Goal: Task Accomplishment & Management: Use online tool/utility

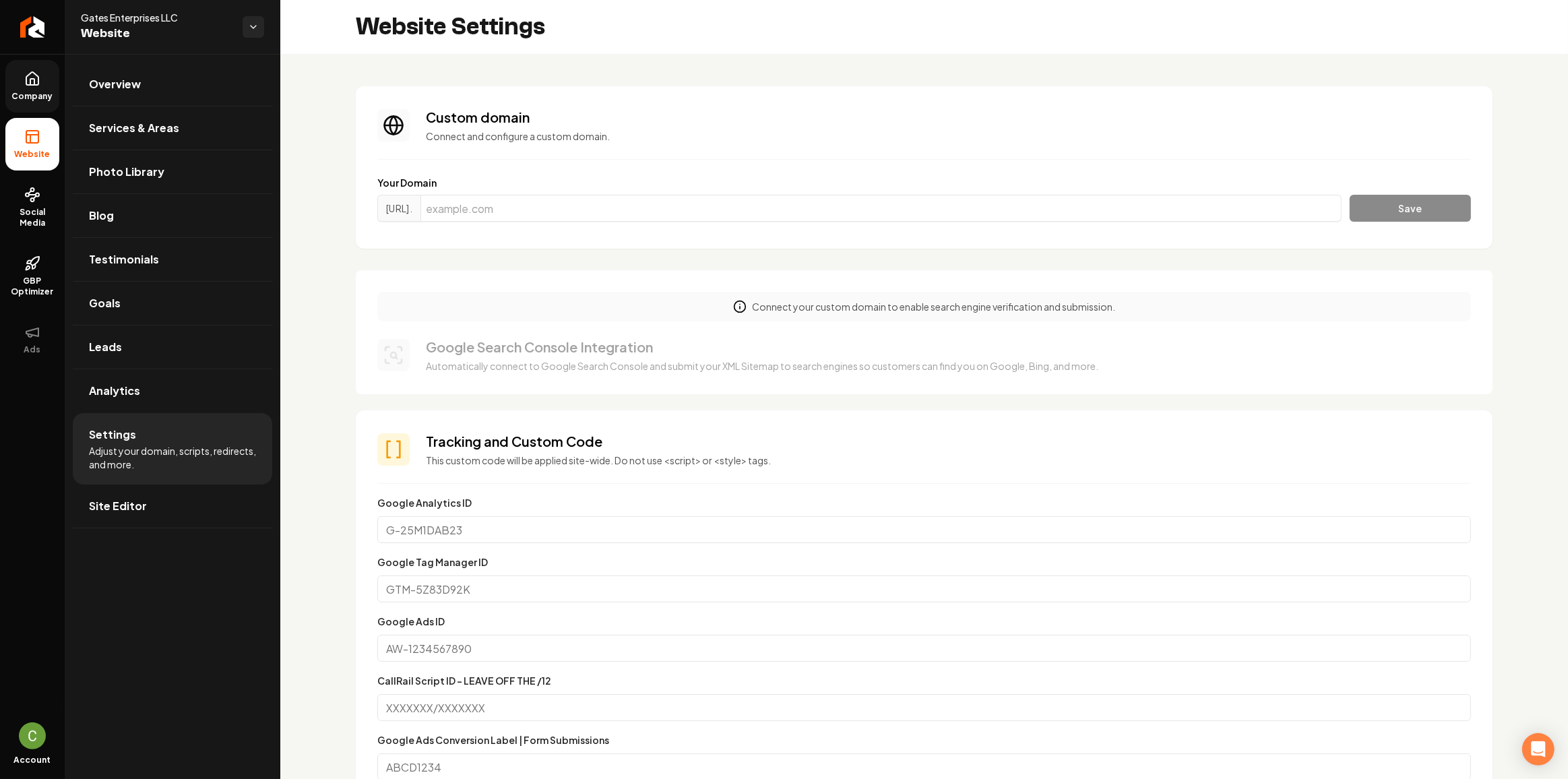
click at [42, 93] on span "Company" at bounding box center [32, 96] width 52 height 11
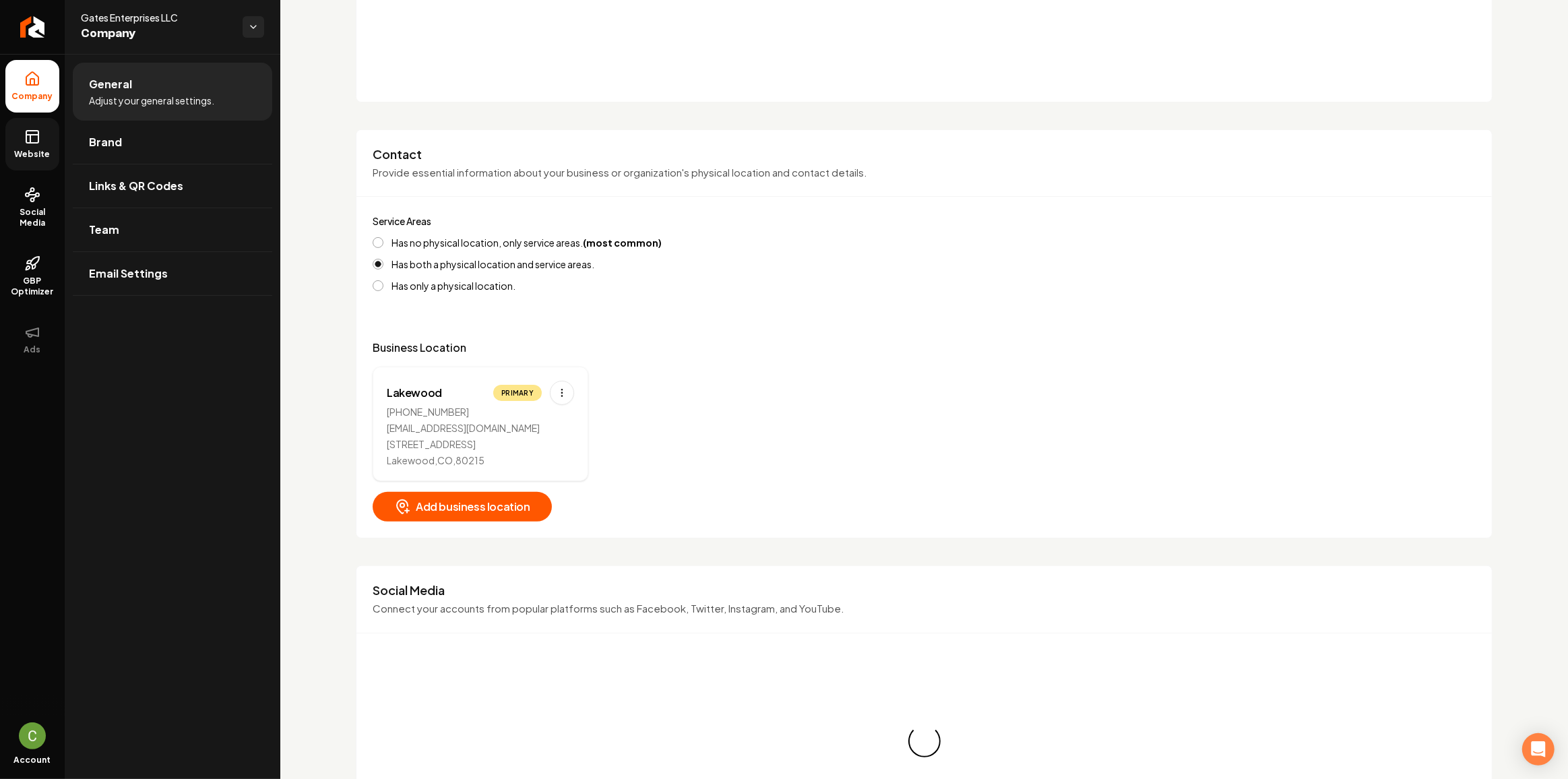
click at [39, 132] on link "Website" at bounding box center [31, 144] width 54 height 52
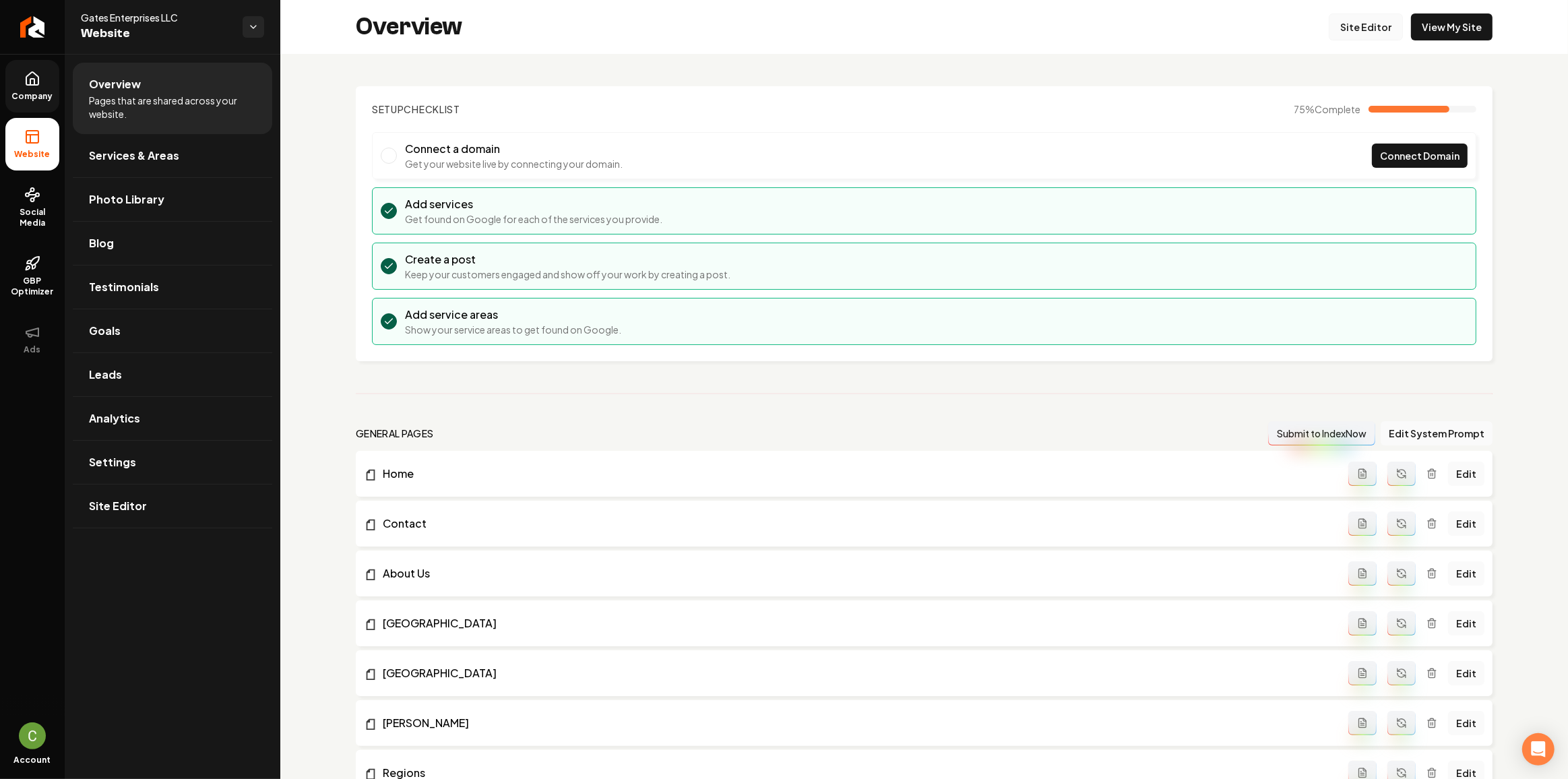
click at [1365, 36] on link "Site Editor" at bounding box center [1365, 27] width 74 height 27
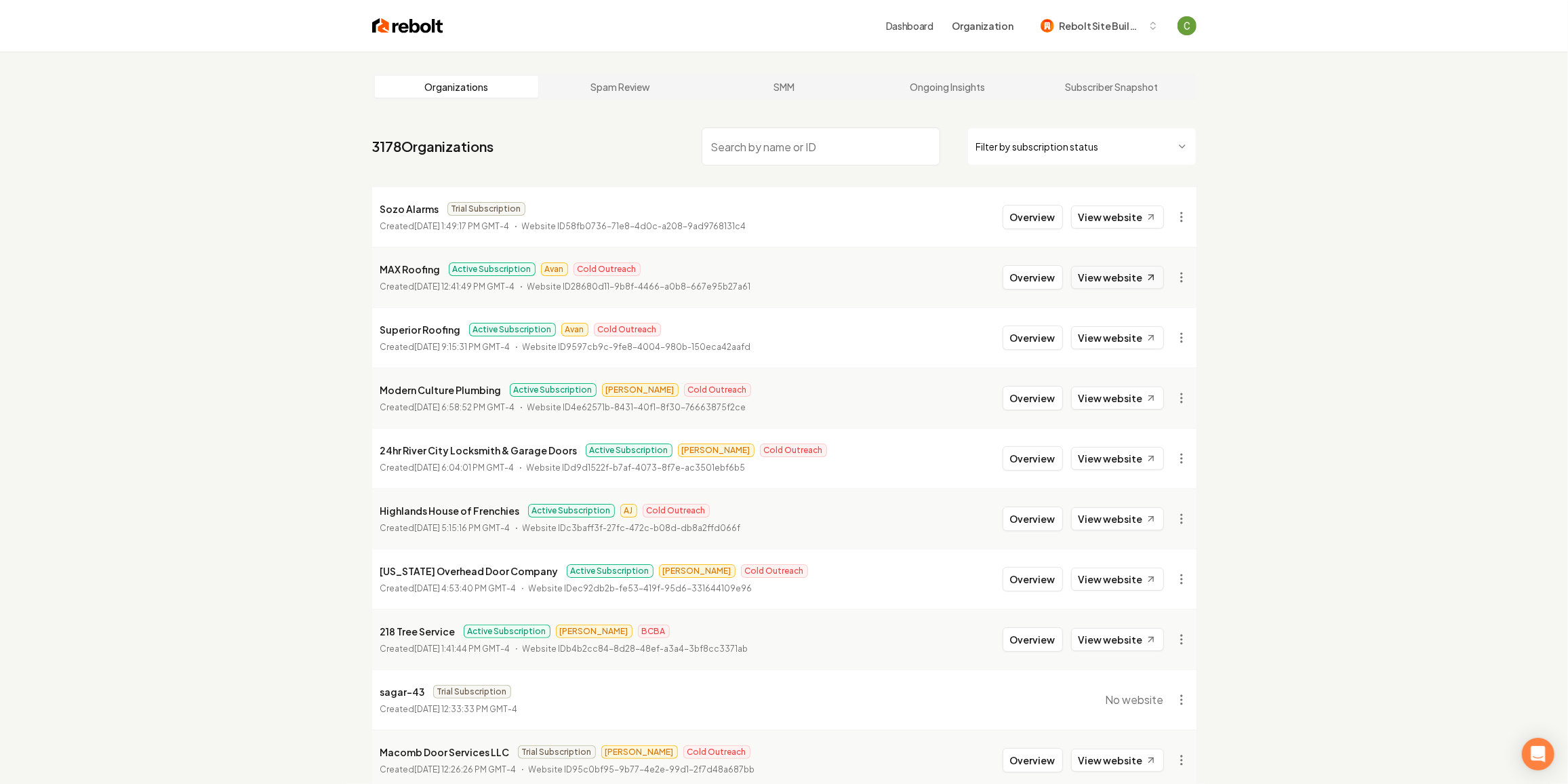
click at [1119, 276] on link "View website" at bounding box center [1117, 277] width 93 height 23
click at [1122, 284] on link "View website" at bounding box center [1117, 277] width 93 height 23
click at [1095, 343] on link "View website" at bounding box center [1117, 337] width 93 height 23
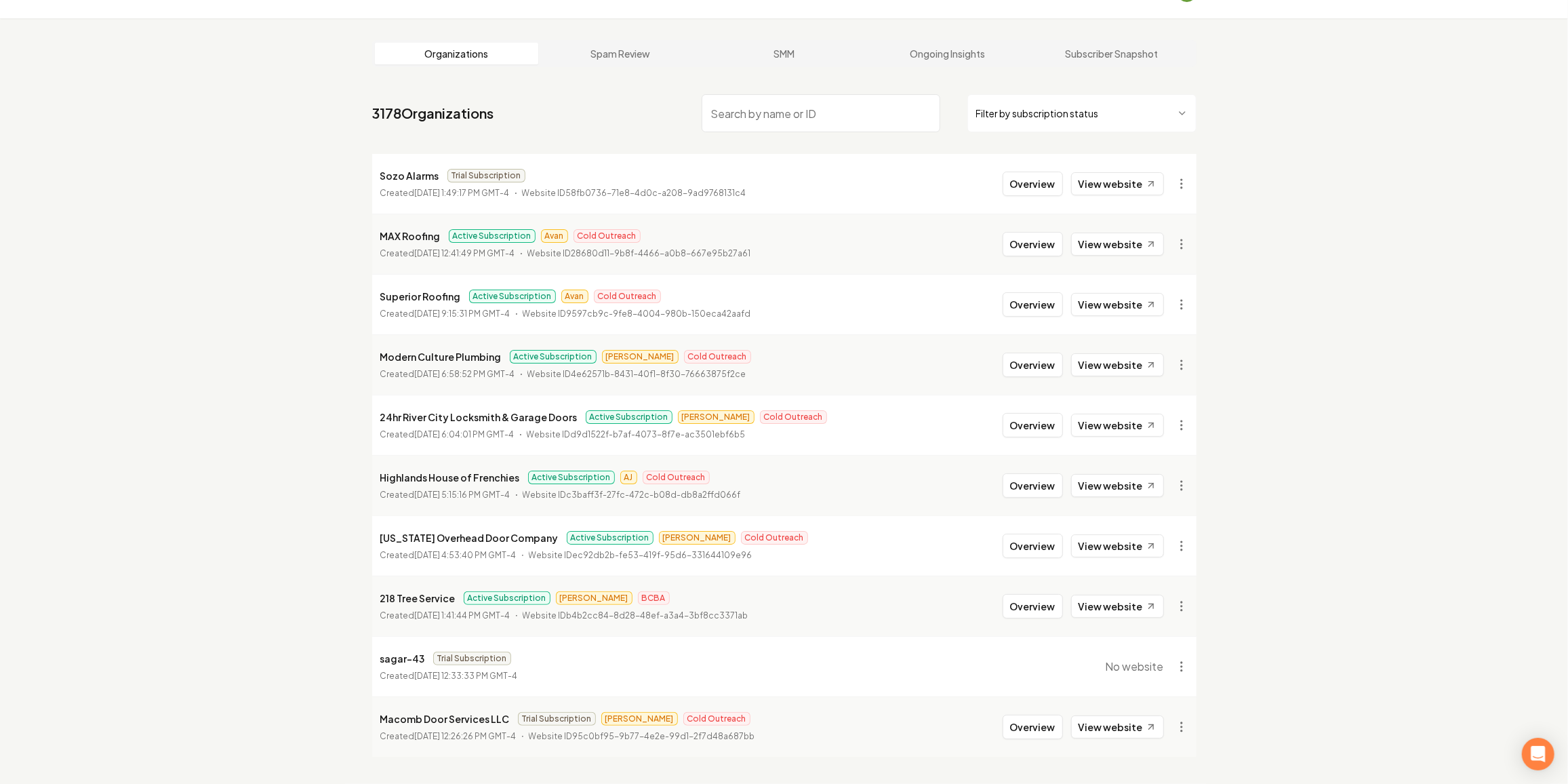
scroll to position [51, 0]
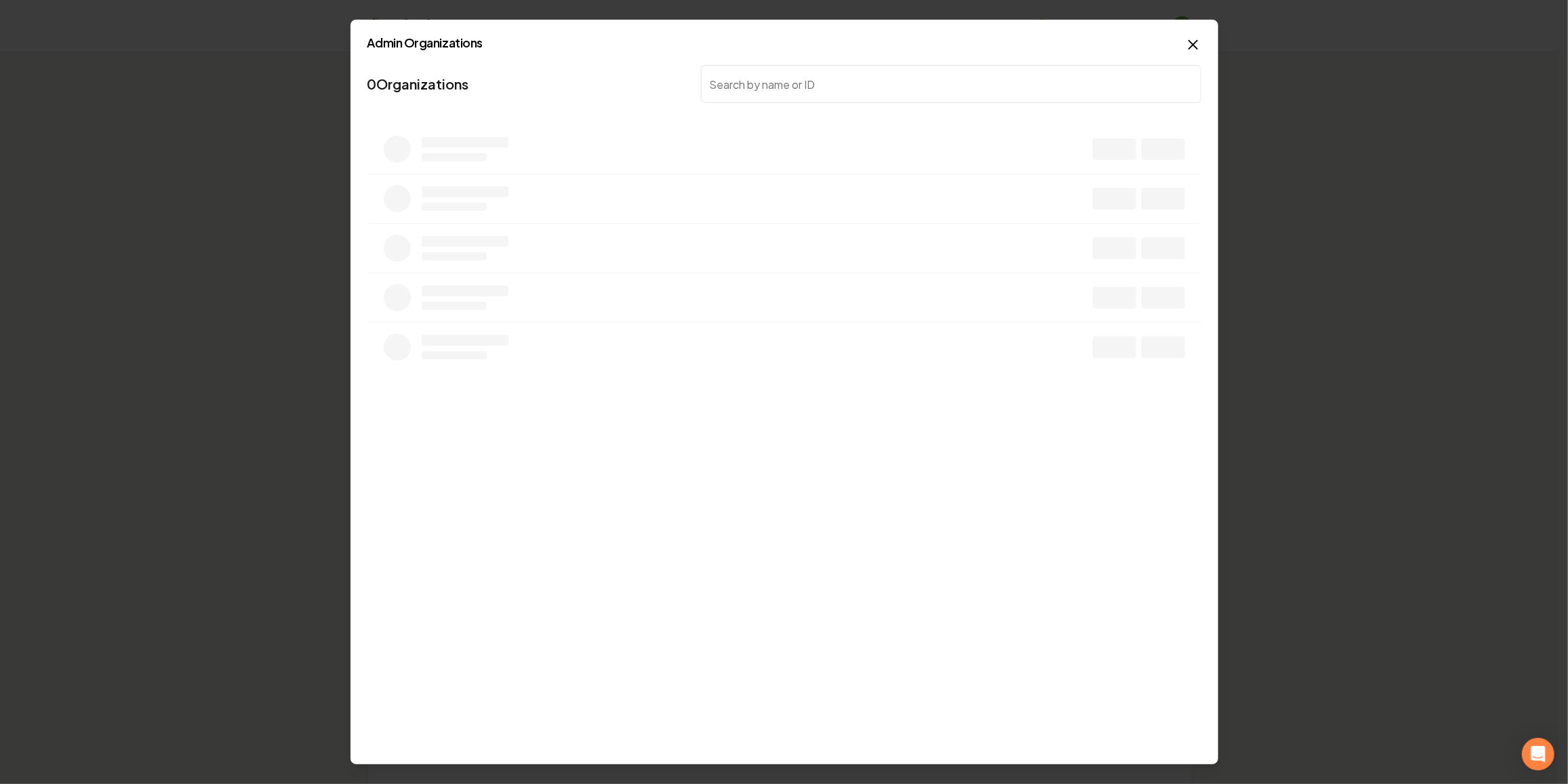
click at [575, 233] on div at bounding box center [784, 392] width 1568 height 784
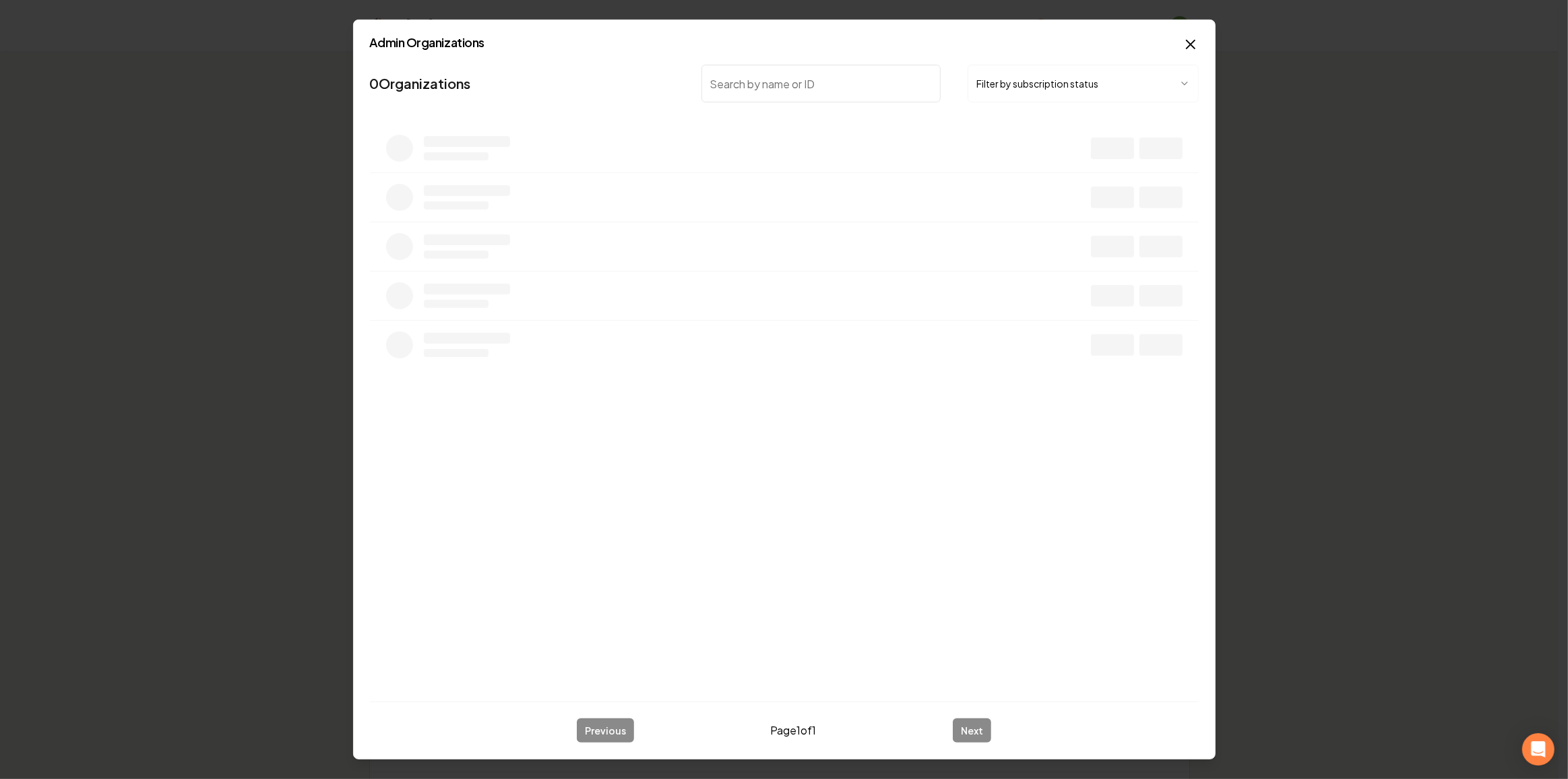
click at [805, 96] on input "search" at bounding box center [821, 84] width 240 height 37
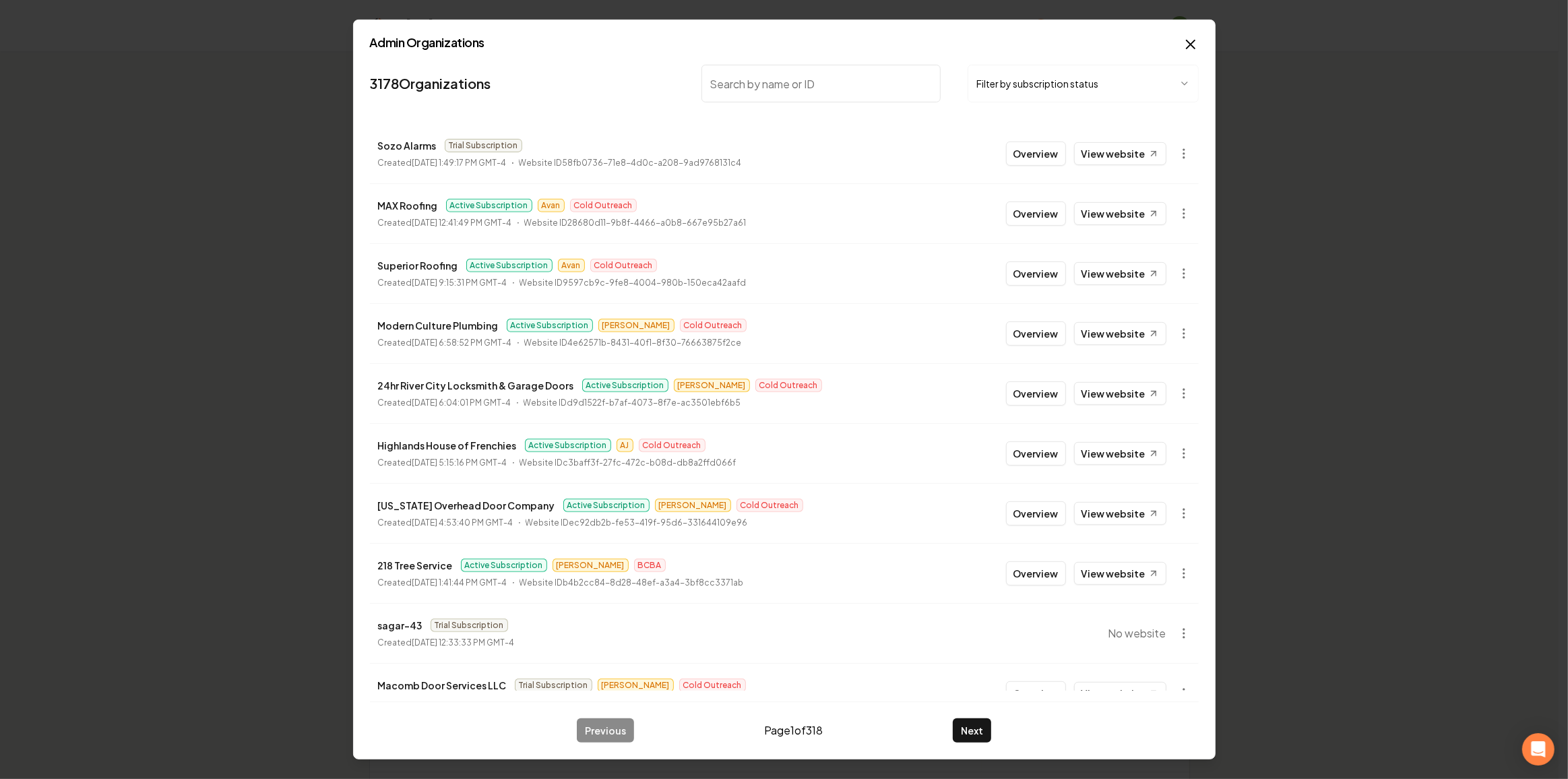
scroll to position [29, 0]
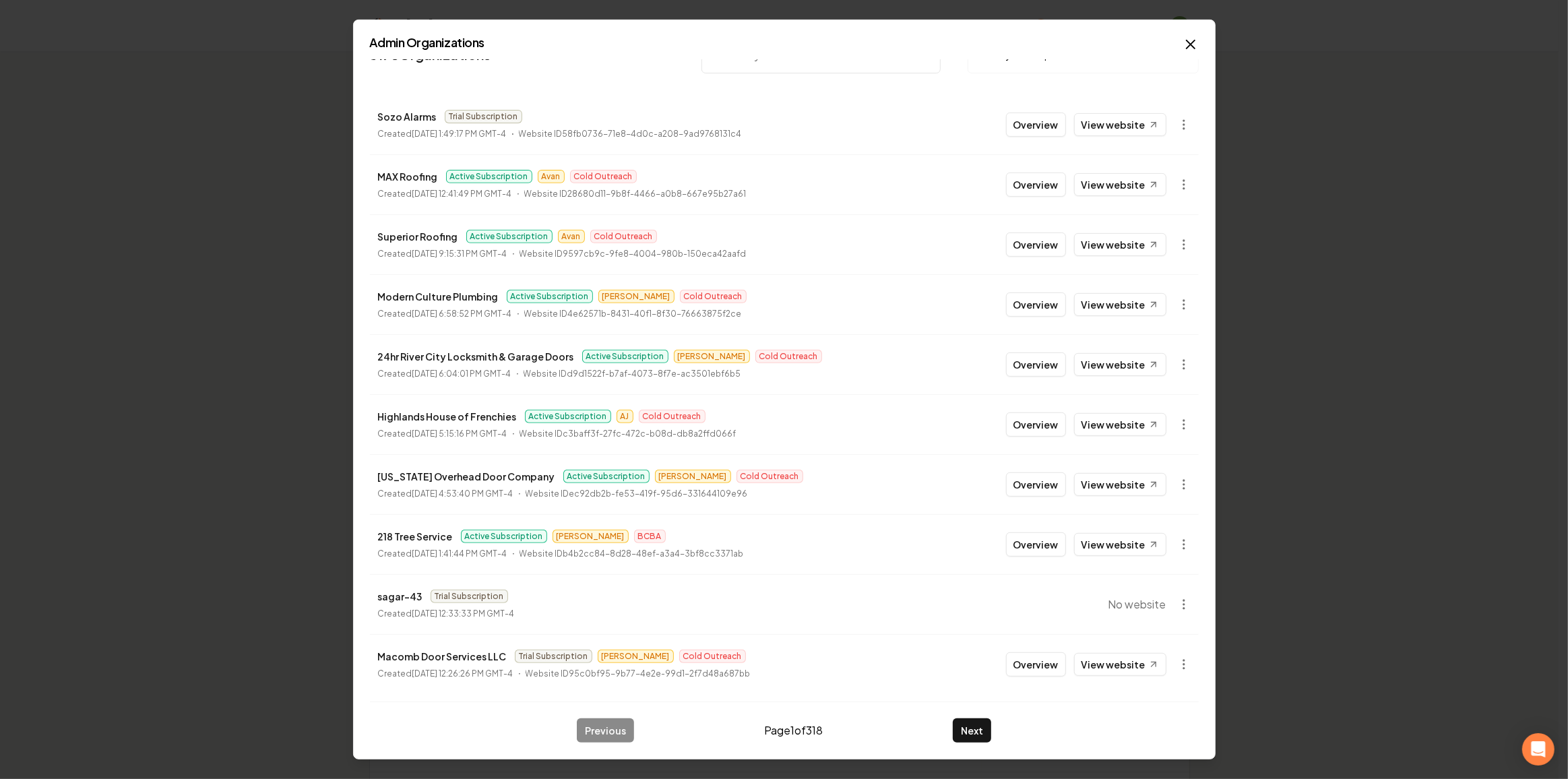
click at [1531, 385] on div at bounding box center [784, 389] width 1568 height 779
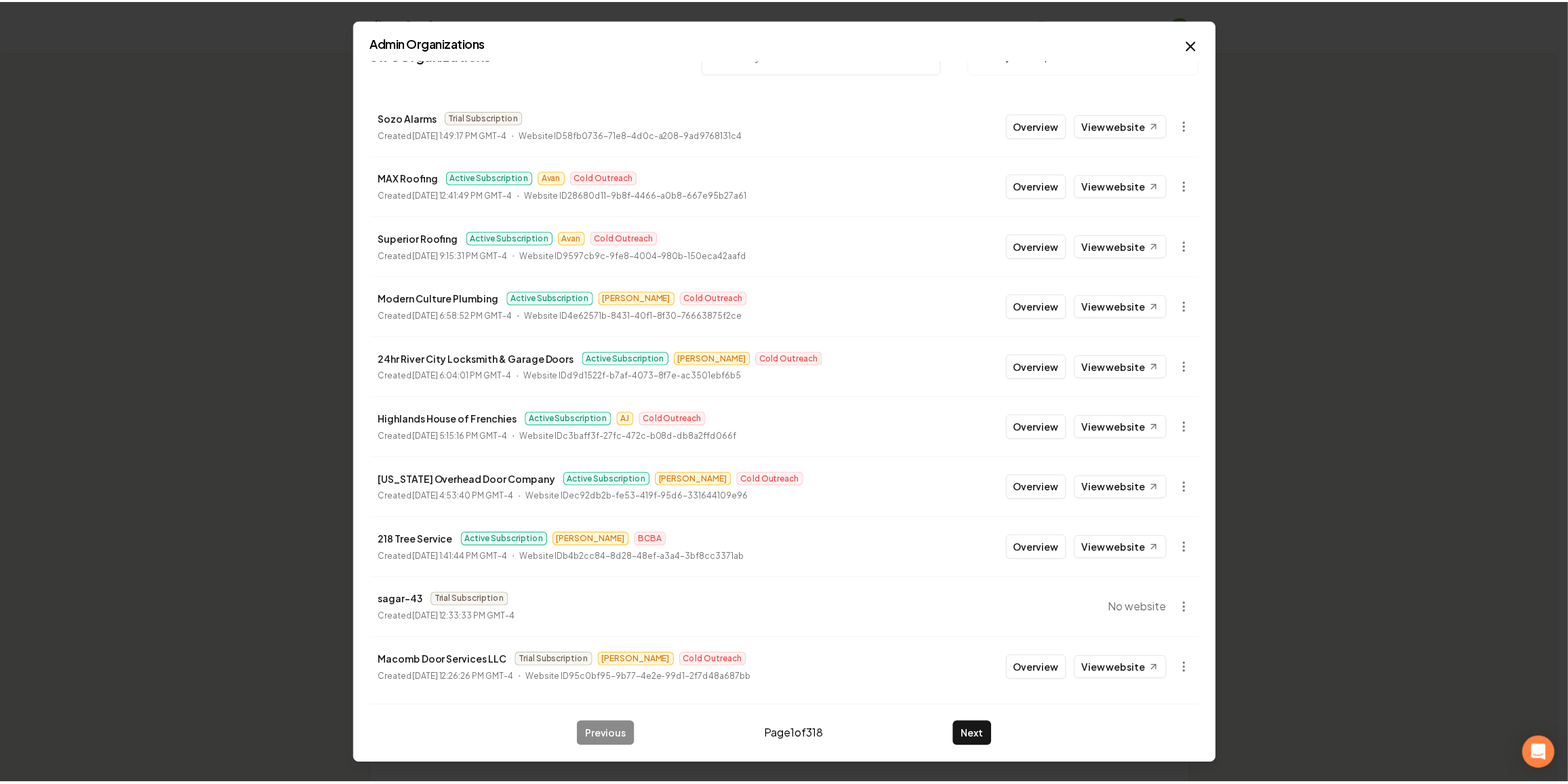
scroll to position [0, 0]
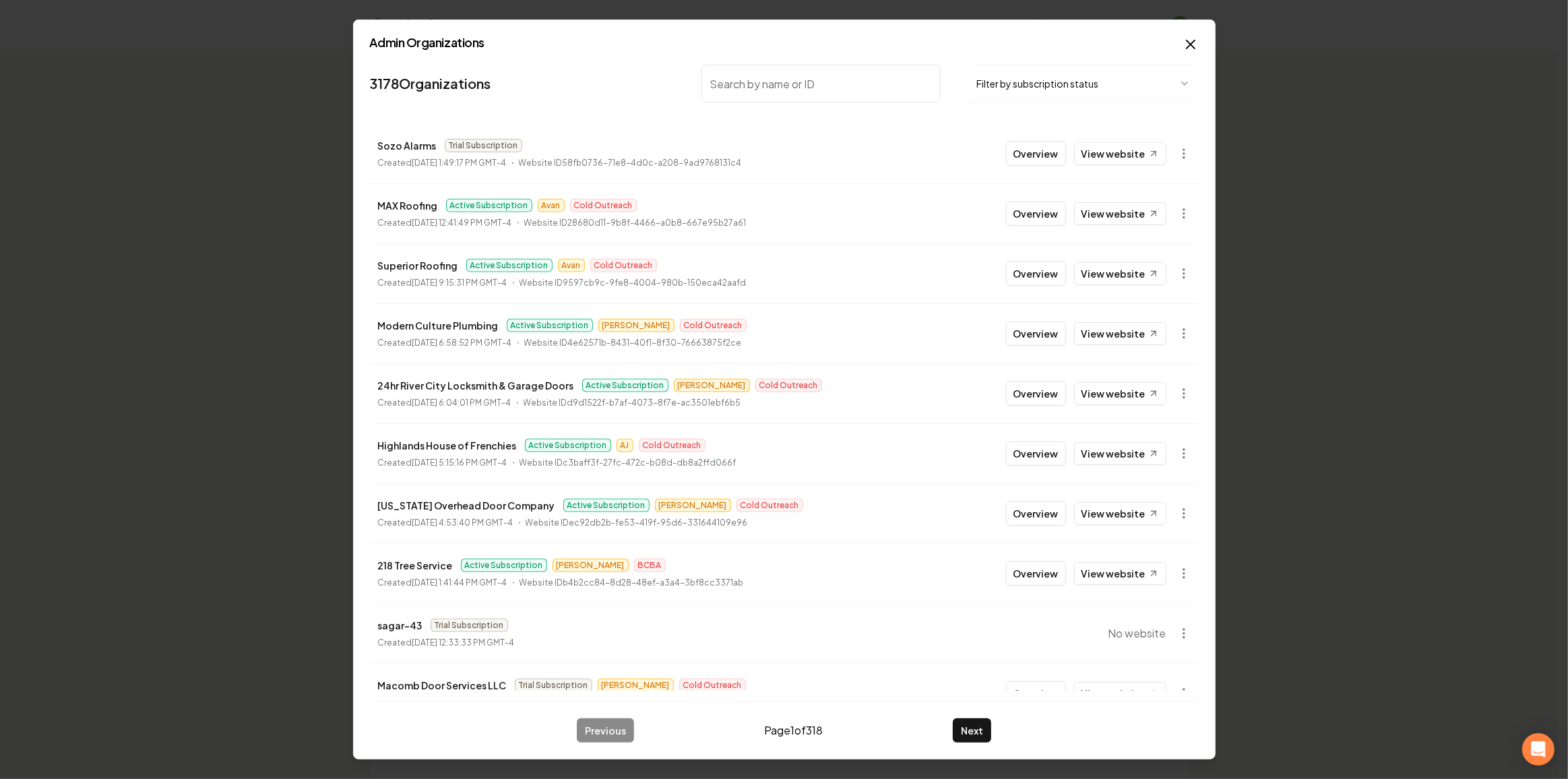
click at [1190, 45] on div "Organization Rebolt Site Builder" at bounding box center [780, 26] width 862 height 51
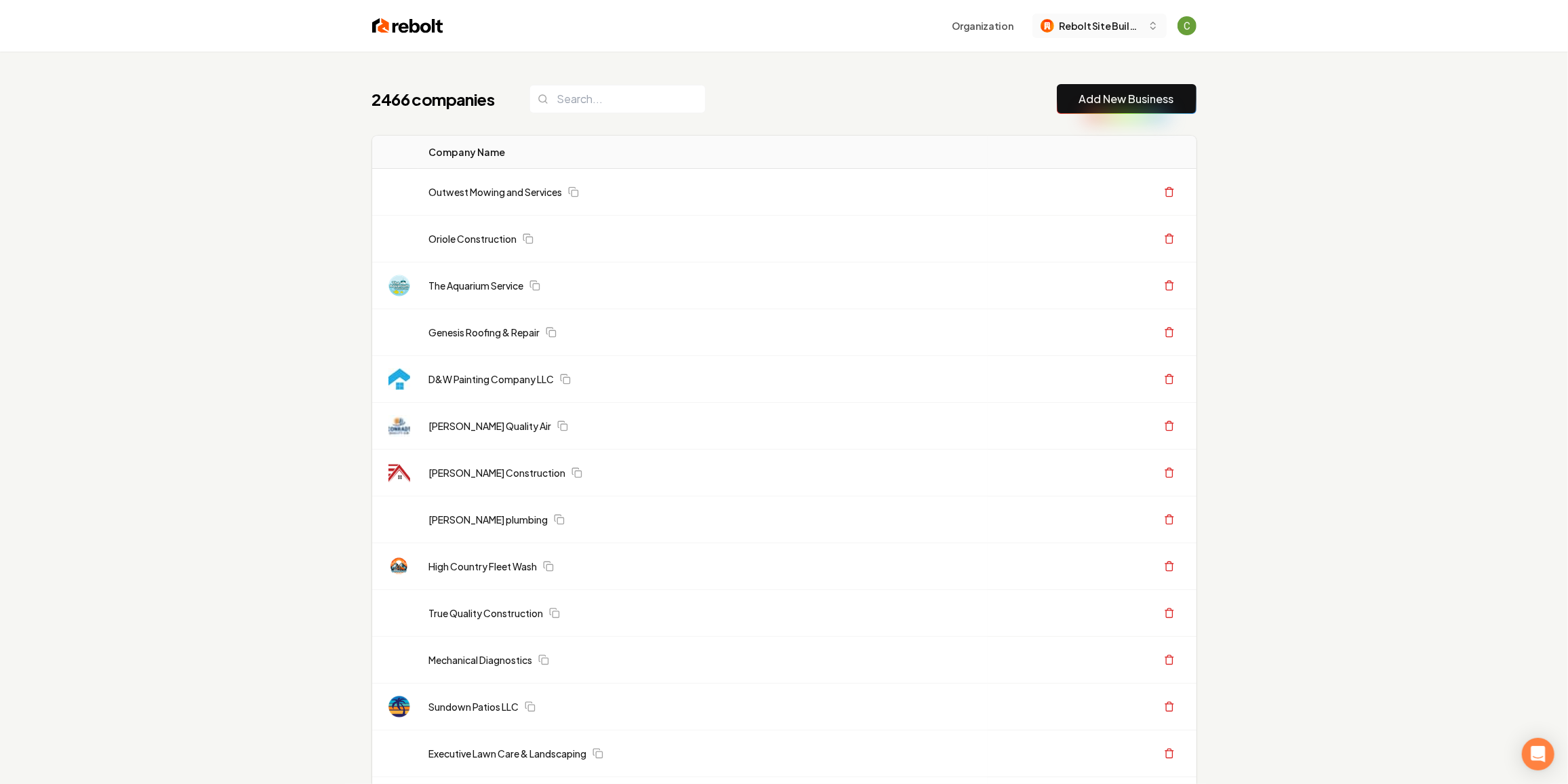
click at [1140, 36] on button "Rebolt Site Builder" at bounding box center [1099, 26] width 135 height 25
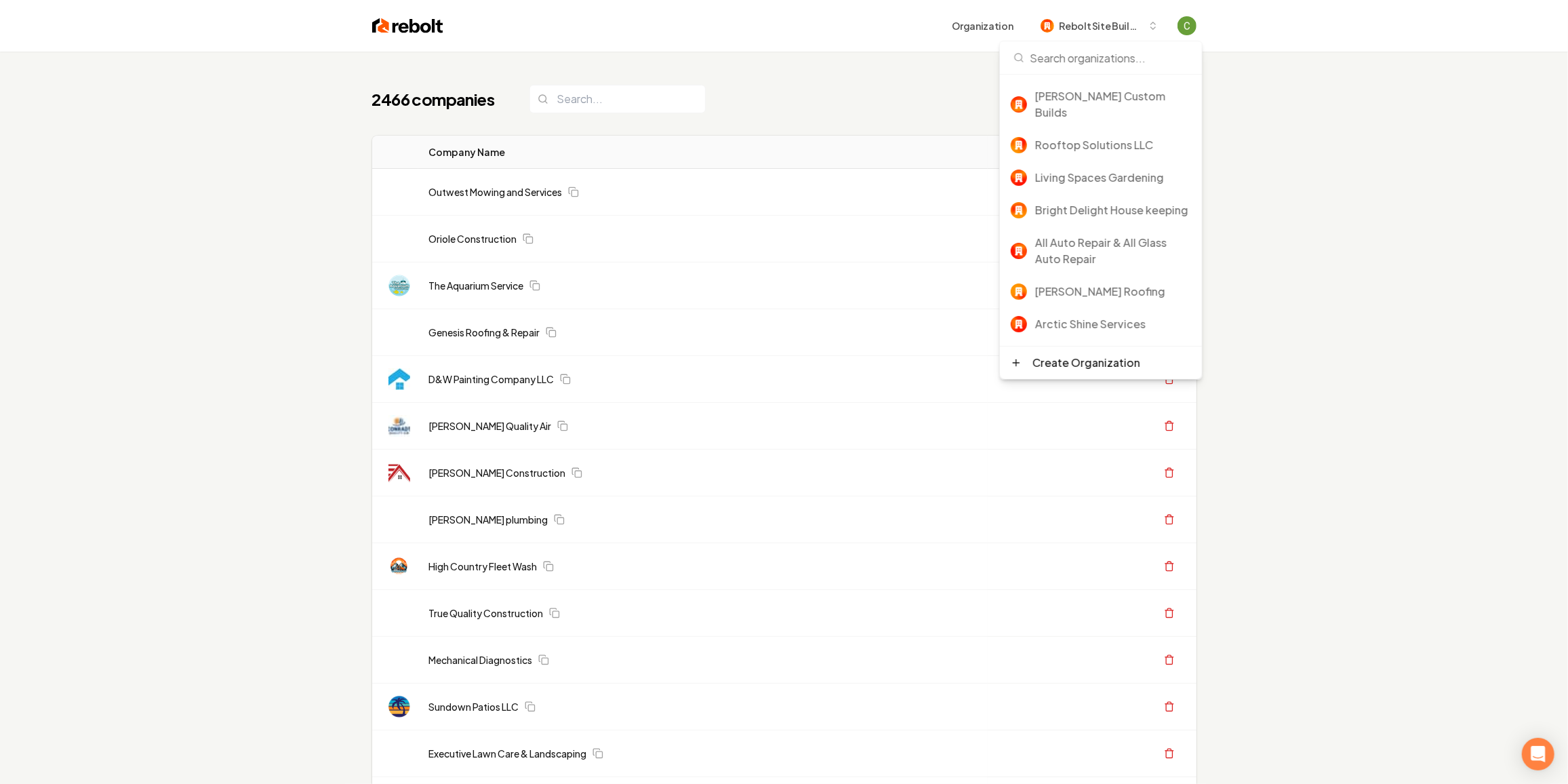
scroll to position [456, 0]
click at [409, 26] on img at bounding box center [408, 25] width 71 height 19
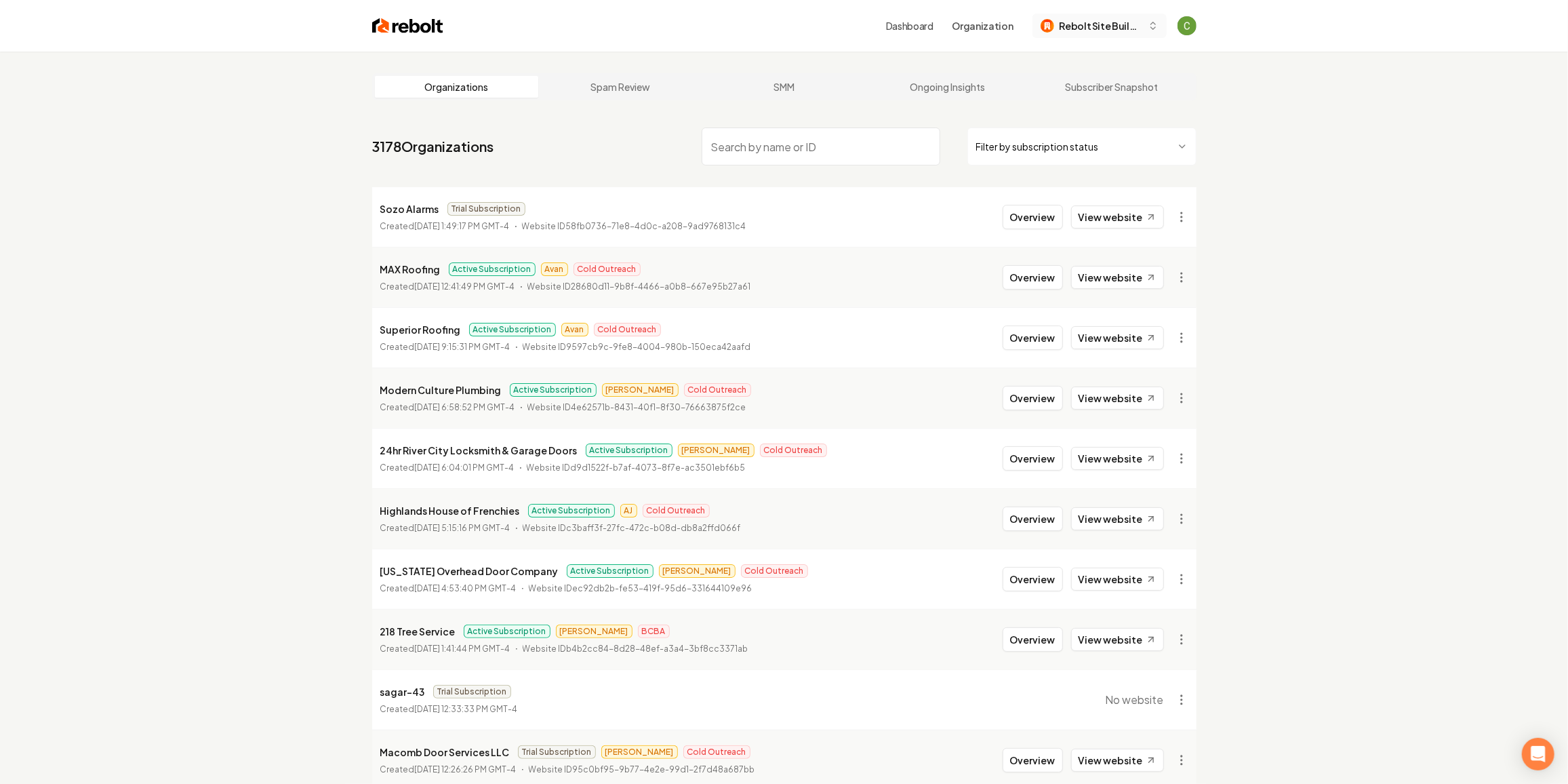
click at [1138, 27] on span "Rebolt Site Builder" at bounding box center [1100, 26] width 82 height 14
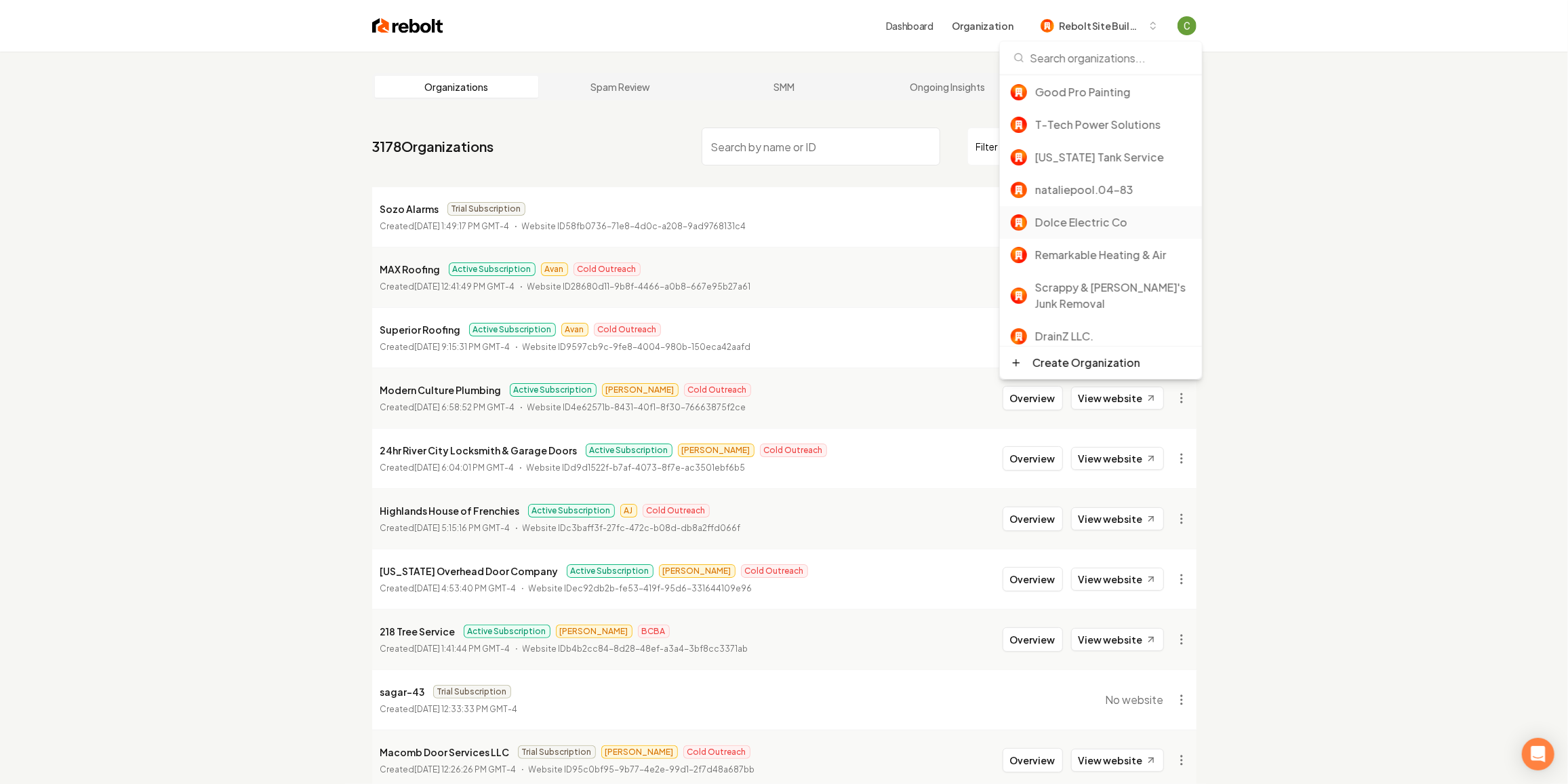
scroll to position [332, 0]
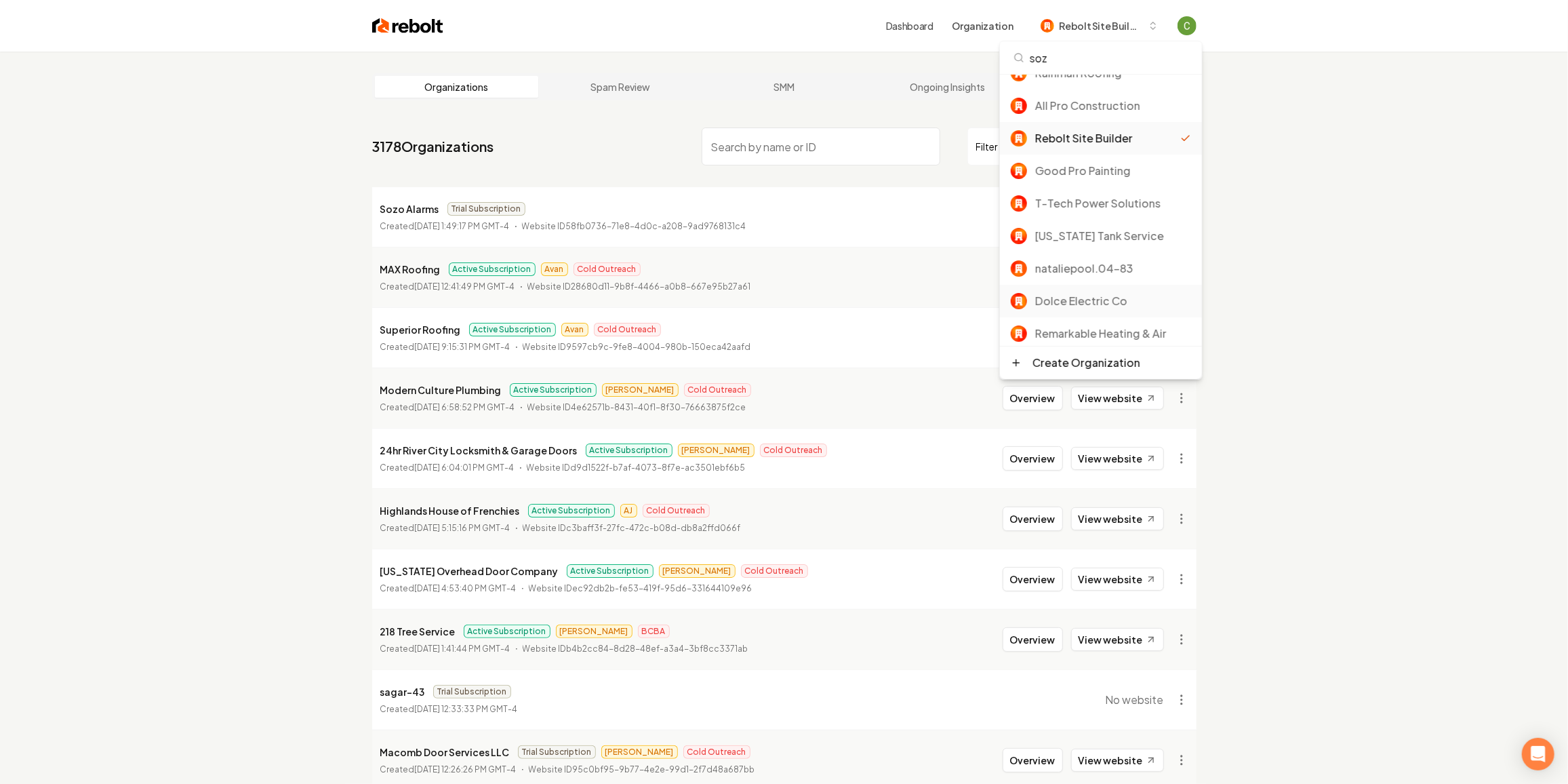
type input "sozo"
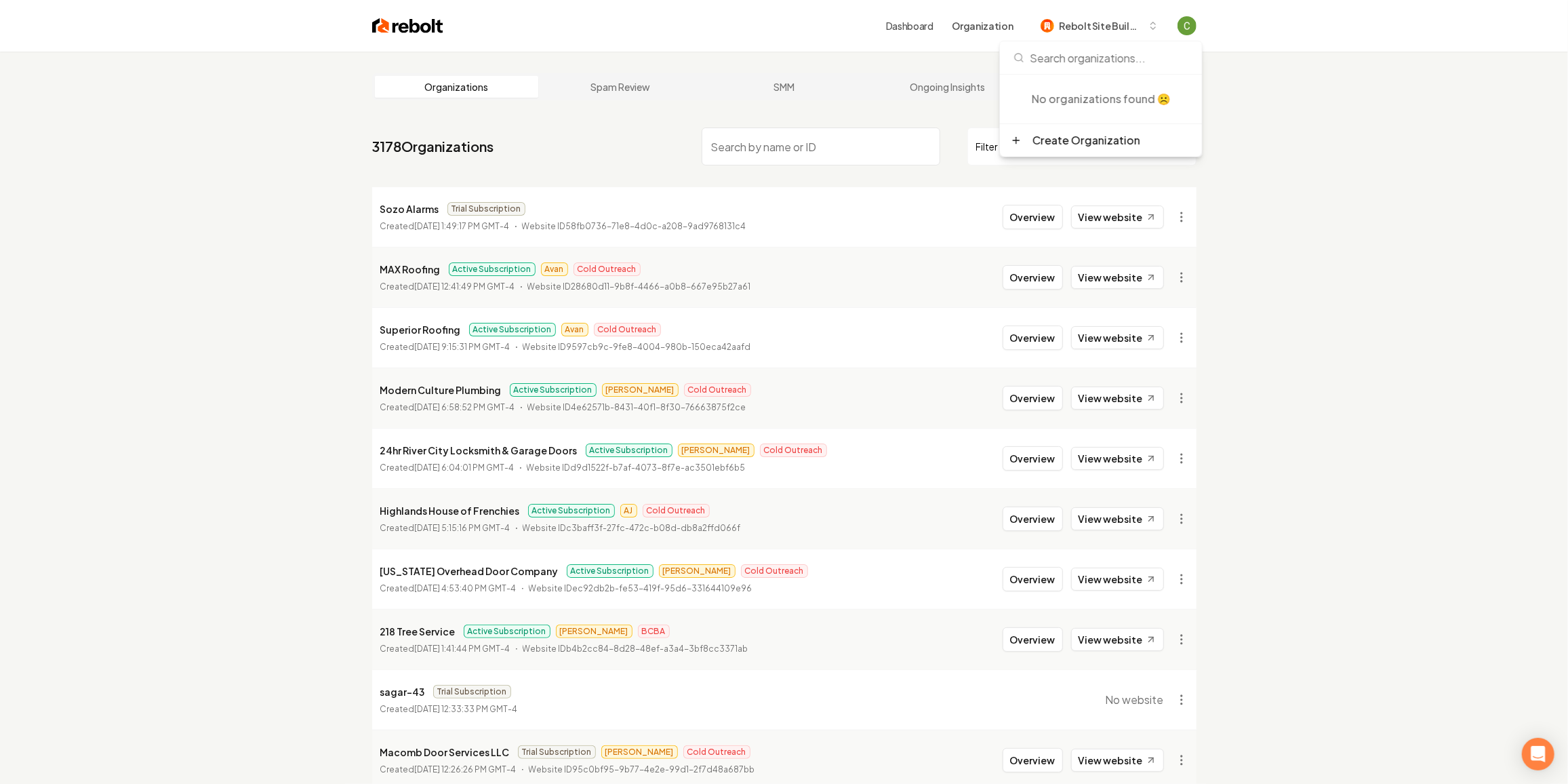
click at [1268, 199] on div "Organizations Spam Review SMM Ongoing Insights Subscriber Snapshot 3178 Organiz…" at bounding box center [784, 443] width 1568 height 784
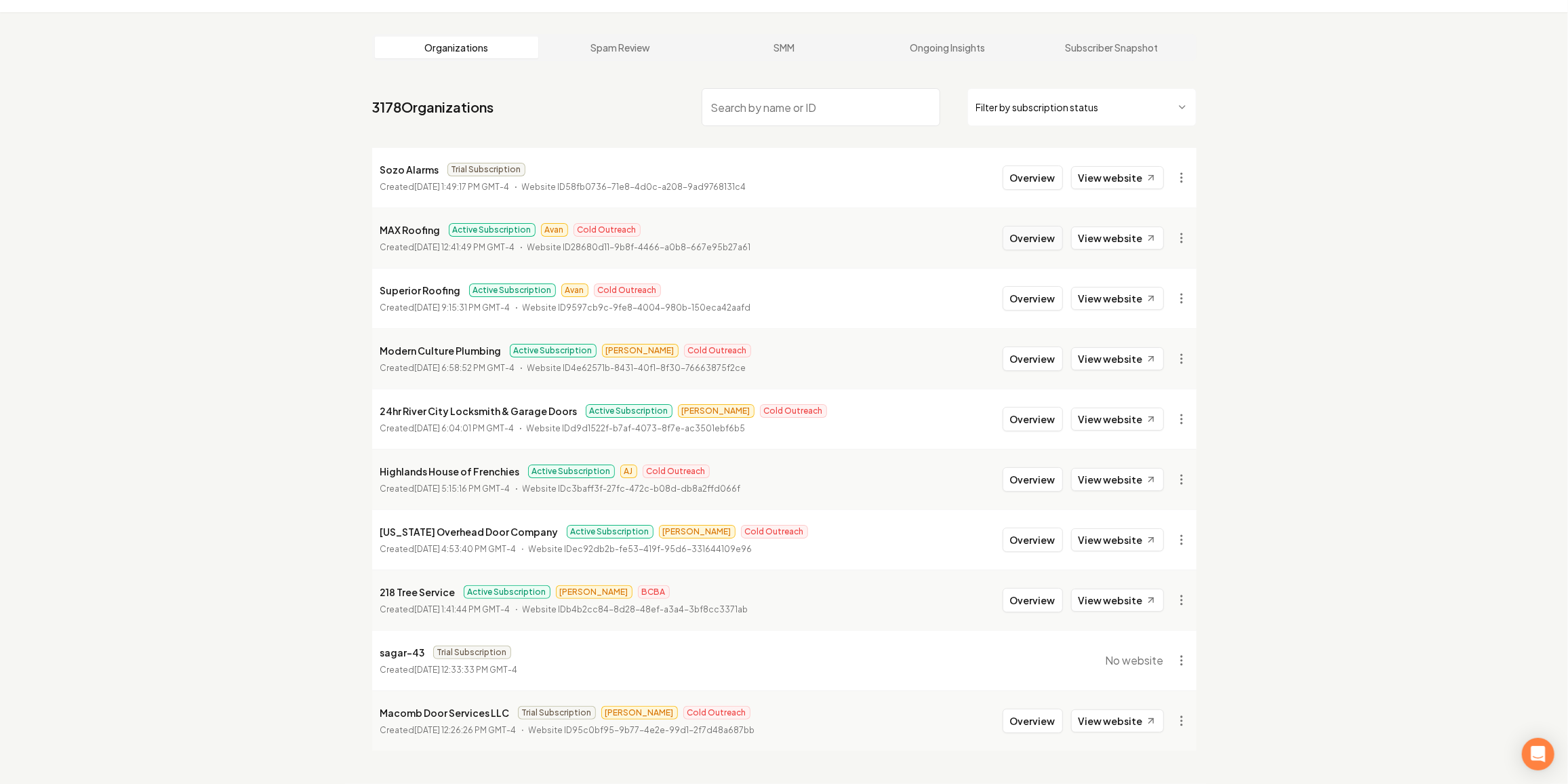
scroll to position [51, 0]
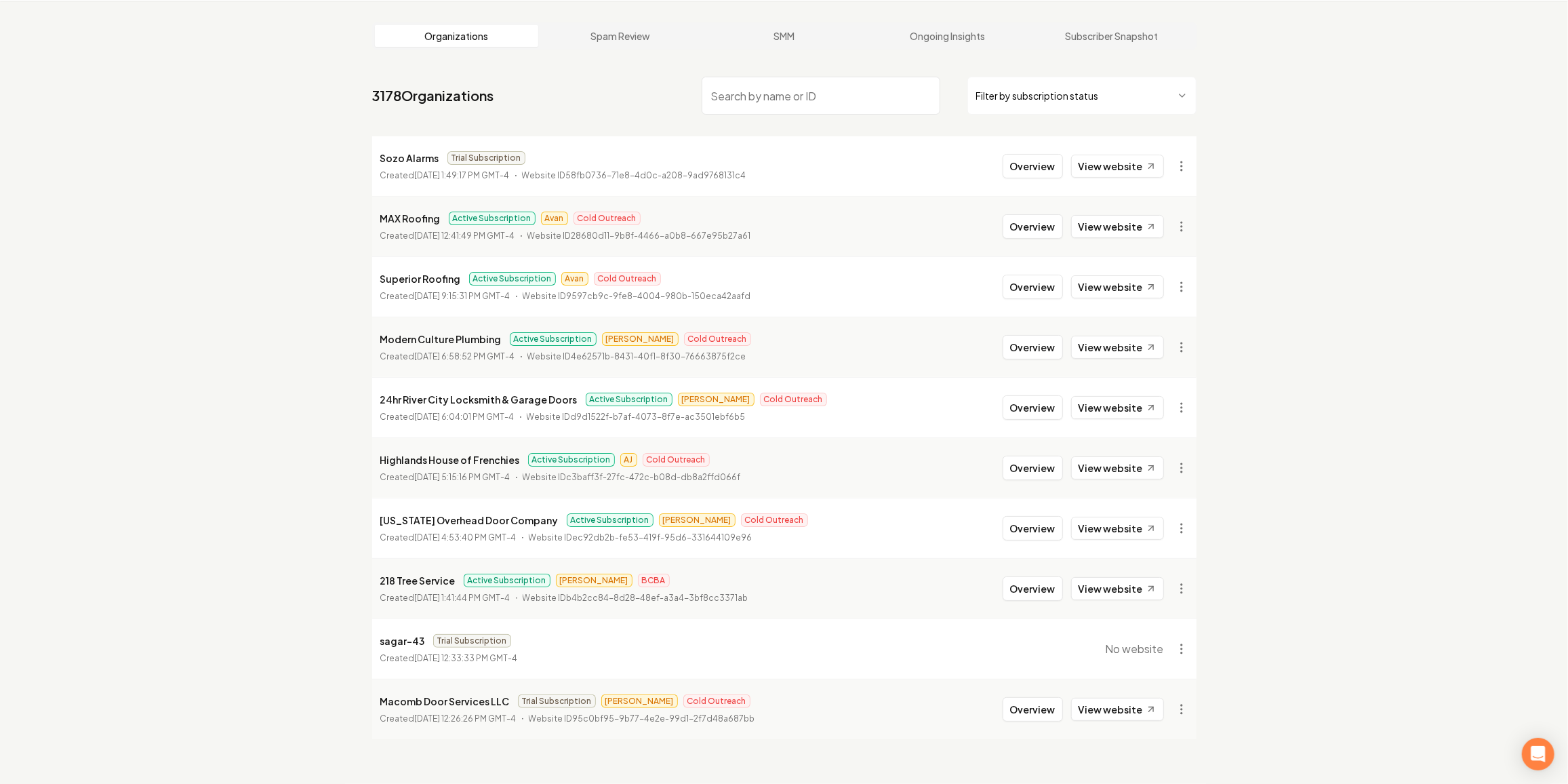
click at [82, 433] on div "Organizations Spam Review SMM Ongoing Insights Subscriber Snapshot 3178 Organiz…" at bounding box center [784, 392] width 1568 height 784
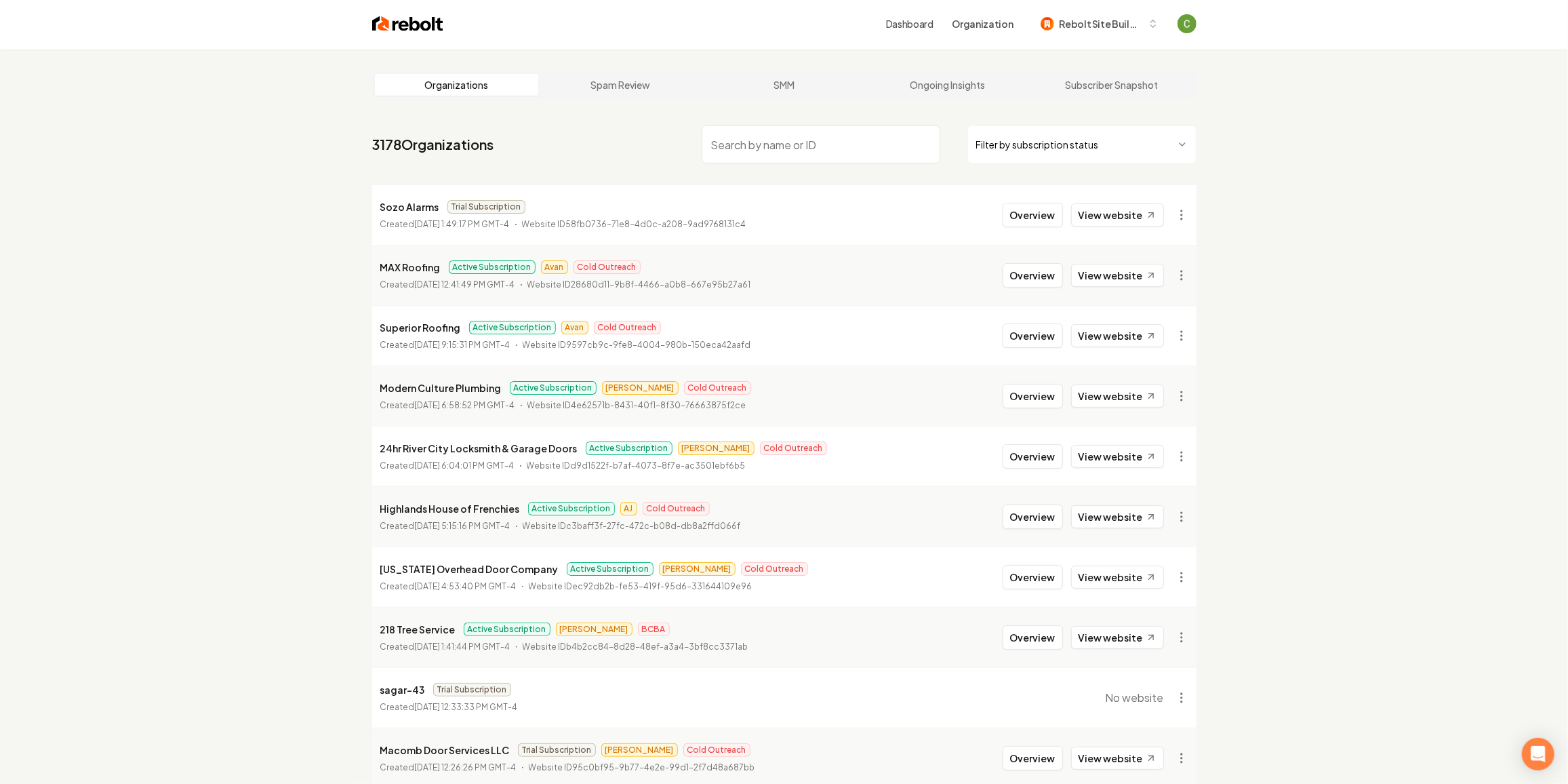
scroll to position [0, 0]
click at [1123, 24] on span "Rebolt Site Builder" at bounding box center [1100, 26] width 82 height 14
click at [1190, 24] on img "Open user button" at bounding box center [1187, 25] width 19 height 19
click at [1296, 163] on div "Organizations Spam Review SMM Ongoing Insights Subscriber Snapshot 3178 Organiz…" at bounding box center [784, 443] width 1568 height 784
click at [278, 389] on div "Organizations Spam Review SMM Ongoing Insights Subscriber Snapshot 3178 Organiz…" at bounding box center [784, 443] width 1568 height 784
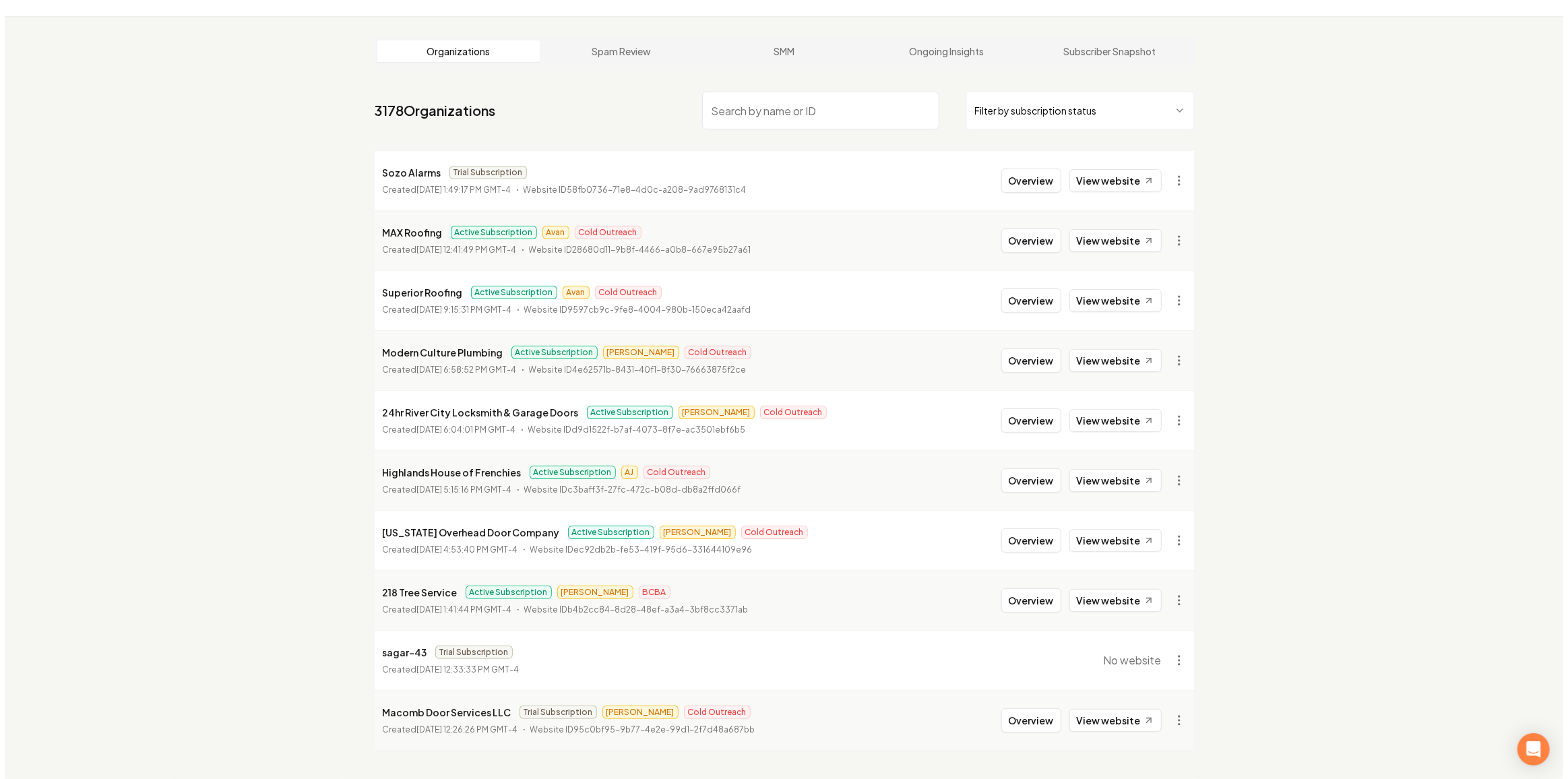
scroll to position [50, 0]
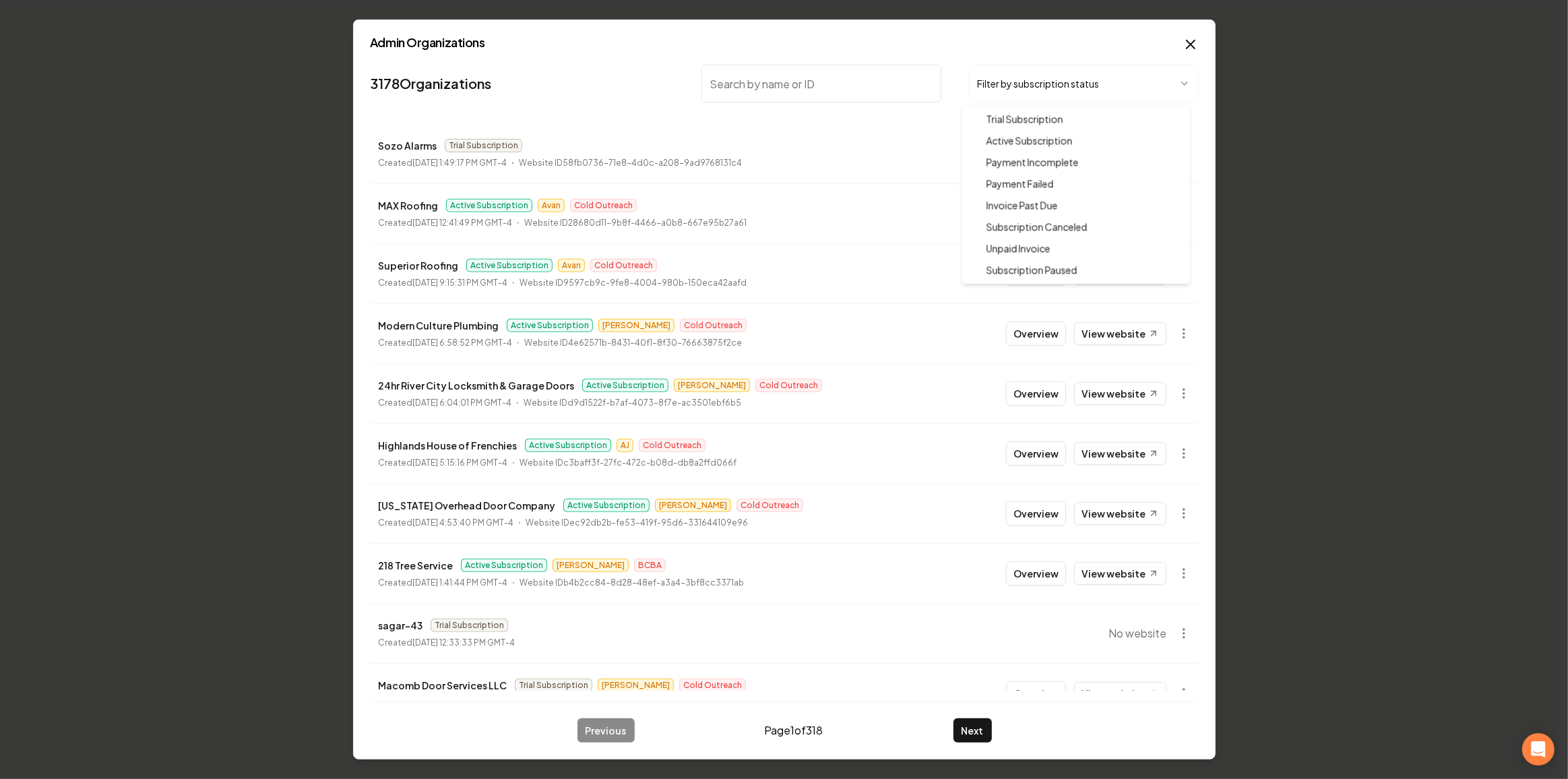
click at [1015, 89] on body "Dashboard Organization Rebolt Site Builder Organizations Spam Review SMM Ongoin…" at bounding box center [779, 339] width 1558 height 779
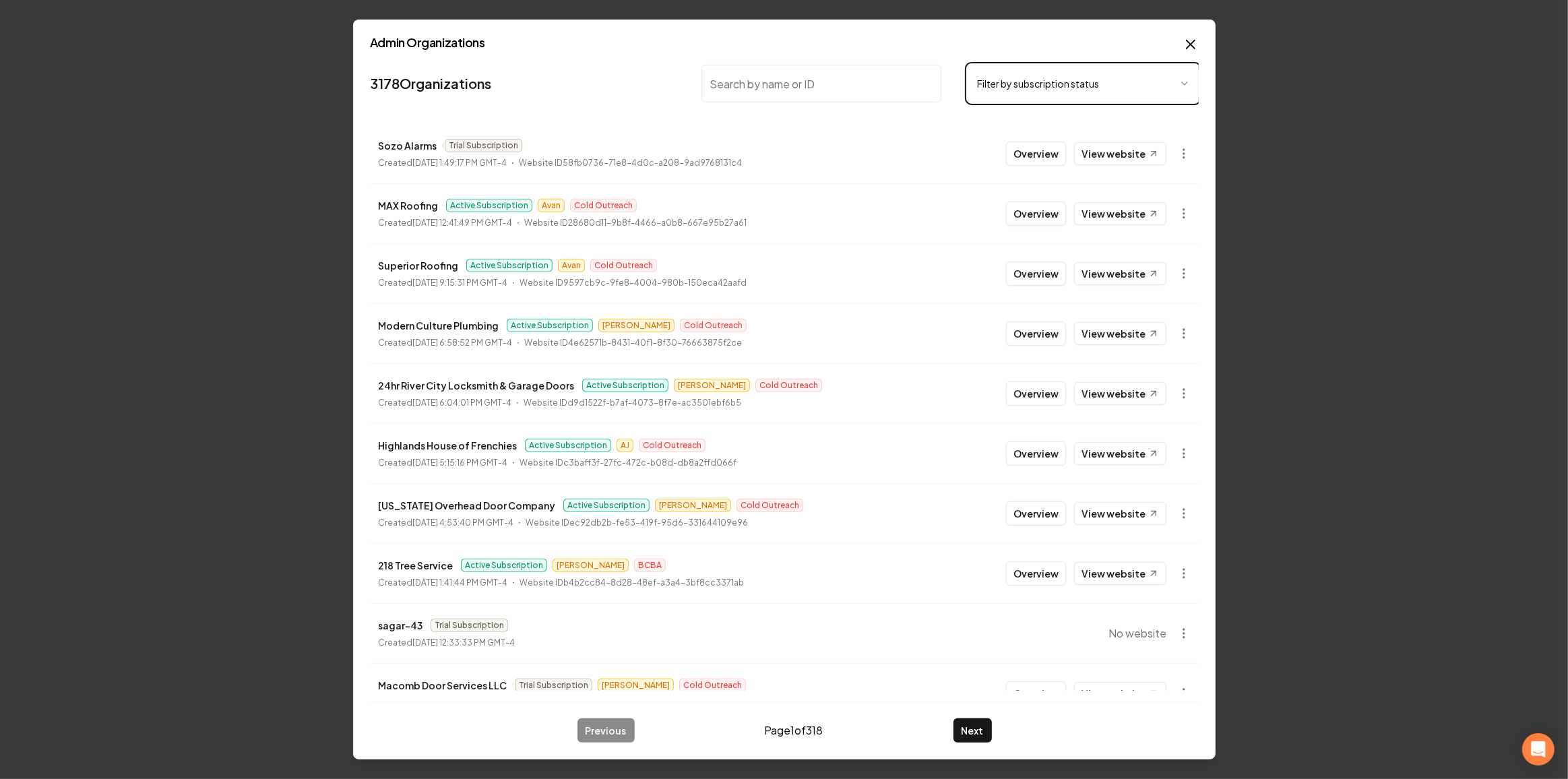
click at [1015, 89] on body "Dashboard Organization Rebolt Site Builder Organizations Spam Review SMM Ongoin…" at bounding box center [779, 339] width 1558 height 779
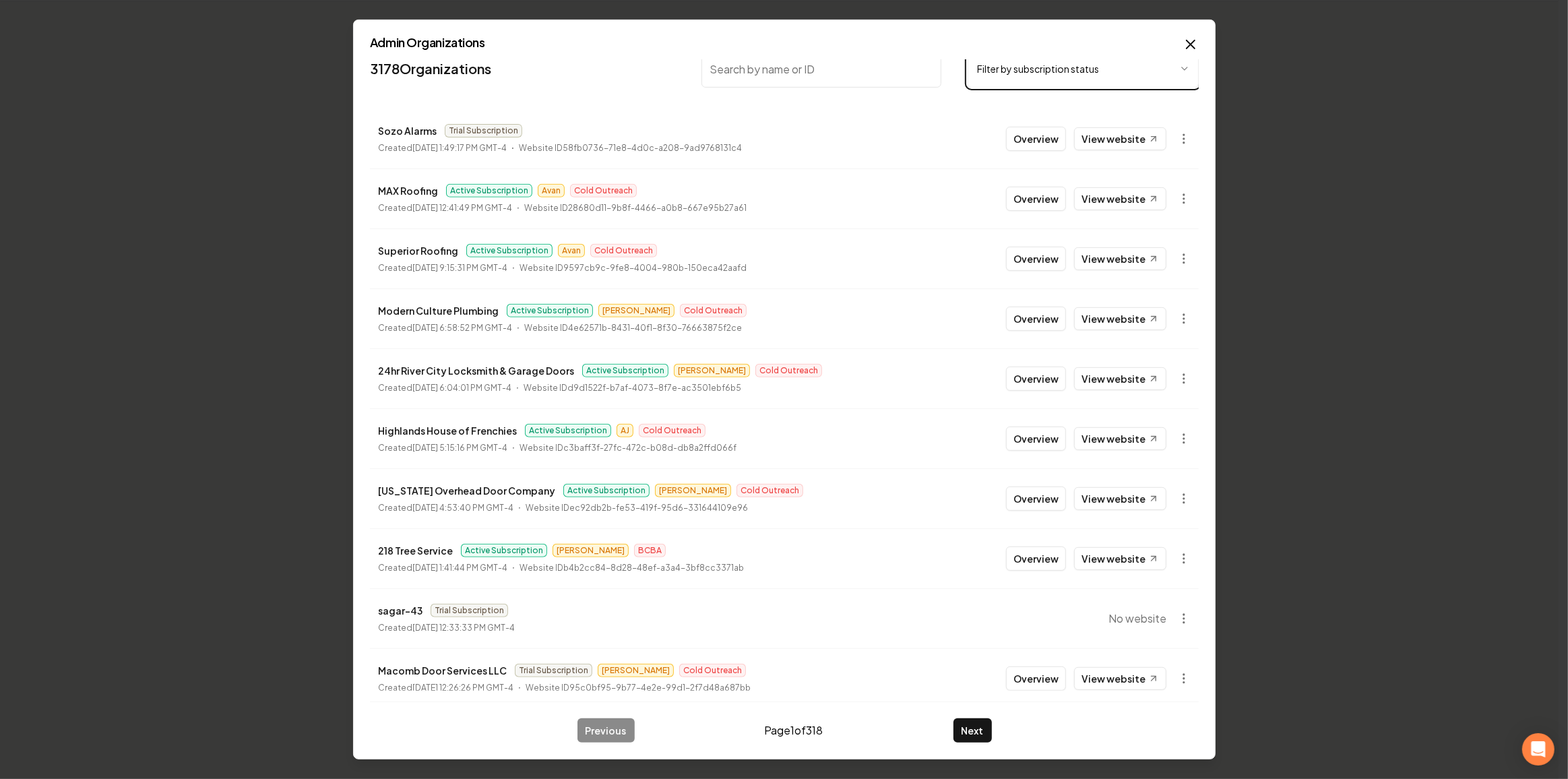
scroll to position [29, 0]
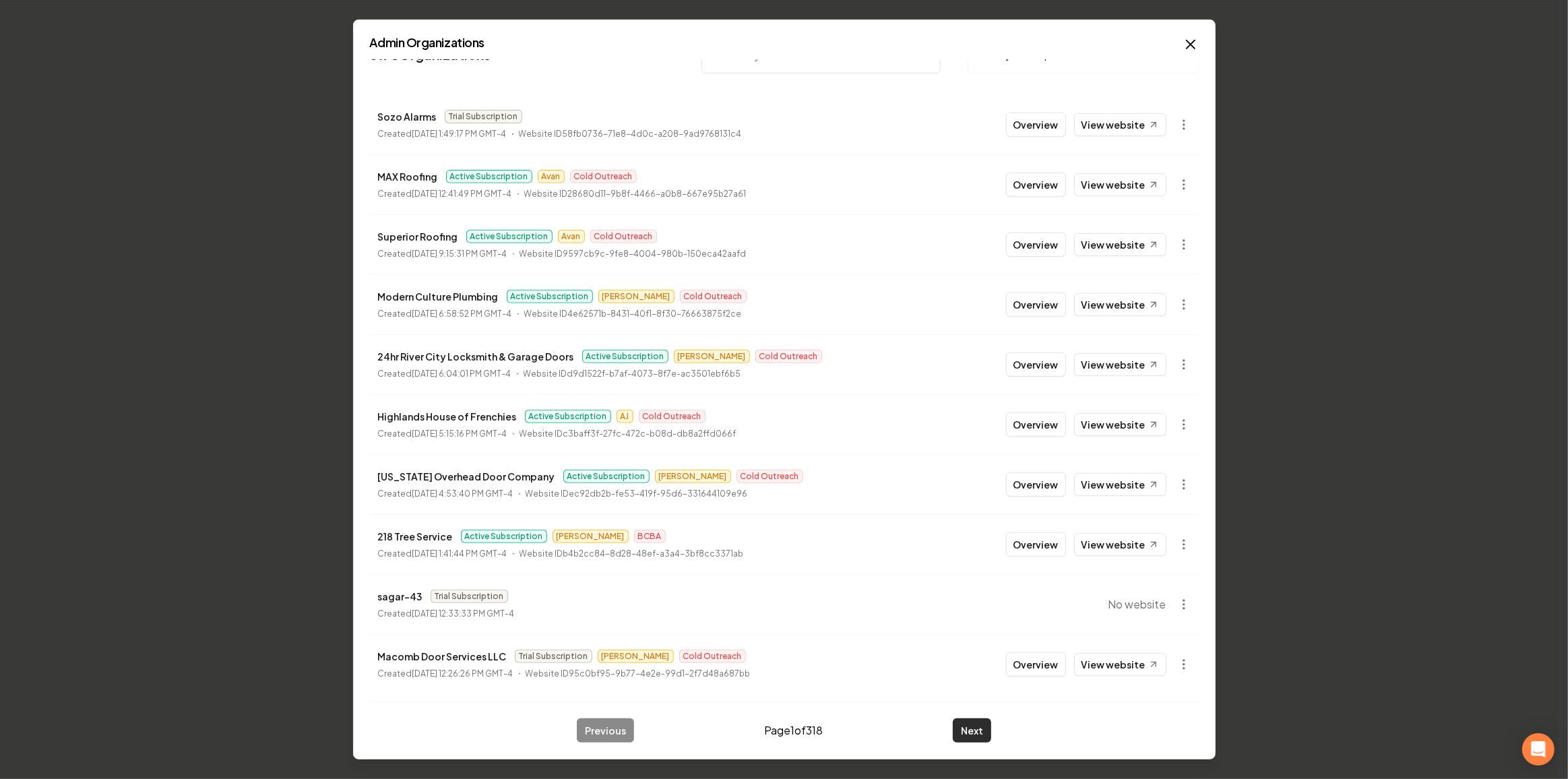
click at [963, 730] on button "Next" at bounding box center [972, 731] width 38 height 25
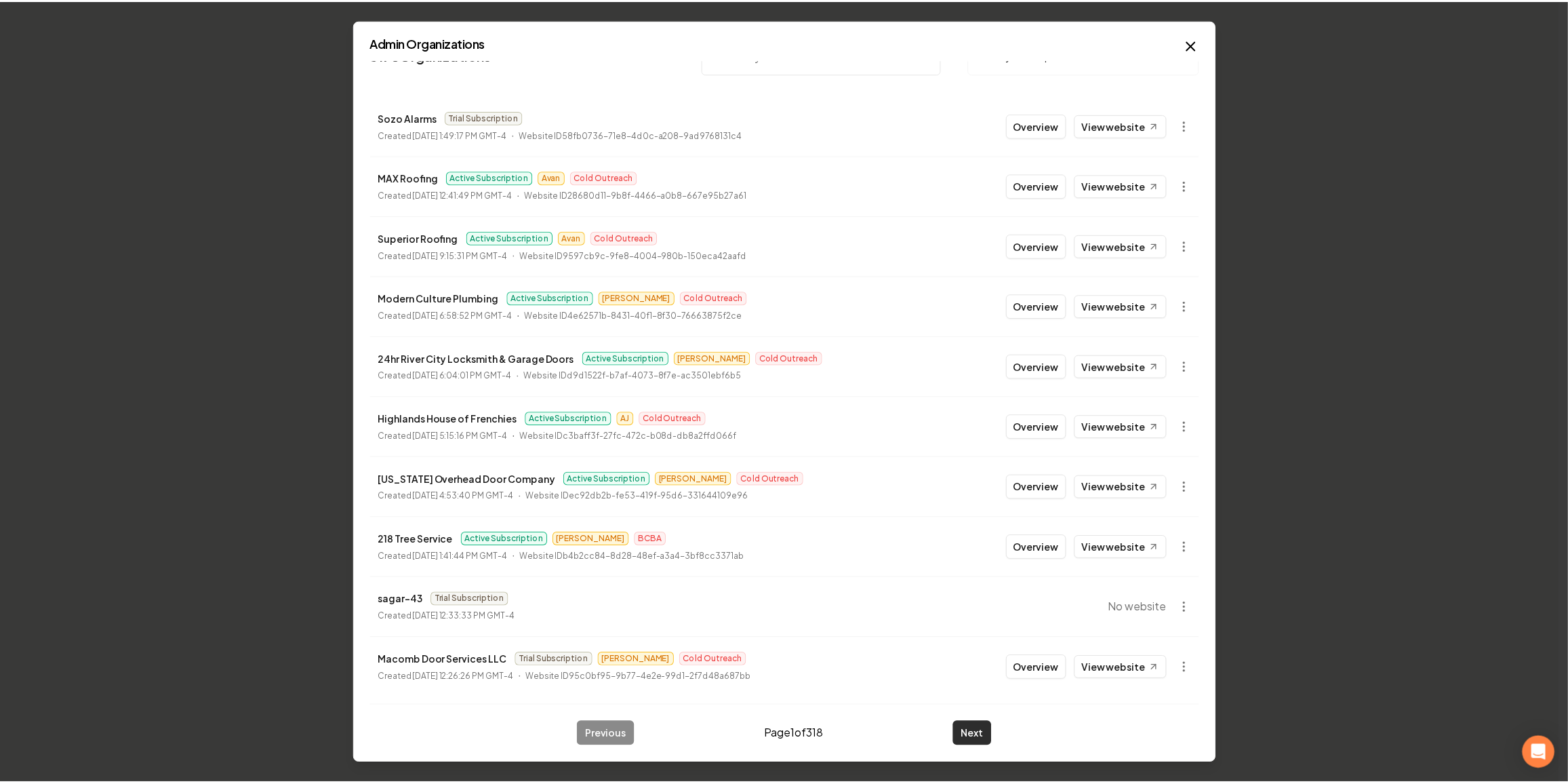
scroll to position [0, 0]
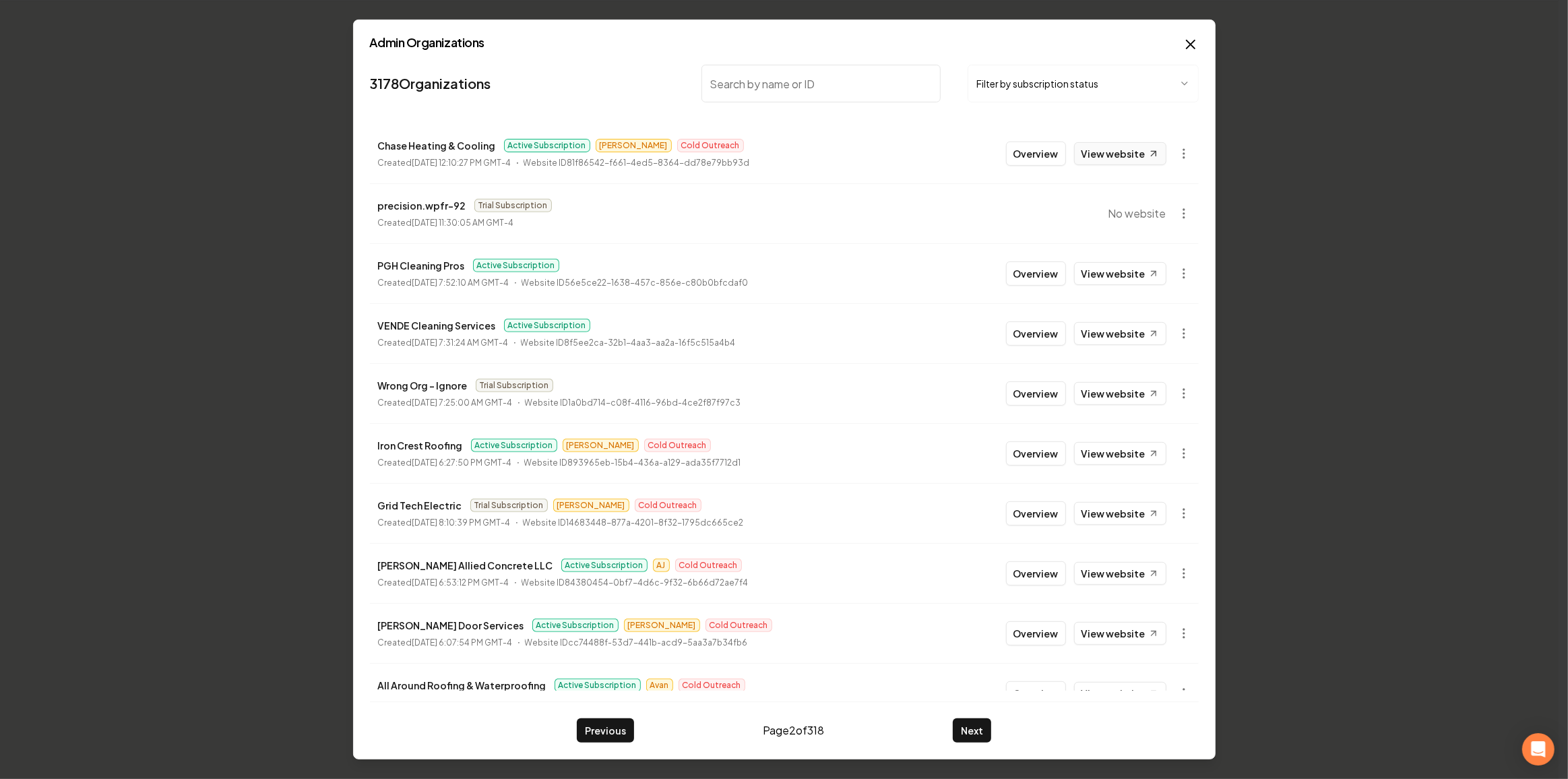
click at [1098, 146] on link "View website" at bounding box center [1120, 153] width 93 height 23
click at [1114, 271] on link "View website" at bounding box center [1120, 273] width 93 height 23
click at [1028, 280] on button "Overview" at bounding box center [1035, 274] width 60 height 25
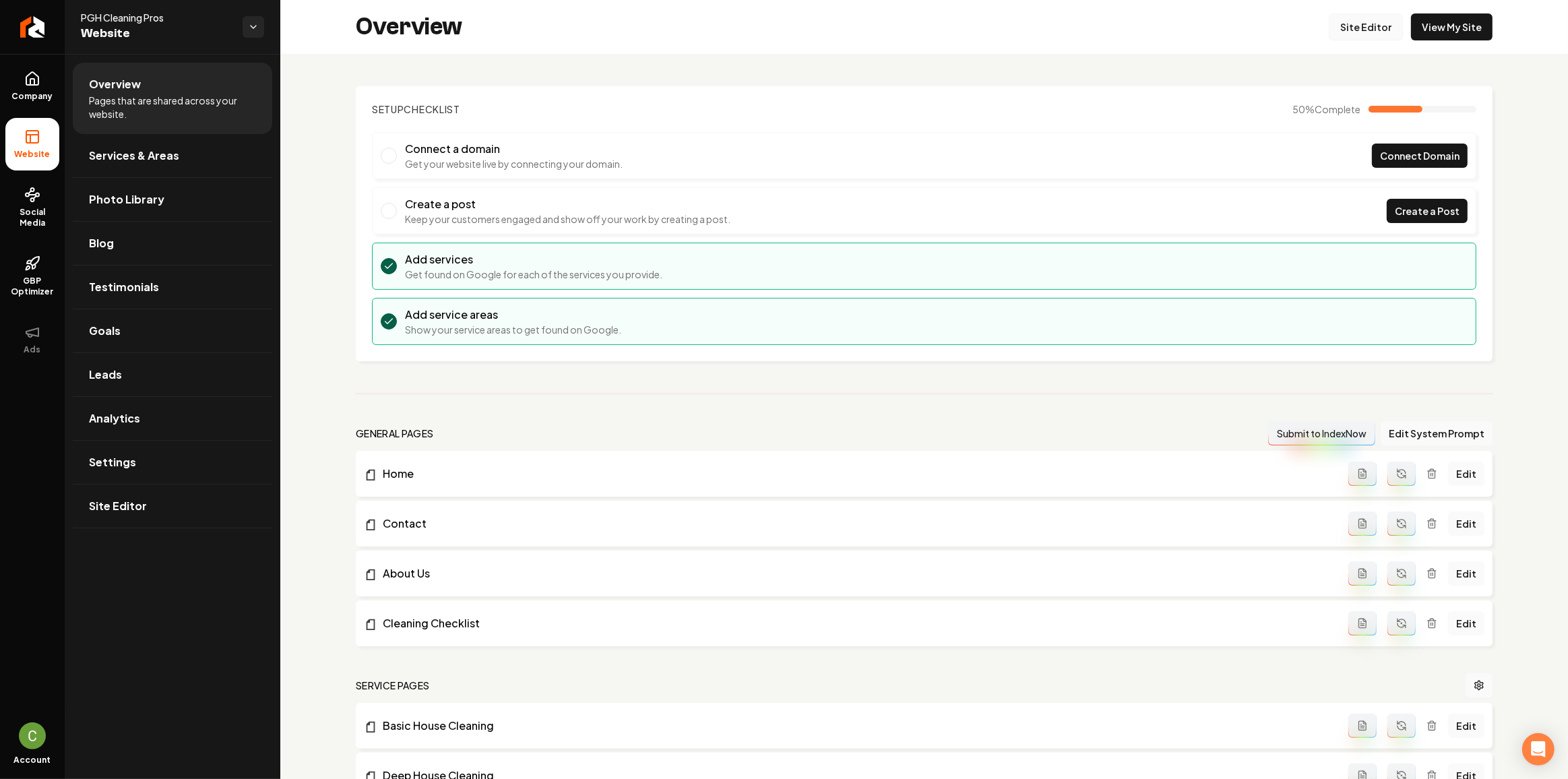
click at [1367, 29] on link "Site Editor" at bounding box center [1365, 27] width 74 height 27
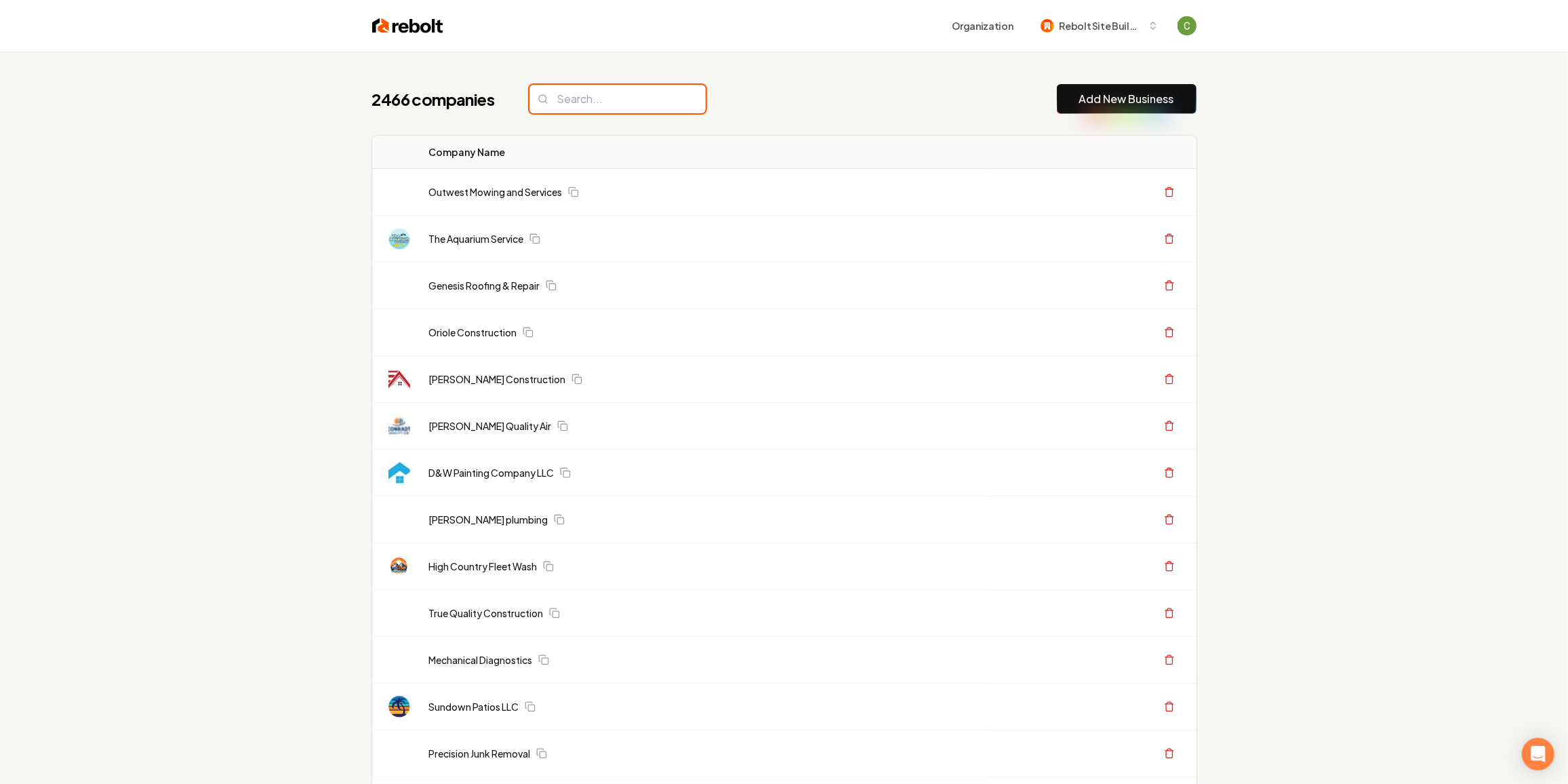
click at [622, 104] on input "search" at bounding box center [618, 99] width 176 height 29
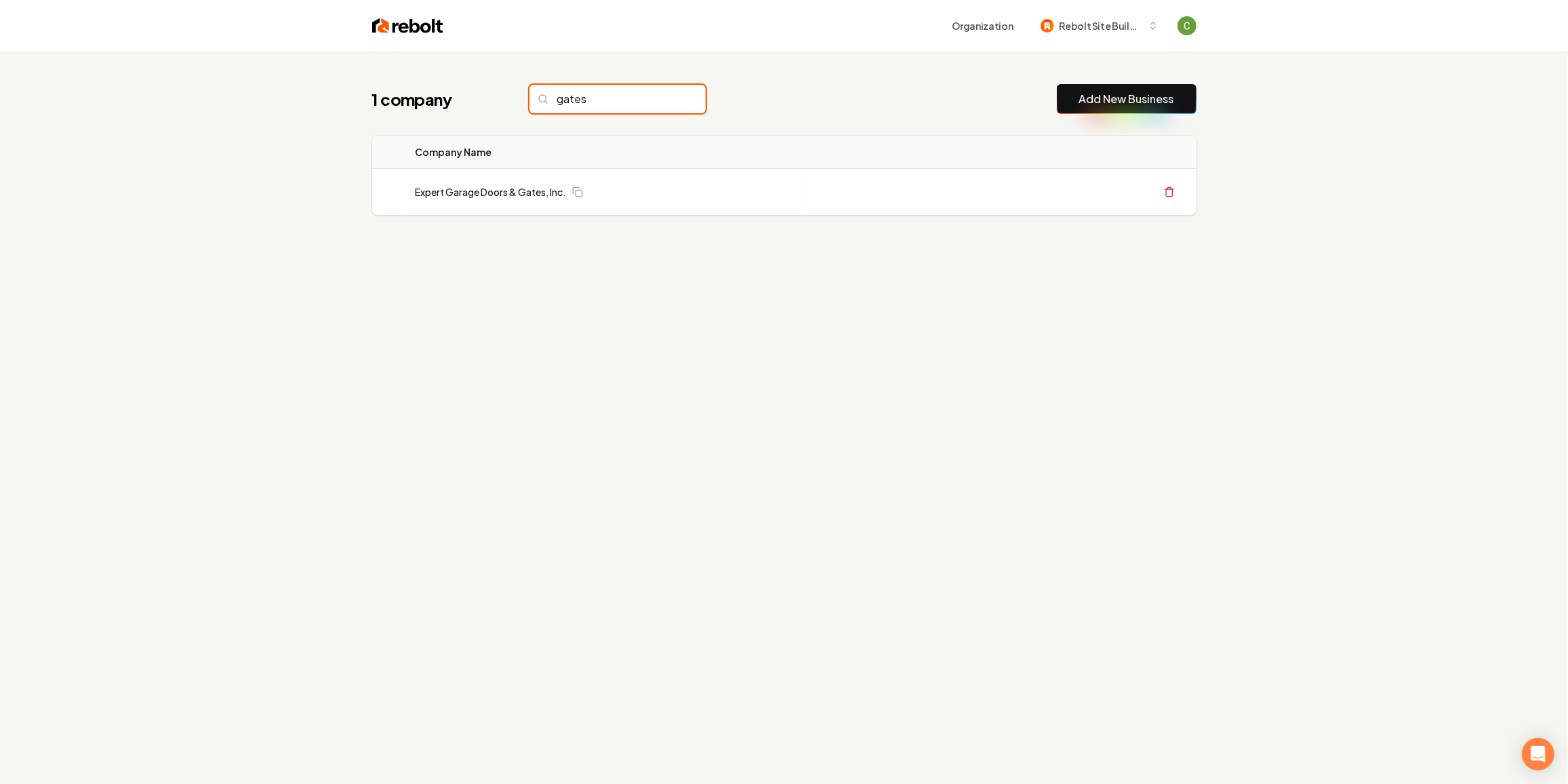
type input "gates"
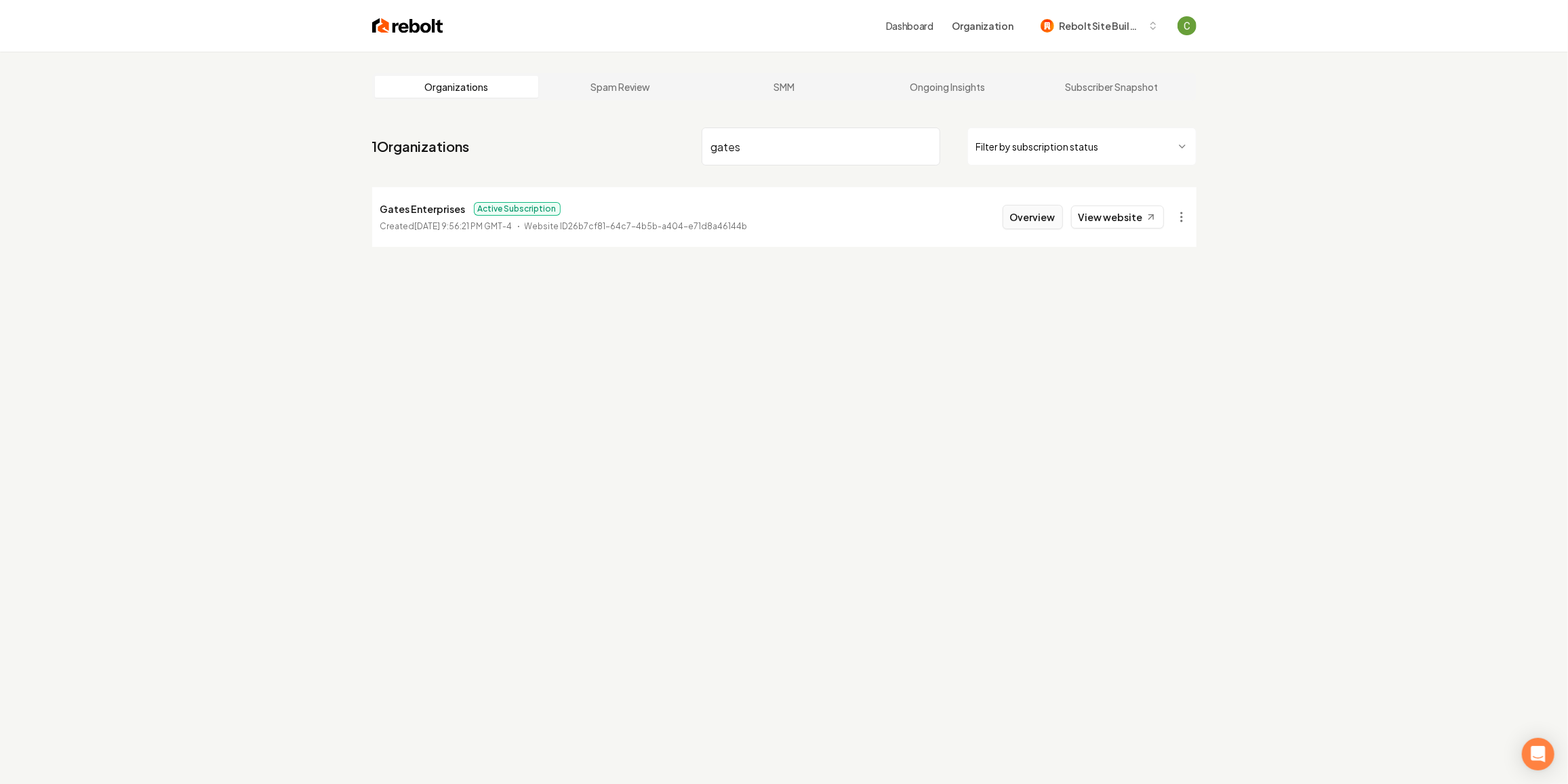
type input "gates"
click at [1015, 225] on button "Overview" at bounding box center [1032, 217] width 60 height 25
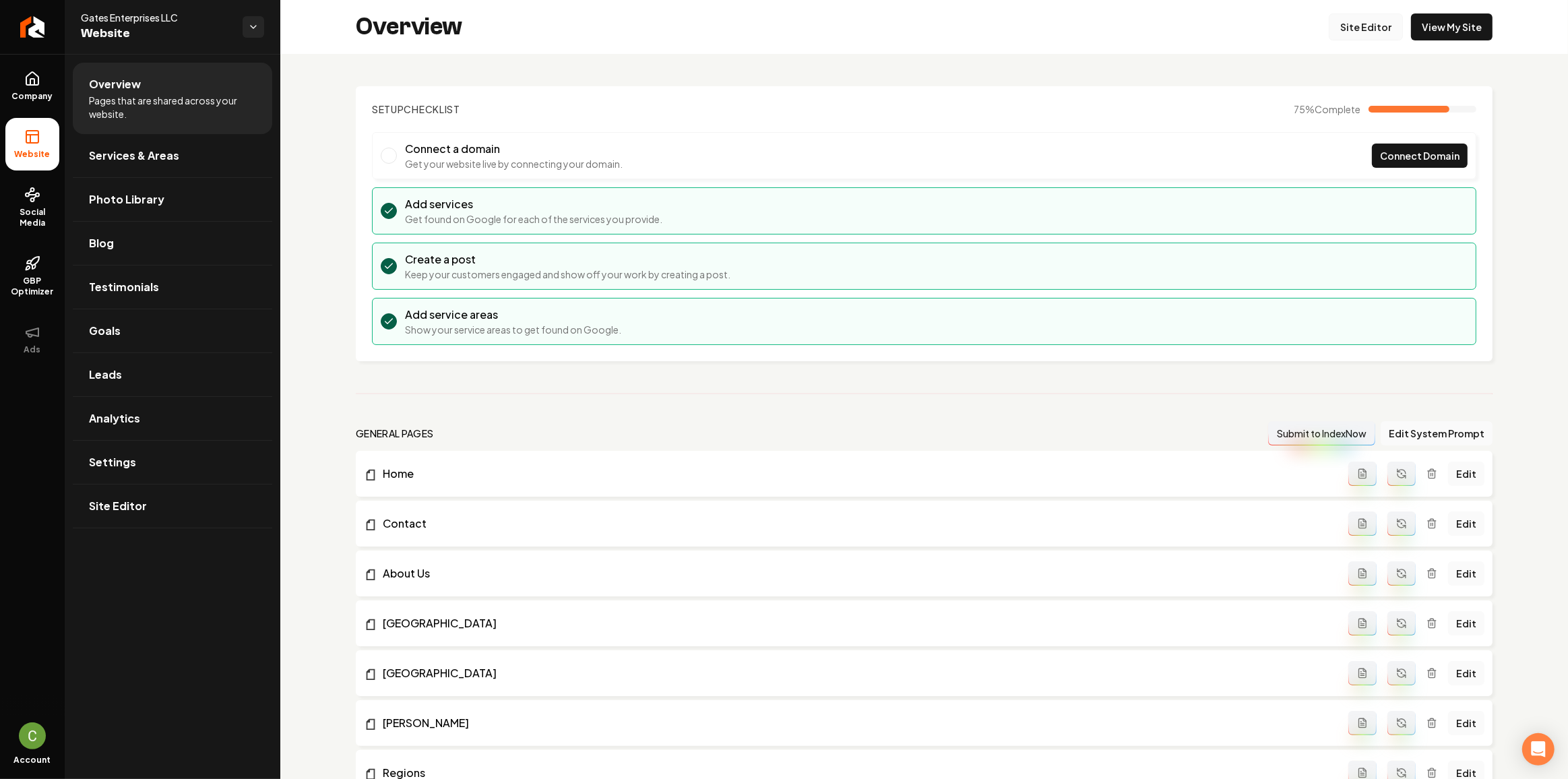
click at [1378, 31] on link "Site Editor" at bounding box center [1365, 27] width 74 height 27
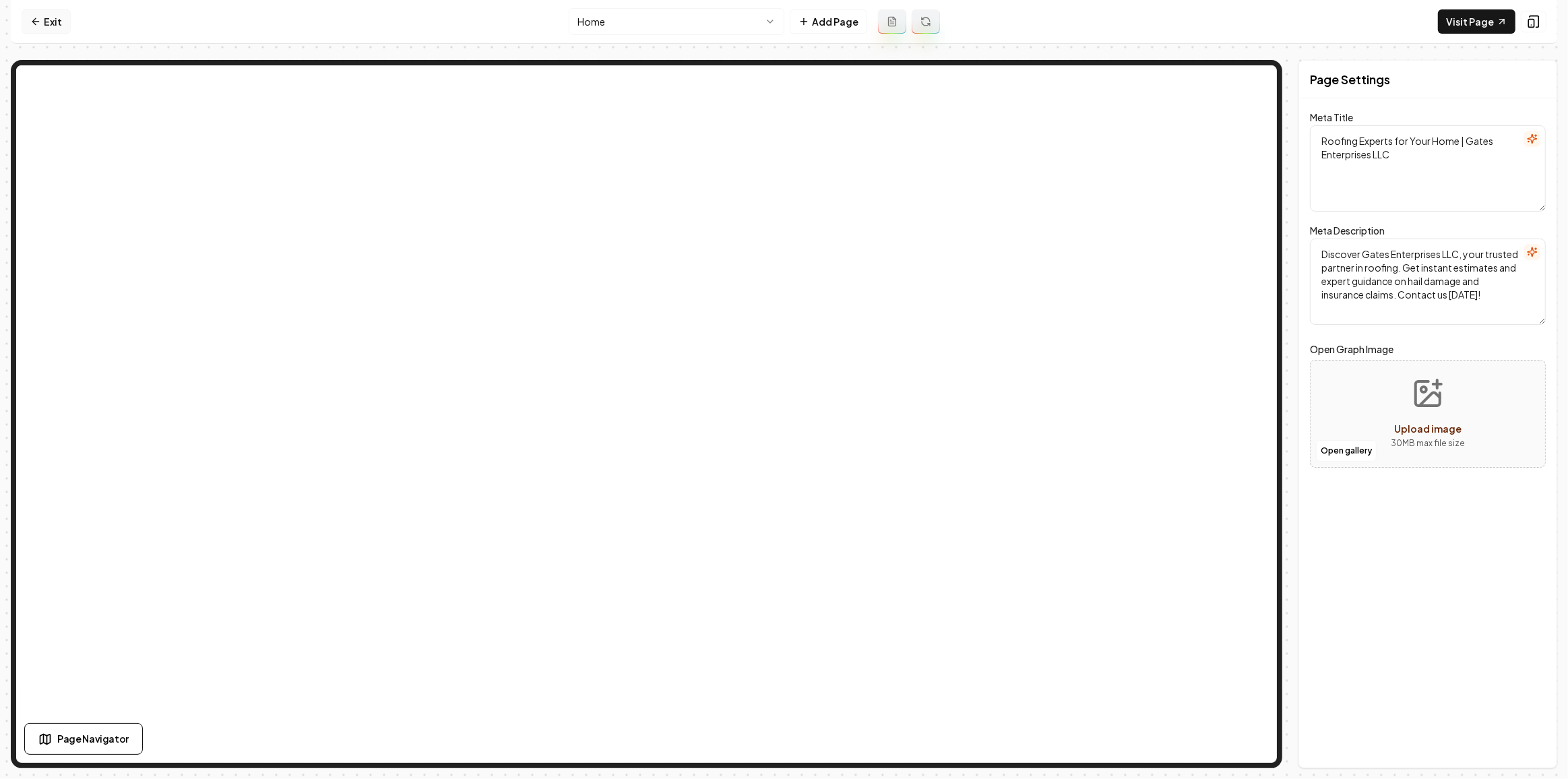
click at [30, 27] on link "Exit" at bounding box center [46, 22] width 49 height 25
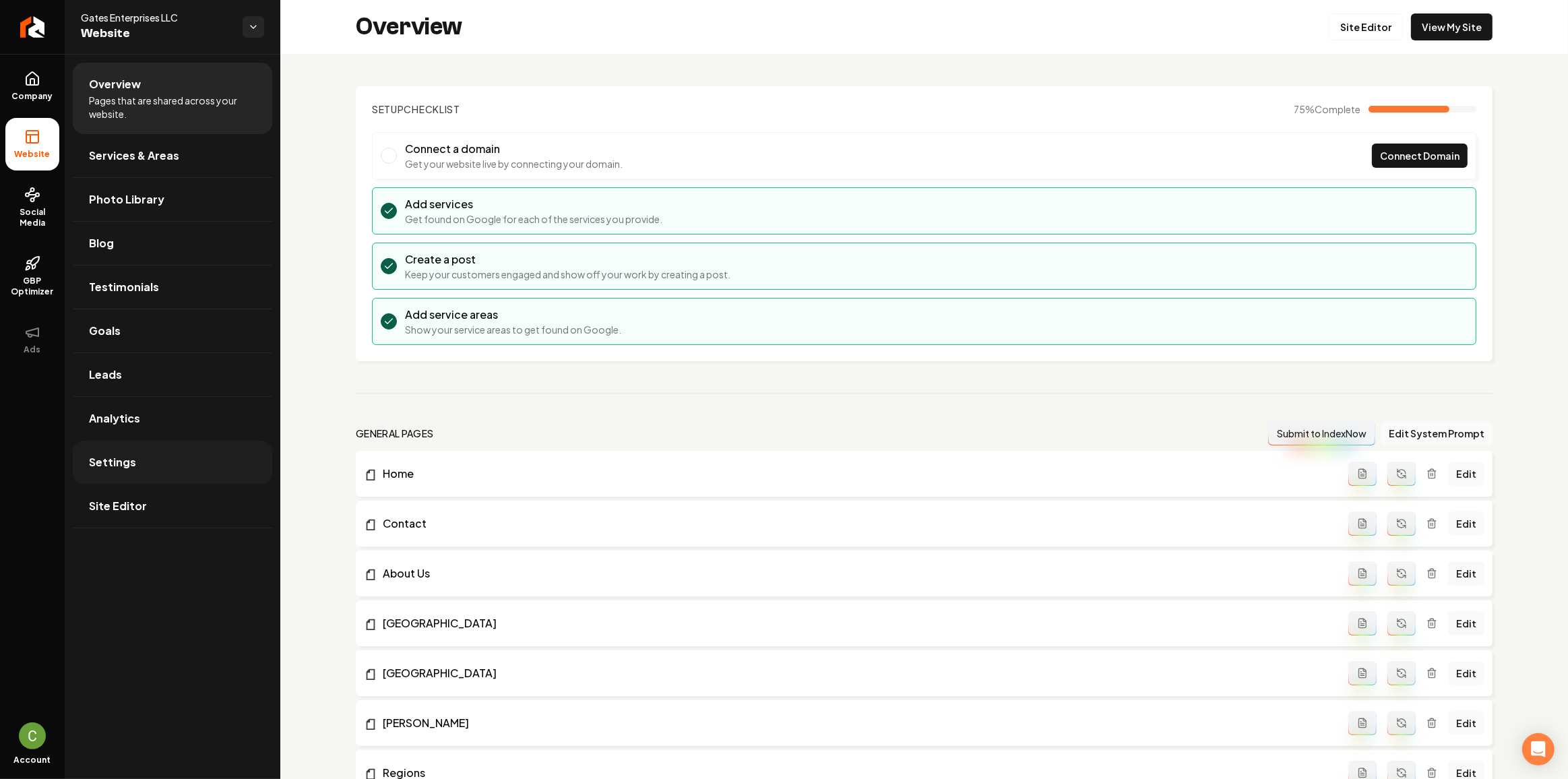
click at [110, 467] on span "Settings" at bounding box center [112, 462] width 47 height 16
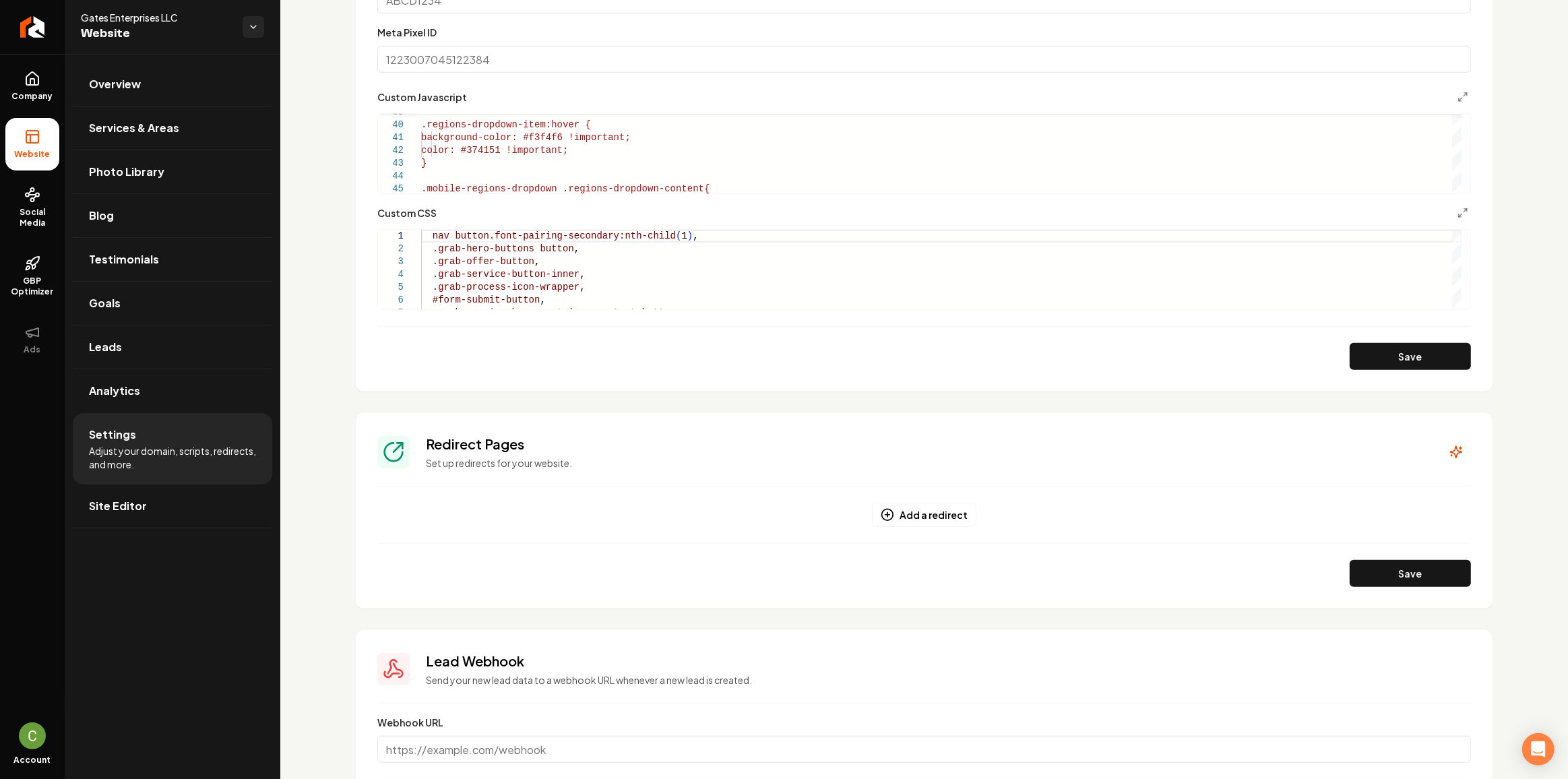
scroll to position [674, 0]
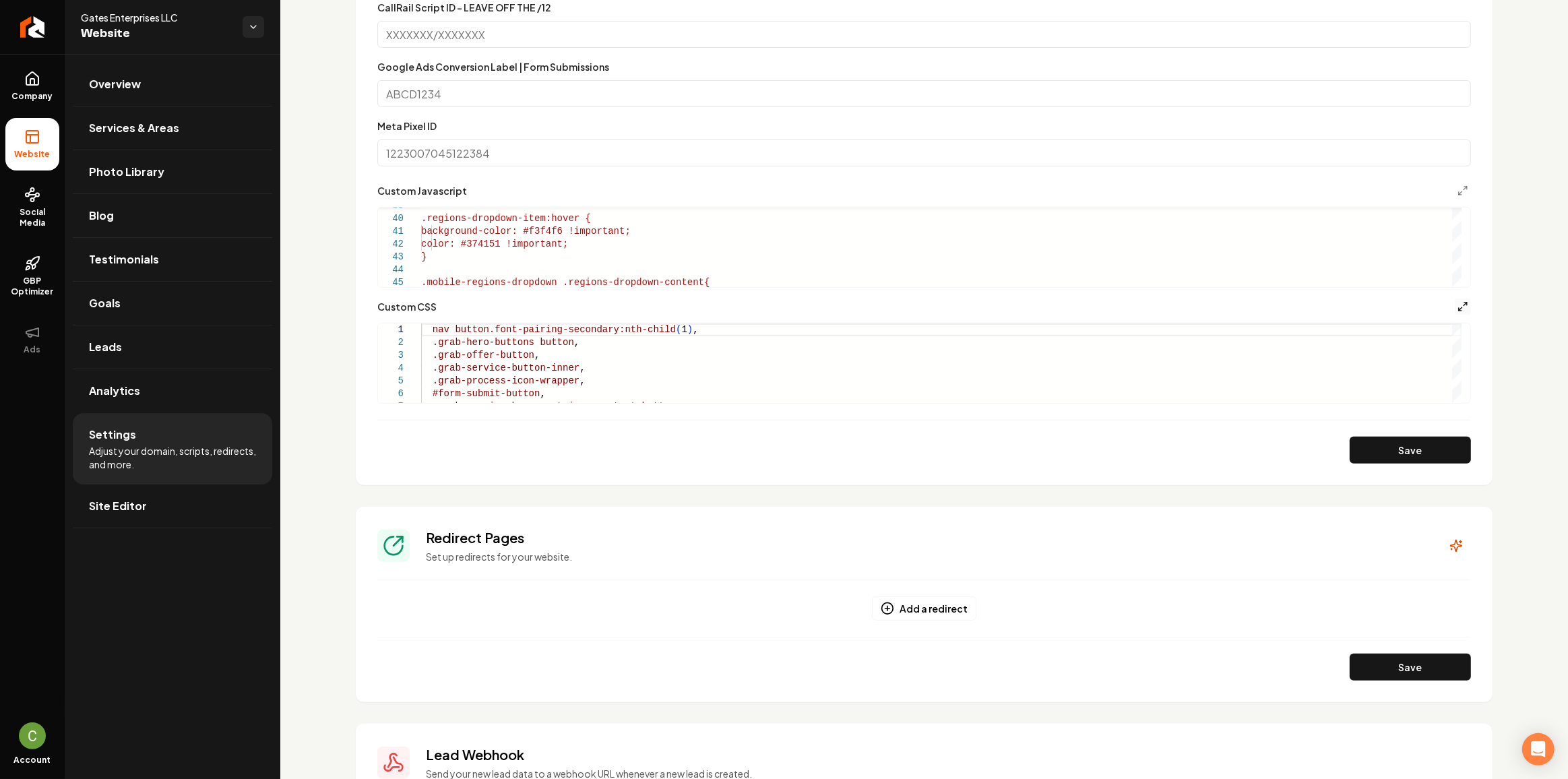
click at [1458, 303] on icon "Main content area" at bounding box center [1462, 306] width 11 height 11
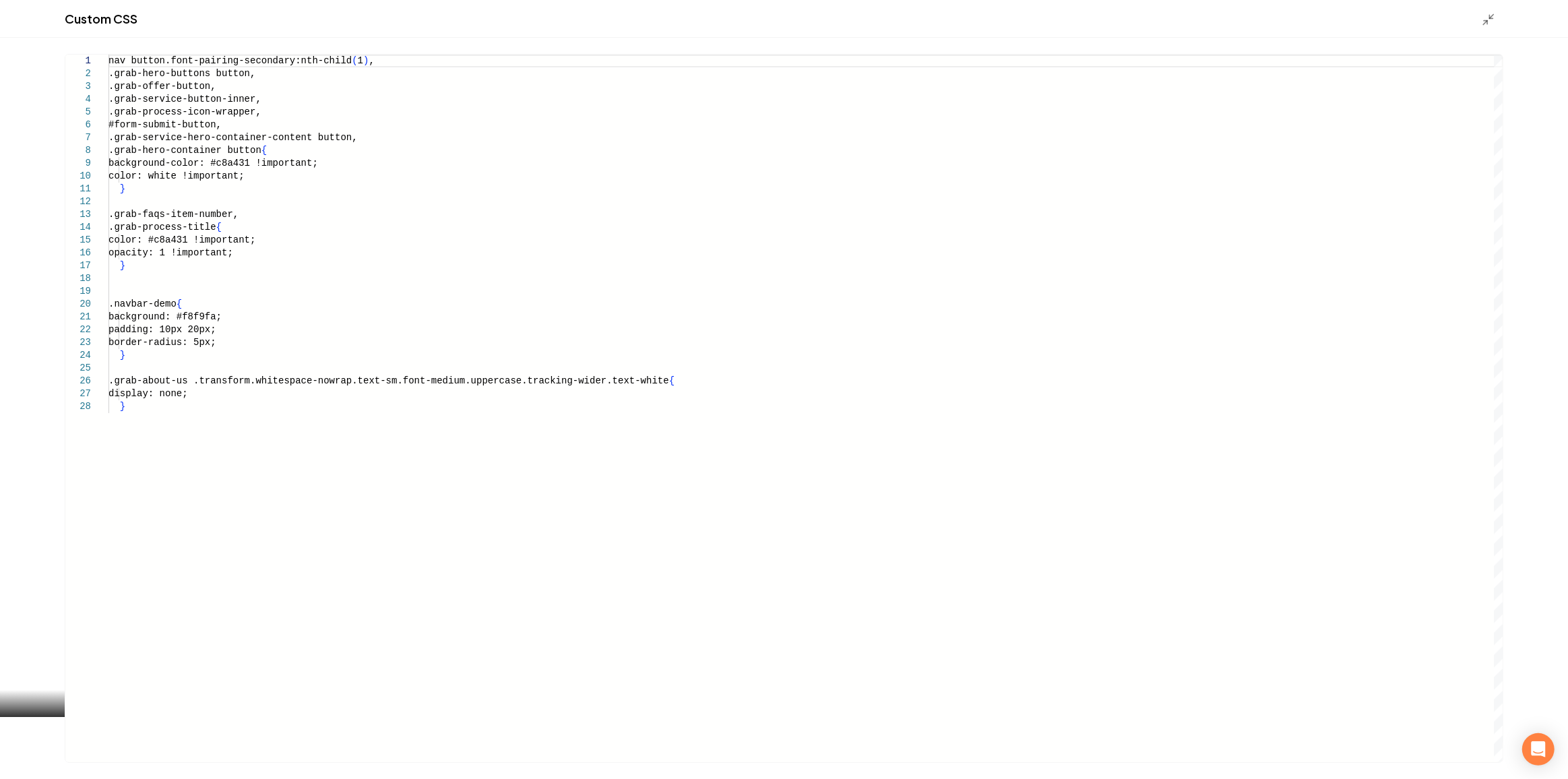
click at [242, 408] on div "nav button.font-pairing-secondary:nth-child ( 1 ) , .grab-hero-buttons button, …" at bounding box center [805, 408] width 1395 height 708
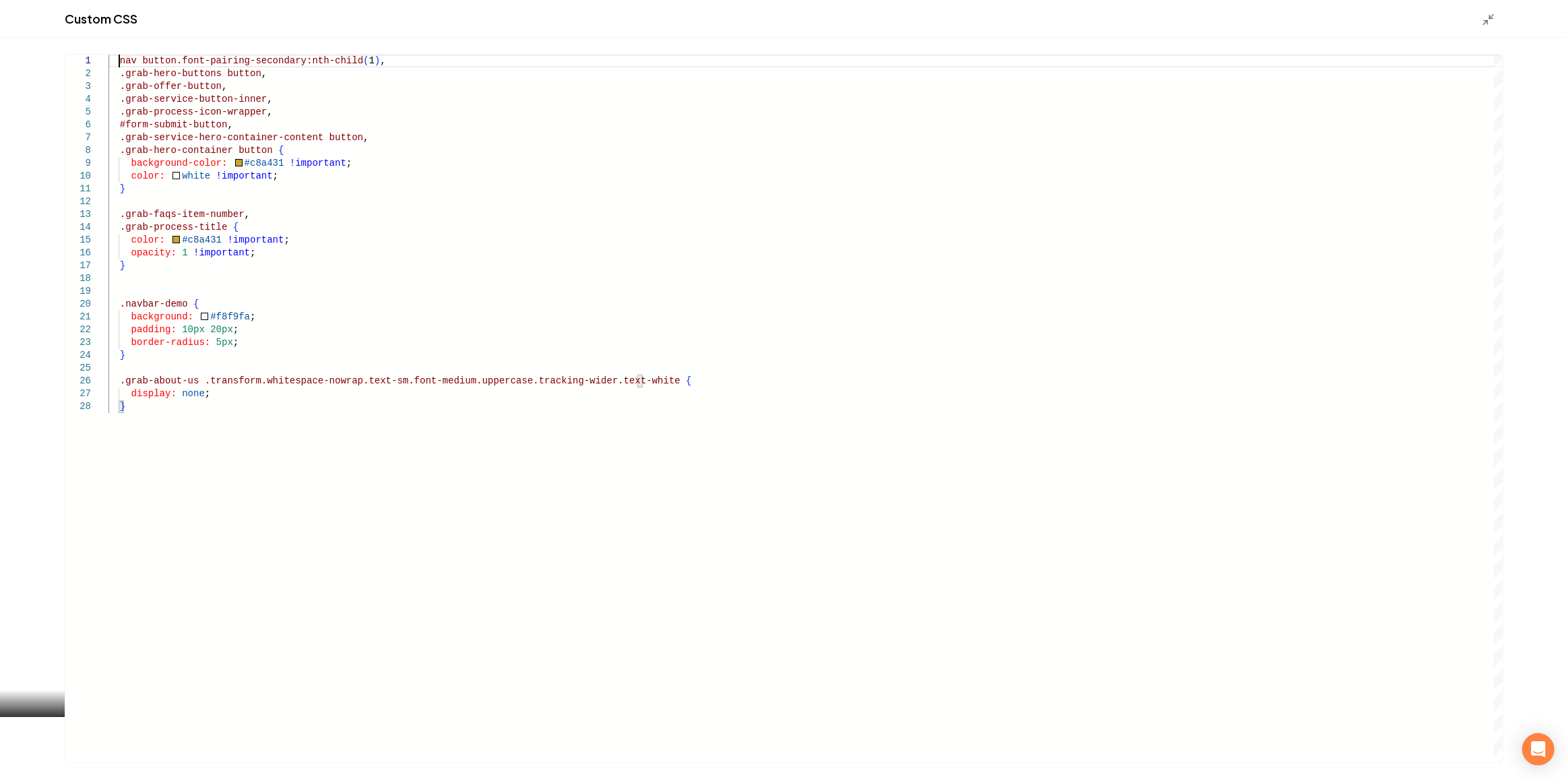
click at [116, 63] on div "nav button.font-pairing-secondary:nth-child ( 1 ) , .grab-hero-buttons button ,…" at bounding box center [805, 408] width 1395 height 708
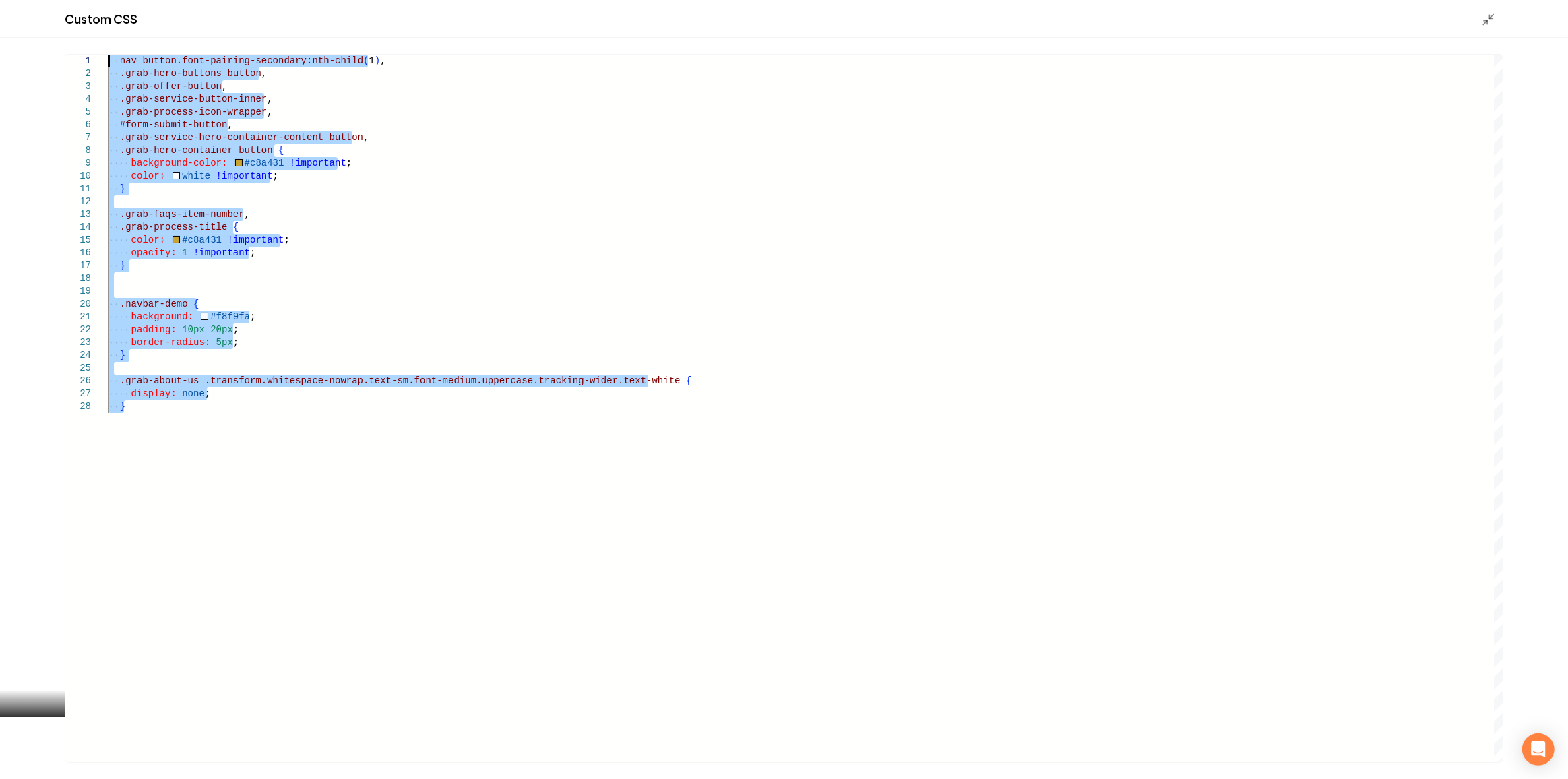
drag, startPoint x: 131, startPoint y: 411, endPoint x: 101, endPoint y: 32, distance: 380.2
click at [108, 54] on div "nav button.font-pairing-secondary:nth-child ( 1 ) , .grab-hero-buttons button ,…" at bounding box center [805, 408] width 1395 height 708
click at [110, 58] on div "nav button.font-pairing-secondary:nth-child ( 1 ) , .grab-hero-buttons button ,…" at bounding box center [805, 408] width 1395 height 708
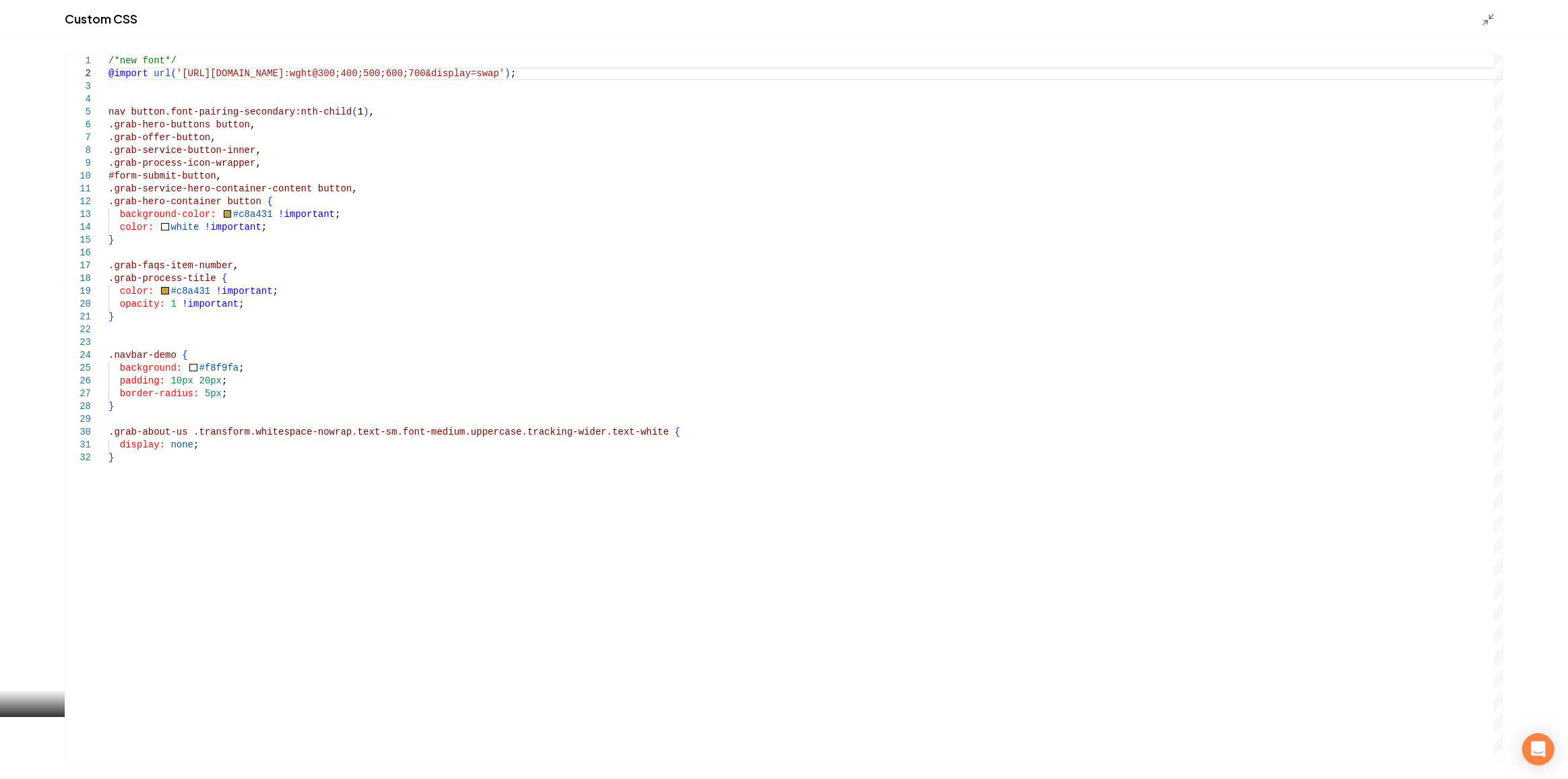
scroll to position [27, 0]
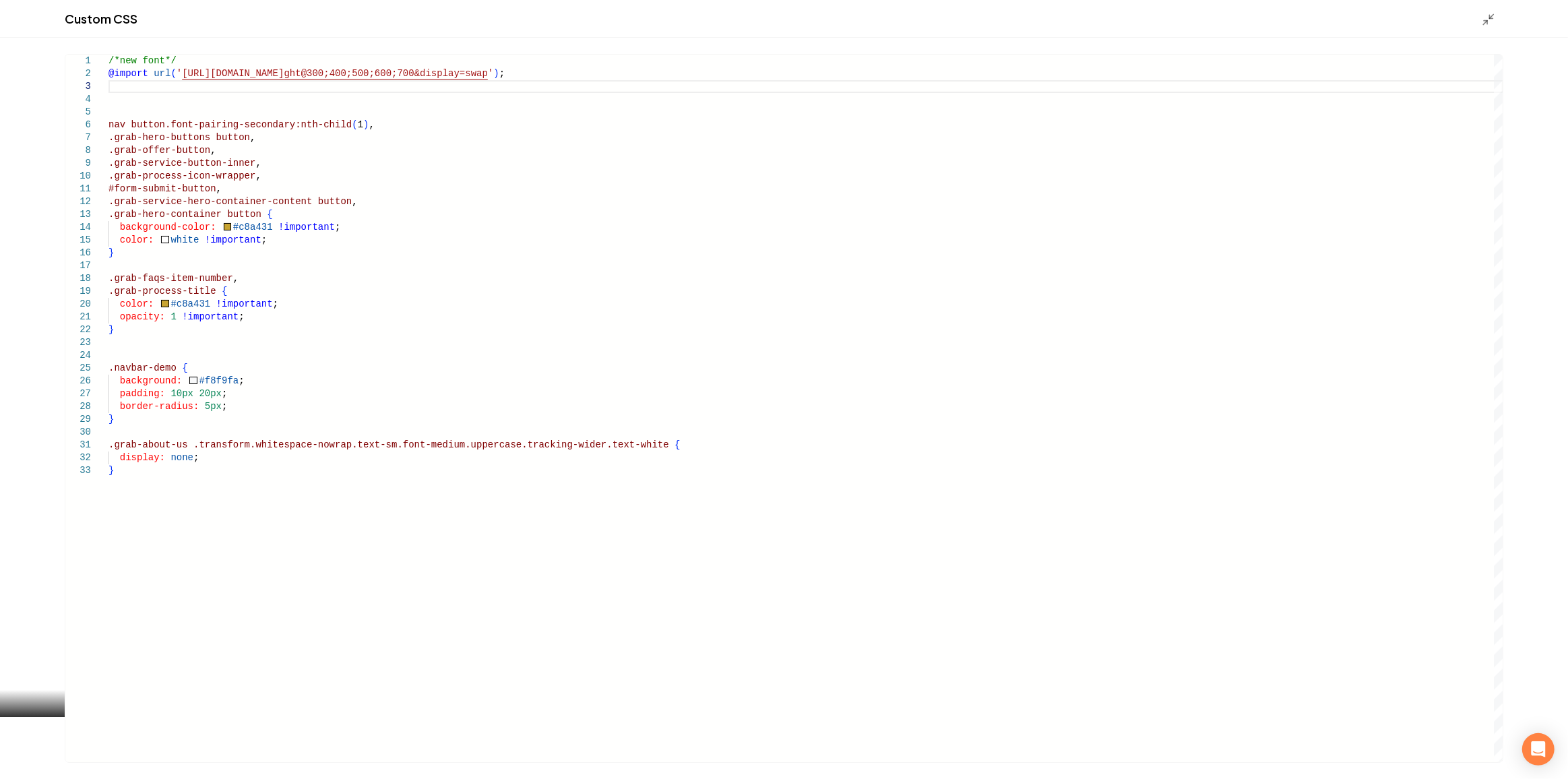
type textarea "**********"
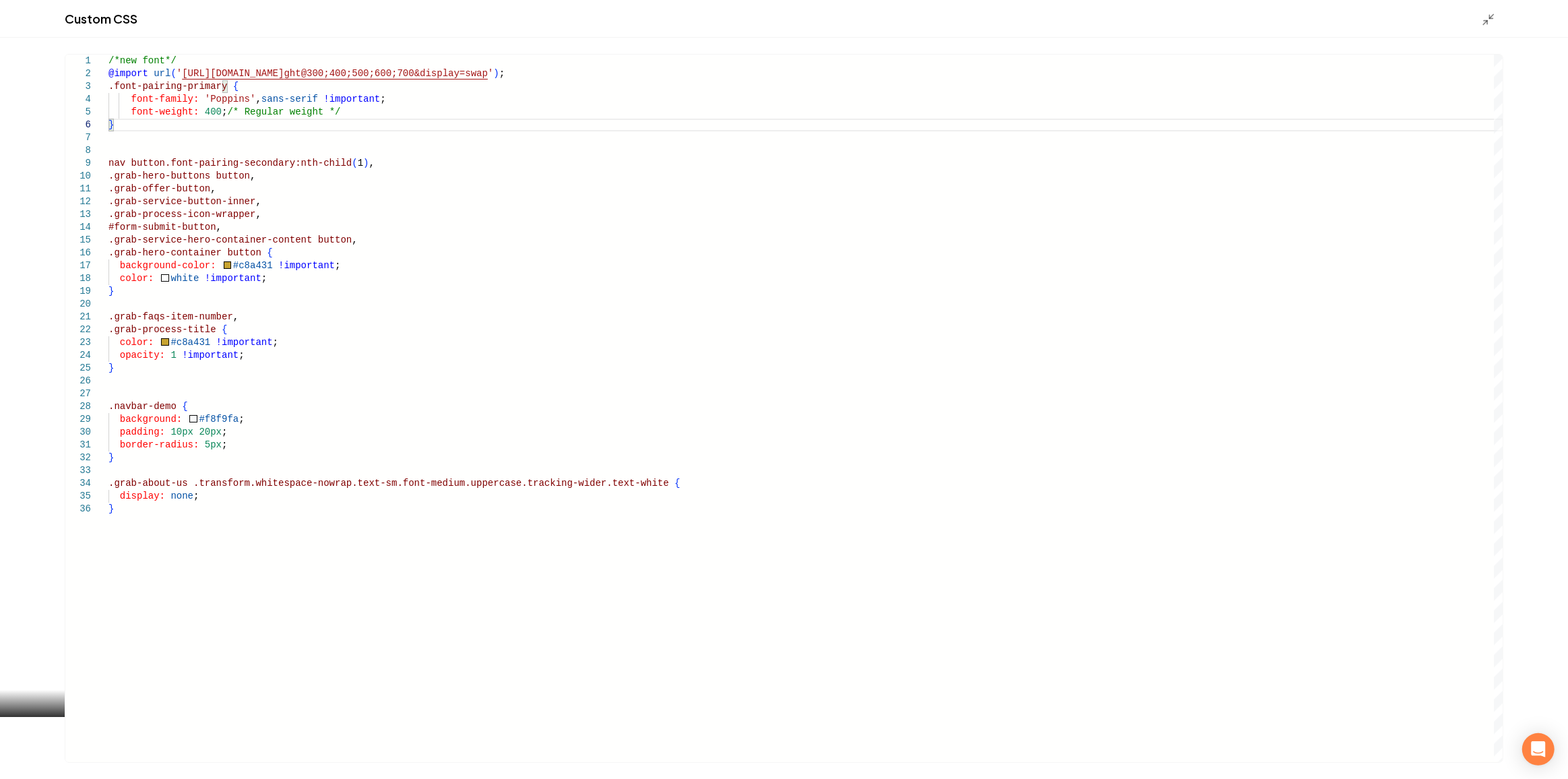
click at [1491, 8] on div "Custom CSS" at bounding box center [784, 19] width 1568 height 37
click at [1491, 11] on div "Custom CSS" at bounding box center [784, 19] width 1568 height 37
click at [1489, 21] on icon "Main content area" at bounding box center [1488, 20] width 14 height 14
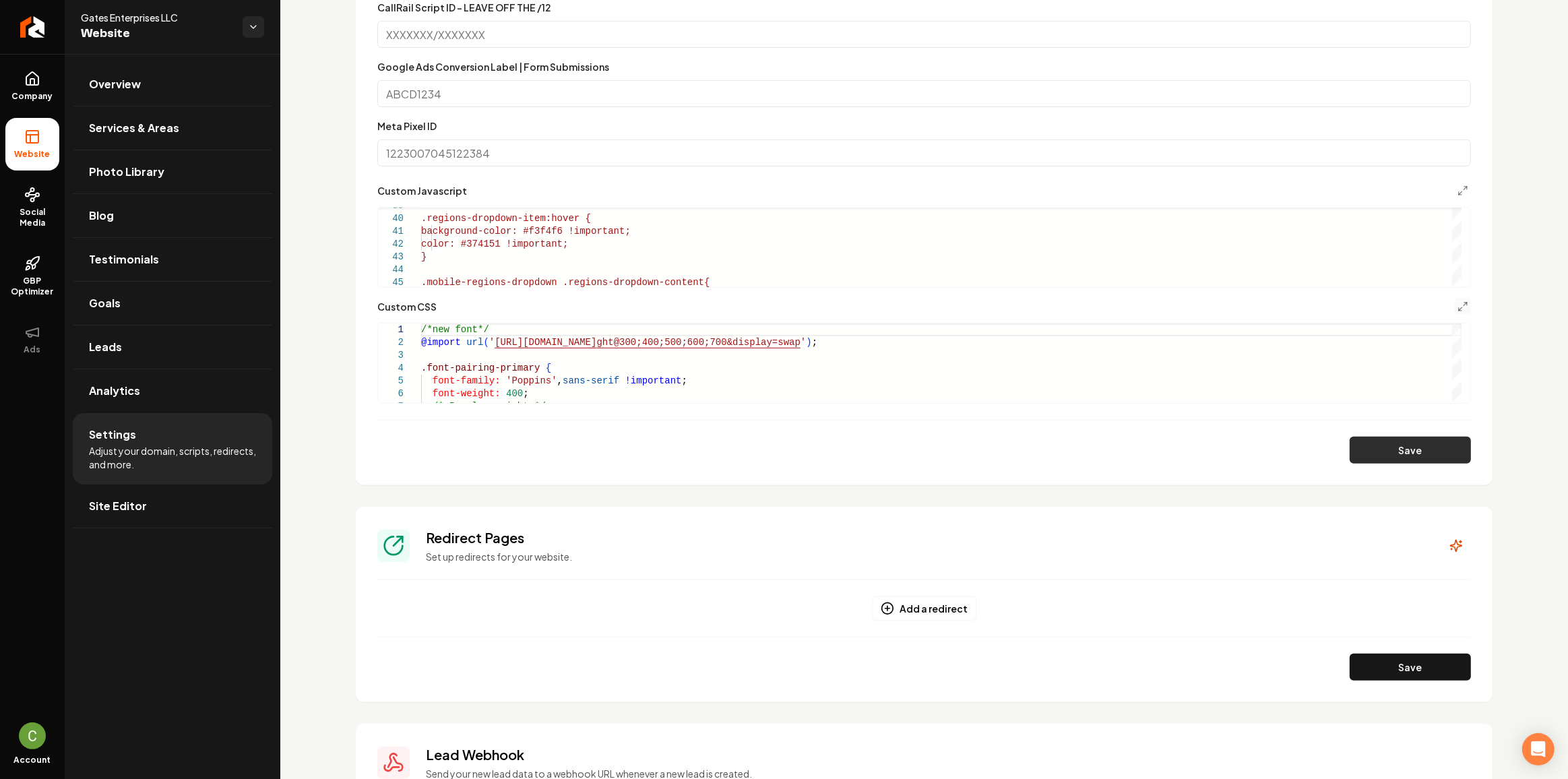
click at [1400, 449] on button "Save" at bounding box center [1410, 450] width 121 height 27
click at [37, 93] on span "Company" at bounding box center [32, 96] width 52 height 11
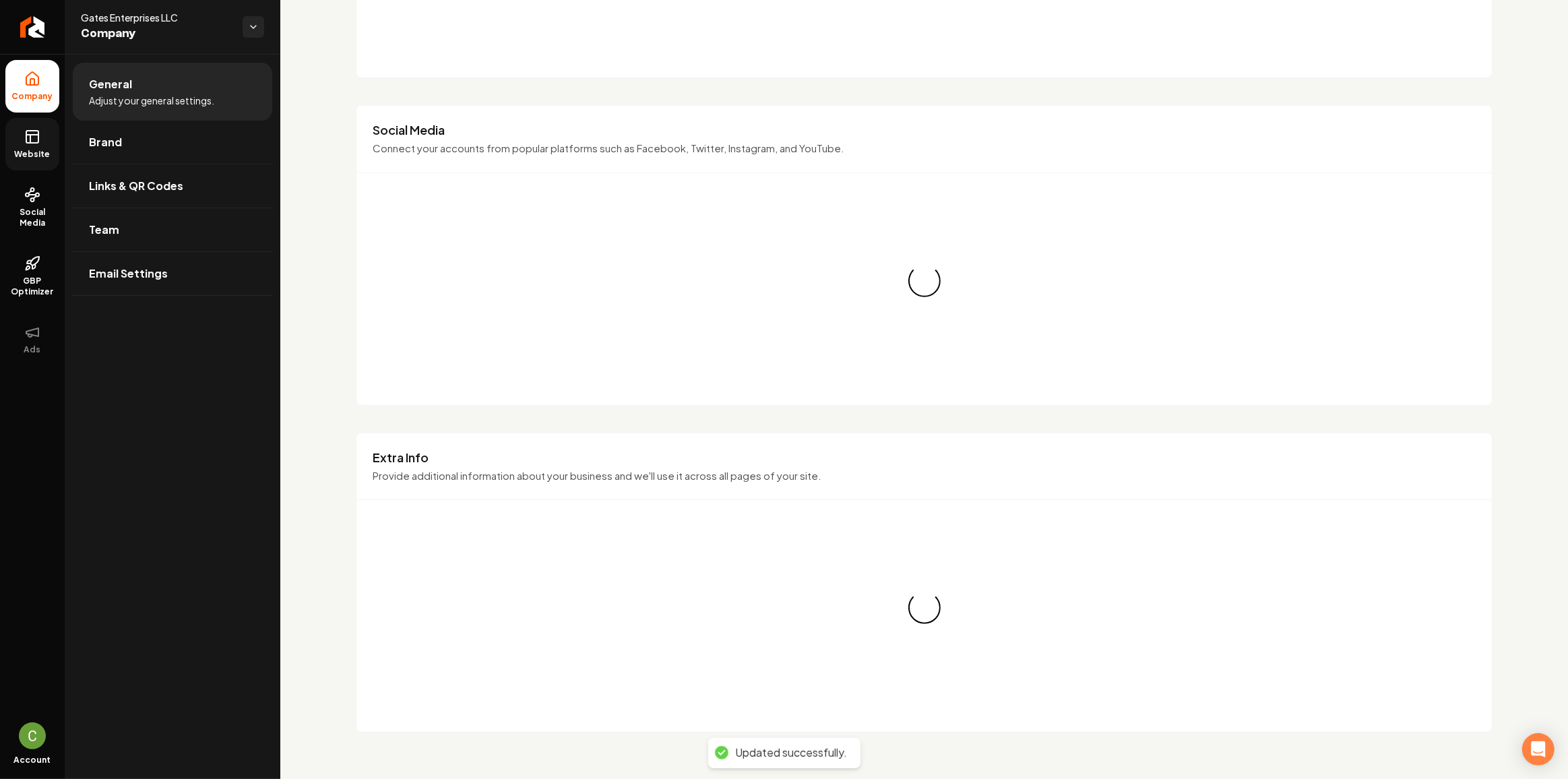
click at [28, 129] on icon at bounding box center [32, 137] width 16 height 16
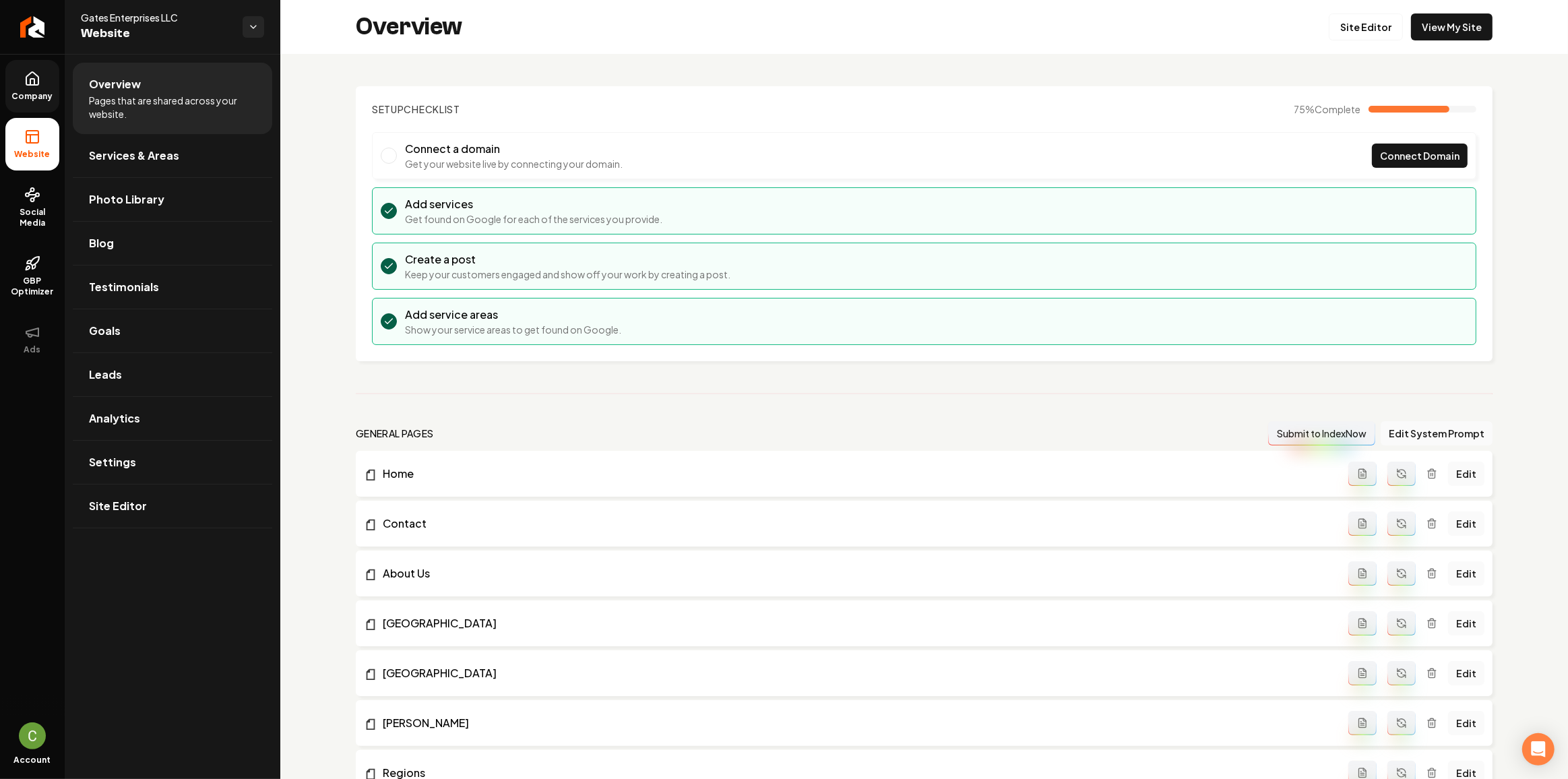
click at [1483, 12] on div "Overview Site Editor View My Site" at bounding box center [924, 27] width 1287 height 54
click at [1463, 31] on link "View My Site" at bounding box center [1451, 27] width 82 height 27
drag, startPoint x: 200, startPoint y: 484, endPoint x: 200, endPoint y: 476, distance: 8.0
click at [200, 485] on link "Site Editor" at bounding box center [172, 506] width 200 height 43
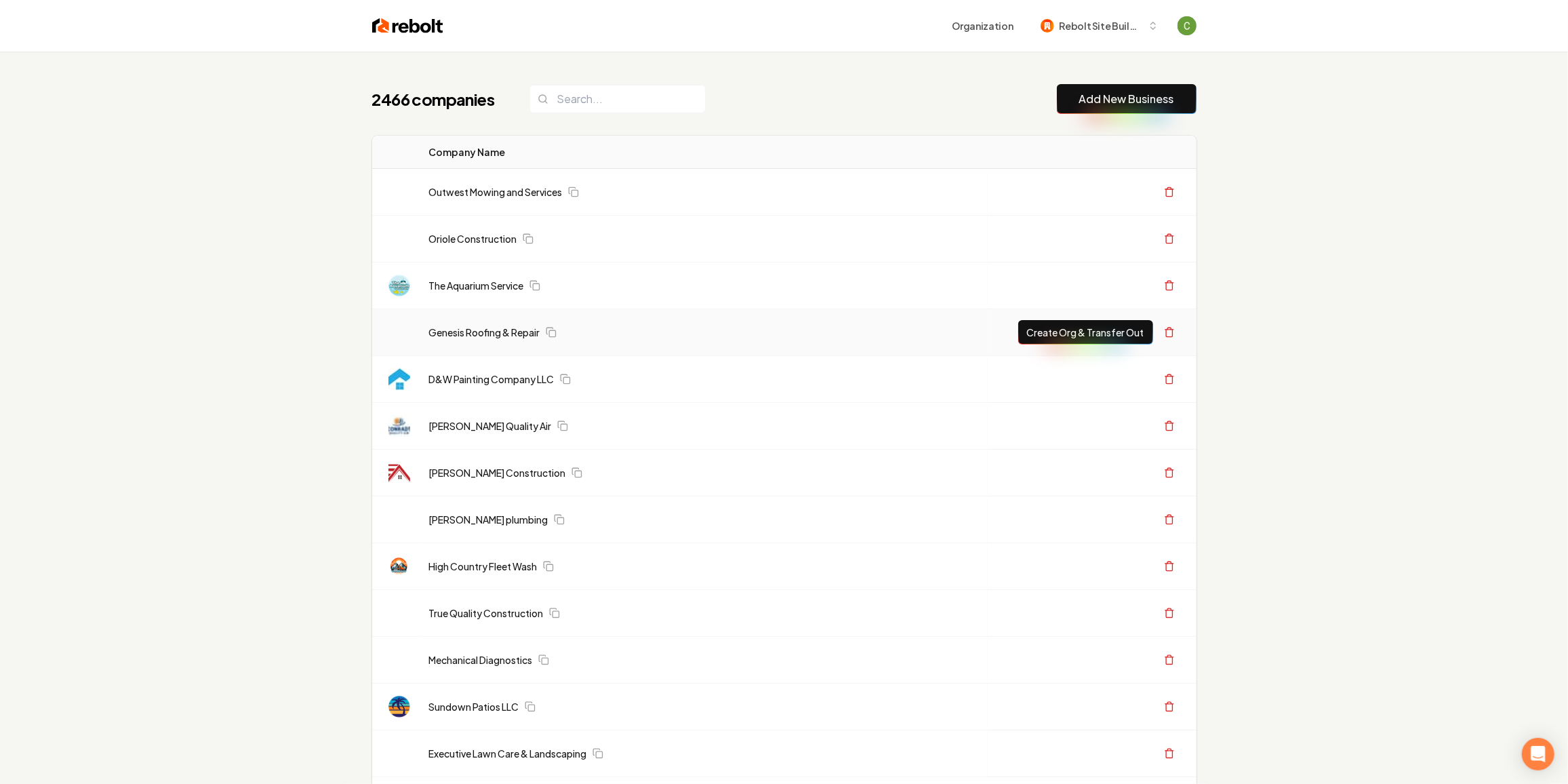
scroll to position [308, 0]
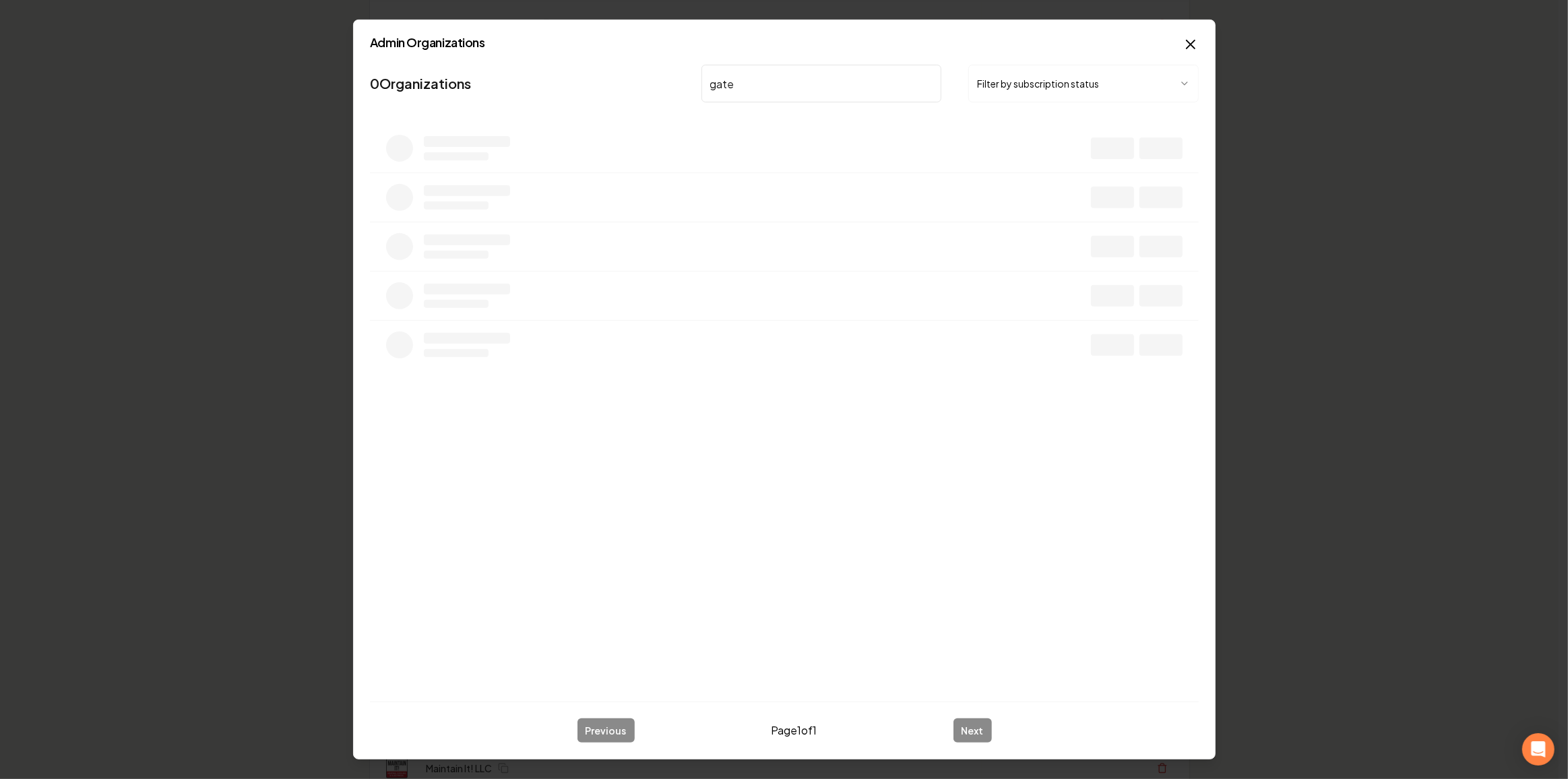
type input "gates"
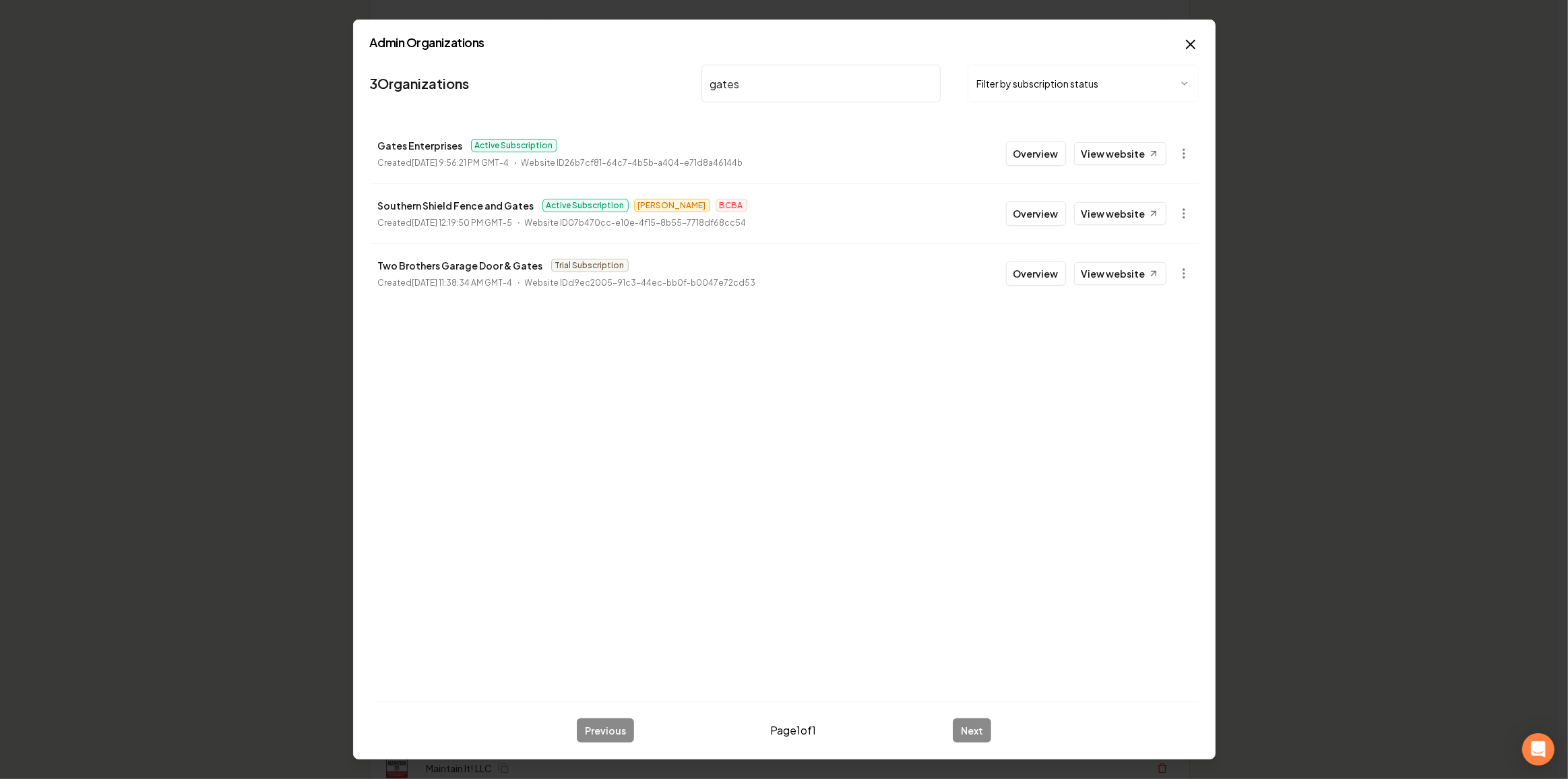
click at [1028, 146] on button "Overview" at bounding box center [1035, 154] width 60 height 25
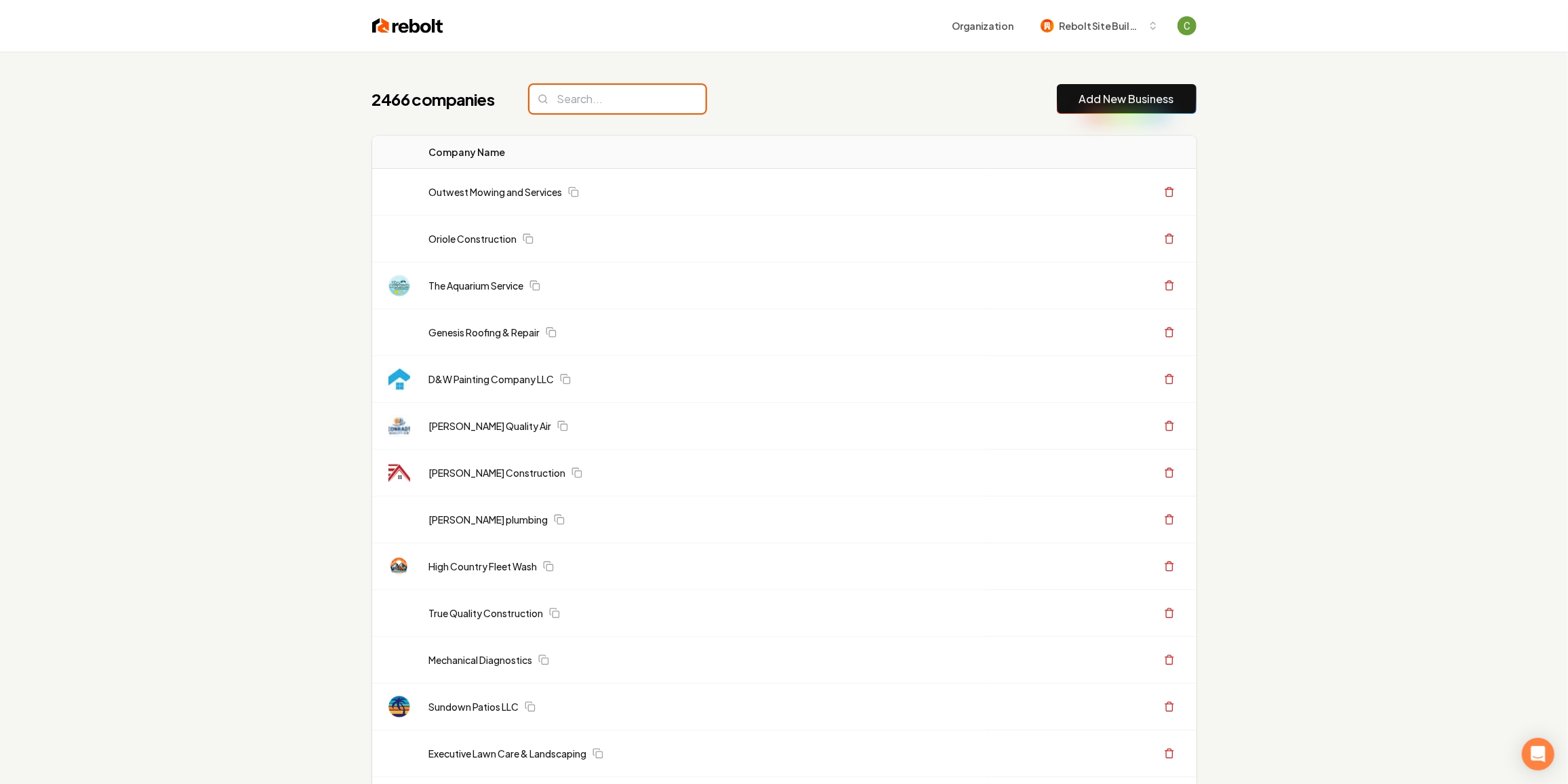
click at [596, 108] on input "search" at bounding box center [618, 99] width 176 height 29
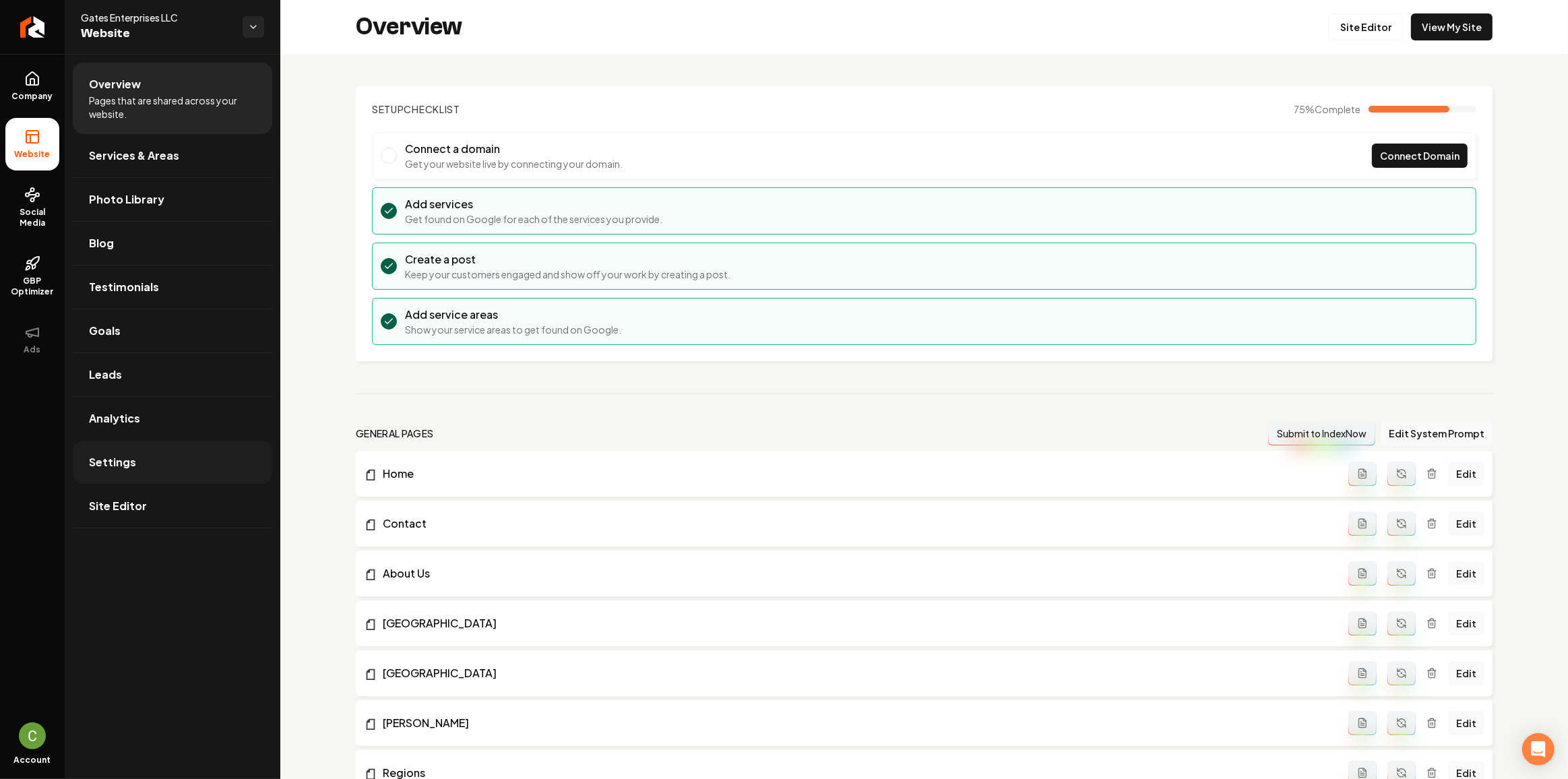
click at [167, 446] on link "Settings" at bounding box center [172, 463] width 200 height 43
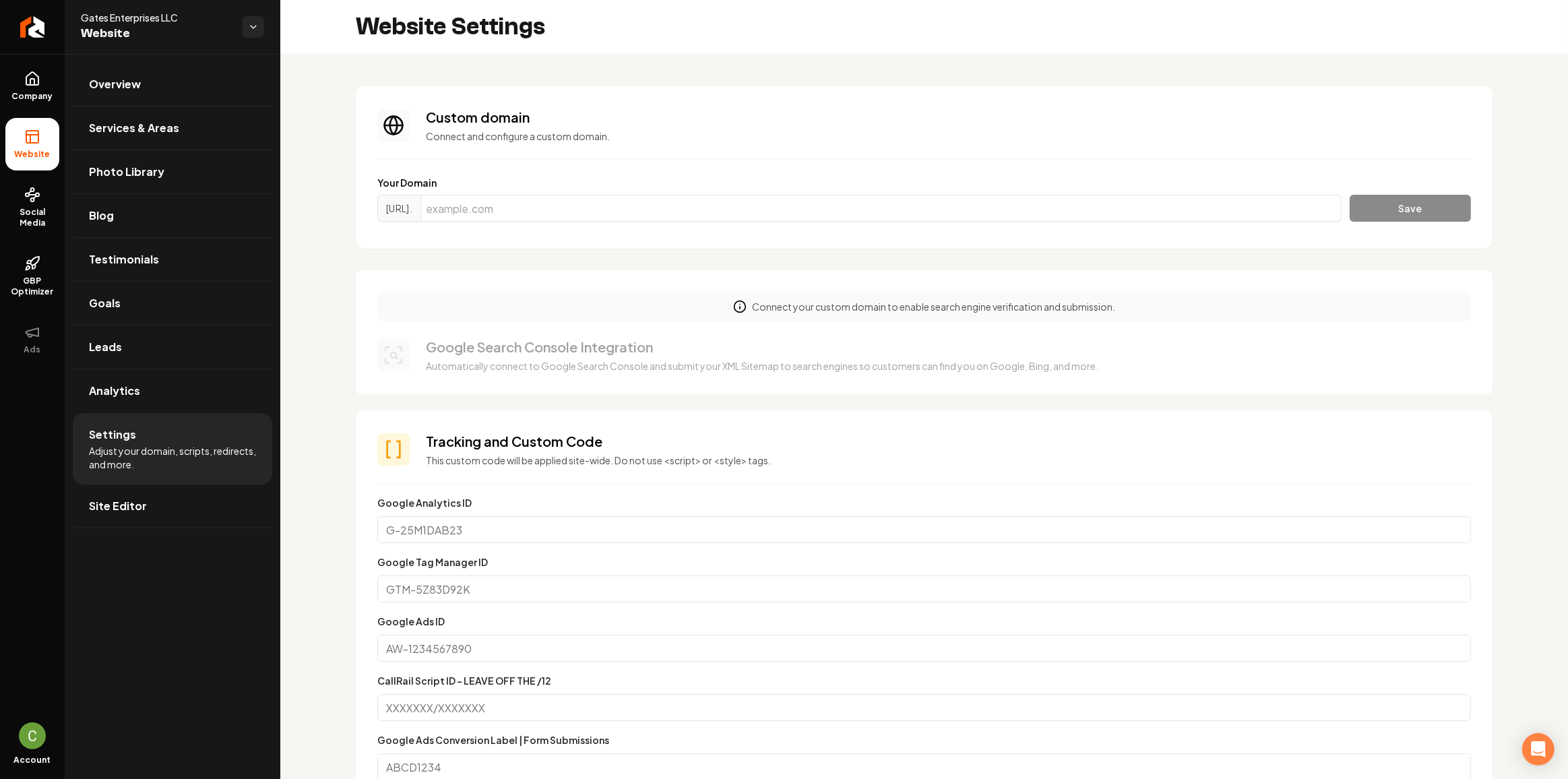
scroll to position [674, 0]
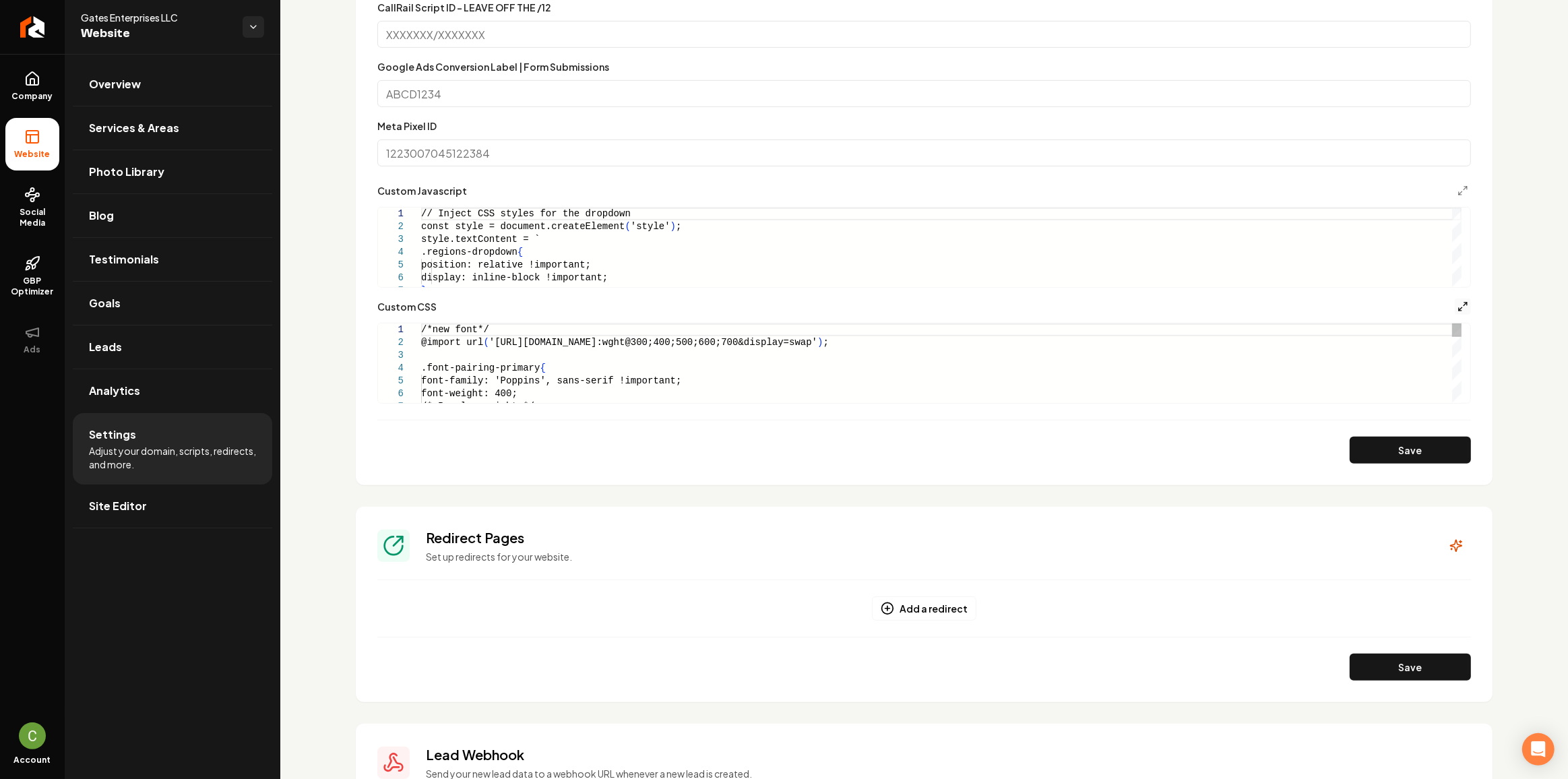
click at [1457, 304] on icon "Main content area" at bounding box center [1462, 306] width 11 height 11
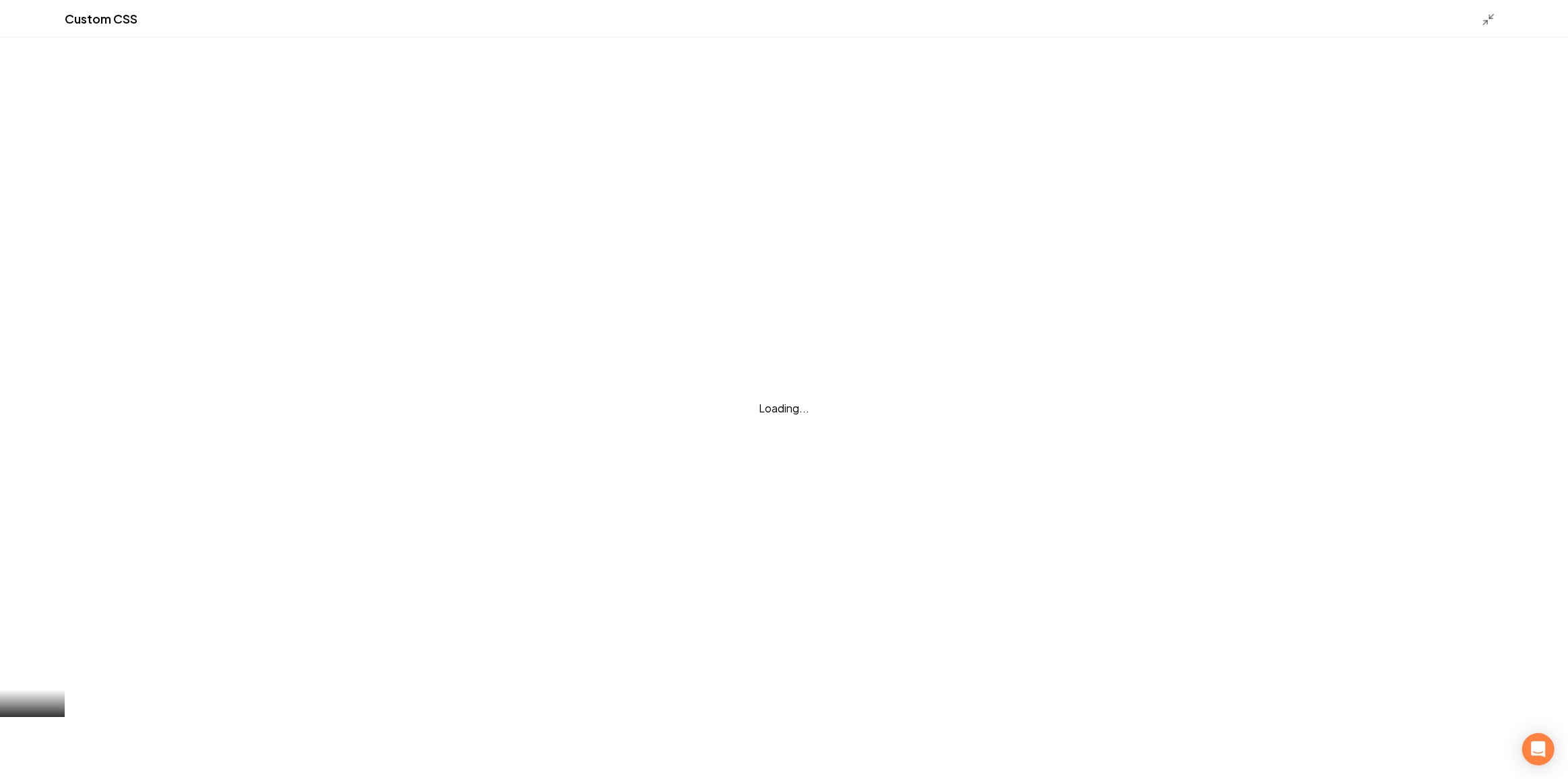
scroll to position [796, 0]
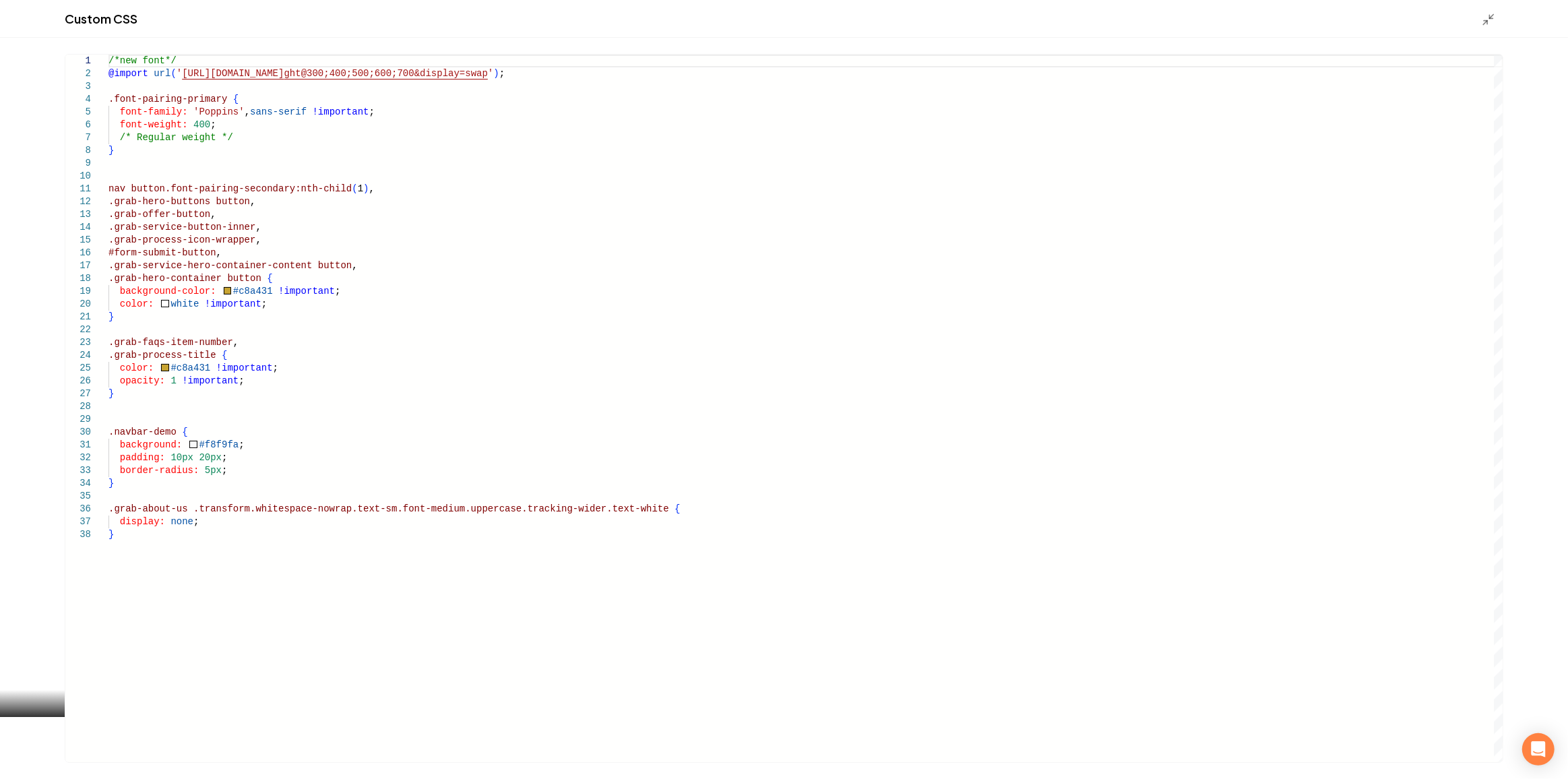
click at [219, 117] on div "/*new font*/ @import url ( ' [URL][DOMAIN_NAME] ght@300;400;500;600;700&display…" at bounding box center [805, 408] width 1395 height 708
click at [234, 136] on div "/*new font*/ @import url ( ' [URL][DOMAIN_NAME] ght@300;400;500;600;700&display…" at bounding box center [805, 408] width 1395 height 708
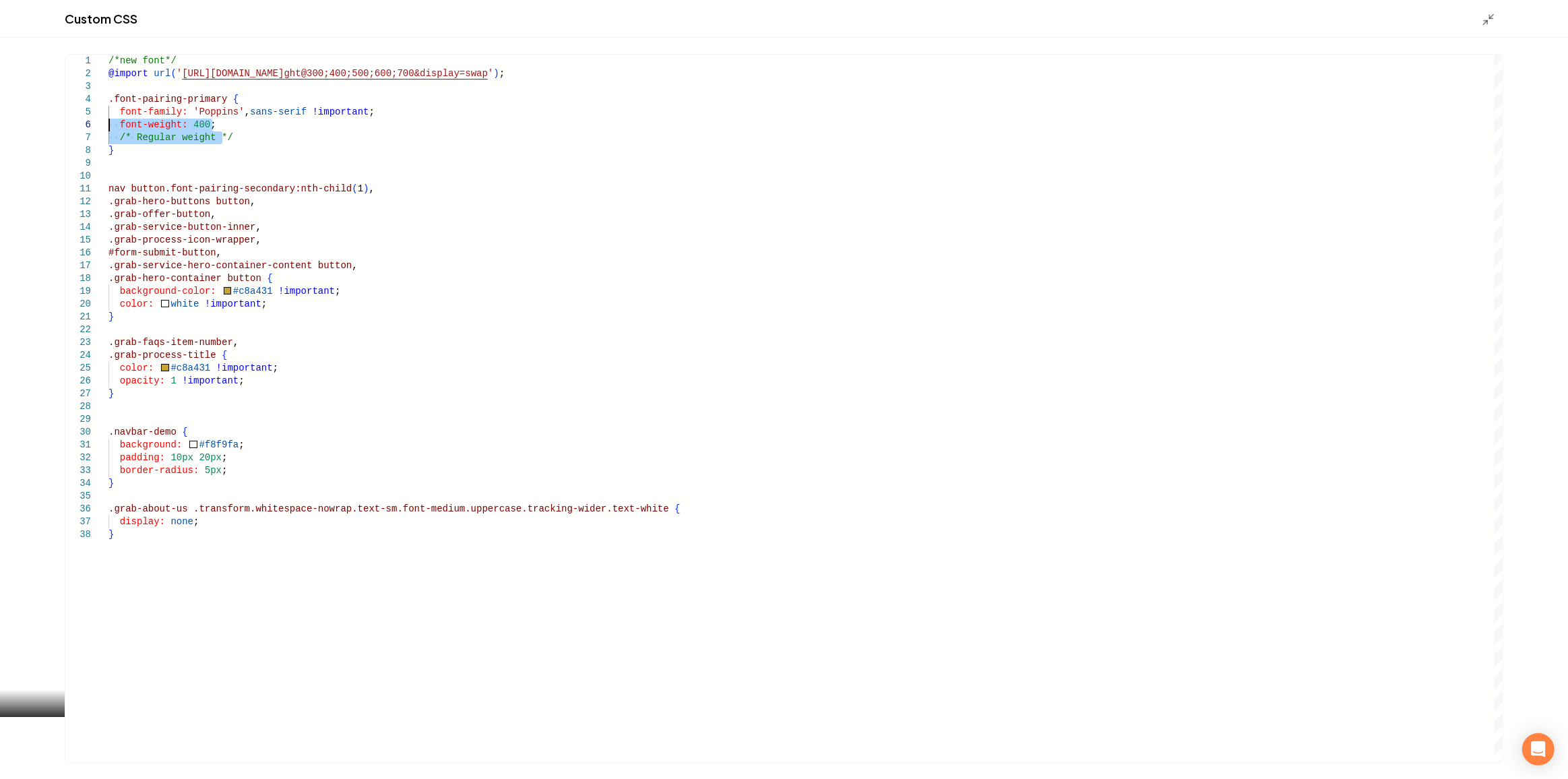
drag, startPoint x: 220, startPoint y: 136, endPoint x: 67, endPoint y: 125, distance: 153.4
click at [108, 125] on div "/*new font*/ @import url ( ' [URL][DOMAIN_NAME] ght@300;400;500;600;700&display…" at bounding box center [805, 408] width 1395 height 708
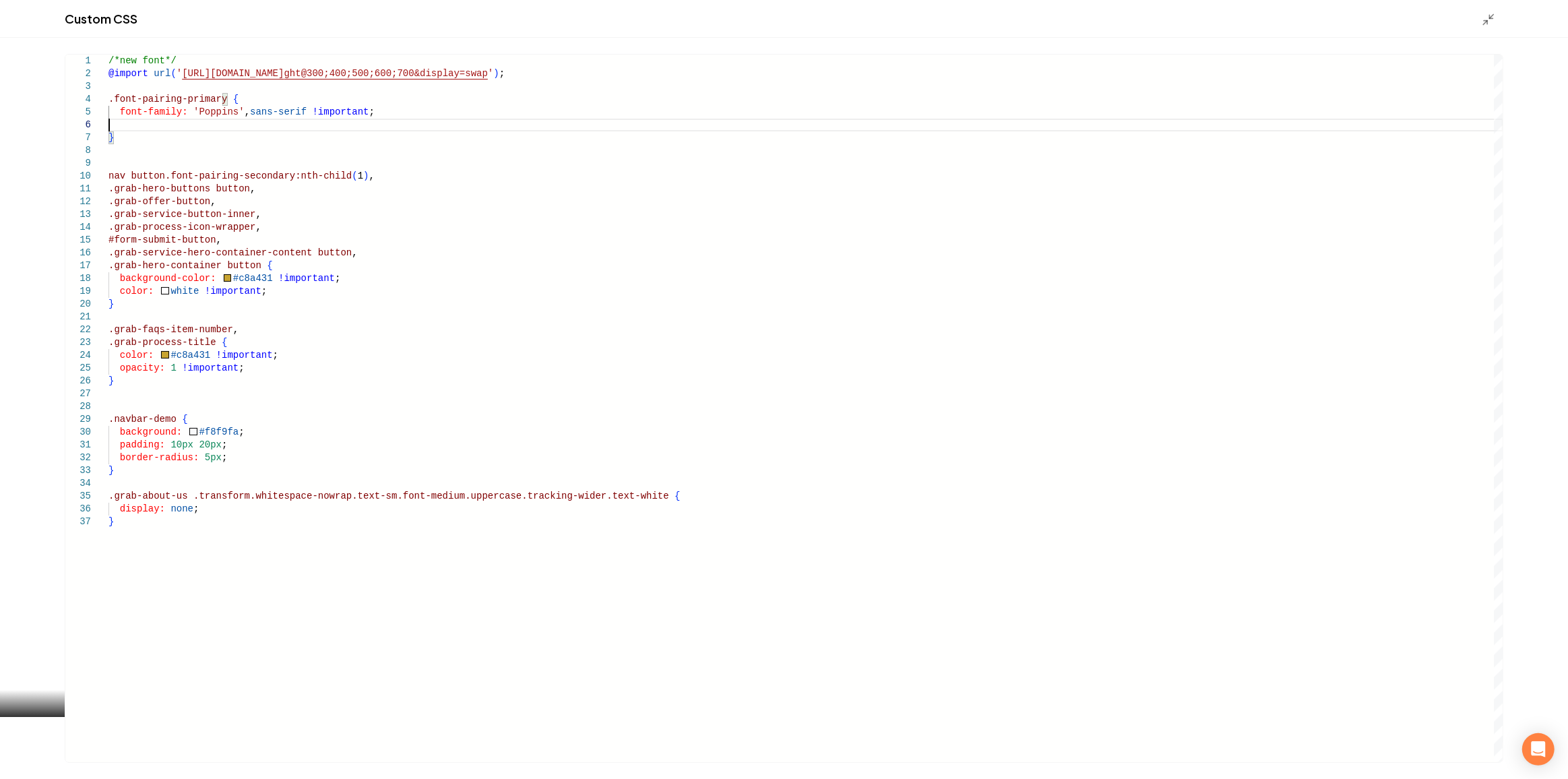
type textarea "**********"
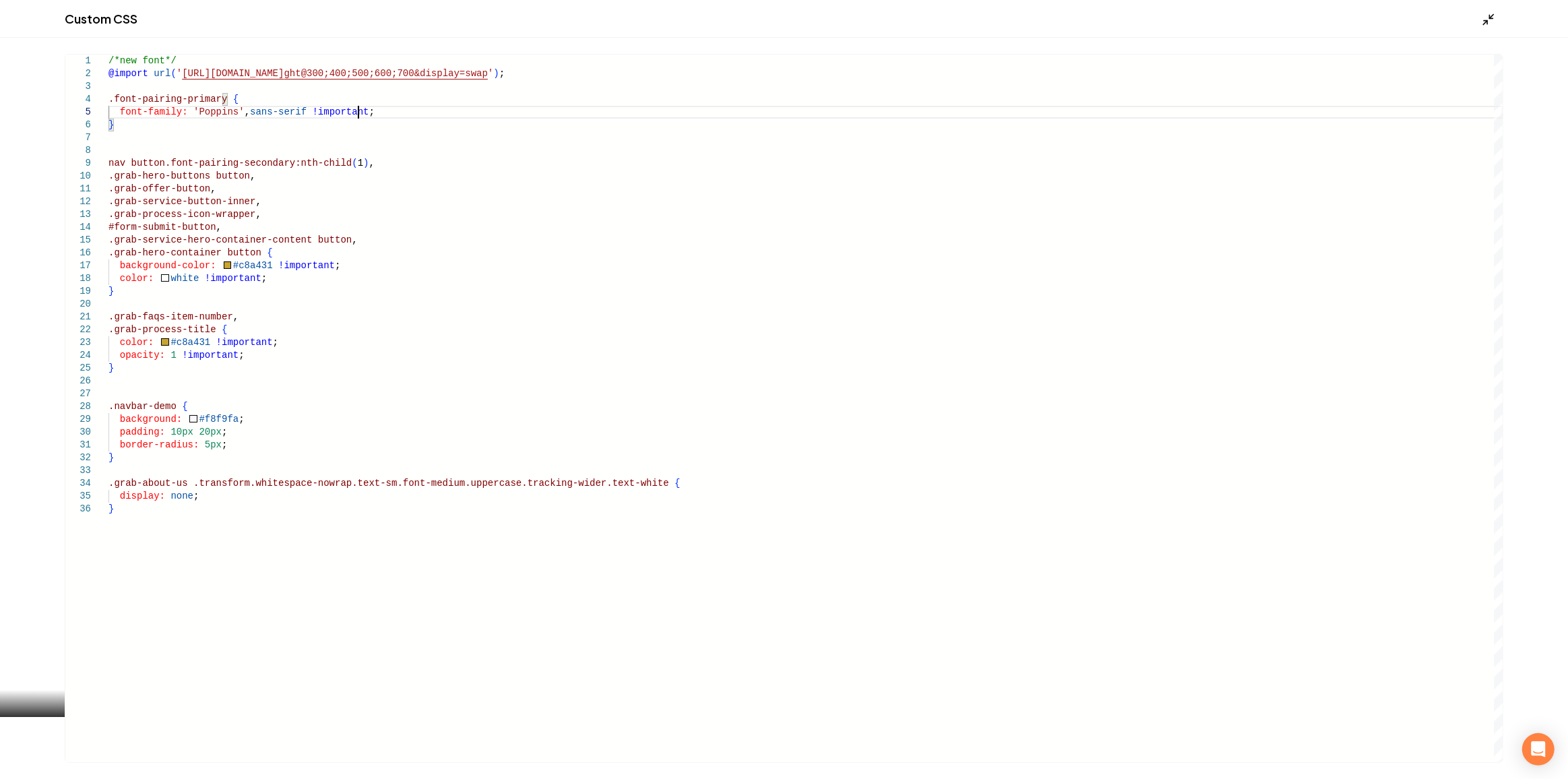
click at [1491, 16] on line "Main content area" at bounding box center [1491, 16] width 4 height 4
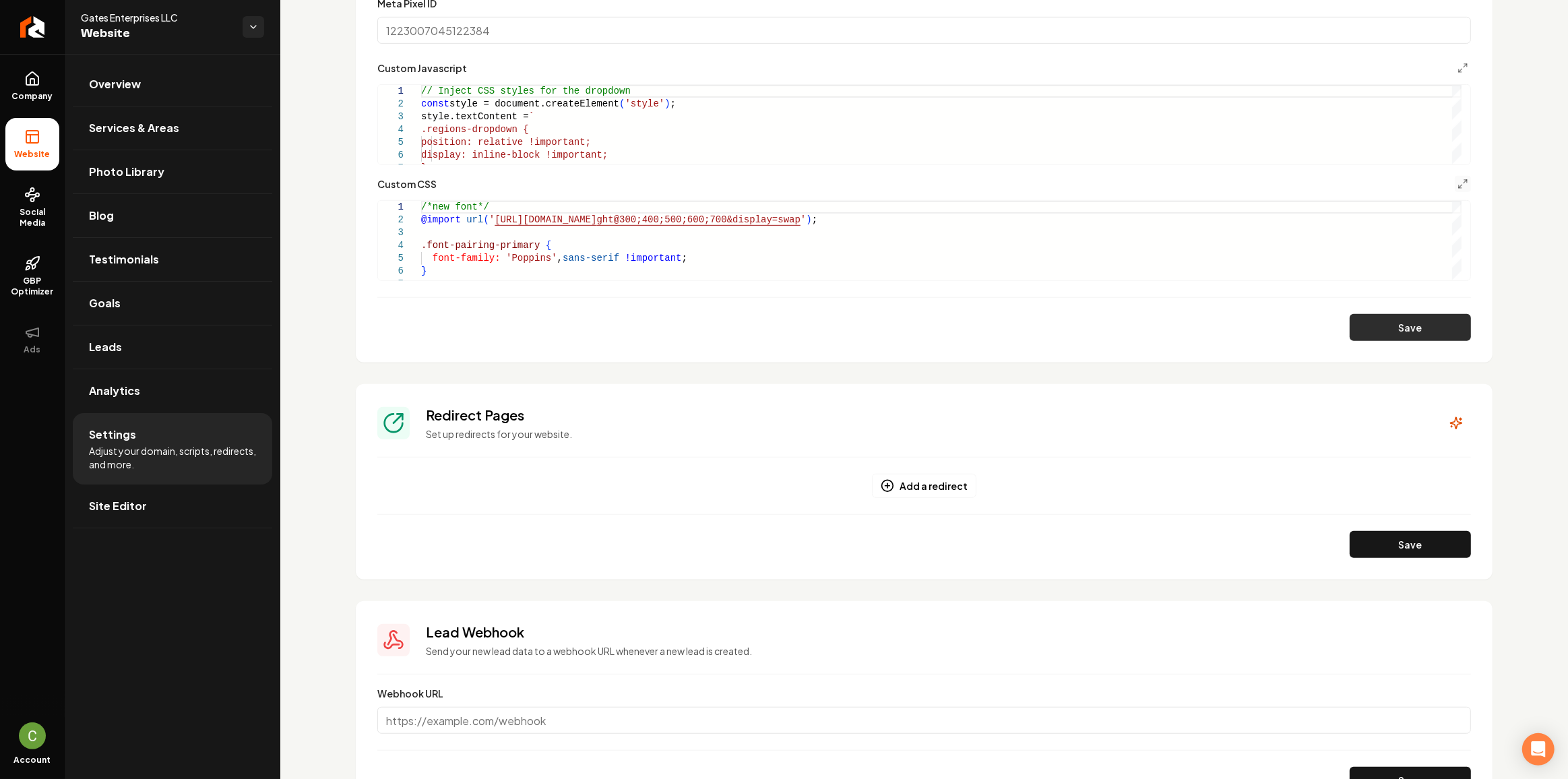
click at [1394, 335] on button "Save" at bounding box center [1410, 327] width 121 height 27
click at [966, 211] on div "/*new font*/ @import url ( ' https://fonts.googleapis.com/css2?family=Poppins:w…" at bounding box center [941, 431] width 1040 height 461
click at [959, 220] on div "/*new font*/ @import url ( ' https://fonts.googleapis.com/css2?family=Poppins:w…" at bounding box center [941, 431] width 1040 height 461
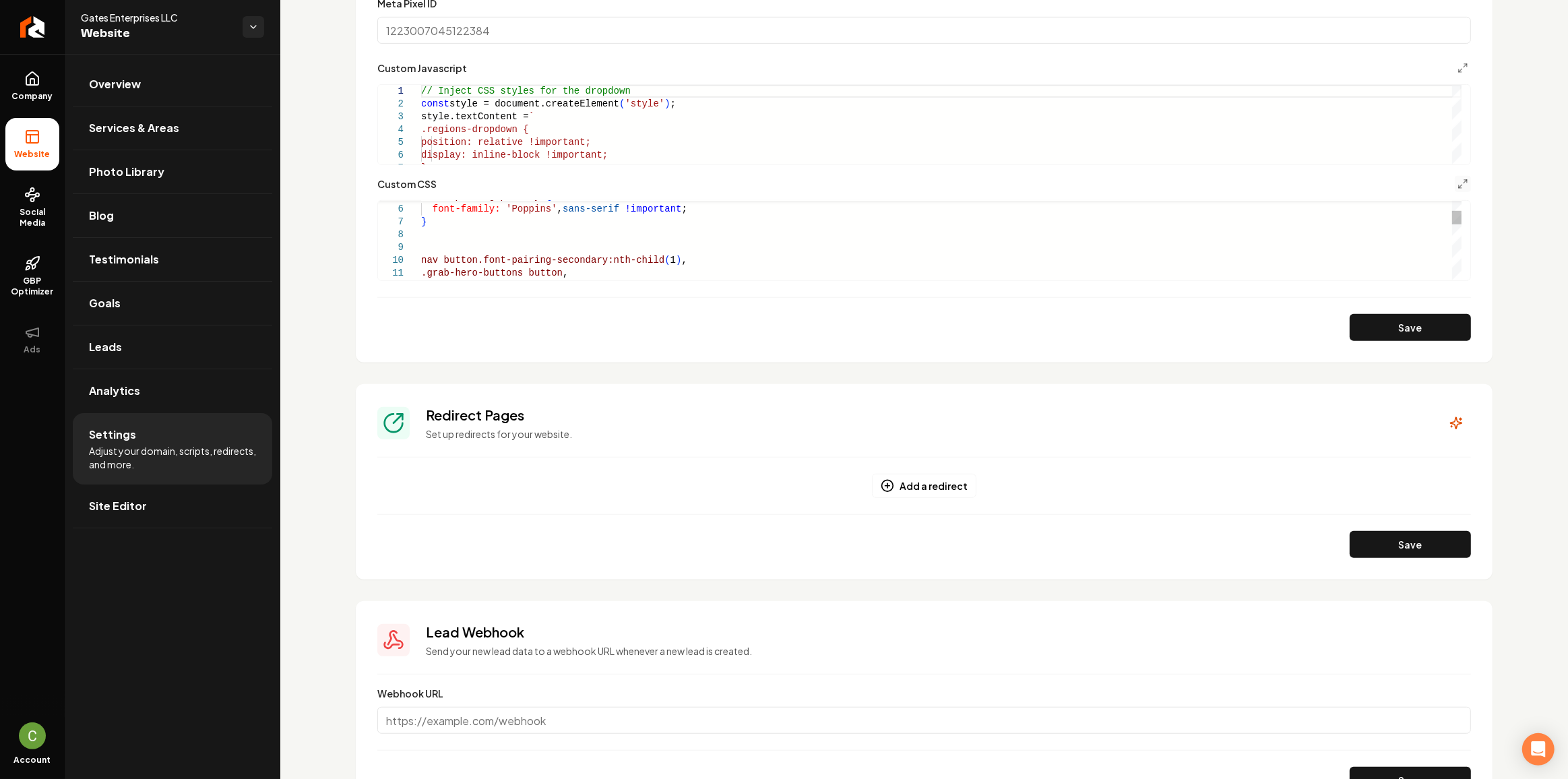
click at [574, 237] on div ".font-pairing-primary { font-family: 'Poppins' , sans-serif !important ; } nav …" at bounding box center [941, 375] width 1040 height 474
click at [588, 227] on div ".font-pairing-primary { font-family: 'Poppins' , sans-serif !important ; } .fon…" at bounding box center [941, 402] width 1040 height 499
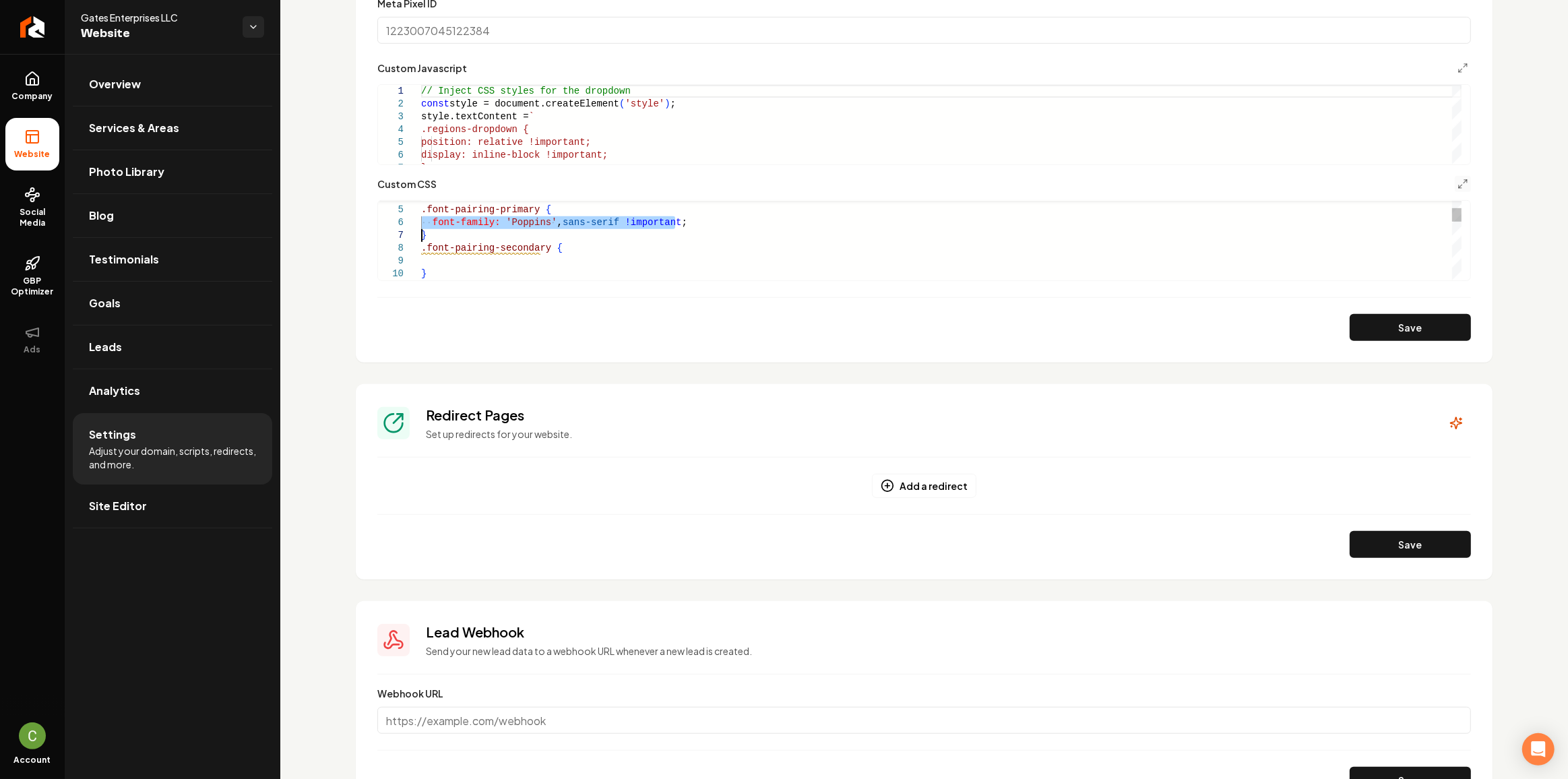
click at [588, 227] on div ".font-pairing-primary { font-family: 'Poppins' , sans-serif !important ; } .fon…" at bounding box center [941, 402] width 1040 height 499
click at [594, 224] on div ".font-pairing-primary { font-family: 'Poppins' , sans-serif !important ; } .fon…" at bounding box center [941, 402] width 1040 height 499
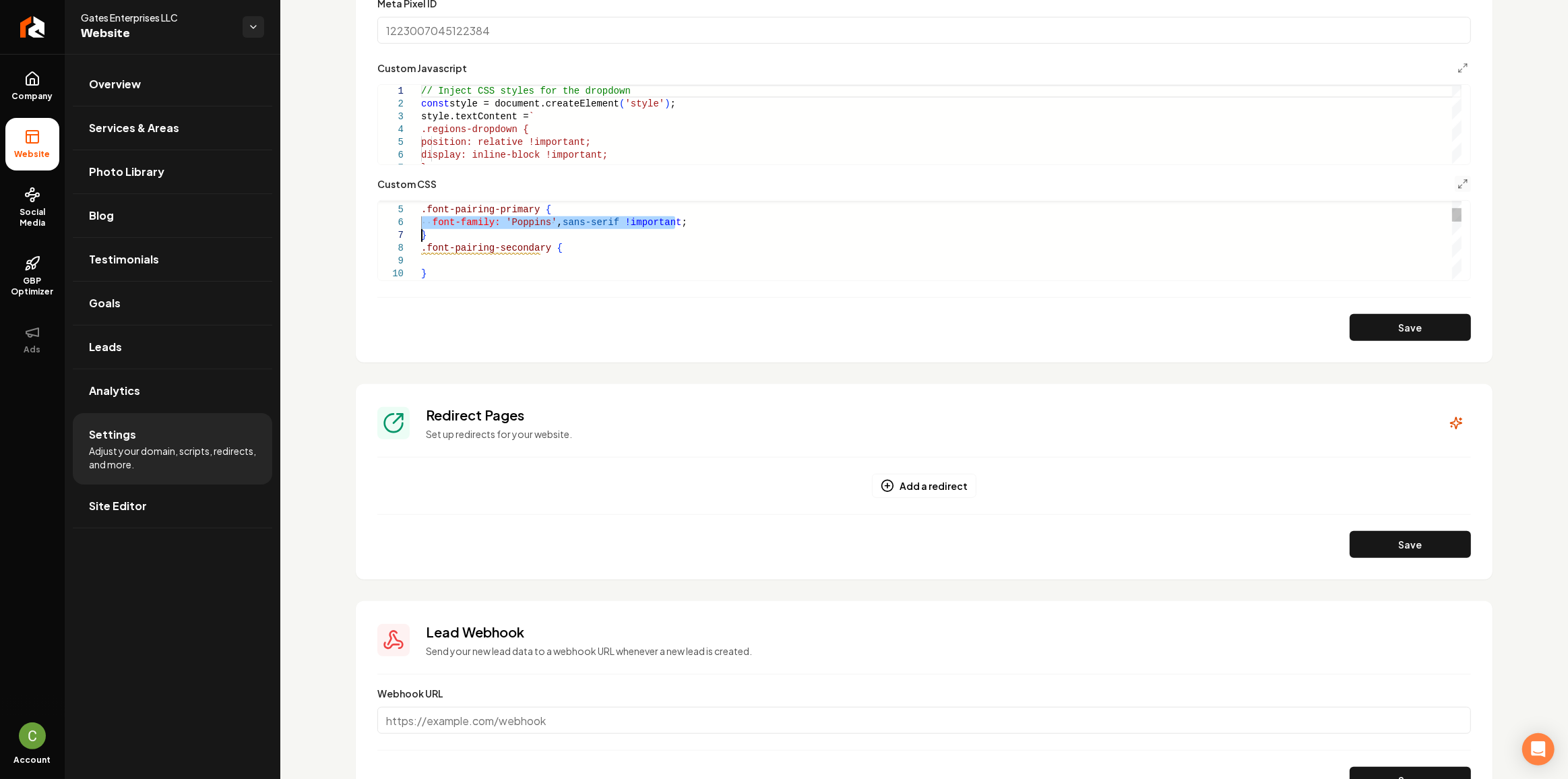
click at [509, 267] on div ".font-pairing-primary { font-family: 'Poppins' , sans-serif !important ; } .fon…" at bounding box center [941, 402] width 1040 height 499
click at [517, 255] on div ".font-pairing-primary { font-family: 'Poppins' , sans-serif !important ; } .fon…" at bounding box center [941, 402] width 1040 height 499
click at [514, 249] on div ".font-pairing-primary { font-family: 'Poppins' , sans-serif !important ; } .fon…" at bounding box center [941, 389] width 1040 height 499
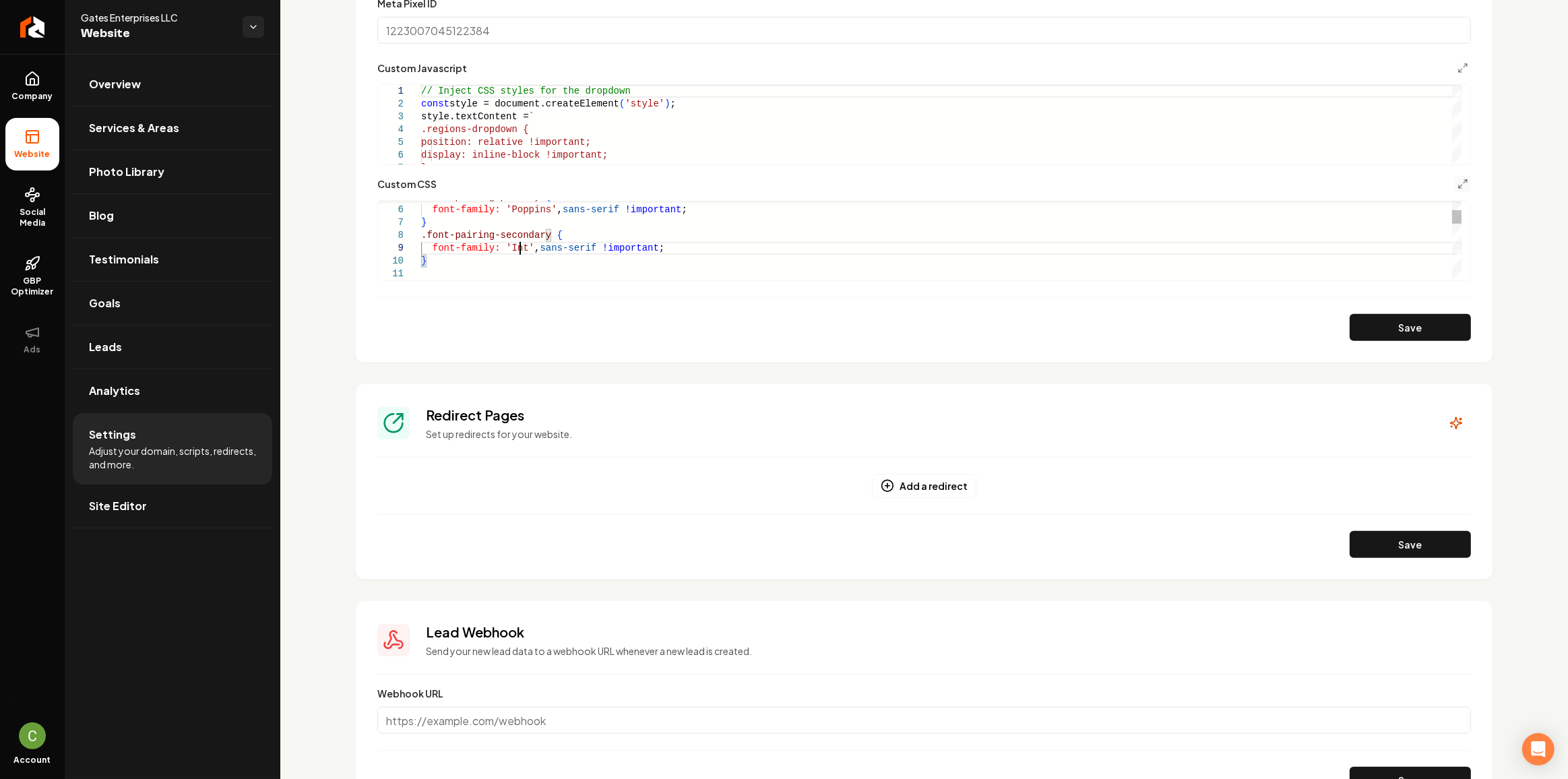
scroll to position [102, 108]
click at [1427, 335] on button "Save" at bounding box center [1410, 327] width 121 height 27
type textarea "**********"
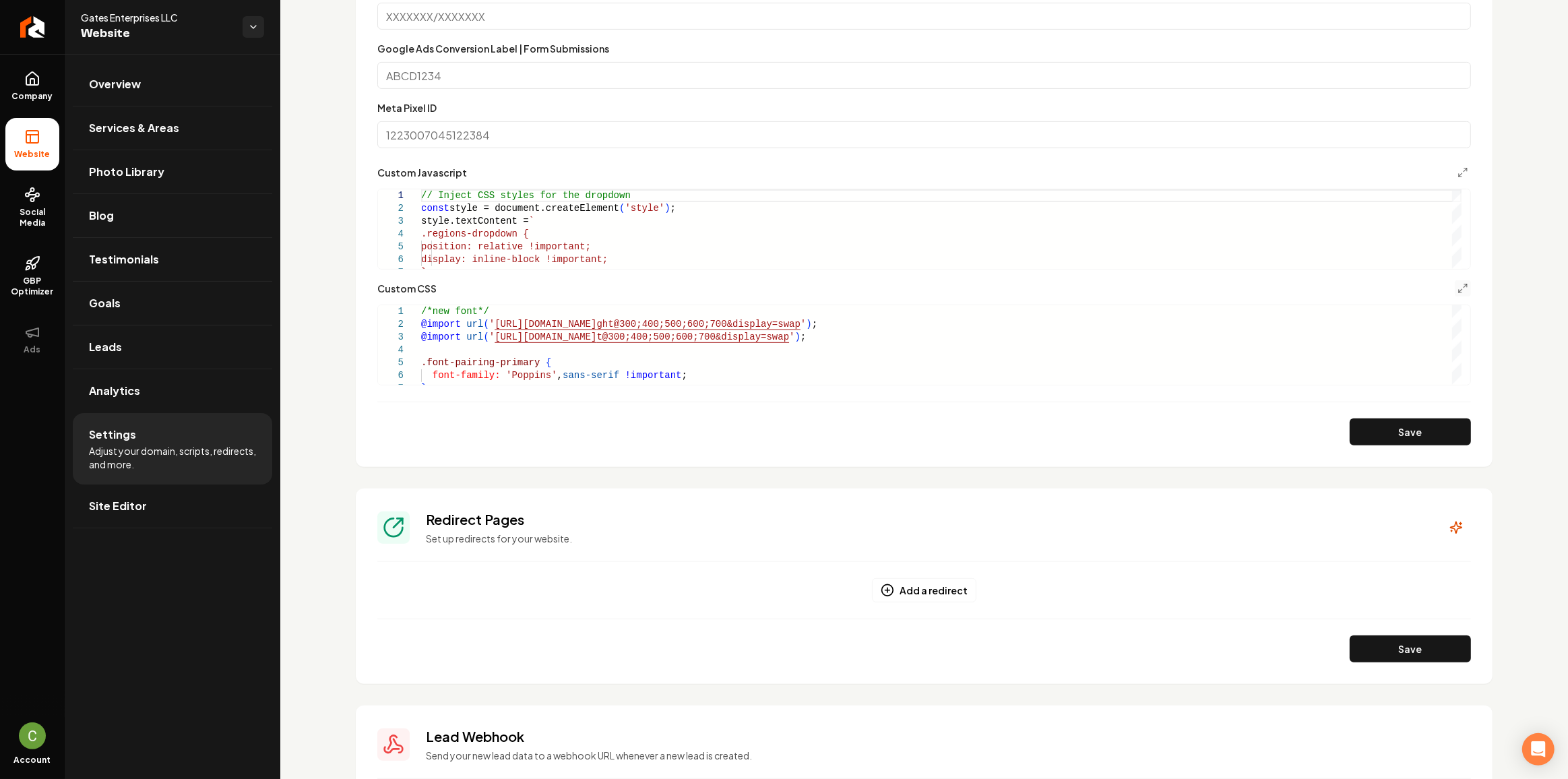
scroll to position [674, 0]
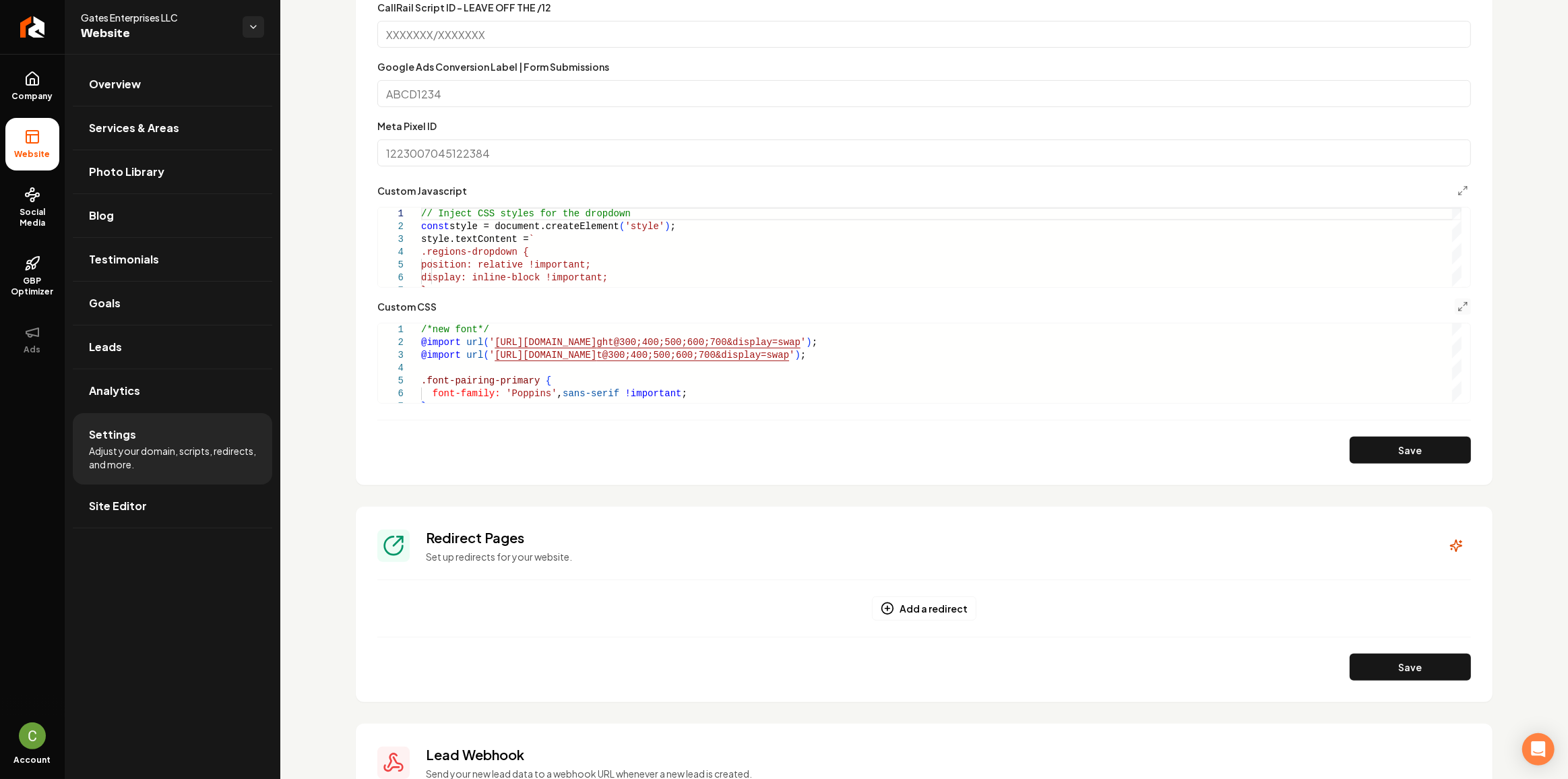
click at [1453, 314] on div "**********" at bounding box center [923, 351] width 1094 height 105
click at [1457, 303] on icon "Main content area" at bounding box center [1462, 306] width 11 height 11
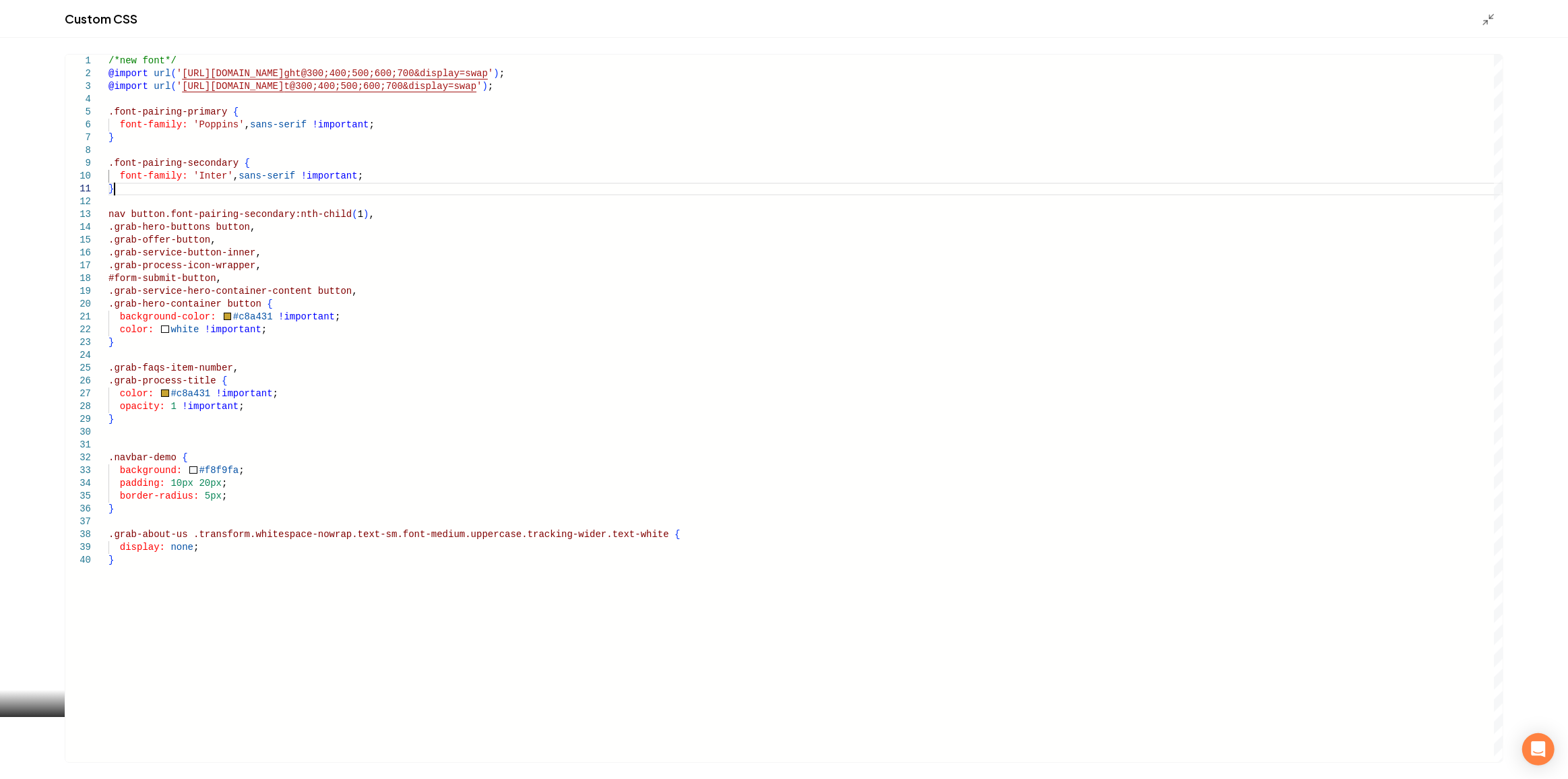
click at [181, 189] on div "/*new font*/ @import url ( ' https://fonts.googleapis.com/css2?family=Poppins:w…" at bounding box center [805, 408] width 1395 height 708
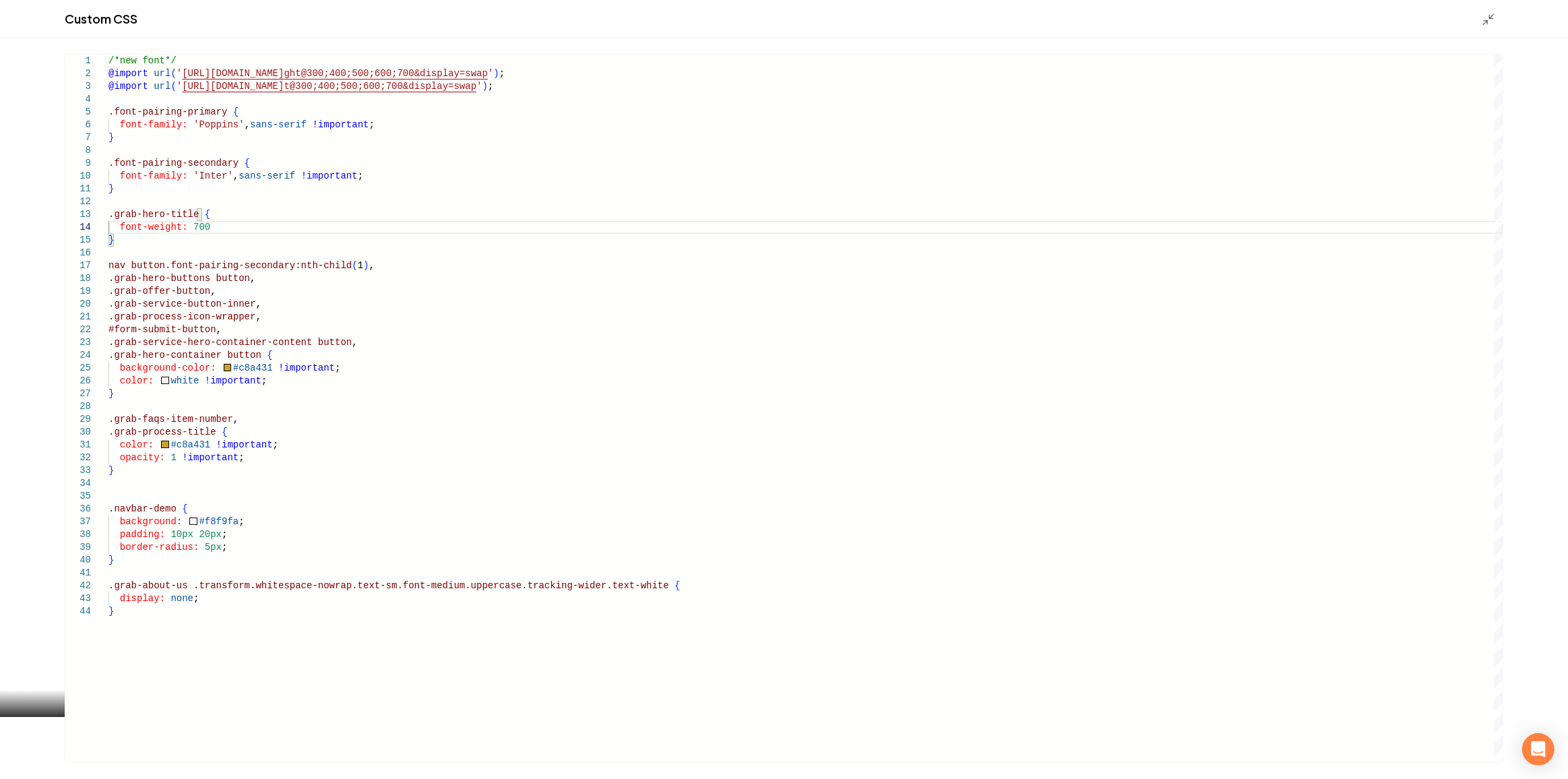
scroll to position [39, 97]
type textarea "**********"
click at [1491, 15] on line "Main content area" at bounding box center [1491, 16] width 4 height 4
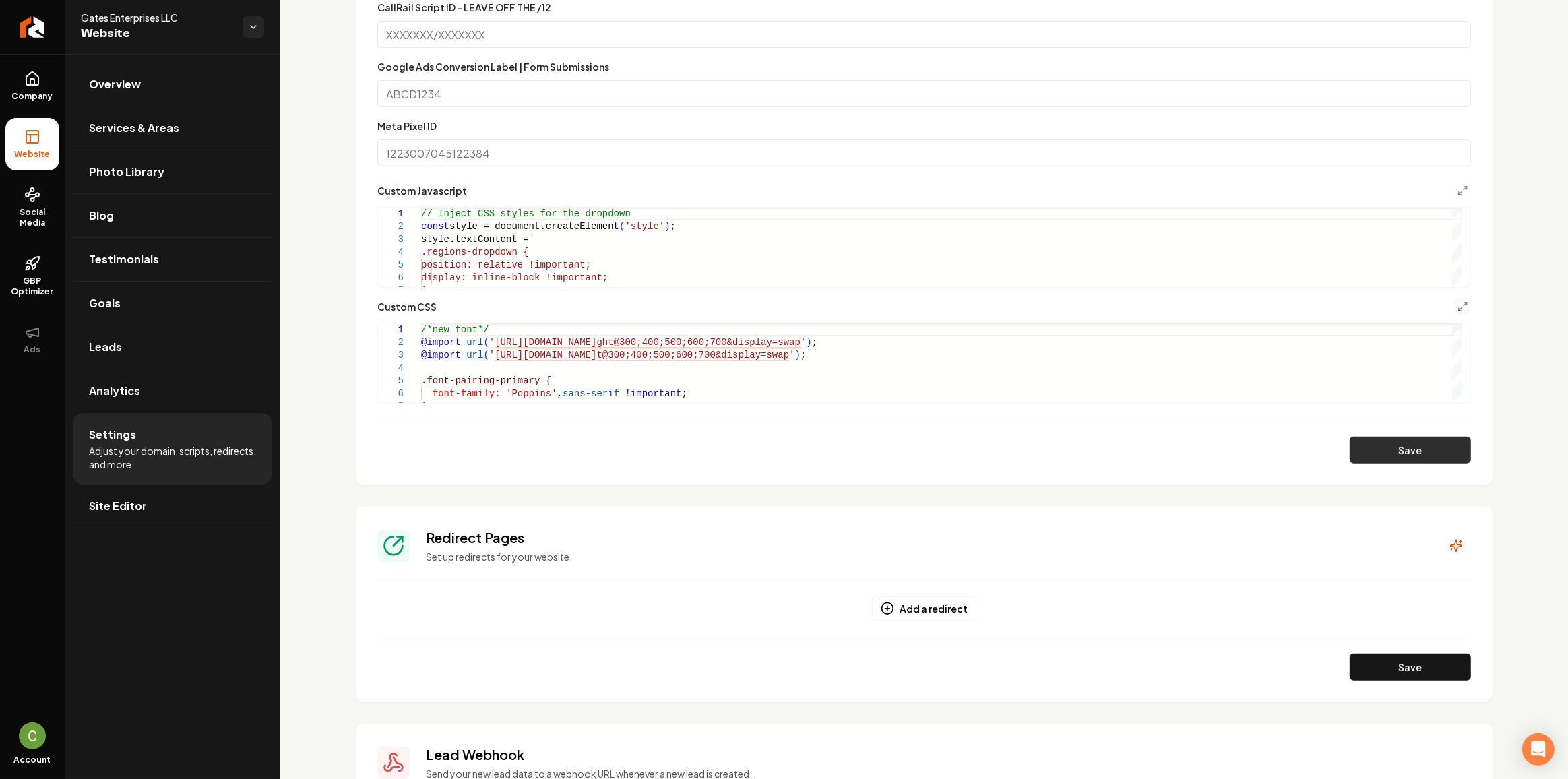
click at [1412, 455] on button "Save" at bounding box center [1410, 450] width 121 height 27
drag, startPoint x: 39, startPoint y: 87, endPoint x: 37, endPoint y: 125, distance: 38.1
click at [39, 87] on icon at bounding box center [32, 79] width 16 height 16
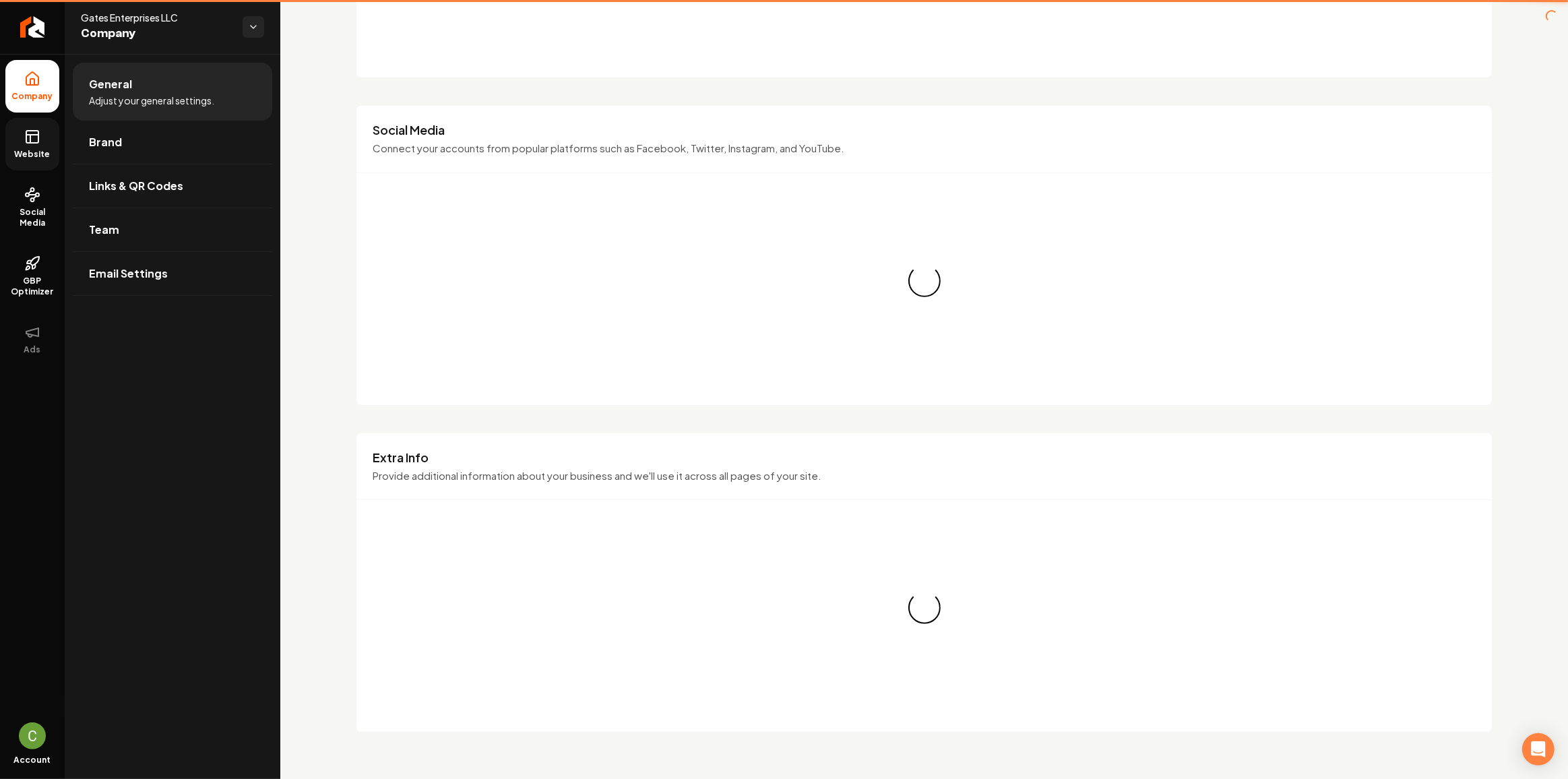
click at [37, 131] on icon at bounding box center [32, 137] width 16 height 16
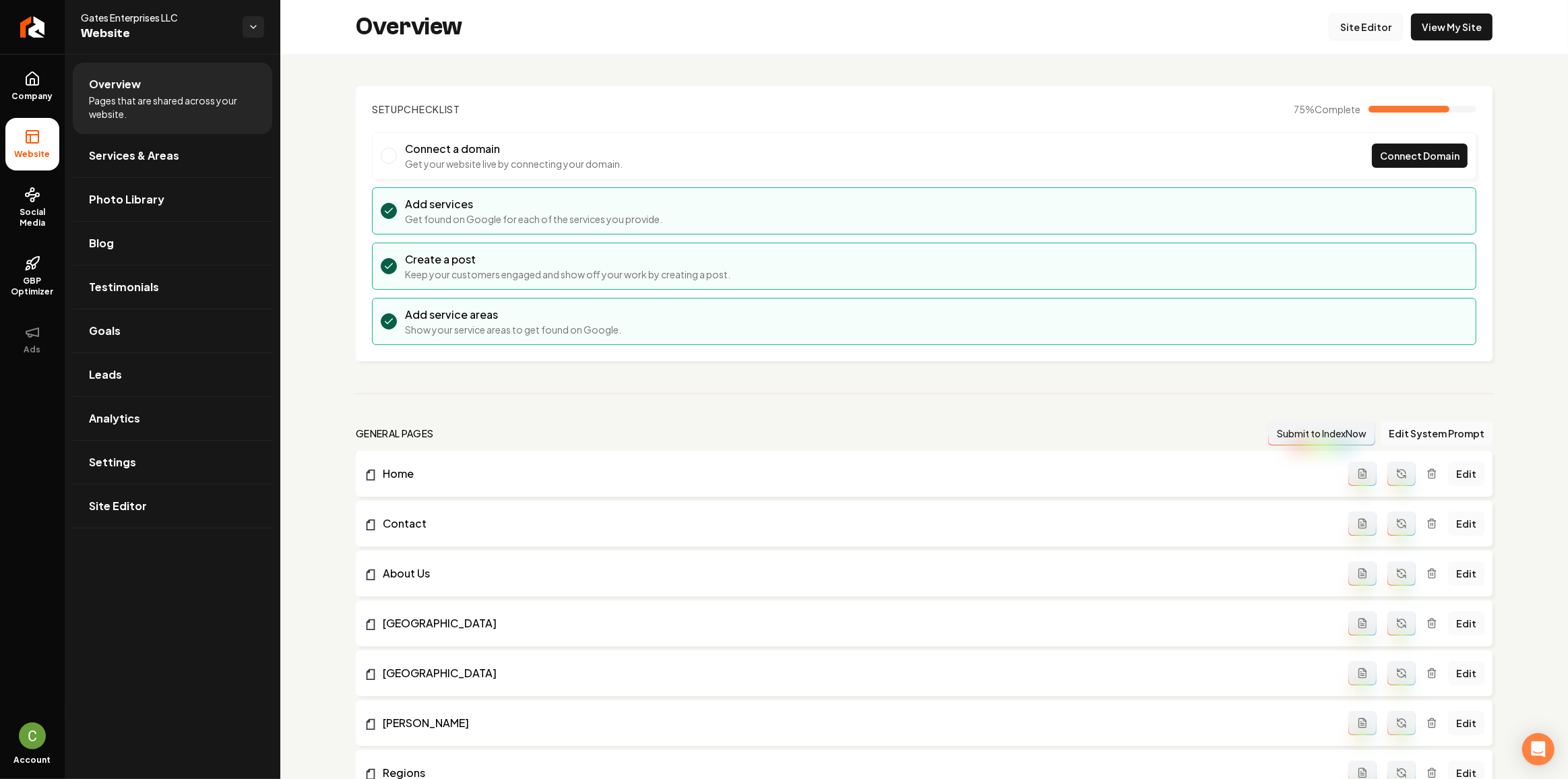
click at [1360, 29] on link "Site Editor" at bounding box center [1365, 27] width 74 height 27
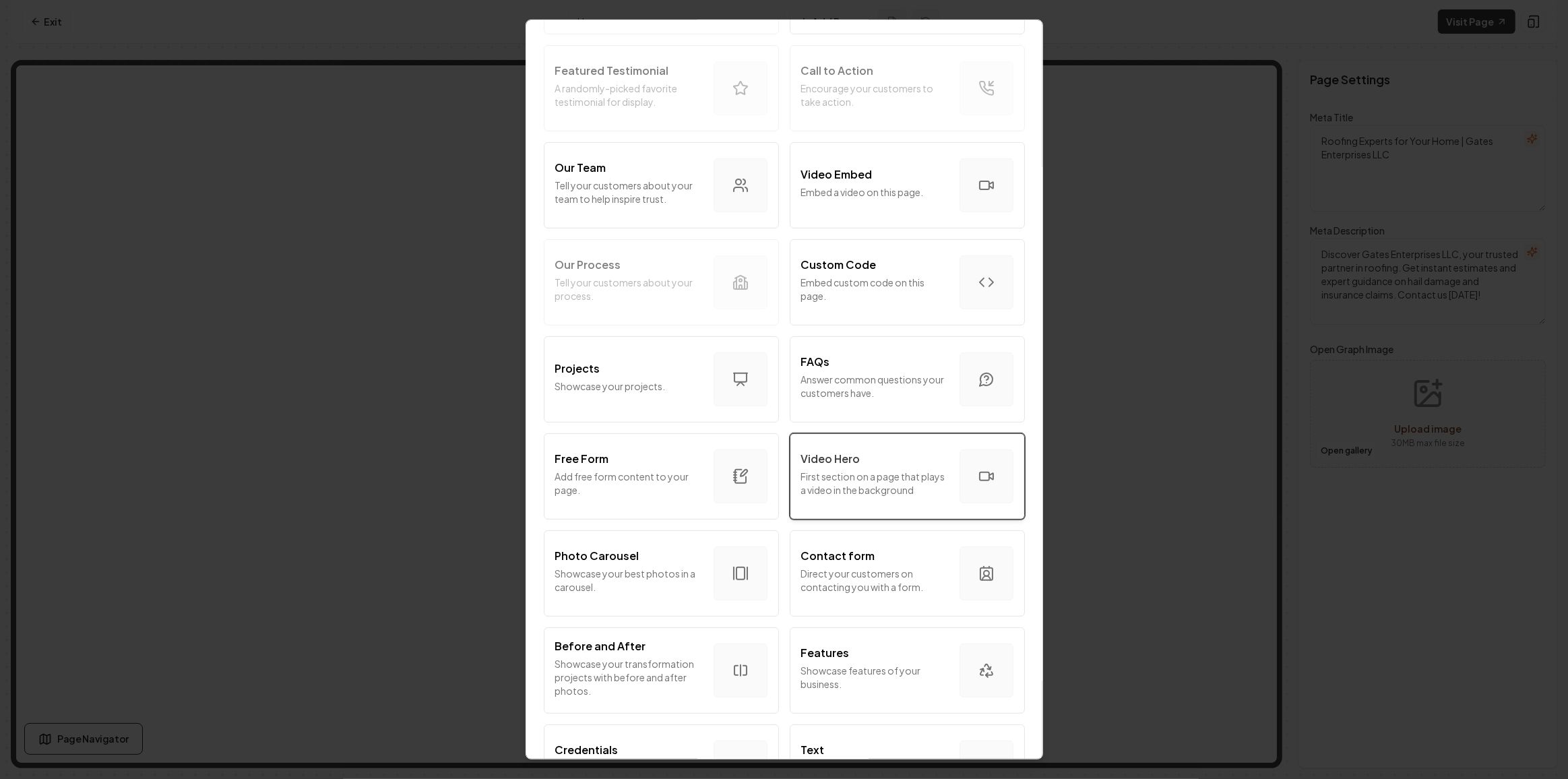
scroll to position [367, 0]
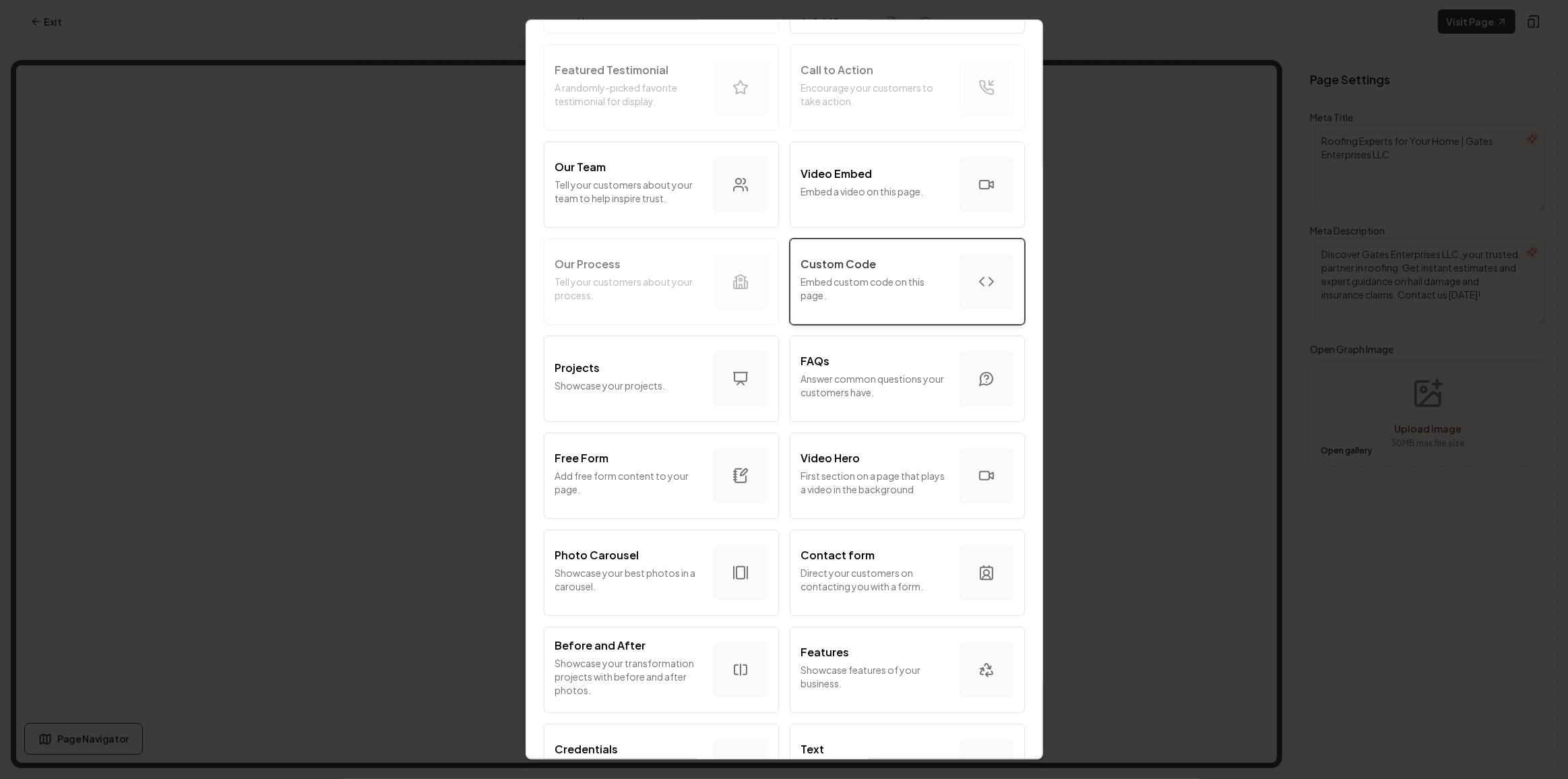
click at [912, 271] on div "Custom Code Embed custom code on this page." at bounding box center [875, 282] width 148 height 51
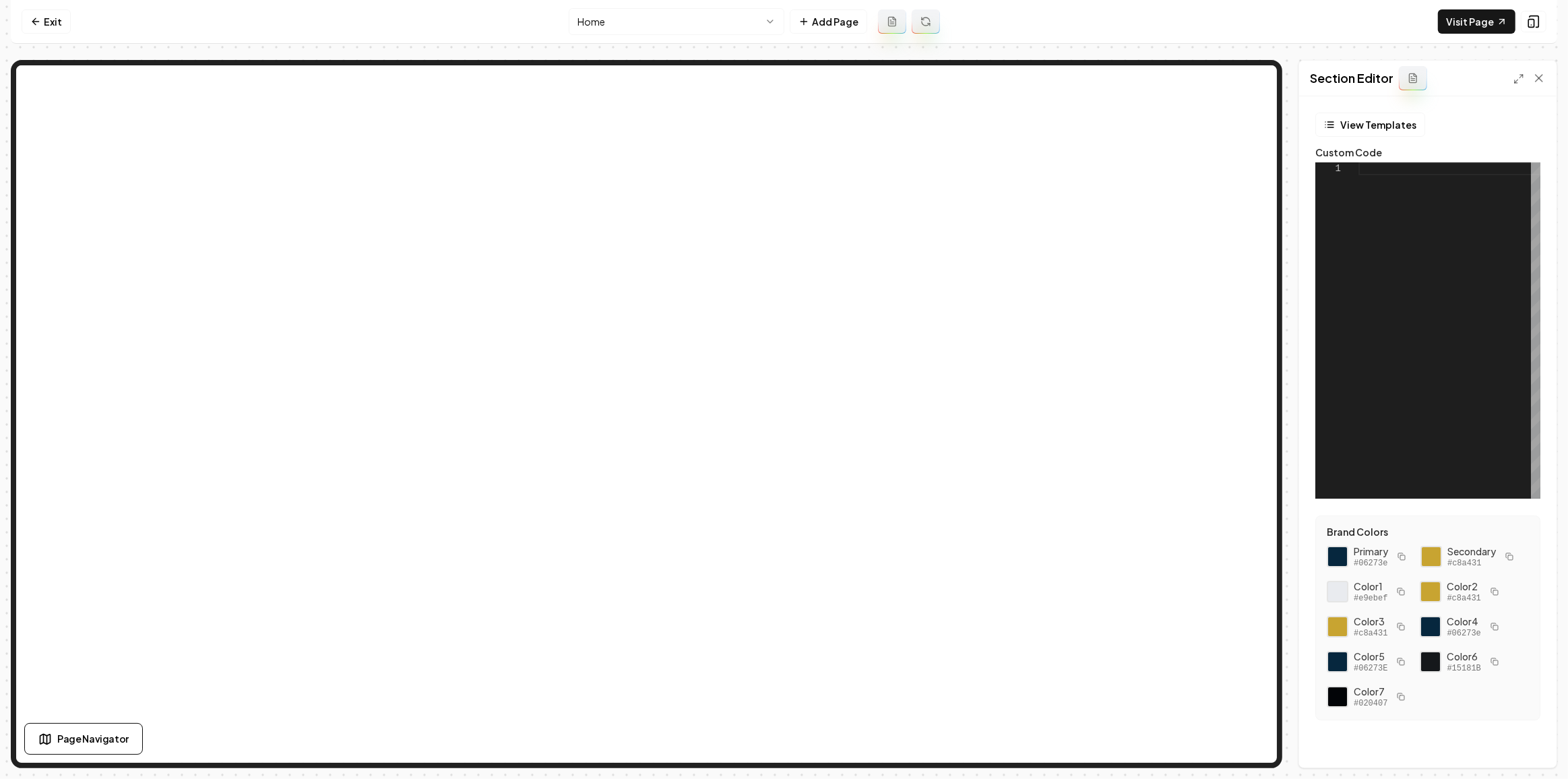
click at [1394, 313] on div at bounding box center [1449, 331] width 182 height 337
type textarea "**********"
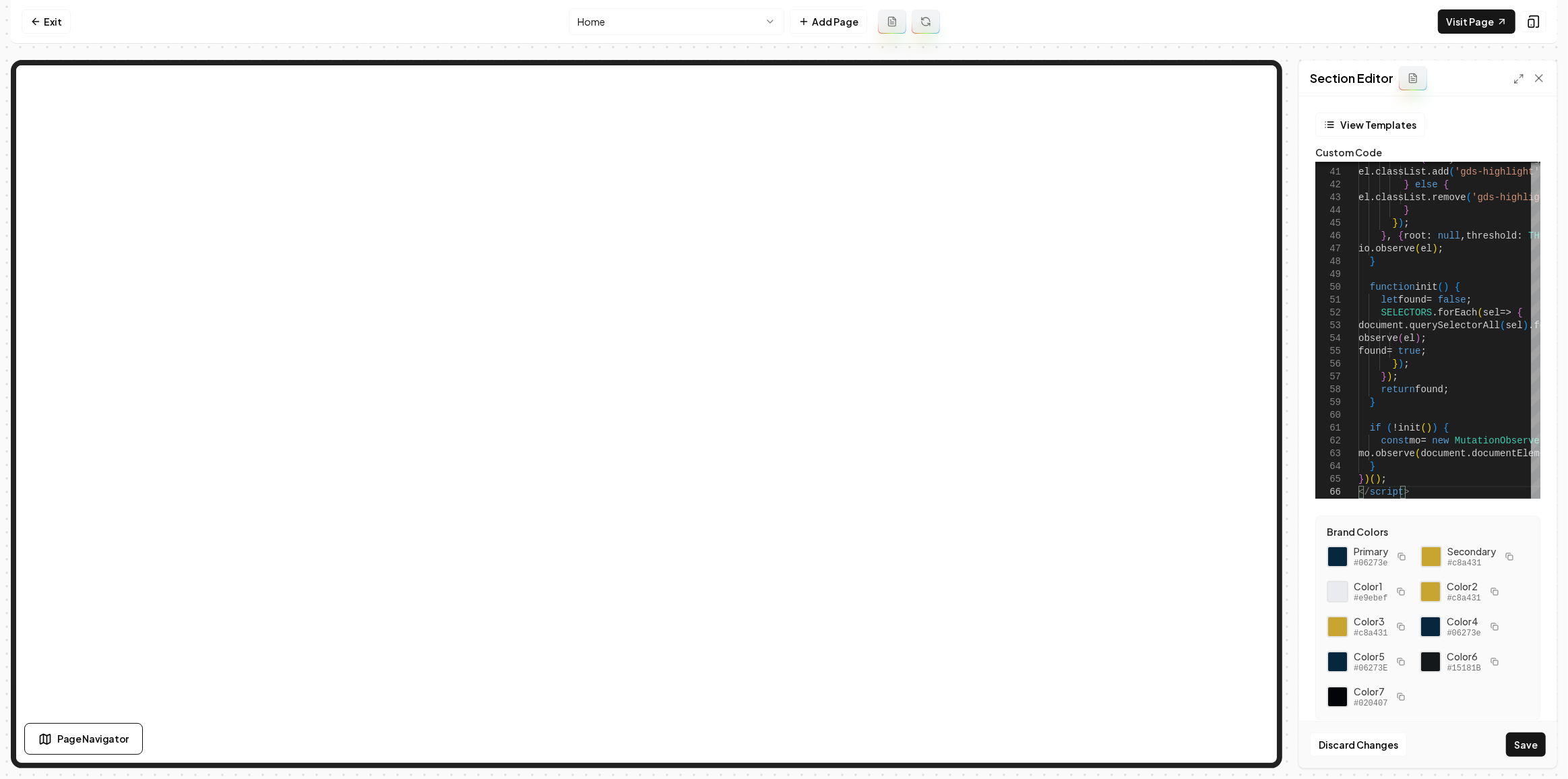
click at [1550, 734] on div "Discard Changes Save" at bounding box center [1427, 744] width 257 height 46
click at [1535, 738] on button "Save" at bounding box center [1526, 745] width 39 height 25
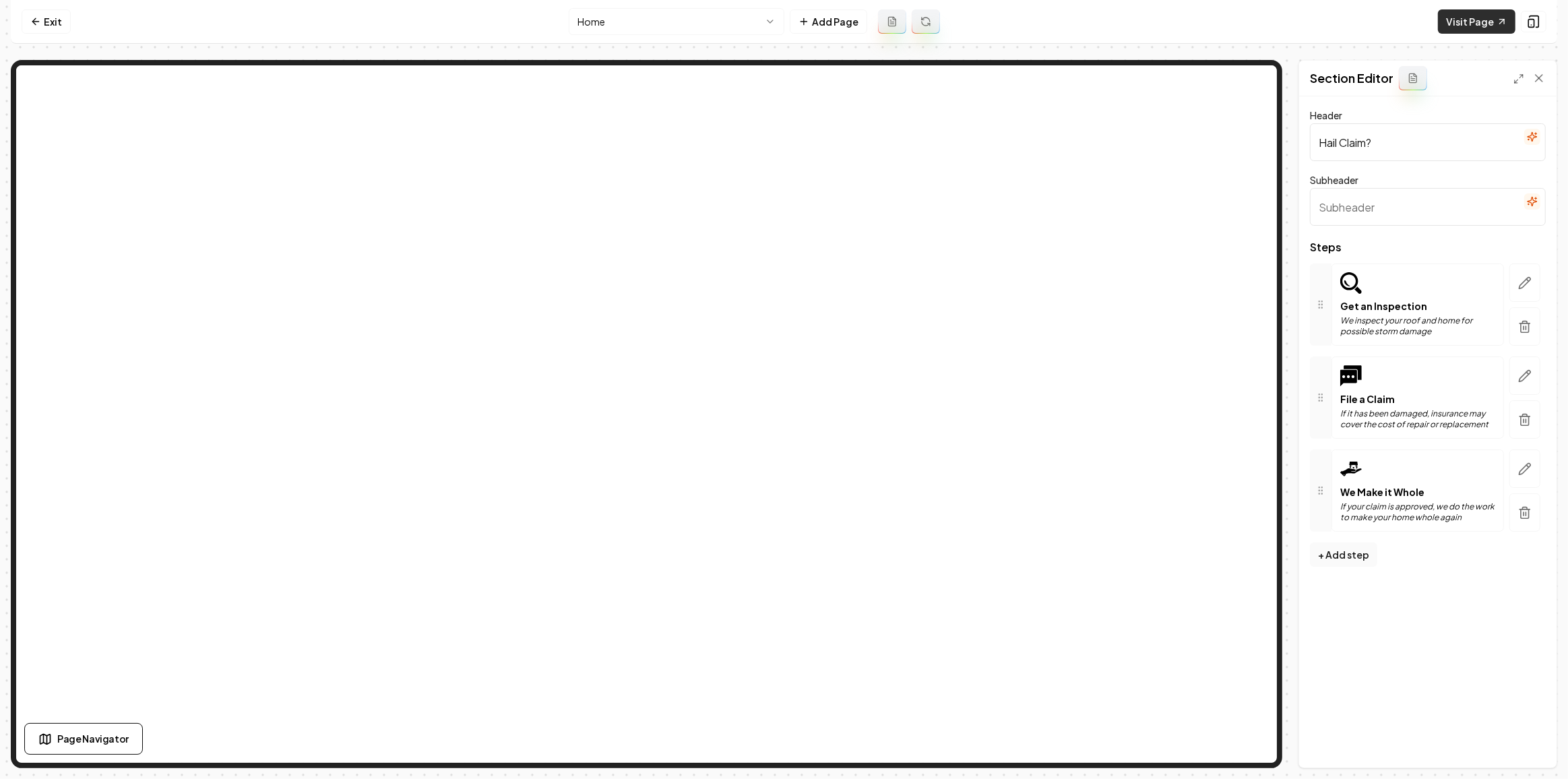
click at [1497, 23] on icon at bounding box center [1501, 21] width 11 height 11
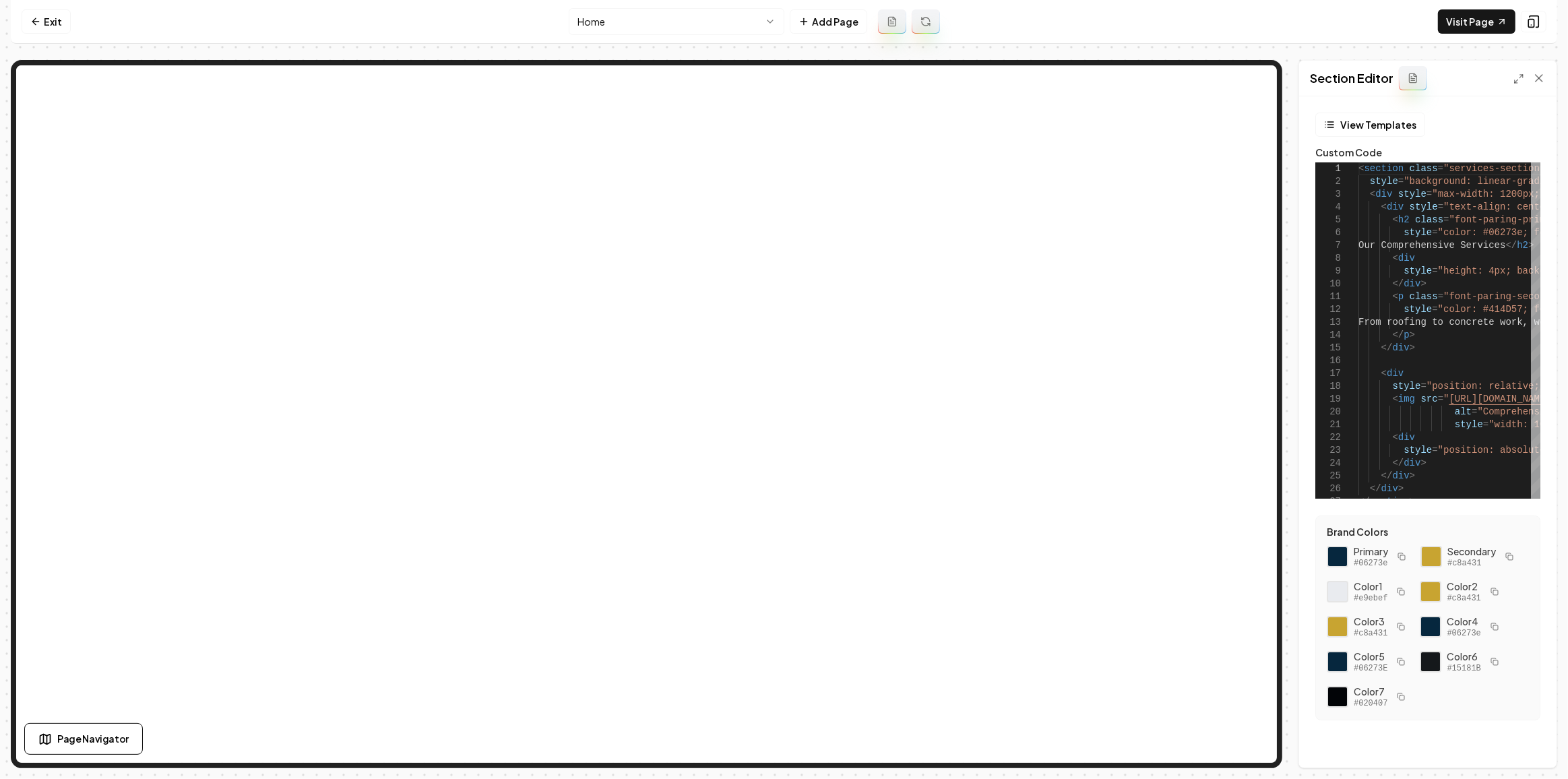
click at [1517, 75] on icon at bounding box center [1518, 79] width 11 height 11
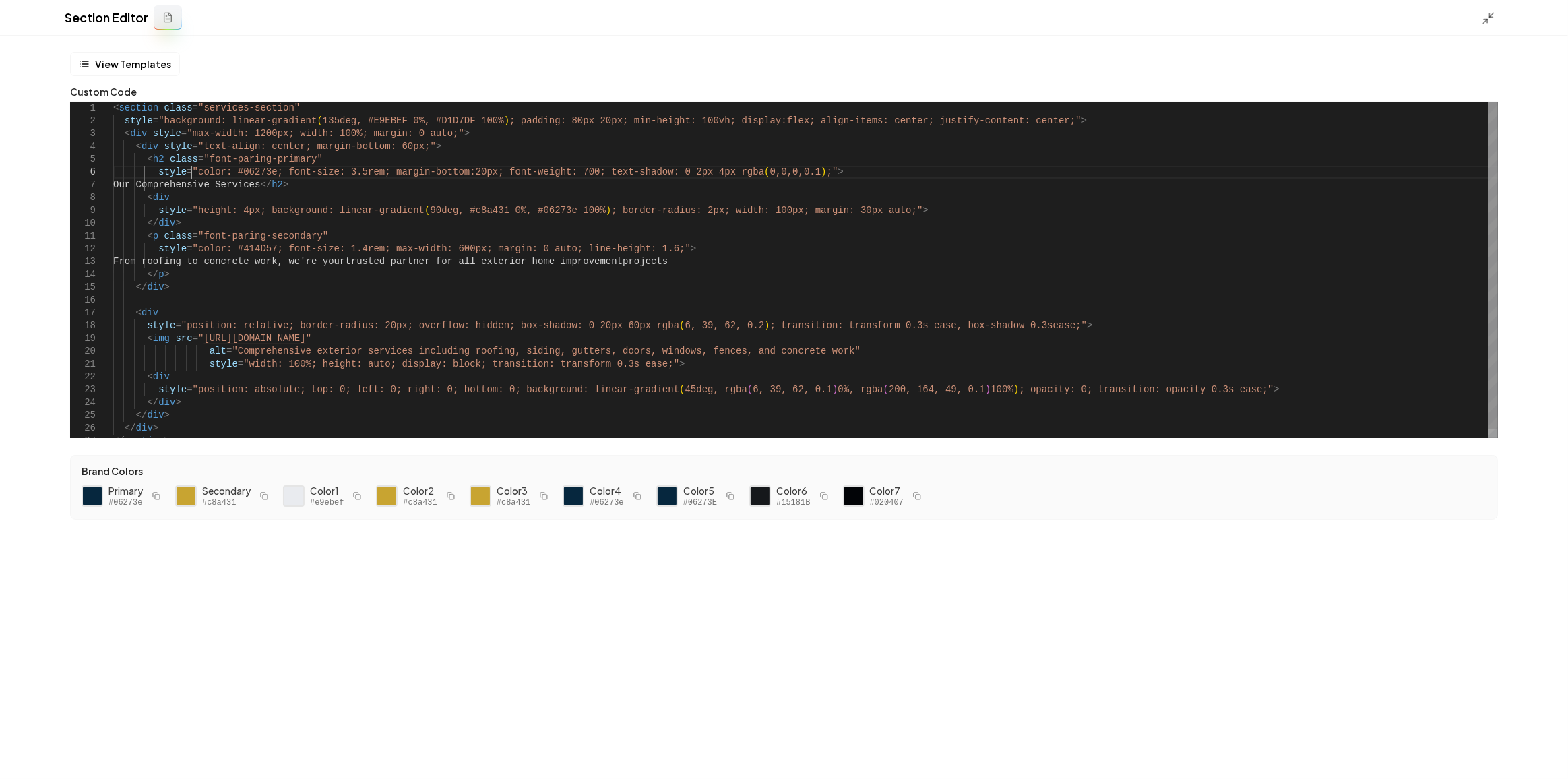
scroll to position [0, 653]
drag, startPoint x: 191, startPoint y: 167, endPoint x: 272, endPoint y: 170, distance: 81.1
click at [272, 170] on div "< section class = "services-section" style = "background: linear-gradient ( 135…" at bounding box center [805, 274] width 1384 height 346
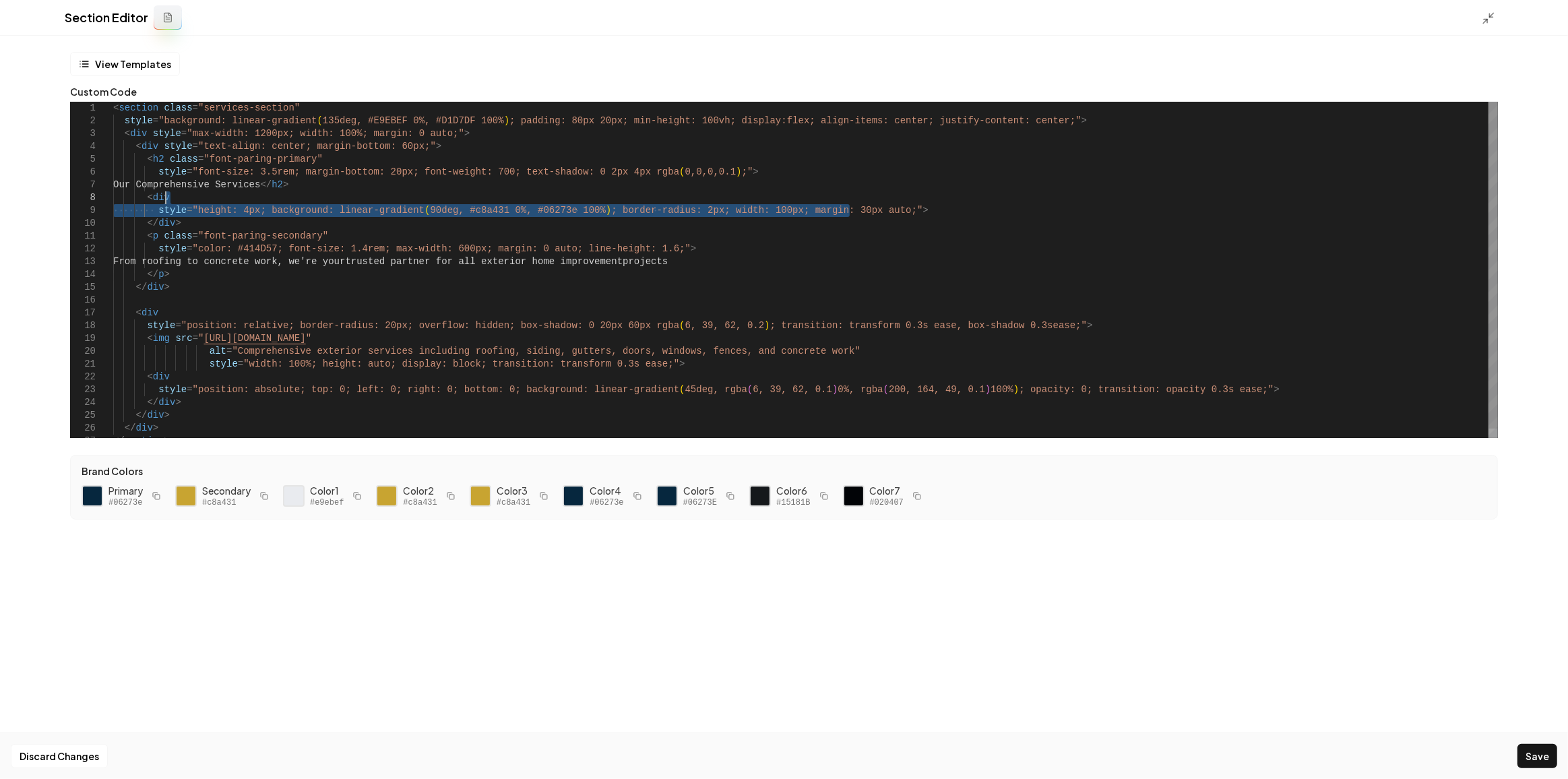
drag, startPoint x: 837, startPoint y: 215, endPoint x: 709, endPoint y: 202, distance: 128.7
click at [709, 202] on div "< section class = "services-section" style = "background: linear-gradient ( 135…" at bounding box center [805, 274] width 1384 height 346
click at [656, 196] on div "< section class = "services-section" style = "background: linear-gradient ( 135…" at bounding box center [805, 274] width 1384 height 346
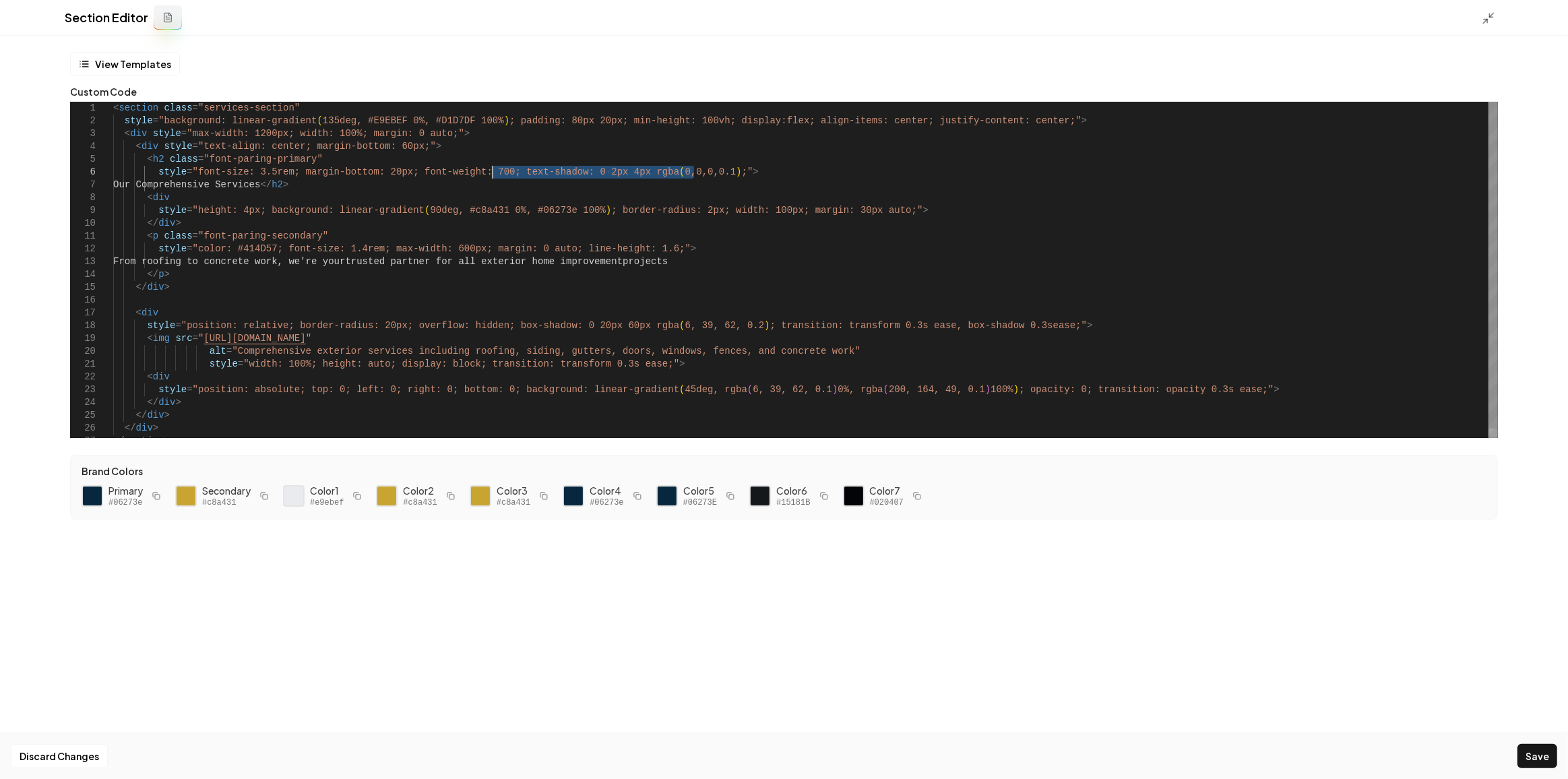
drag, startPoint x: 695, startPoint y: 173, endPoint x: 490, endPoint y: 176, distance: 205.0
click at [490, 176] on div "< section class = "services-section" style = "background: linear-gradient ( 135…" at bounding box center [805, 274] width 1384 height 346
click at [1530, 755] on button "Save" at bounding box center [1537, 756] width 39 height 25
type textarea "**********"
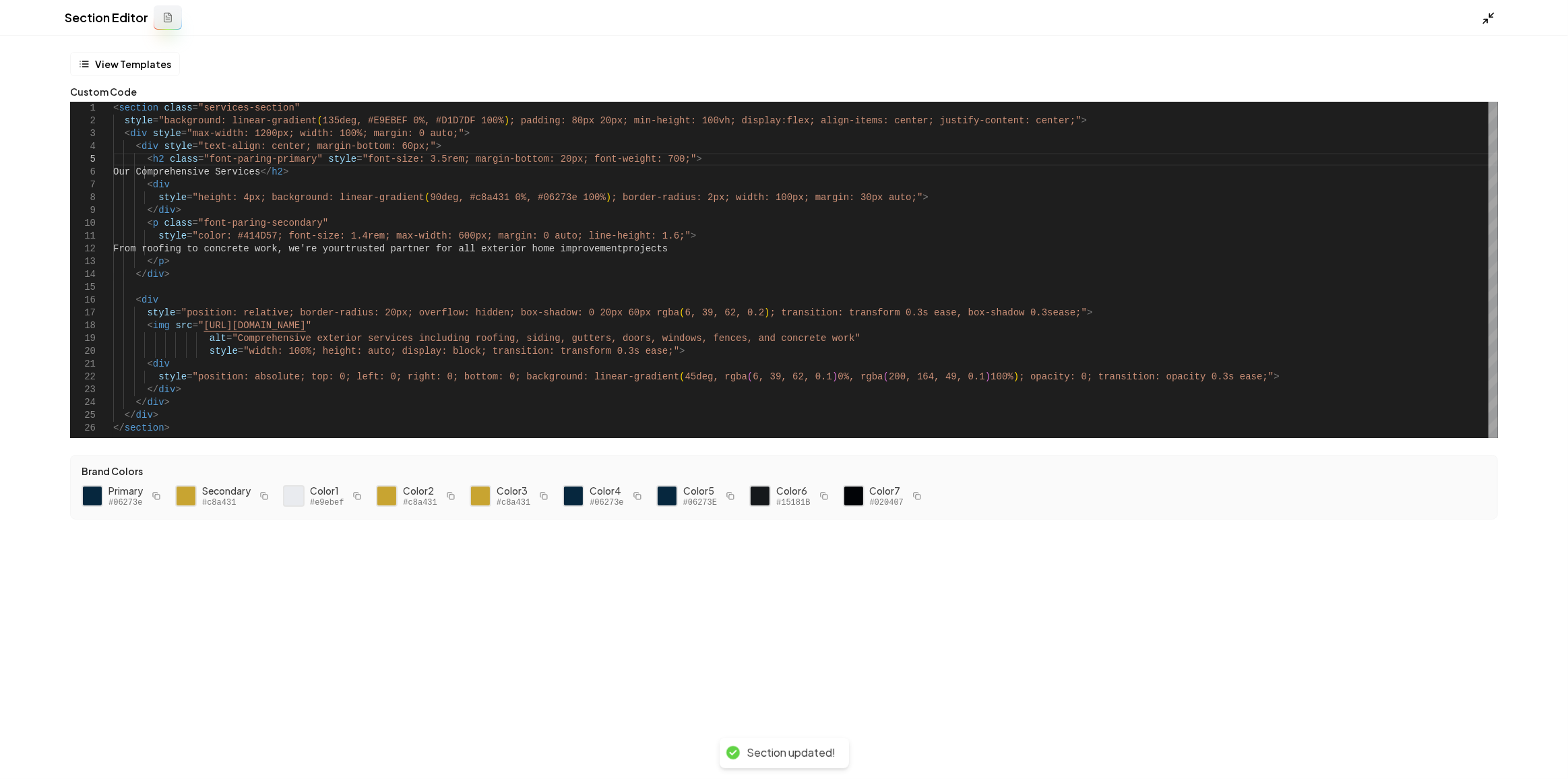
click at [1489, 20] on icon at bounding box center [1488, 19] width 14 height 14
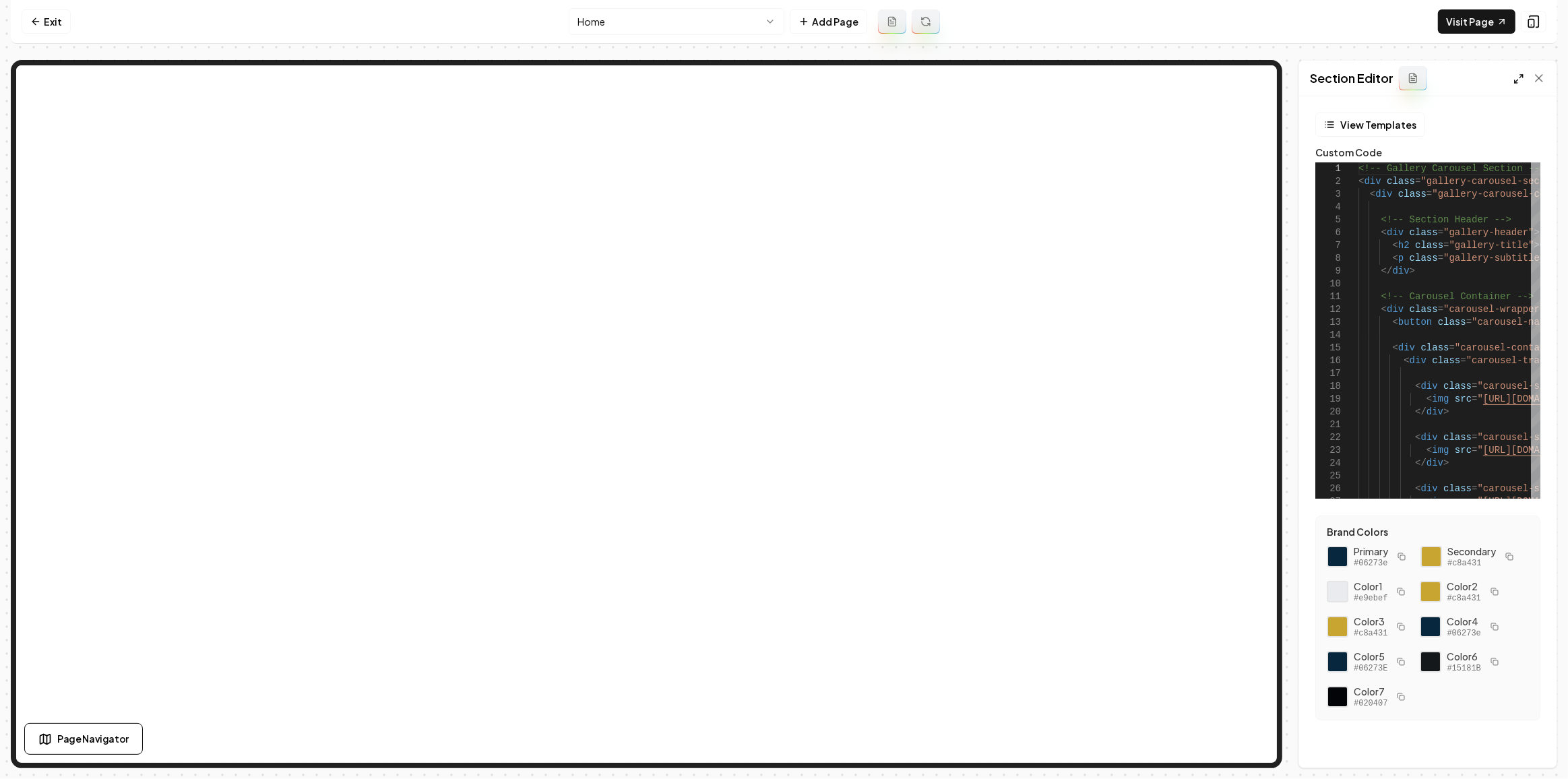
click at [1518, 76] on icon at bounding box center [1518, 79] width 11 height 11
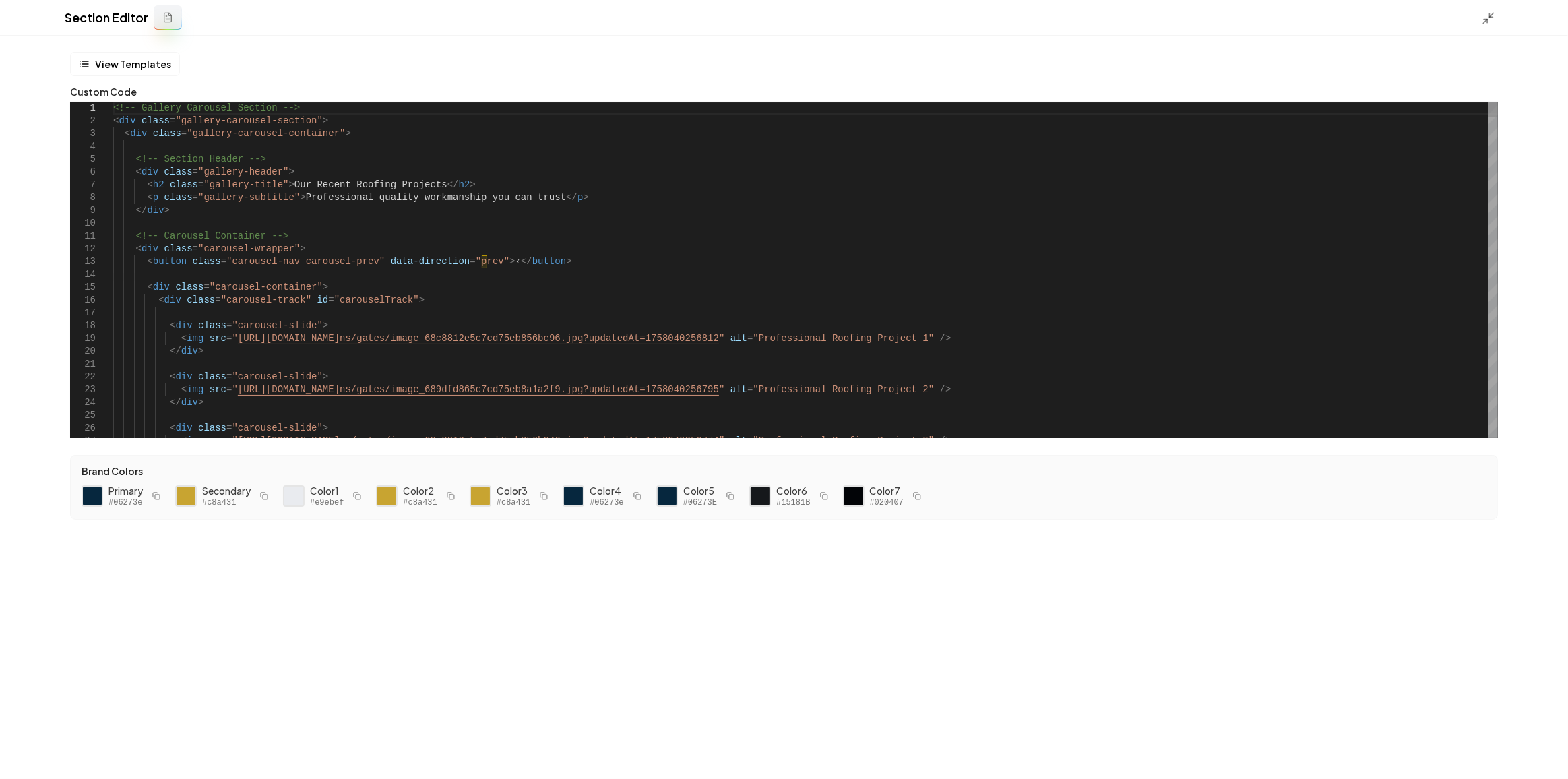
click at [1487, 16] on icon at bounding box center [1488, 19] width 14 height 14
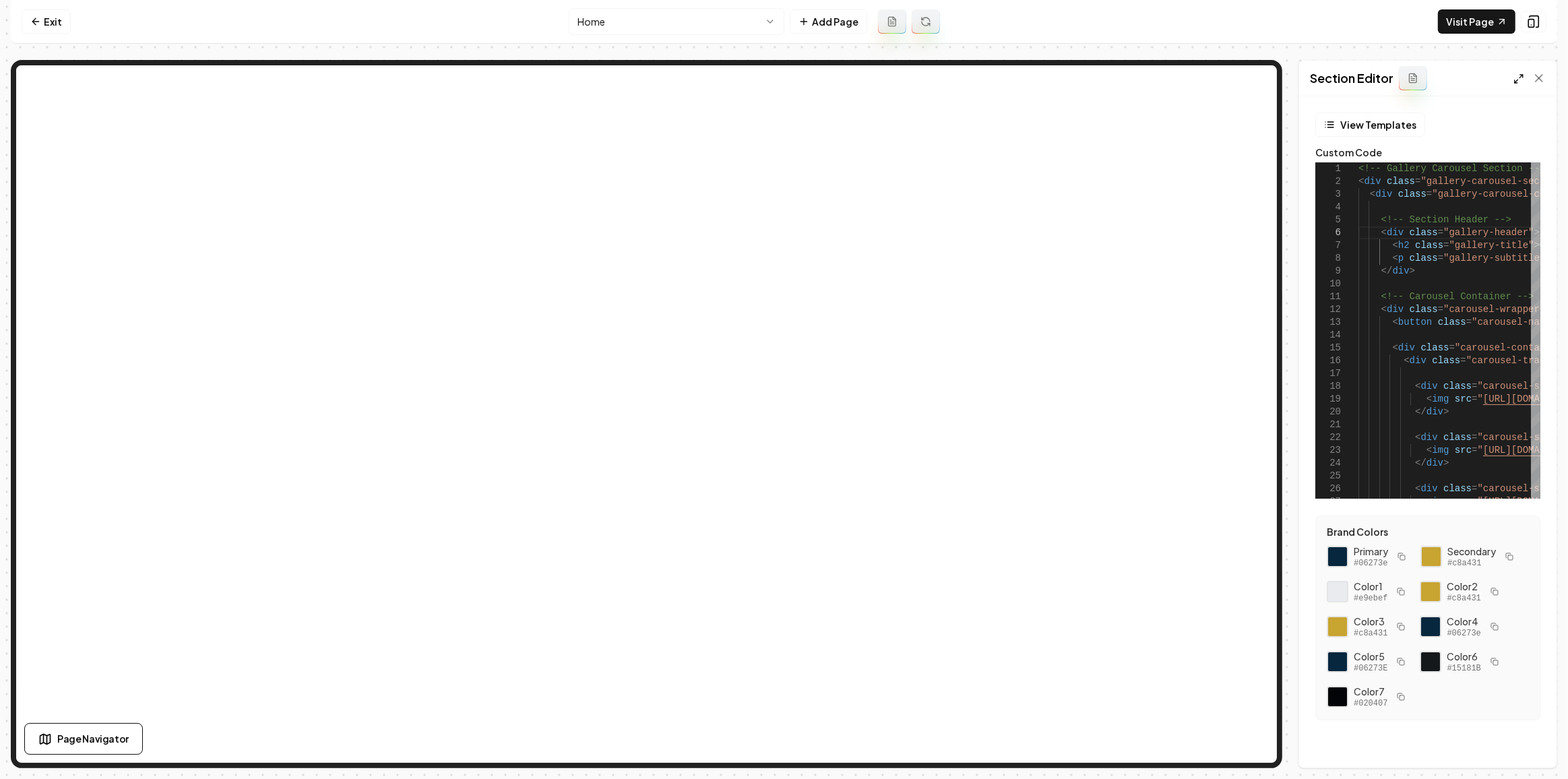
click at [1515, 79] on icon at bounding box center [1518, 79] width 11 height 11
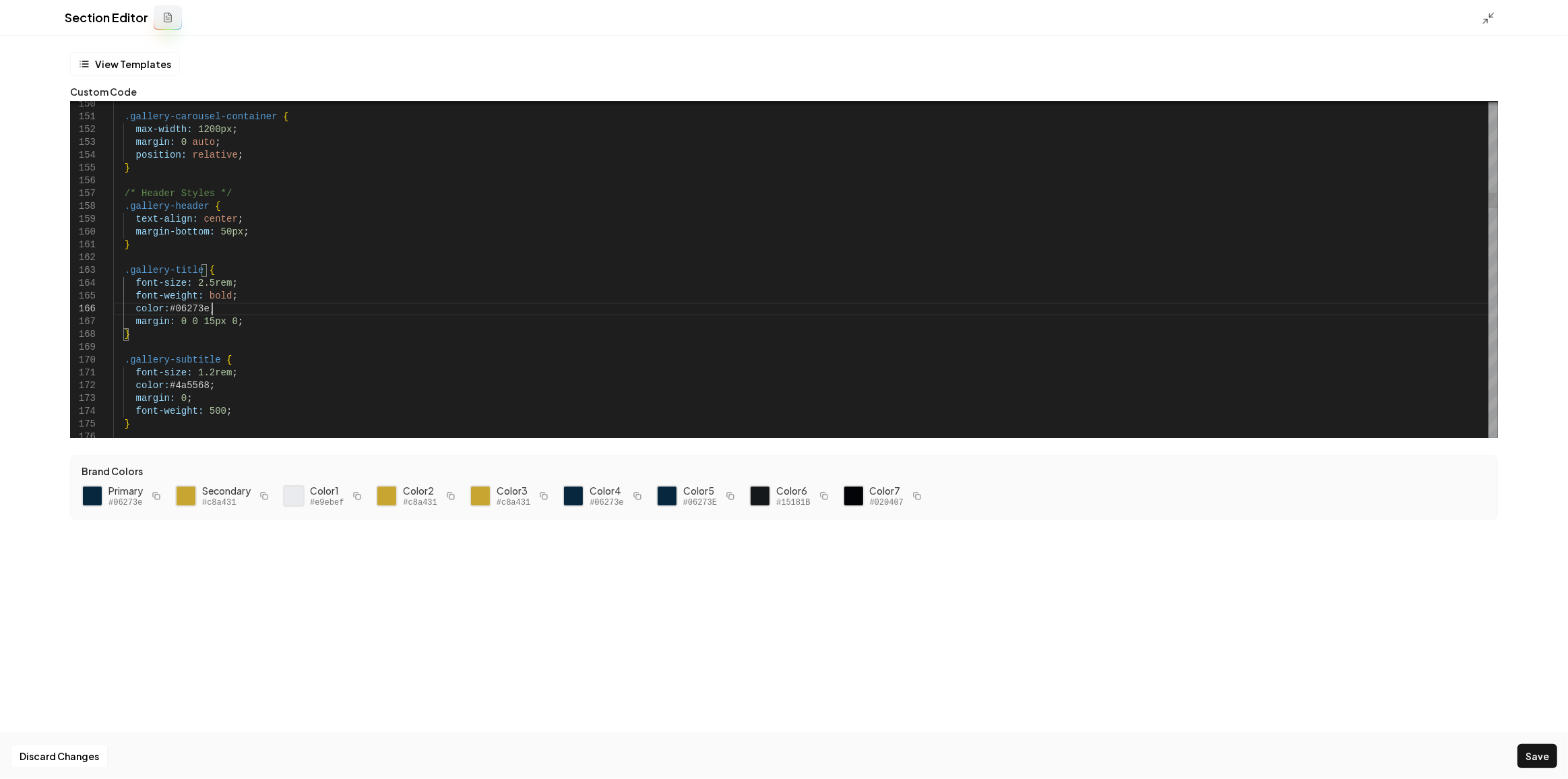
type textarea "**********"
click at [1491, 396] on div at bounding box center [1493, 270] width 10 height 337
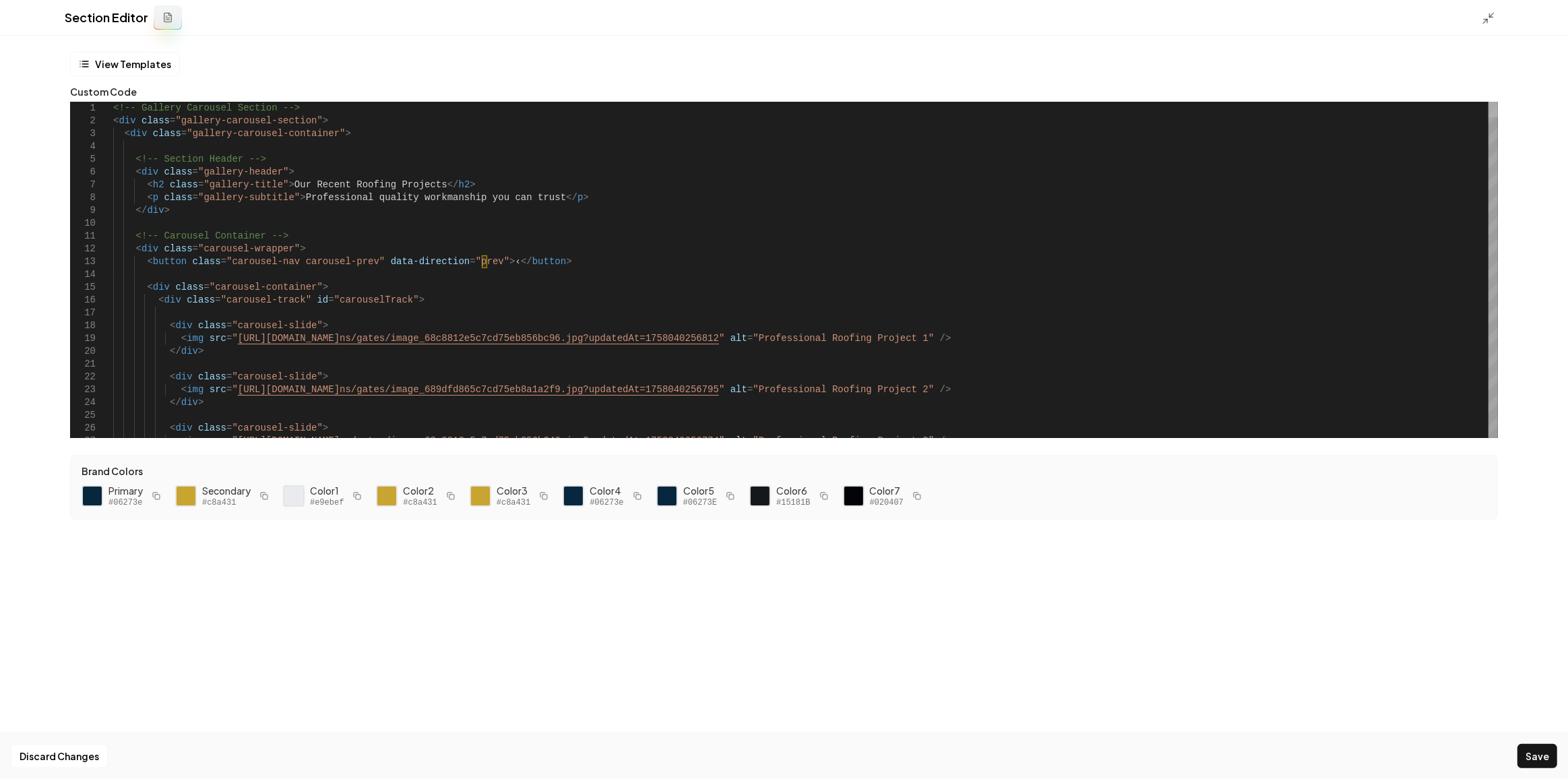
click at [1489, 101] on div at bounding box center [1493, 109] width 10 height 16
click at [1484, 17] on icon at bounding box center [1488, 19] width 14 height 14
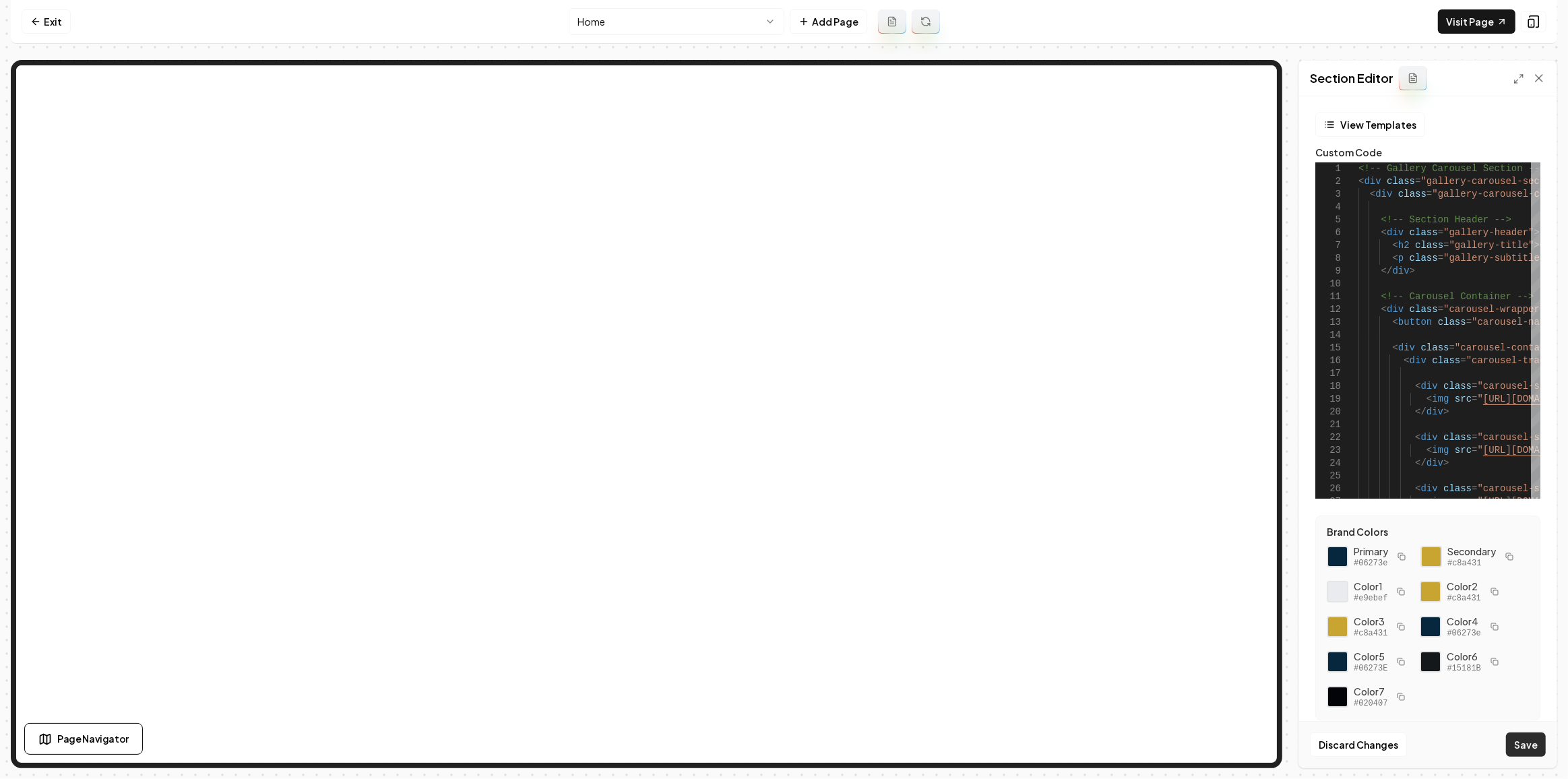
click at [1529, 746] on button "Save" at bounding box center [1526, 745] width 39 height 25
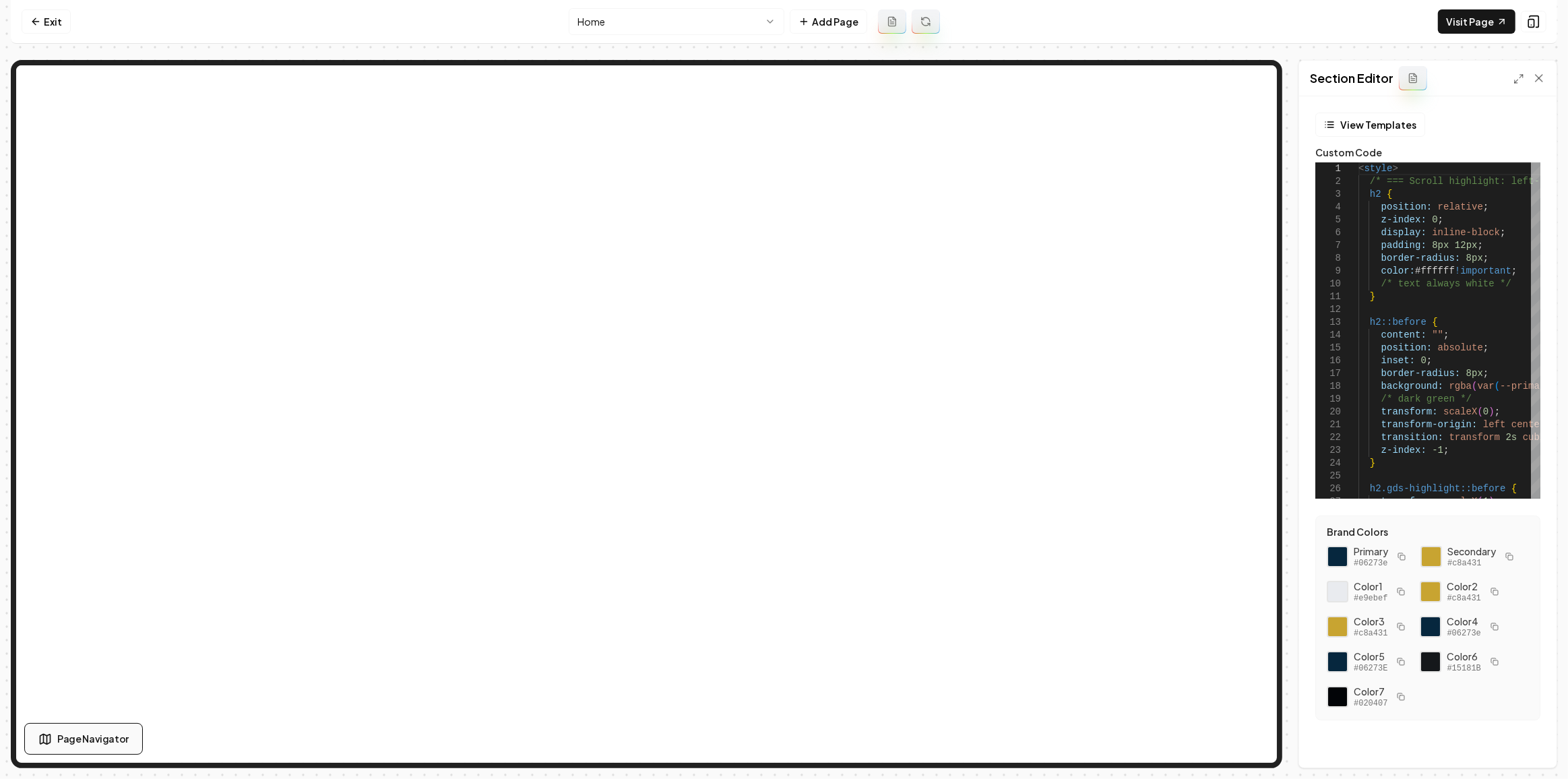
click at [61, 739] on span "Page Navigator" at bounding box center [93, 739] width 72 height 14
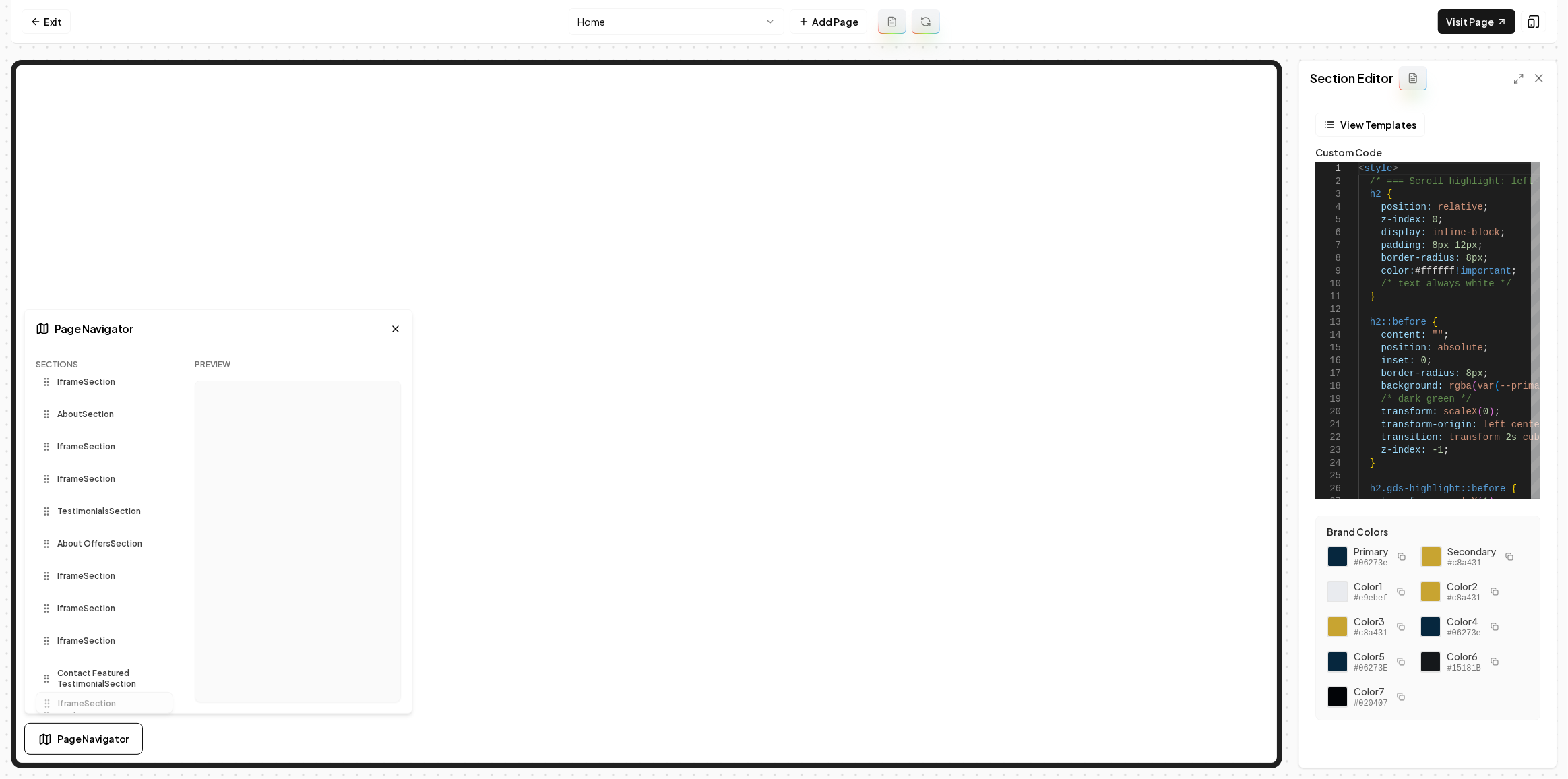
scroll to position [178, 0]
drag, startPoint x: 35, startPoint y: 527, endPoint x: 86, endPoint y: 693, distance: 173.7
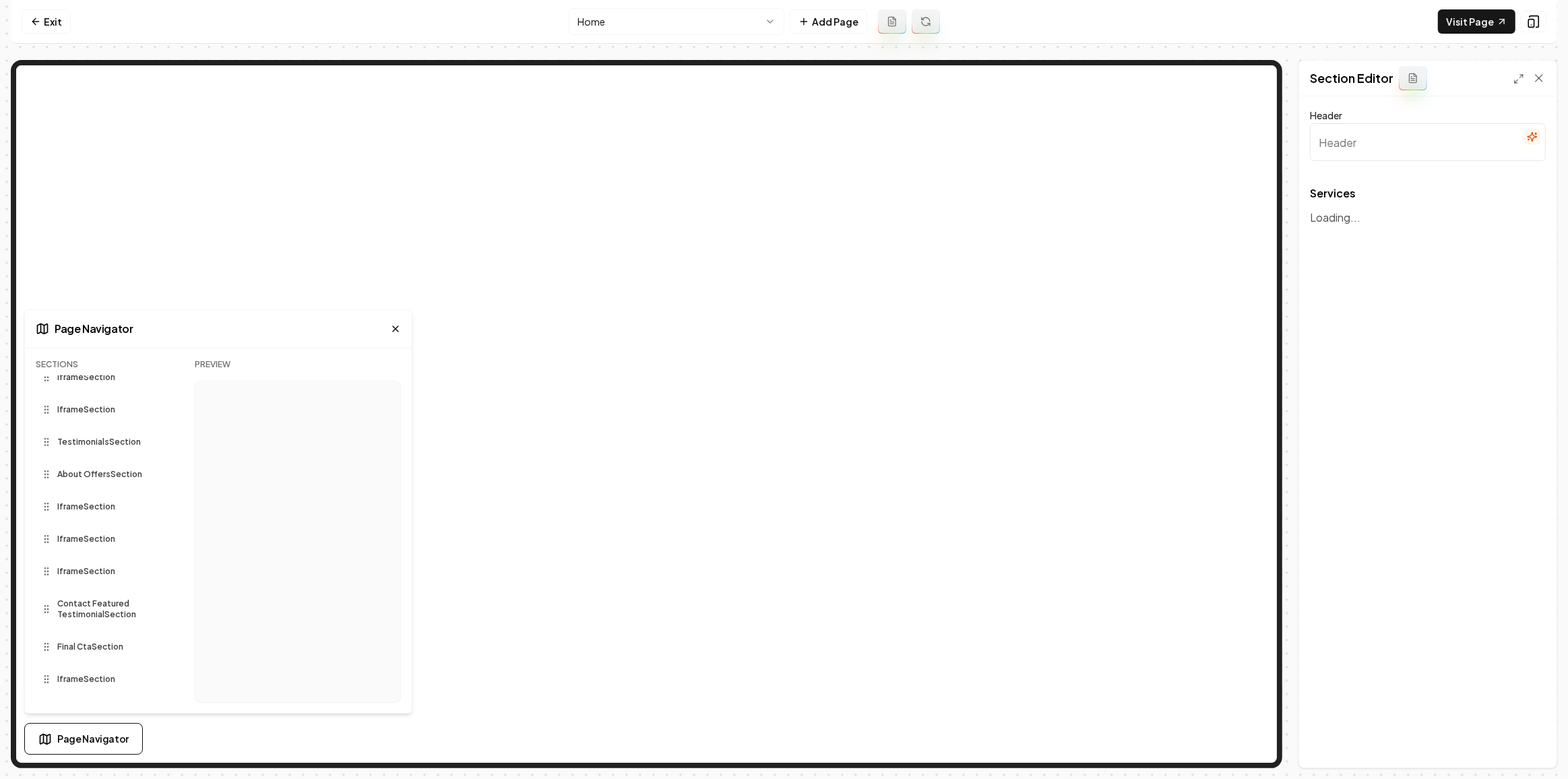
type input "Comprehensive Roofing Solutions"
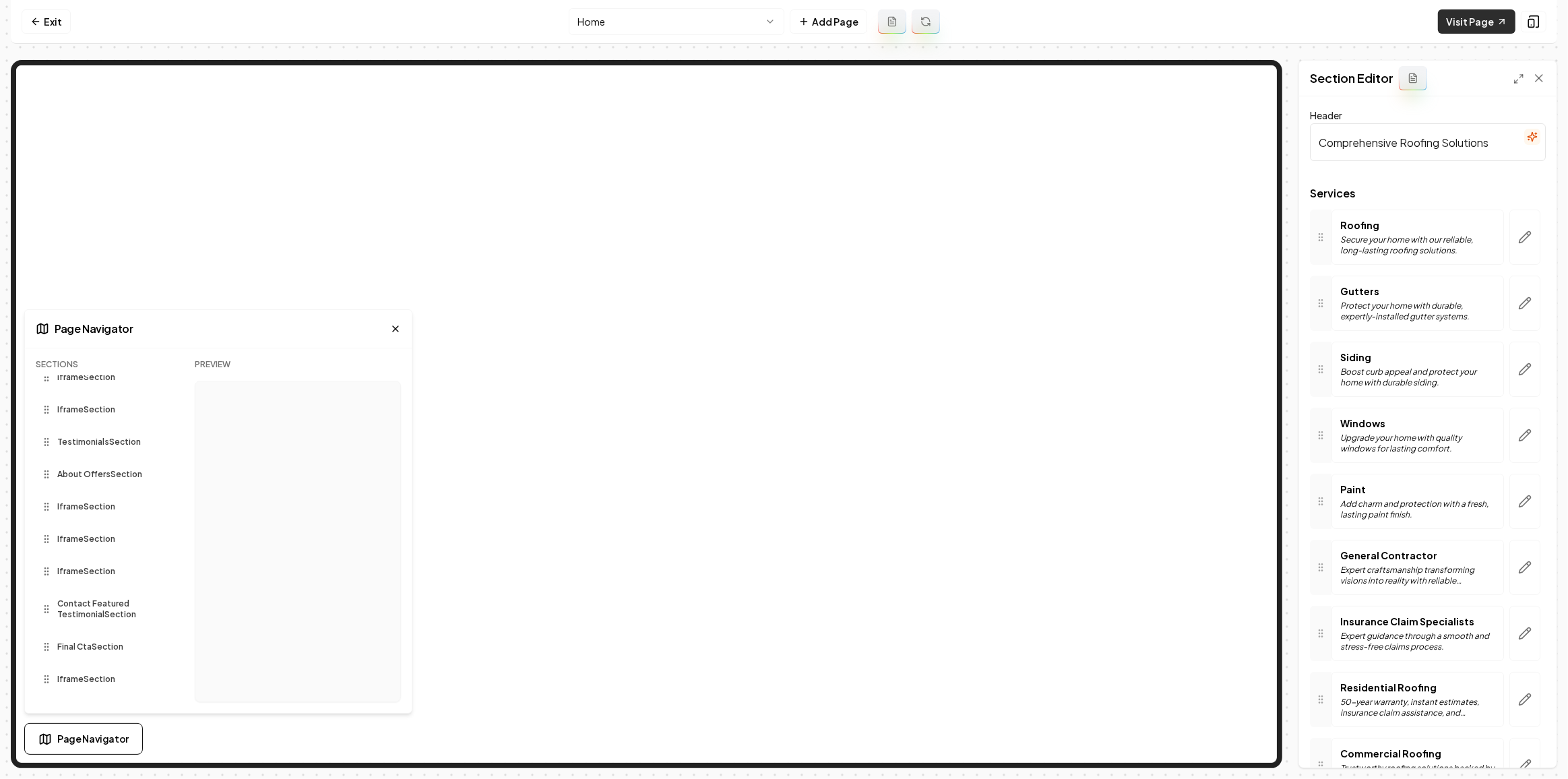
click at [1493, 25] on link "Visit Page" at bounding box center [1476, 22] width 78 height 25
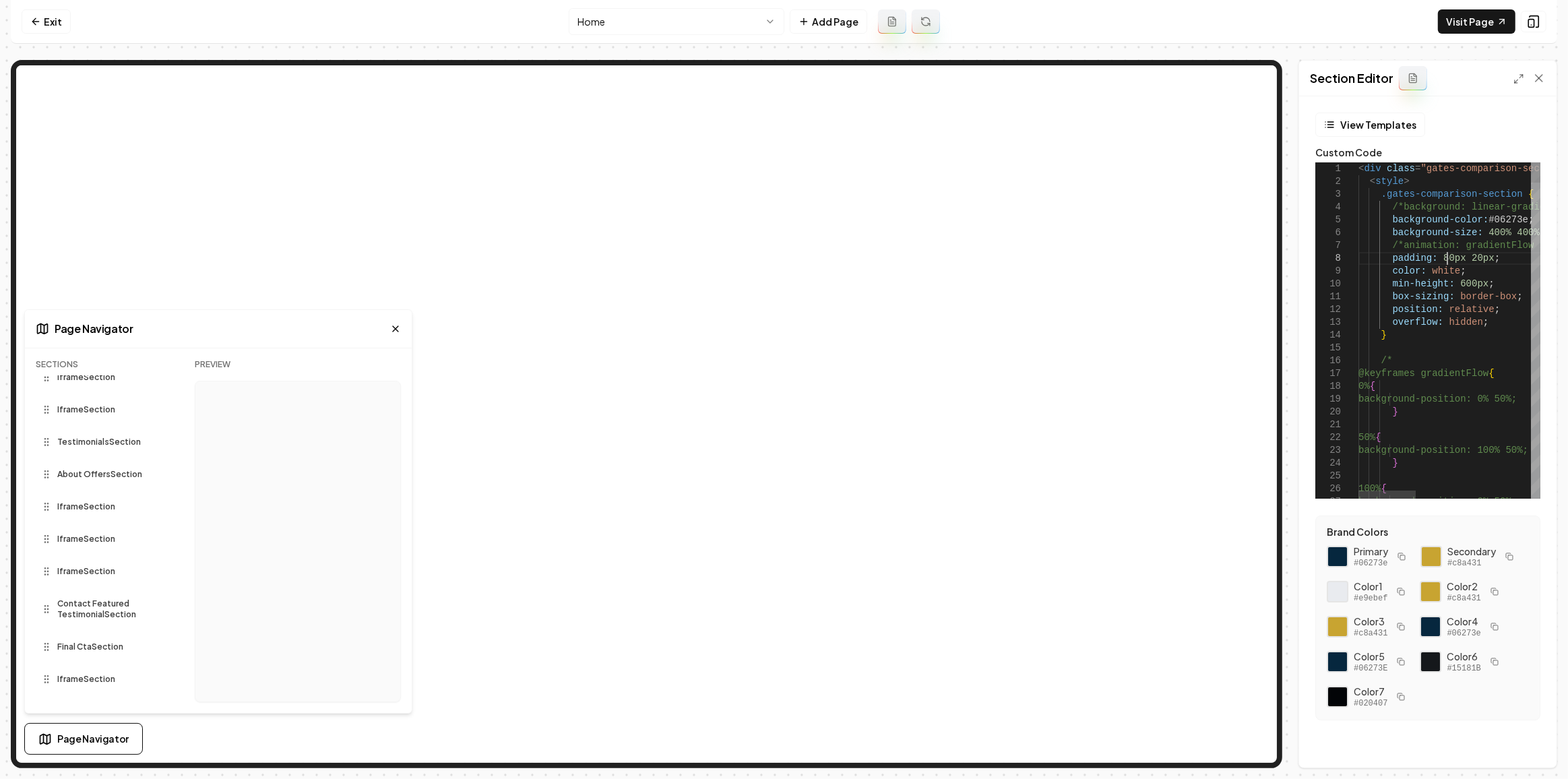
scroll to position [0, 0]
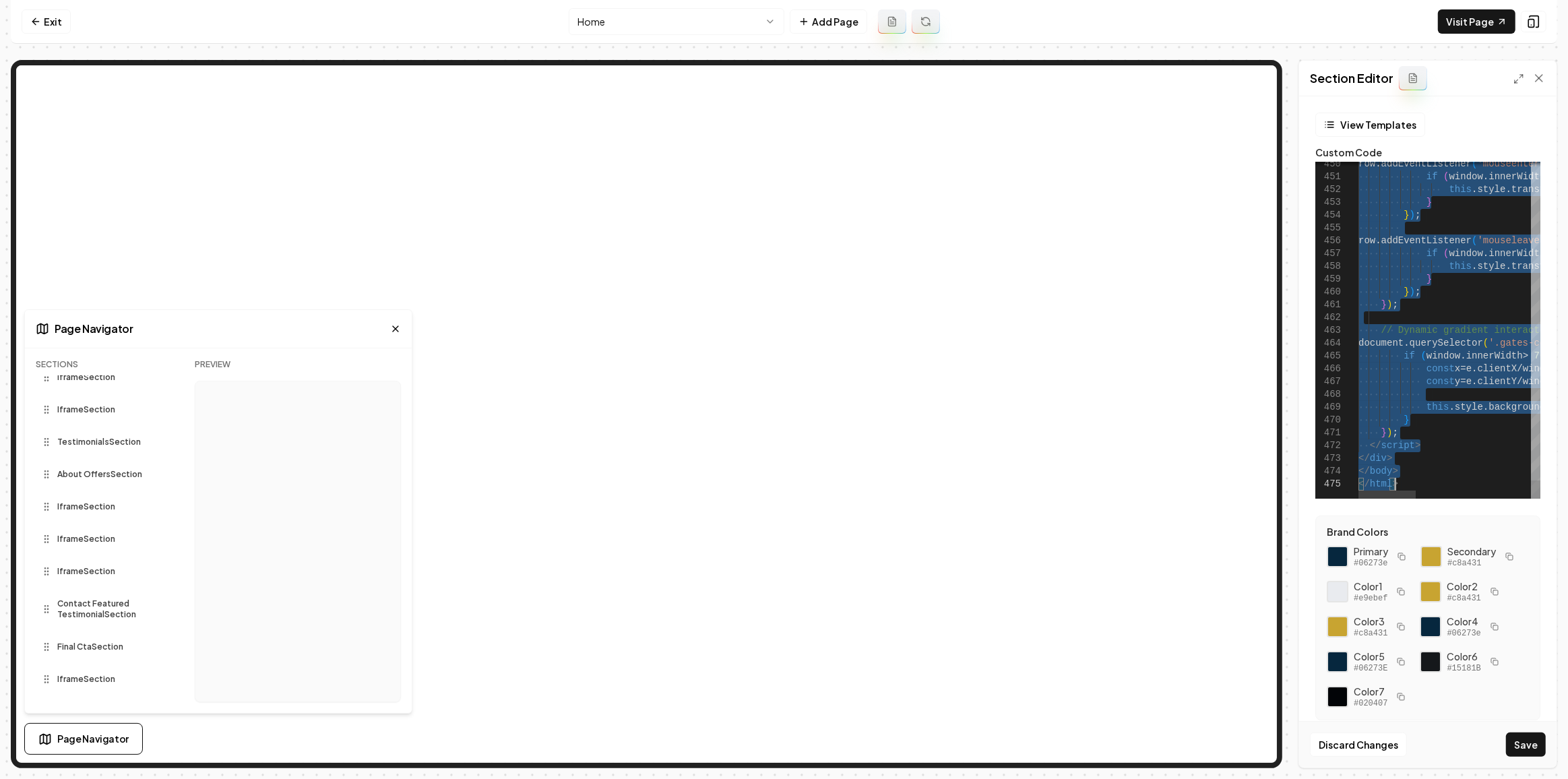
type textarea "**********"
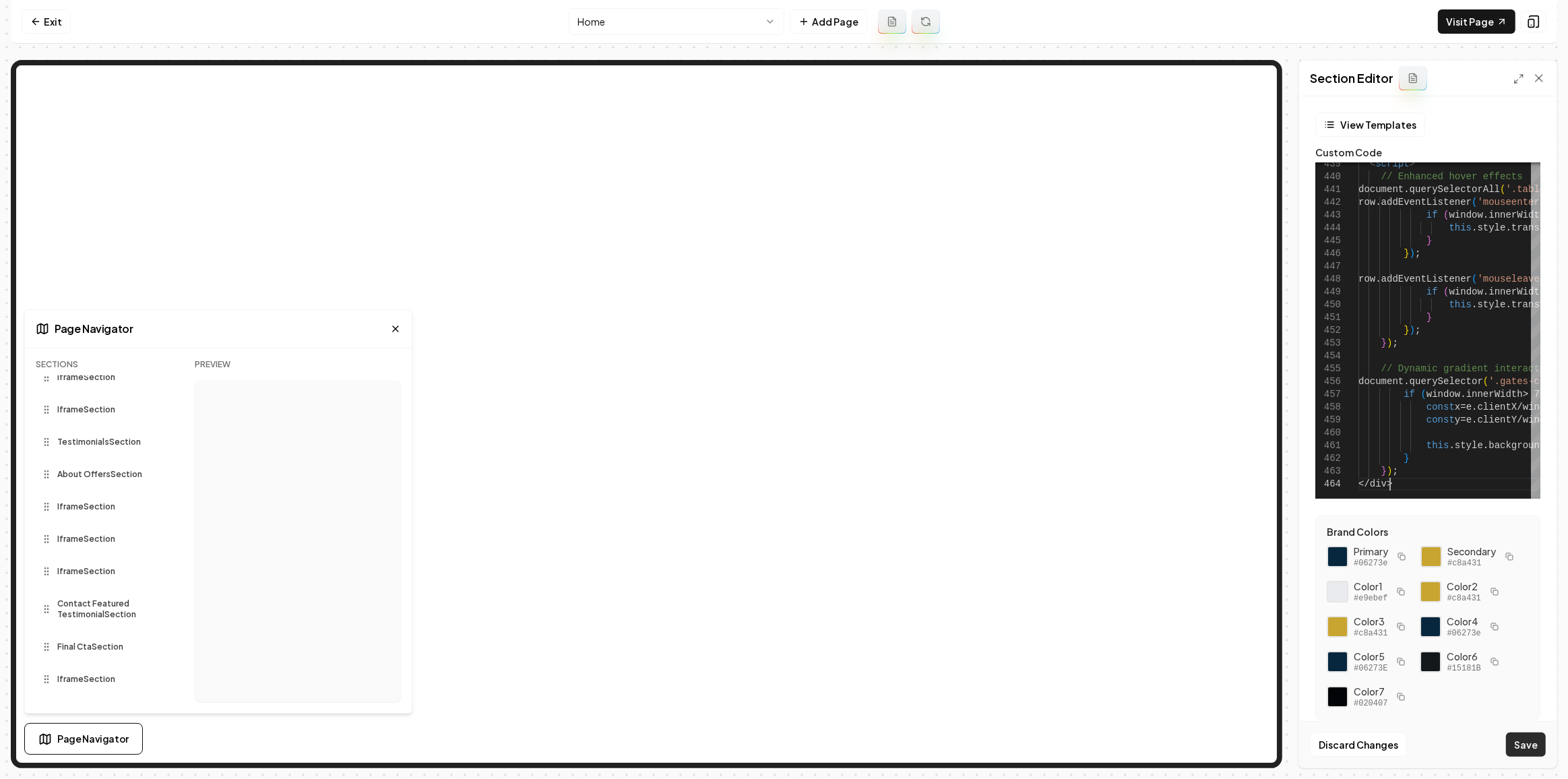
click at [1507, 747] on button "Save" at bounding box center [1526, 745] width 39 height 25
click at [1538, 20] on icon at bounding box center [1534, 22] width 9 height 12
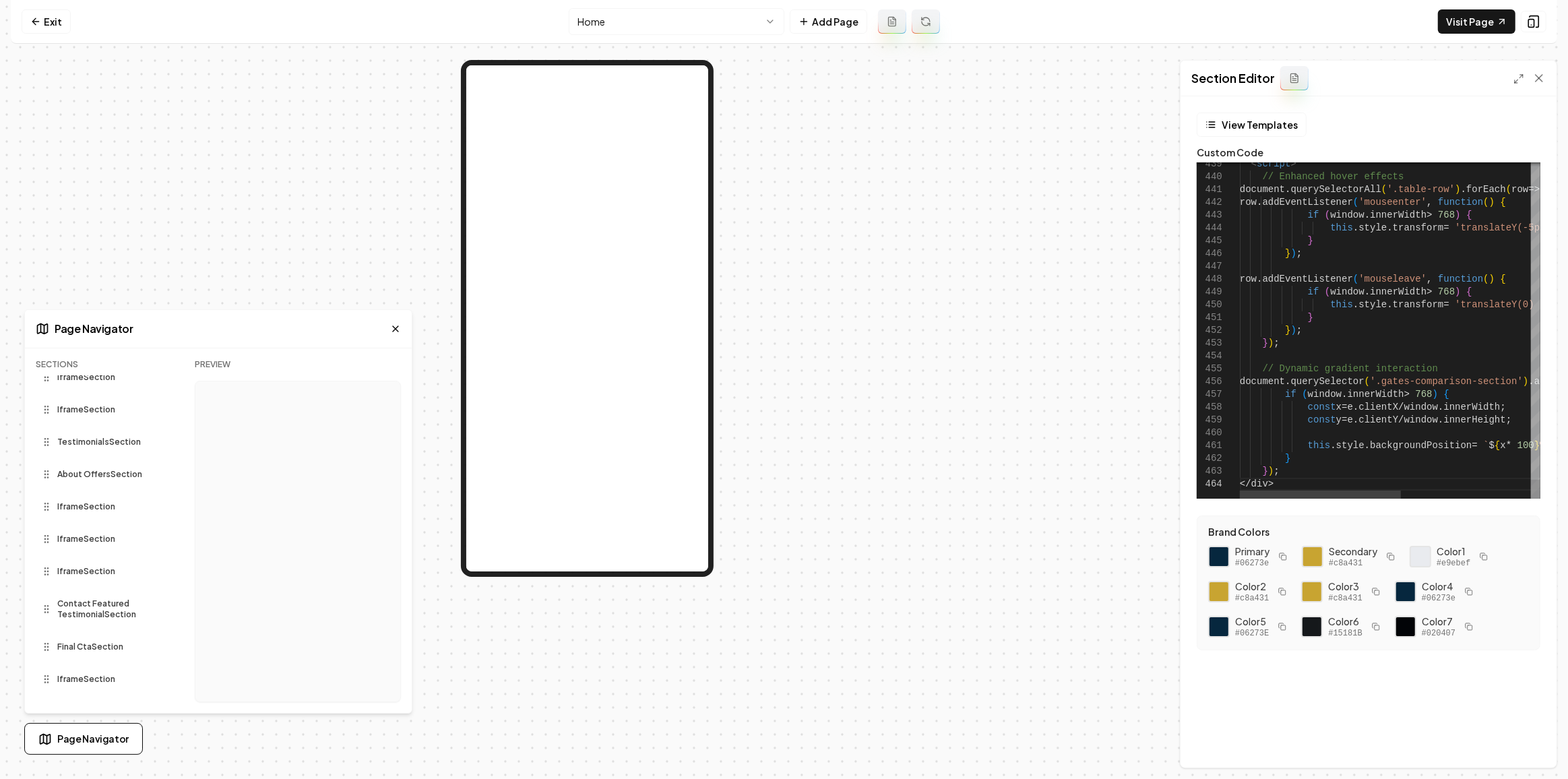
click at [1520, 746] on button "Save" at bounding box center [1526, 745] width 39 height 25
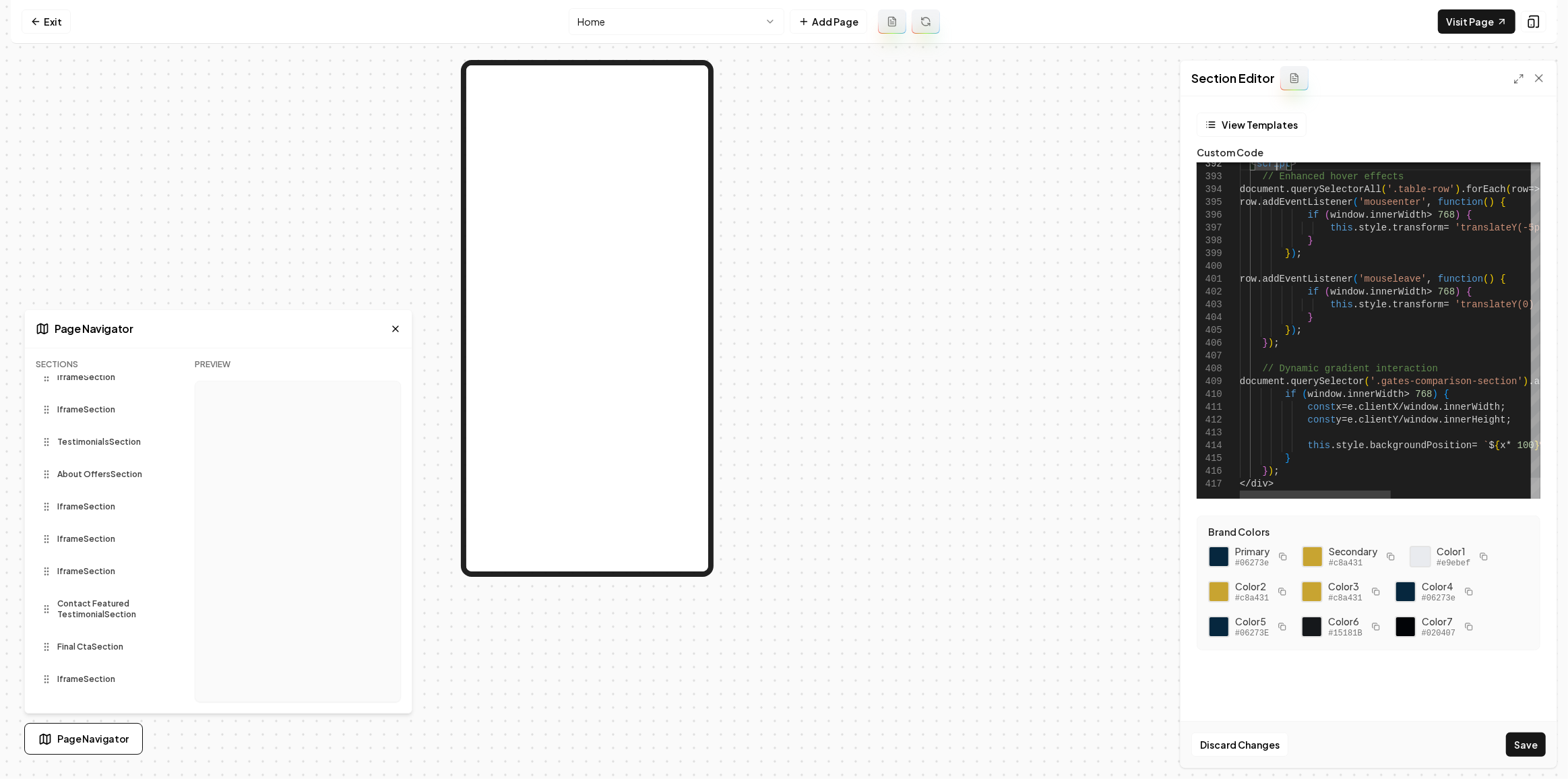
click at [1536, 498] on div at bounding box center [1536, 487] width 10 height 21
click at [1531, 747] on button "Save" at bounding box center [1526, 745] width 39 height 25
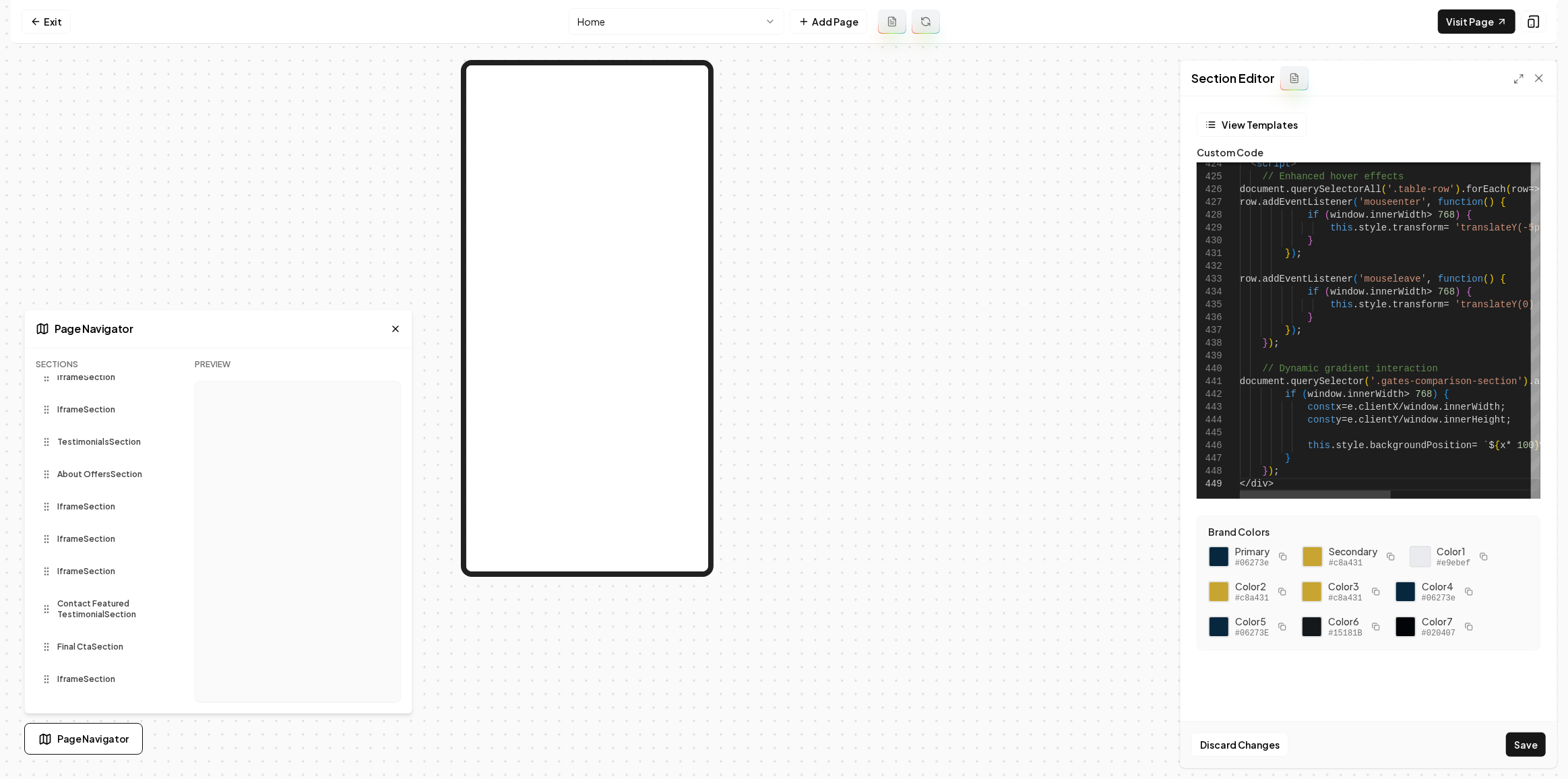
click at [1521, 752] on button "Save" at bounding box center [1526, 745] width 39 height 25
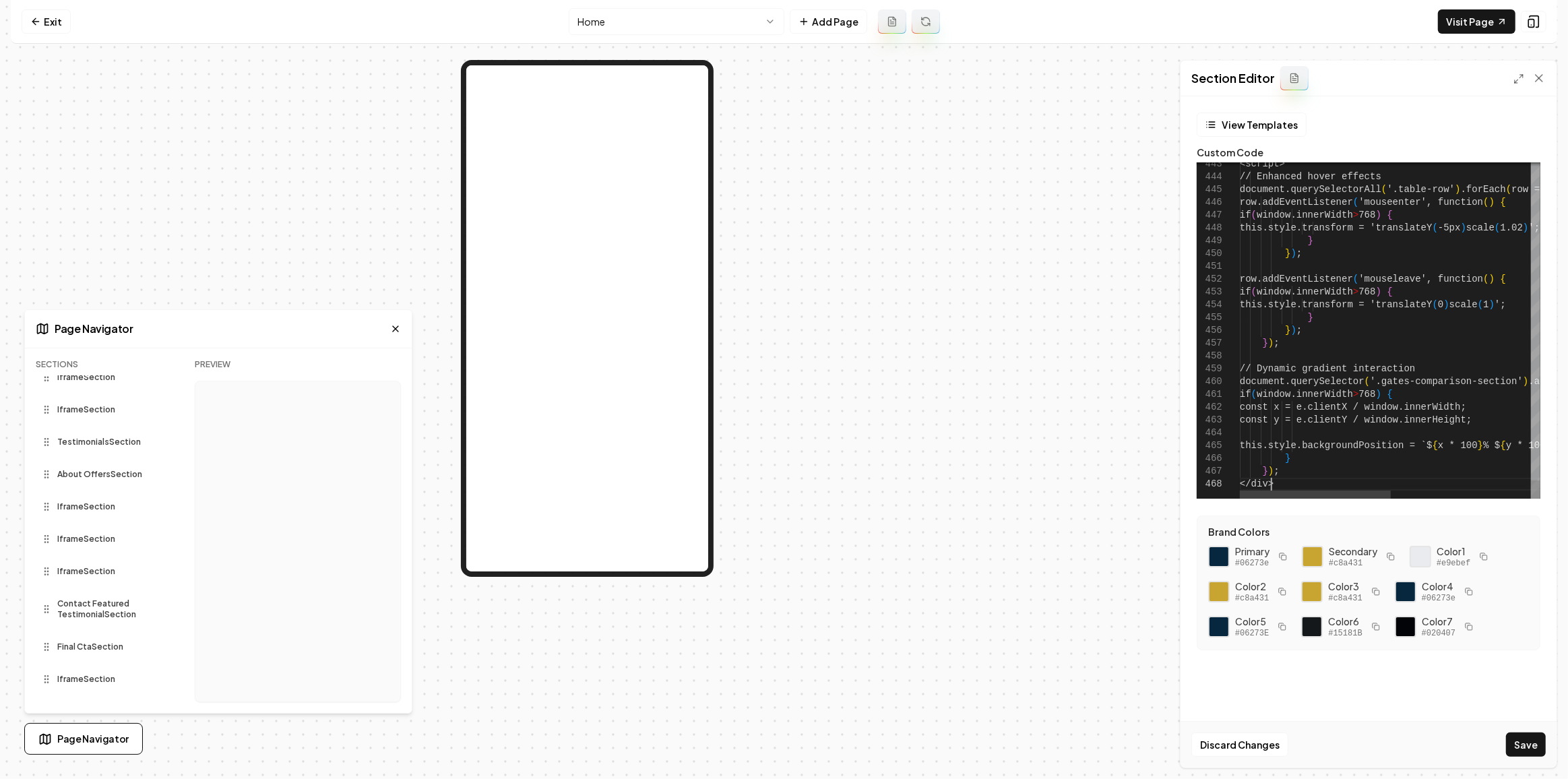
scroll to position [101, 21]
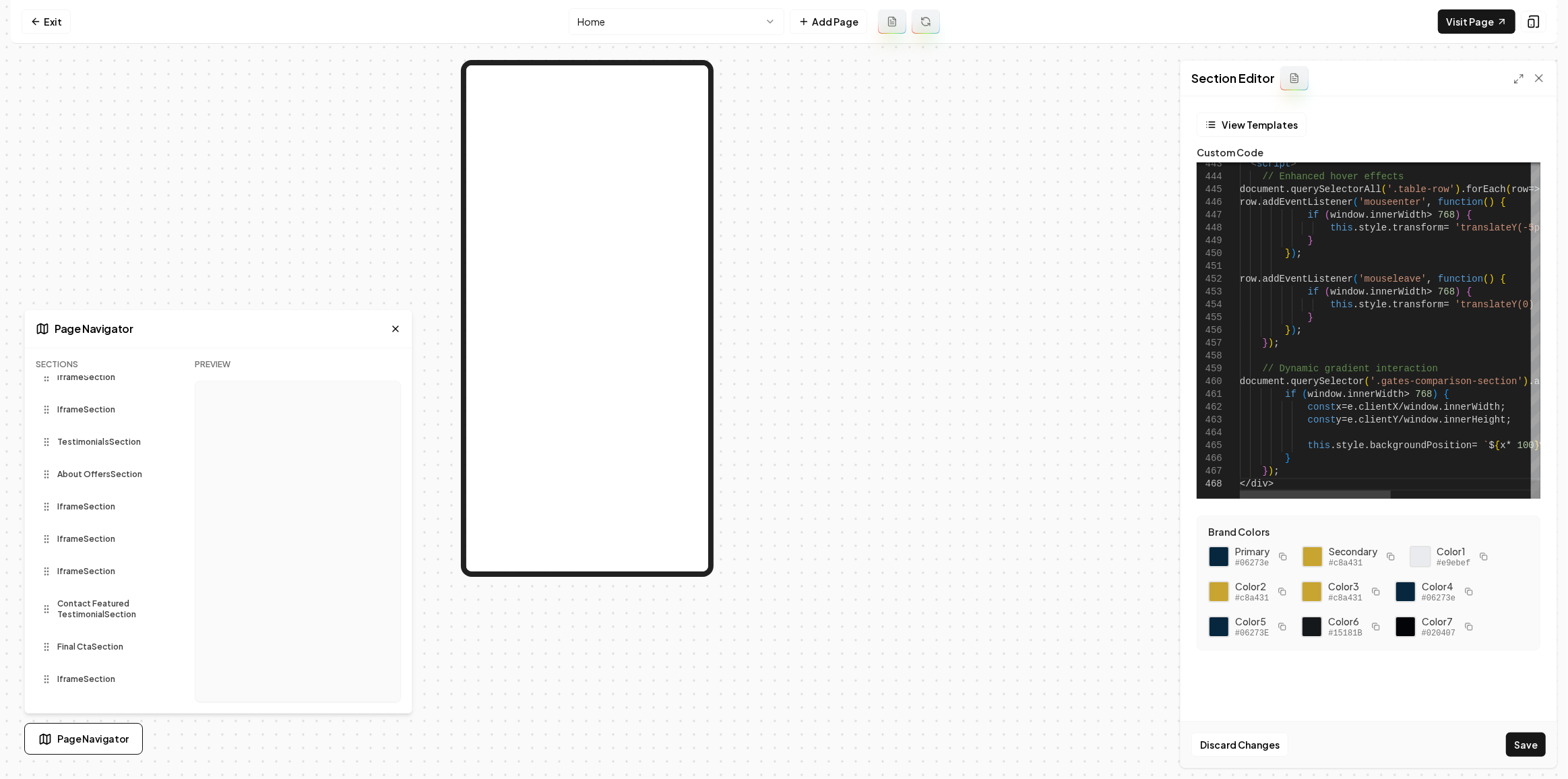
click at [1518, 743] on button "Save" at bounding box center [1526, 745] width 39 height 25
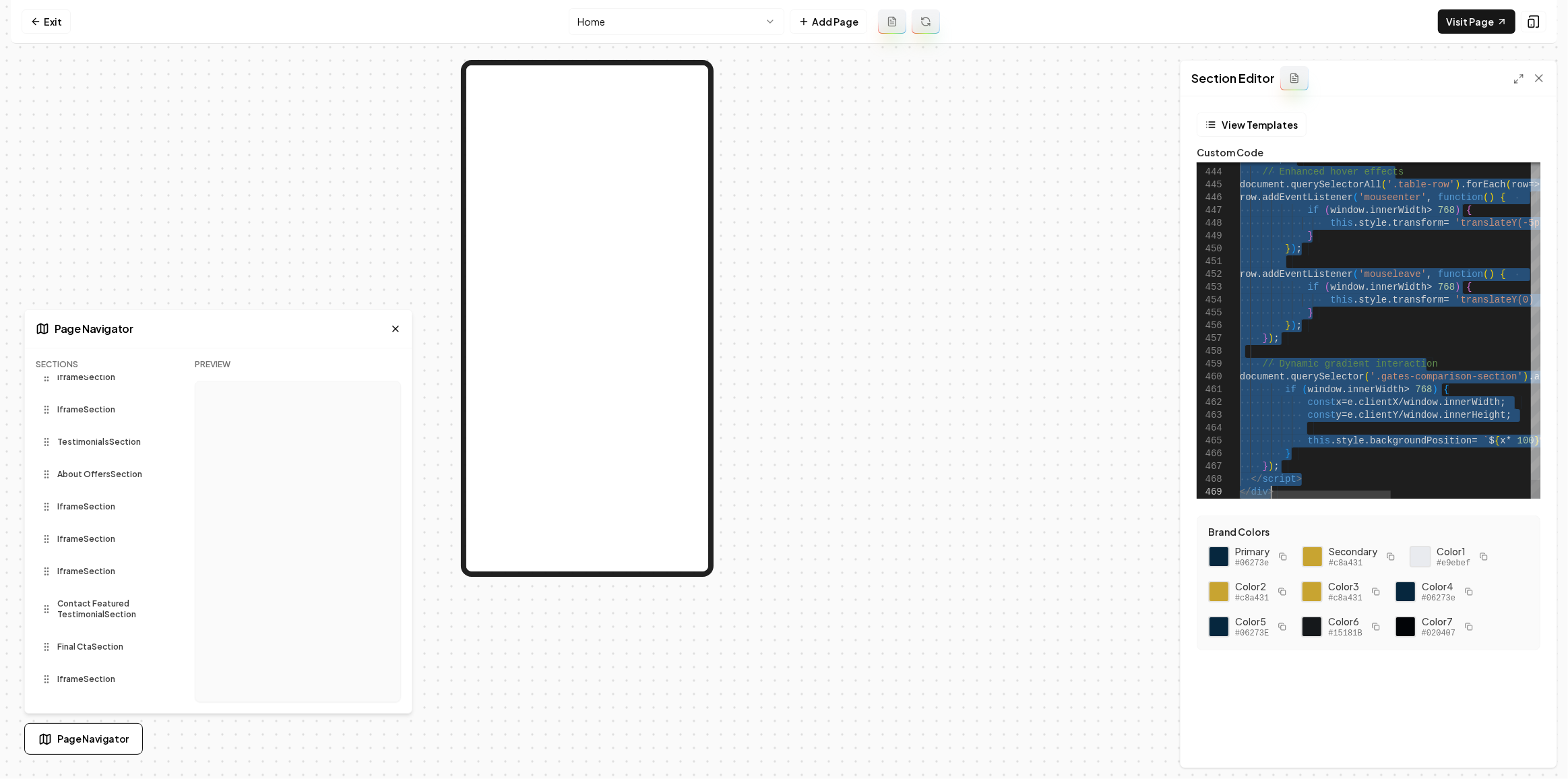
scroll to position [100, 56]
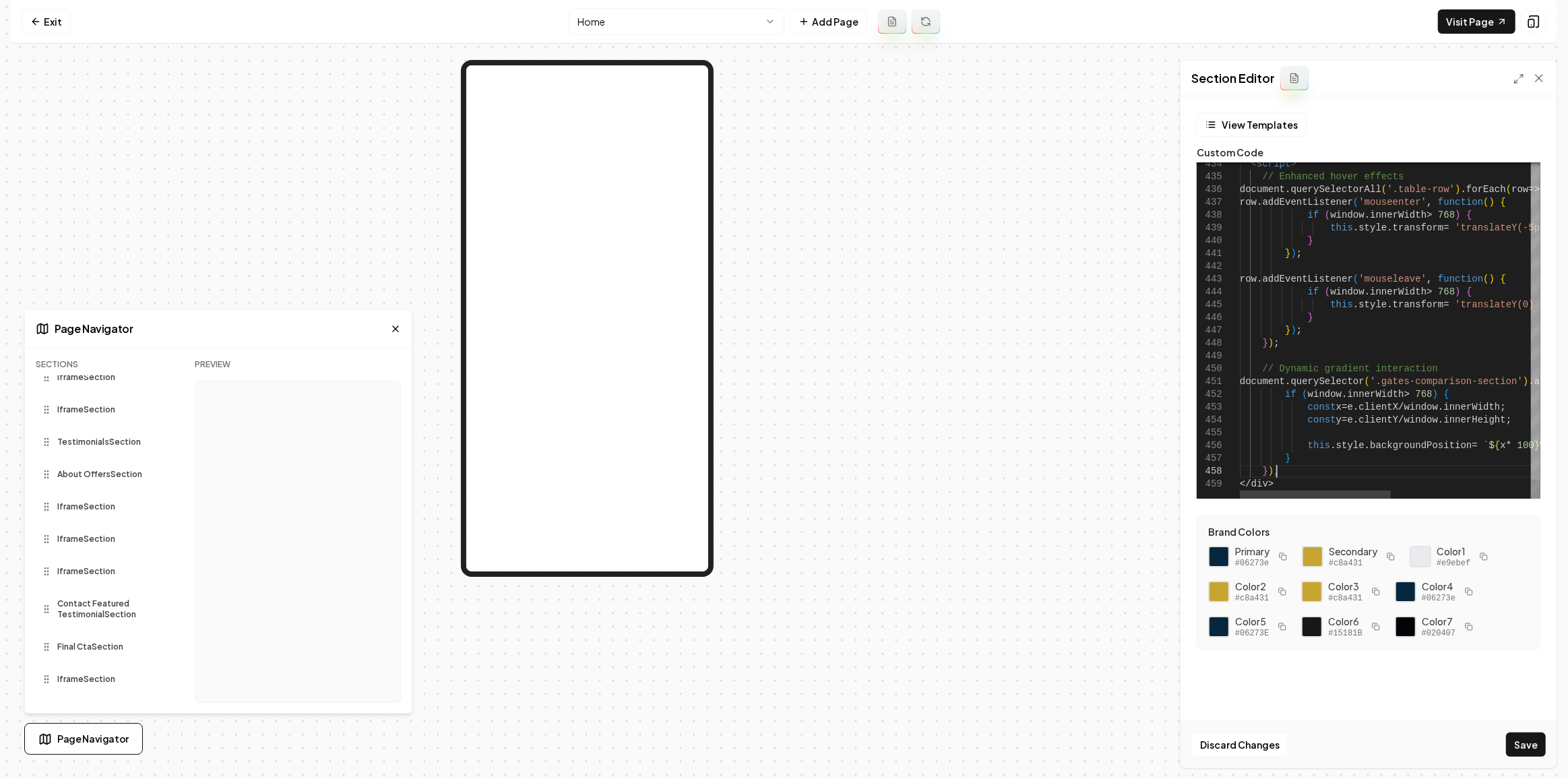
click at [1528, 742] on button "Save" at bounding box center [1526, 745] width 39 height 25
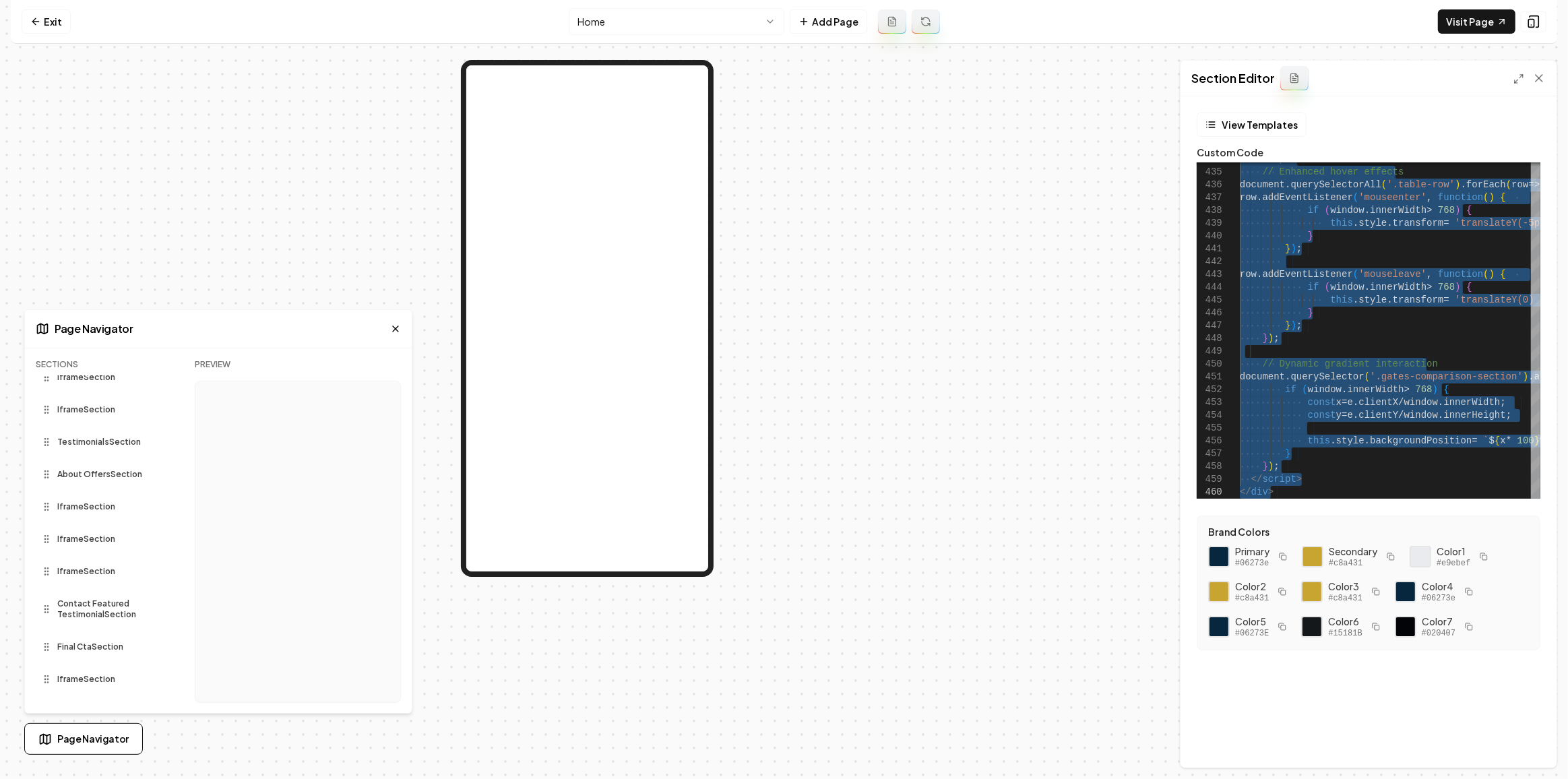
scroll to position [12, 30]
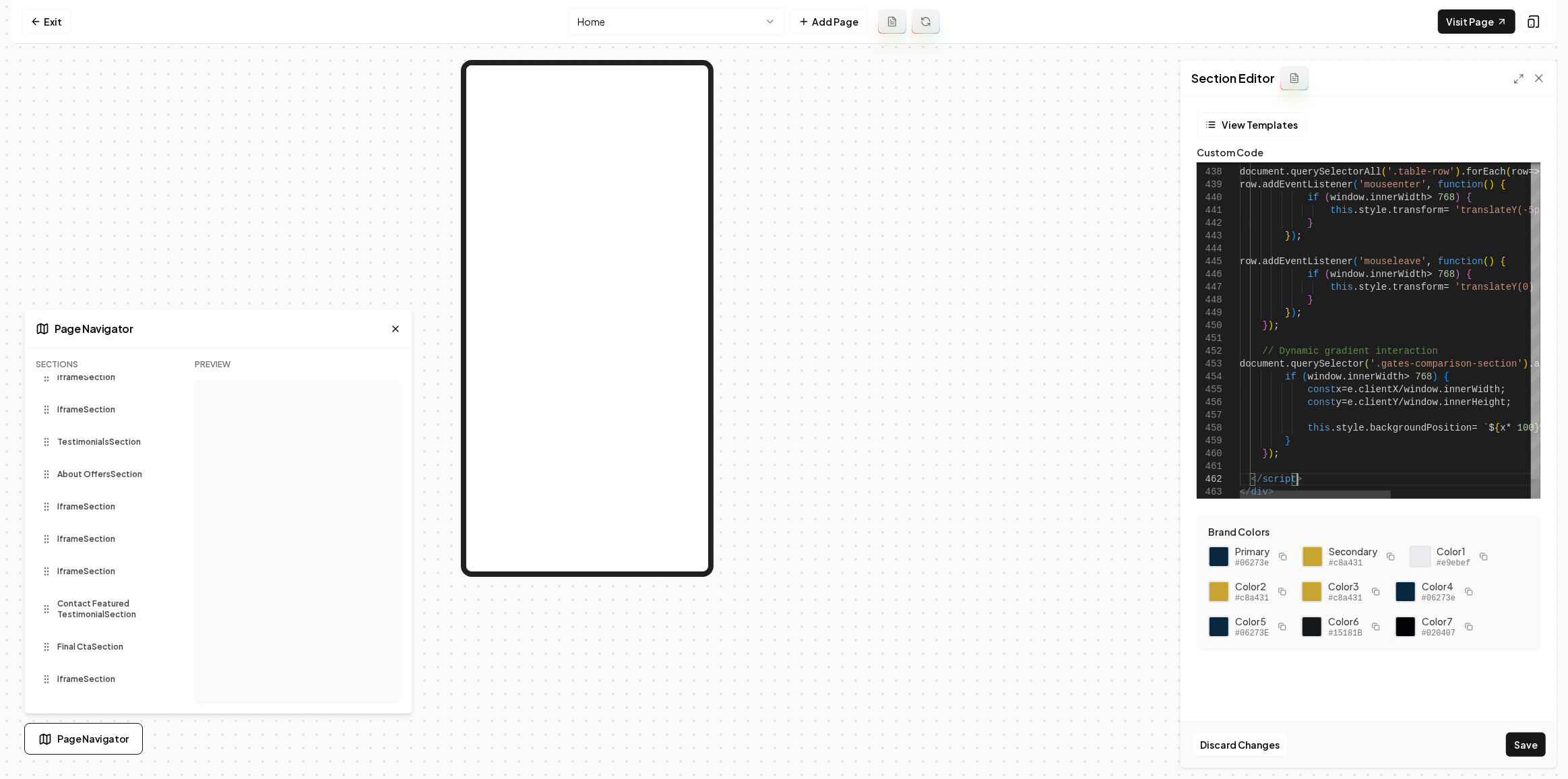
scroll to position [13, 56]
click at [1525, 754] on button "Save" at bounding box center [1526, 745] width 39 height 25
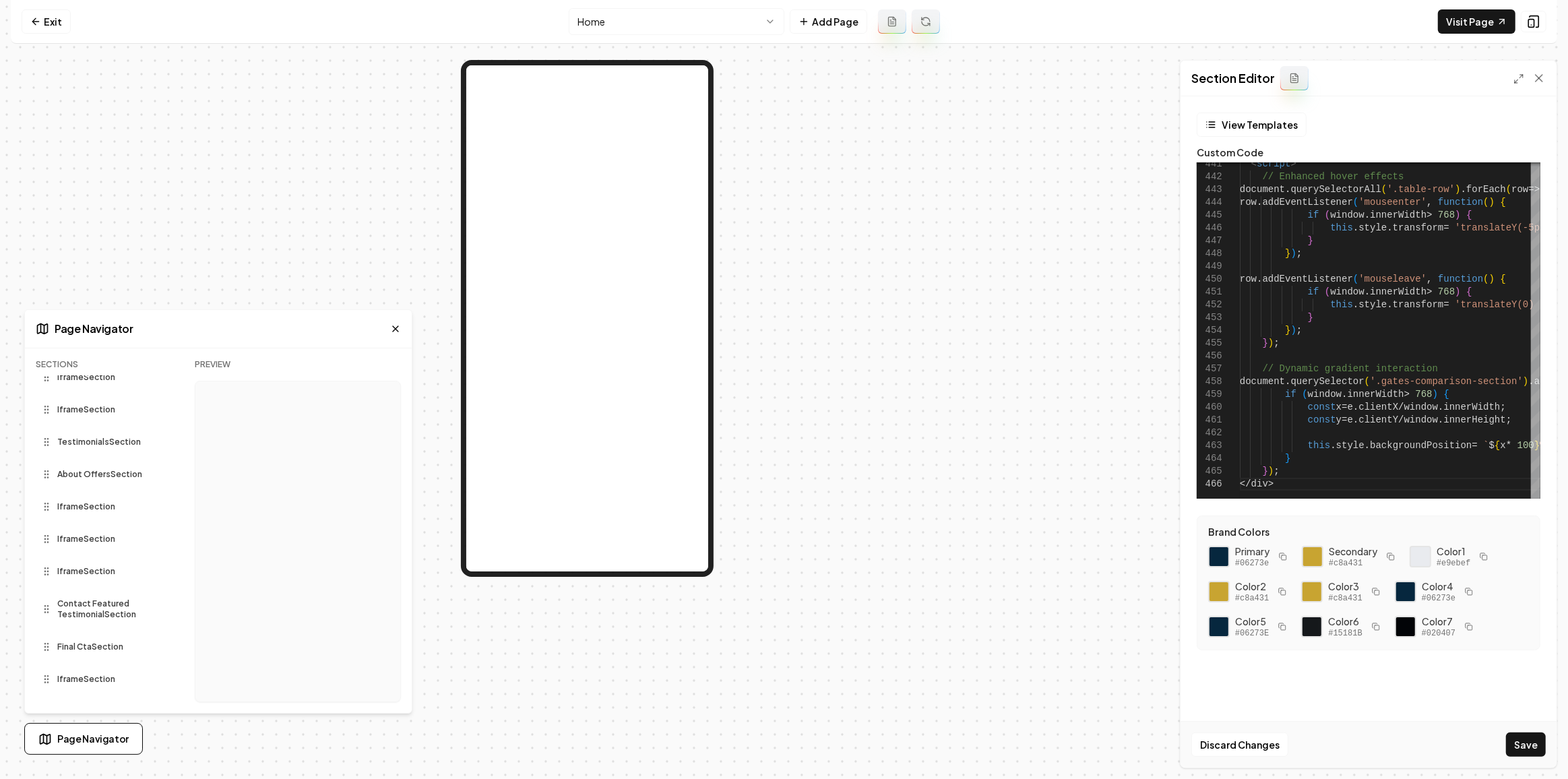
click at [1544, 759] on div "Discard Changes Save" at bounding box center [1368, 744] width 376 height 46
click at [1537, 750] on button "Save" at bounding box center [1526, 745] width 39 height 25
type textarea "**********"
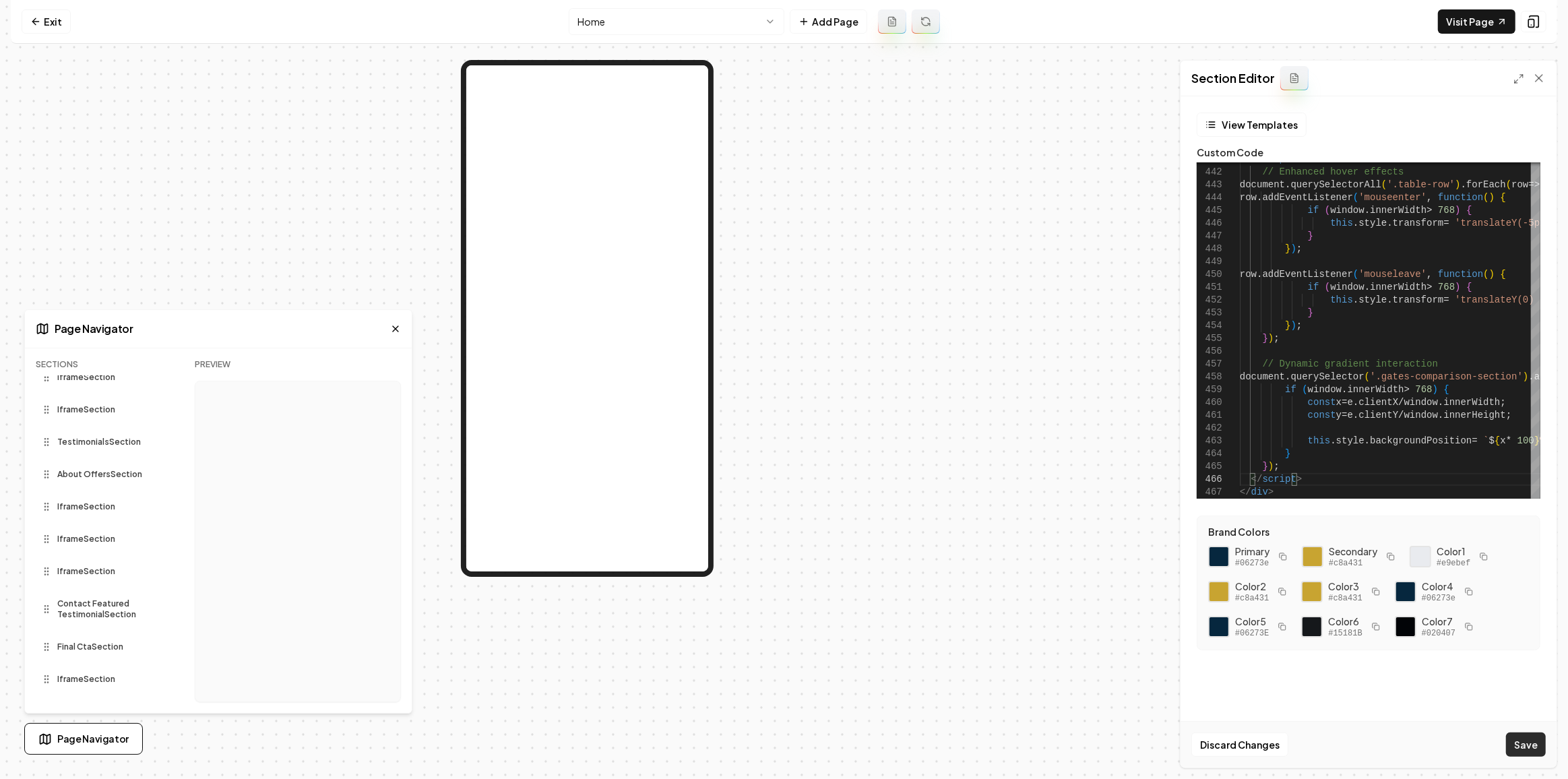
click at [1526, 748] on button "Save" at bounding box center [1526, 745] width 39 height 25
click at [1537, 17] on icon at bounding box center [1534, 22] width 14 height 14
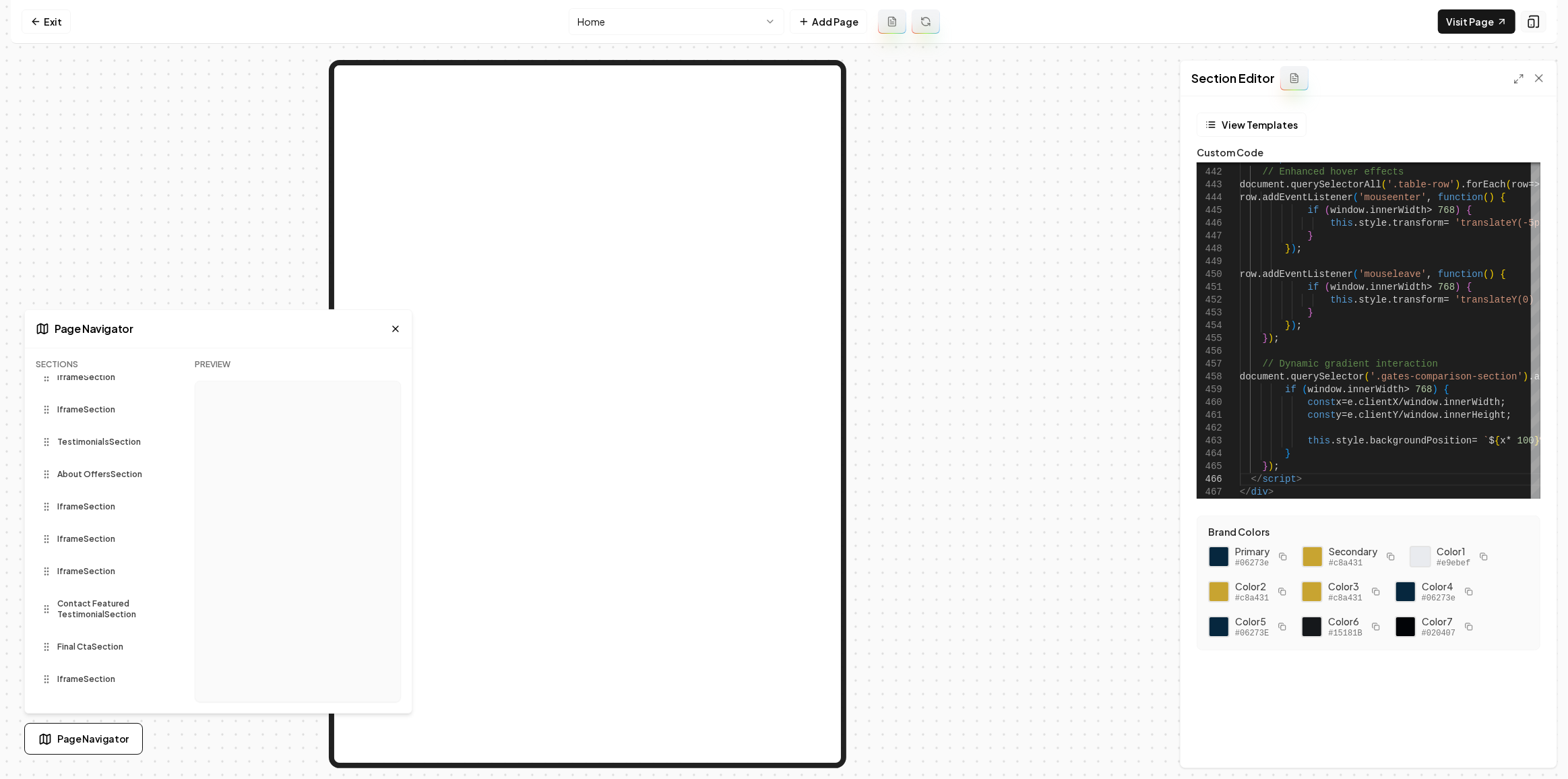
click at [1537, 17] on icon at bounding box center [1534, 22] width 14 height 14
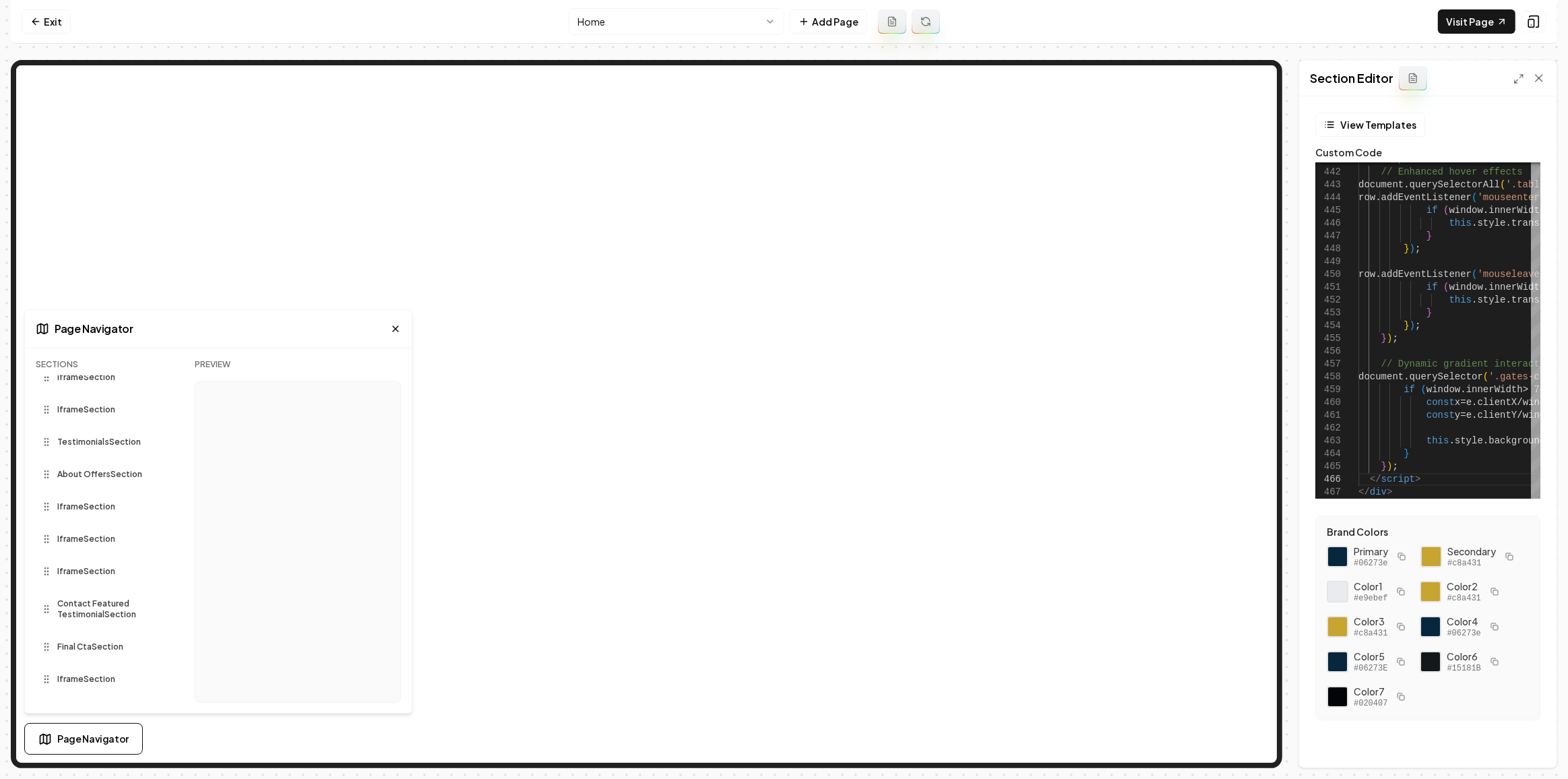
click at [395, 325] on icon at bounding box center [395, 329] width 11 height 11
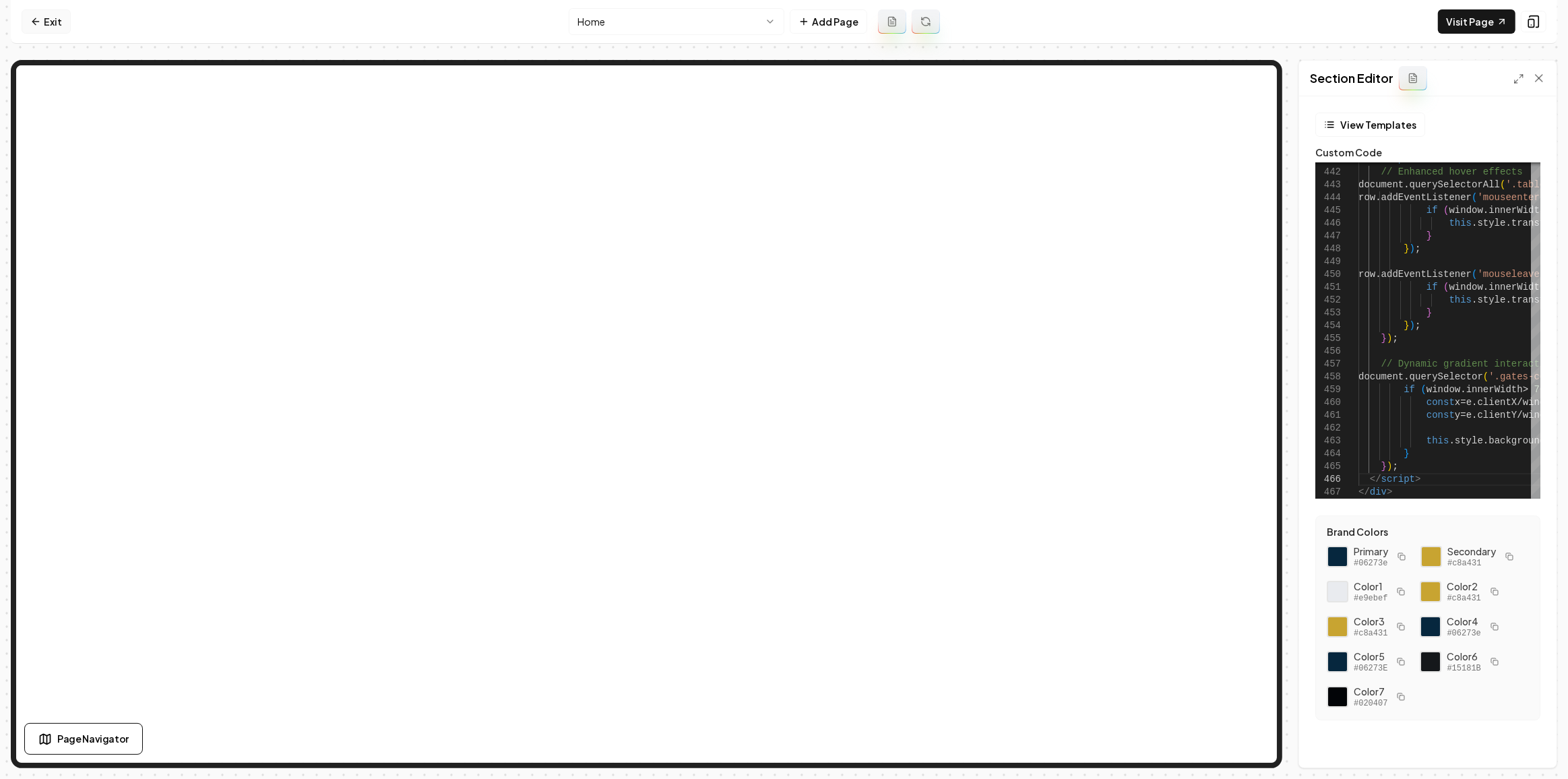
click at [50, 23] on link "Exit" at bounding box center [46, 22] width 49 height 25
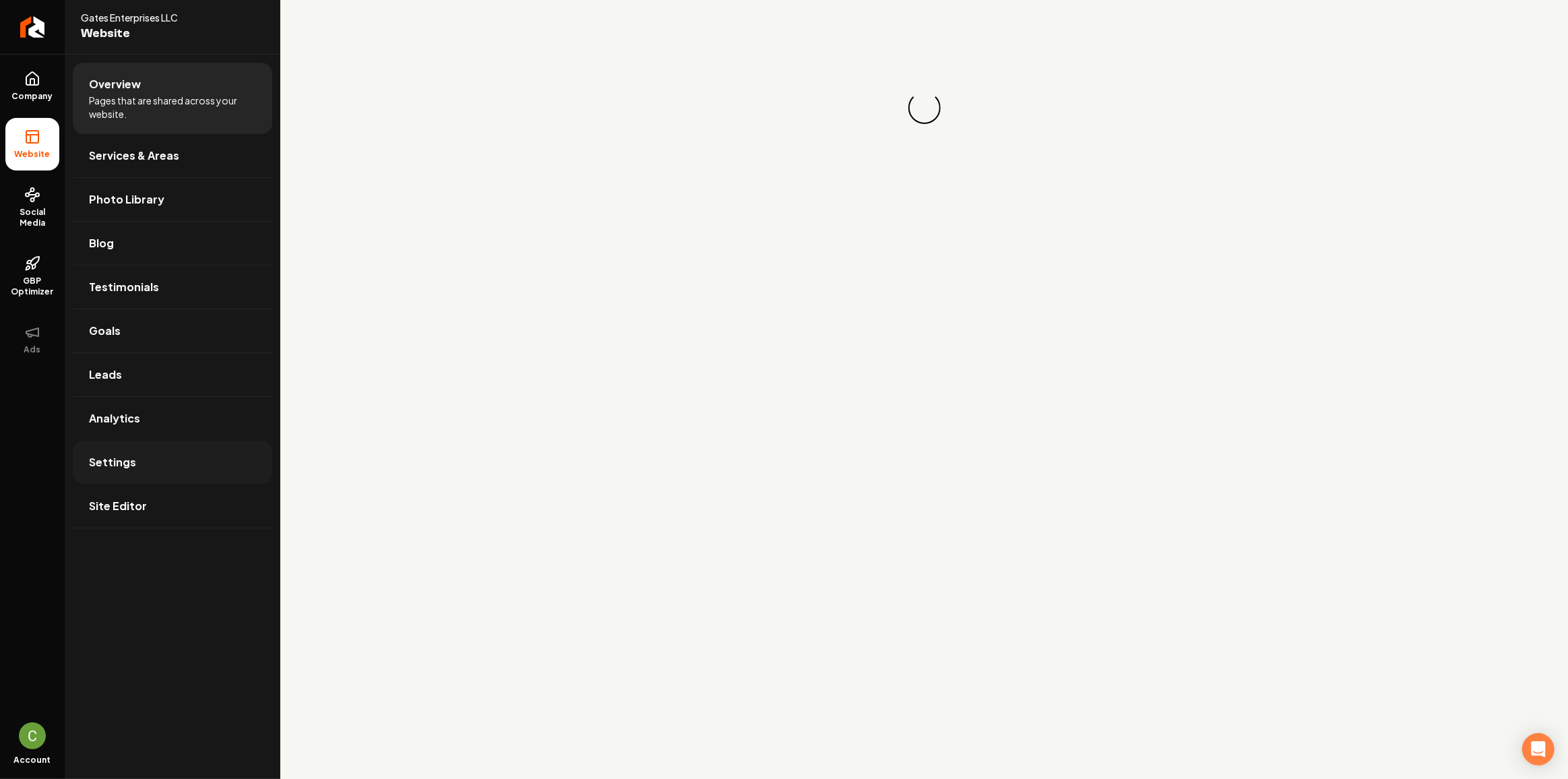
click at [119, 476] on link "Settings" at bounding box center [172, 463] width 200 height 43
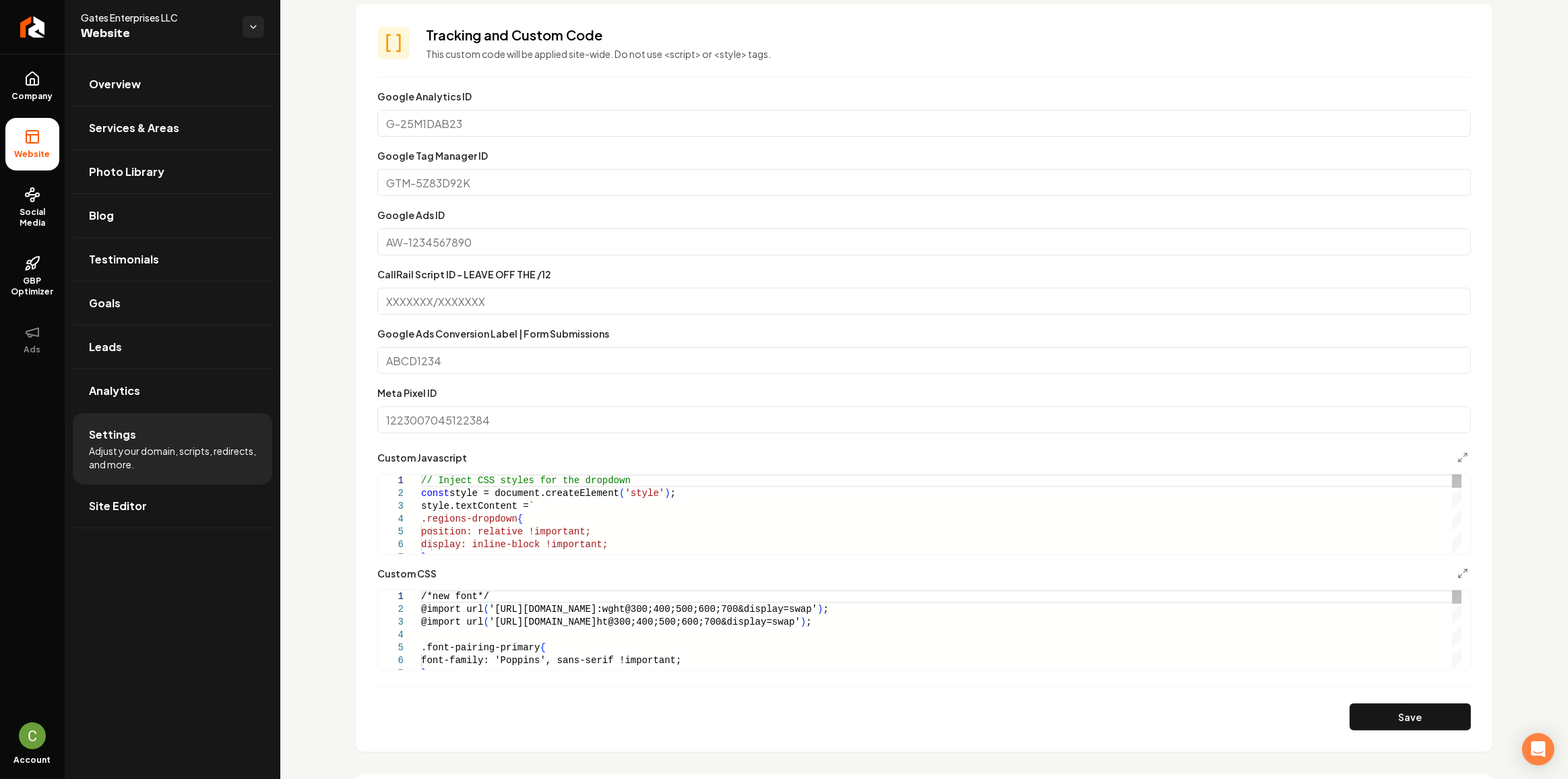
scroll to position [613, 0]
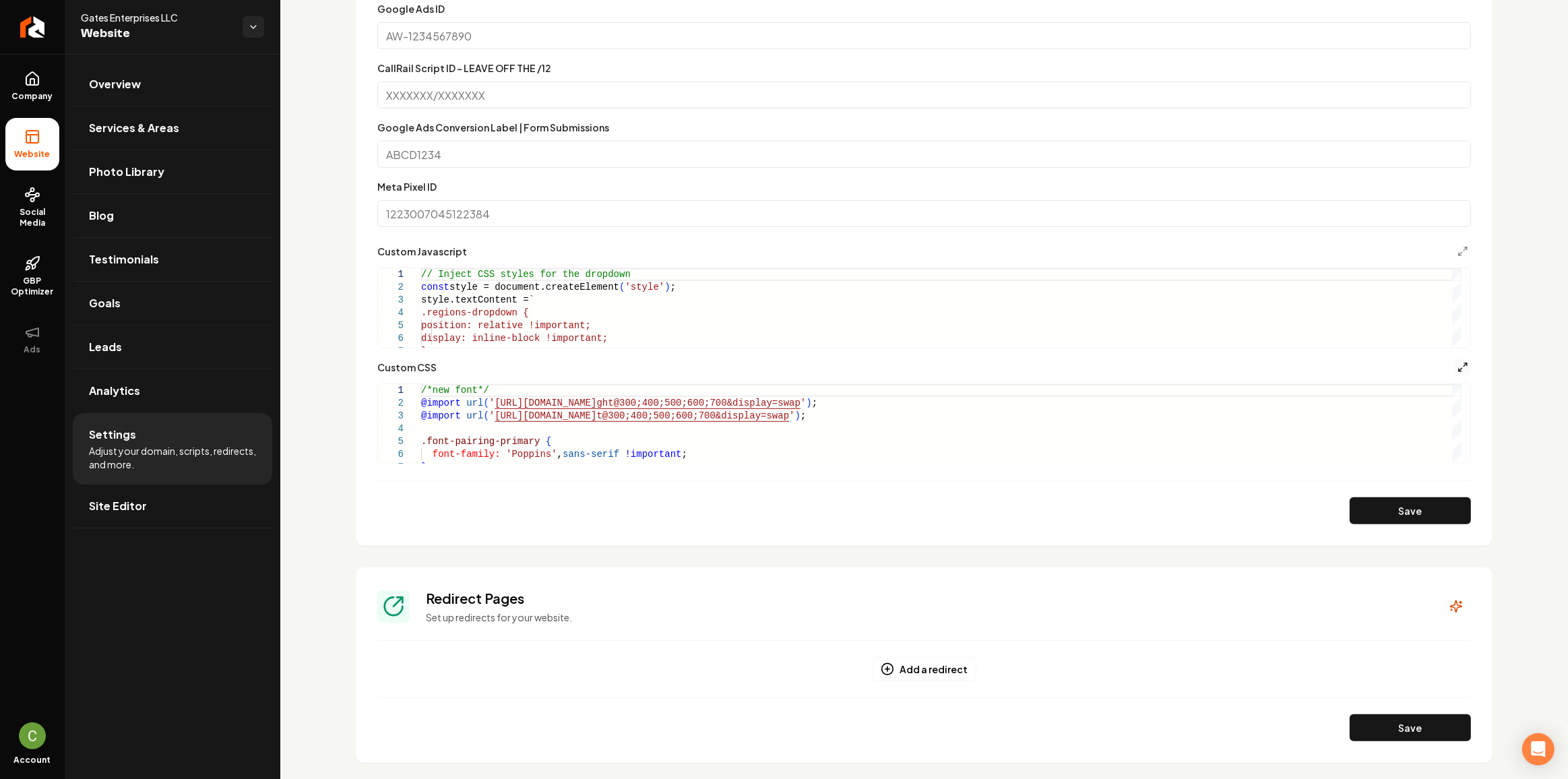
click at [1458, 369] on icon "Main content area" at bounding box center [1462, 367] width 11 height 11
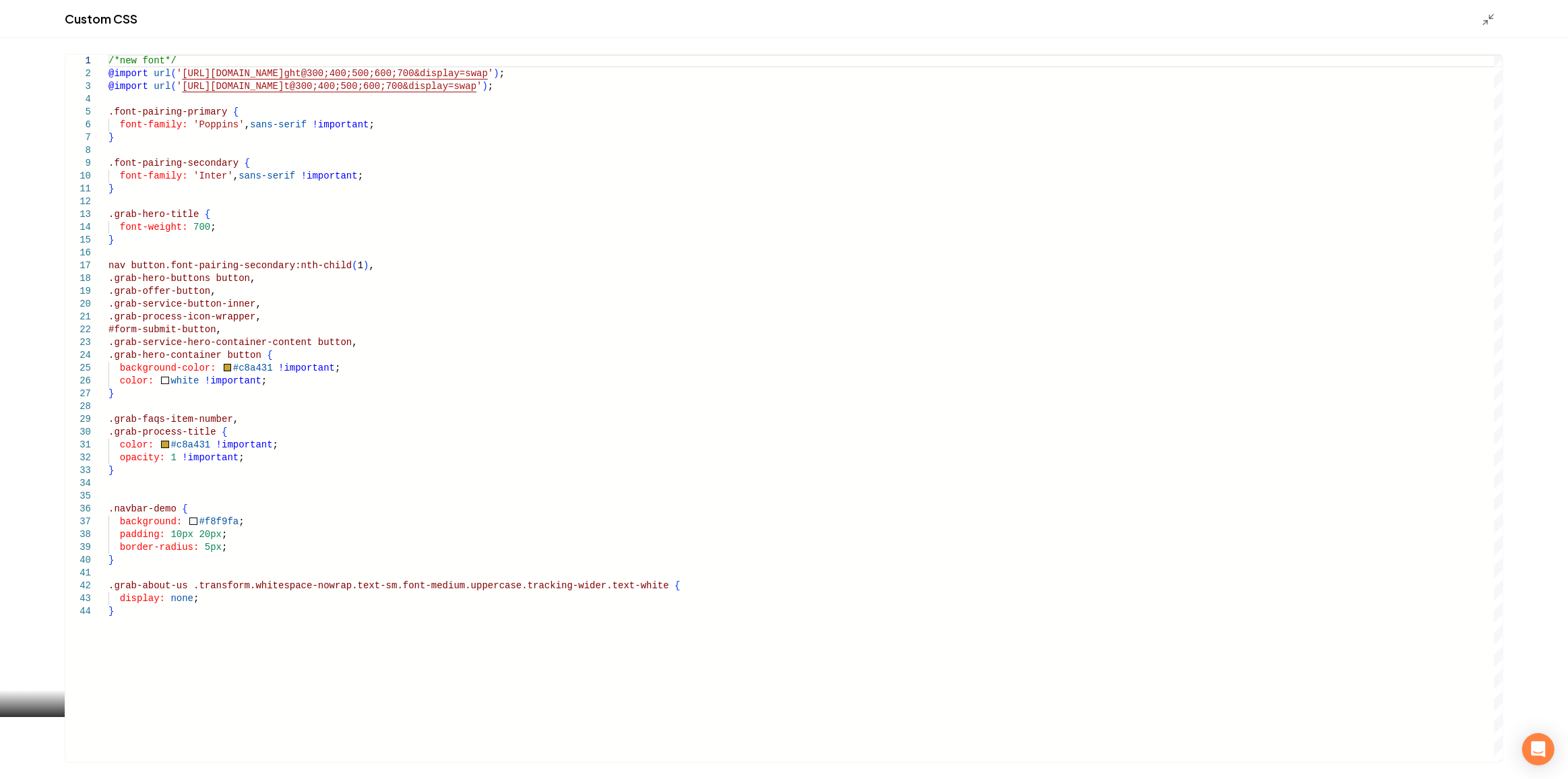
click at [255, 240] on div "/*new font*/ @import url ( ' [URL][DOMAIN_NAME] ght@300;400;500;600;700&display…" at bounding box center [805, 408] width 1395 height 708
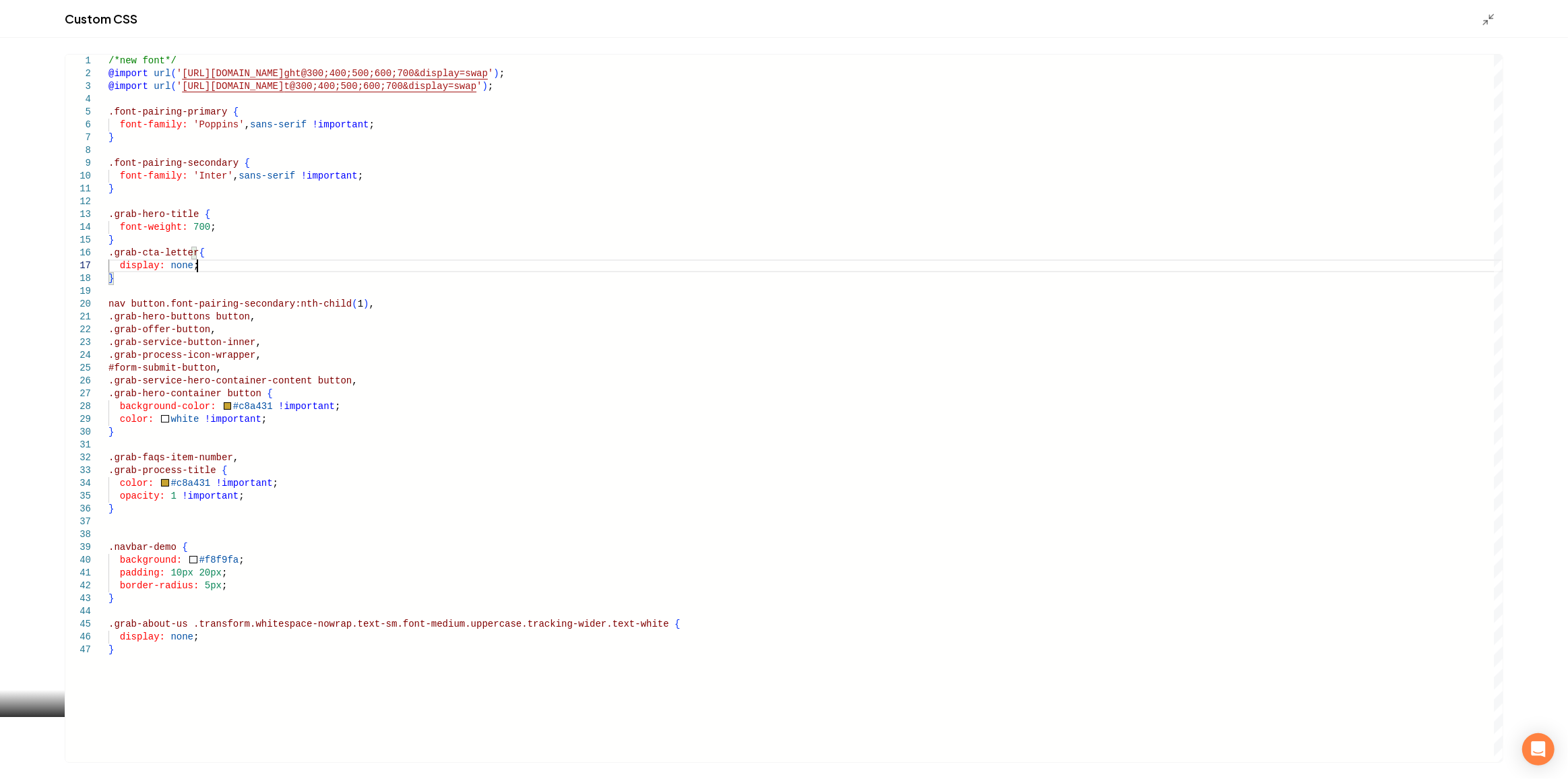
scroll to position [78, 87]
click at [251, 236] on div "/*new font*/ @import url ( ' [URL][DOMAIN_NAME] ght@300;400;500;600;700&display…" at bounding box center [805, 408] width 1395 height 708
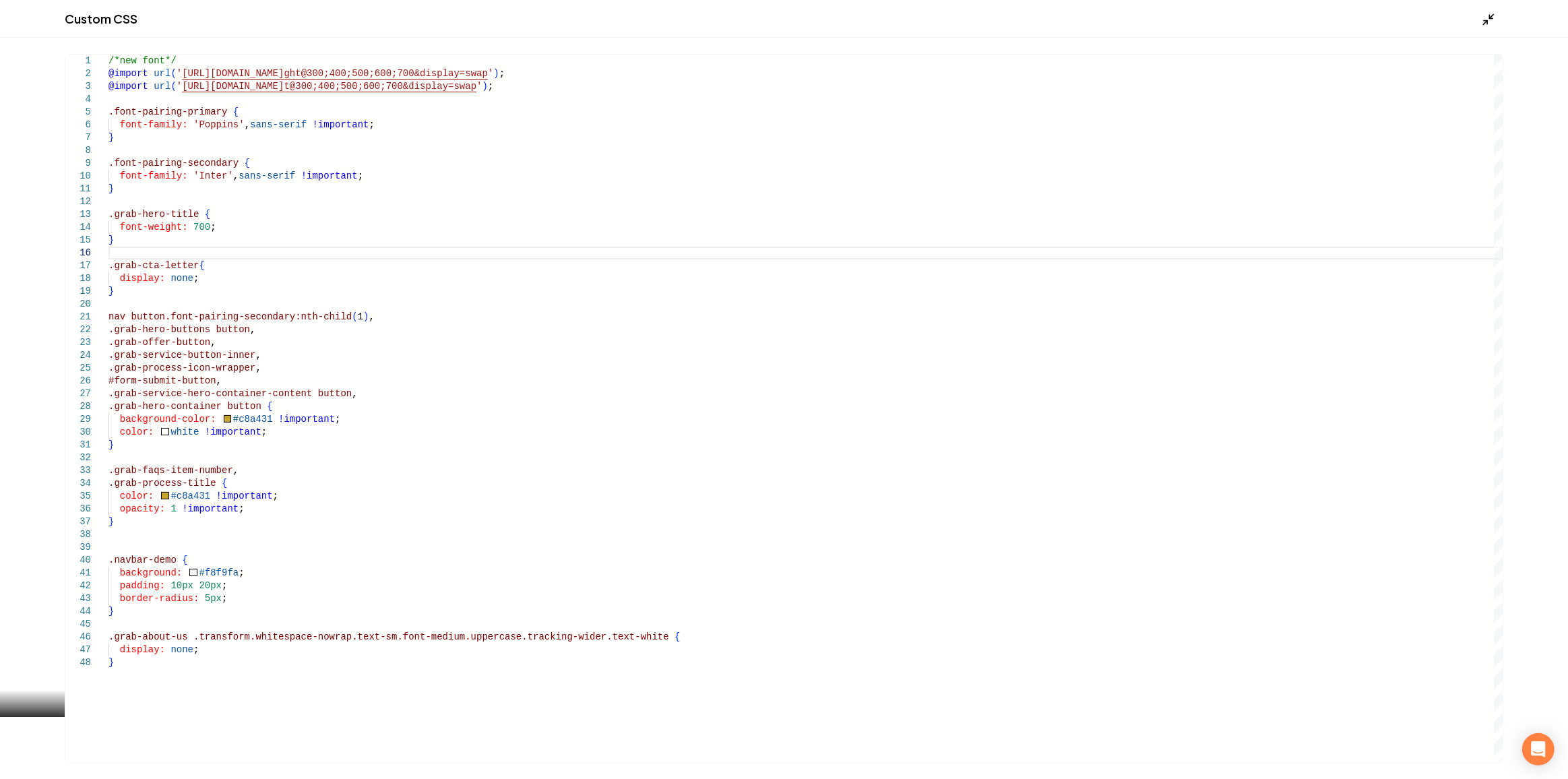
type textarea "**********"
click at [1486, 19] on icon "Main content area" at bounding box center [1488, 20] width 14 height 14
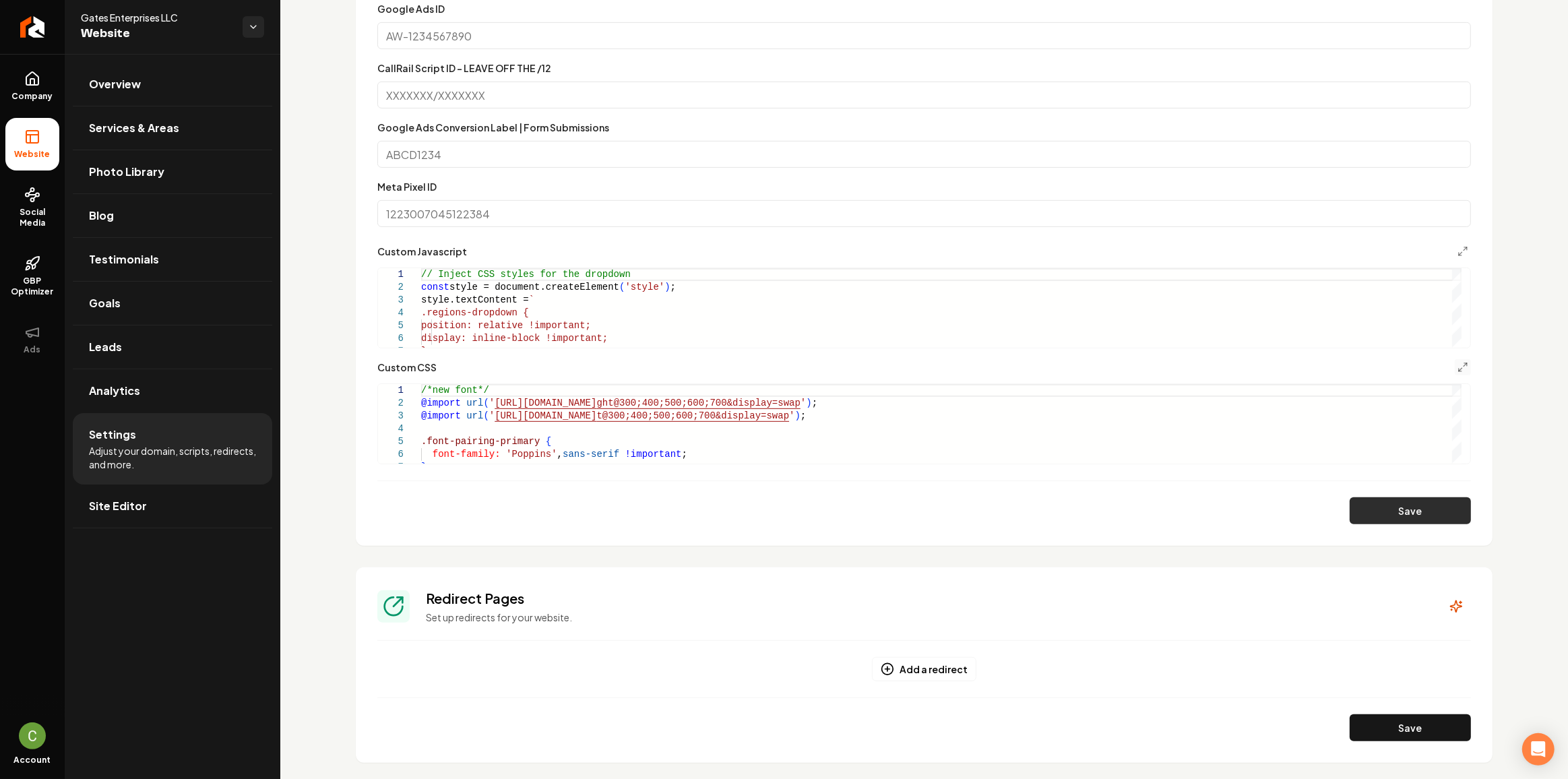
click at [1366, 522] on button "Save" at bounding box center [1410, 510] width 121 height 27
click at [1457, 248] on icon "Main content area" at bounding box center [1462, 251] width 11 height 11
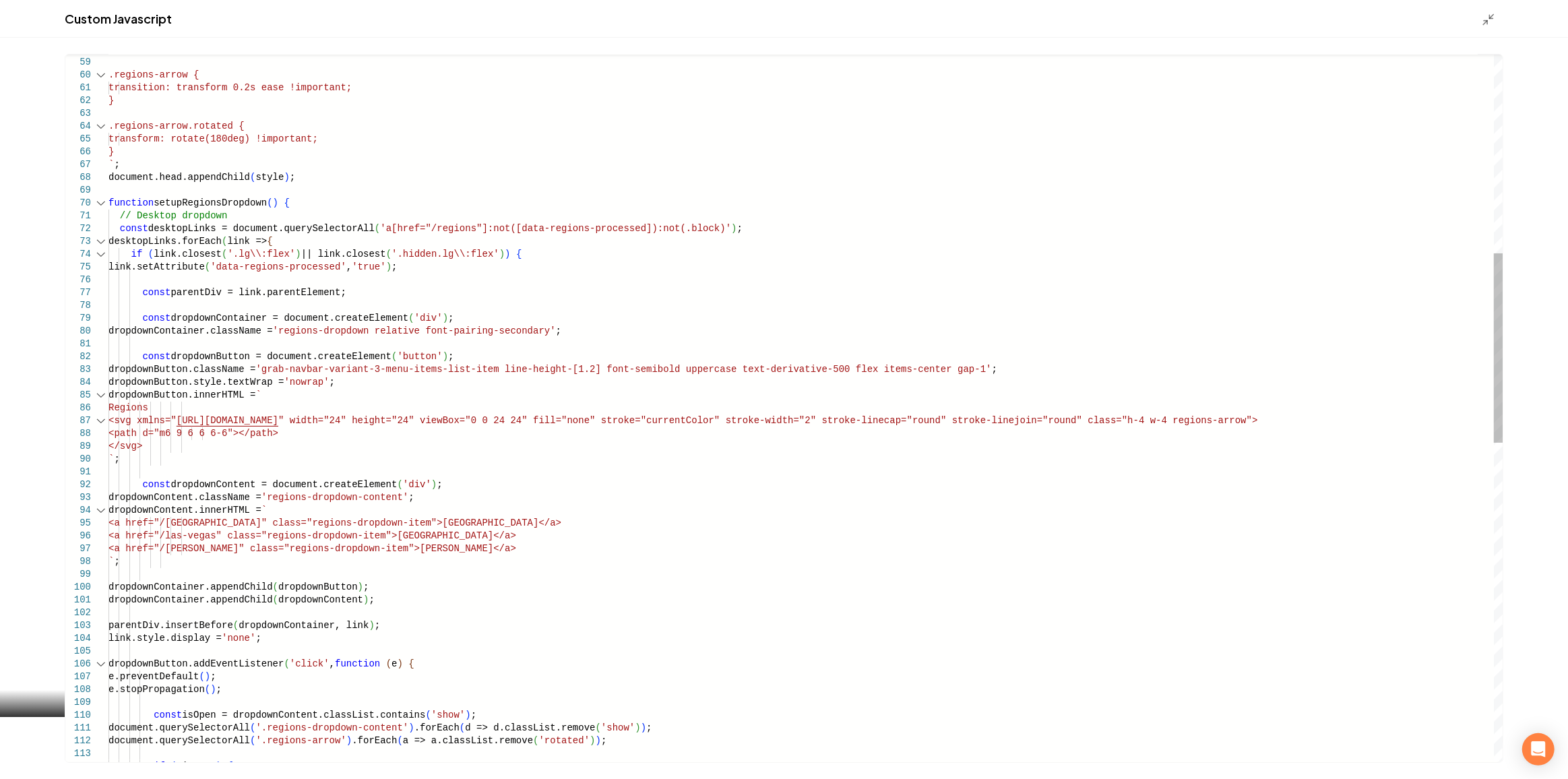
click at [104, 202] on div "Main content area" at bounding box center [101, 203] width 18 height 13
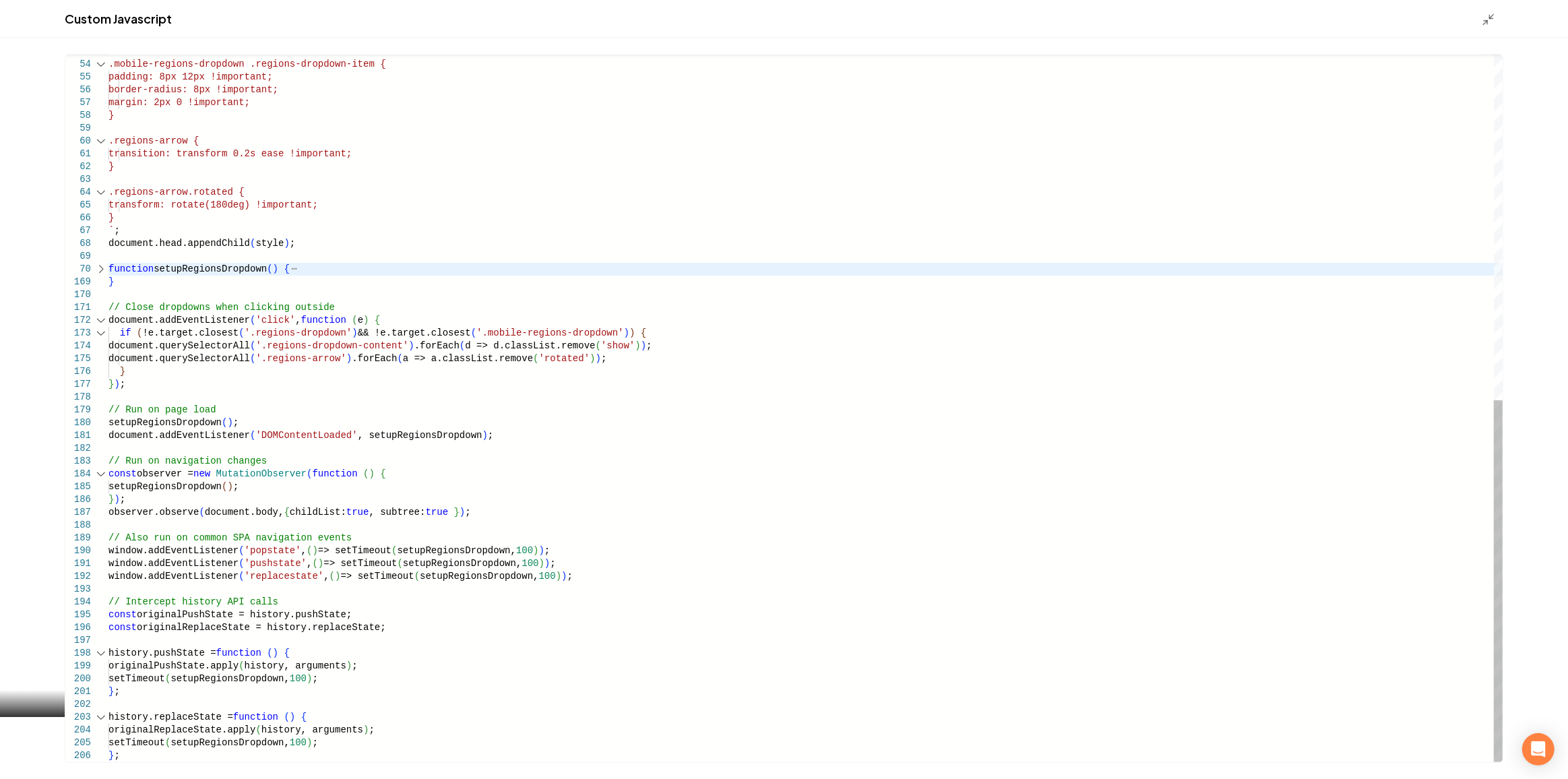
click at [231, 757] on div ".mobile-regions-dropdown .regions-dropdown-item { padding: 8px 12px !important;…" at bounding box center [805, 71] width 1395 height 1383
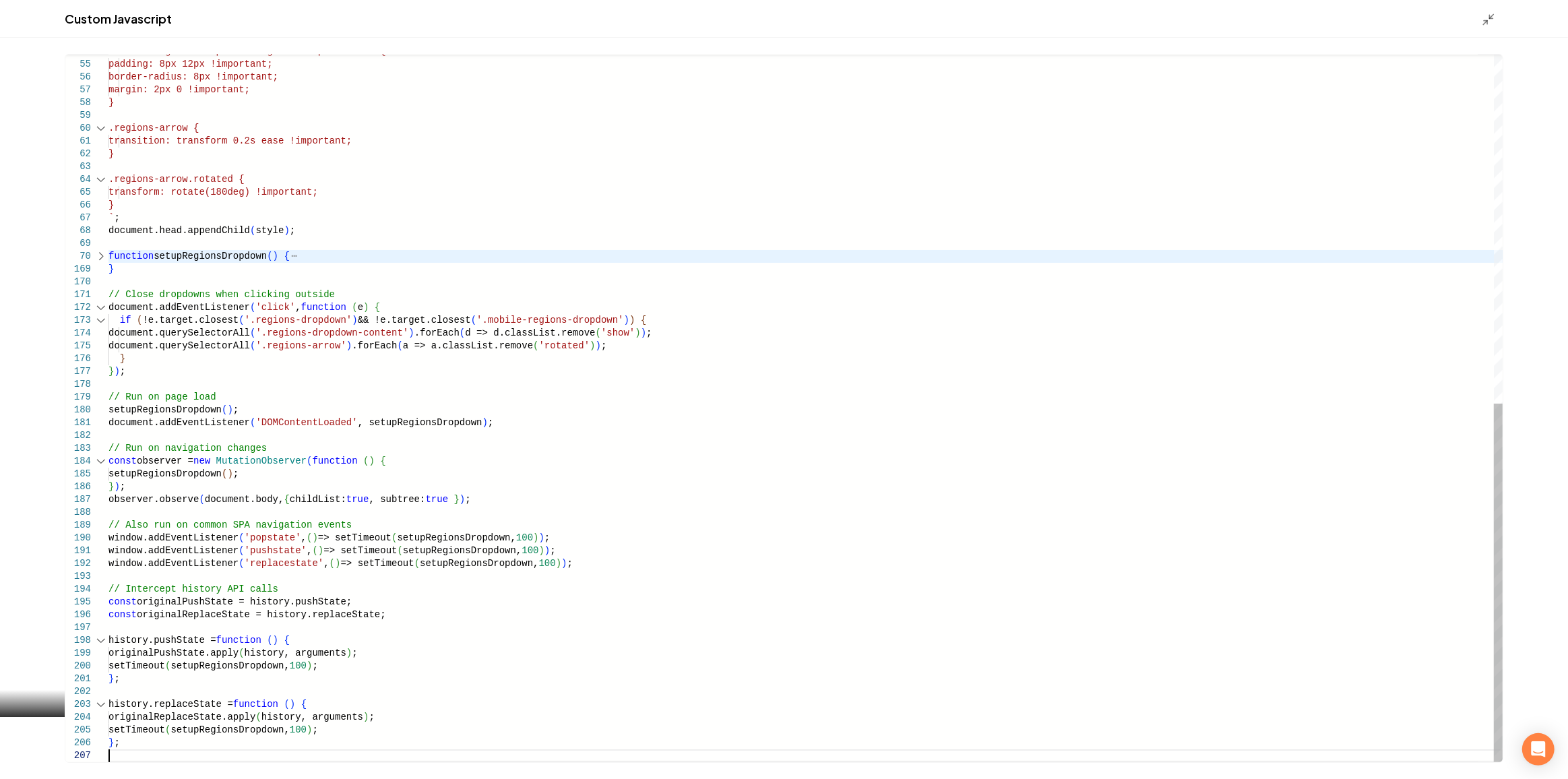
scroll to position [116, 0]
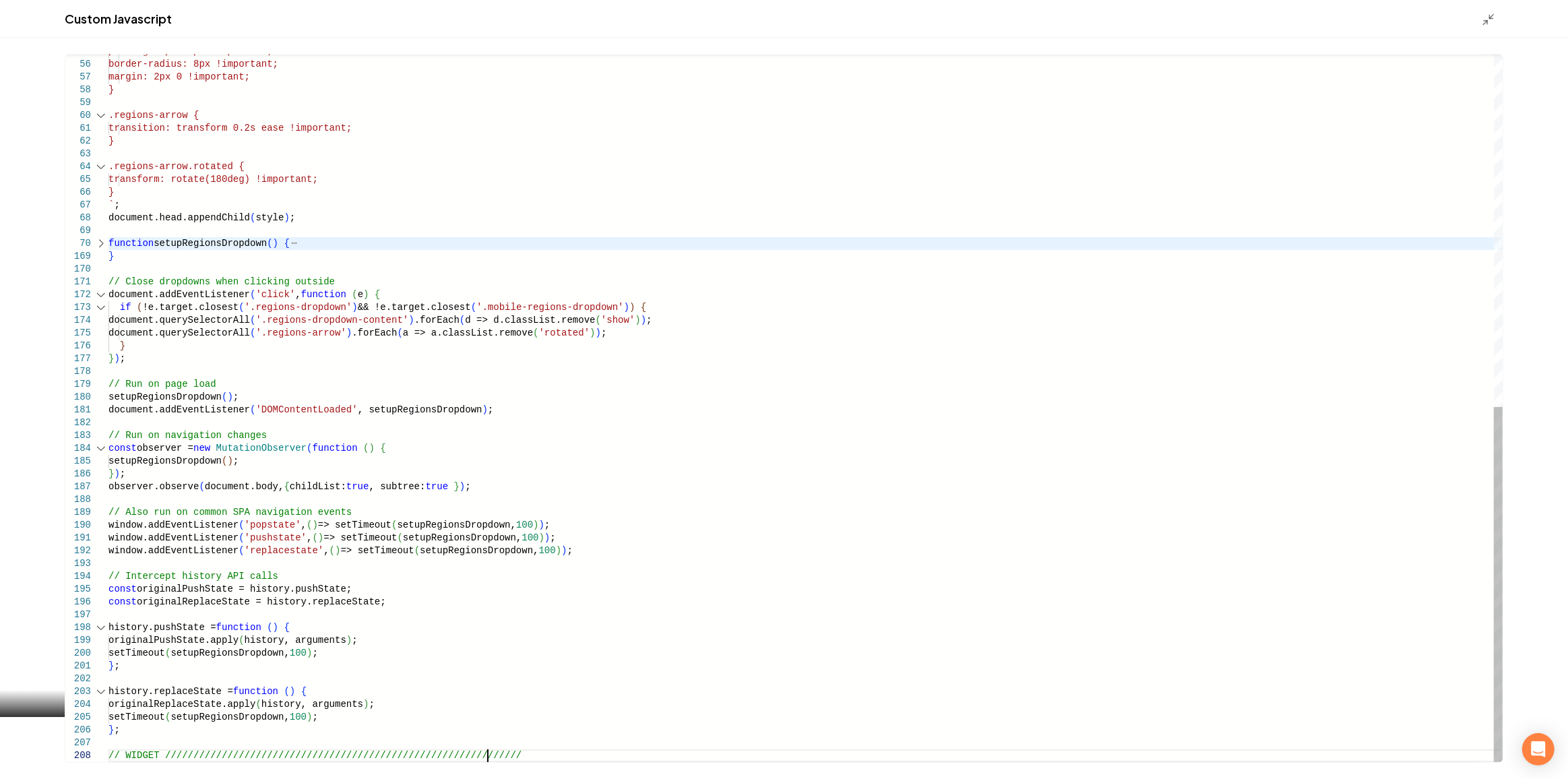
type textarea "**********"
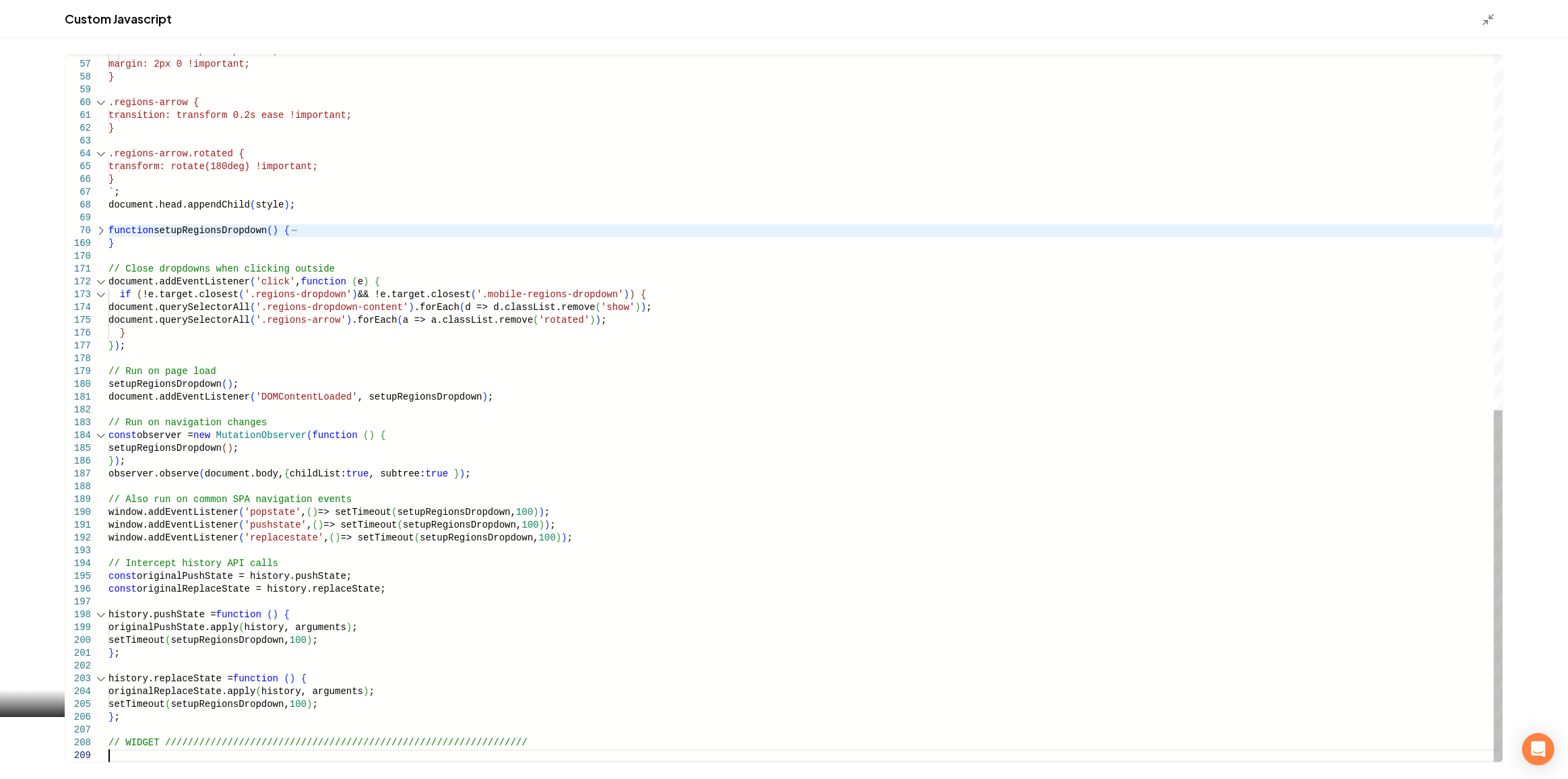
scroll to position [13, 0]
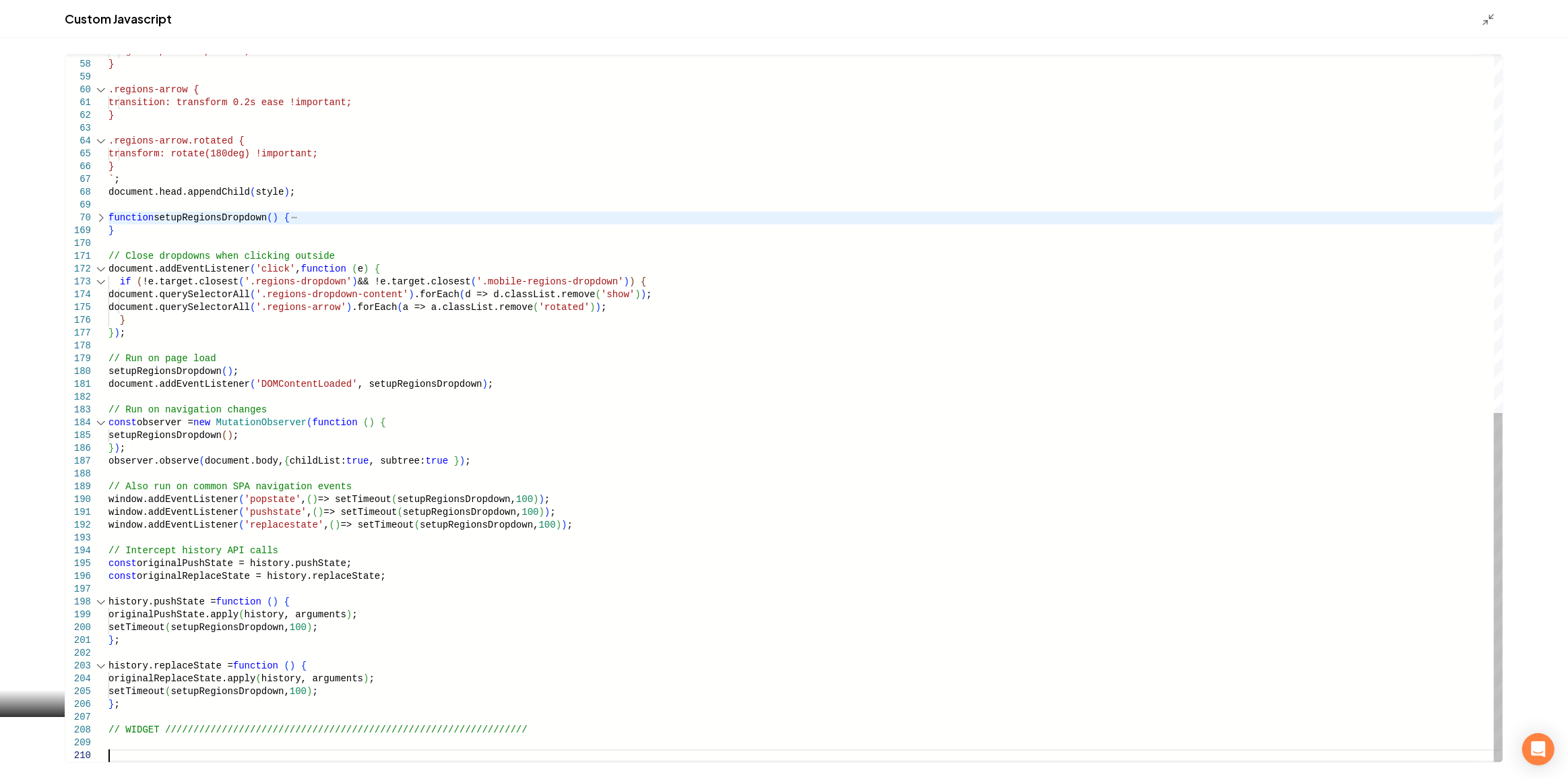
type textarea "**********"
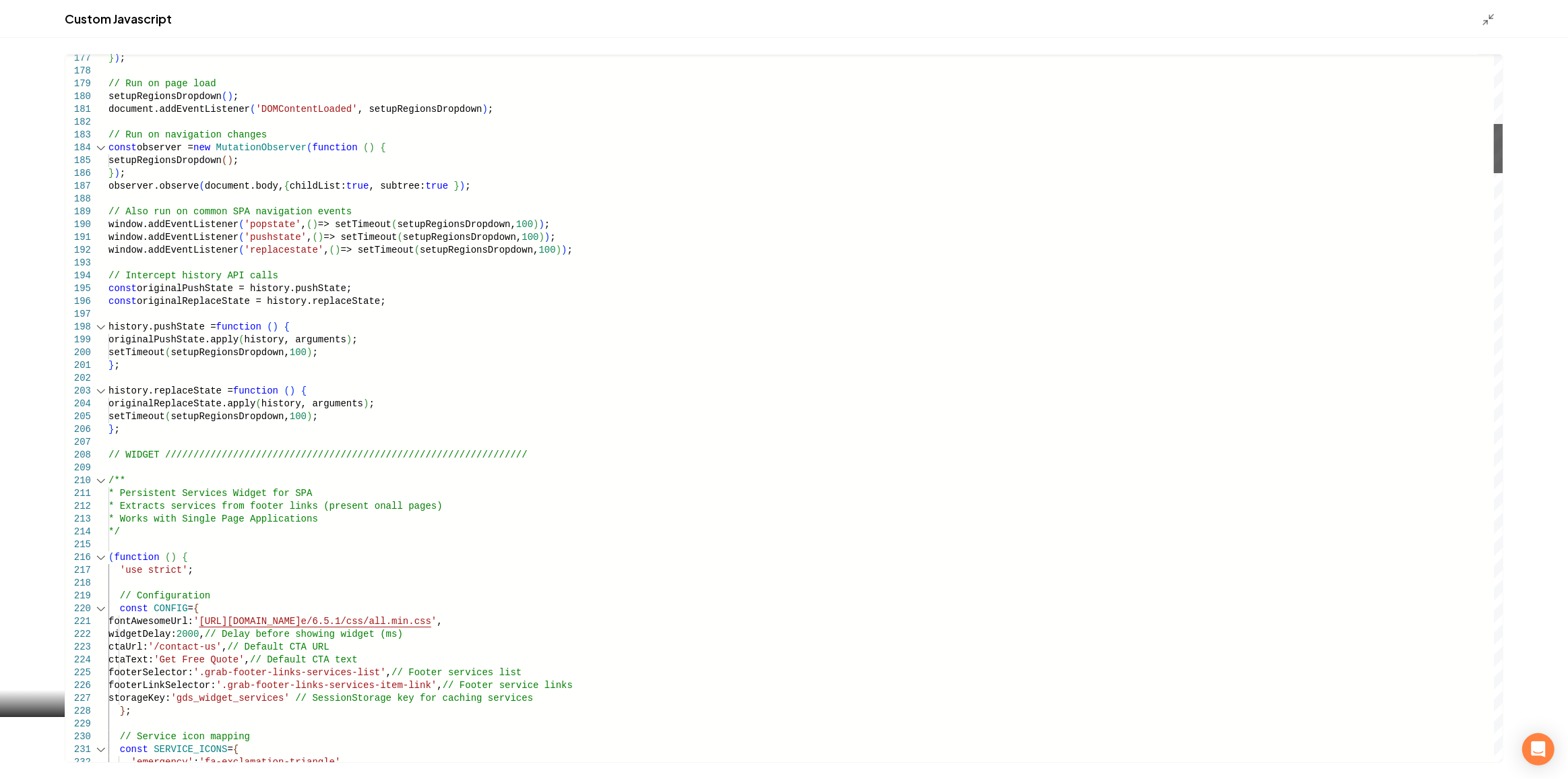
click at [1503, 152] on div "Main content area" at bounding box center [1498, 149] width 10 height 49
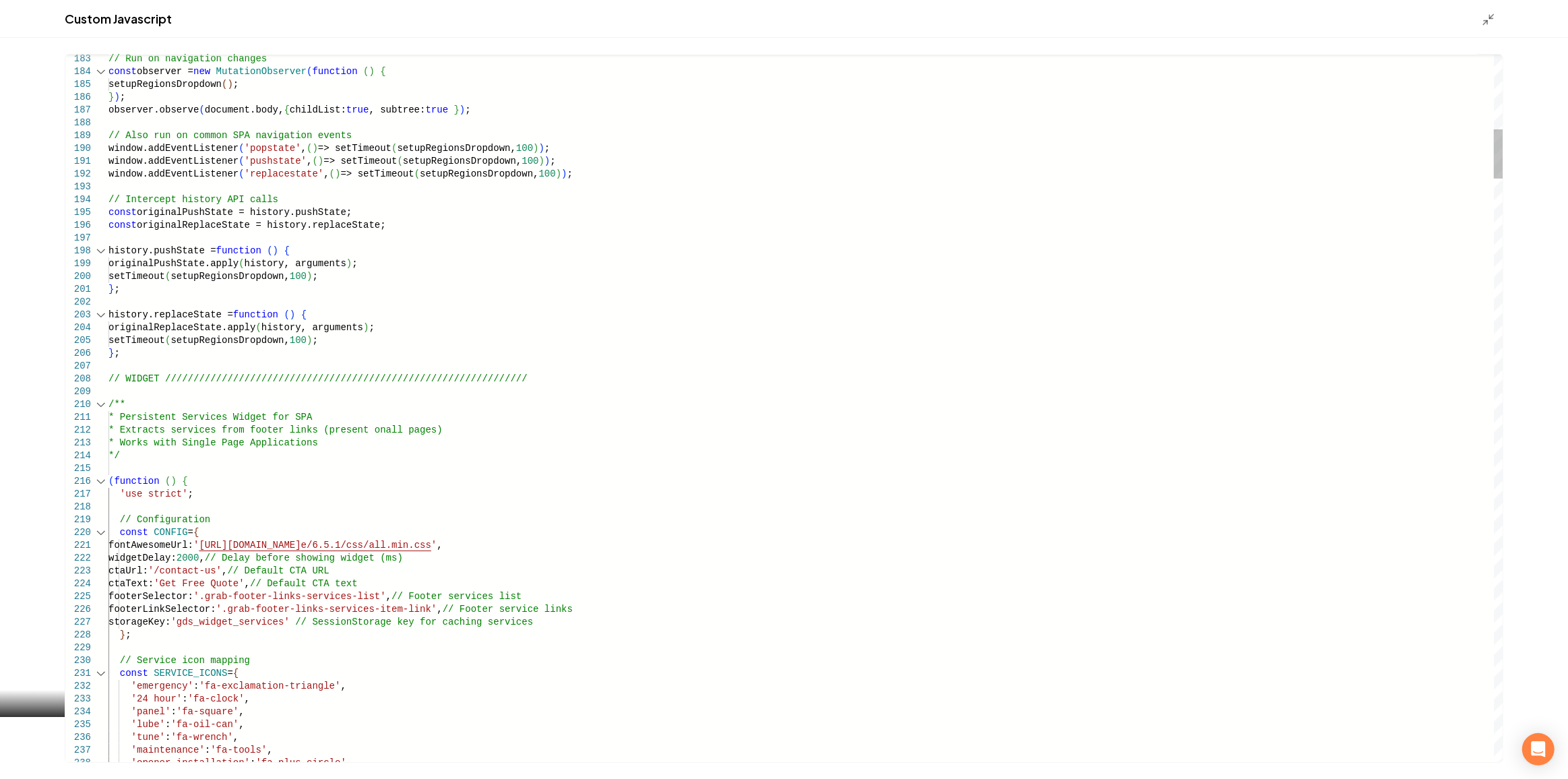
click at [102, 479] on div "Main content area" at bounding box center [101, 482] width 18 height 13
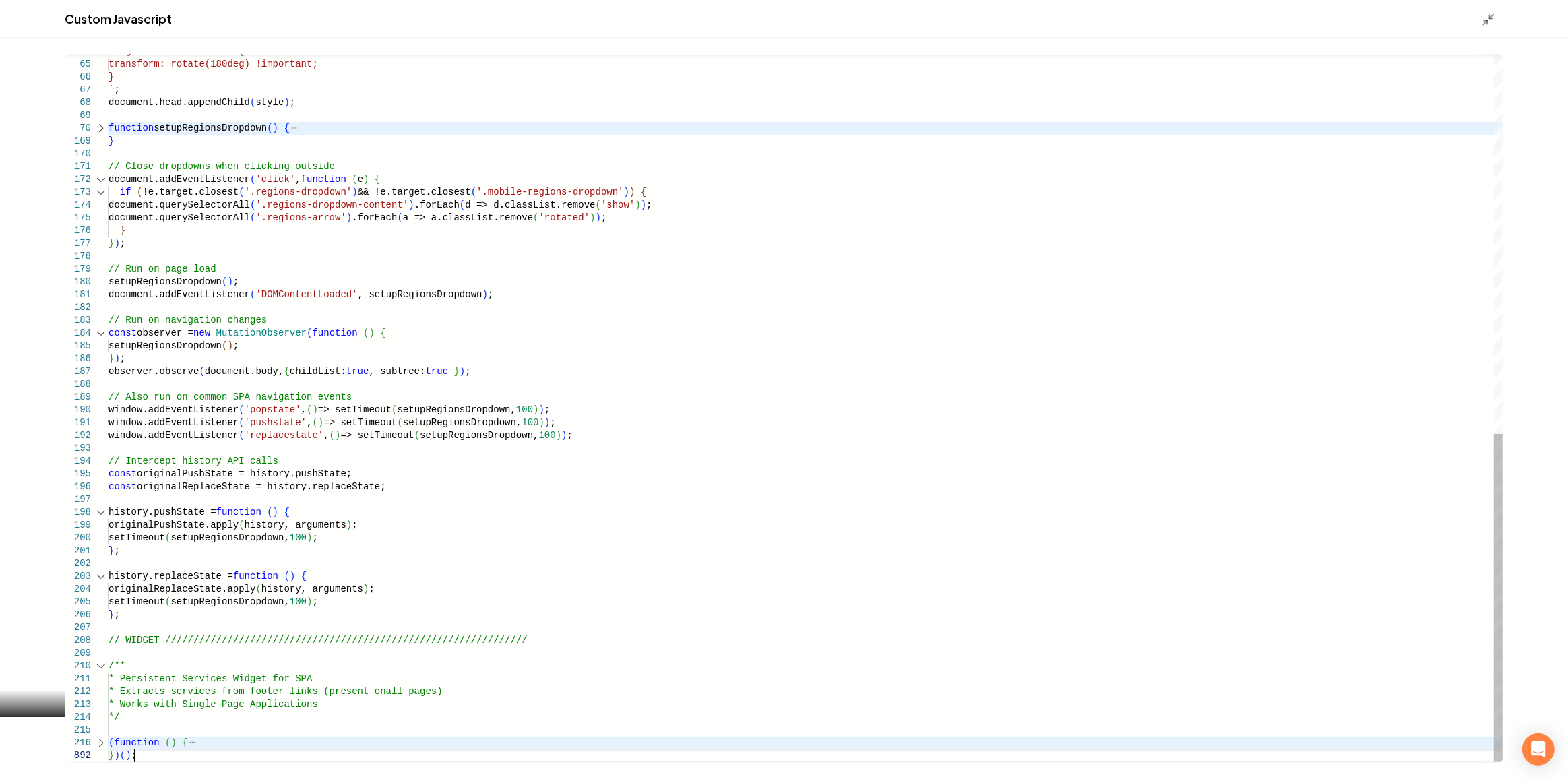
scroll to position [12, 0]
click at [1489, 16] on polyline "Main content area" at bounding box center [1490, 16] width 3 height 3
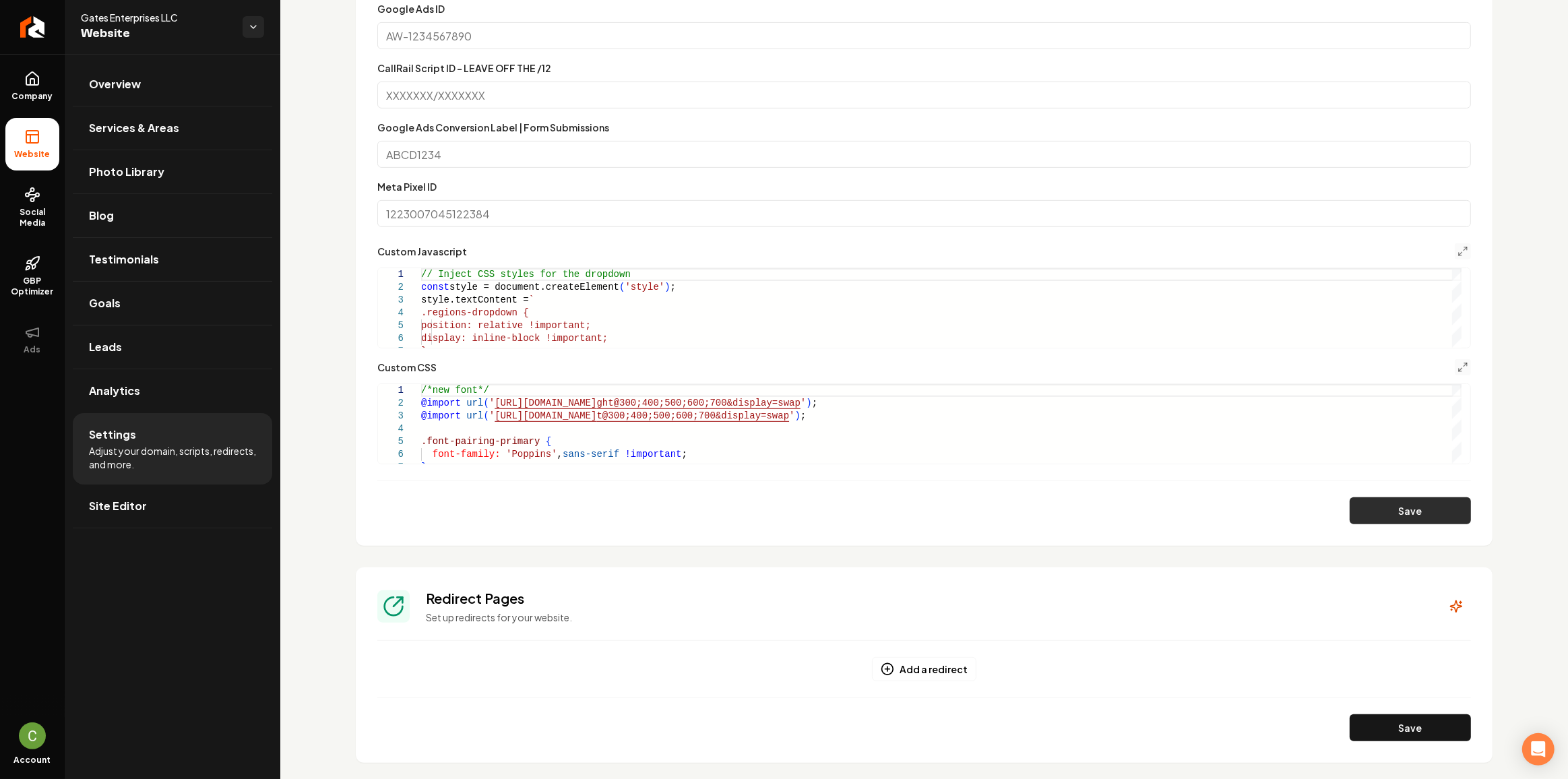
click at [1395, 501] on button "Save" at bounding box center [1410, 510] width 121 height 27
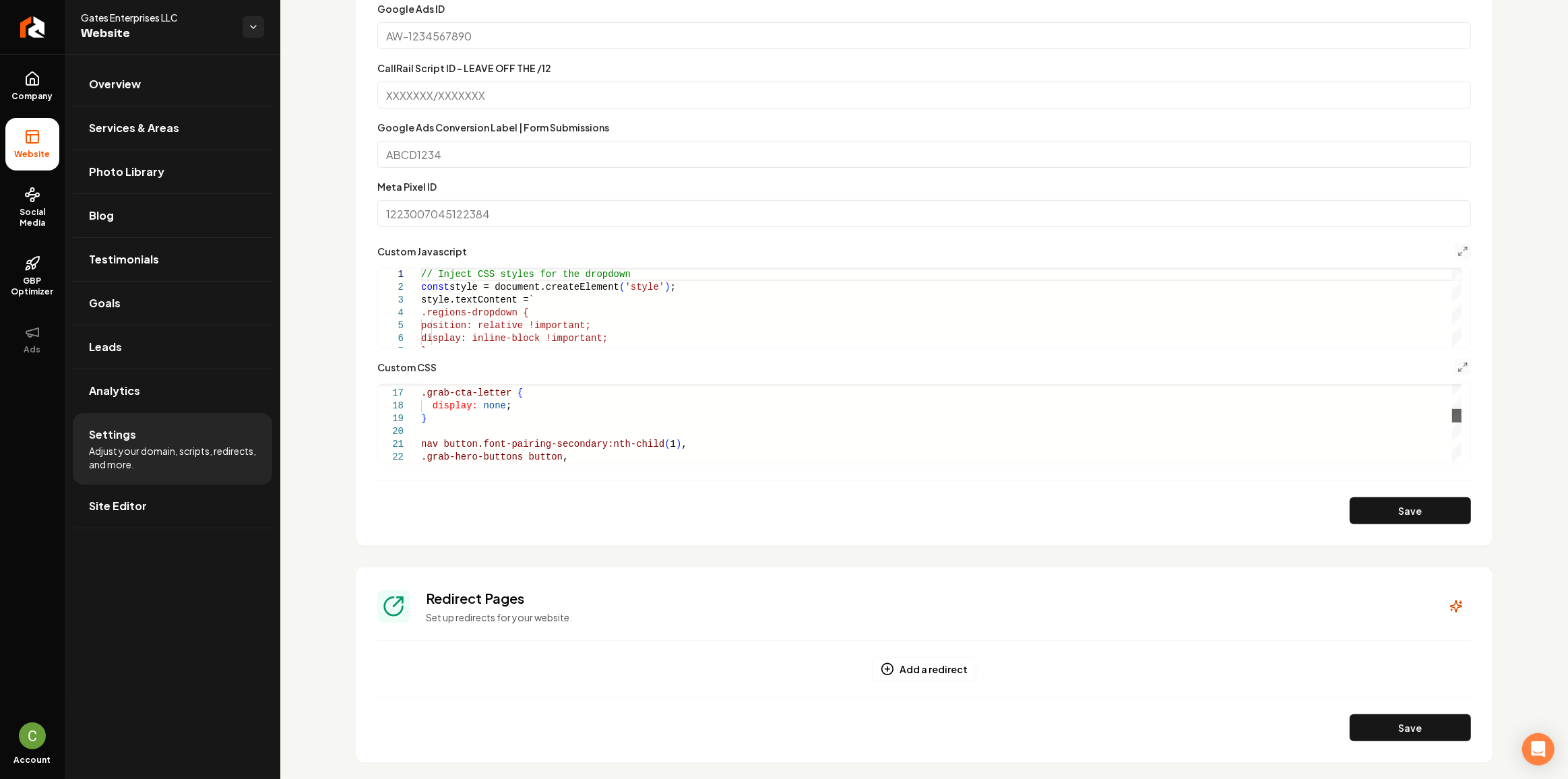
click at [1462, 417] on div "Main content area" at bounding box center [1457, 416] width 10 height 14
click at [503, 395] on div ".grab-cta-letter { display: none ; } nav button.font-pairing-secondary:nth-chil…" at bounding box center [941, 489] width 1040 height 615
click at [1422, 518] on button "Save" at bounding box center [1410, 510] width 121 height 27
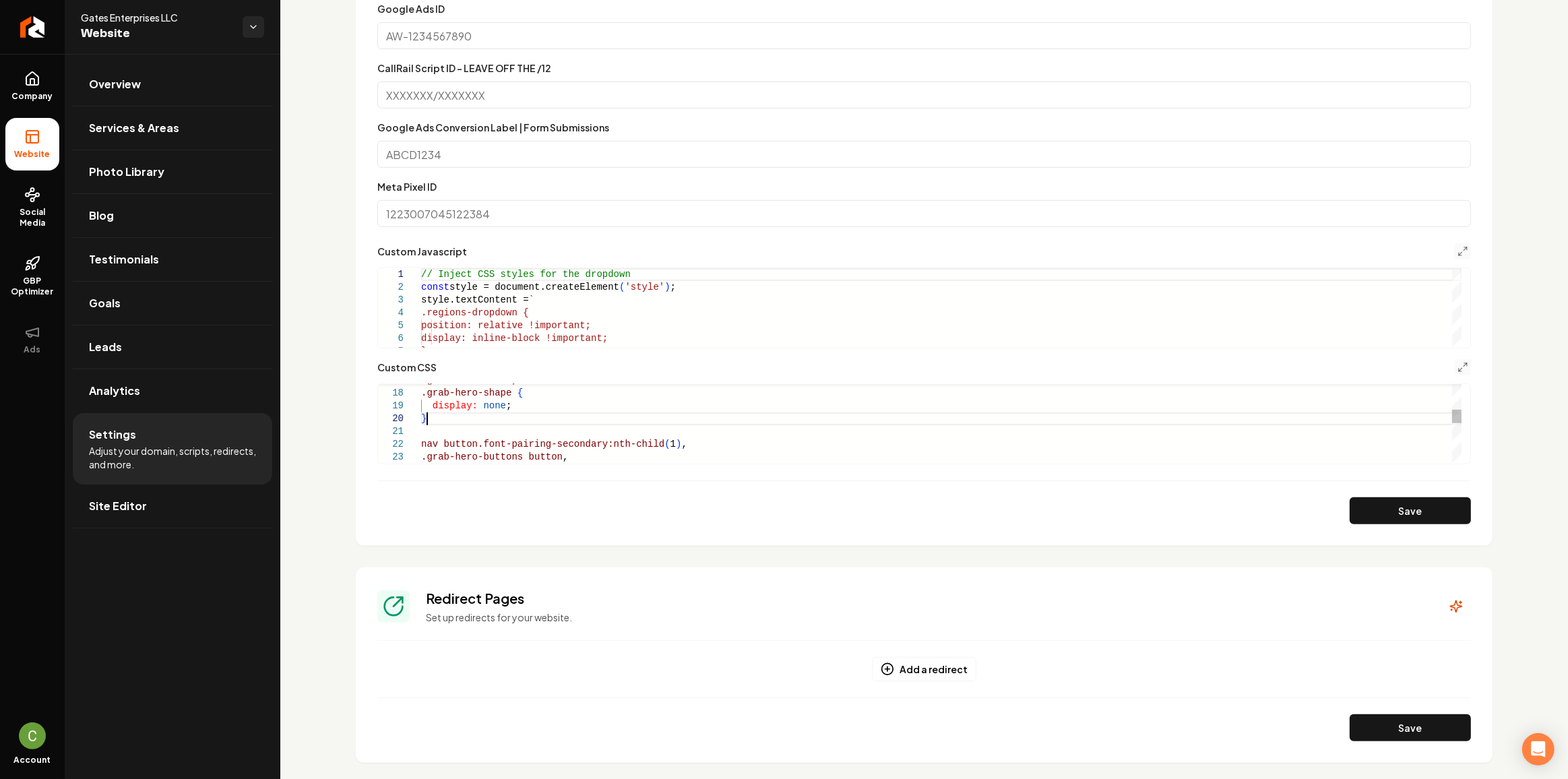
click at [499, 418] on div ".grab-cta-letter , display: none ; } nav button.font-pairing-secondary:nth-chil…" at bounding box center [941, 483] width 1040 height 627
click at [569, 423] on div "} .grab-cta-section nav button.font-pairing-secondary:nth-child ( 1 ) , .grab-h…" at bounding box center [941, 464] width 1040 height 653
click at [572, 414] on div "} .grab-cta-section nav button.font-pairing-secondary:nth-child ( 1 ) , .grab-h…" at bounding box center [941, 464] width 1040 height 653
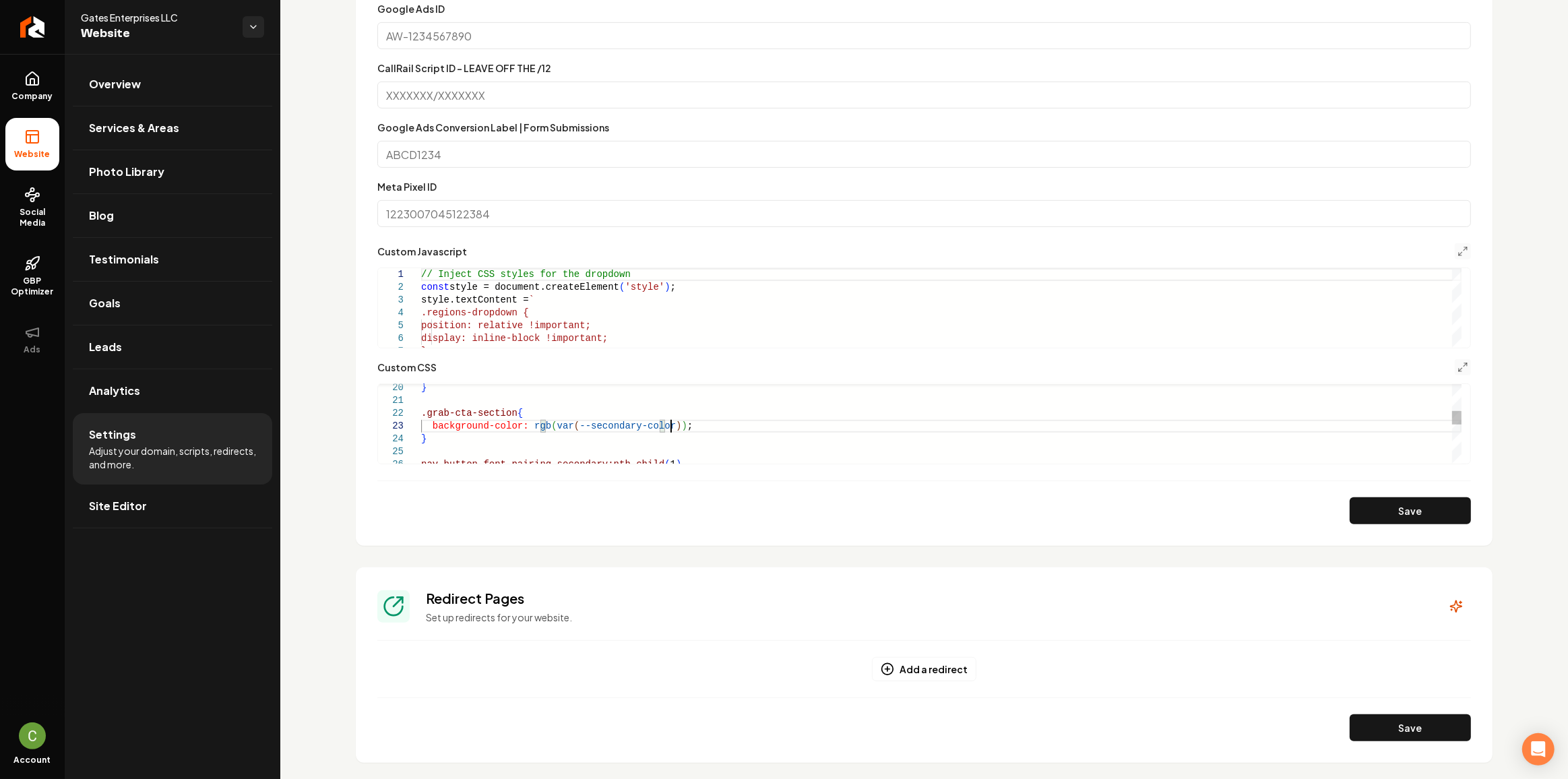
scroll to position [26, 247]
click at [1396, 507] on button "Save" at bounding box center [1410, 510] width 121 height 27
click at [539, 422] on div "} .grab-cta-section { nav button.font-pairing-secondary:nth-child ( 1 ) , backg…" at bounding box center [941, 477] width 1040 height 679
click at [660, 426] on div "} .grab-cta-section { nav button.font-pairing-secondary:nth-child ( 1 ) , backg…" at bounding box center [941, 477] width 1040 height 679
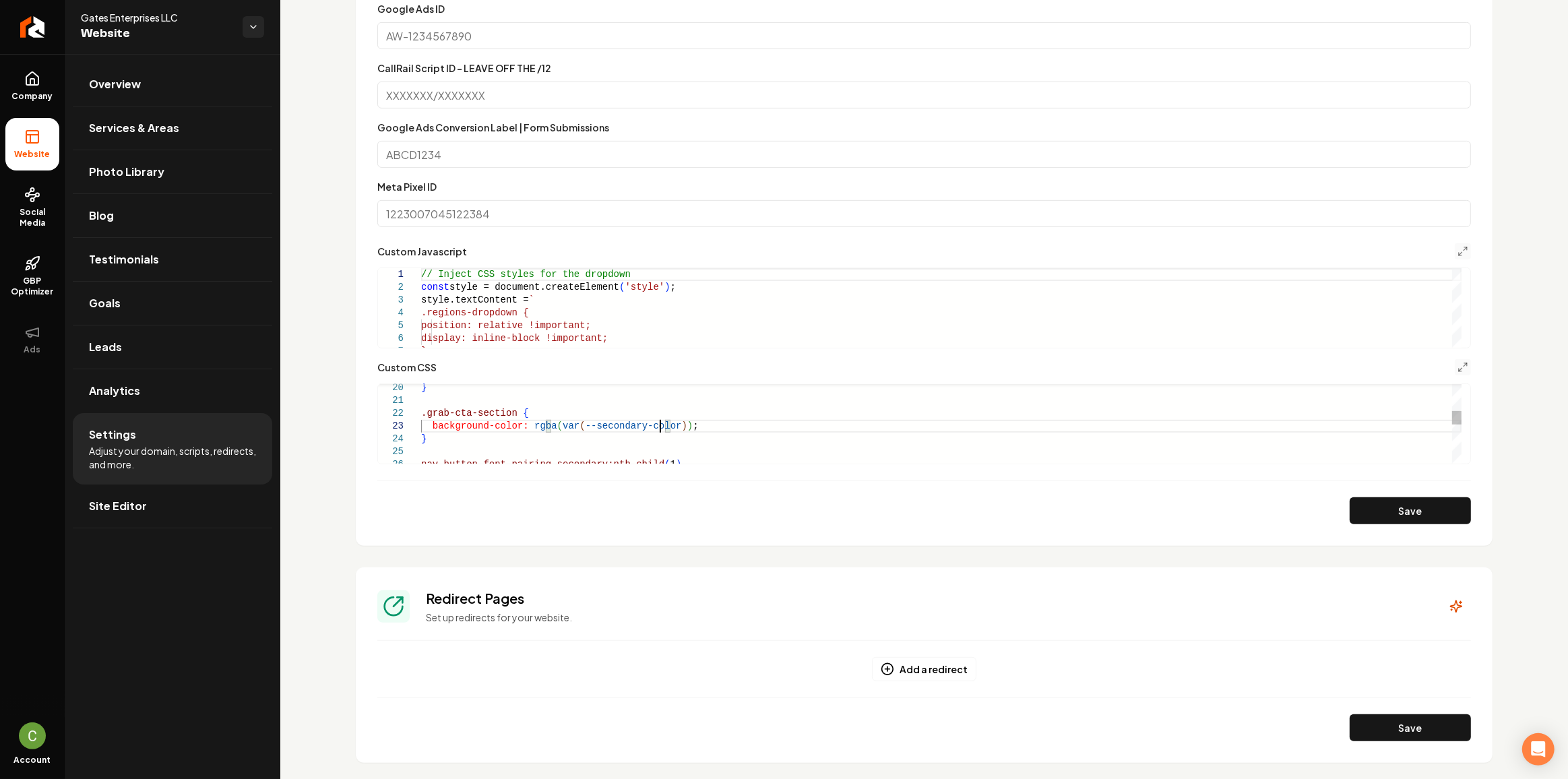
scroll to position [26, 123]
click at [662, 430] on div "} .grab-cta-section { nav button.font-pairing-secondary:nth-child ( 1 ) , backg…" at bounding box center [941, 477] width 1040 height 679
type textarea "**********"
click at [1431, 515] on button "Save" at bounding box center [1410, 510] width 121 height 27
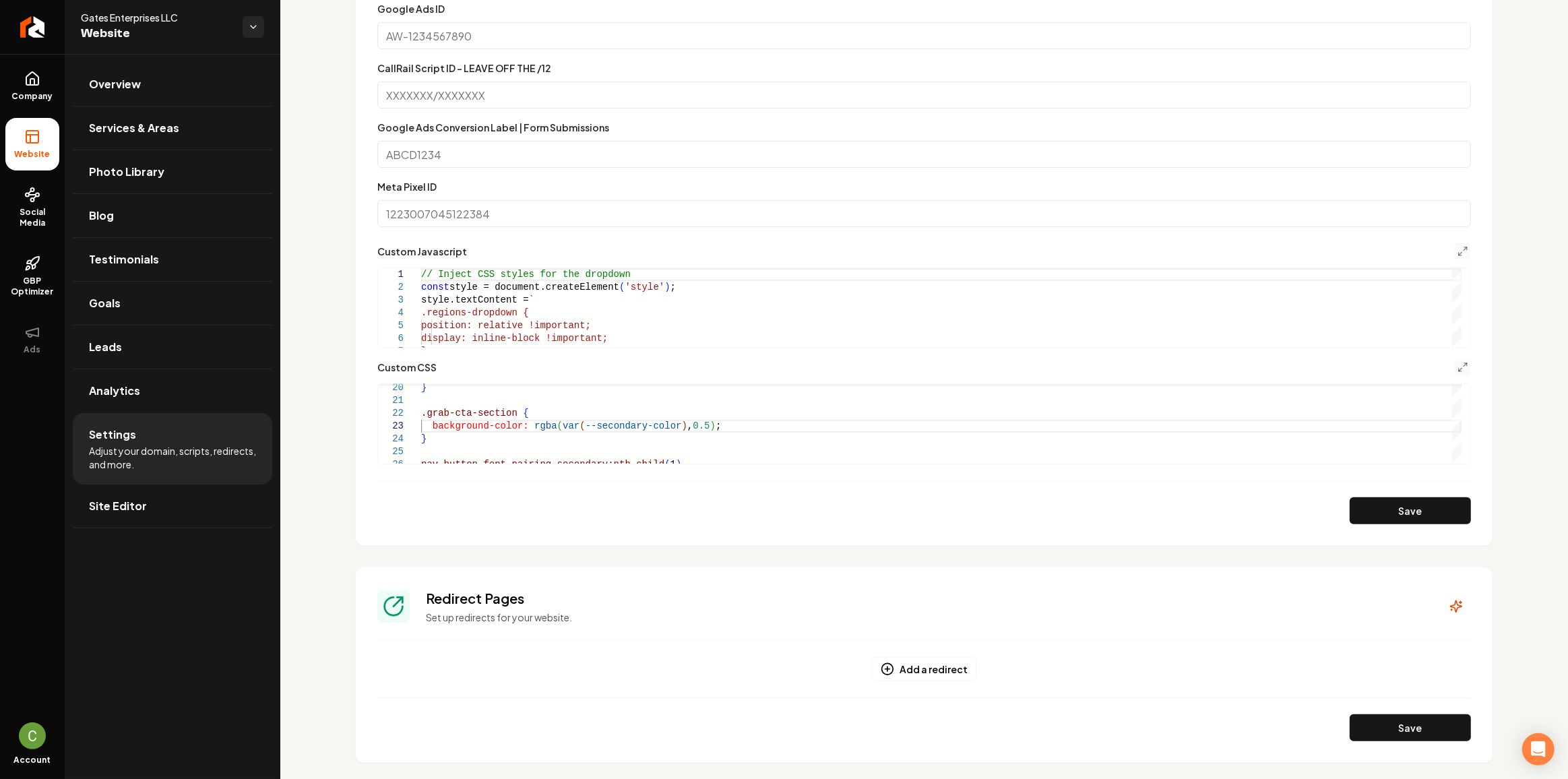
click at [1459, 246] on button "Main content area" at bounding box center [1463, 251] width 16 height 16
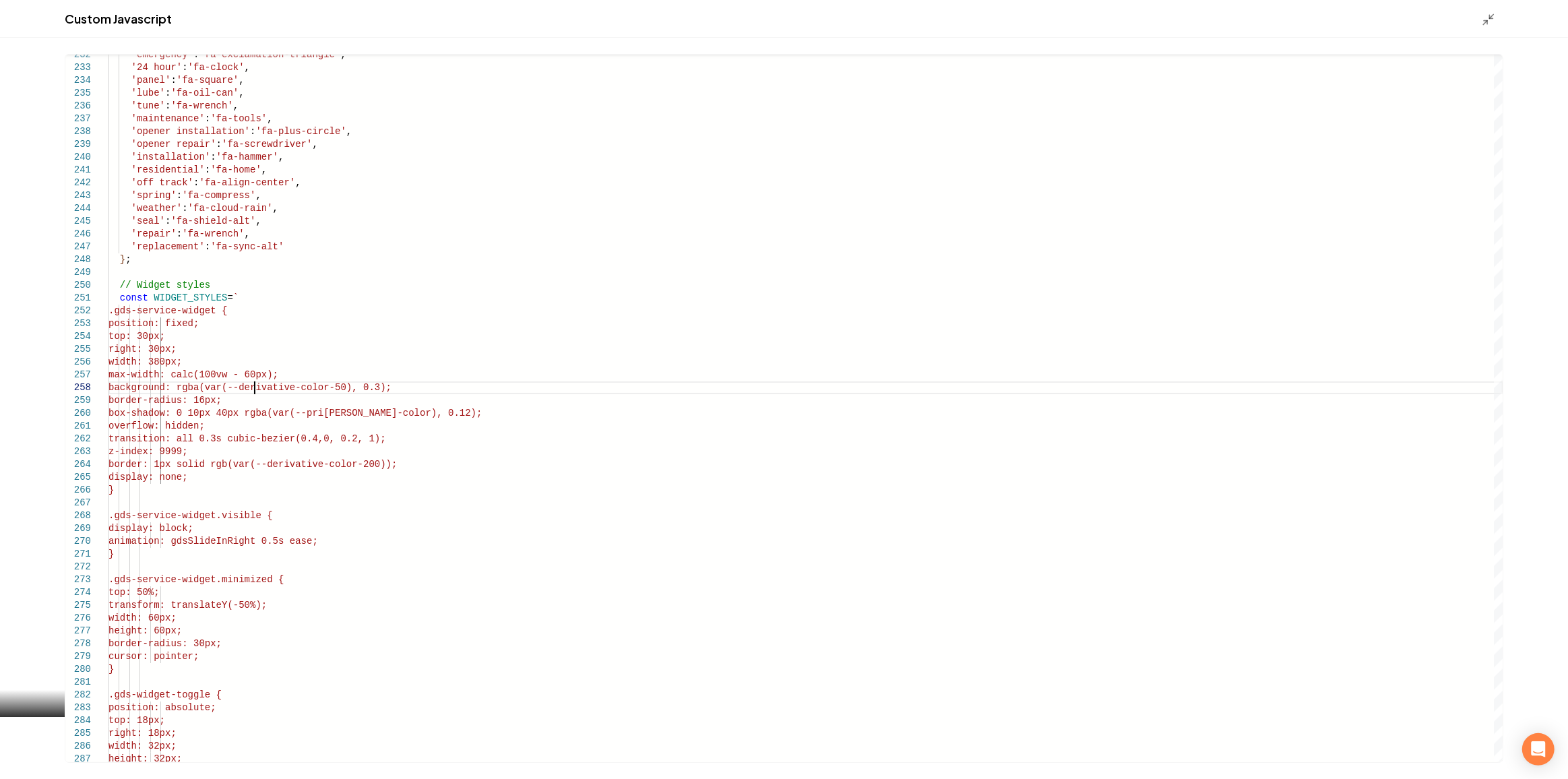
type textarea "**********"
click at [1484, 31] on div "Custom Javascript" at bounding box center [784, 19] width 1568 height 37
click at [1484, 20] on icon "Main content area" at bounding box center [1488, 20] width 14 height 14
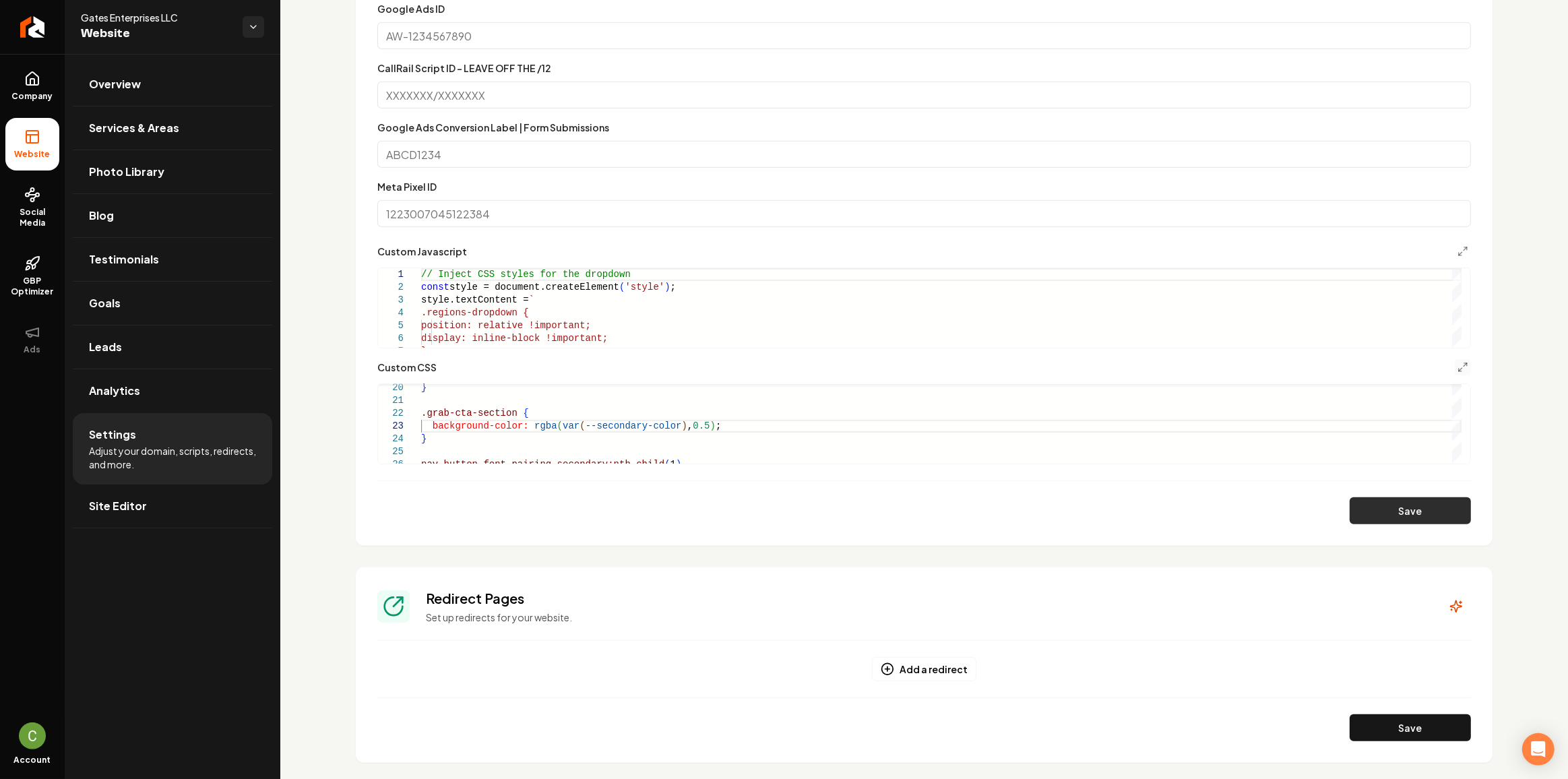
click at [1408, 521] on button "Save" at bounding box center [1410, 510] width 121 height 27
click at [1457, 249] on icon "Main content area" at bounding box center [1462, 251] width 11 height 11
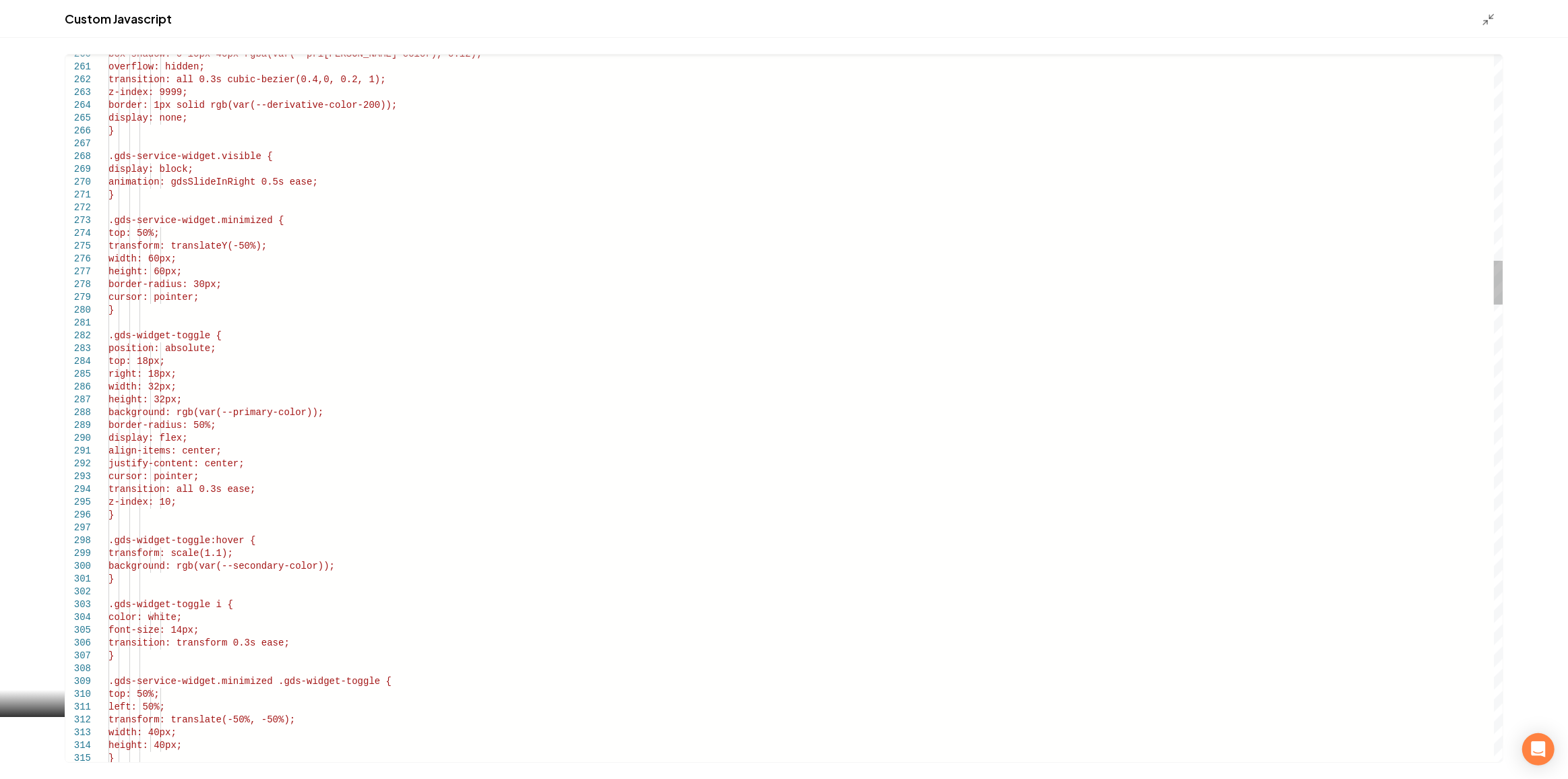
type textarea "**********"
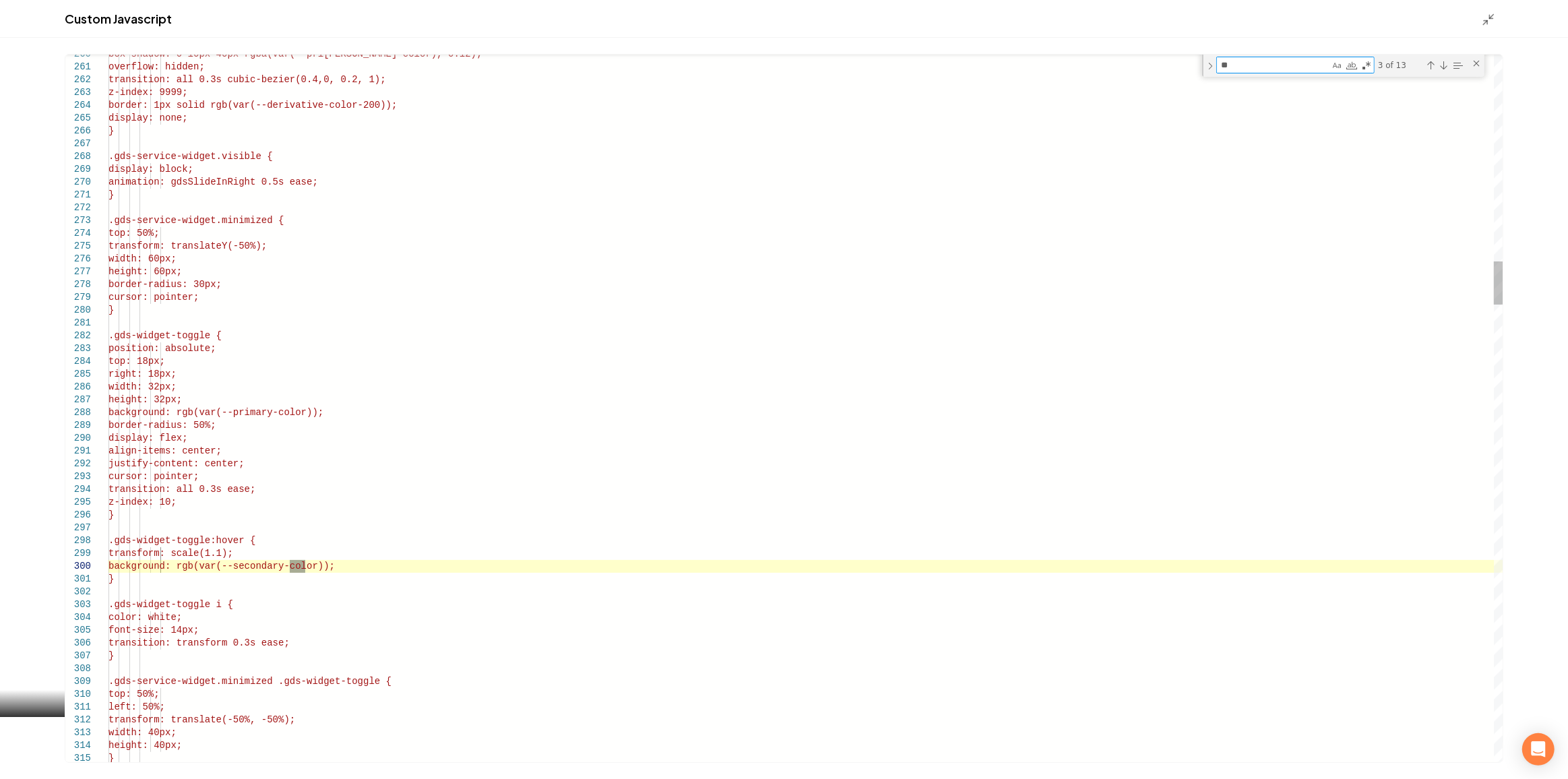
type textarea "*"
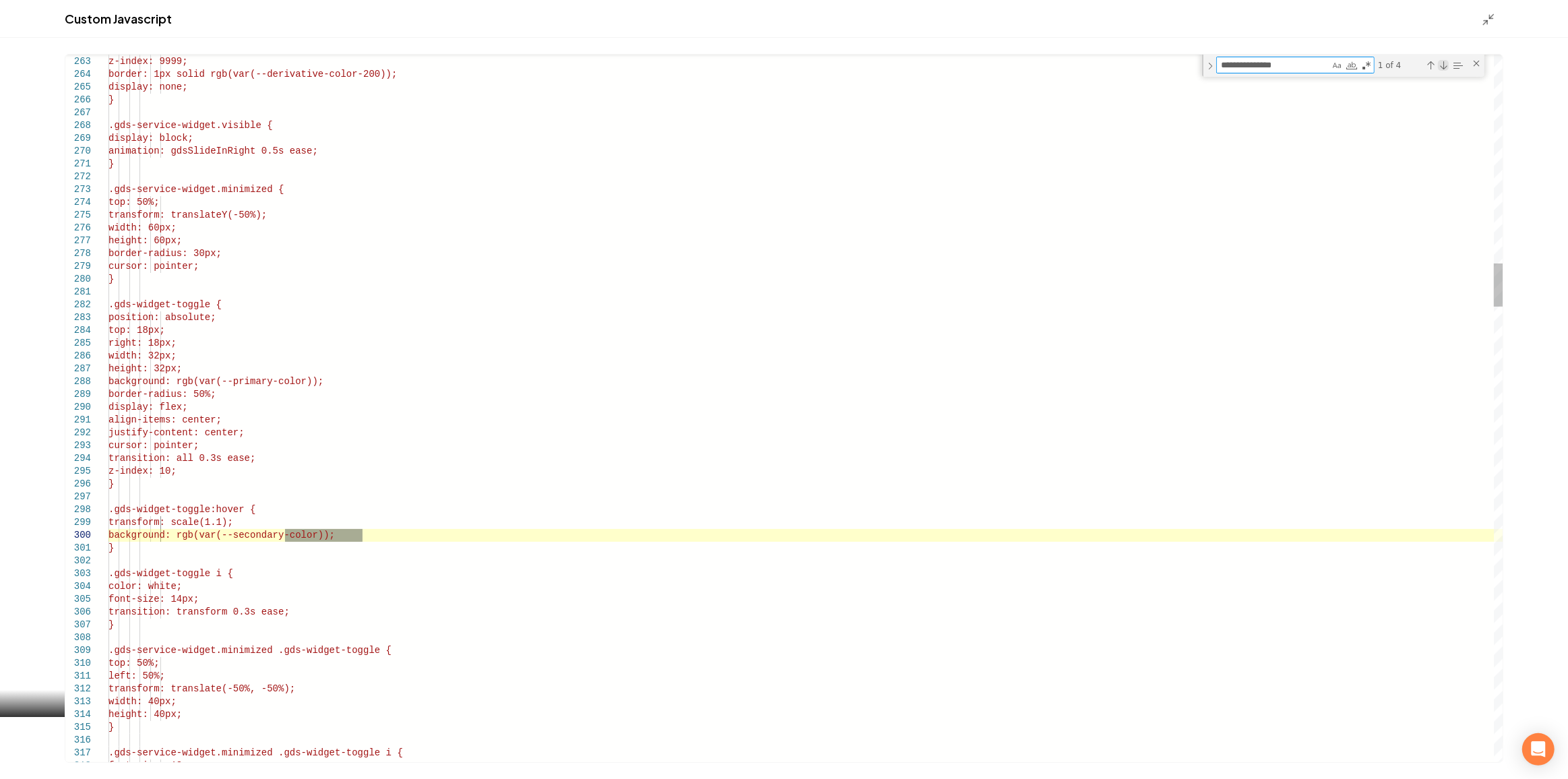
click at [1440, 63] on div "Next Match (Enter)" at bounding box center [1443, 65] width 11 height 11
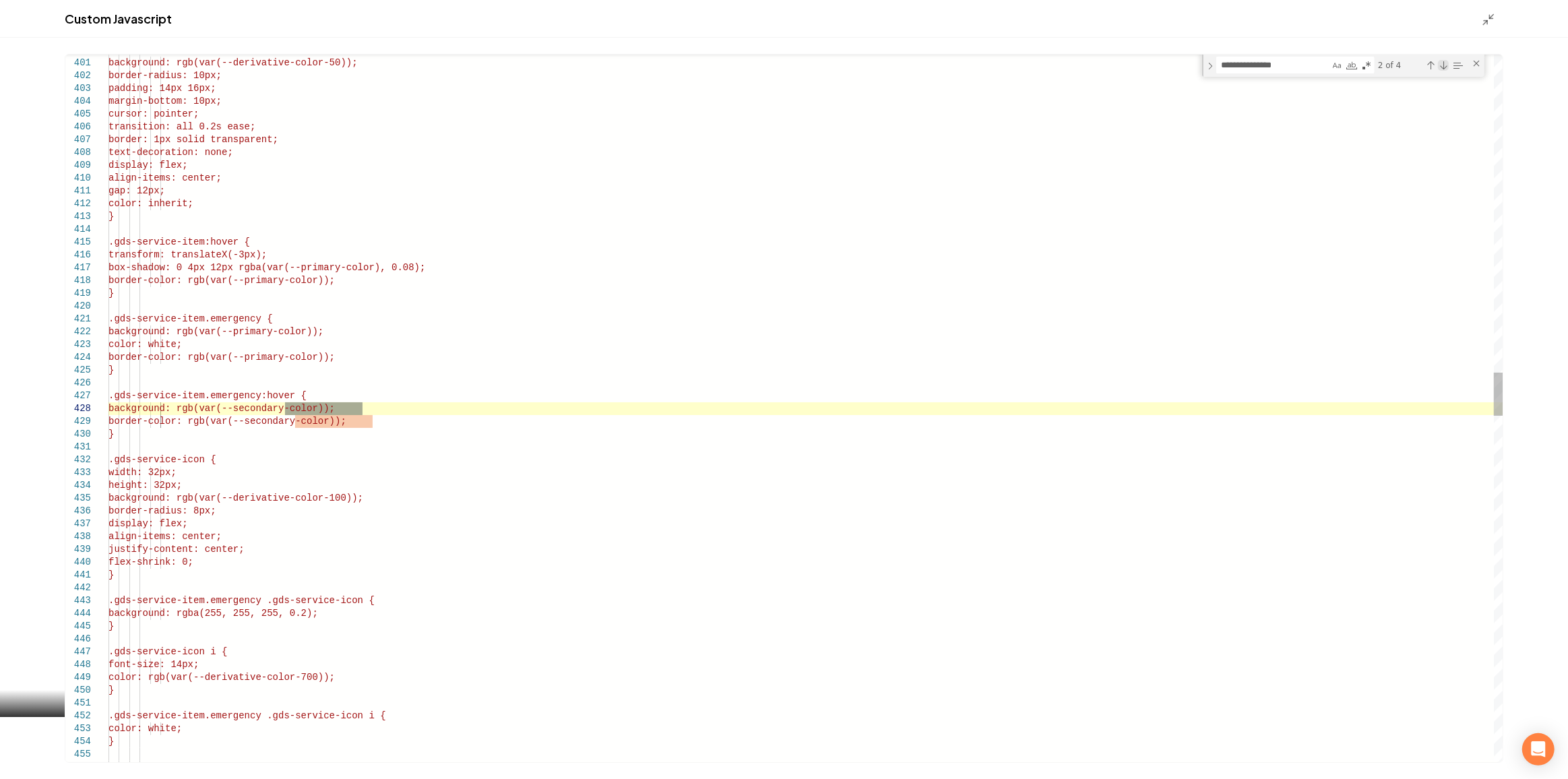
click at [1440, 63] on div "Next Match (Enter)" at bounding box center [1443, 65] width 11 height 11
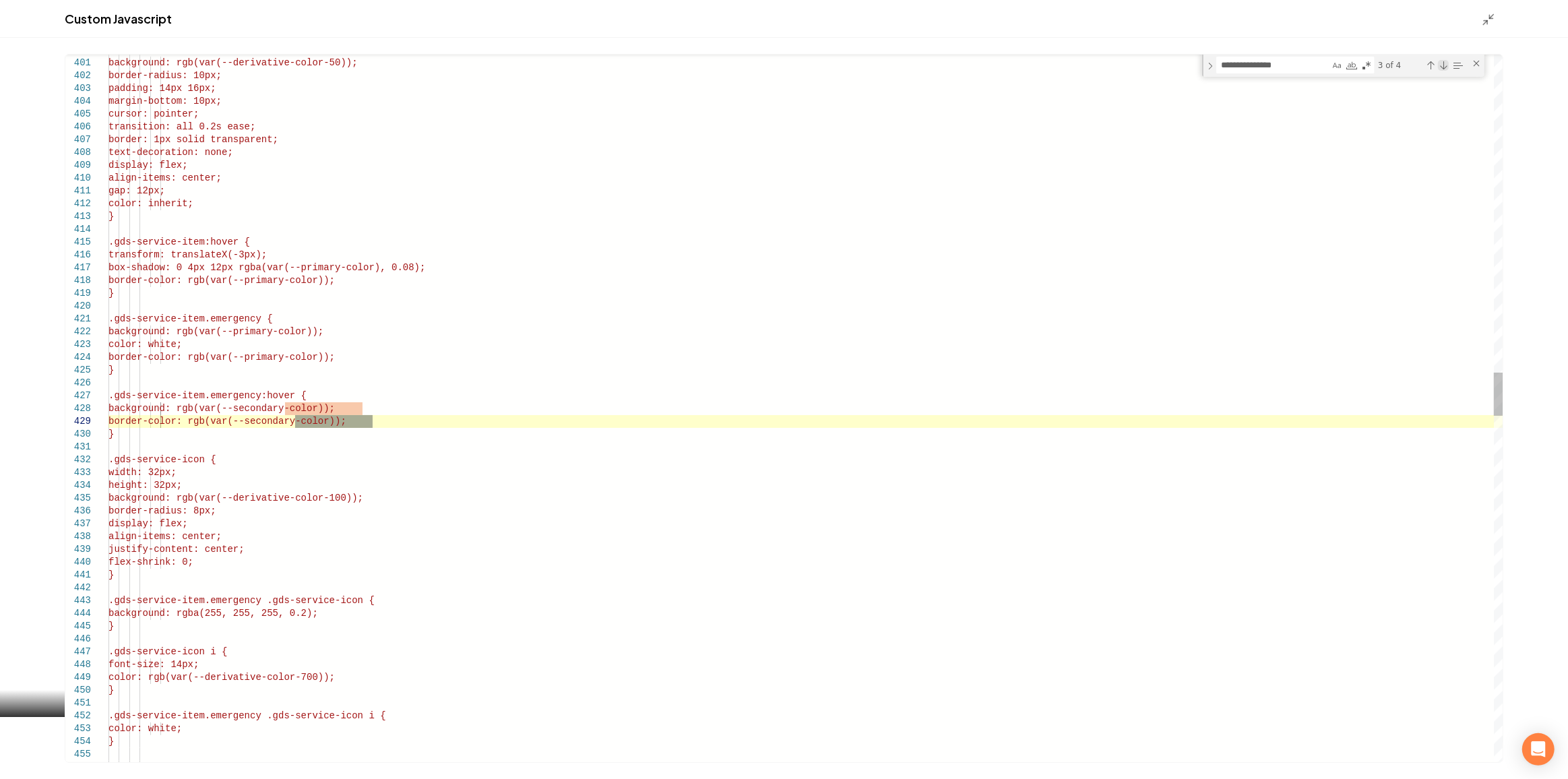
click at [1440, 63] on div "Next Match (Enter)" at bounding box center [1443, 65] width 11 height 11
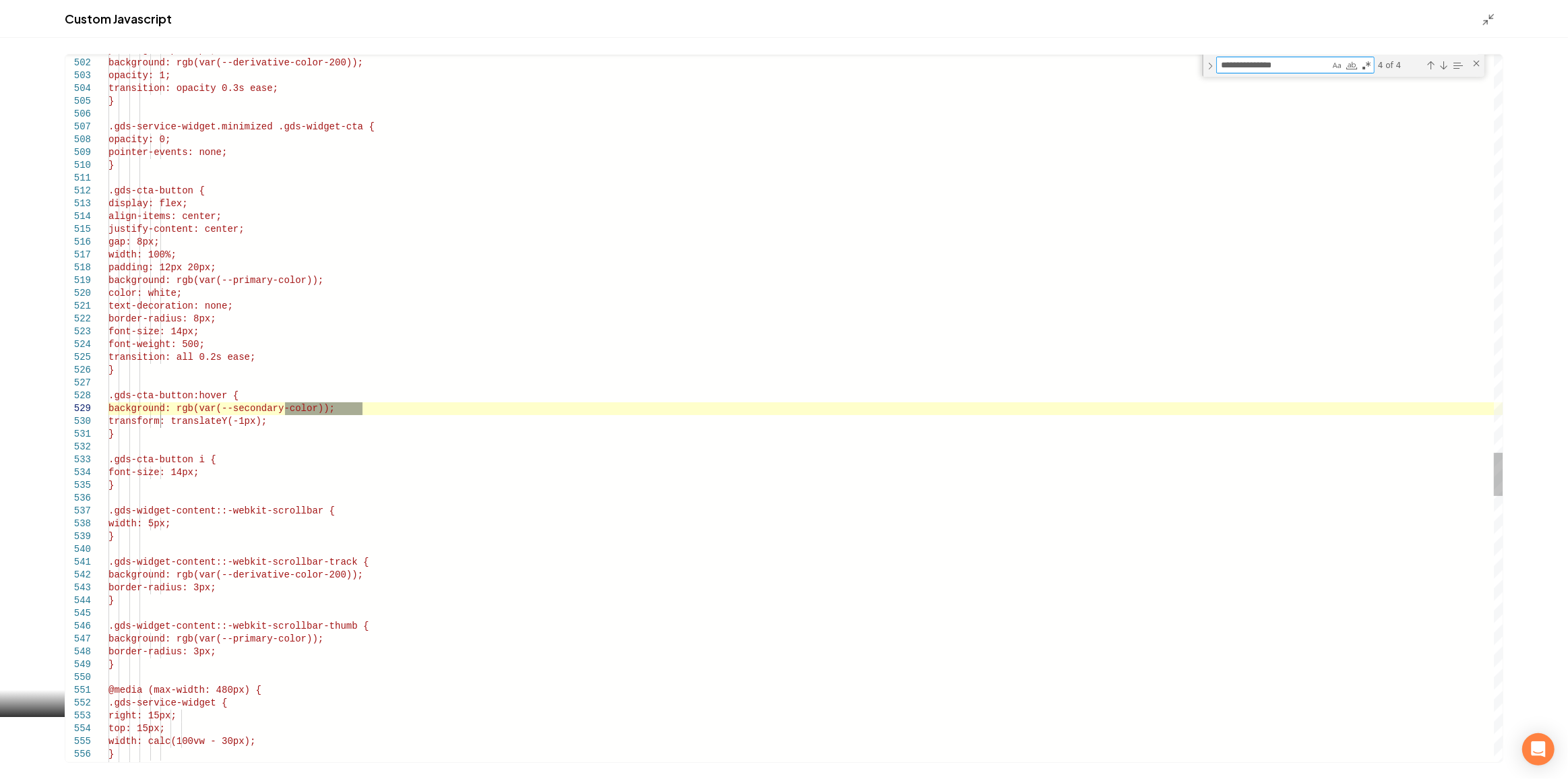
click at [1299, 64] on textarea "**********" at bounding box center [1273, 65] width 112 height 16
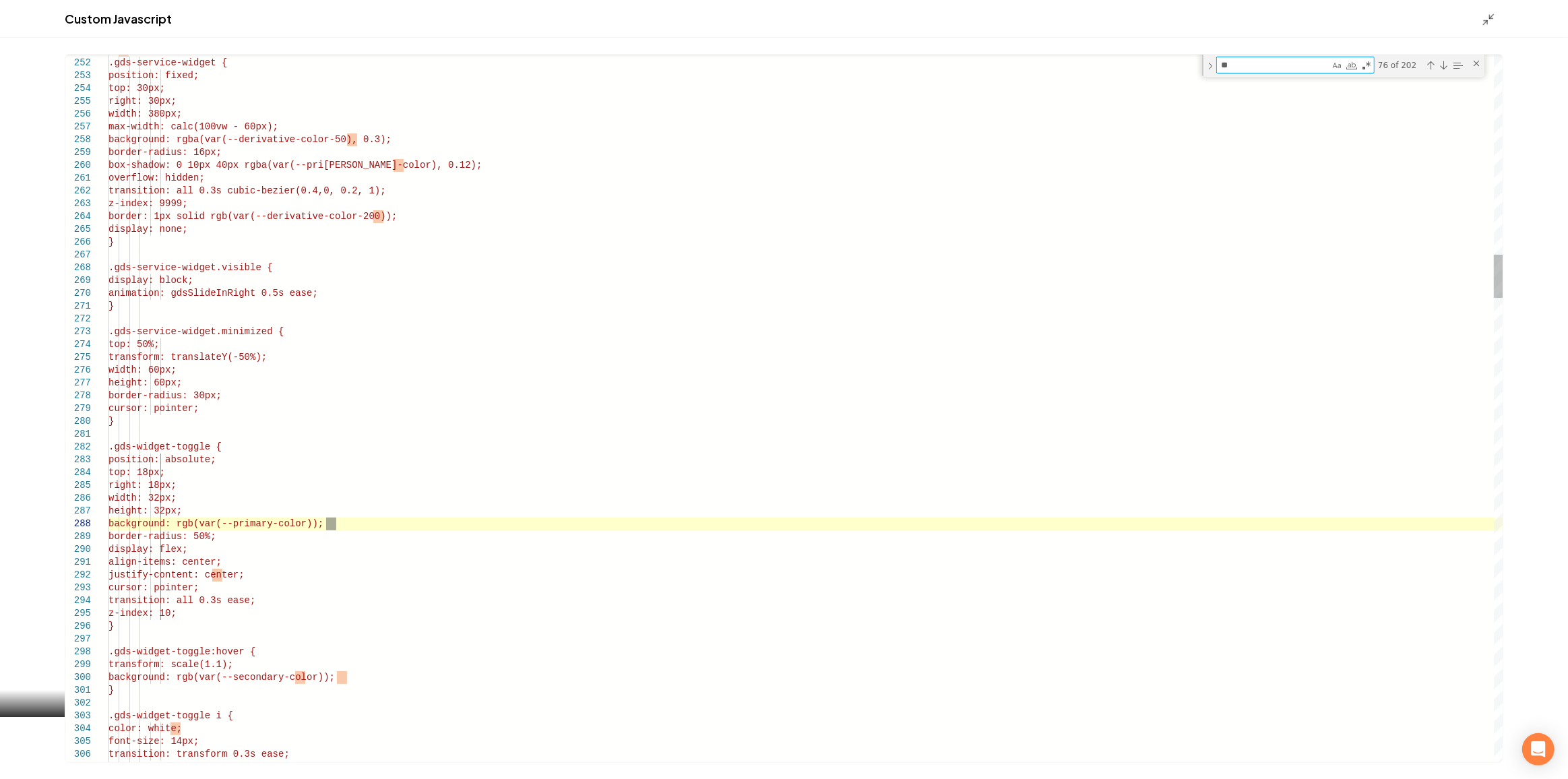
type textarea "*"
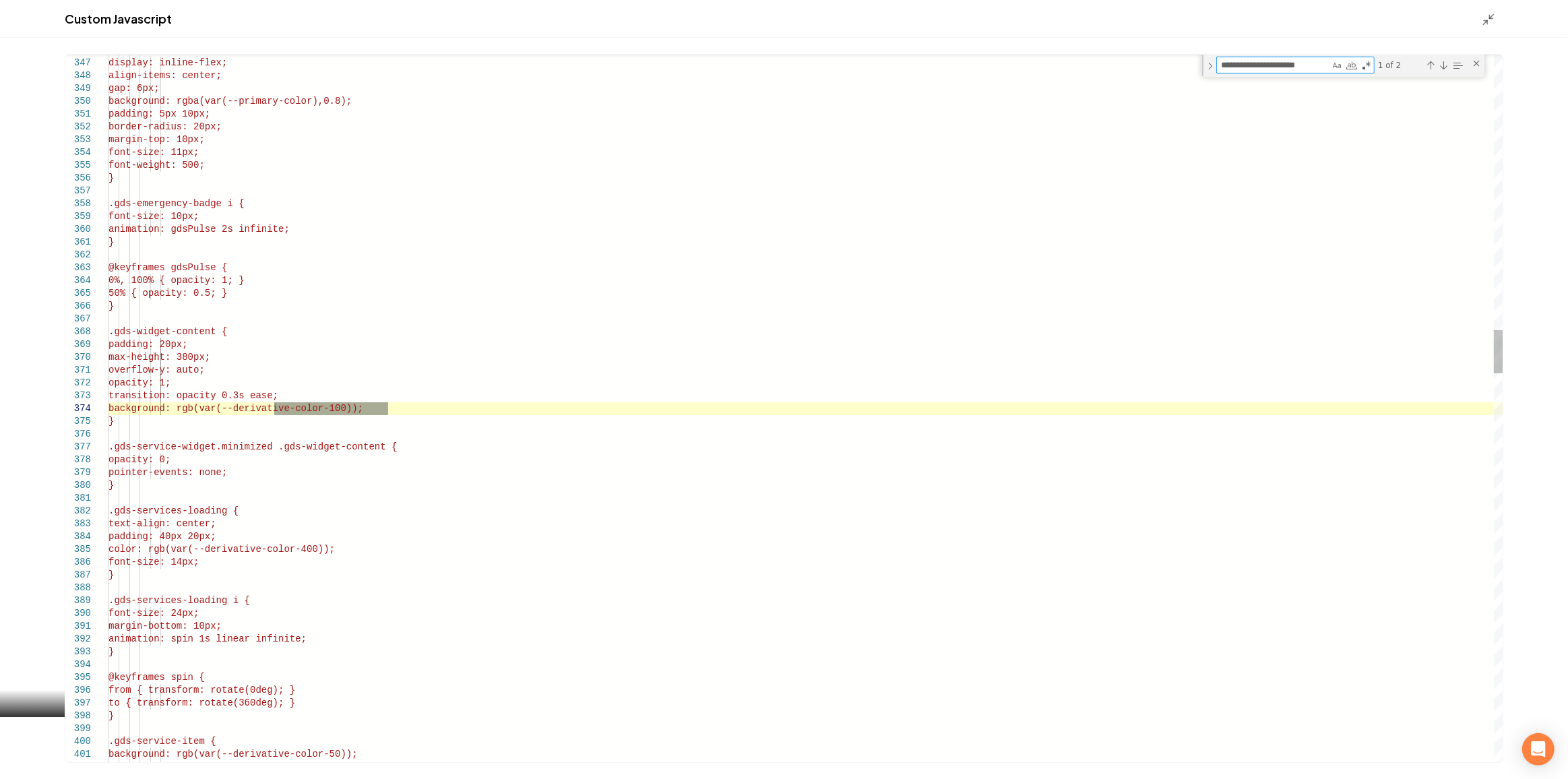
type textarea "**********"
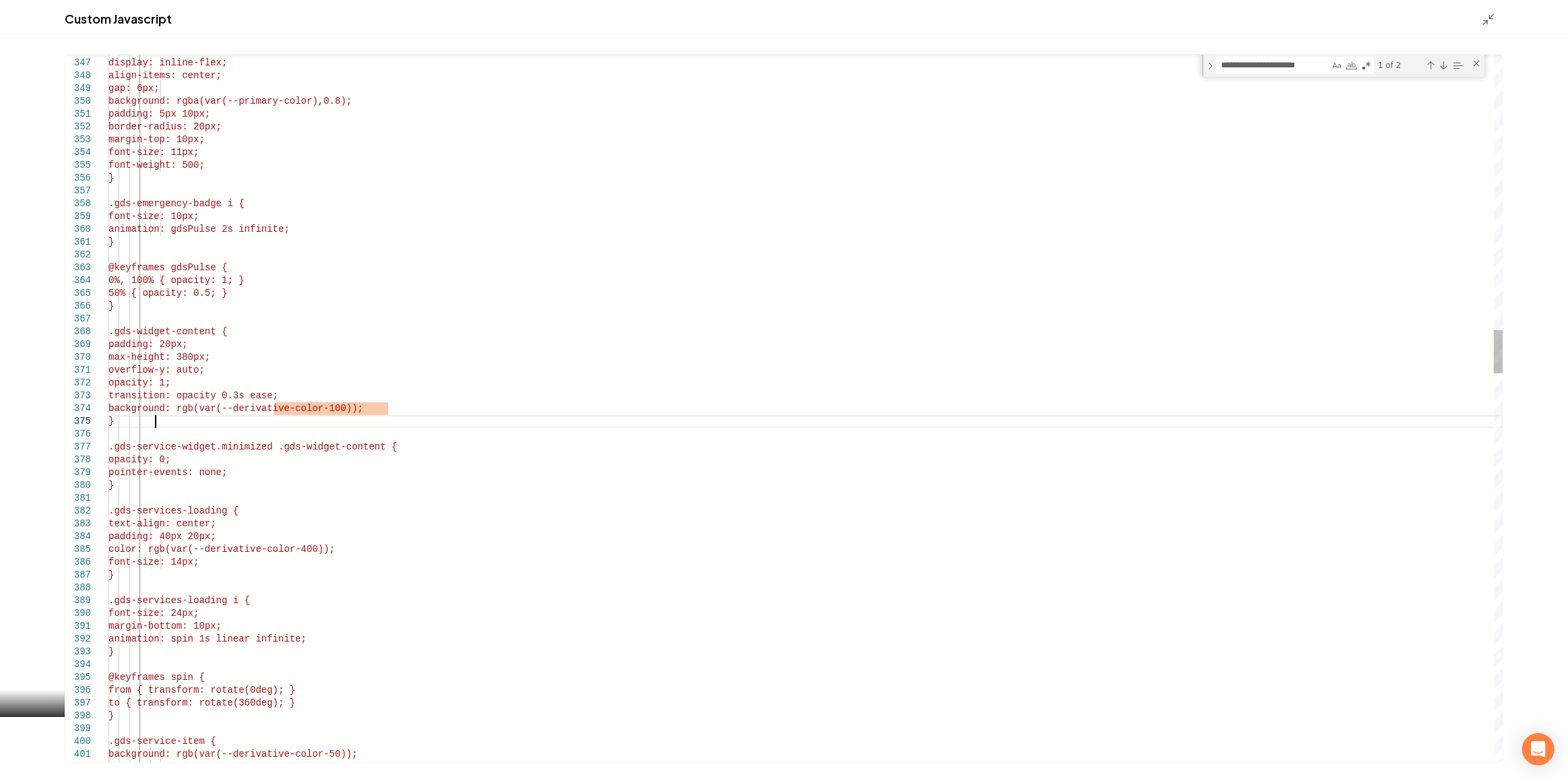
drag, startPoint x: 388, startPoint y: 407, endPoint x: 285, endPoint y: 411, distance: 103.1
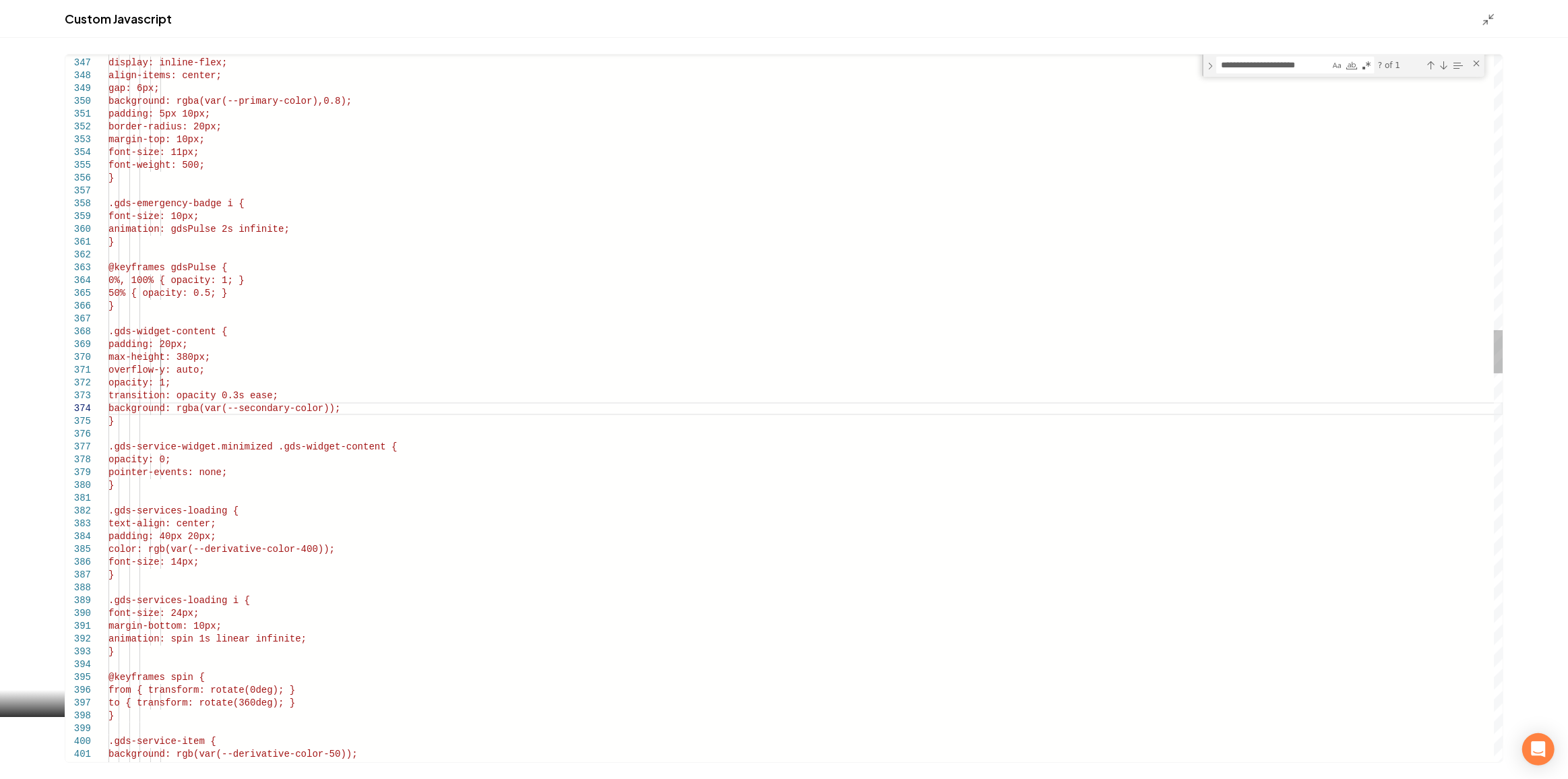
scroll to position [39, 274]
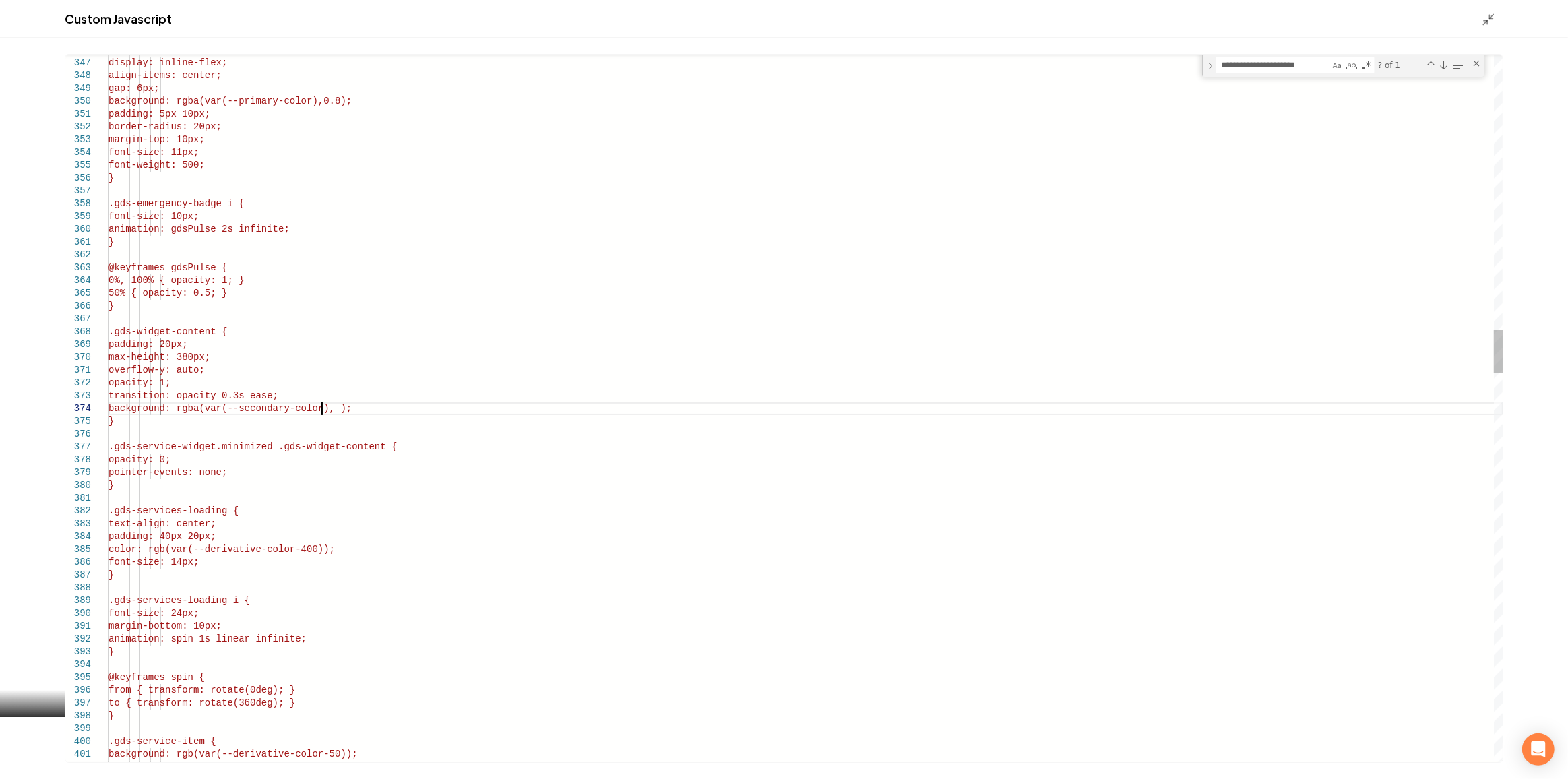
type textarea "**********"
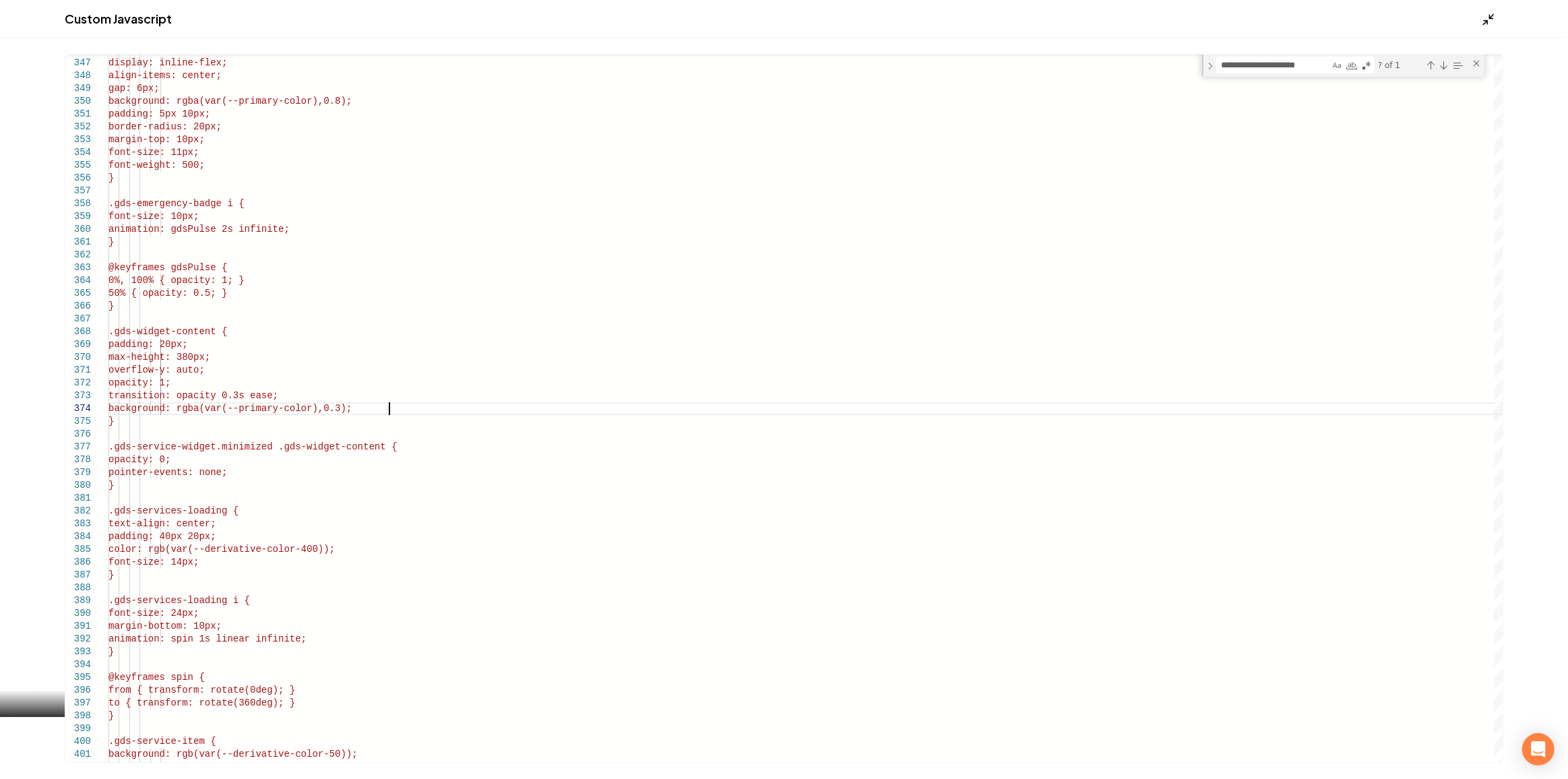
click at [1489, 15] on polyline "Main content area" at bounding box center [1490, 16] width 3 height 3
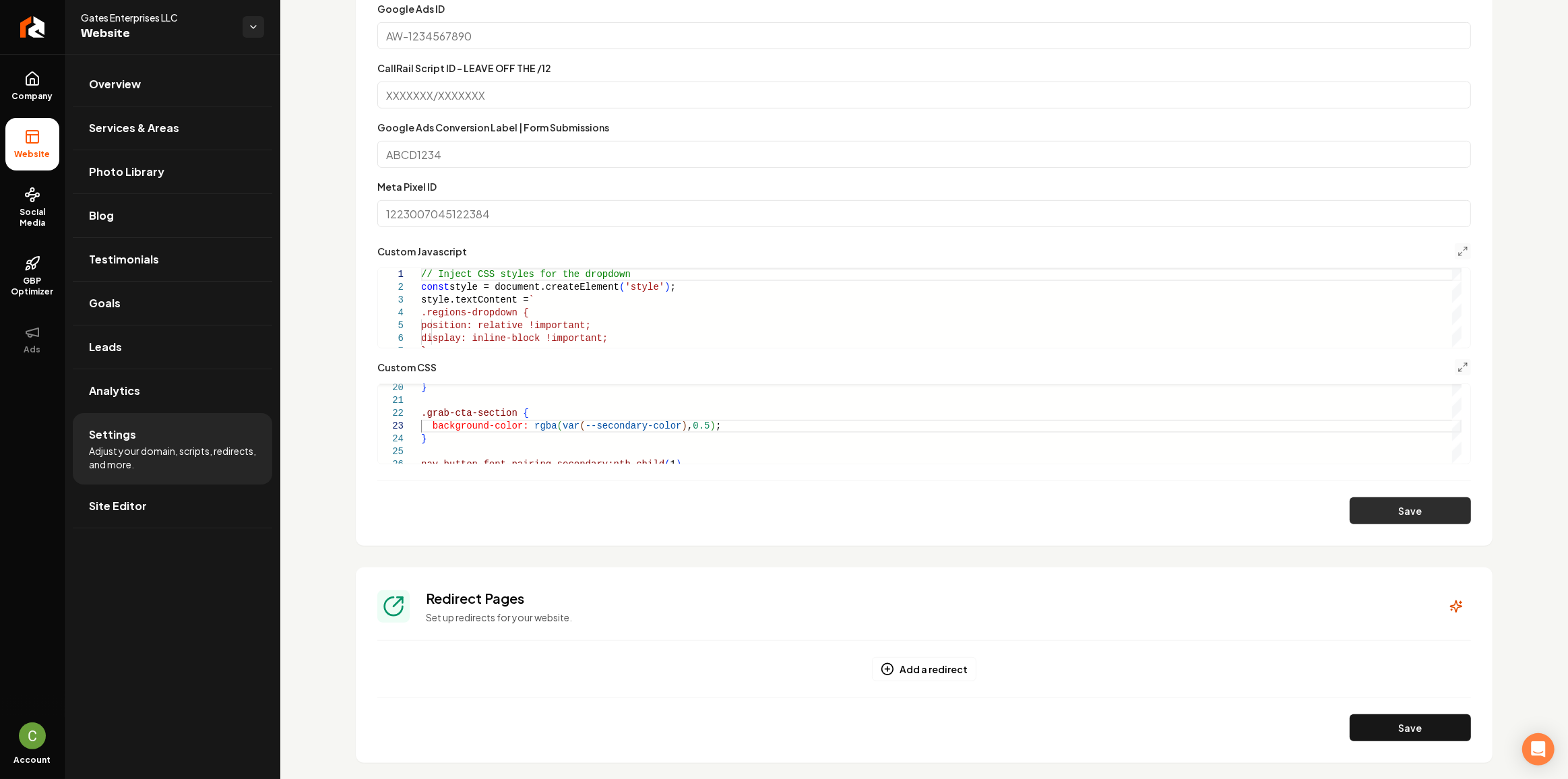
click at [1411, 501] on button "Save" at bounding box center [1410, 510] width 121 height 27
click at [1455, 360] on button "Main content area" at bounding box center [1463, 367] width 16 height 16
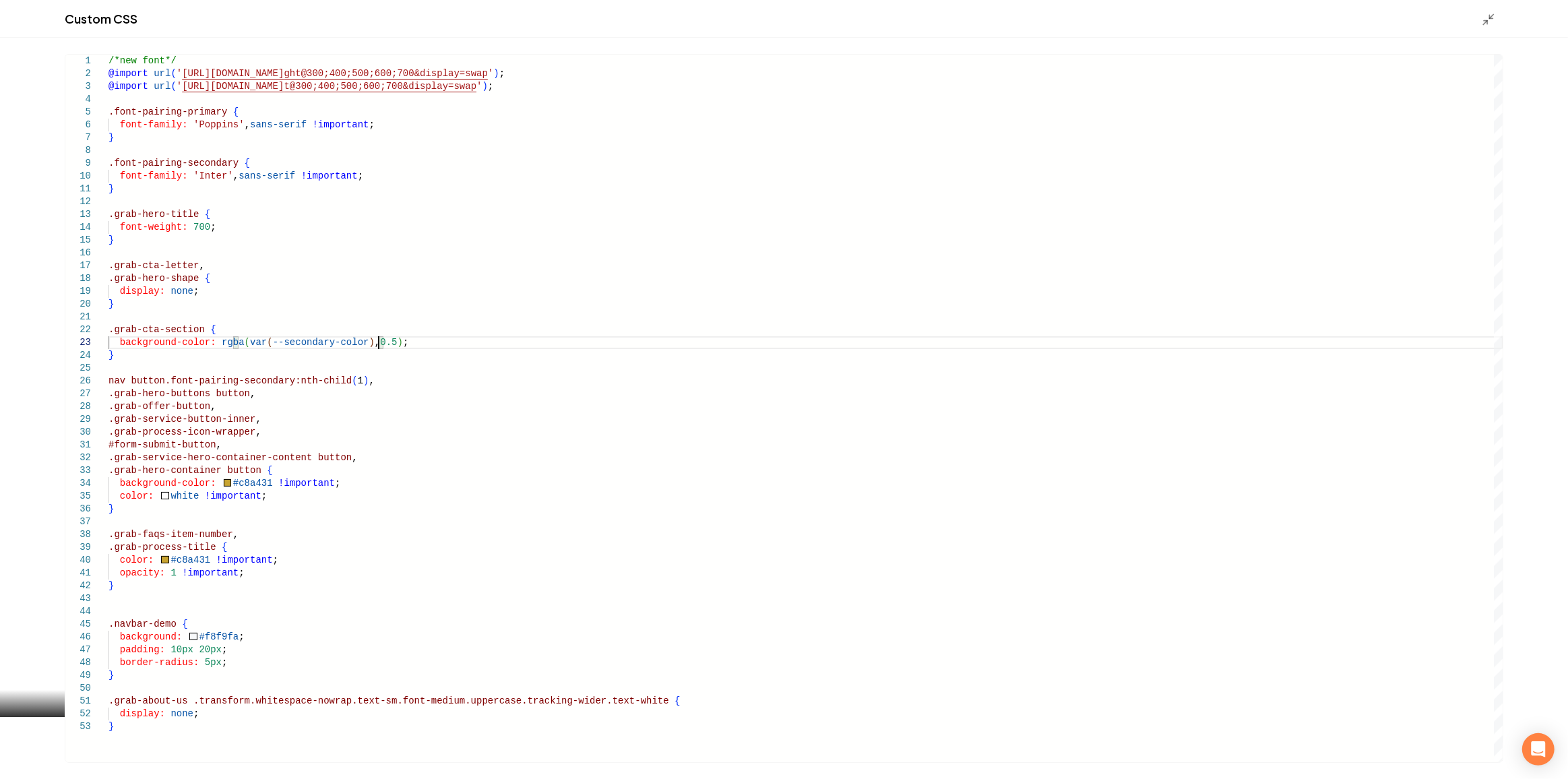
scroll to position [0, 0]
drag, startPoint x: 378, startPoint y: 341, endPoint x: 349, endPoint y: 339, distance: 29.1
click at [349, 339] on div "/*new font*/ @import url ( ' https://fonts.googleapis.com/css2?family=Poppins:w…" at bounding box center [805, 408] width 1395 height 708
click at [234, 336] on div "/*new font*/ @import url ( ' https://fonts.googleapis.com/css2?family=Poppins:w…" at bounding box center [805, 408] width 1395 height 708
click at [233, 345] on div "/*new font*/ @import url ( ' https://fonts.googleapis.com/css2?family=Poppins:w…" at bounding box center [805, 408] width 1395 height 708
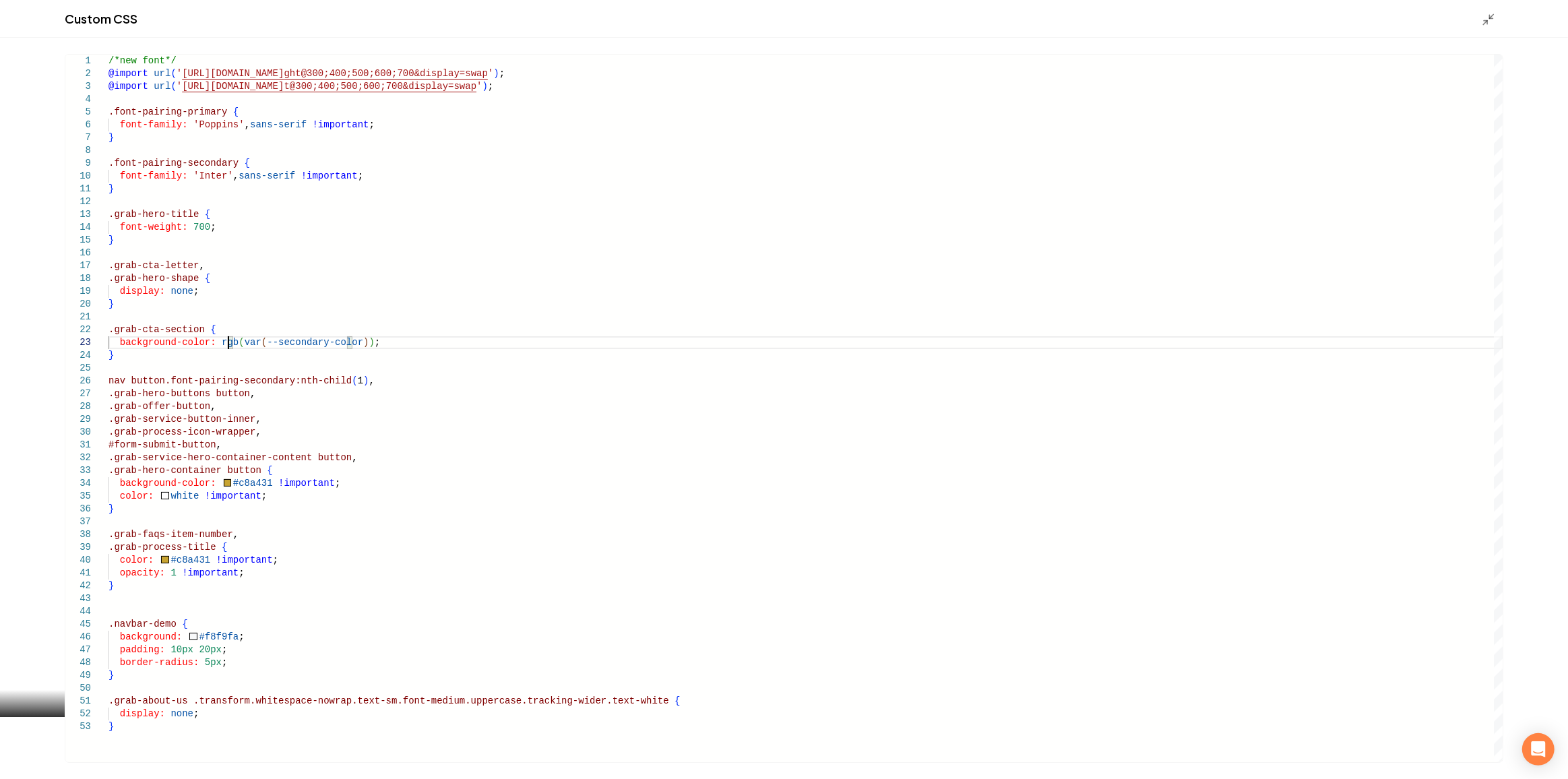
type textarea "**********"
click at [1494, 15] on icon "Main content area" at bounding box center [1488, 20] width 14 height 14
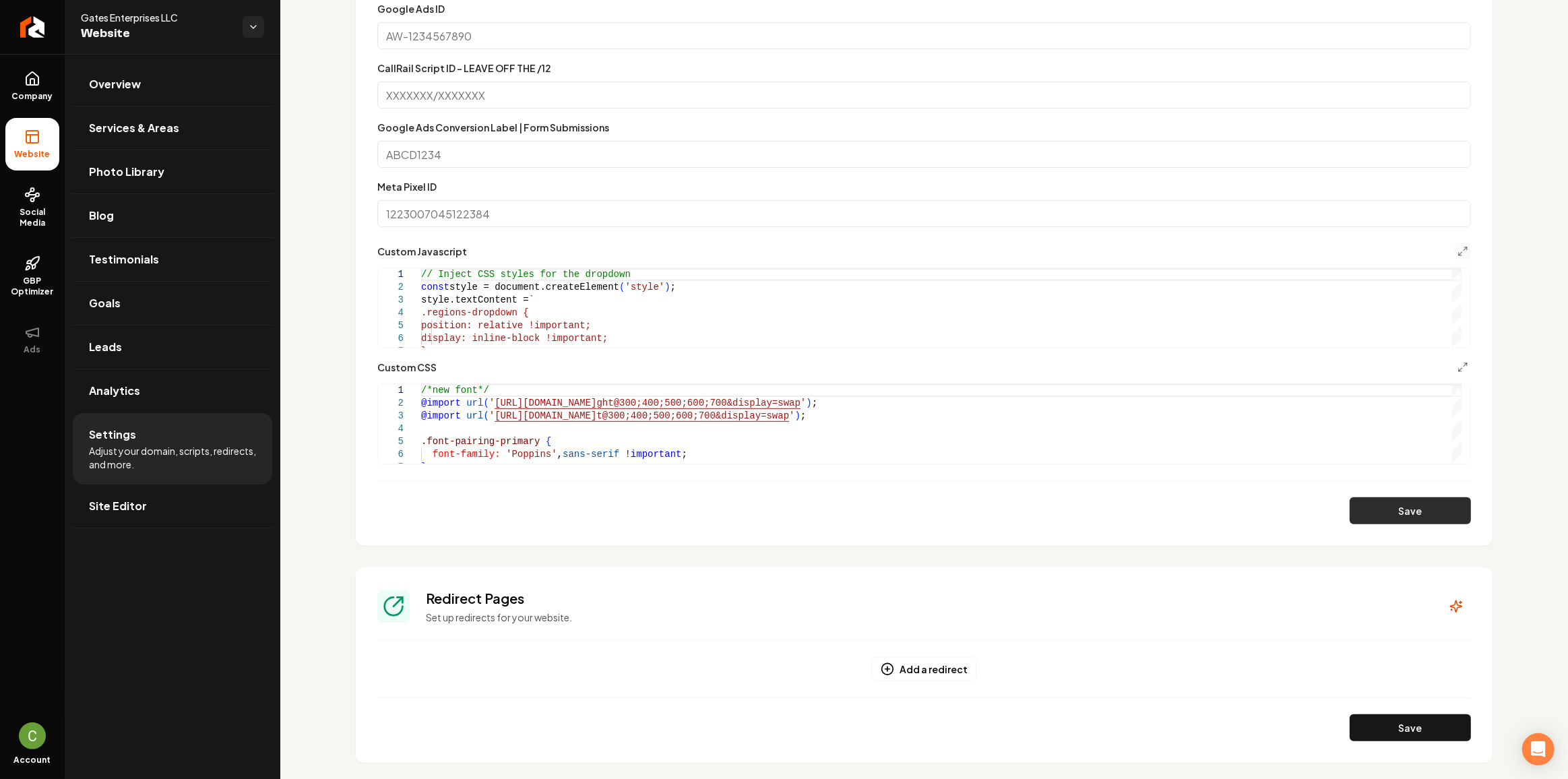
click at [1400, 509] on button "Save" at bounding box center [1410, 510] width 121 height 27
click at [37, 101] on link "Company" at bounding box center [31, 86] width 54 height 52
click at [31, 158] on span "Website" at bounding box center [32, 154] width 46 height 11
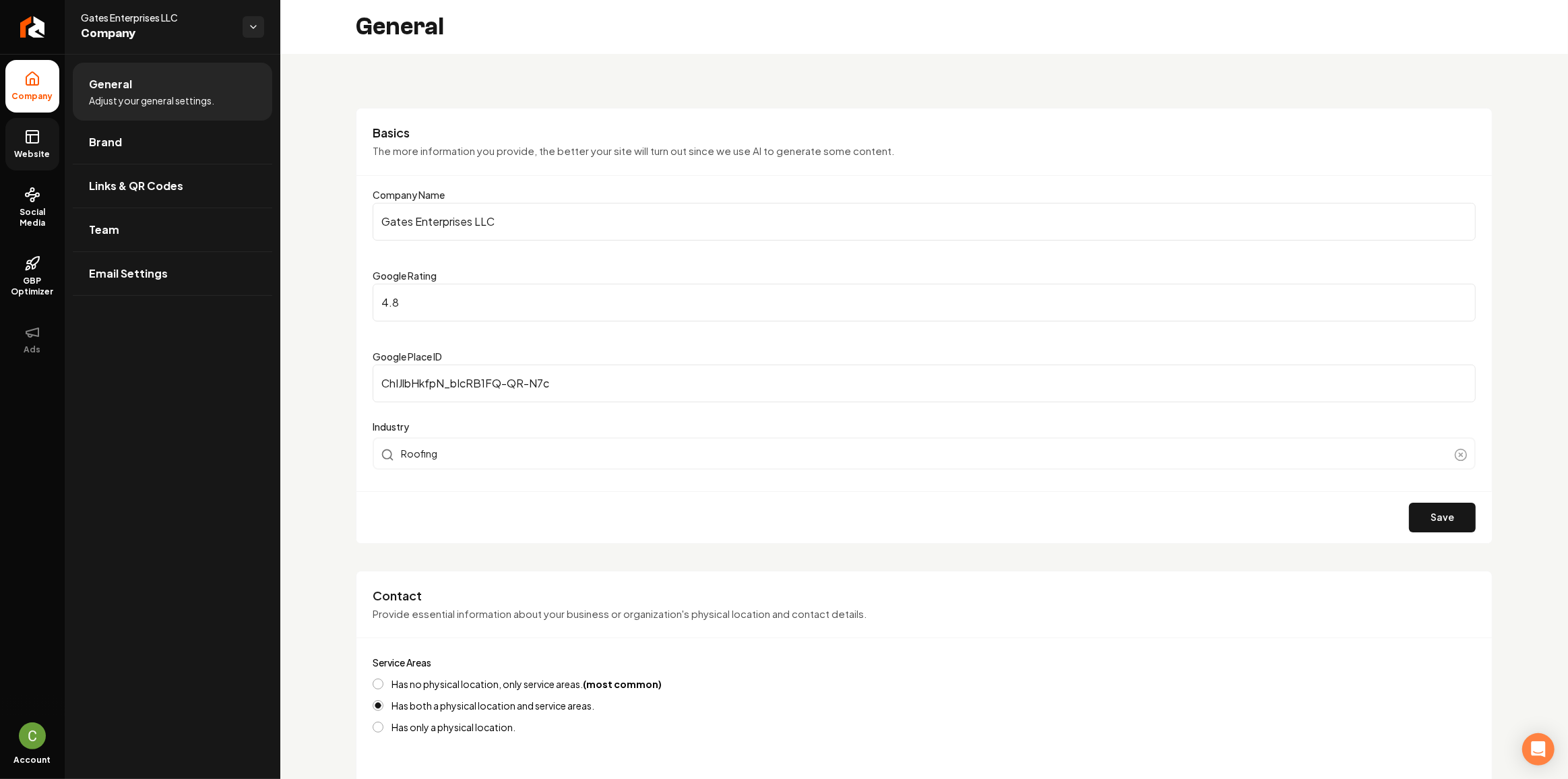
click at [48, 137] on link "Website" at bounding box center [31, 144] width 54 height 52
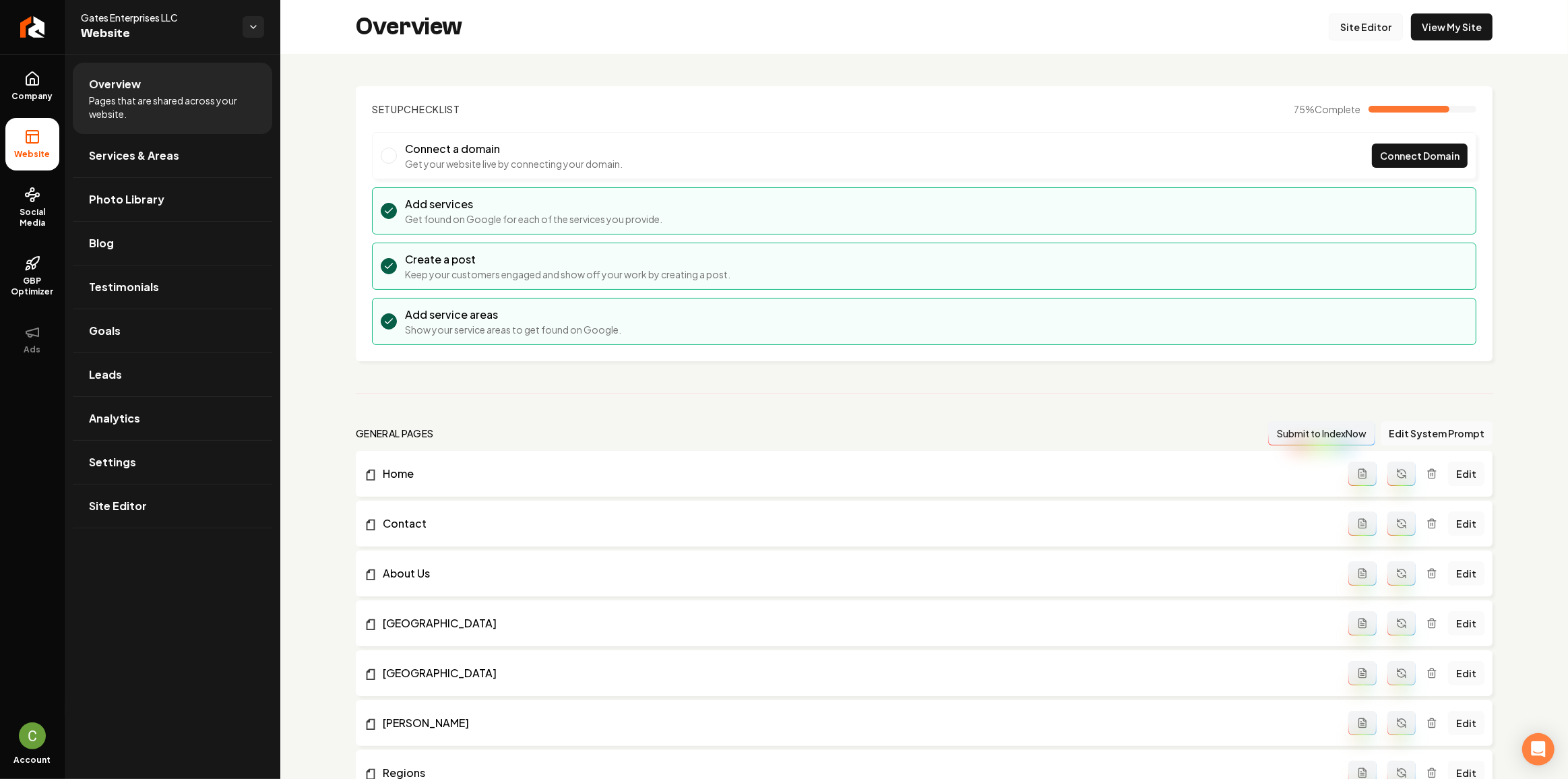
click at [1380, 23] on link "Site Editor" at bounding box center [1365, 27] width 74 height 27
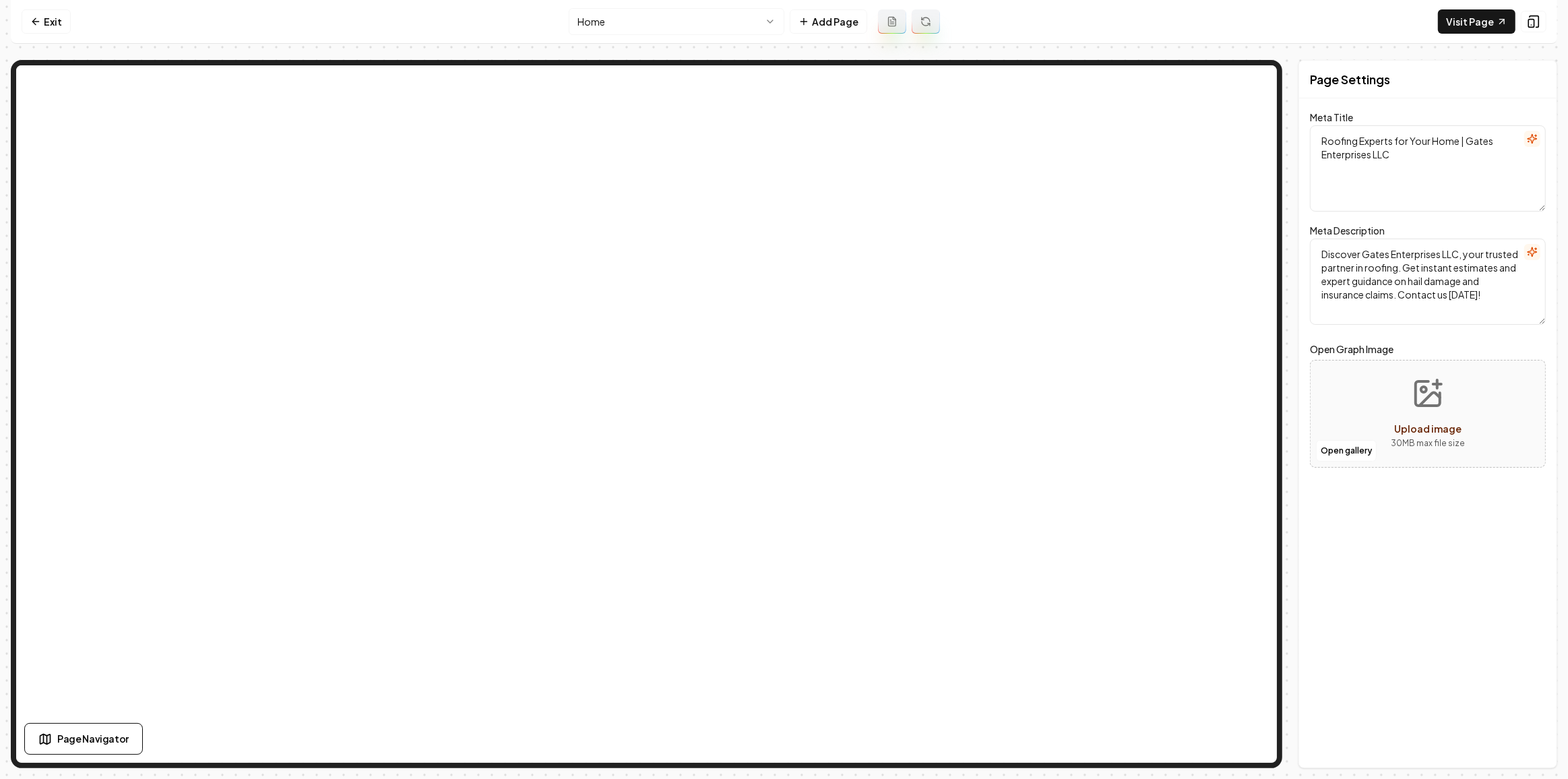
click at [715, 4] on nav "Exit Home Add Page Visit Page" at bounding box center [784, 22] width 1546 height 43
click at [710, 21] on html "Computer Required This feature is only available on a computer. Please switch t…" at bounding box center [784, 389] width 1568 height 779
click at [688, 21] on html "Computer Required This feature is only available on a computer. Please switch t…" at bounding box center [784, 389] width 1568 height 779
click at [651, 23] on html "Computer Required This feature is only available on a computer. Please switch t…" at bounding box center [784, 389] width 1568 height 779
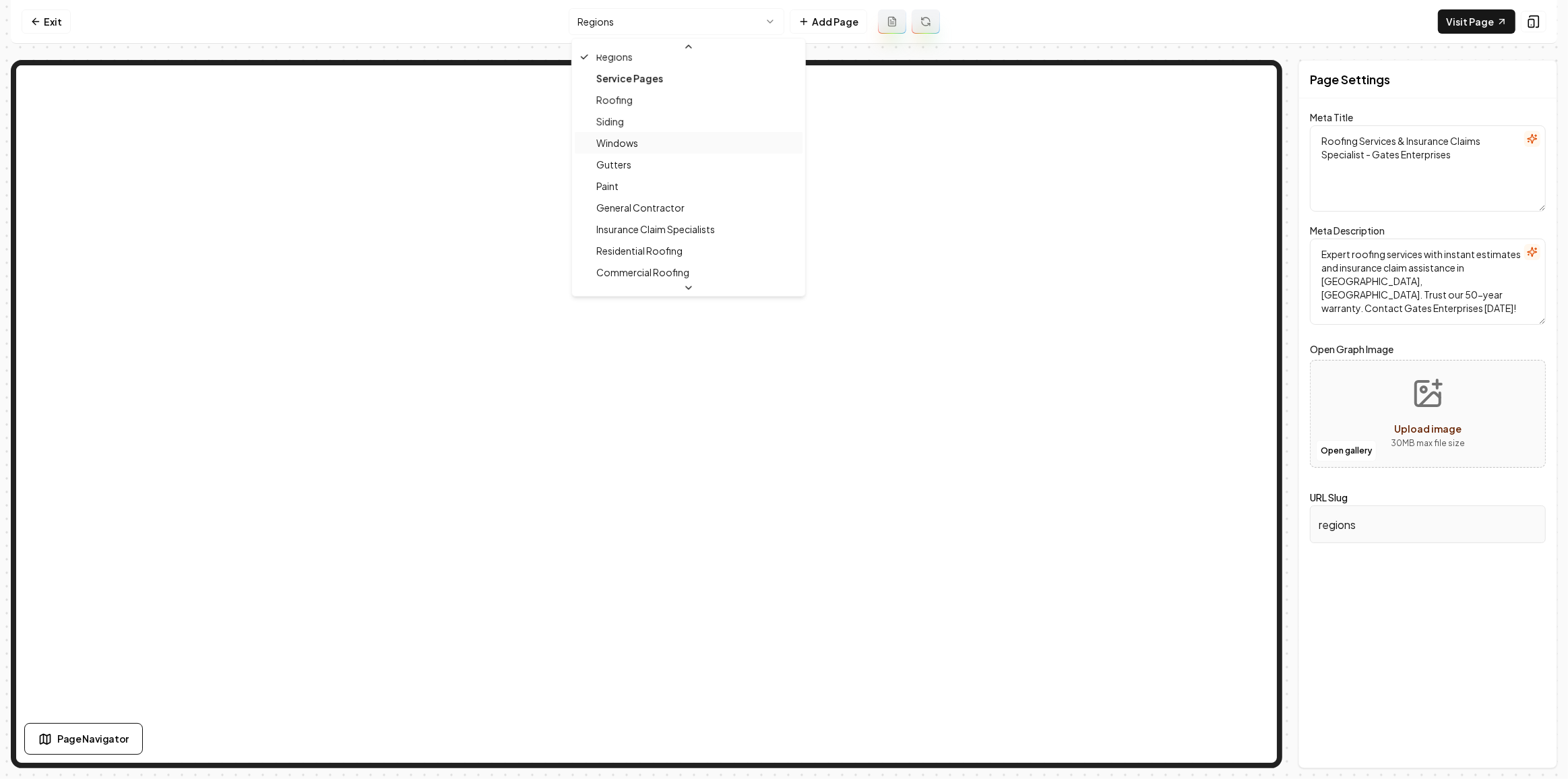
scroll to position [122, 0]
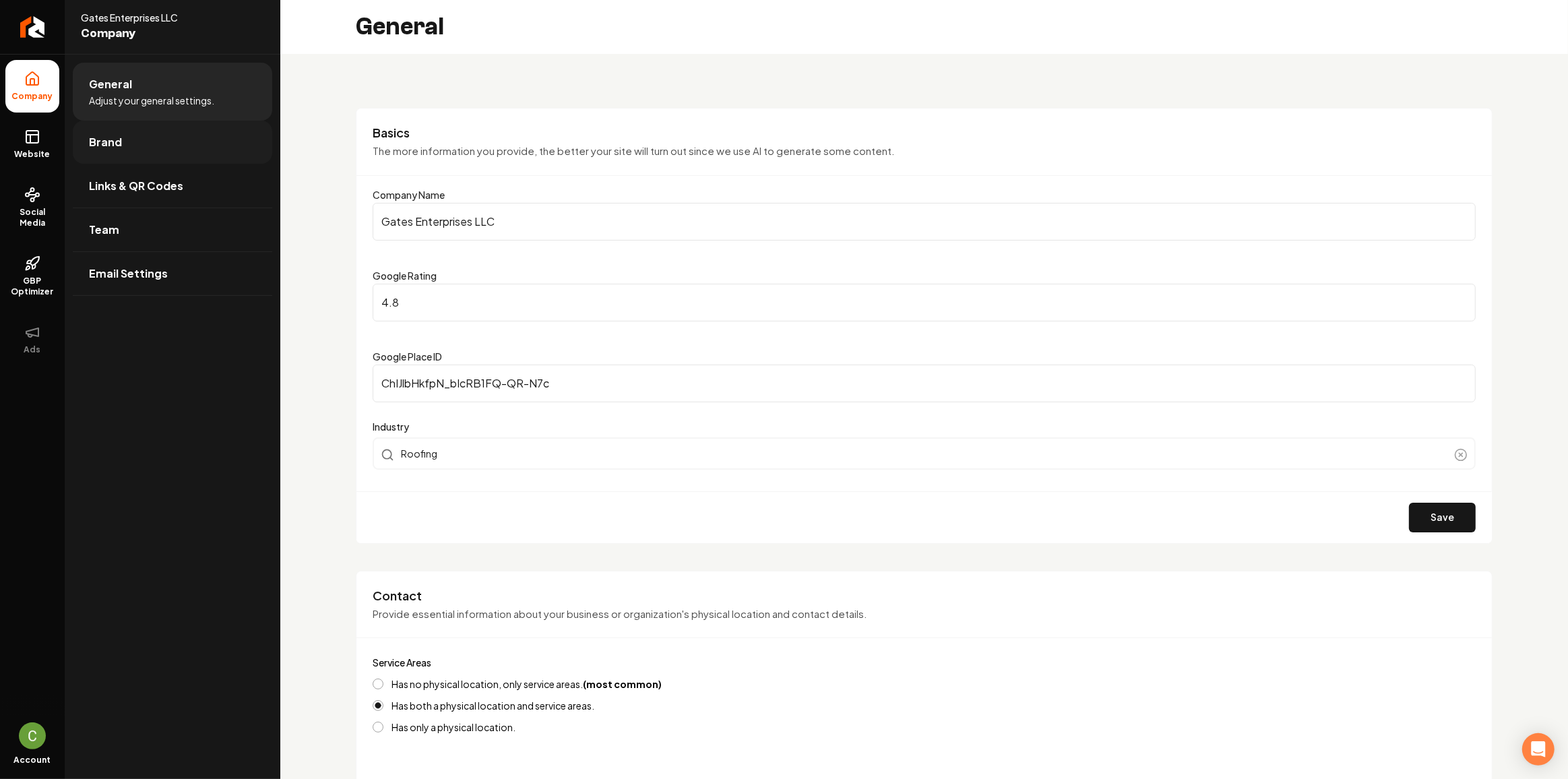
click at [99, 130] on link "Brand" at bounding box center [172, 143] width 200 height 43
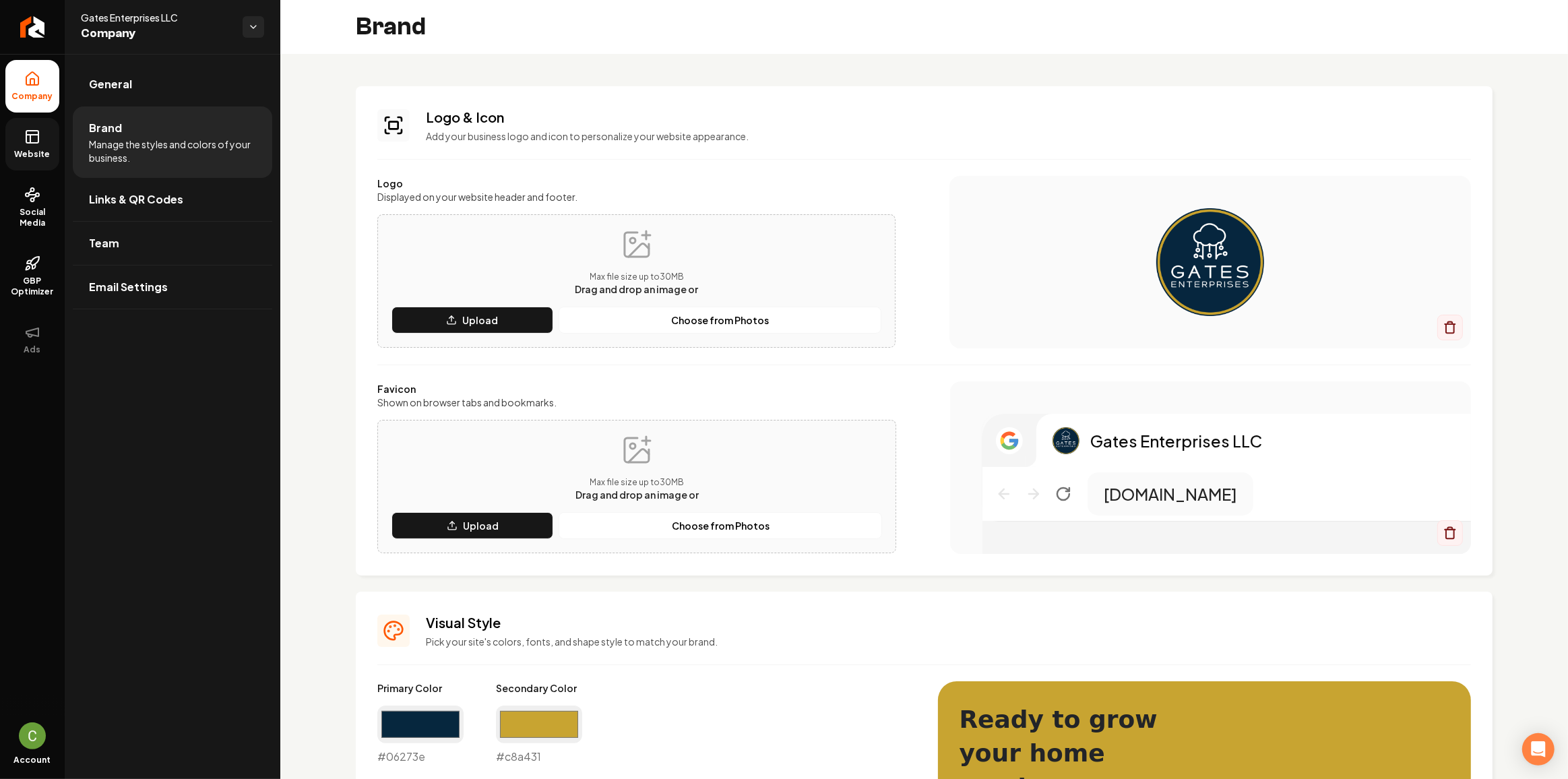
click at [35, 140] on icon at bounding box center [32, 137] width 16 height 16
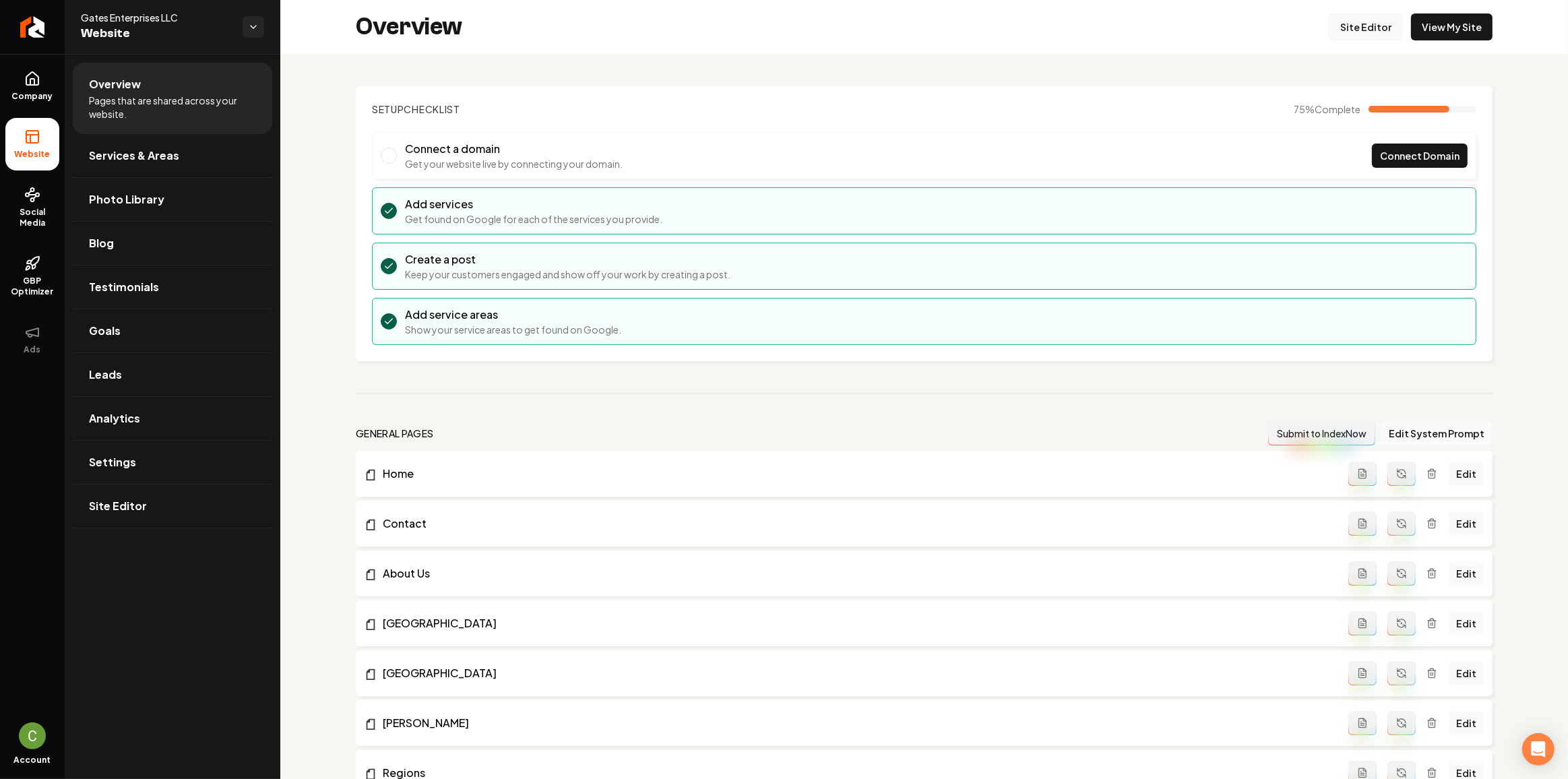
click at [1354, 31] on link "Site Editor" at bounding box center [1365, 27] width 74 height 27
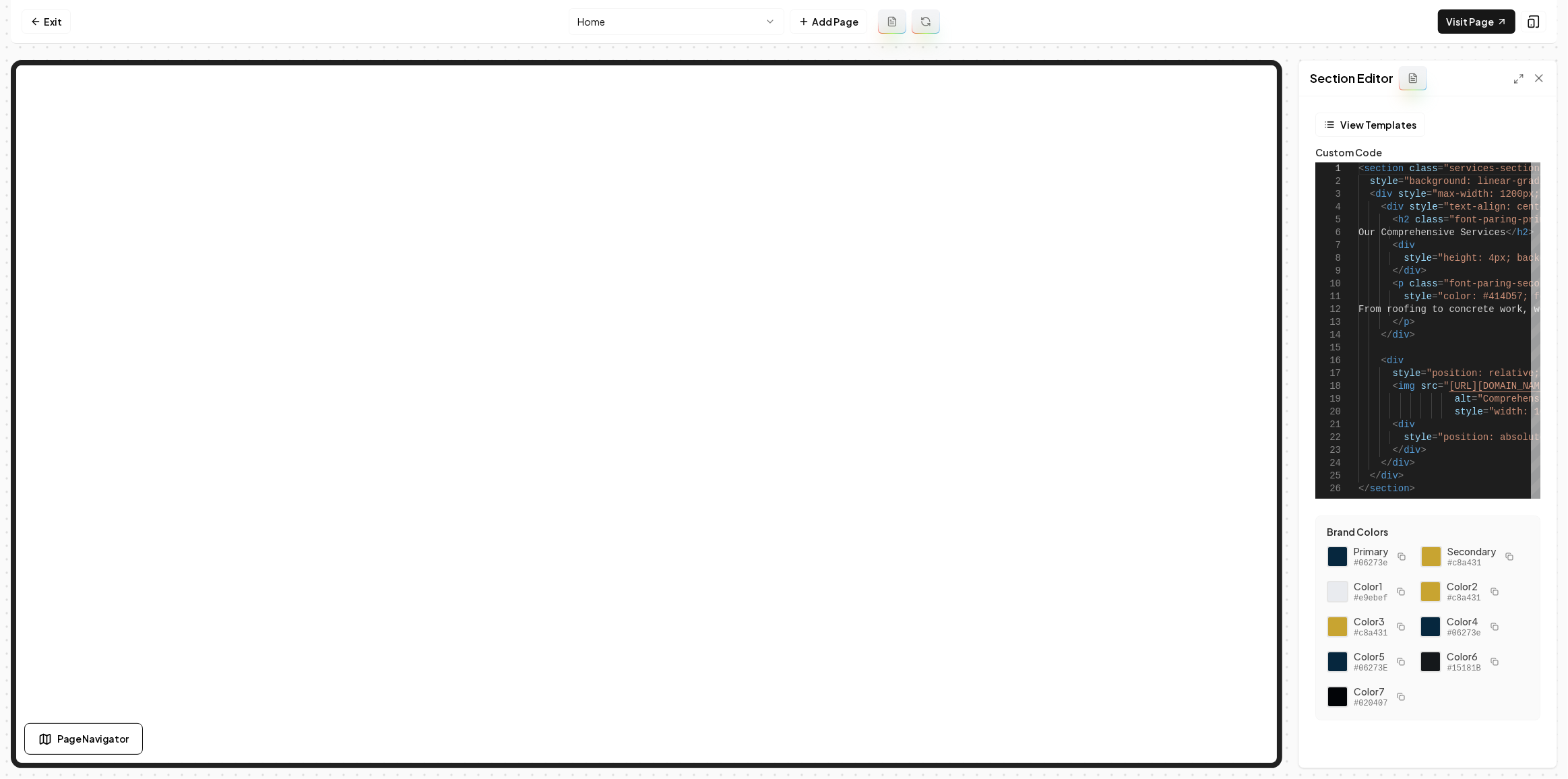
click at [1521, 72] on div at bounding box center [1529, 79] width 32 height 14
click at [1521, 78] on icon at bounding box center [1518, 79] width 11 height 11
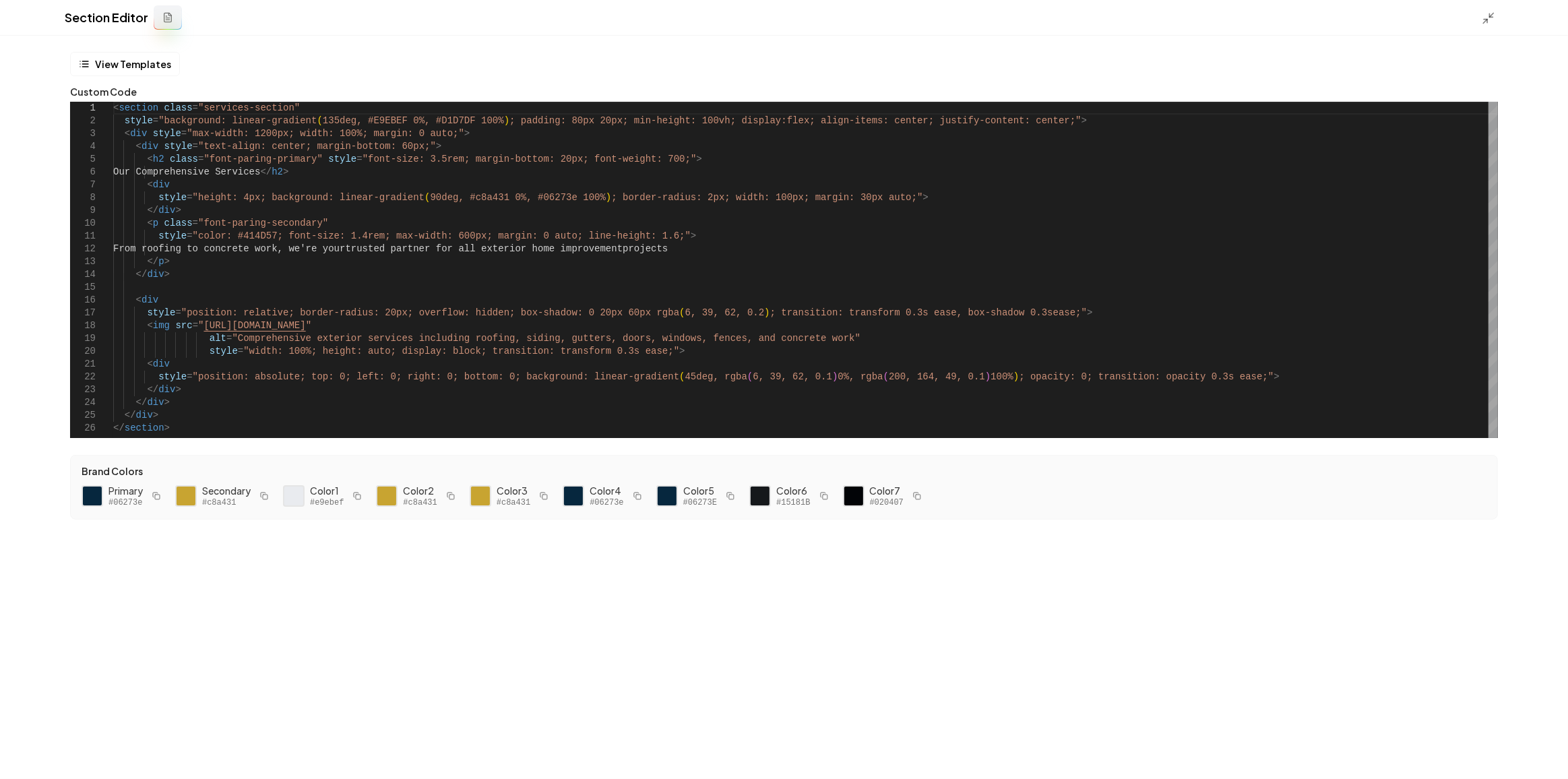
click at [296, 158] on div "< section class = "services-section" style = "background: linear-gradient ( 135…" at bounding box center [805, 270] width 1384 height 337
click at [472, 167] on div "< section class = "services-section" style = "background: linear-gradient ( 135…" at bounding box center [805, 270] width 1384 height 337
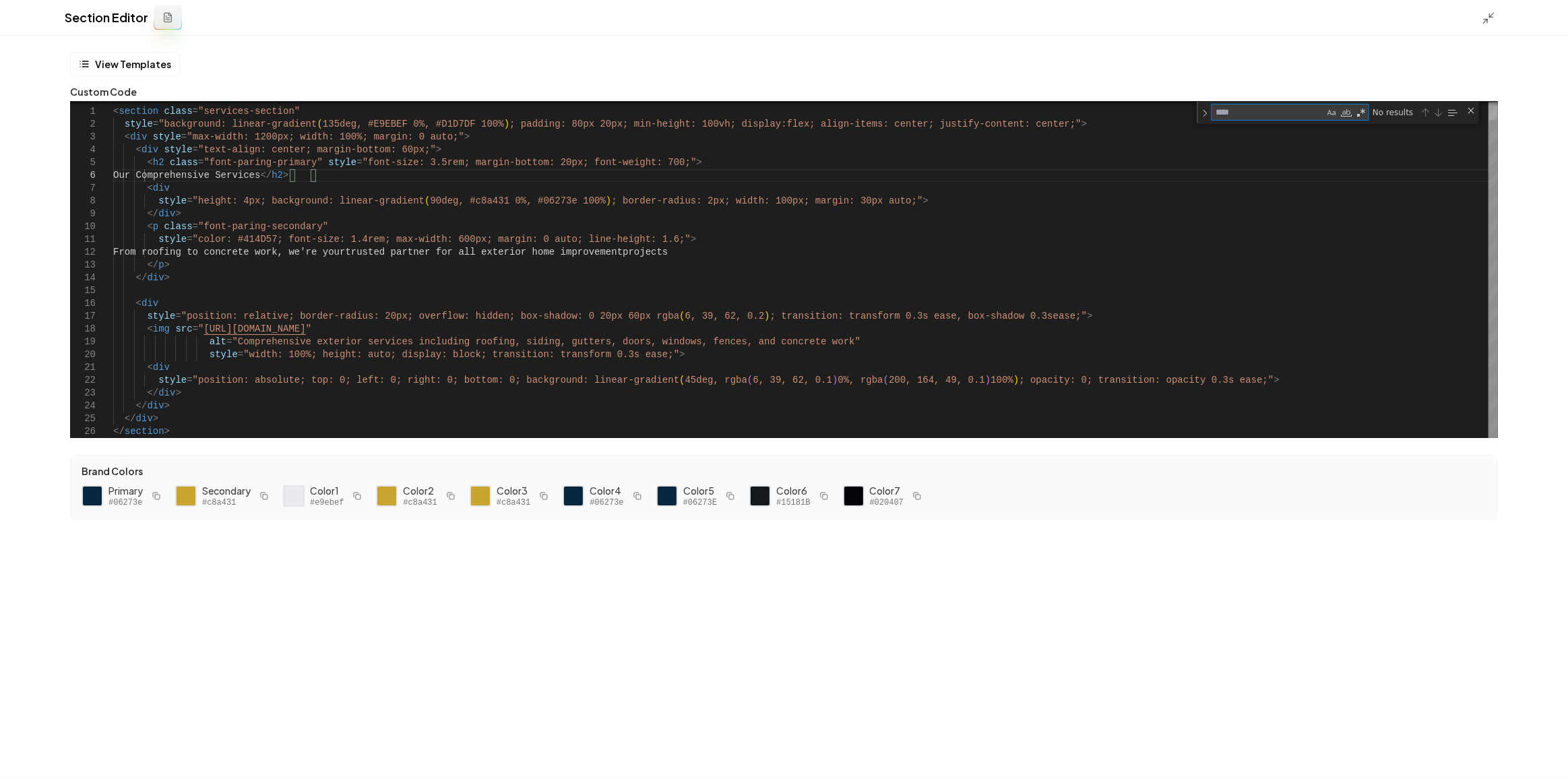
type textarea "**********"
click at [238, 162] on div "< section class = "services-section" style = "background: linear-gradient ( 135…" at bounding box center [805, 260] width 1384 height 356
click at [230, 224] on div "< section class = "services-section" style = "background: linear-gradient ( 135…" at bounding box center [805, 260] width 1384 height 356
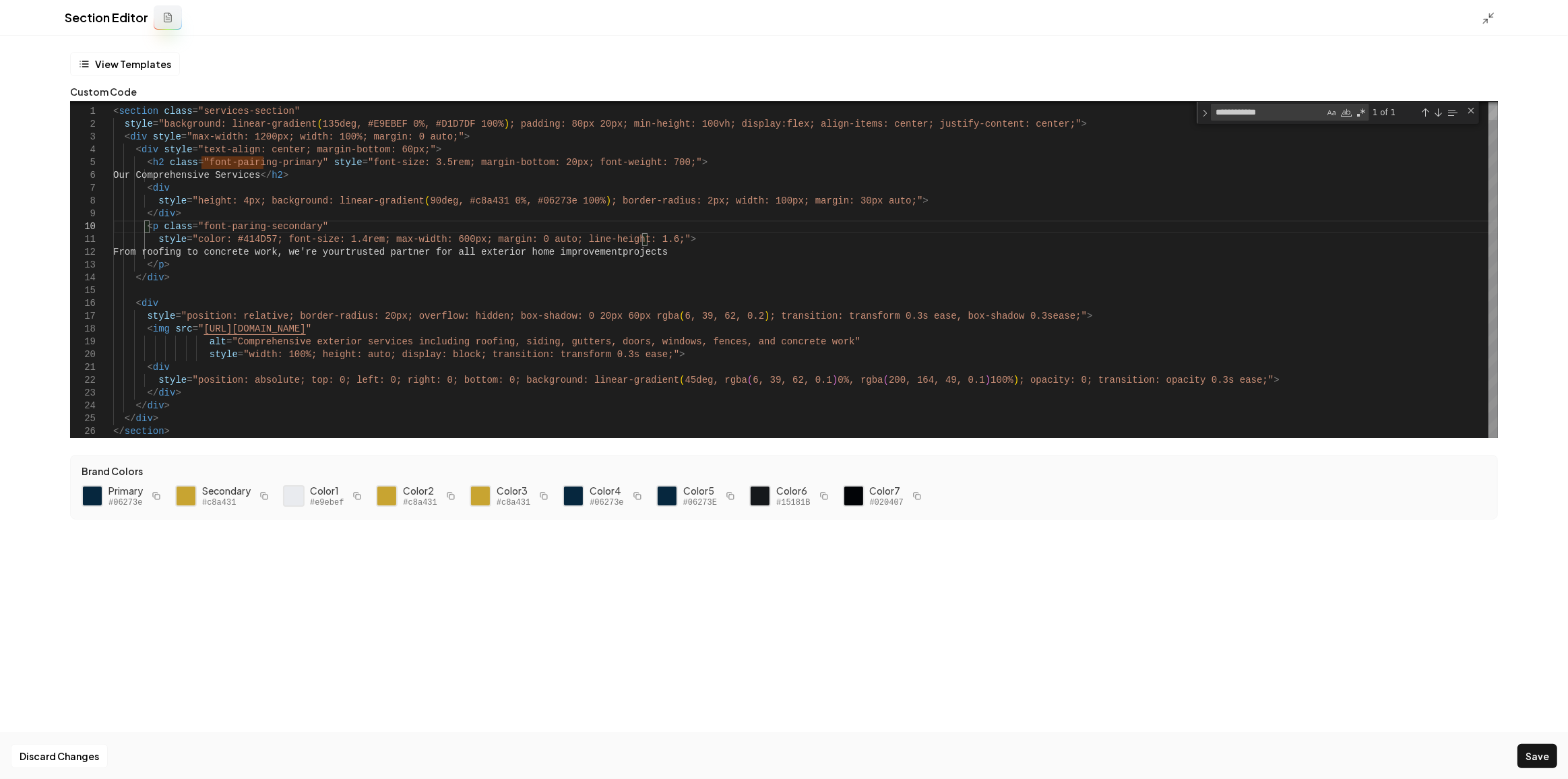
scroll to position [102, 124]
drag, startPoint x: 203, startPoint y: 162, endPoint x: 264, endPoint y: 167, distance: 61.2
click at [264, 167] on div "< section class = "services-section" style = "background: linear-gradient ( 135…" at bounding box center [805, 260] width 1384 height 356
click at [1468, 112] on div "Close (Escape)" at bounding box center [1471, 110] width 11 height 11
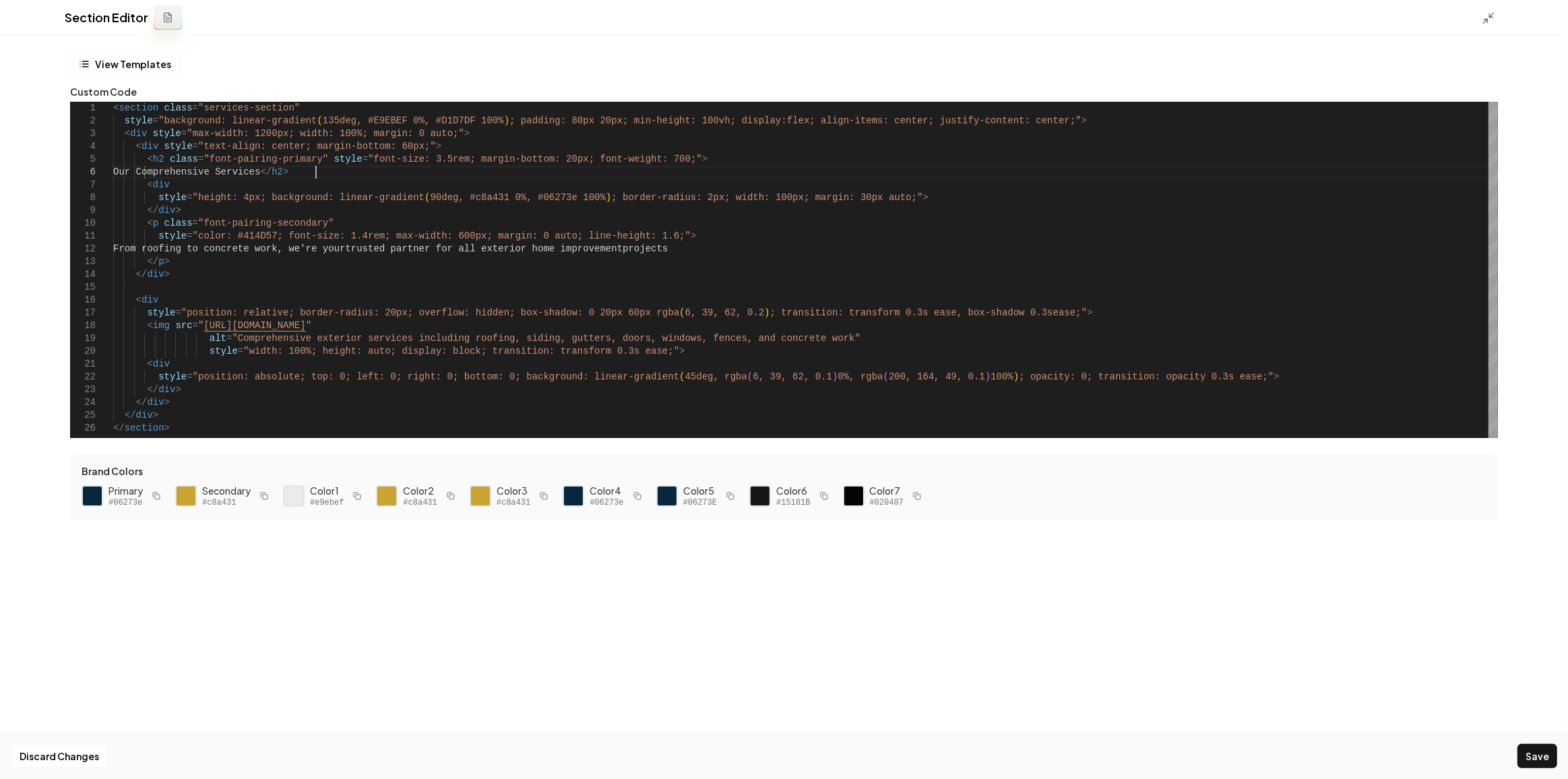
click at [1261, 178] on div "< section class = "services-section" style = "background: linear-gradient ( 135…" at bounding box center [805, 270] width 1384 height 337
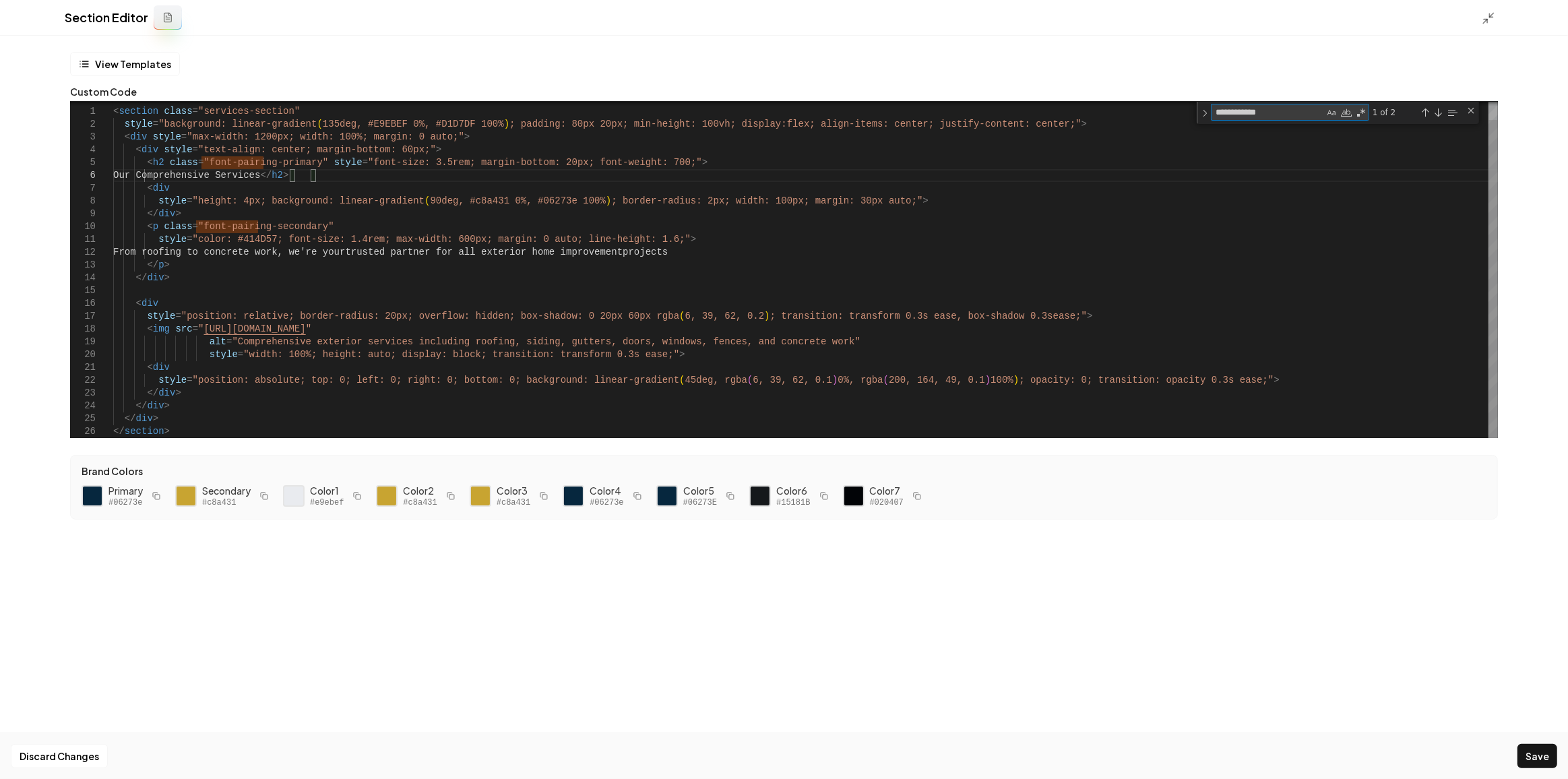
type textarea "**********"
type textarea "*"
type textarea "**********"
type textarea "**"
type textarea "**********"
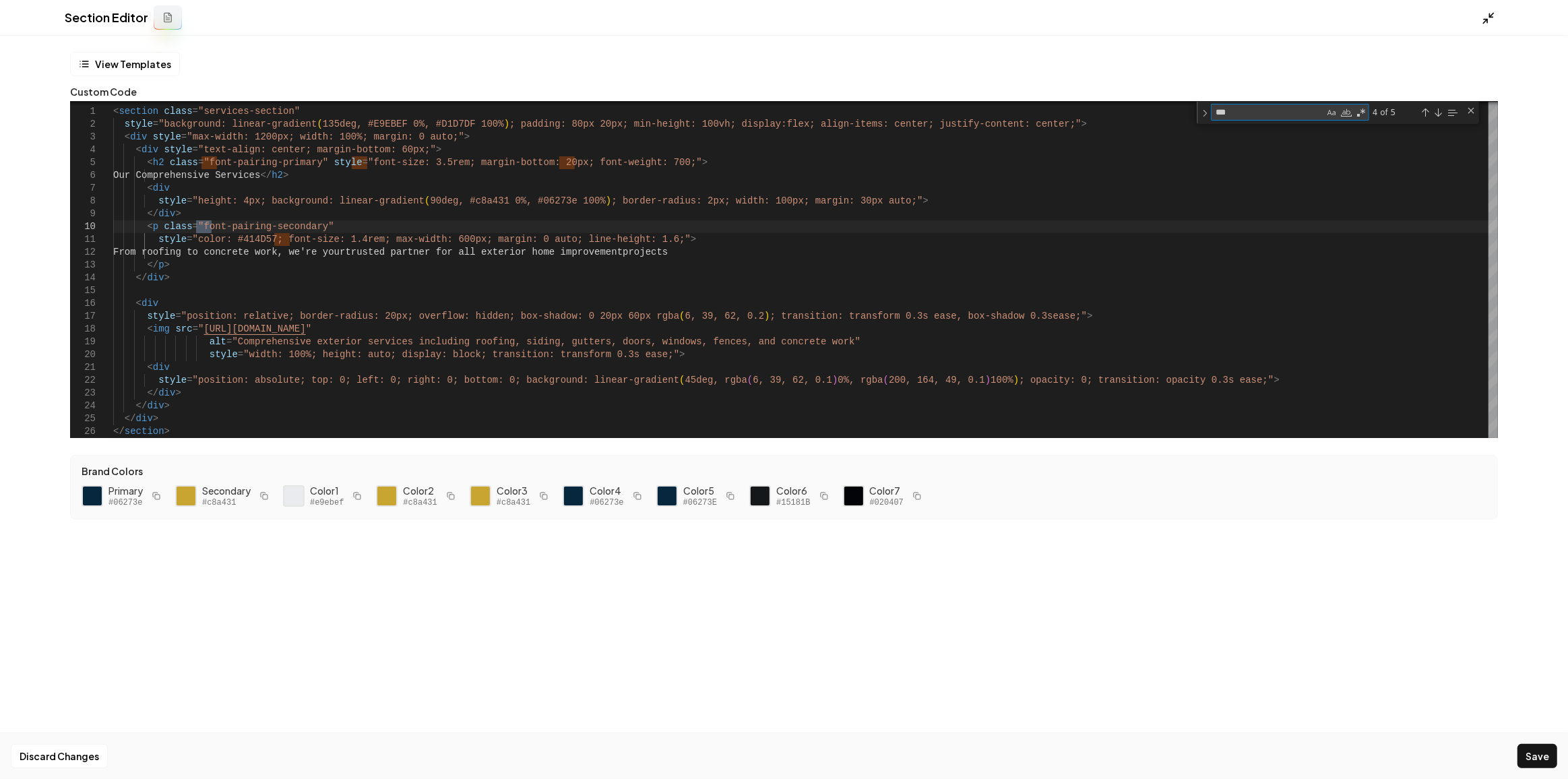
type textarea "***"
click at [1484, 20] on icon at bounding box center [1488, 19] width 14 height 14
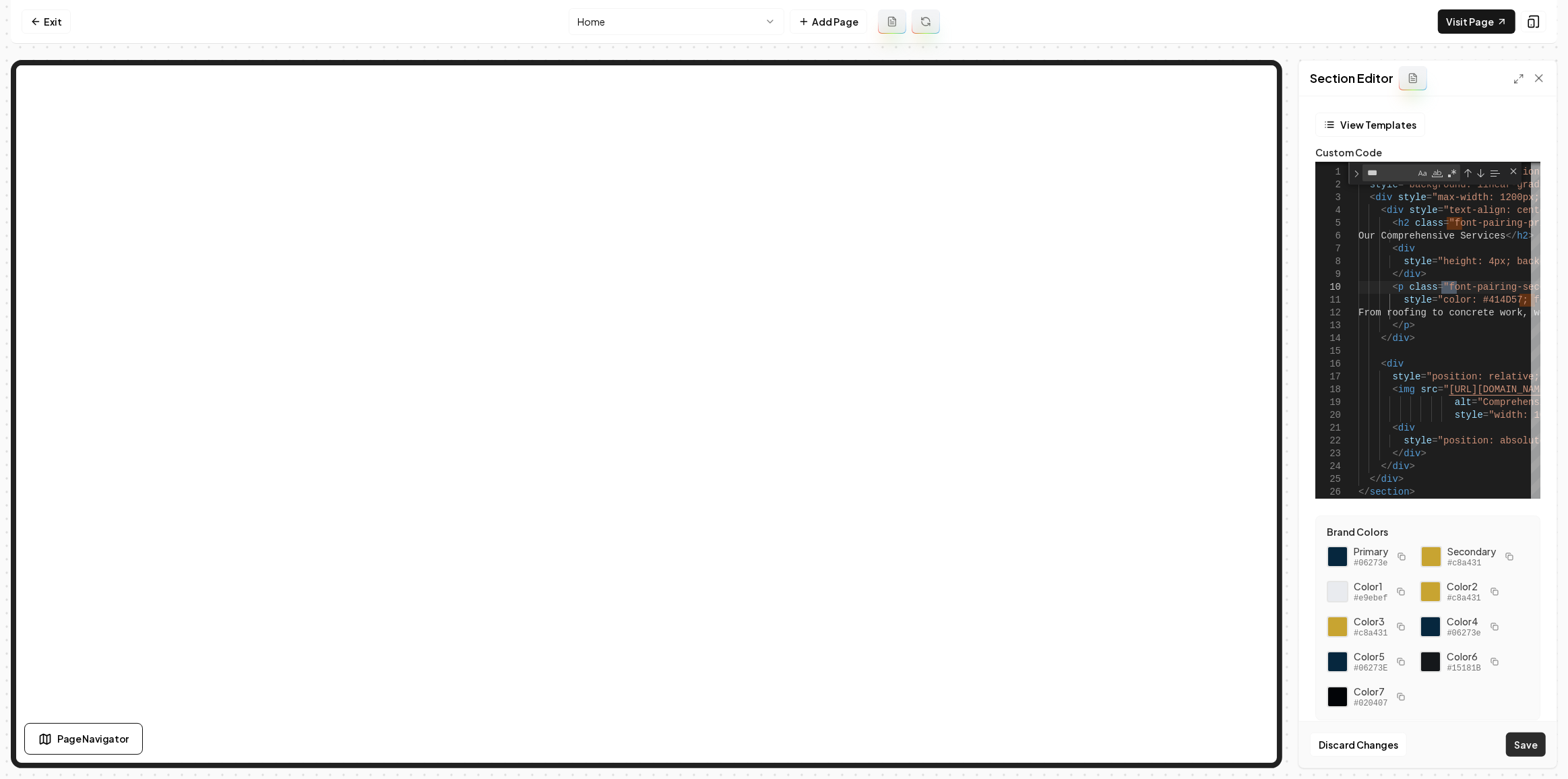
click at [1544, 748] on button "Save" at bounding box center [1526, 745] width 39 height 25
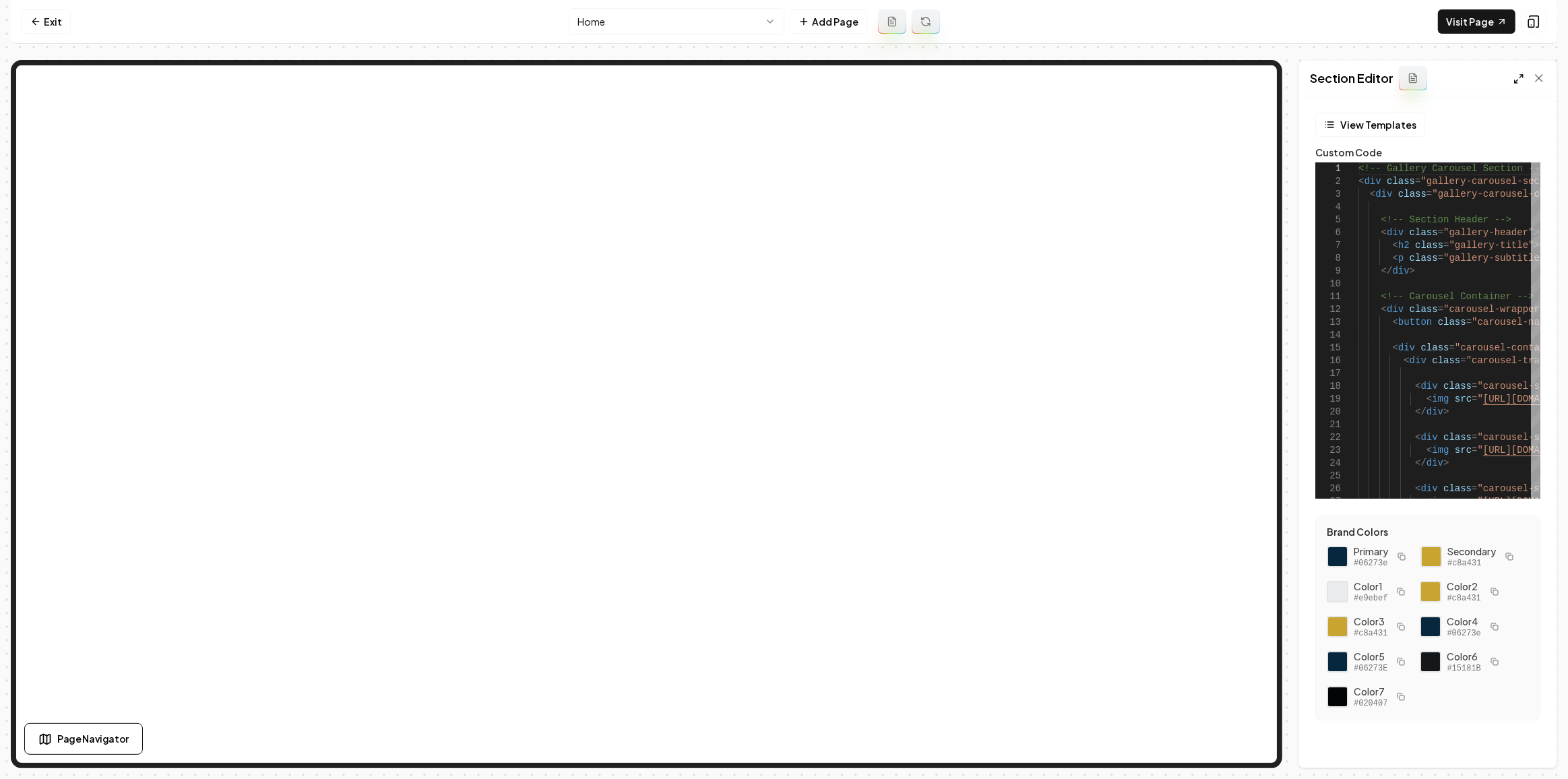
click at [1519, 75] on icon at bounding box center [1518, 79] width 11 height 11
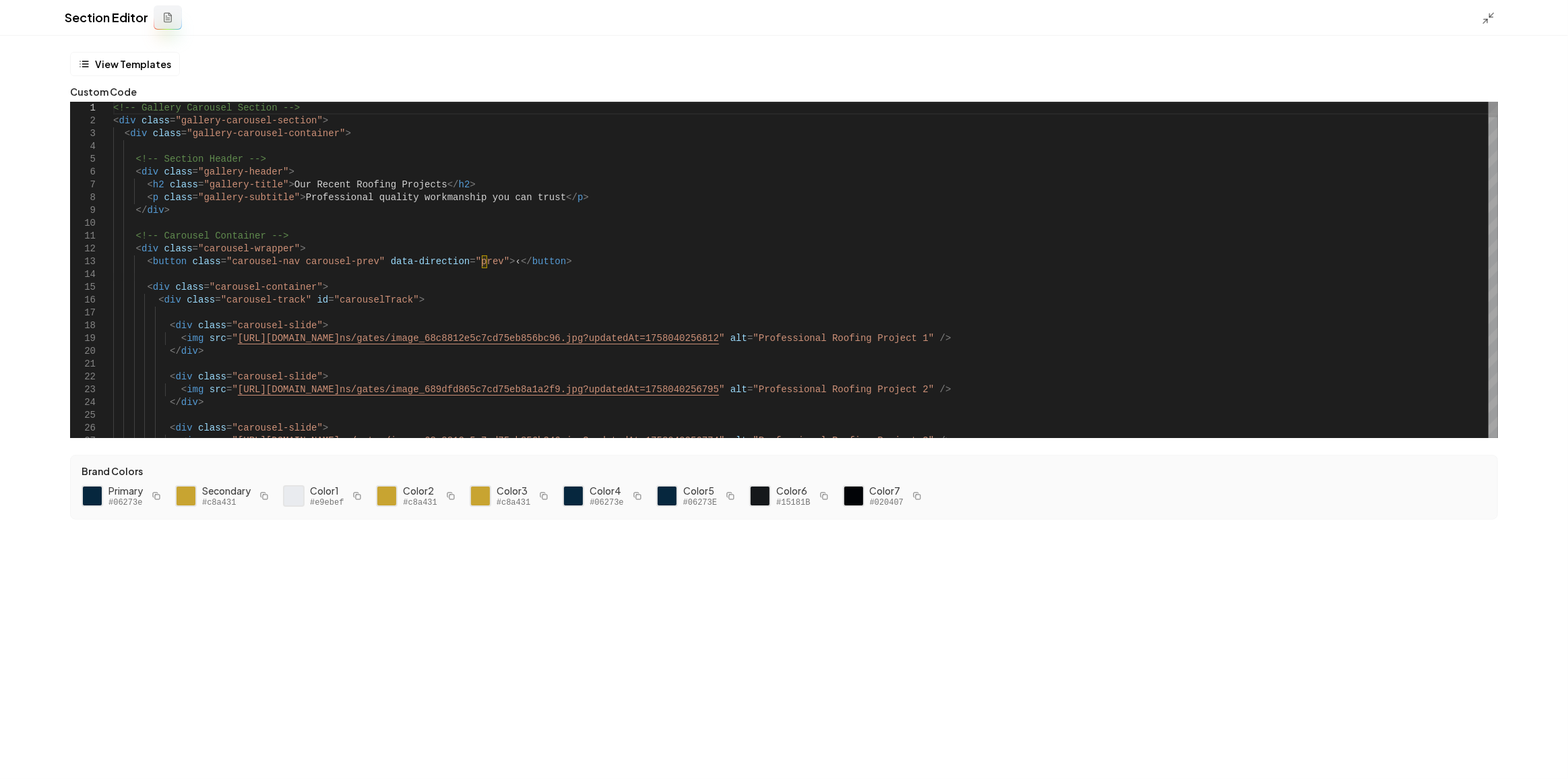
drag, startPoint x: 306, startPoint y: 180, endPoint x: 378, endPoint y: 178, distance: 72.0
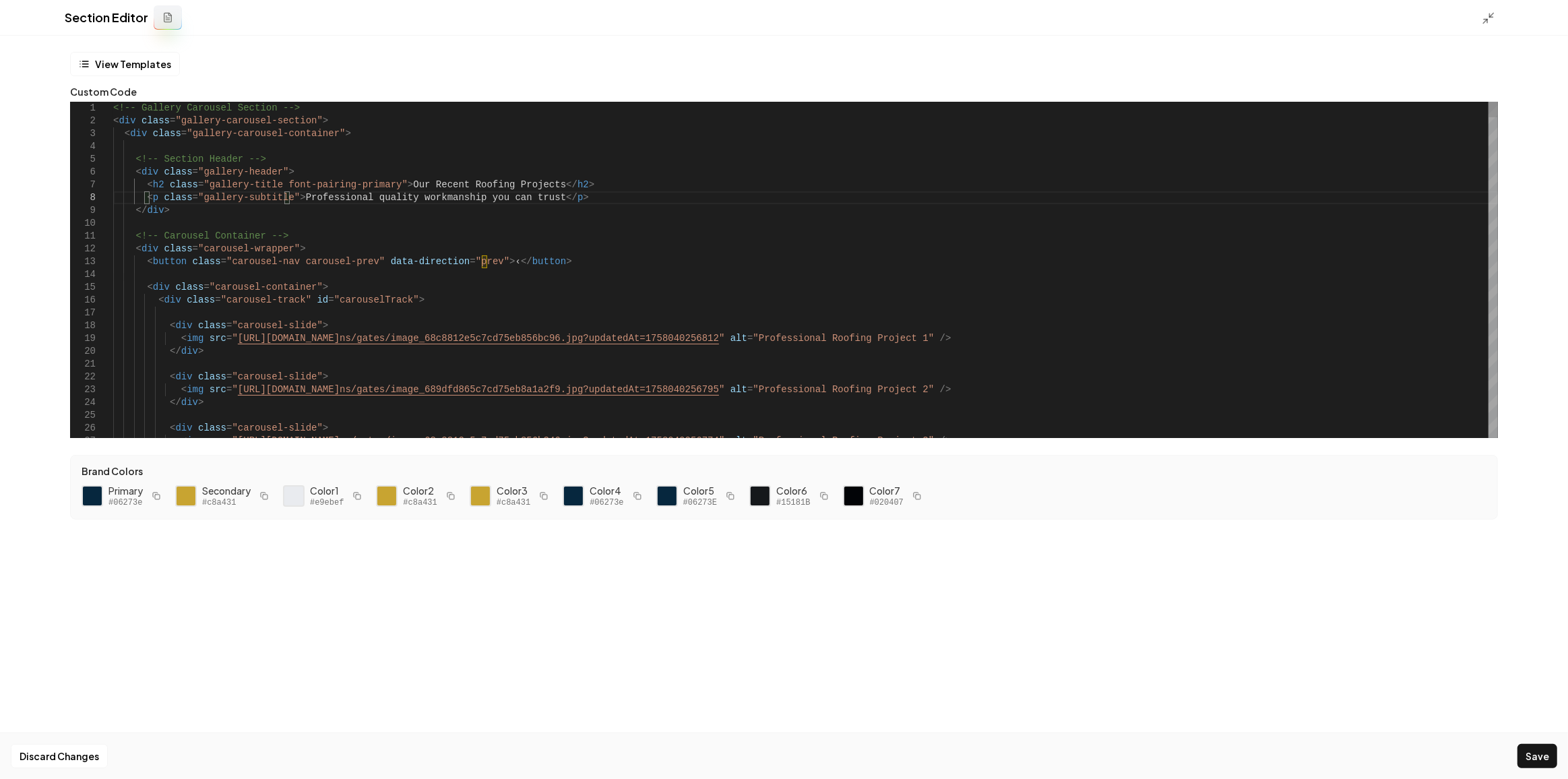
scroll to position [90, 170]
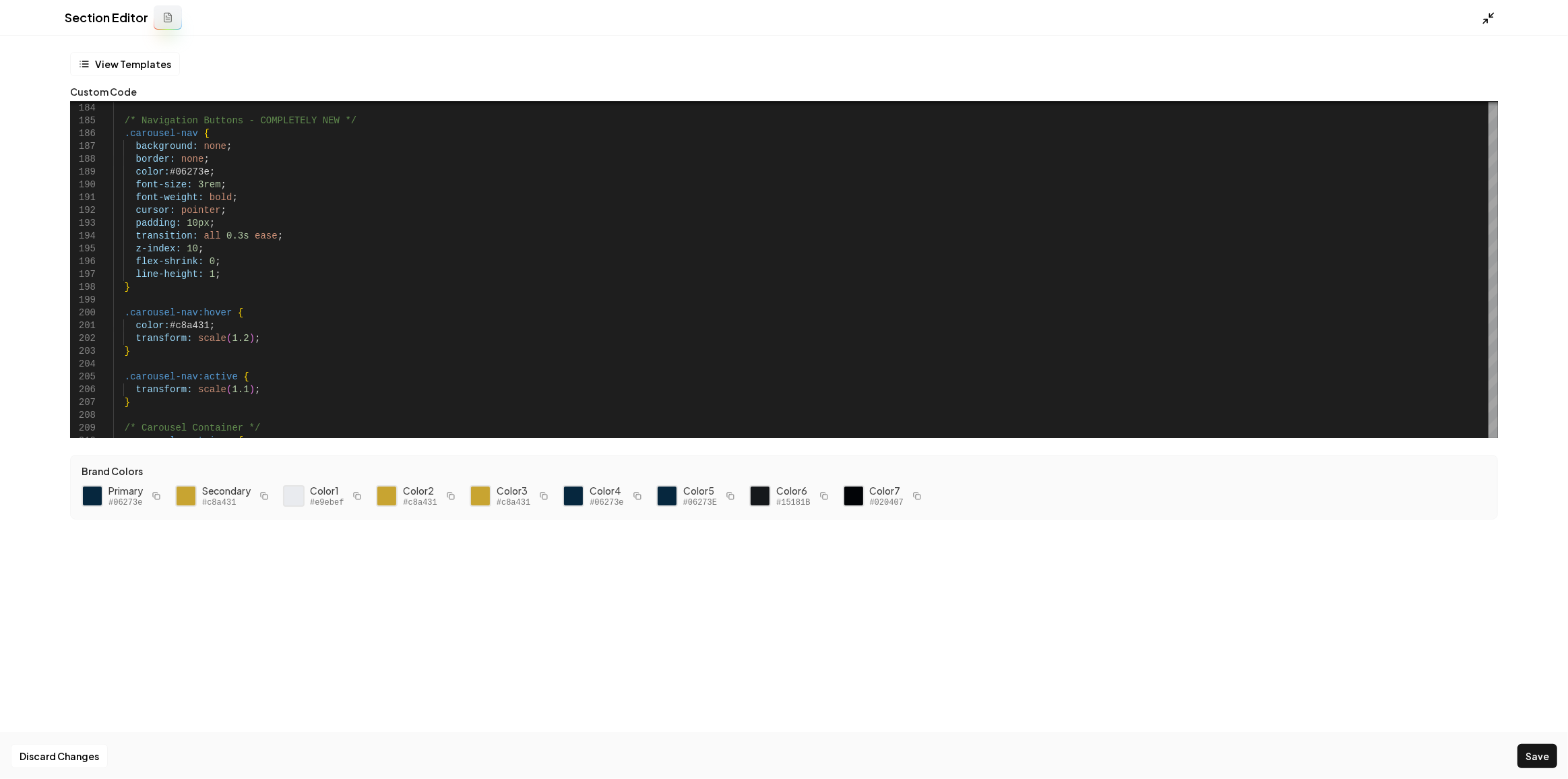
type textarea "**********"
click at [1484, 15] on icon at bounding box center [1488, 19] width 14 height 14
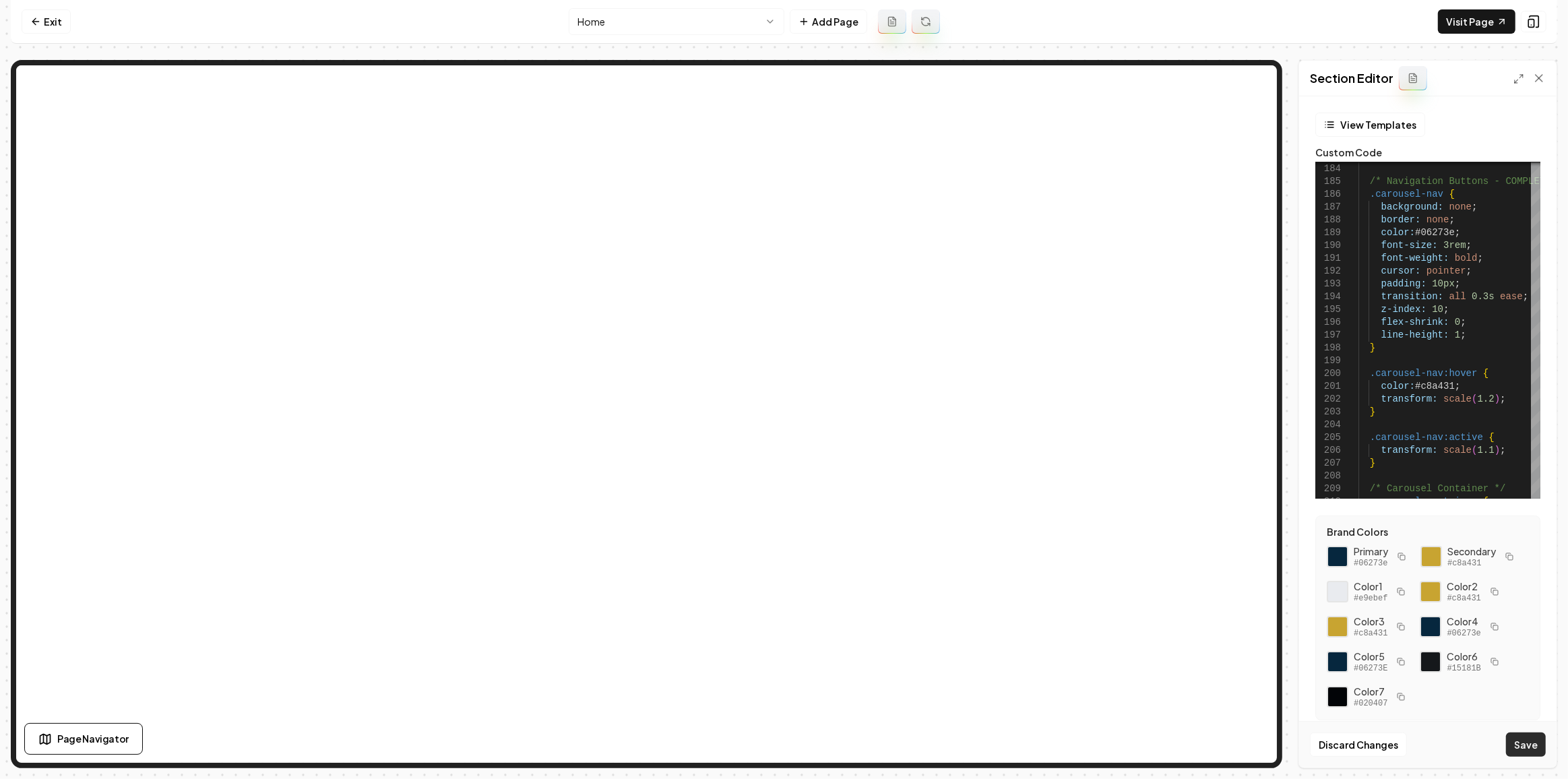
click at [1535, 750] on button "Save" at bounding box center [1526, 745] width 39 height 25
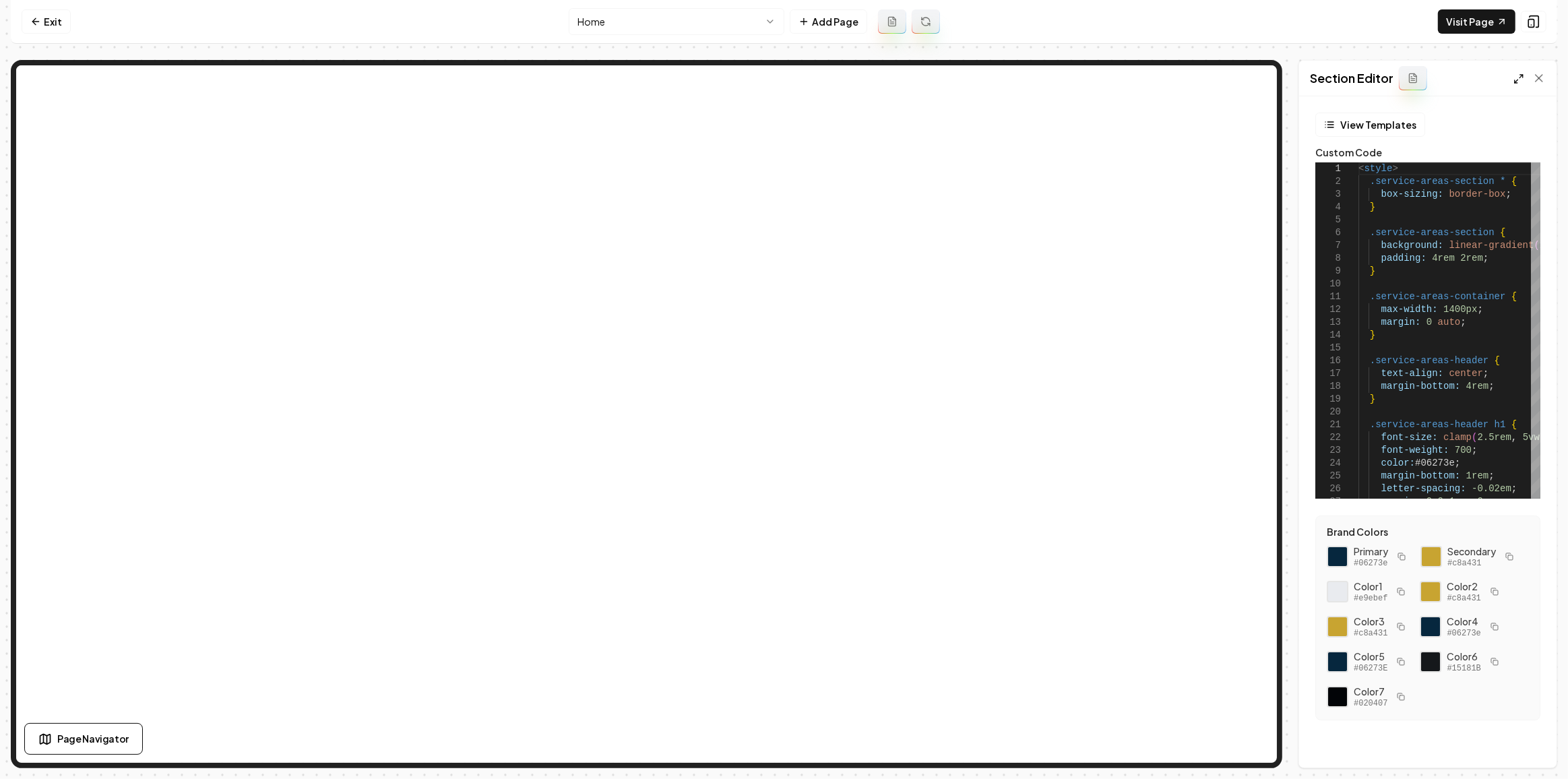
click at [1519, 78] on icon at bounding box center [1518, 79] width 11 height 11
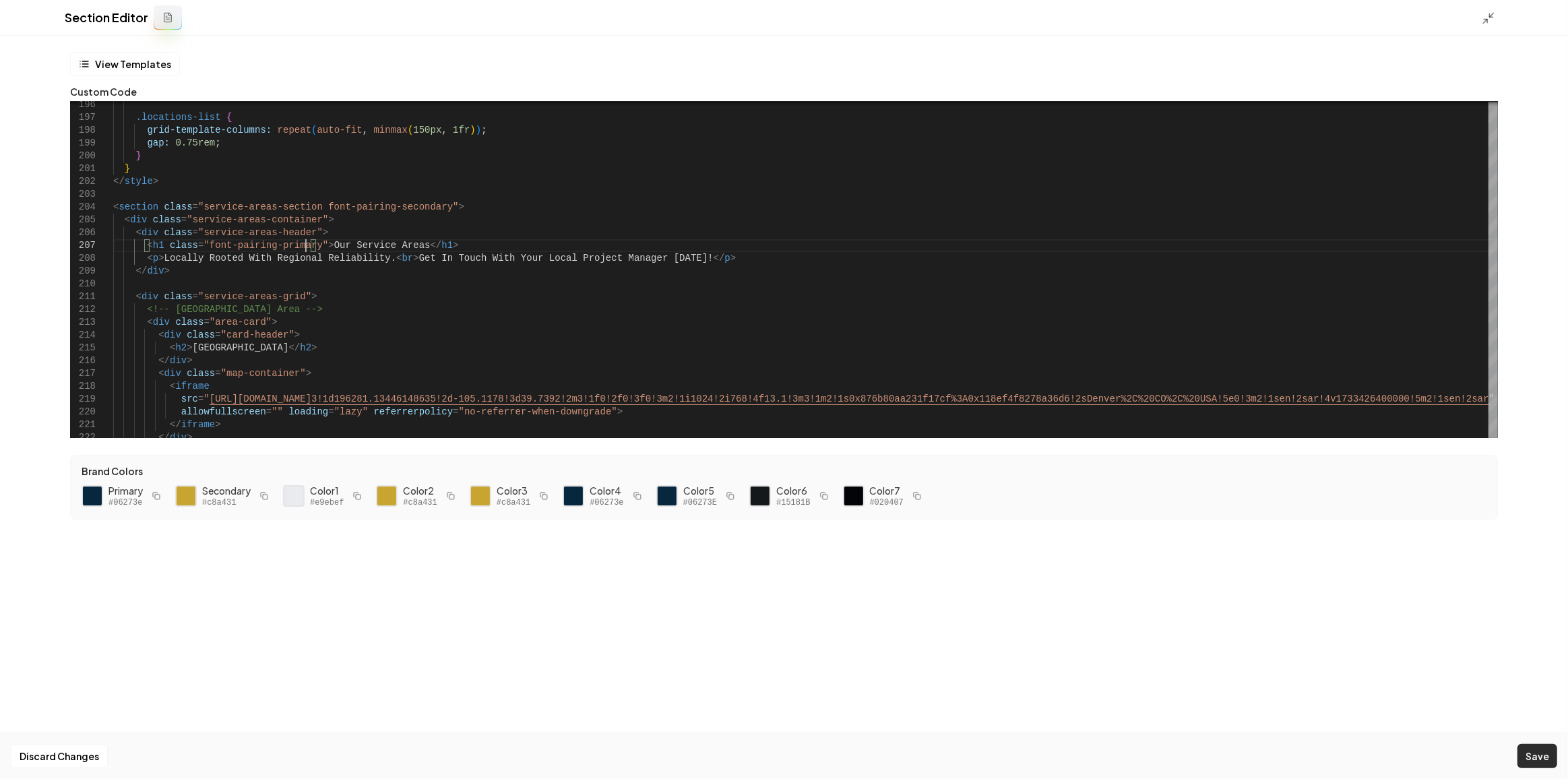
click at [1519, 765] on button "Save" at bounding box center [1537, 756] width 39 height 25
click at [1490, 18] on icon at bounding box center [1488, 19] width 14 height 14
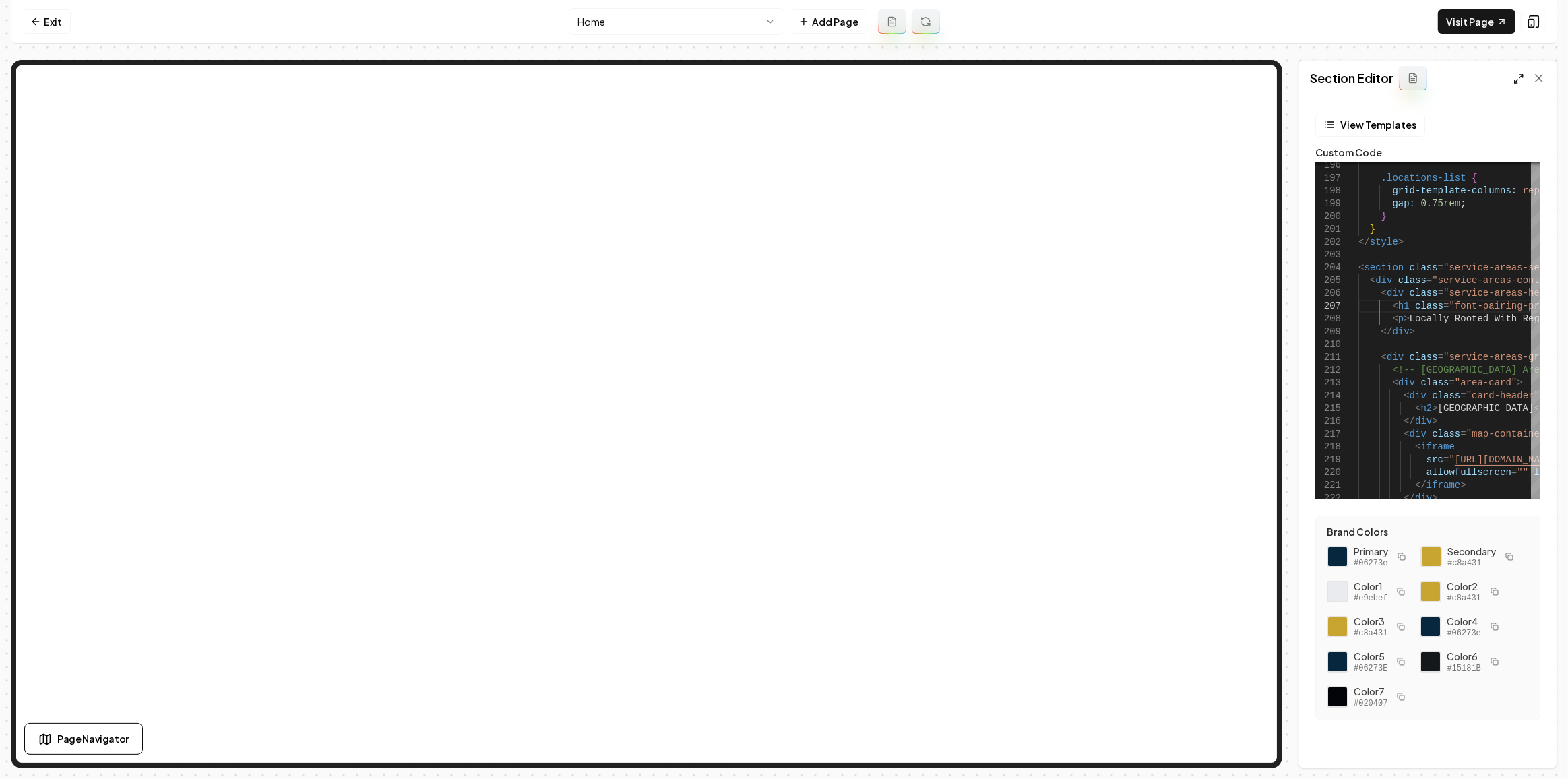
click at [1513, 78] on icon at bounding box center [1518, 79] width 11 height 11
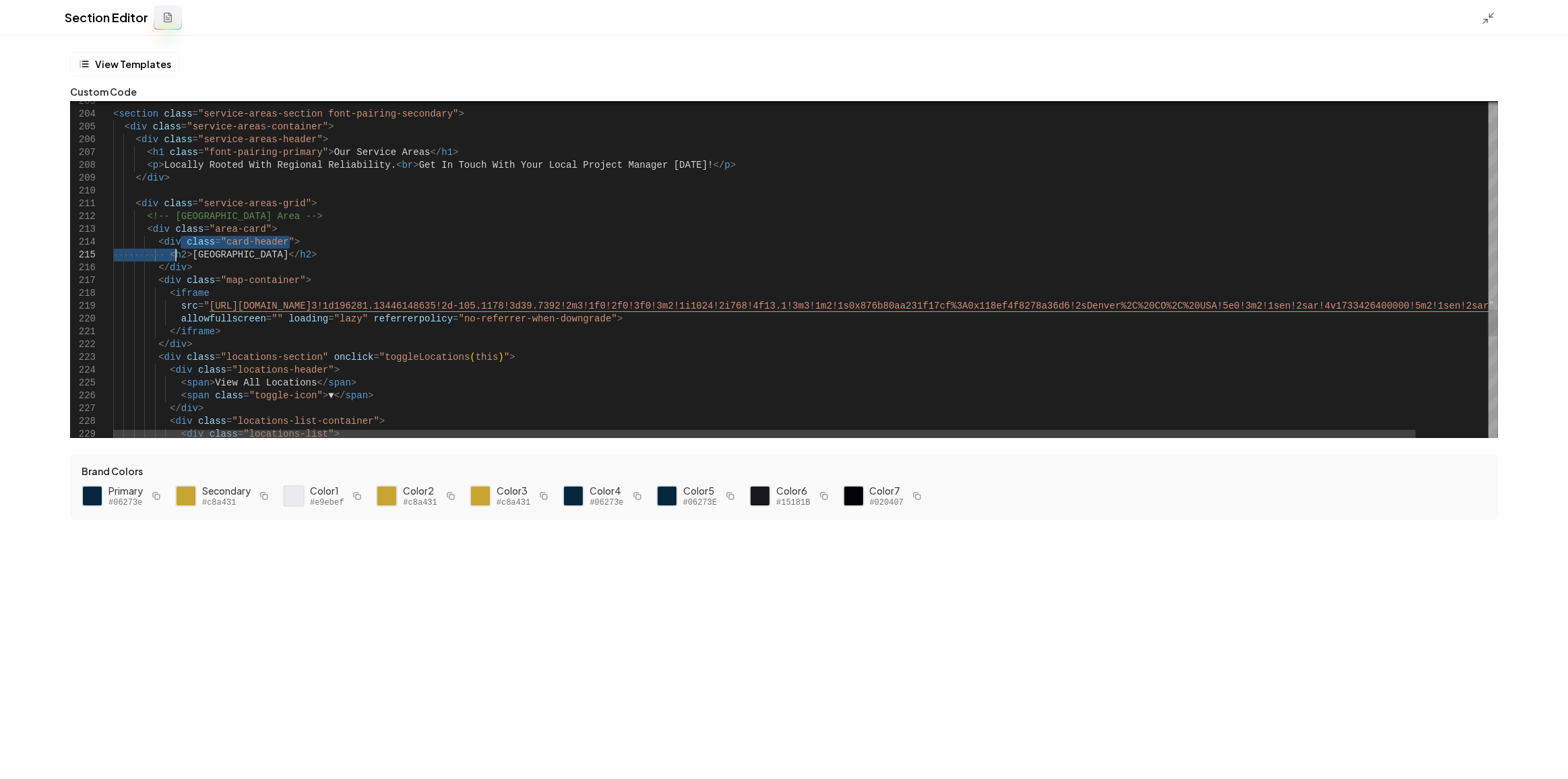
drag, startPoint x: 168, startPoint y: 256, endPoint x: 182, endPoint y: 261, distance: 14.9
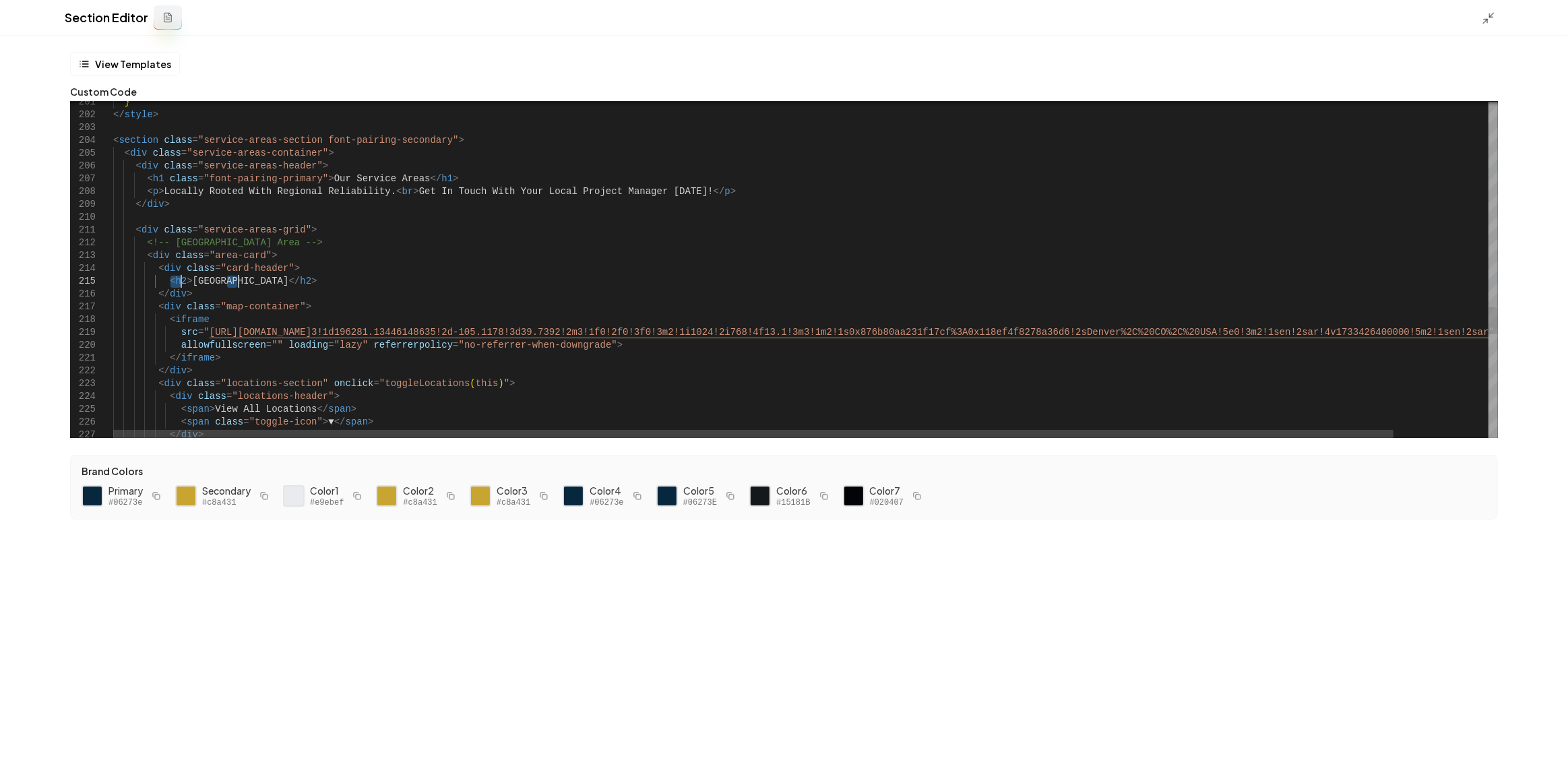
drag, startPoint x: 304, startPoint y: 178, endPoint x: 193, endPoint y: 178, distance: 111.0
drag, startPoint x: 169, startPoint y: 179, endPoint x: 312, endPoint y: 180, distance: 143.0
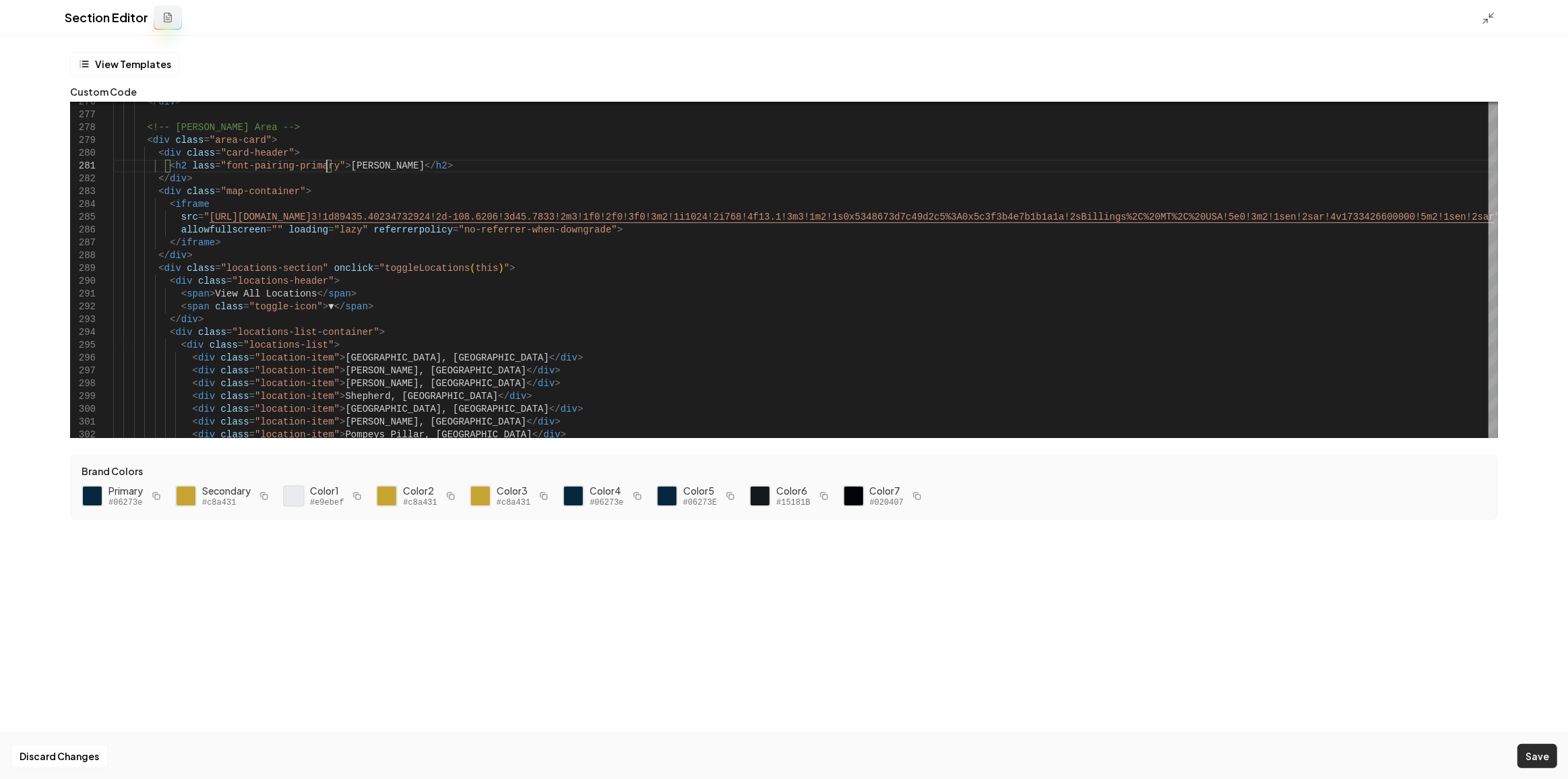
click at [1540, 756] on button "Save" at bounding box center [1537, 756] width 39 height 25
click at [1487, 23] on polyline at bounding box center [1484, 21] width 3 height 3
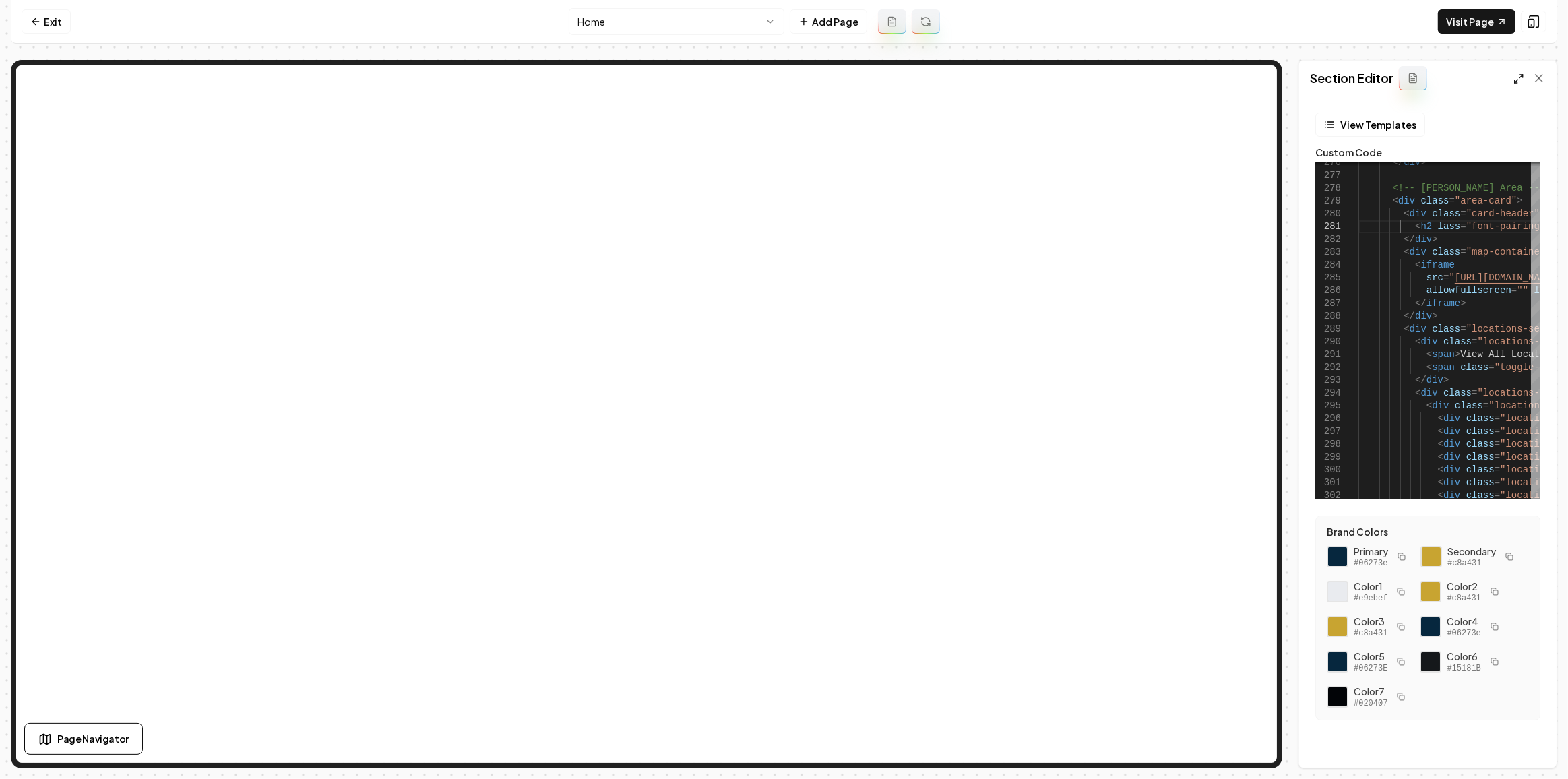
click at [1518, 74] on icon at bounding box center [1518, 79] width 11 height 11
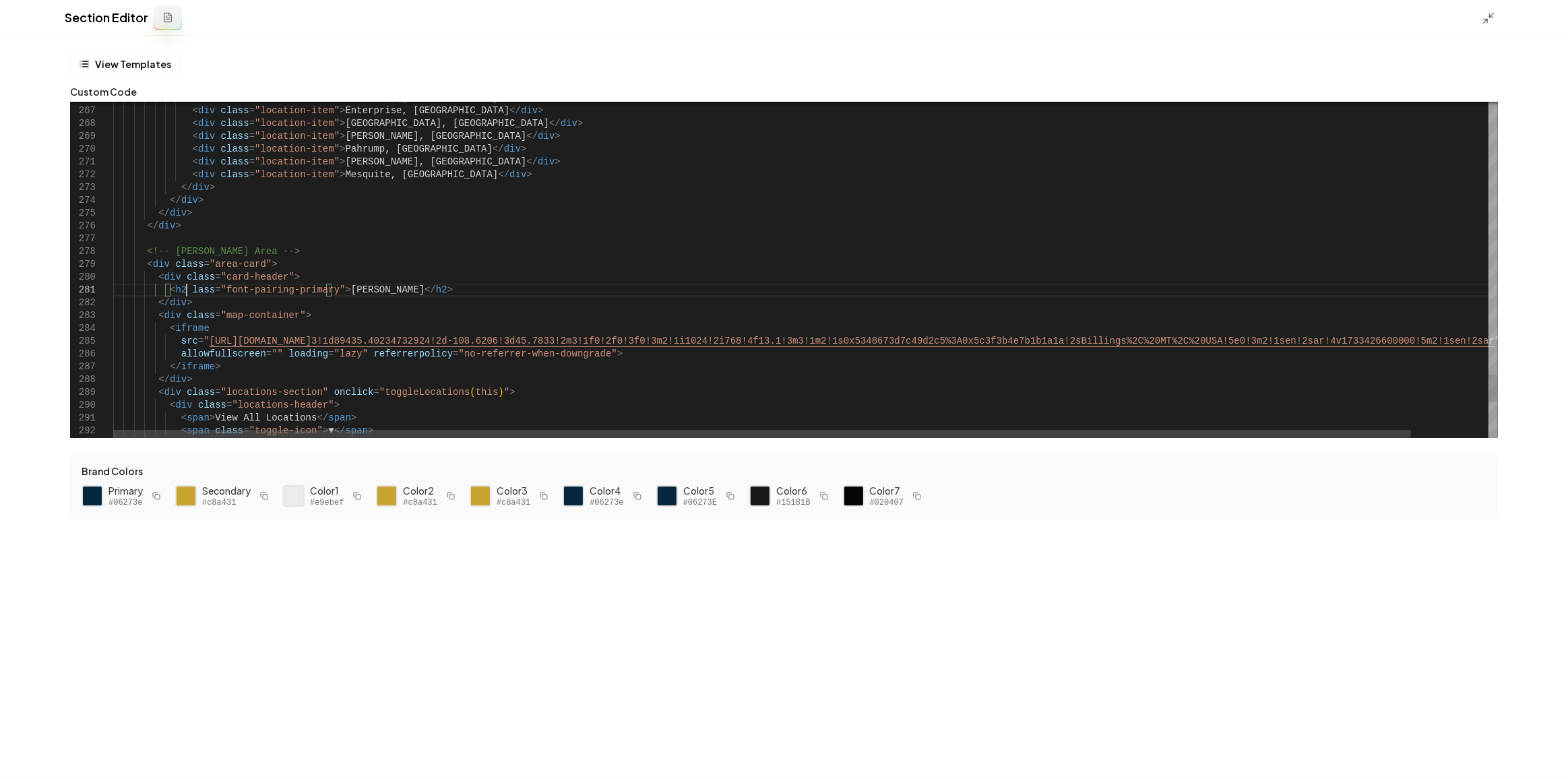
type textarea "**********"
type textarea "****"
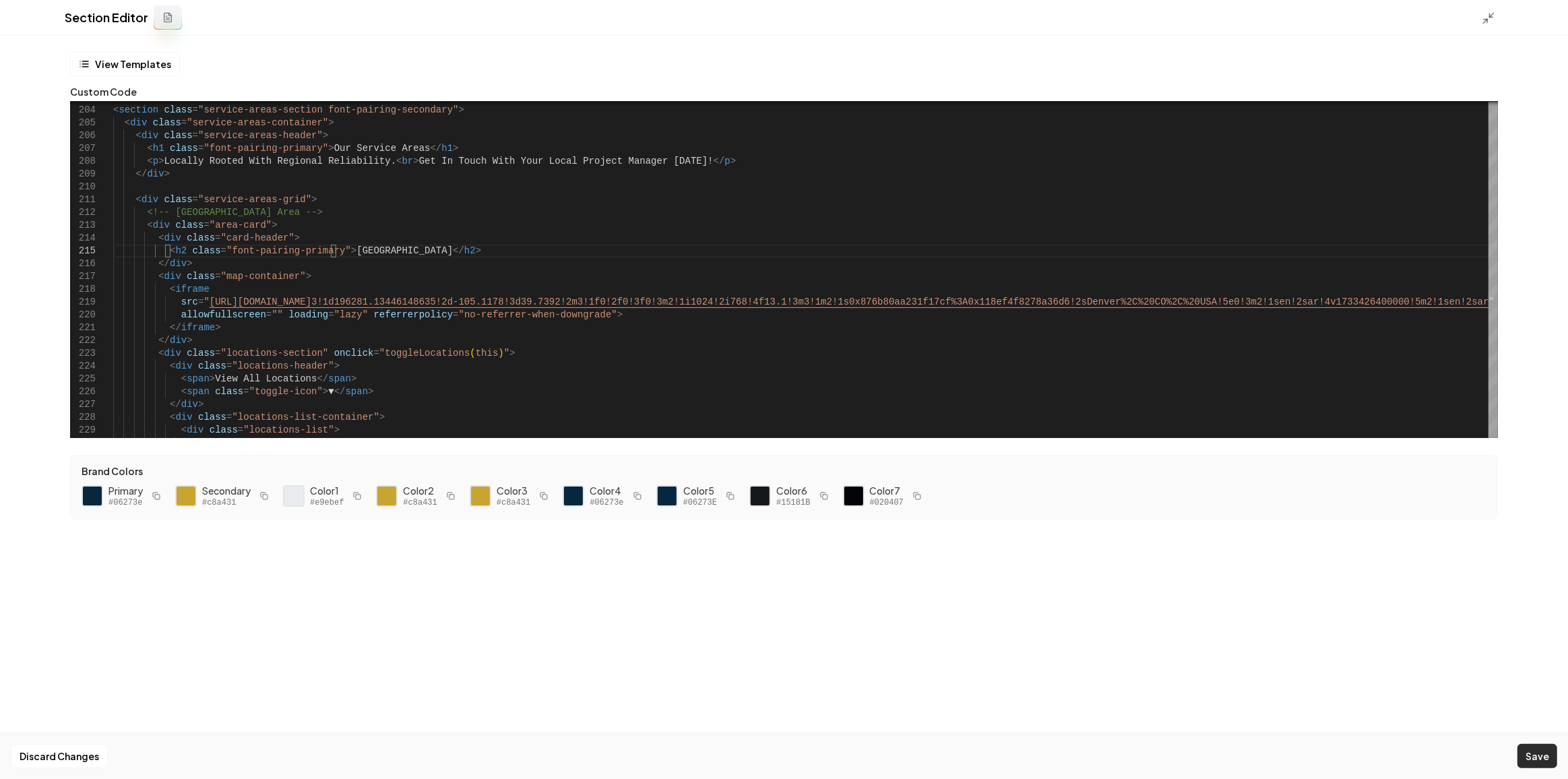
type textarea "**********"
click at [1528, 753] on button "Save" at bounding box center [1537, 756] width 39 height 25
click at [1489, 19] on icon at bounding box center [1488, 19] width 14 height 14
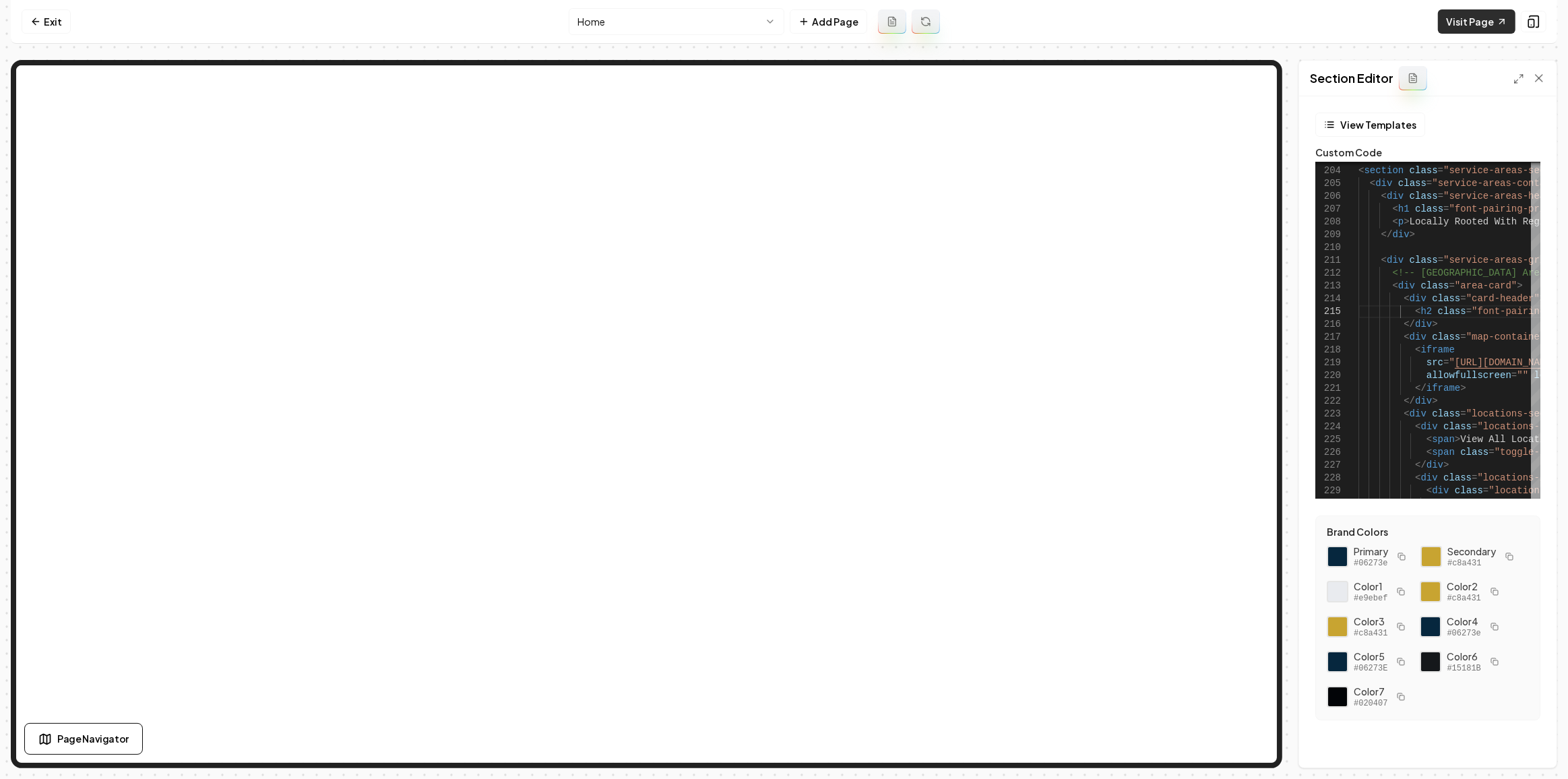
click at [1480, 15] on link "Visit Page" at bounding box center [1476, 22] width 78 height 25
click at [743, 23] on html "Computer Required This feature is only available on a computer. Please switch t…" at bounding box center [784, 389] width 1568 height 779
click at [660, 32] on html "Computer Required This feature is only available on a computer. Please switch t…" at bounding box center [784, 389] width 1568 height 779
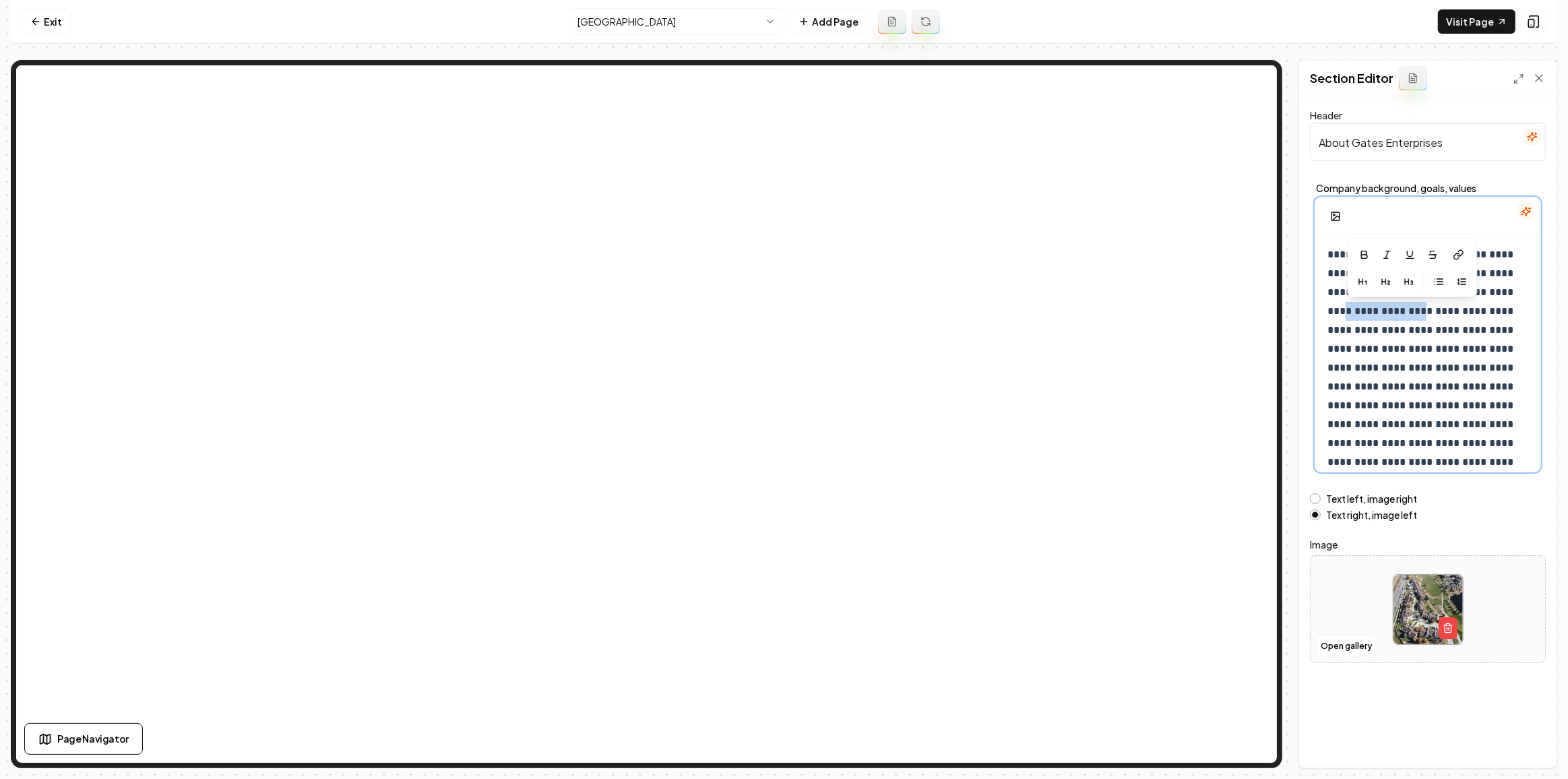
drag, startPoint x: 1375, startPoint y: 310, endPoint x: 1448, endPoint y: 311, distance: 73.0
click at [1448, 311] on p "**********" at bounding box center [1423, 499] width 193 height 509
click at [1523, 746] on button "Save" at bounding box center [1526, 745] width 39 height 25
click at [676, 16] on html "Computer Required This feature is only available on a computer. Please switch t…" at bounding box center [784, 389] width 1568 height 779
drag, startPoint x: 1392, startPoint y: 290, endPoint x: 1478, endPoint y: 284, distance: 86.2
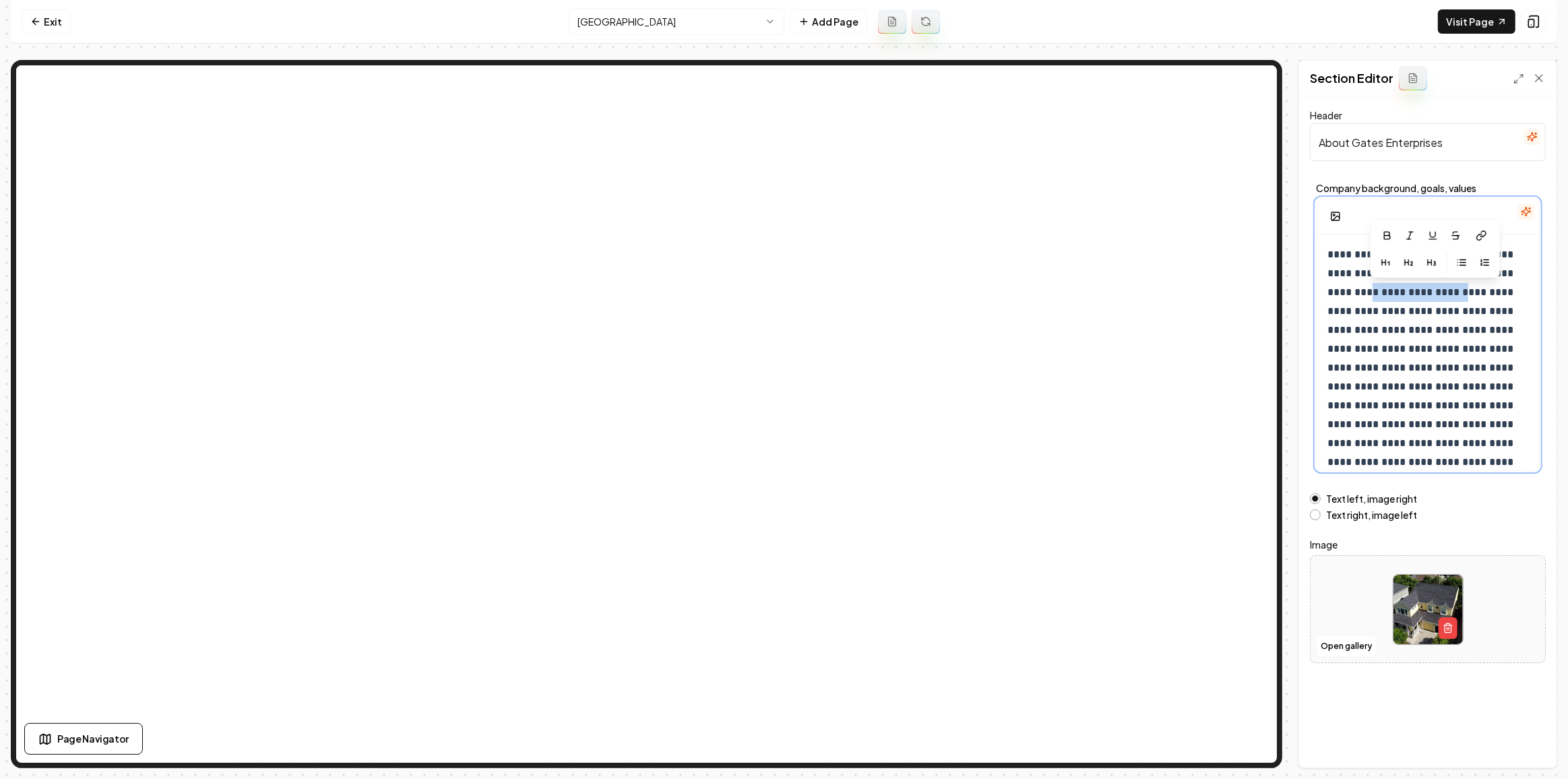
click at [1478, 284] on p "**********" at bounding box center [1423, 443] width 193 height 396
click at [1522, 738] on button "Save" at bounding box center [1526, 745] width 39 height 25
click at [739, 13] on html "**********" at bounding box center [784, 389] width 1568 height 779
drag, startPoint x: 1383, startPoint y: 287, endPoint x: 1417, endPoint y: 292, distance: 34.4
click at [1417, 292] on p "**********" at bounding box center [1423, 481] width 193 height 472
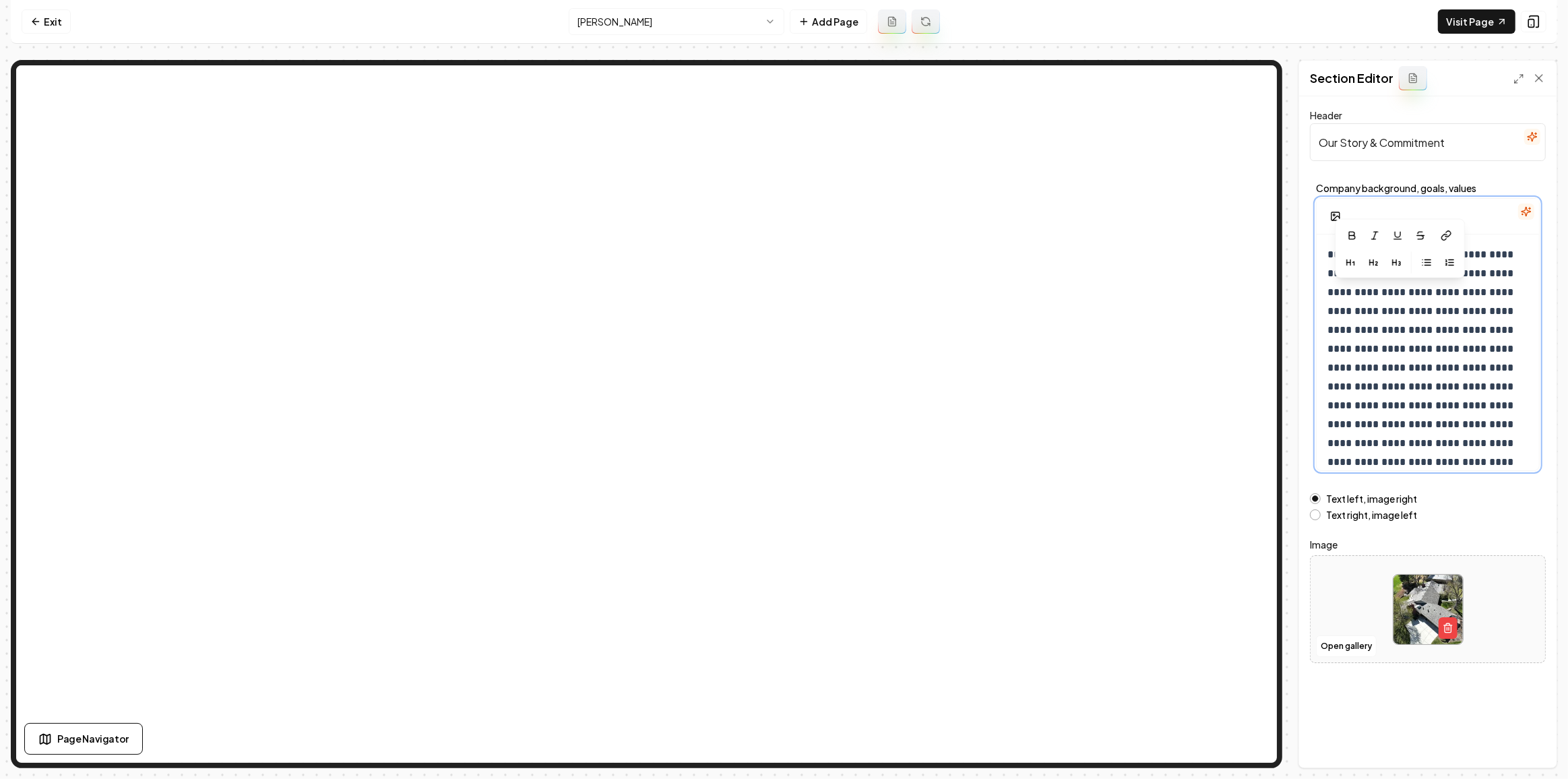
click at [1456, 294] on p "**********" at bounding box center [1423, 481] width 193 height 472
drag, startPoint x: 1441, startPoint y: 272, endPoint x: 1457, endPoint y: 276, distance: 16.5
click at [1457, 276] on p "**********" at bounding box center [1423, 481] width 193 height 472
drag, startPoint x: 1380, startPoint y: 291, endPoint x: 1423, endPoint y: 290, distance: 43.0
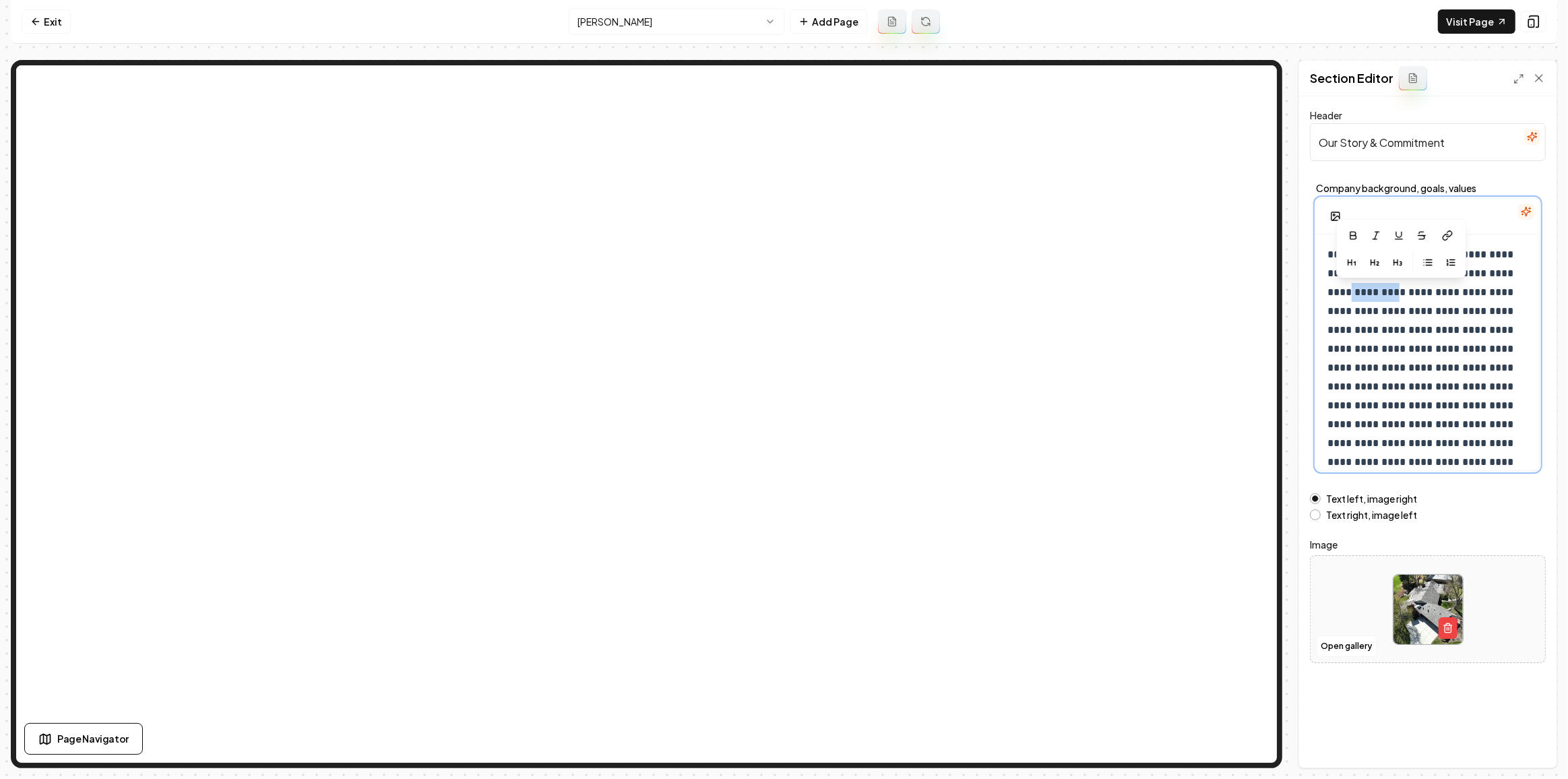
click at [1423, 290] on p "**********" at bounding box center [1423, 481] width 193 height 472
click at [1471, 272] on p "**********" at bounding box center [1423, 481] width 193 height 472
click at [1523, 744] on button "Save" at bounding box center [1526, 745] width 39 height 25
click at [42, 18] on link "Exit" at bounding box center [46, 22] width 49 height 25
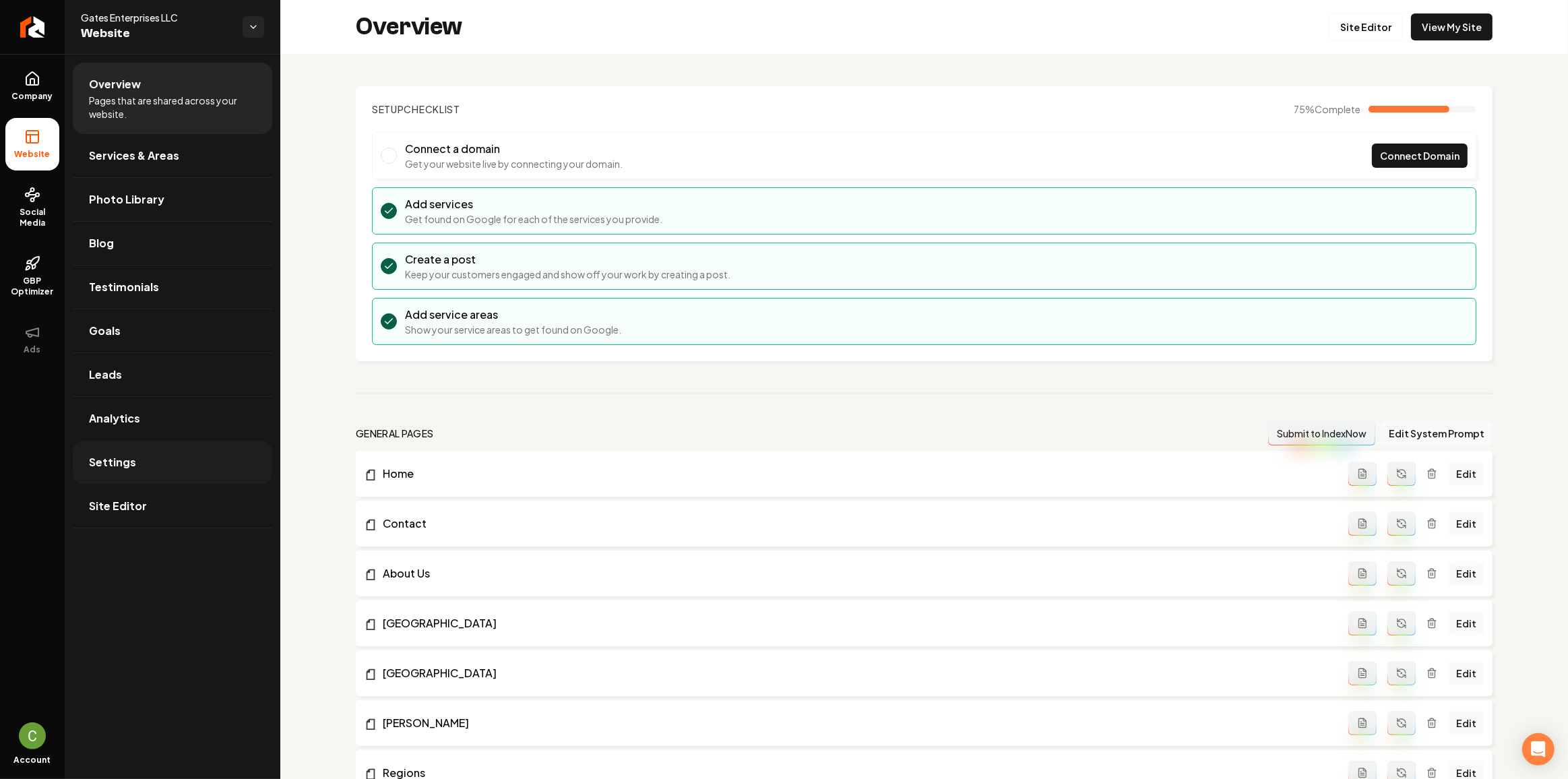
click at [178, 464] on link "Settings" at bounding box center [172, 463] width 200 height 43
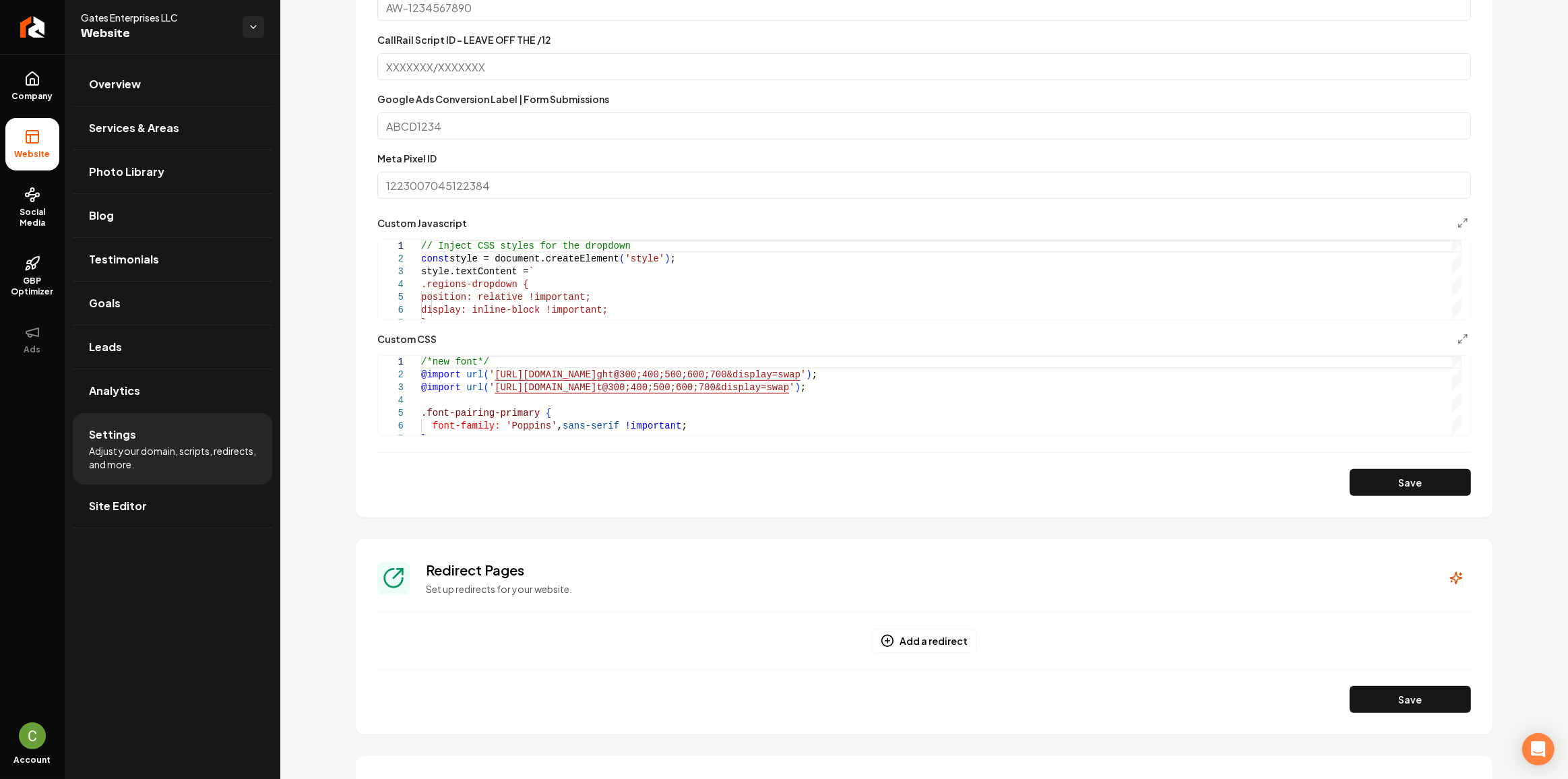
scroll to position [640, 0]
click at [1459, 343] on polyline "Main content area" at bounding box center [1460, 342] width 3 height 3
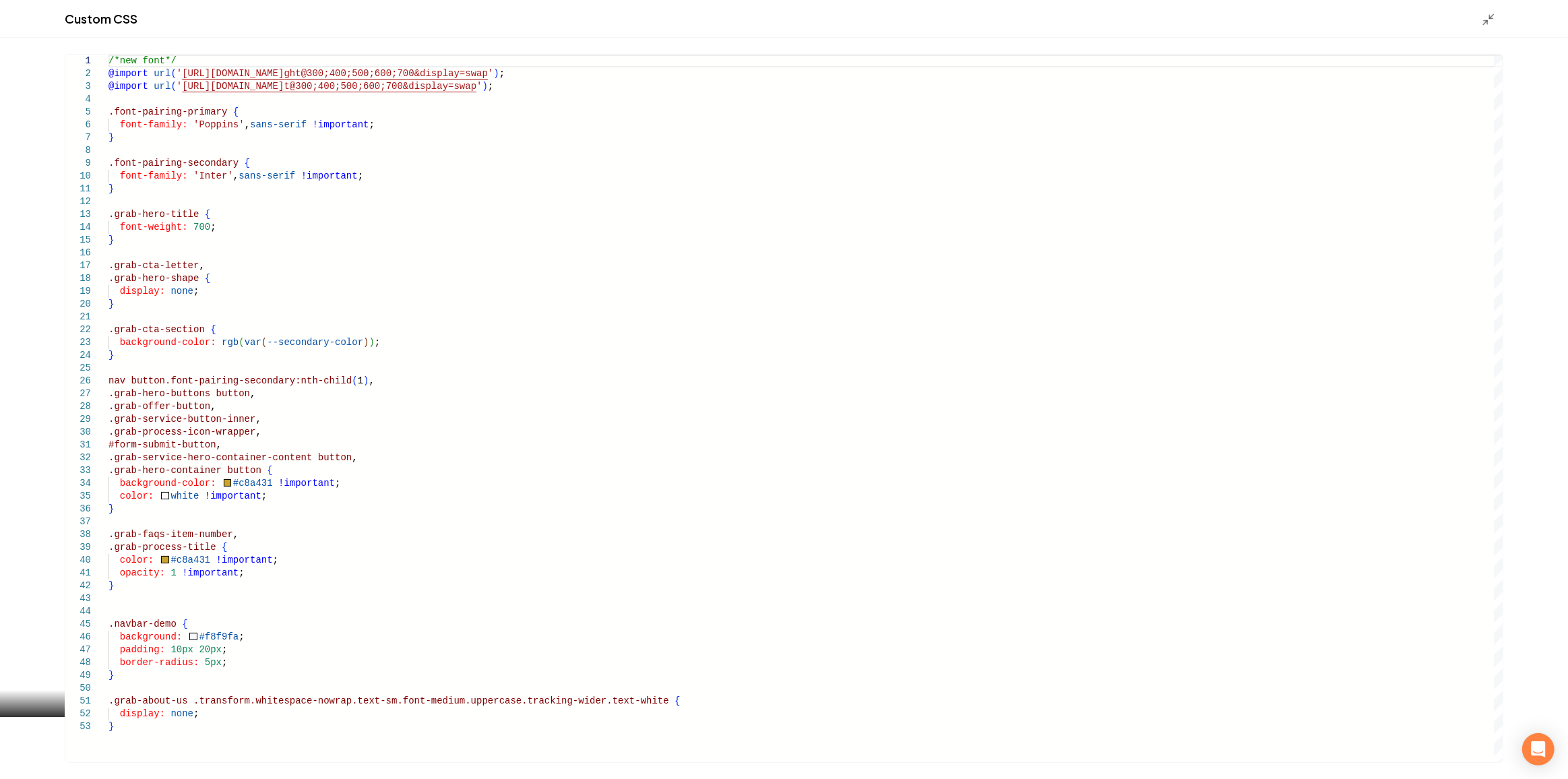
click at [109, 326] on div "/*new font*/ @import url ( ' https://fonts.googleapis.com/css2?family=Poppins:w…" at bounding box center [805, 408] width 1395 height 708
type textarea "**********"
click at [1482, 10] on div "Custom CSS" at bounding box center [784, 19] width 1568 height 37
drag, startPoint x: 1487, startPoint y: 23, endPoint x: 1462, endPoint y: 178, distance: 157.0
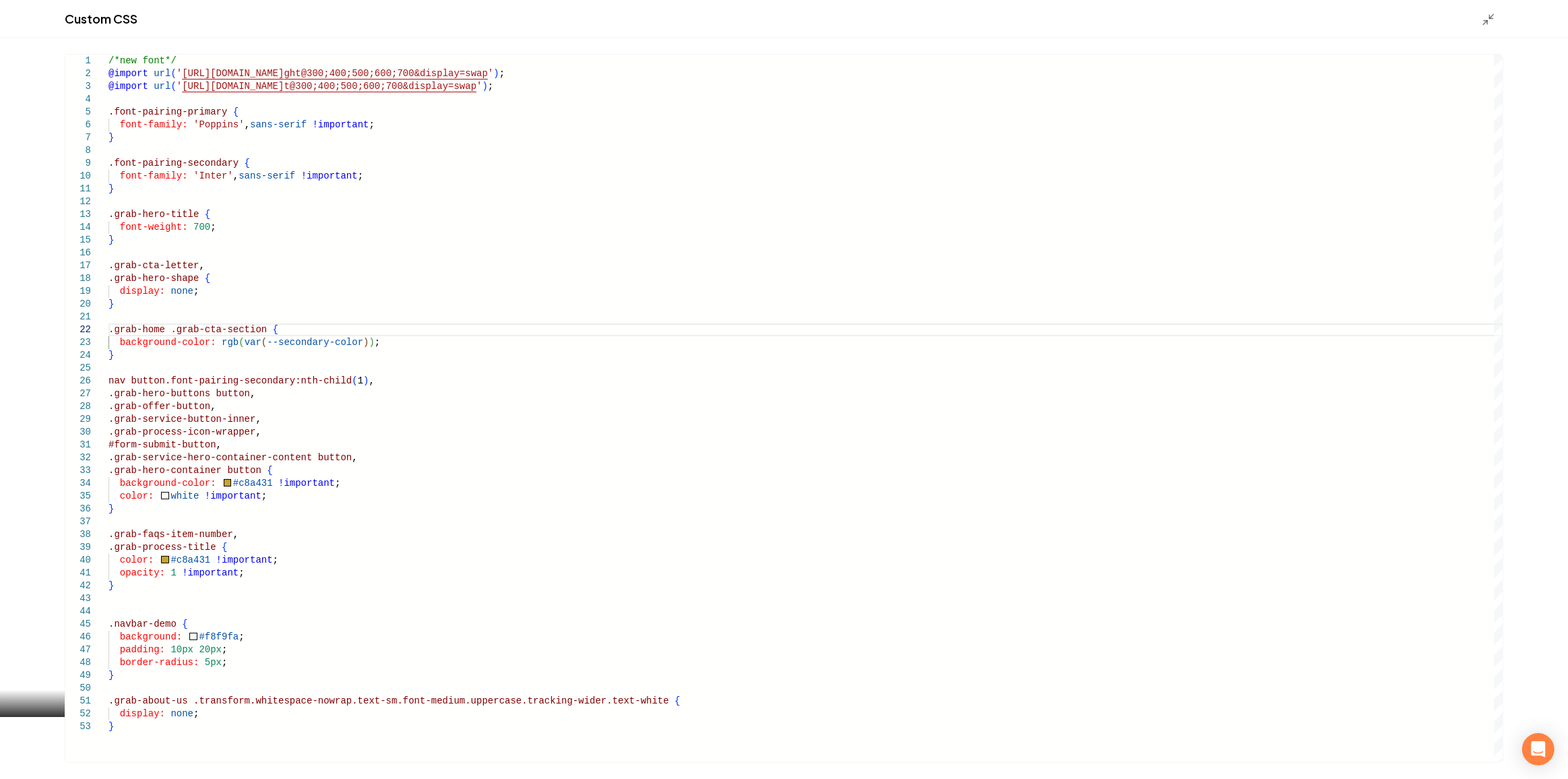
click at [1488, 23] on icon "Main content area" at bounding box center [1488, 20] width 14 height 14
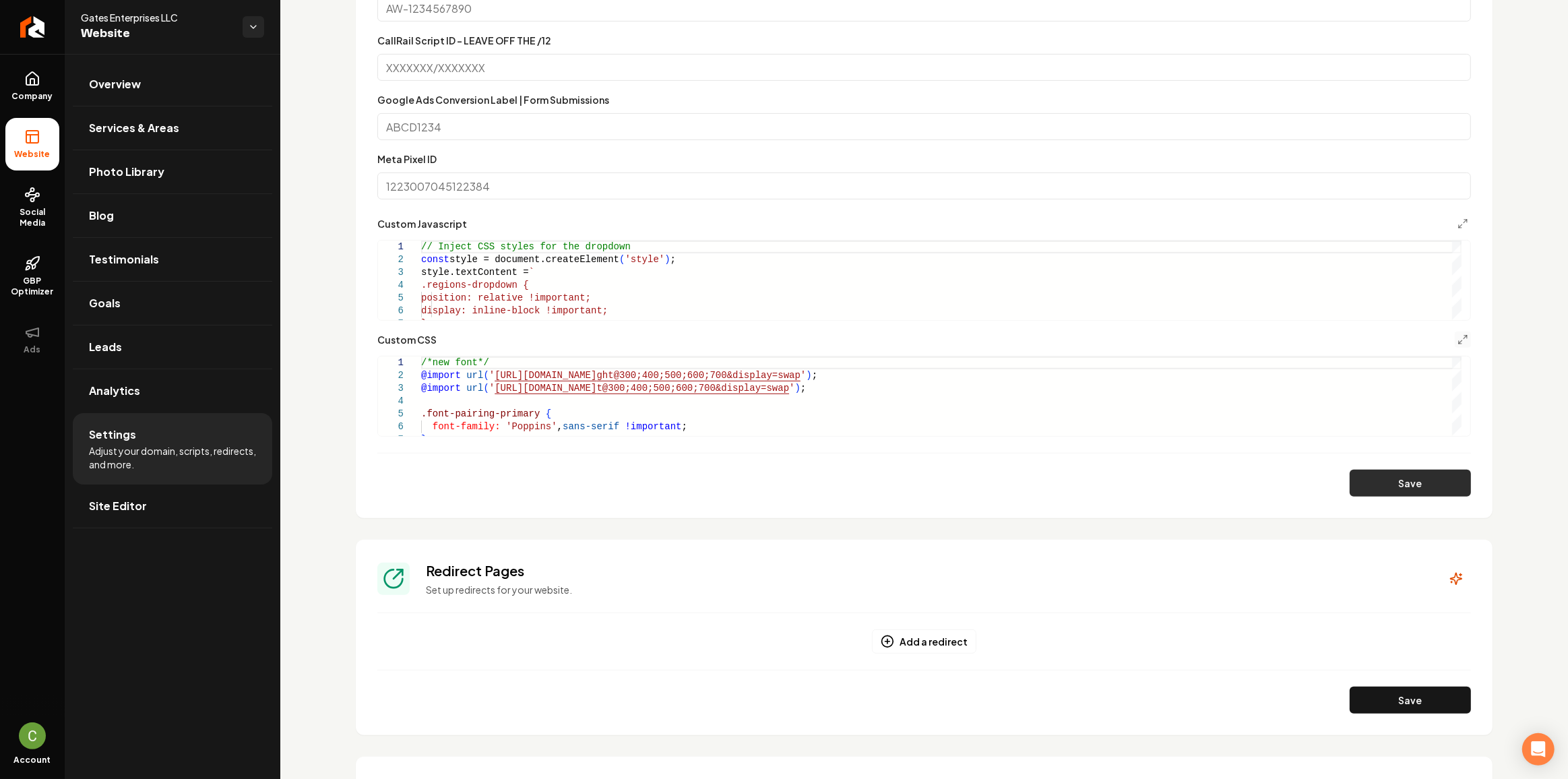
click at [1391, 488] on button "Save" at bounding box center [1410, 483] width 121 height 27
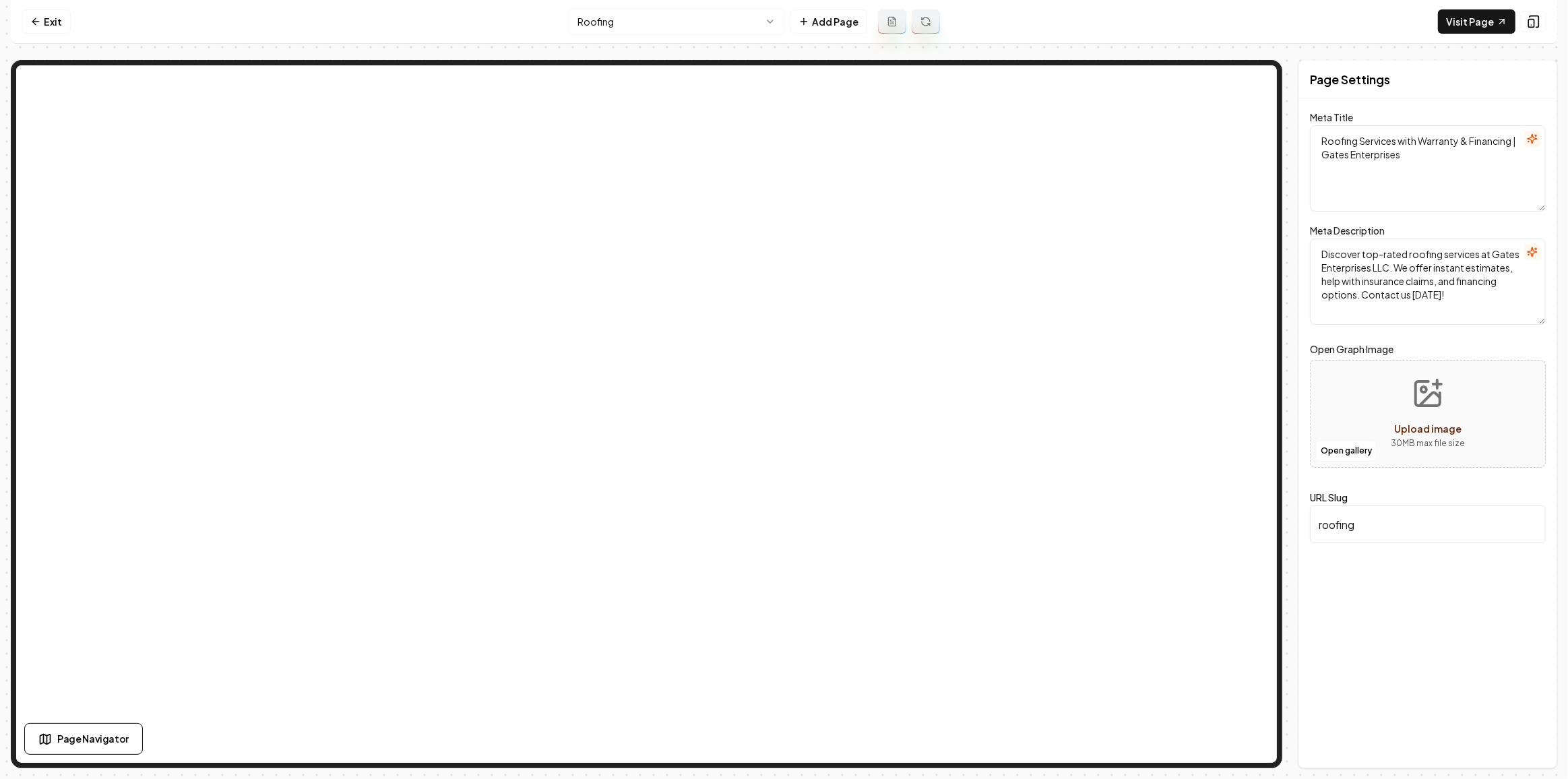
click at [699, 21] on html "Computer Required This feature is only available on a computer. Please switch t…" at bounding box center [784, 389] width 1568 height 779
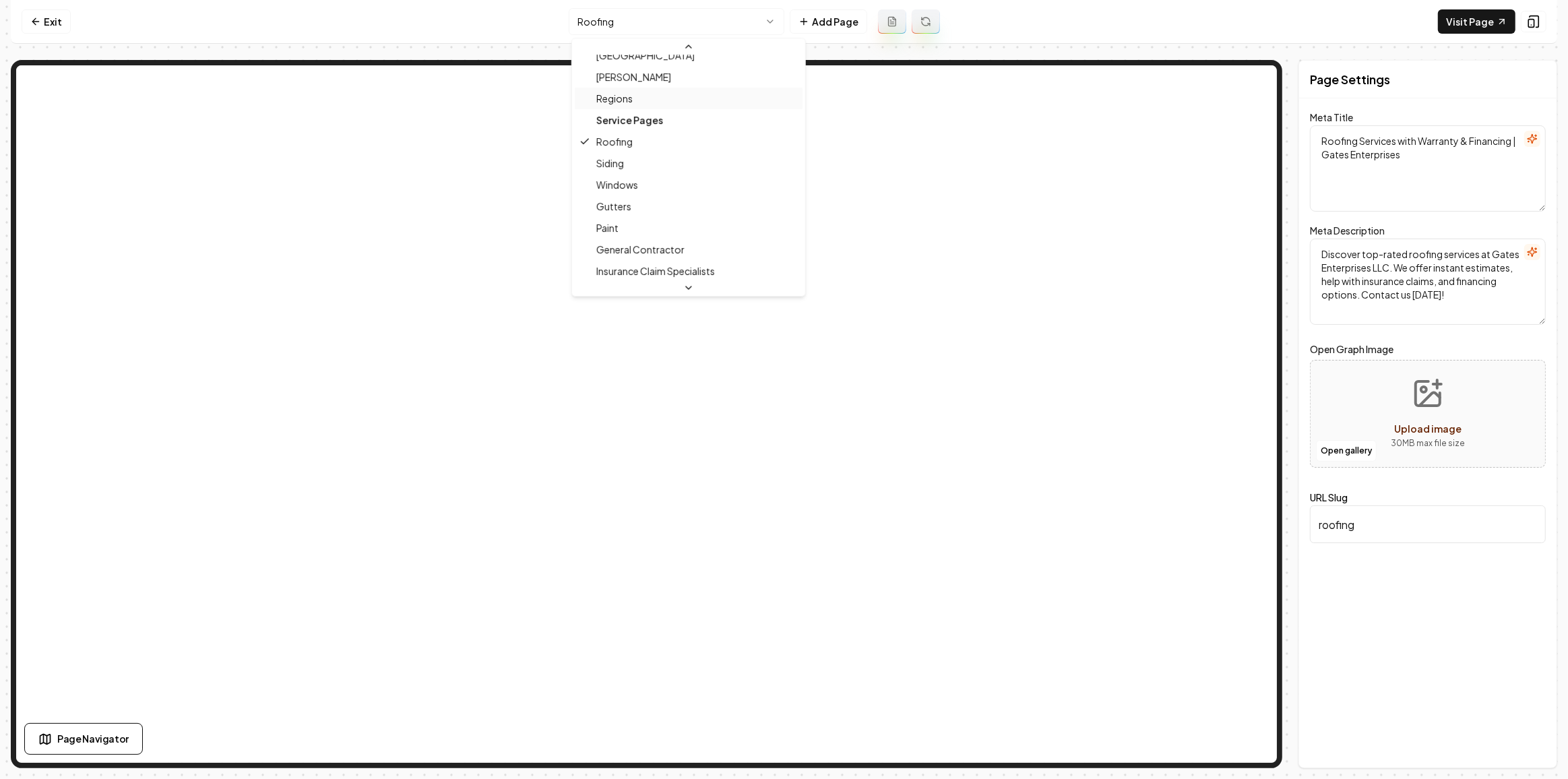
scroll to position [122, 0]
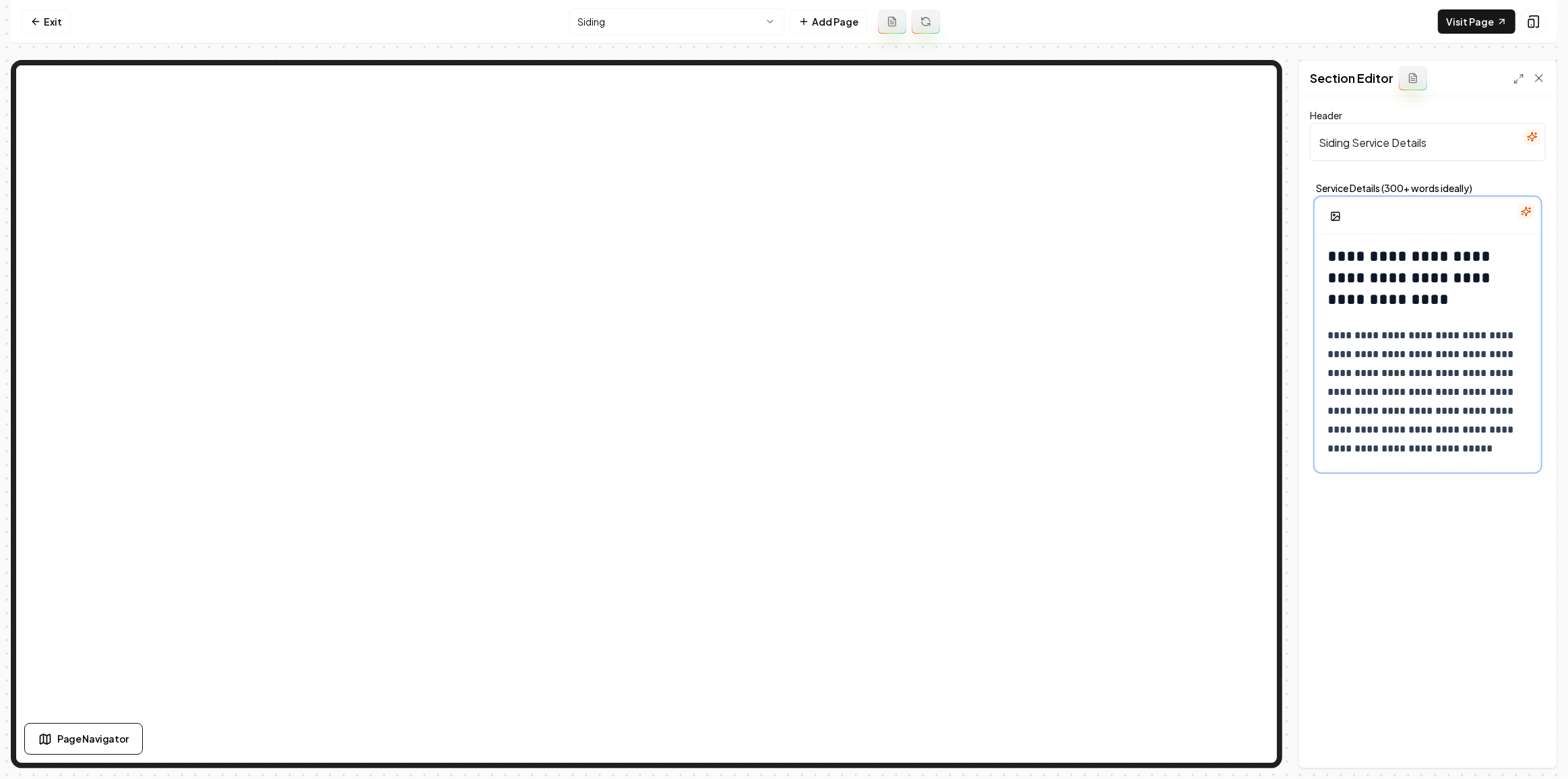
click at [1425, 328] on p "**********" at bounding box center [1423, 392] width 193 height 132
click at [1512, 18] on div "Show what it looks like on mobile Show what it looks like on mobile" at bounding box center [1437, 21] width 161 height 23
click at [1464, 23] on link "Visit Page" at bounding box center [1476, 22] width 78 height 25
click at [648, 23] on html "**********" at bounding box center [784, 389] width 1568 height 779
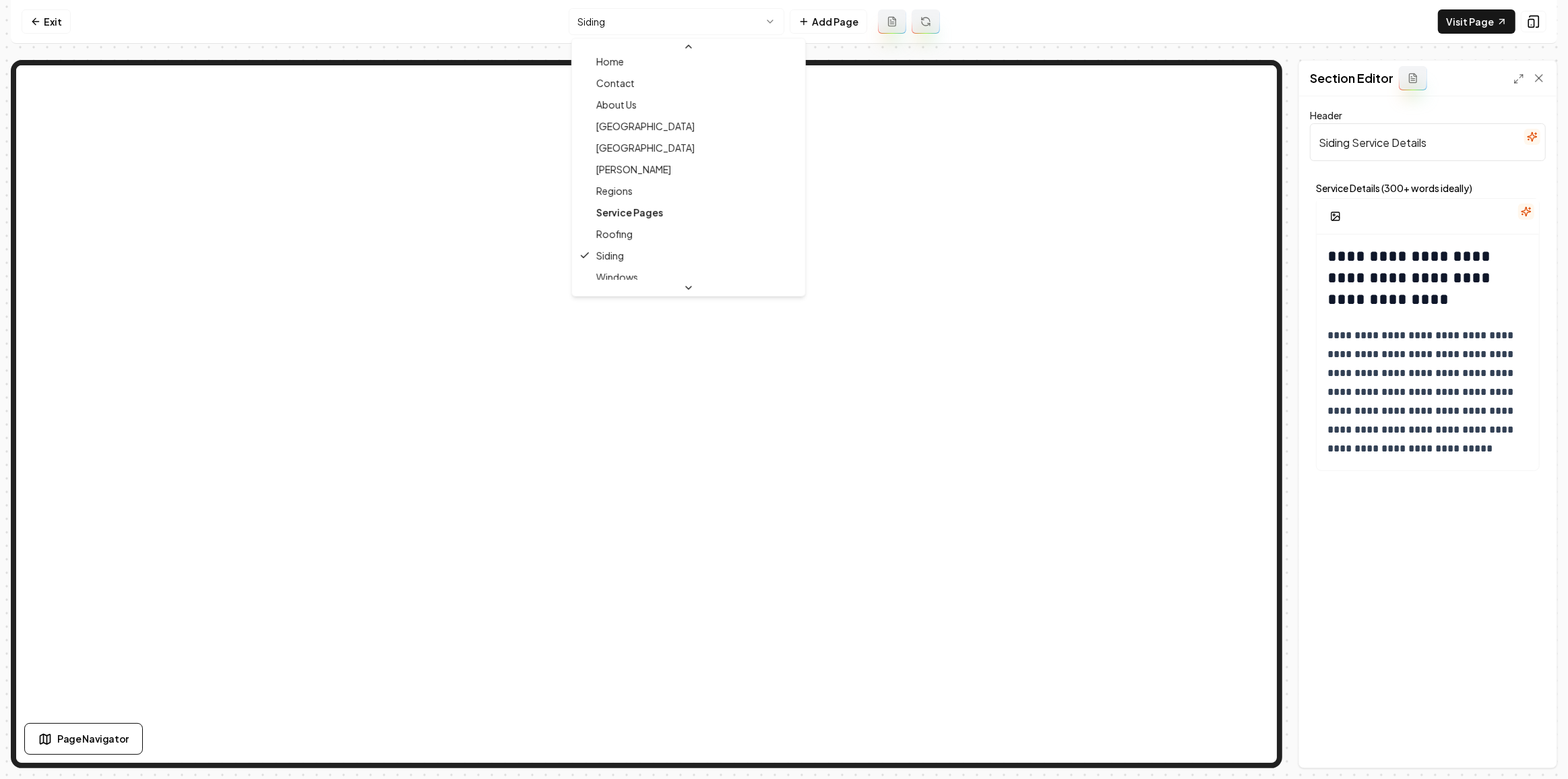
scroll to position [122, 0]
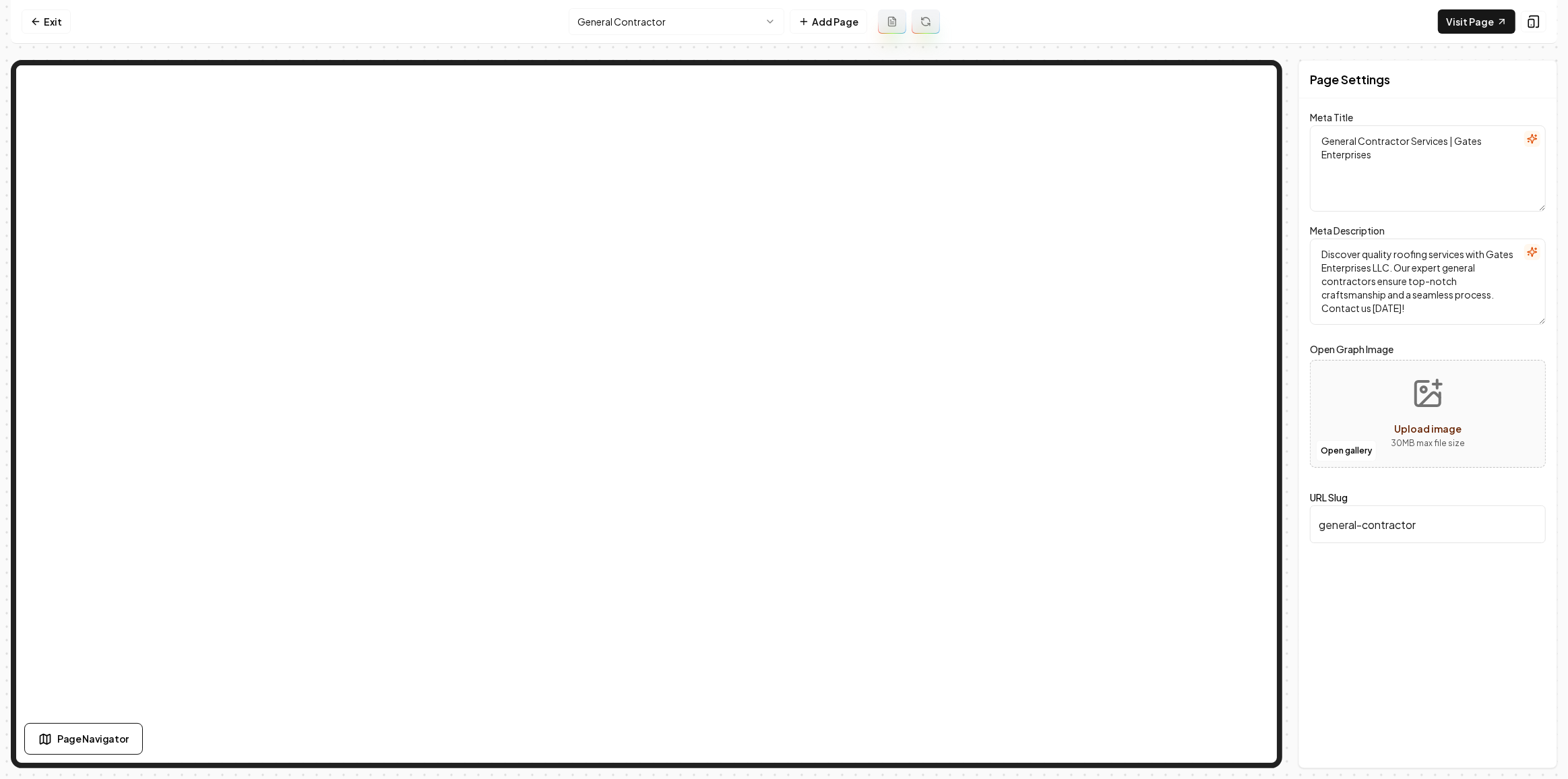
click at [708, 27] on html "Computer Required This feature is only available on a computer. Please switch t…" at bounding box center [784, 389] width 1568 height 779
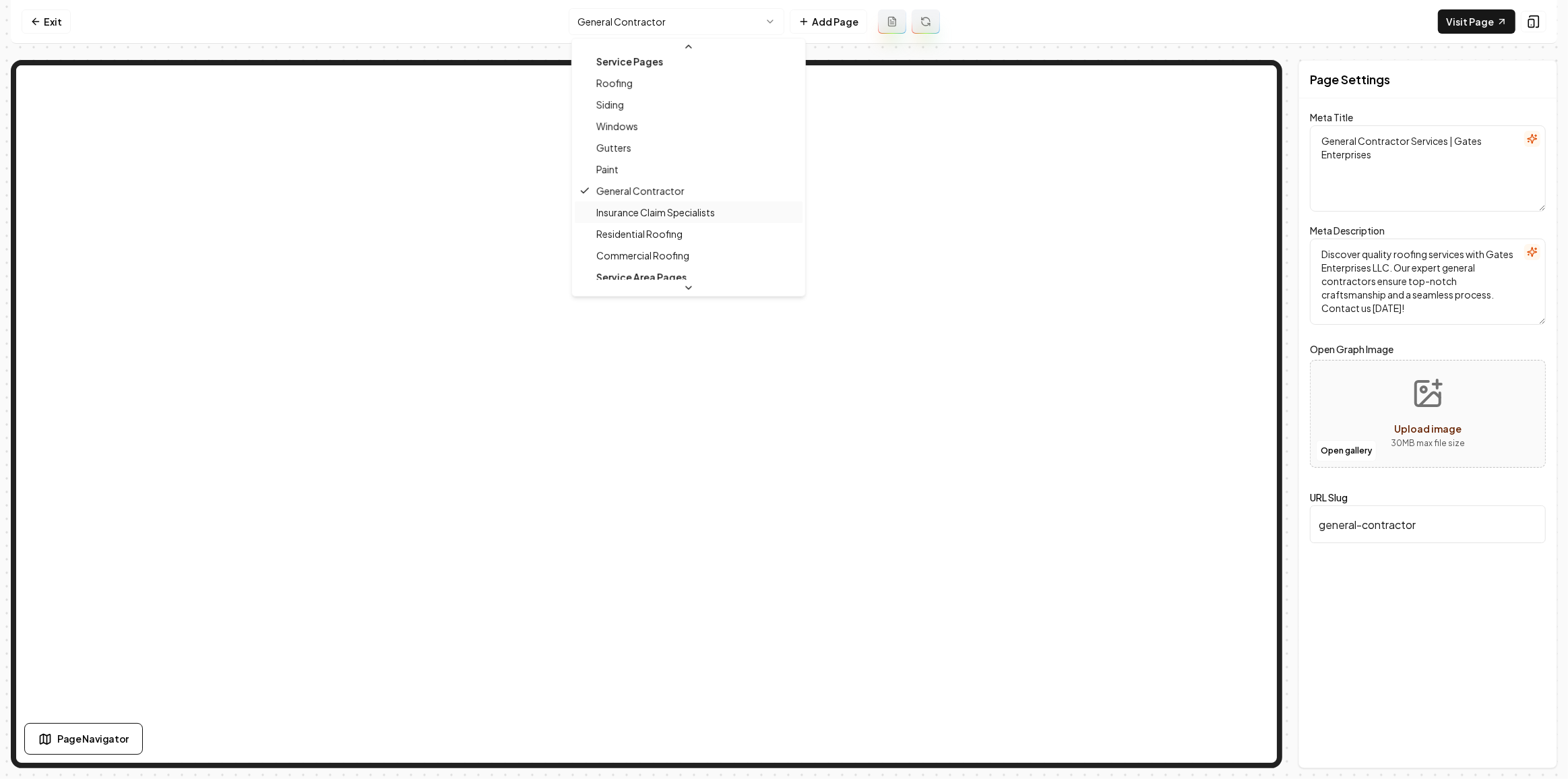
scroll to position [284, 0]
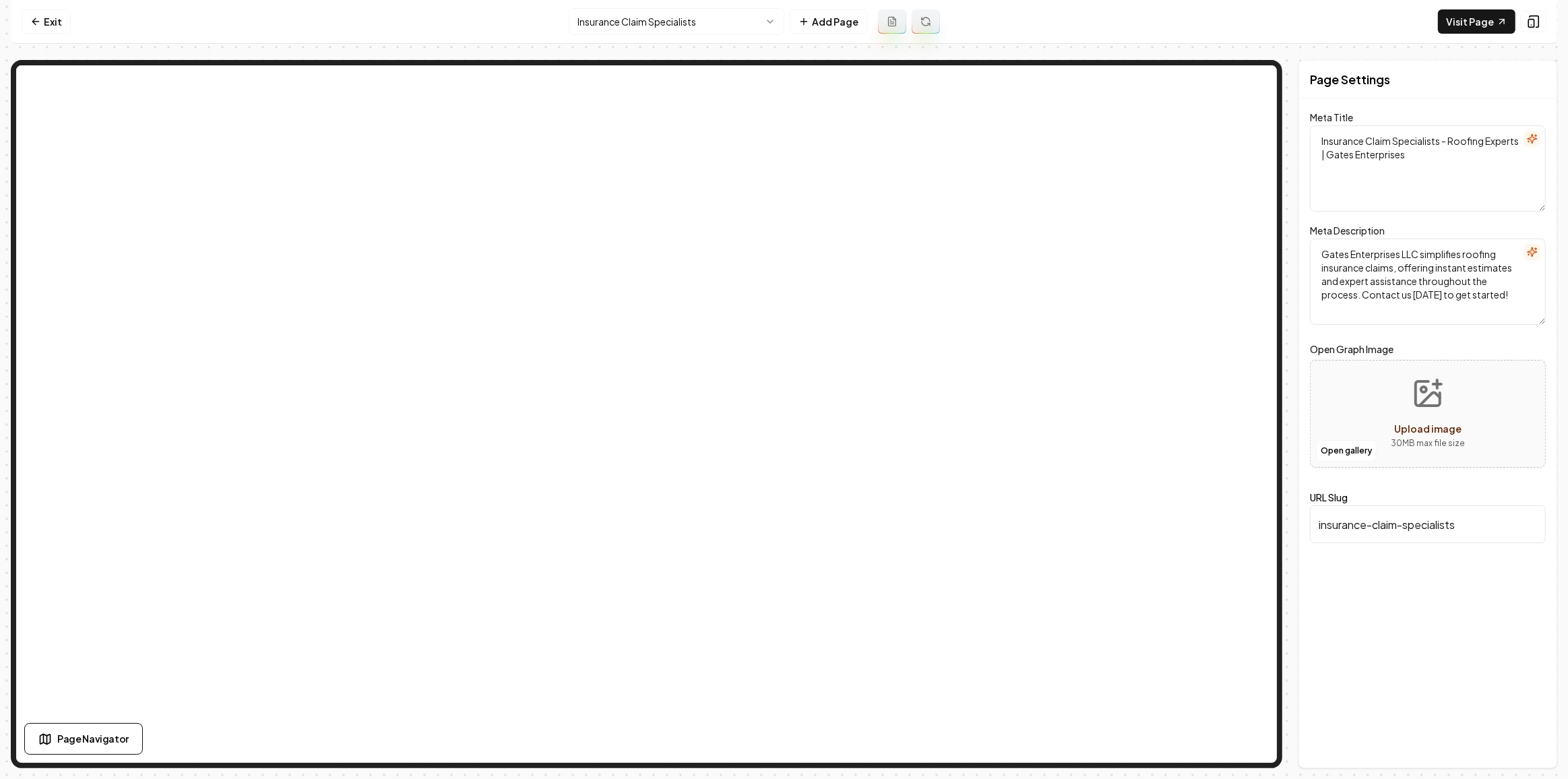
click at [738, 19] on html "Computer Required This feature is only available on a computer. Please switch t…" at bounding box center [784, 389] width 1568 height 779
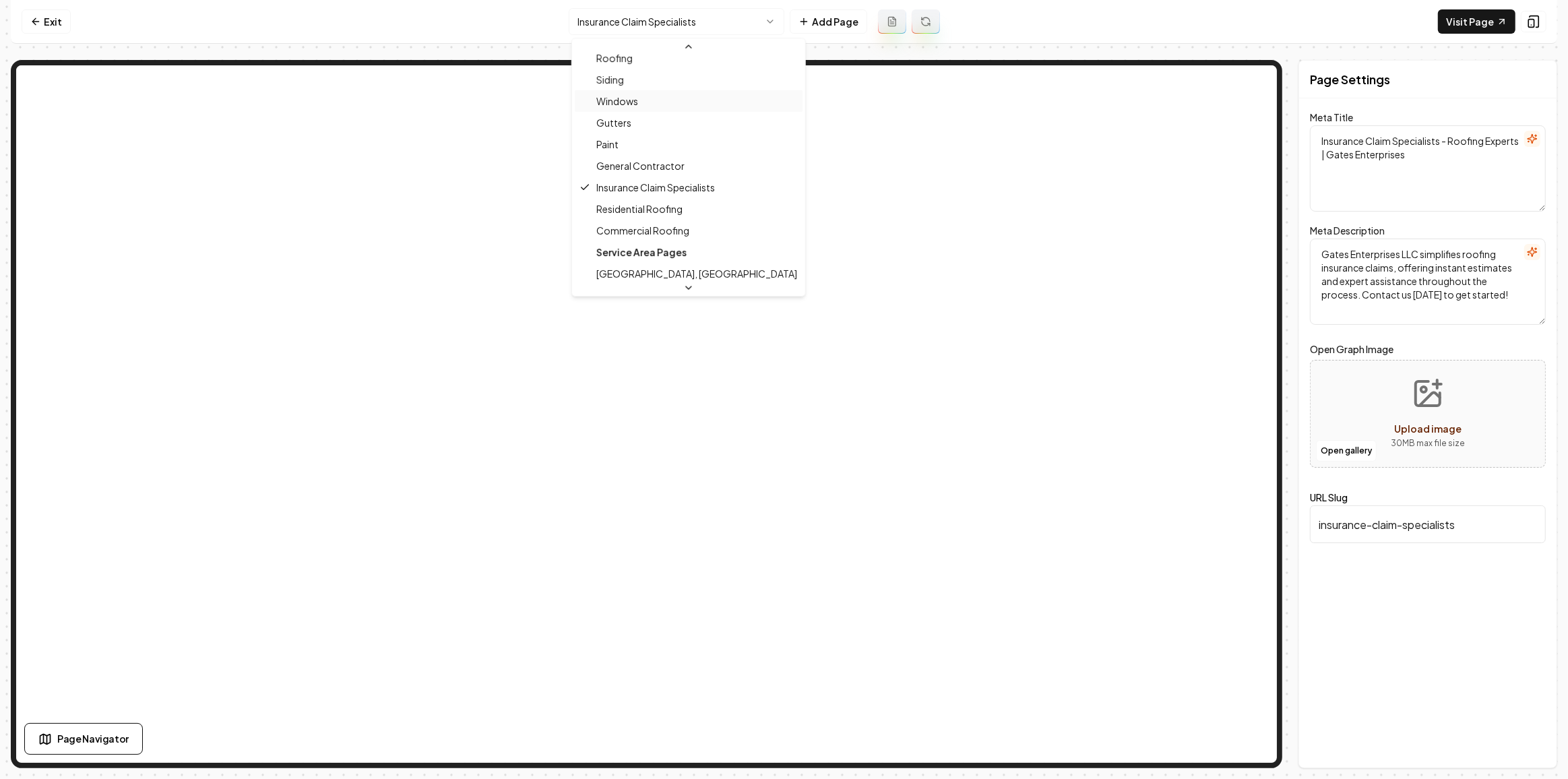
scroll to position [244, 0]
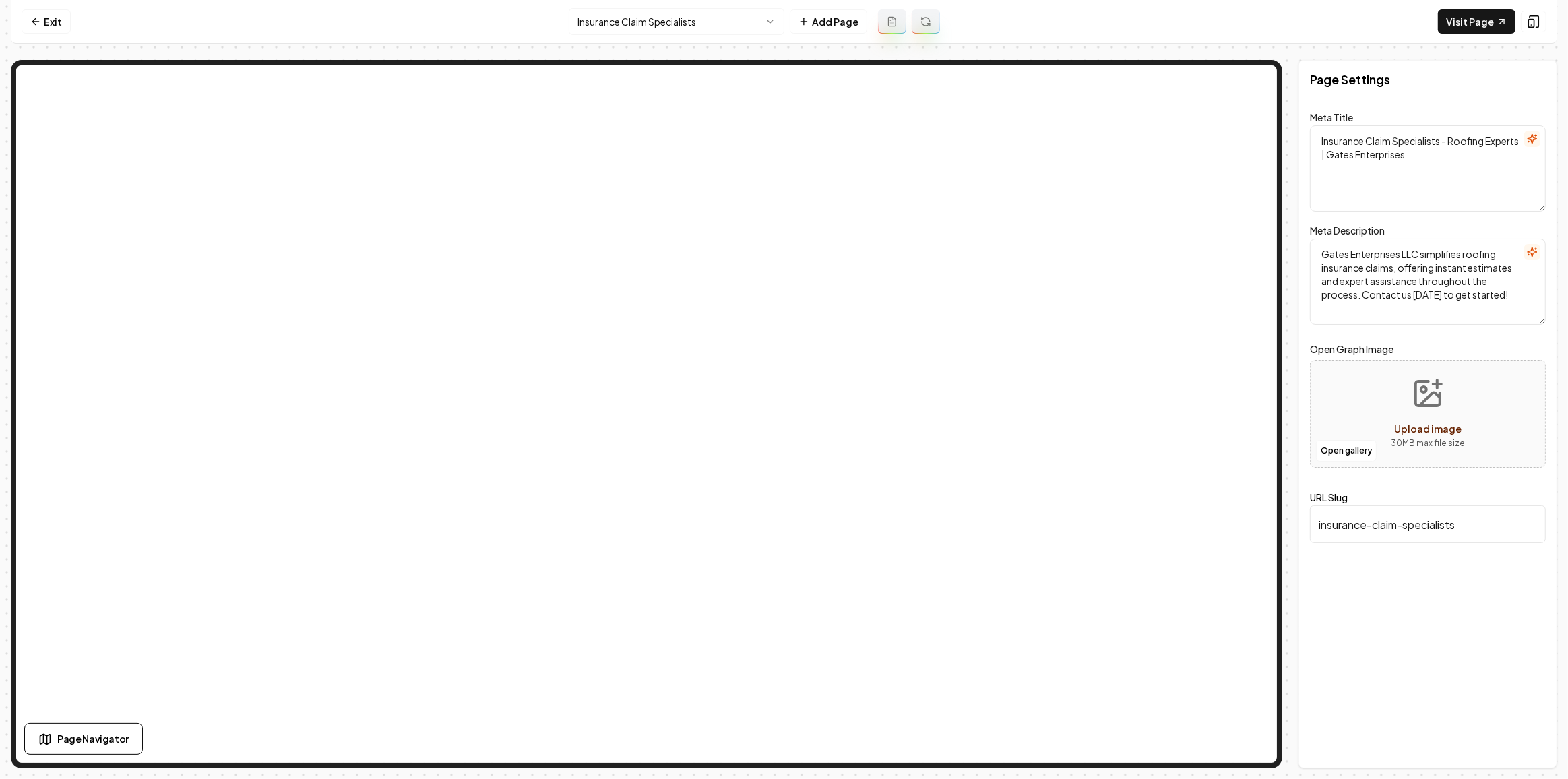
click at [694, 5] on nav "Exit Insurance Claim Specialists Add Page Visit Page" at bounding box center [784, 22] width 1546 height 43
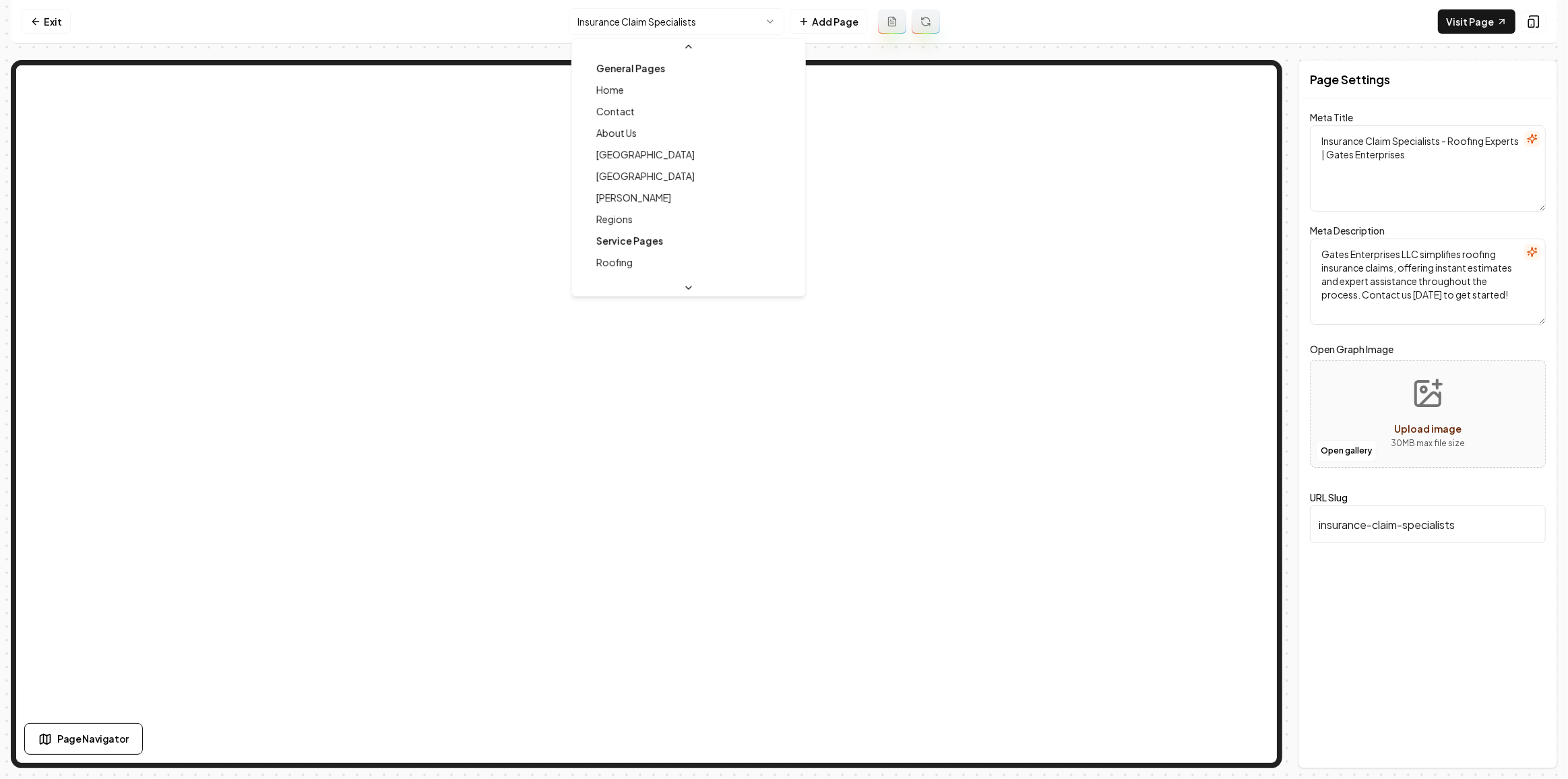
click at [689, 21] on html "Computer Required This feature is only available on a computer. Please switch t…" at bounding box center [784, 389] width 1568 height 779
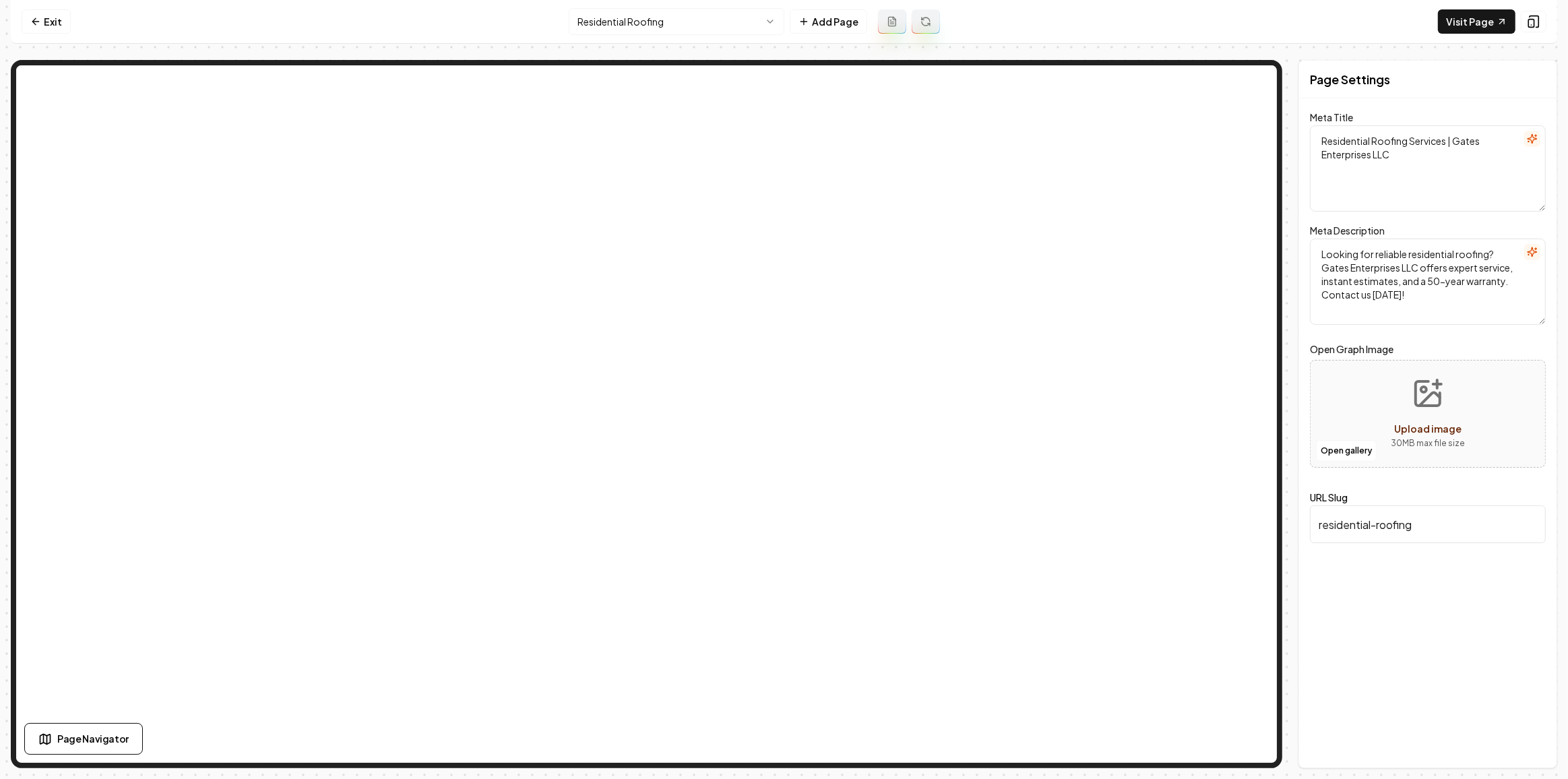
click at [614, 27] on html "Computer Required This feature is only available on a computer. Please switch t…" at bounding box center [784, 389] width 1568 height 779
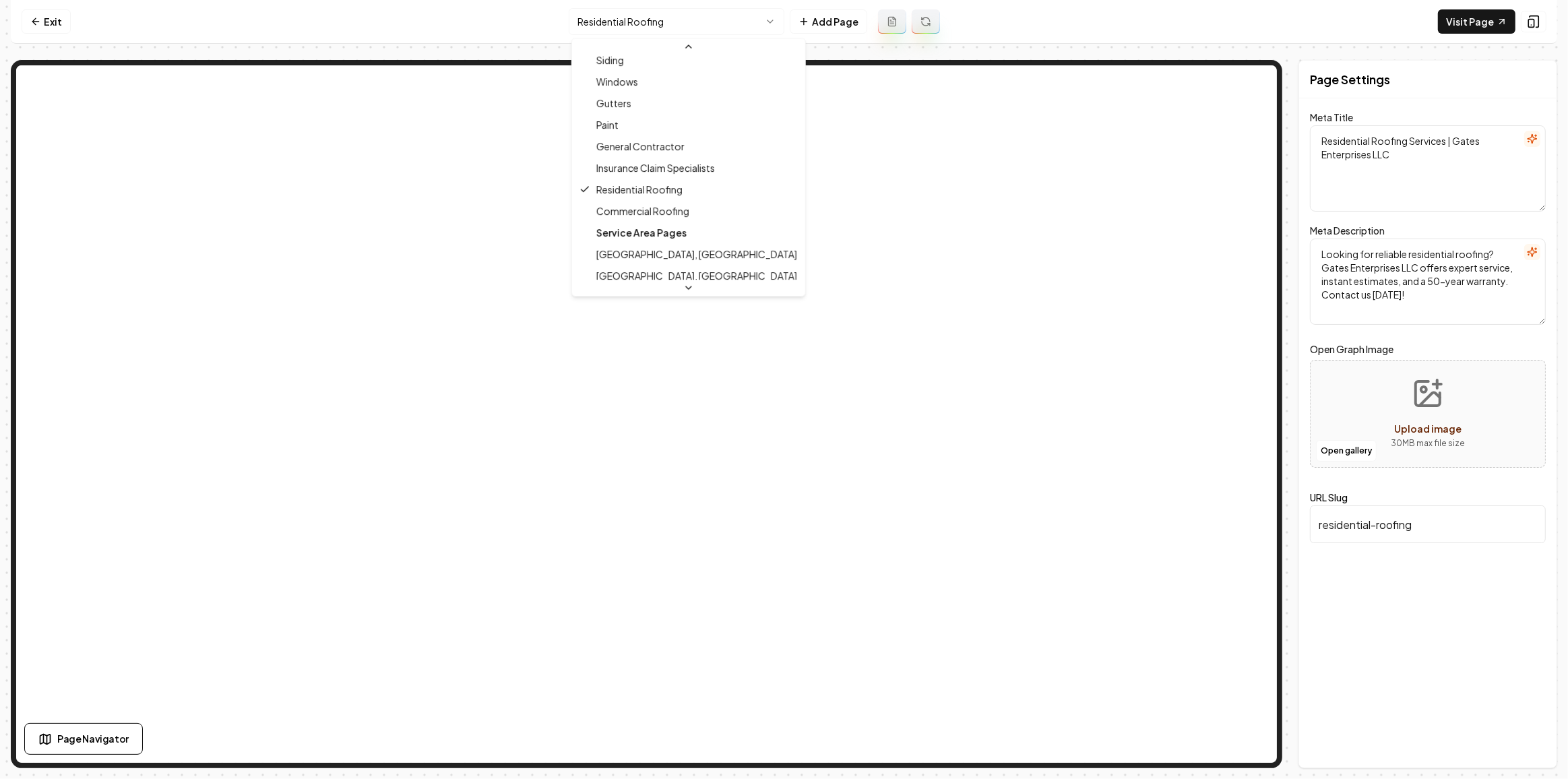
scroll to position [327, 0]
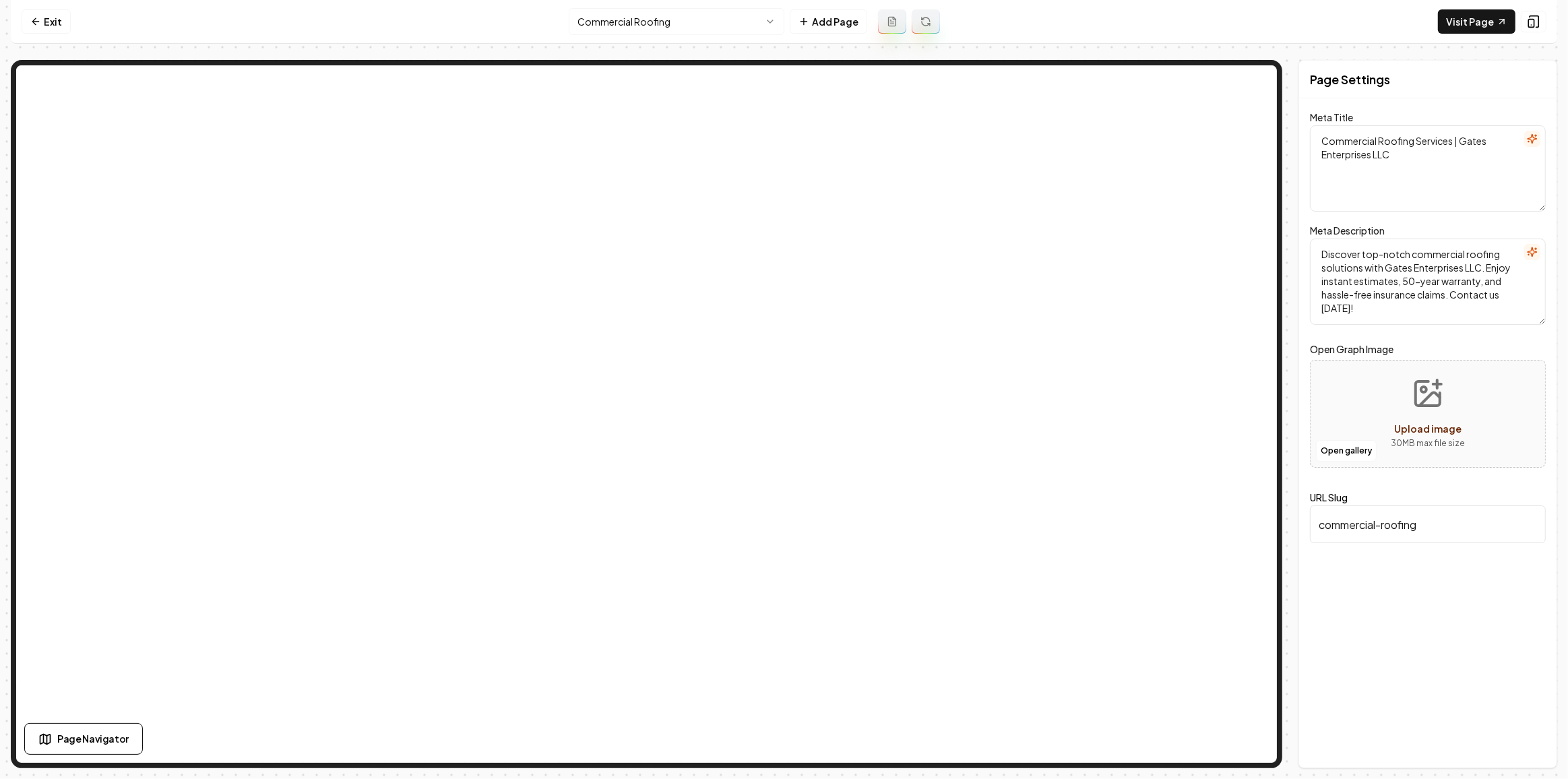
click at [731, 8] on nav "Exit Commercial Roofing Add Page Visit Page" at bounding box center [784, 22] width 1546 height 43
click at [725, 19] on html "Computer Required This feature is only available on a computer. Please switch t…" at bounding box center [784, 389] width 1568 height 779
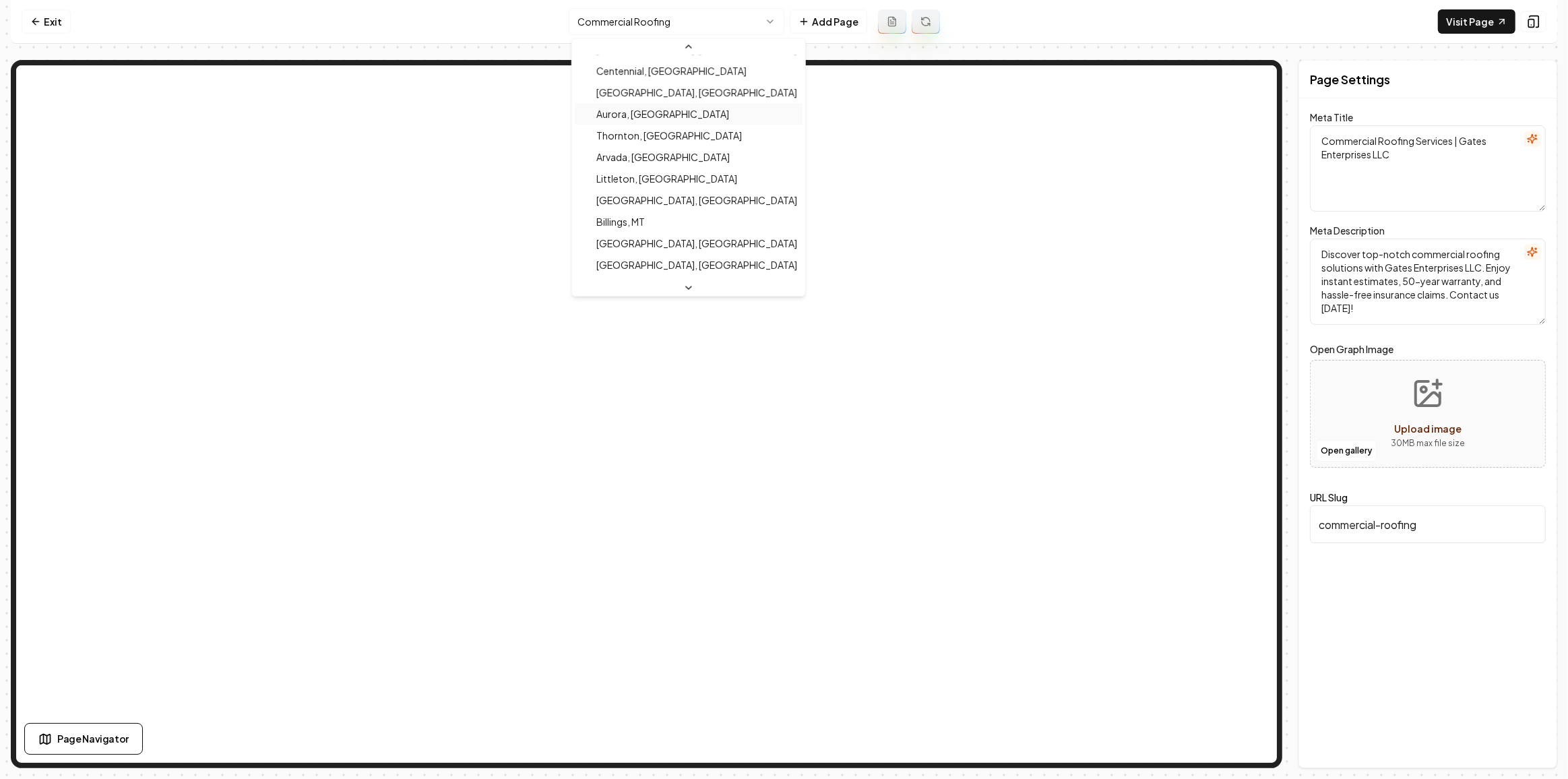
scroll to position [445, 0]
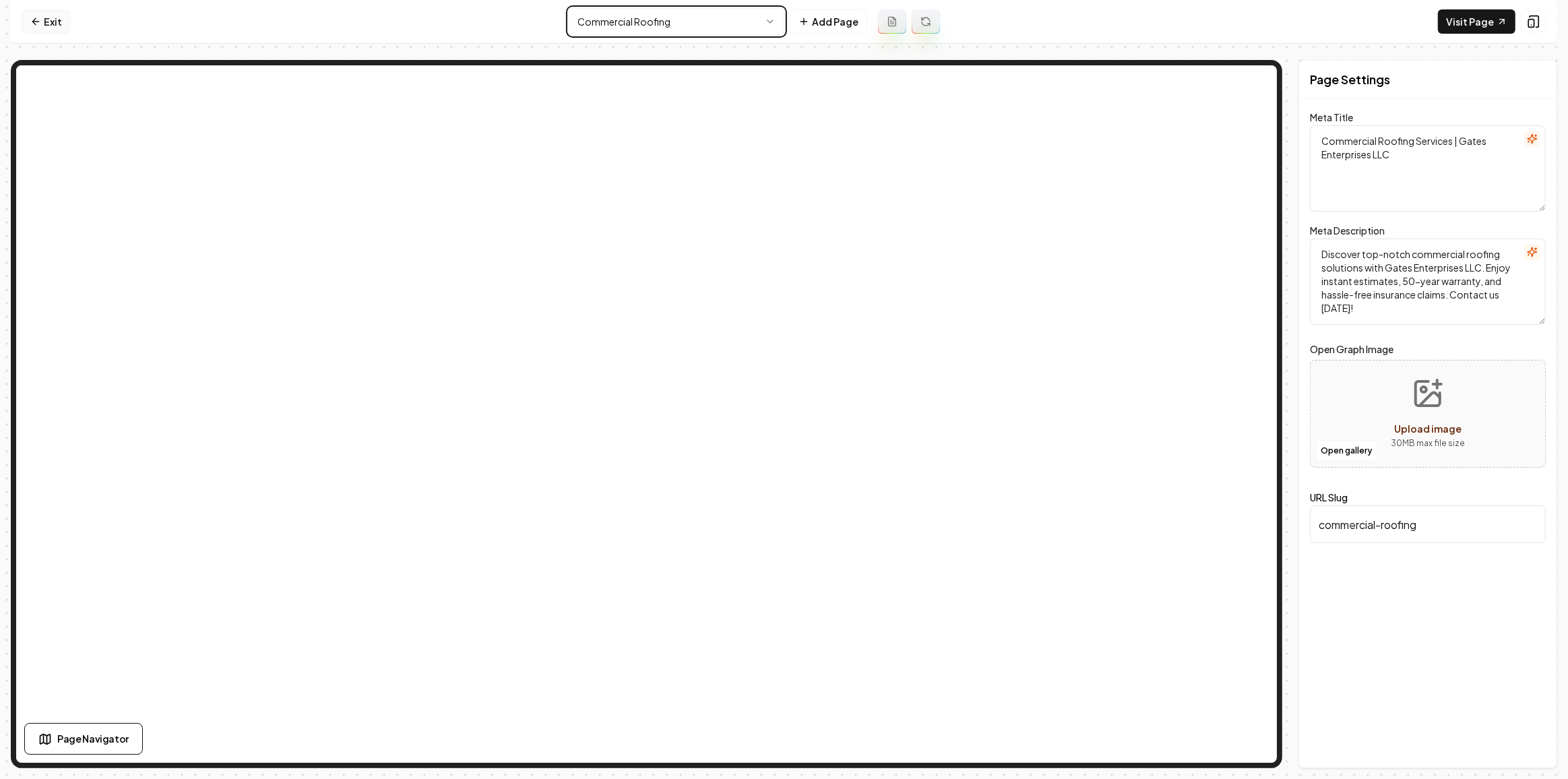
click at [57, 19] on html "Computer Required This feature is only available on a computer. Please switch t…" at bounding box center [784, 389] width 1568 height 779
click at [44, 19] on link "Exit" at bounding box center [46, 22] width 49 height 25
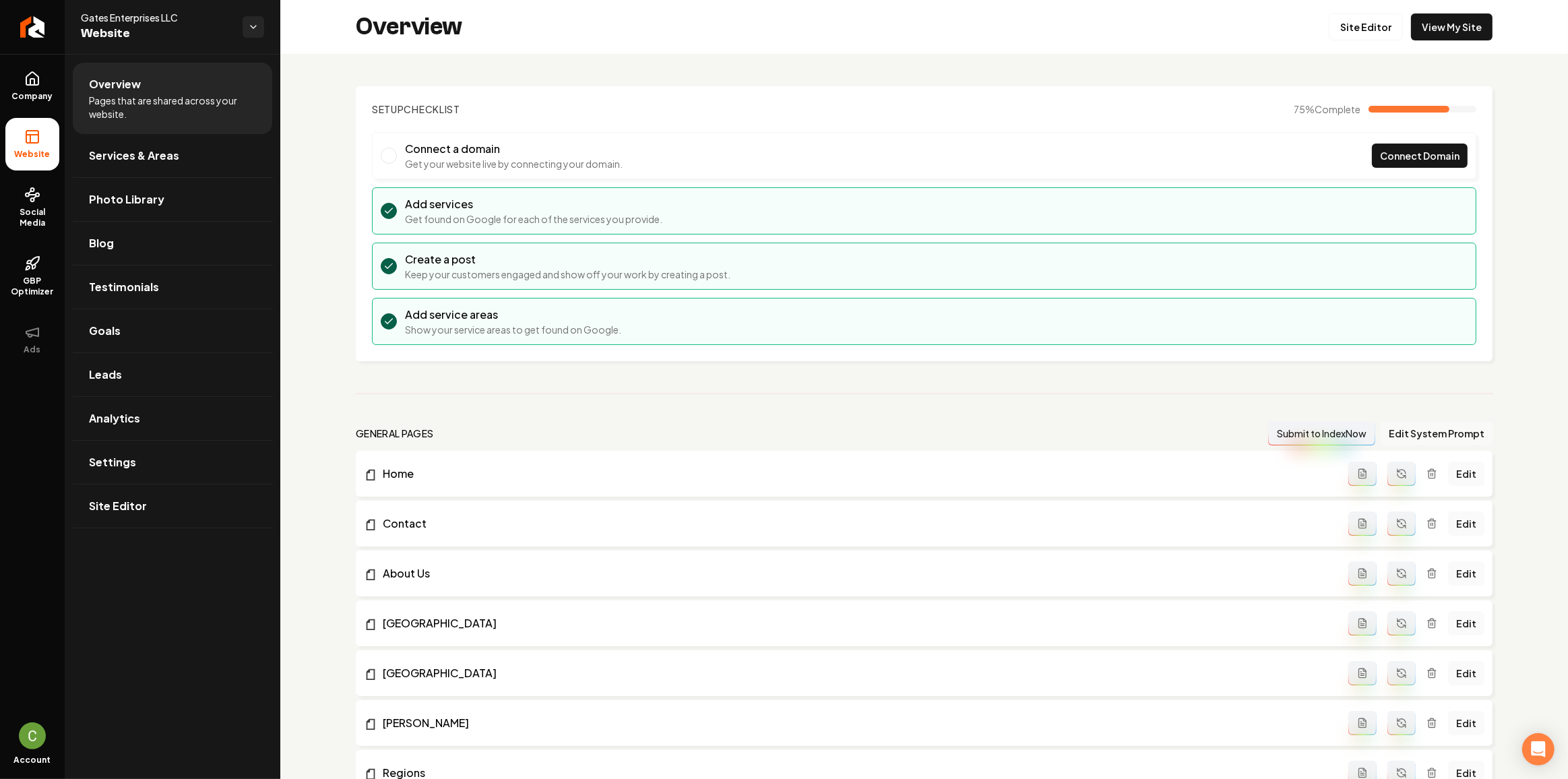
click at [1433, 431] on button "Edit System Prompt" at bounding box center [1436, 433] width 112 height 25
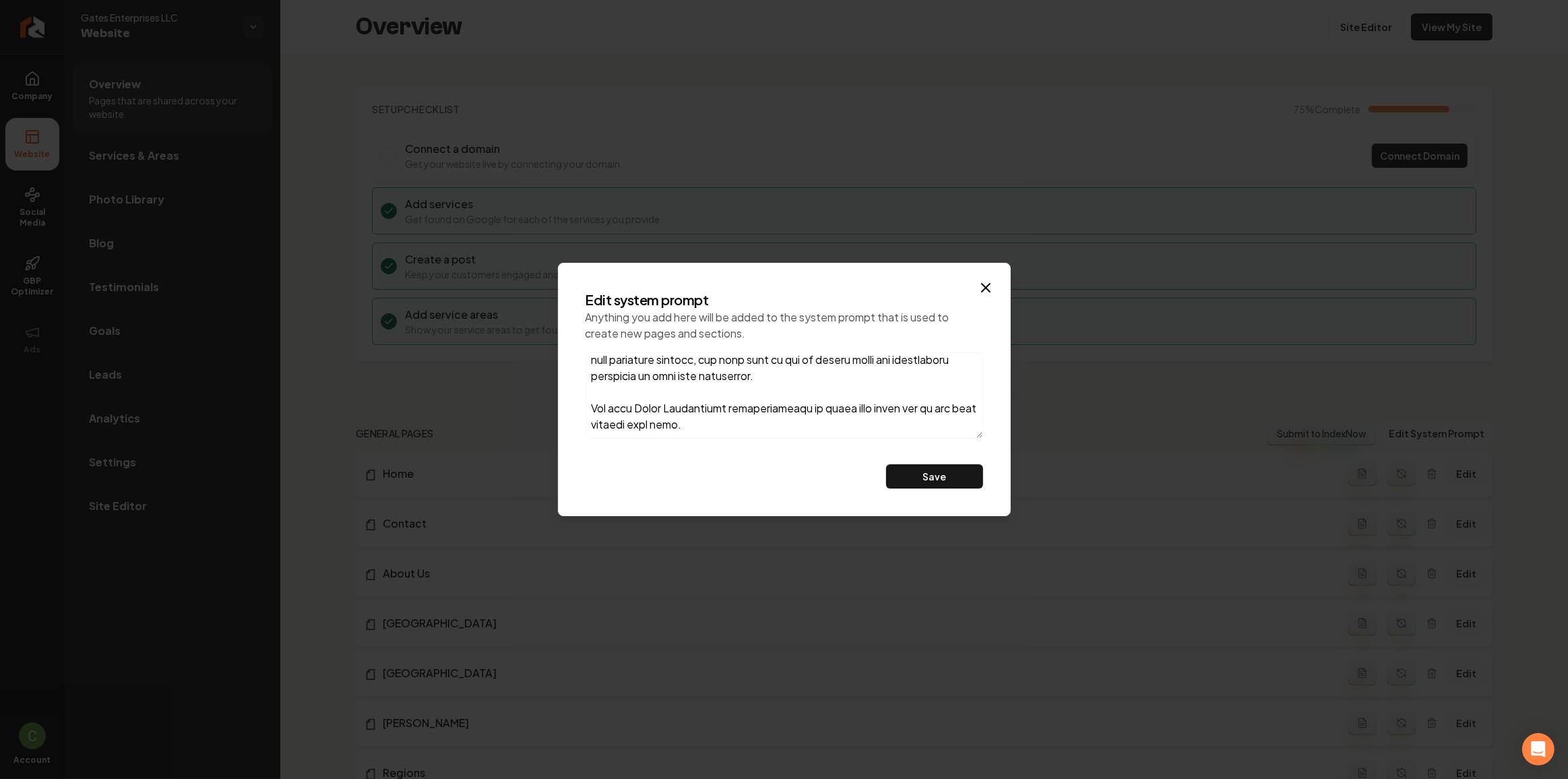
scroll to position [362, 0]
click at [873, 418] on textarea at bounding box center [784, 396] width 398 height 87
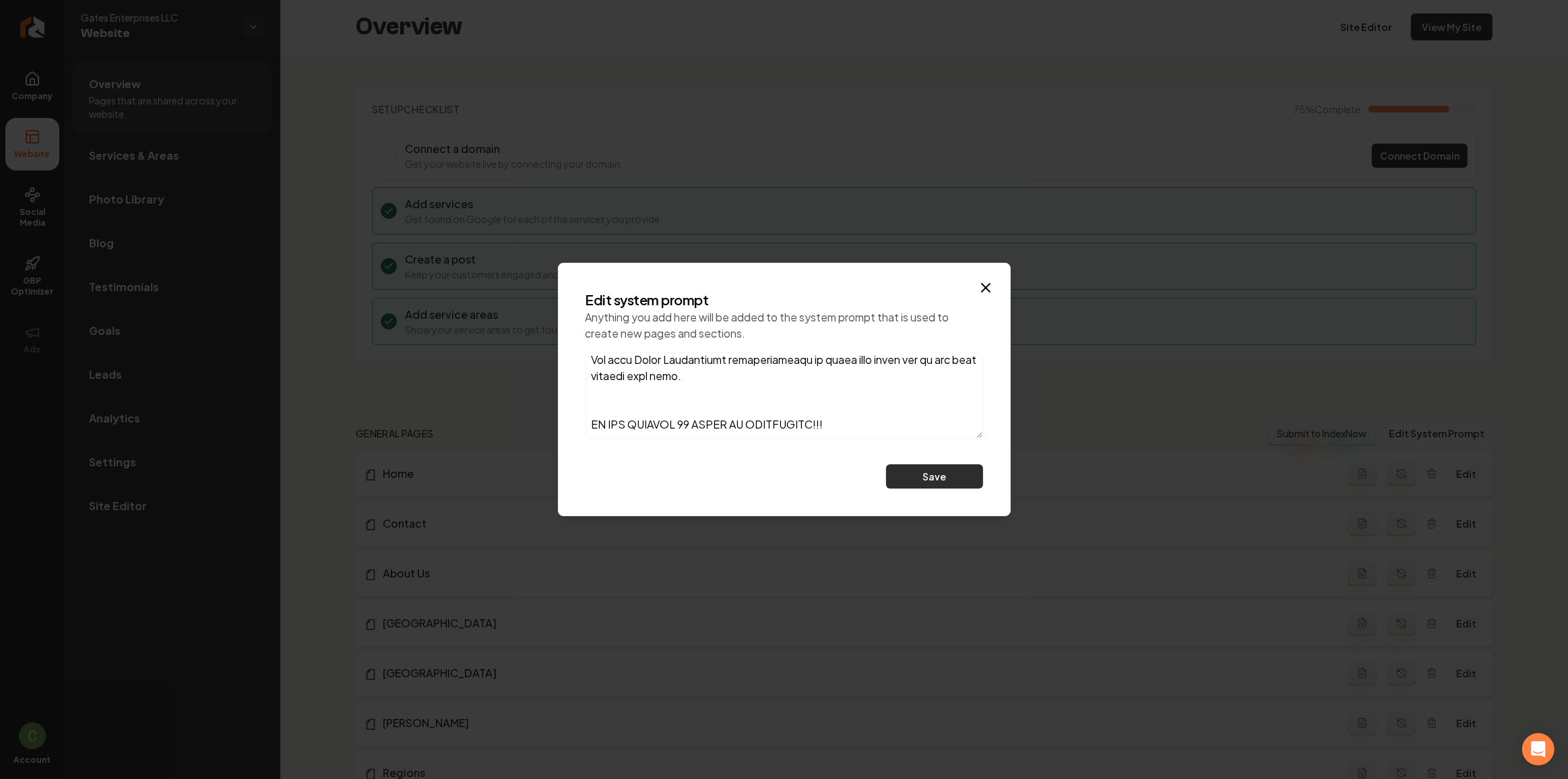
type textarea "Gates Enterprises is a roofing company that offers instant estimates, inspectio…"
click at [907, 478] on button "Save" at bounding box center [934, 477] width 97 height 25
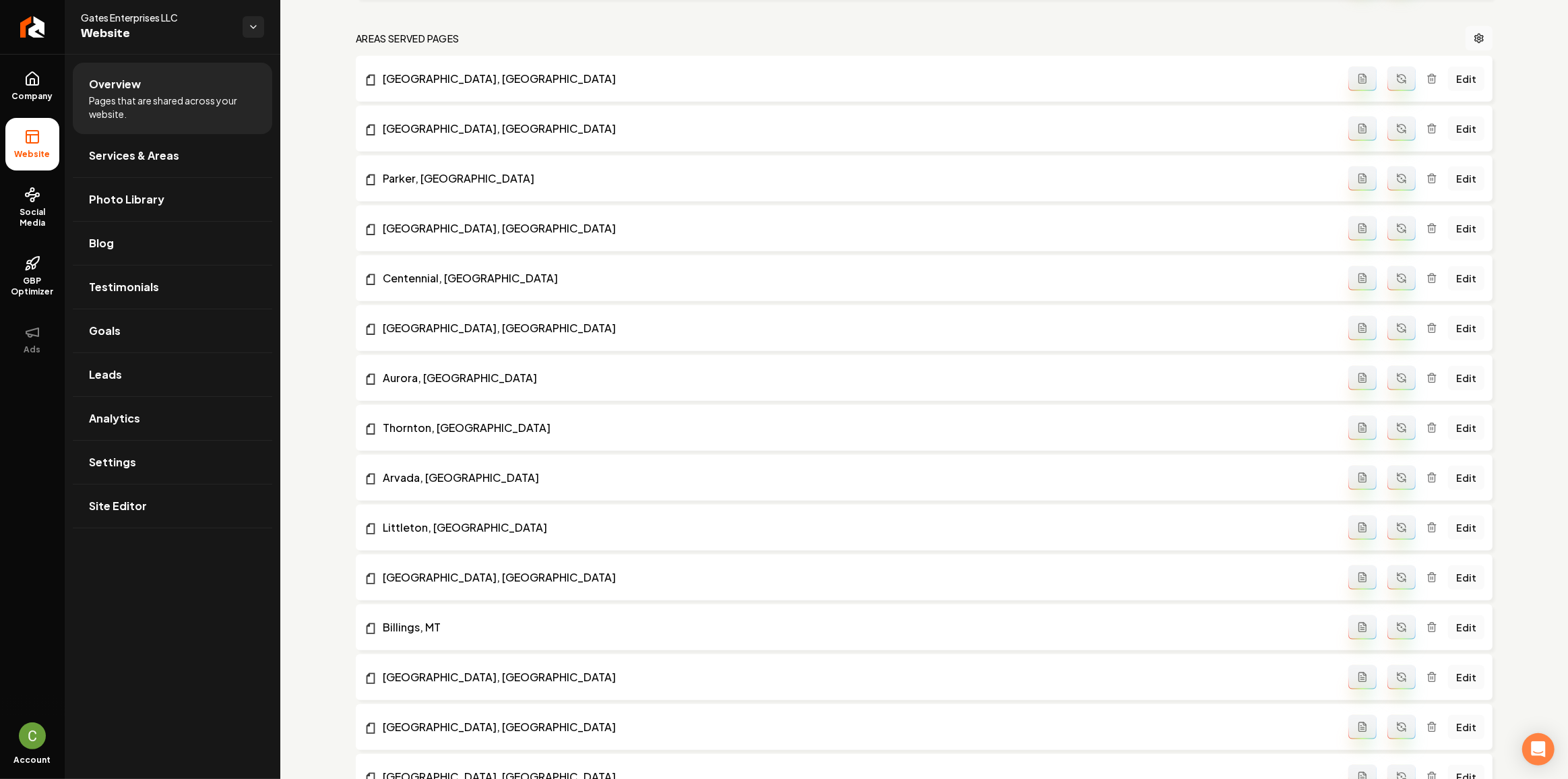
scroll to position [1287, 0]
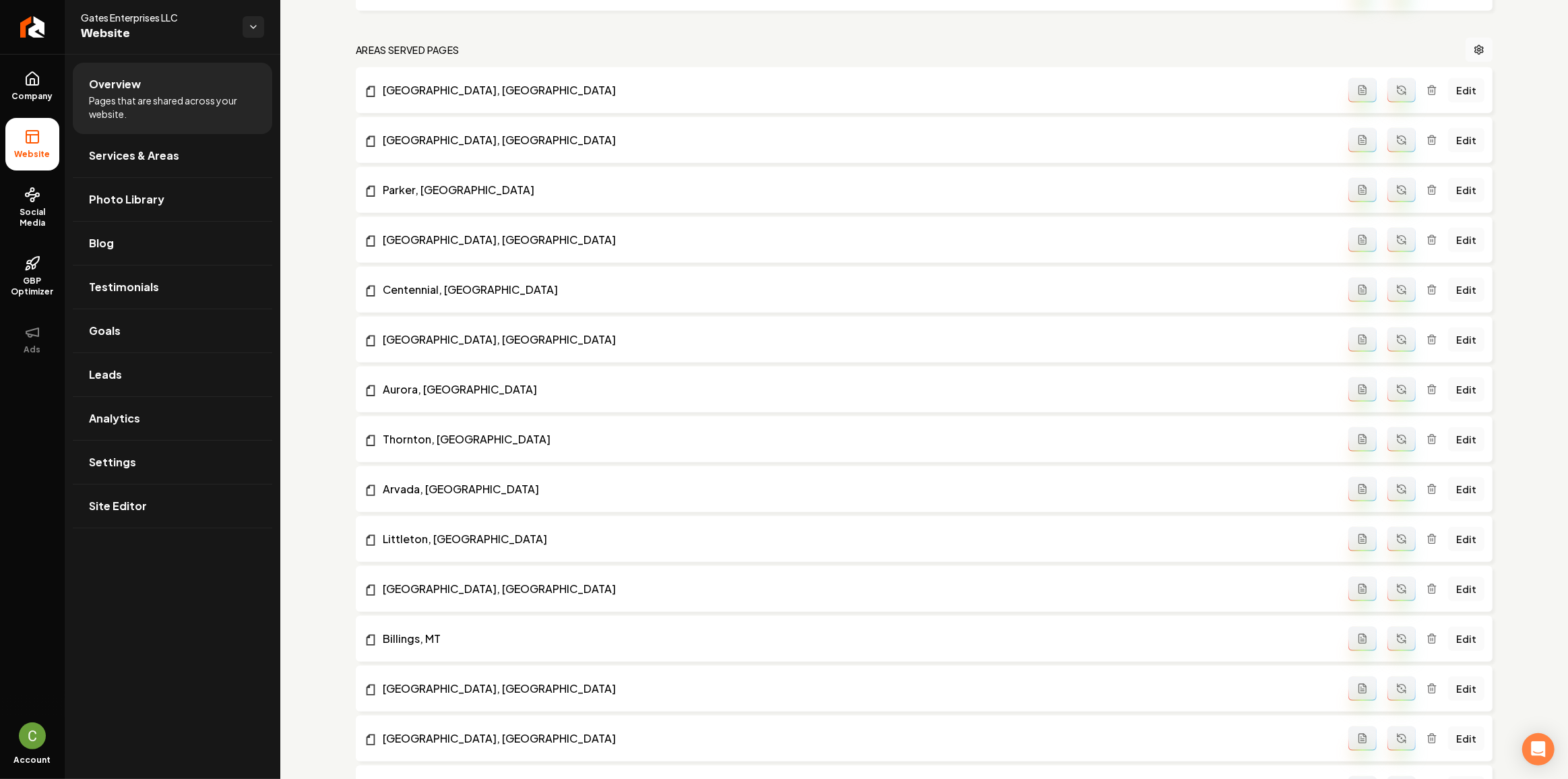
click at [1393, 95] on button "Main content area" at bounding box center [1401, 90] width 29 height 25
click at [1396, 136] on icon "Main content area" at bounding box center [1401, 140] width 11 height 11
click at [1389, 179] on button "Main content area" at bounding box center [1401, 190] width 29 height 25
click at [1400, 238] on button "Main content area" at bounding box center [1401, 239] width 29 height 25
click at [1398, 297] on button "Main content area" at bounding box center [1401, 290] width 29 height 25
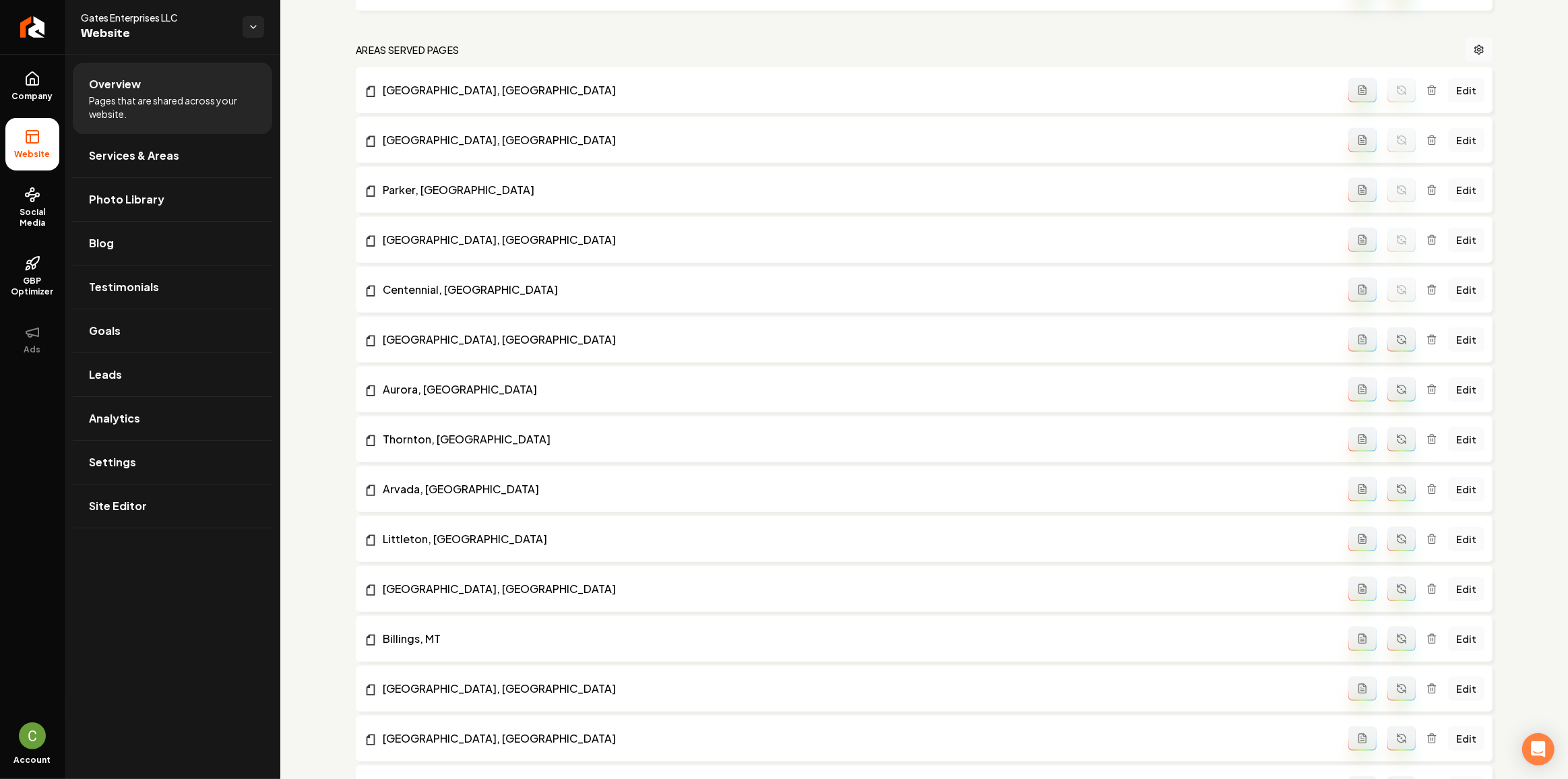
click at [1396, 340] on icon "Main content area" at bounding box center [1401, 339] width 11 height 11
click at [1392, 394] on button "Main content area" at bounding box center [1401, 389] width 29 height 25
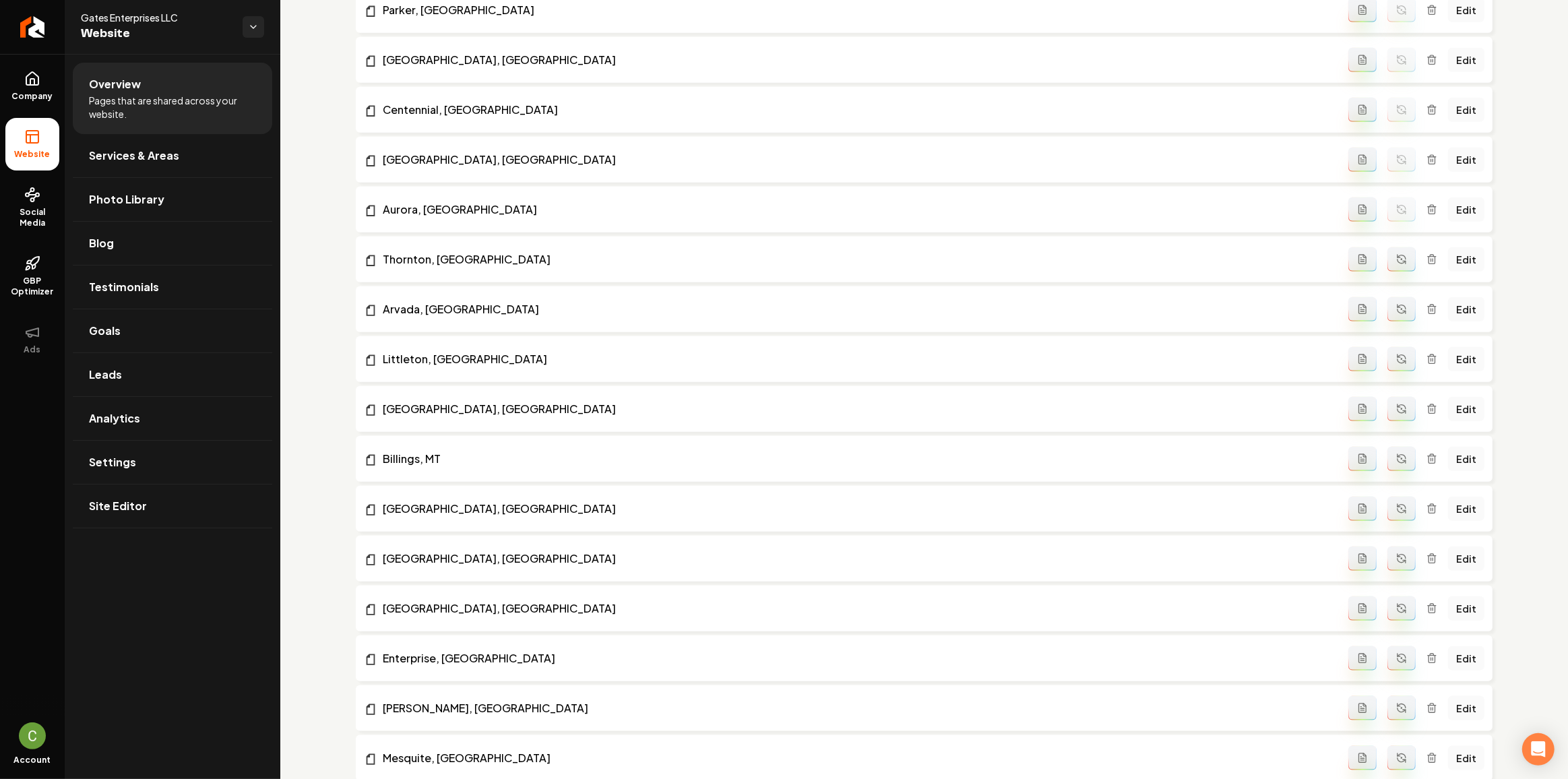
scroll to position [1470, 0]
click at [1395, 268] on button "Main content area" at bounding box center [1401, 256] width 29 height 25
click at [1400, 324] on li "Arvada, CO Edit" at bounding box center [923, 305] width 1137 height 46
click at [1399, 307] on icon "Main content area" at bounding box center [1401, 305] width 11 height 11
click at [1396, 351] on icon "Main content area" at bounding box center [1401, 356] width 11 height 11
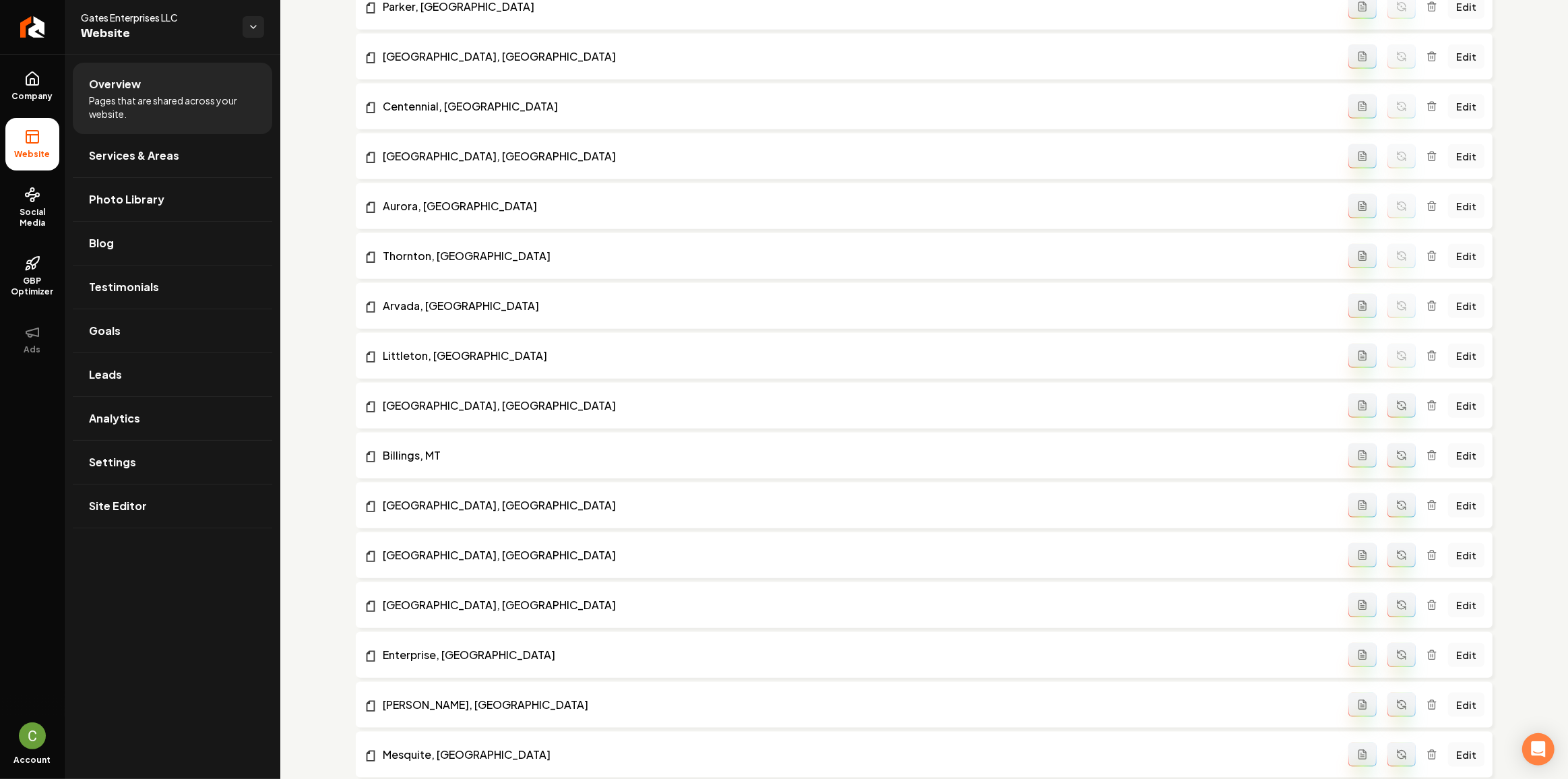
click at [1387, 411] on button "Main content area" at bounding box center [1401, 406] width 29 height 25
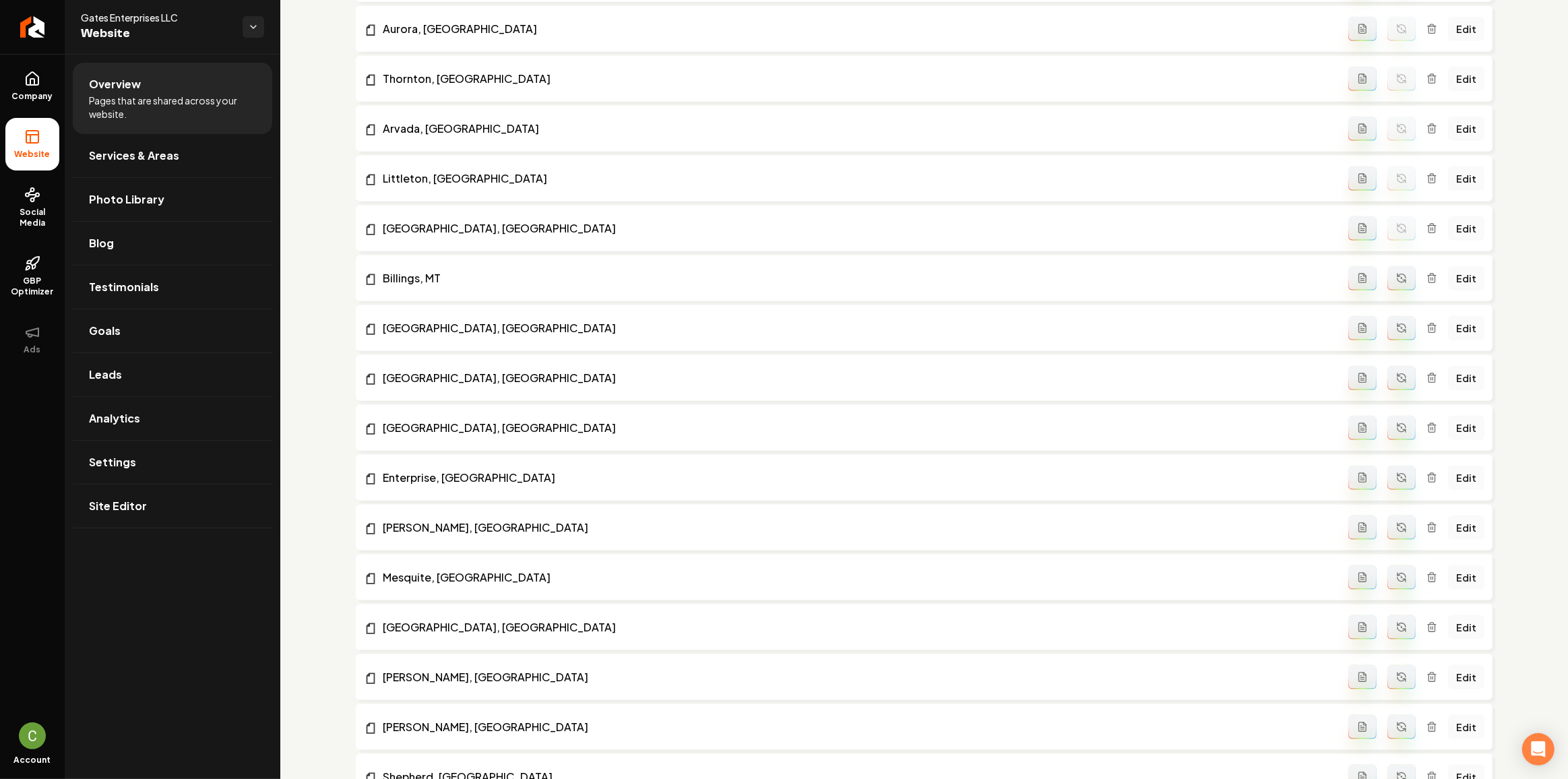
scroll to position [1777, 0]
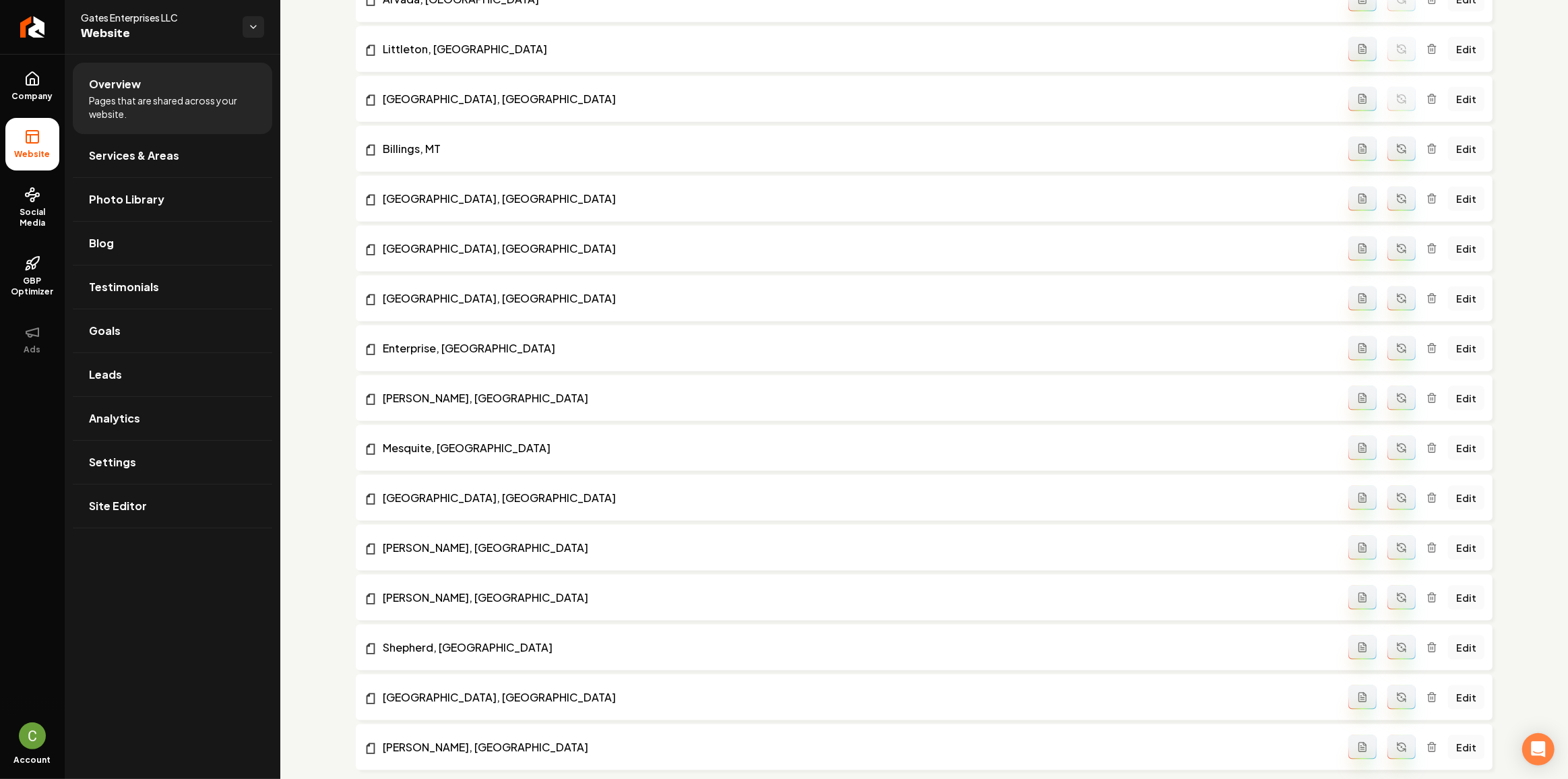
click at [1403, 151] on icon "Main content area" at bounding box center [1404, 152] width 3 height 3
click at [1396, 193] on icon "Main content area" at bounding box center [1401, 198] width 11 height 11
click at [1387, 260] on button "Main content area" at bounding box center [1401, 248] width 29 height 25
click at [1391, 258] on li "[GEOGRAPHIC_DATA], [GEOGRAPHIC_DATA] Edit" at bounding box center [923, 248] width 1137 height 46
click at [1393, 306] on button "Main content area" at bounding box center [1401, 298] width 29 height 25
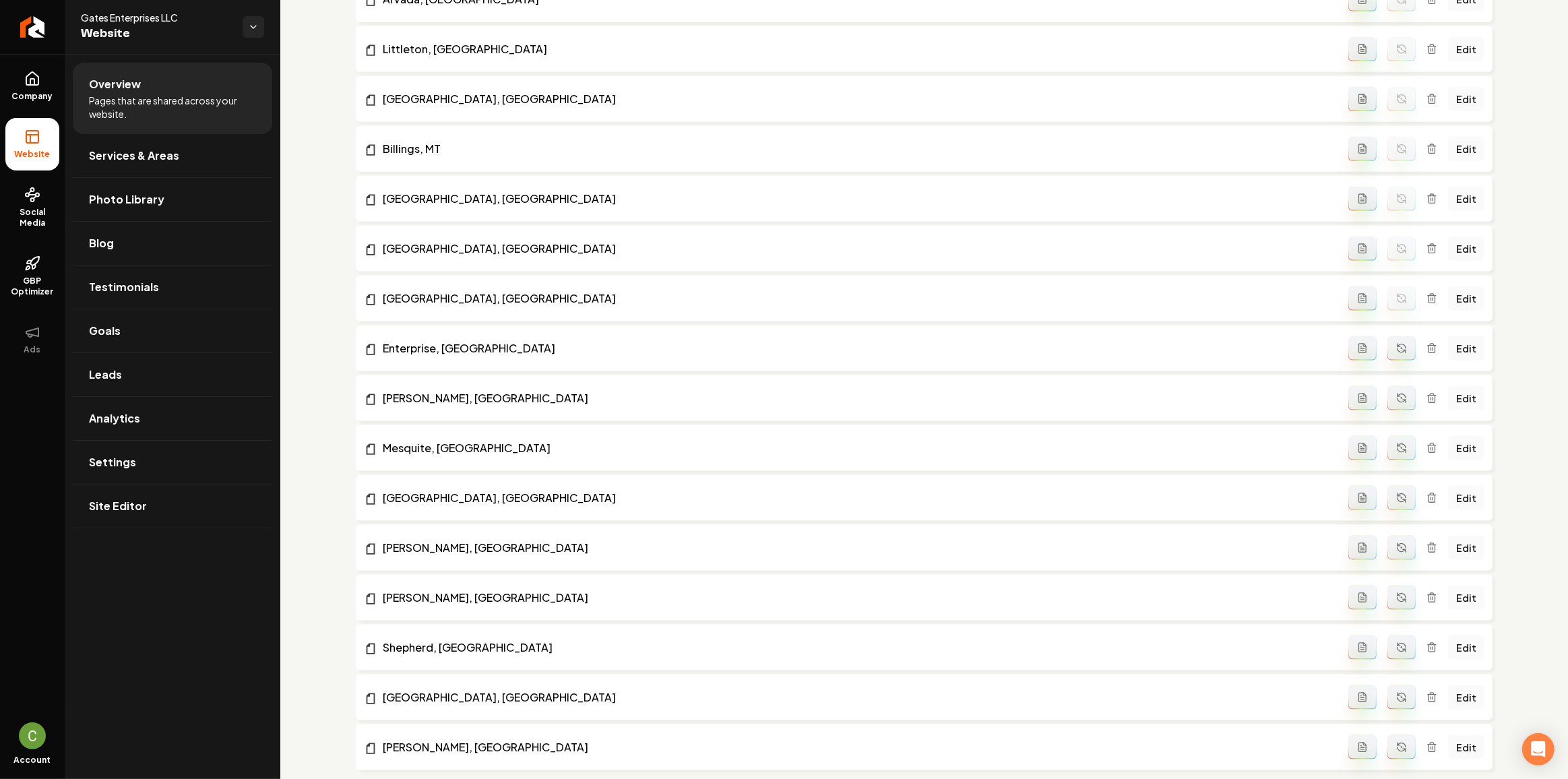
click at [1391, 332] on li "Enterprise, [GEOGRAPHIC_DATA] Edit" at bounding box center [923, 349] width 1137 height 46
click at [1392, 354] on button "Main content area" at bounding box center [1401, 349] width 29 height 25
click at [1398, 394] on icon "Main content area" at bounding box center [1401, 396] width 8 height 4
drag, startPoint x: 1393, startPoint y: 449, endPoint x: 1393, endPoint y: 467, distance: 18.0
click at [1396, 449] on icon "Main content area" at bounding box center [1401, 448] width 11 height 11
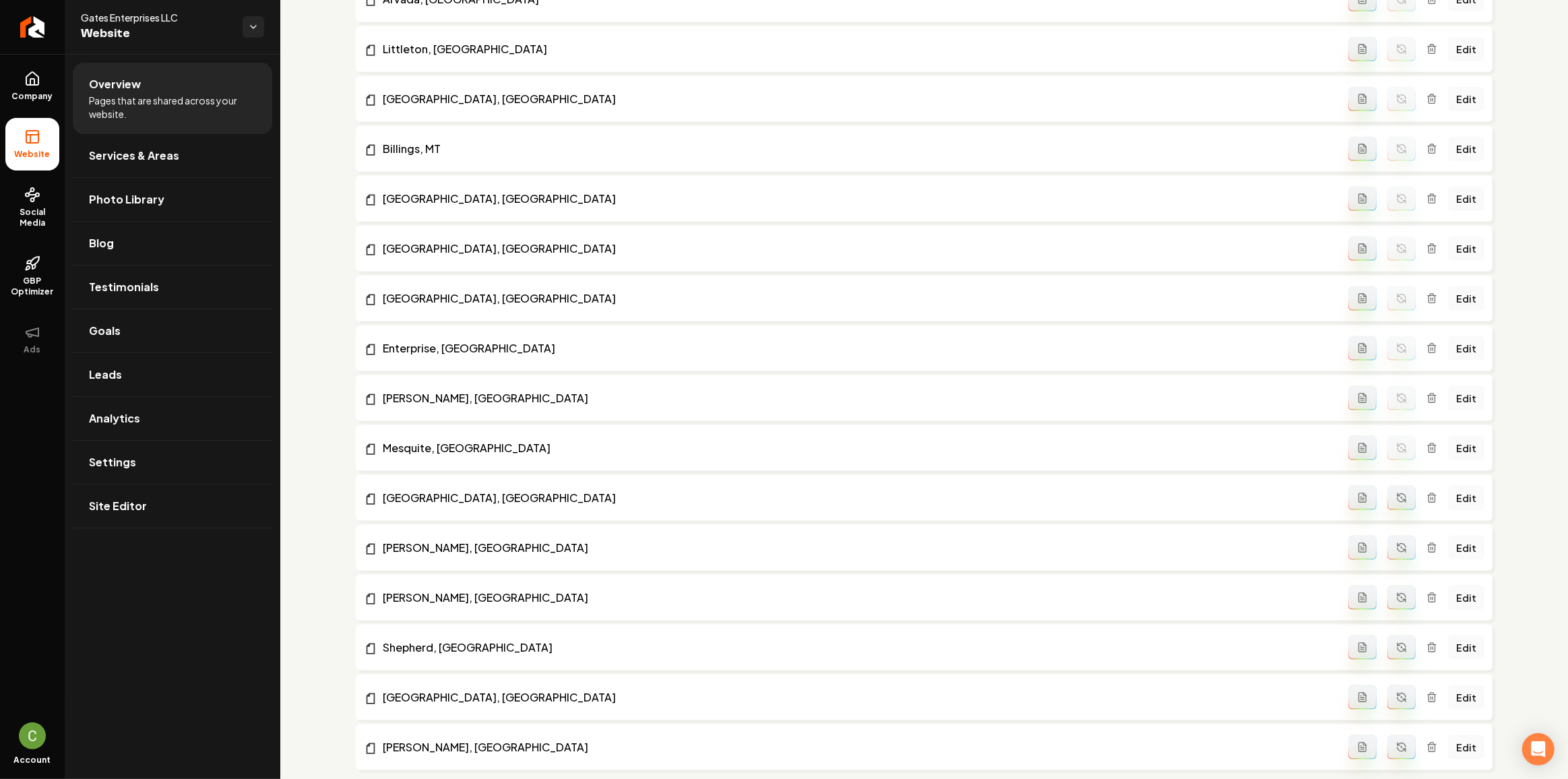
click at [1391, 488] on button "Main content area" at bounding box center [1401, 497] width 29 height 25
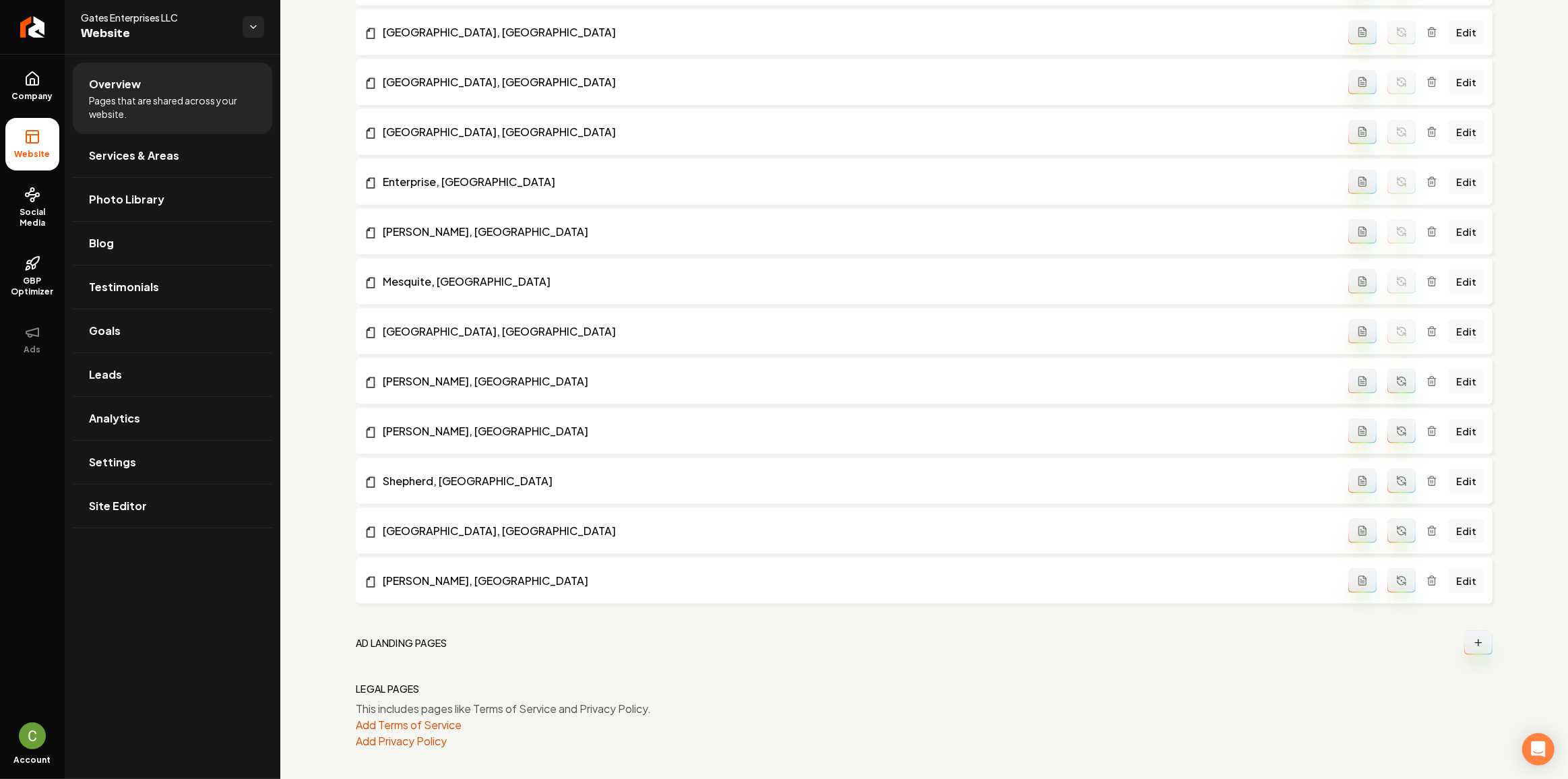
click at [1397, 377] on icon "Main content area" at bounding box center [1398, 378] width 3 height 3
click at [1396, 430] on icon "Main content area" at bounding box center [1401, 431] width 11 height 11
click at [1387, 473] on button "Main content area" at bounding box center [1401, 481] width 29 height 25
click at [1397, 531] on icon "Main content area" at bounding box center [1401, 533] width 8 height 4
click at [1396, 578] on icon "Main content area" at bounding box center [1401, 580] width 11 height 11
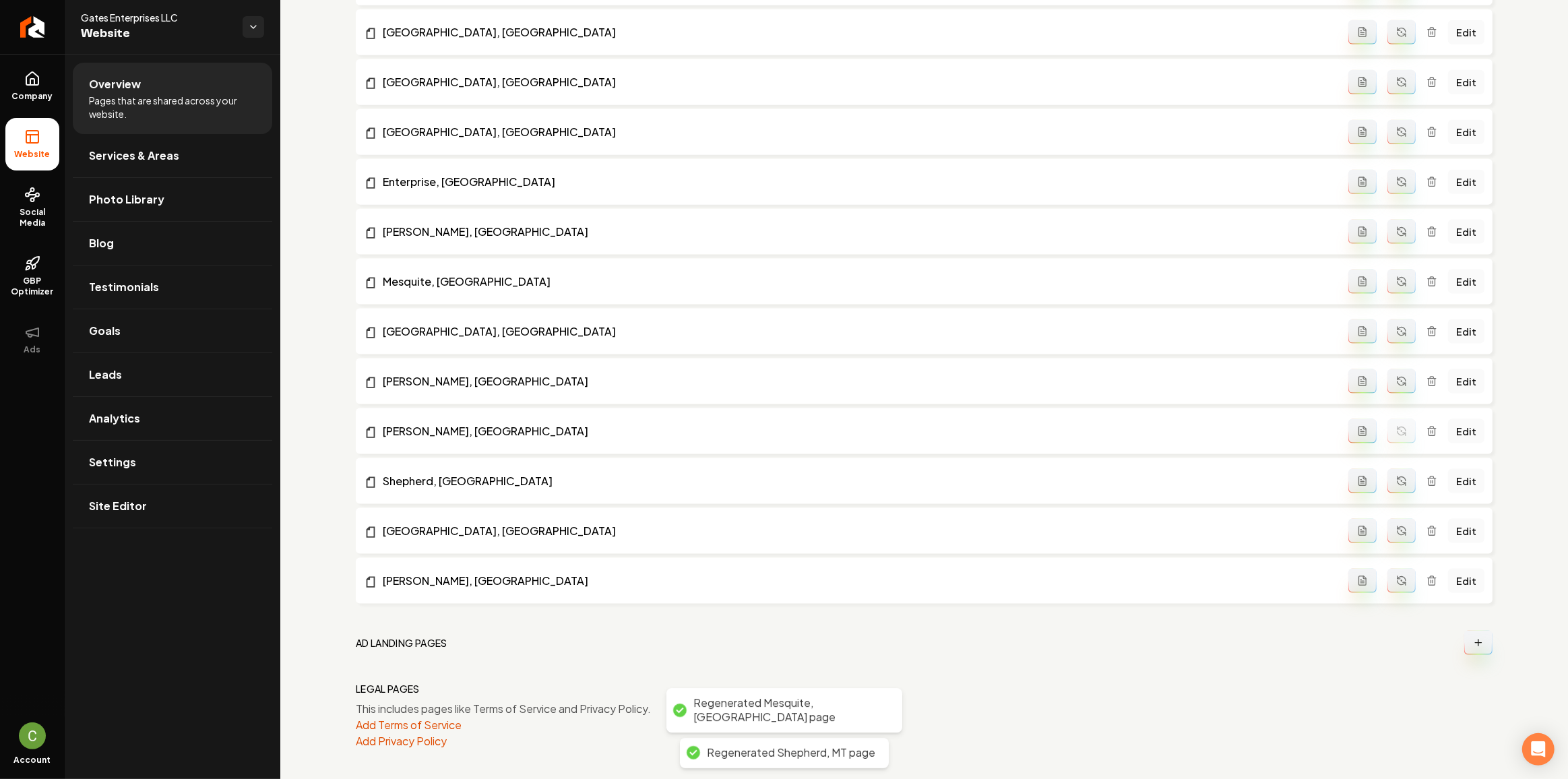
scroll to position [1744, 0]
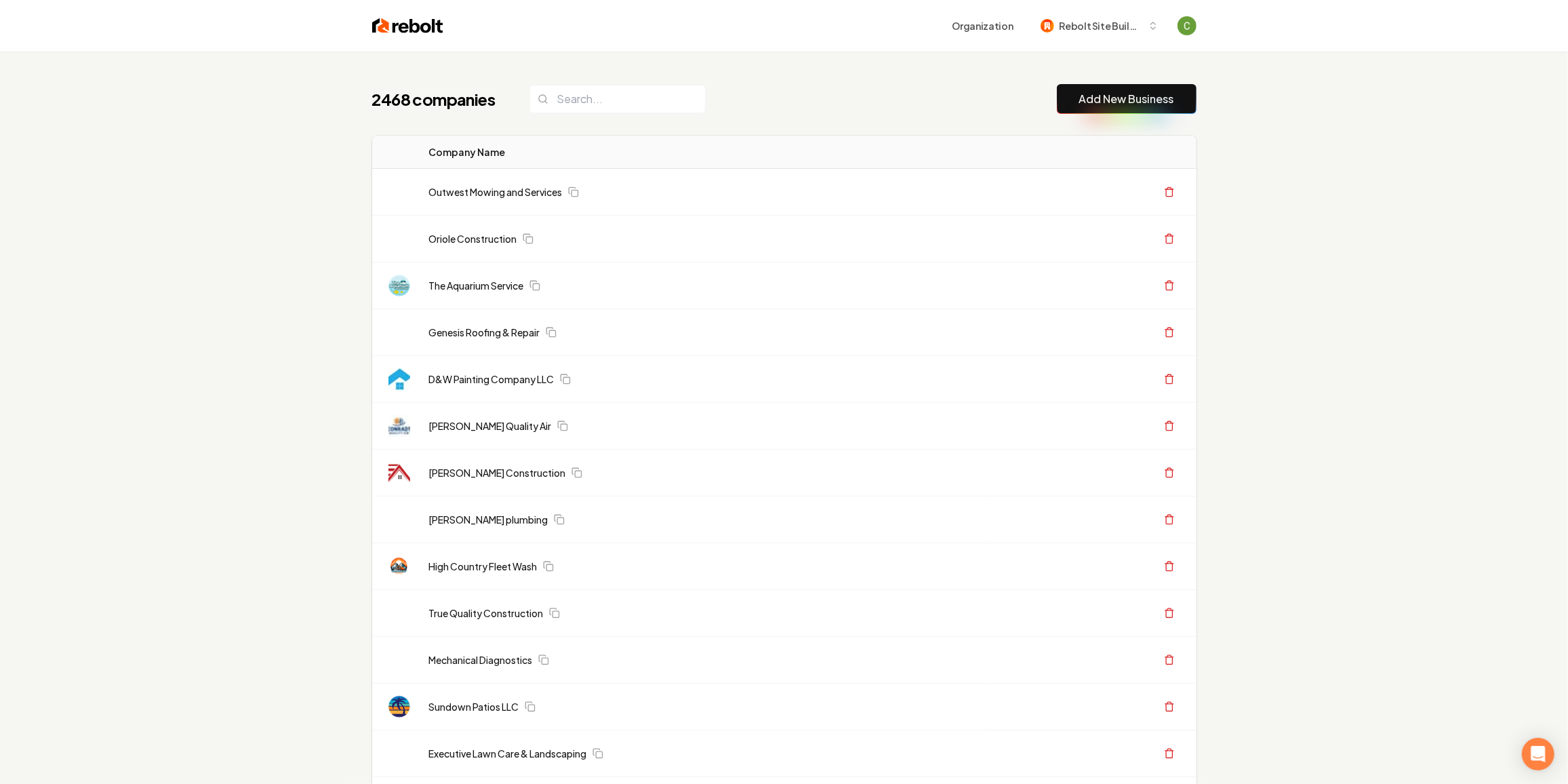
click at [1163, 102] on link "Add New Business" at bounding box center [1127, 99] width 95 height 16
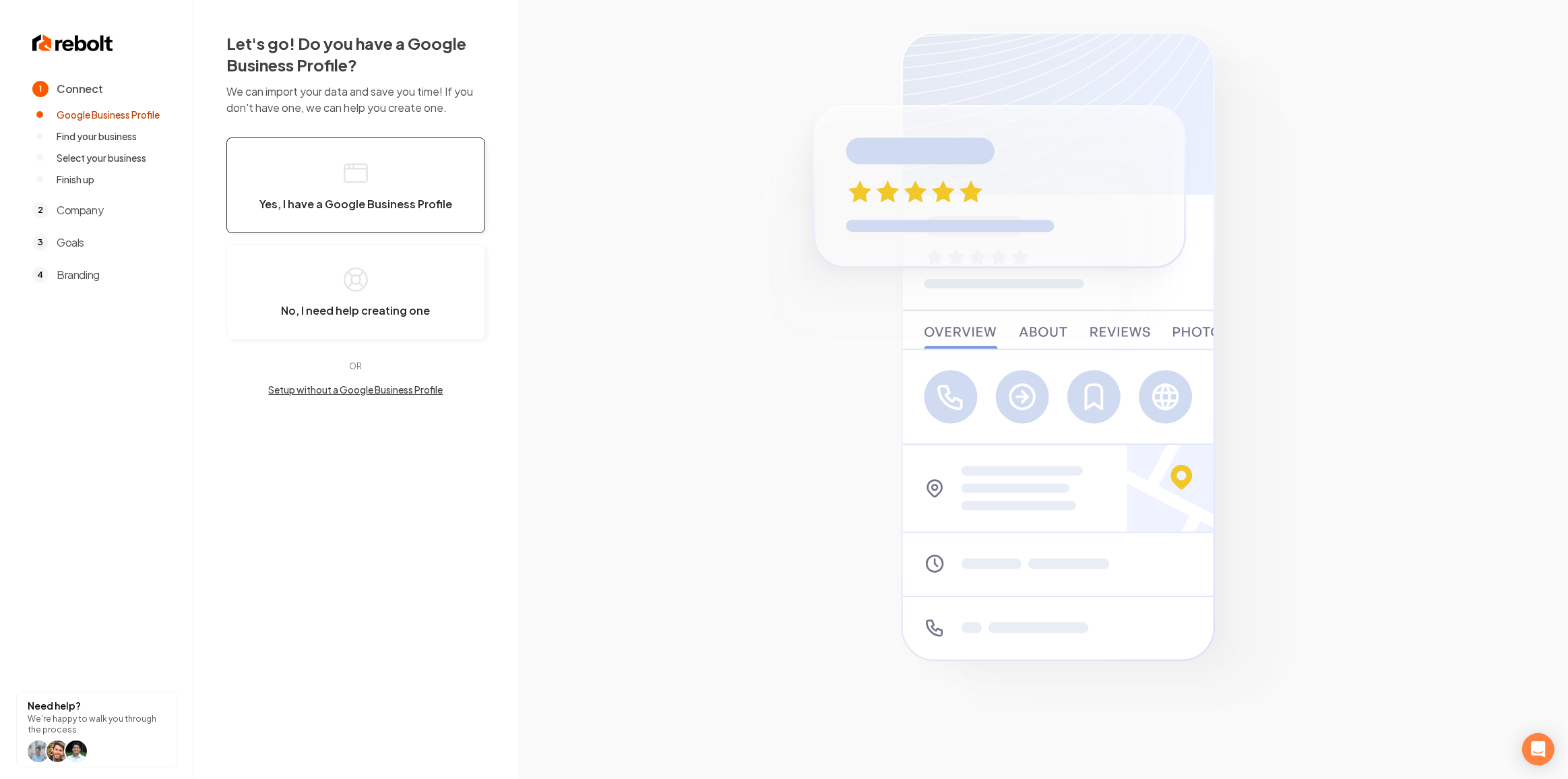
click at [288, 198] on span "Yes, I have a Google Business Profile" at bounding box center [356, 205] width 193 height 14
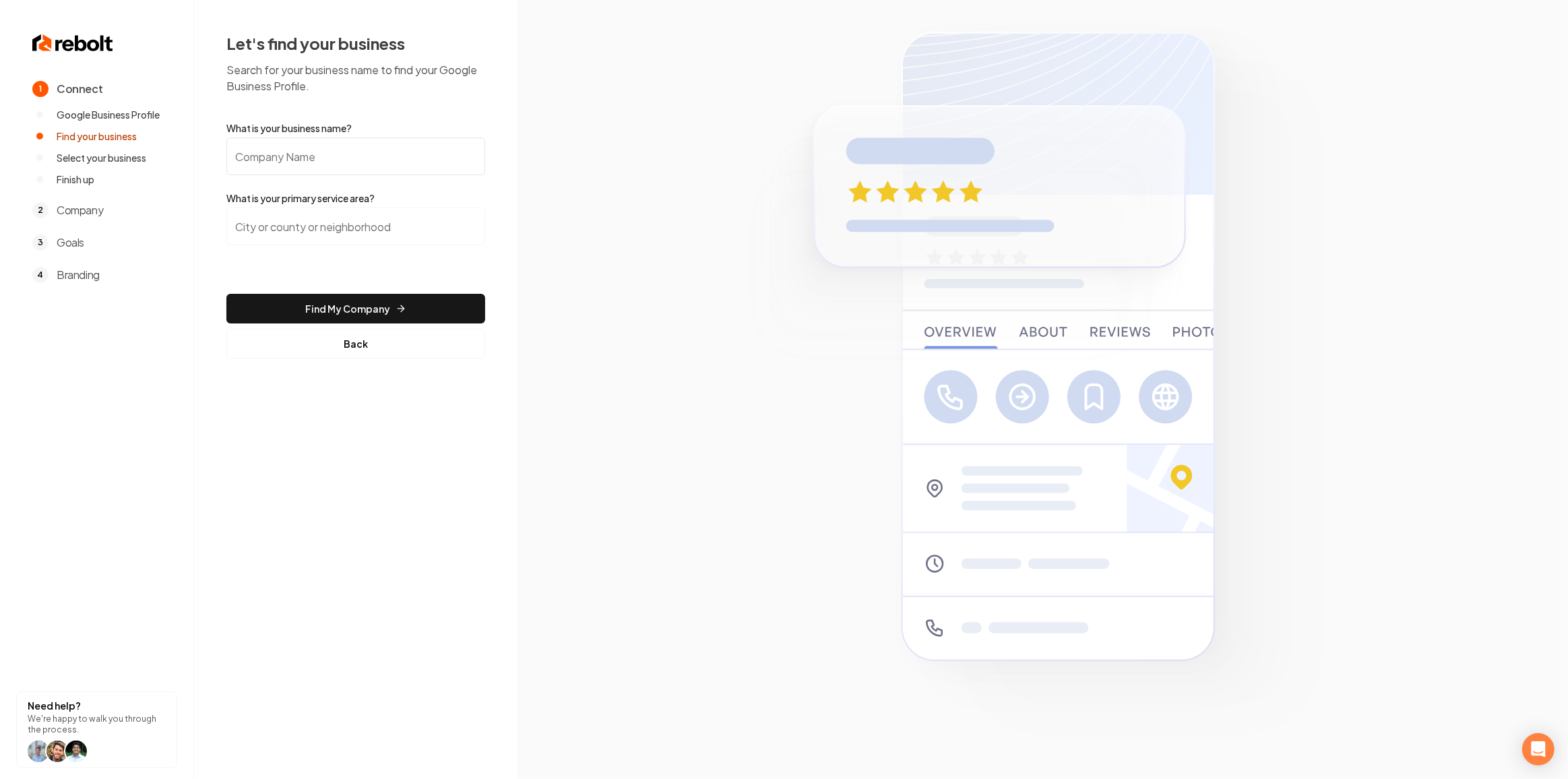
click at [339, 162] on input "What is your business name?" at bounding box center [355, 157] width 259 height 37
paste input "Premier Door Service"
type input "Premier Door Service"
click at [334, 215] on input "search" at bounding box center [355, 227] width 259 height 37
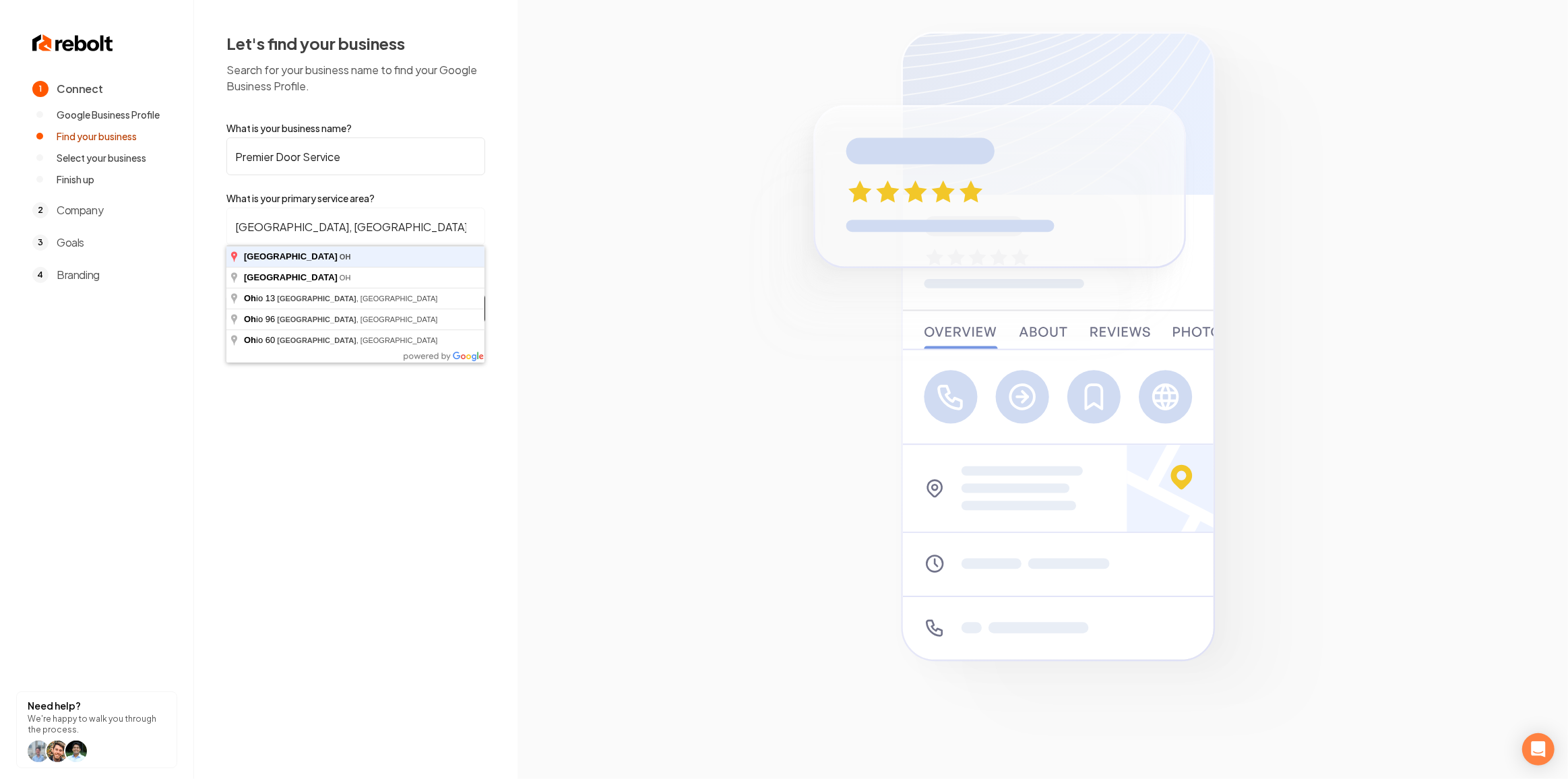
type input "Greenwich, OH"
click at [226, 293] on button "Find My Company" at bounding box center [355, 308] width 259 height 30
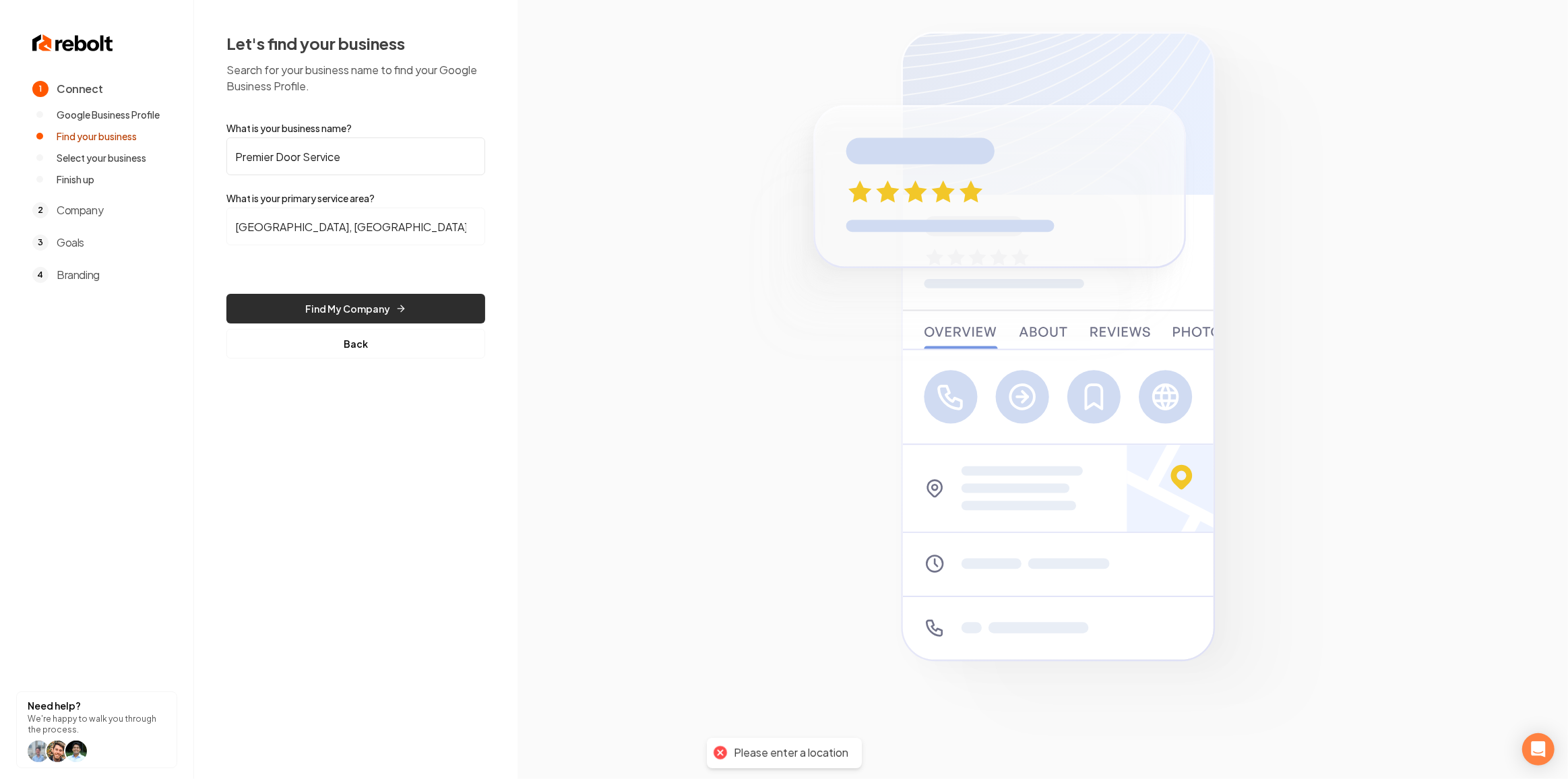
click at [364, 298] on button "Find My Company" at bounding box center [355, 308] width 259 height 30
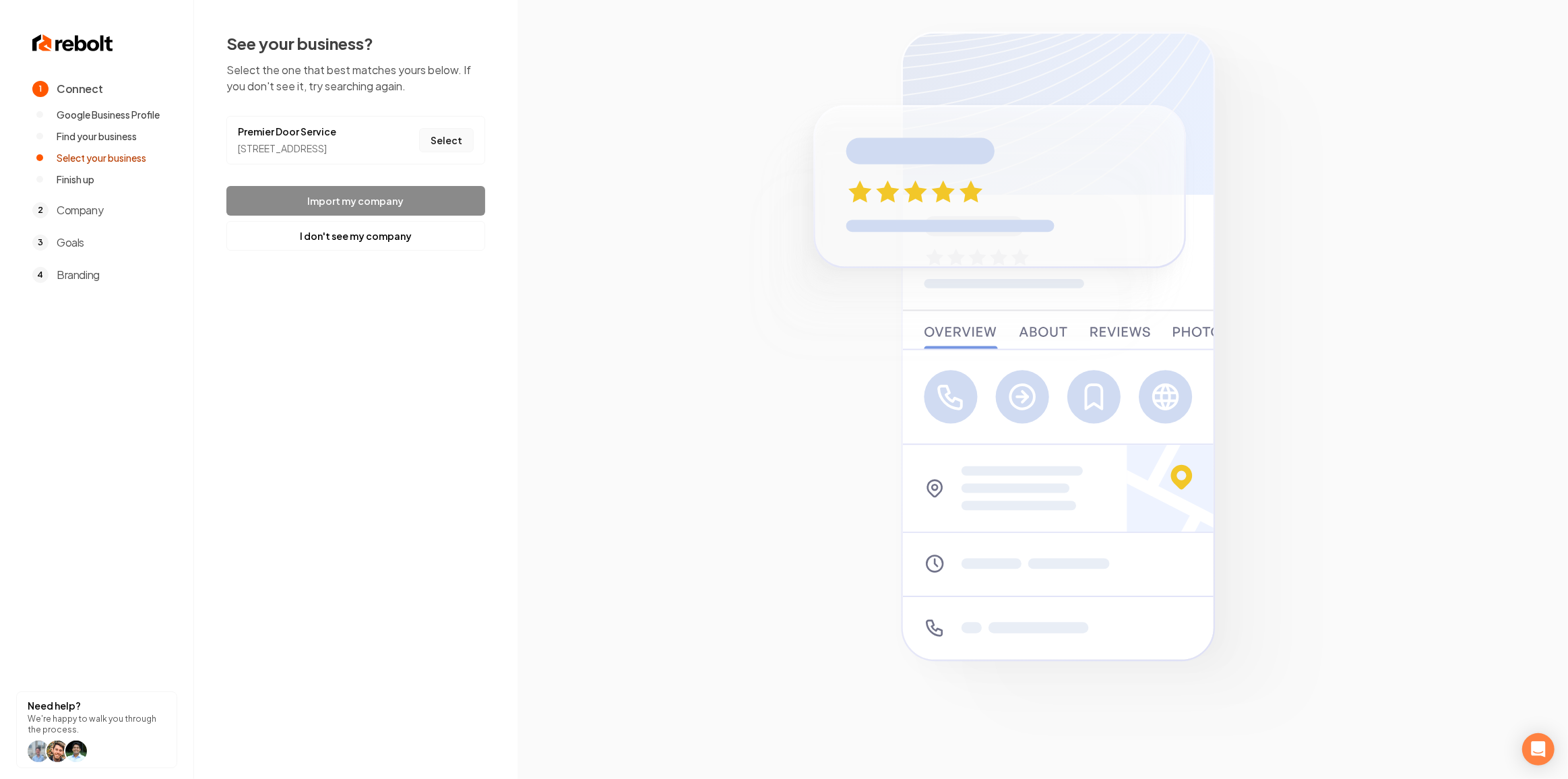
click at [440, 150] on button "Select" at bounding box center [446, 140] width 54 height 25
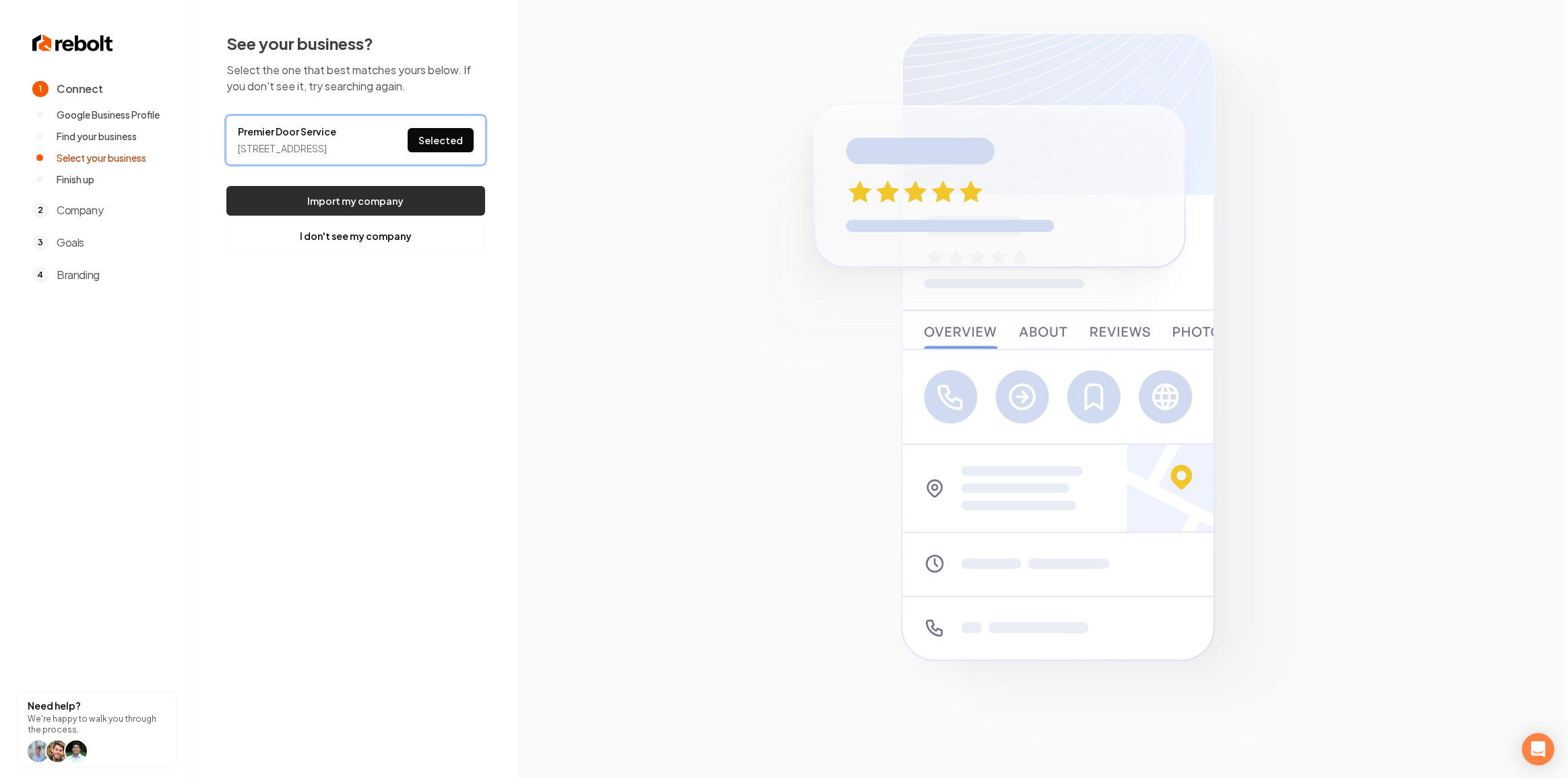
click at [390, 216] on button "Import my company" at bounding box center [355, 201] width 259 height 30
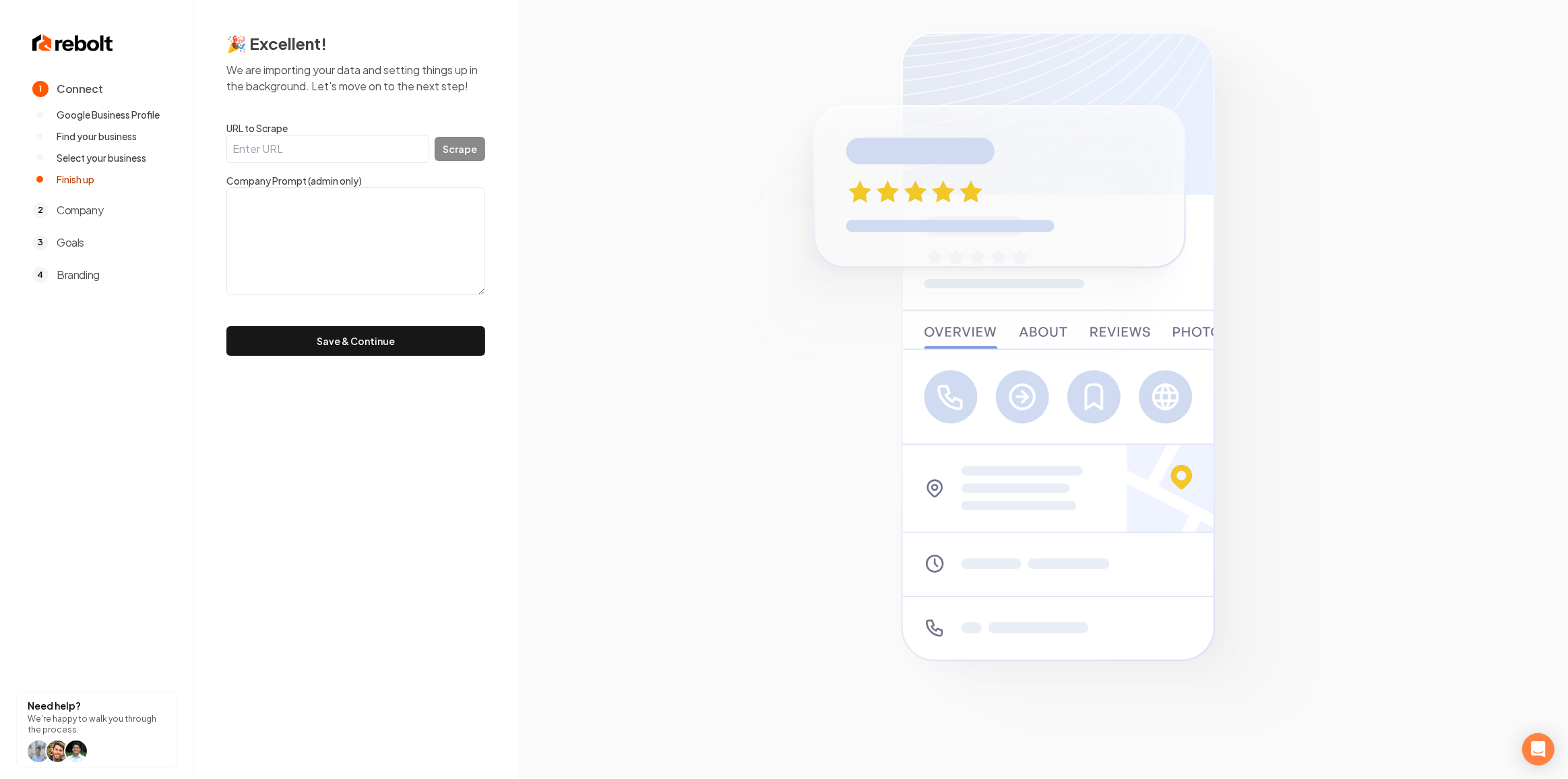
click at [350, 150] on input "URL to Scrape" at bounding box center [328, 149] width 203 height 29
click at [398, 277] on textarea at bounding box center [355, 241] width 259 height 108
paste textarea ""Founded in 2018, we at Premier Door Service have been dedicated to providing e…"
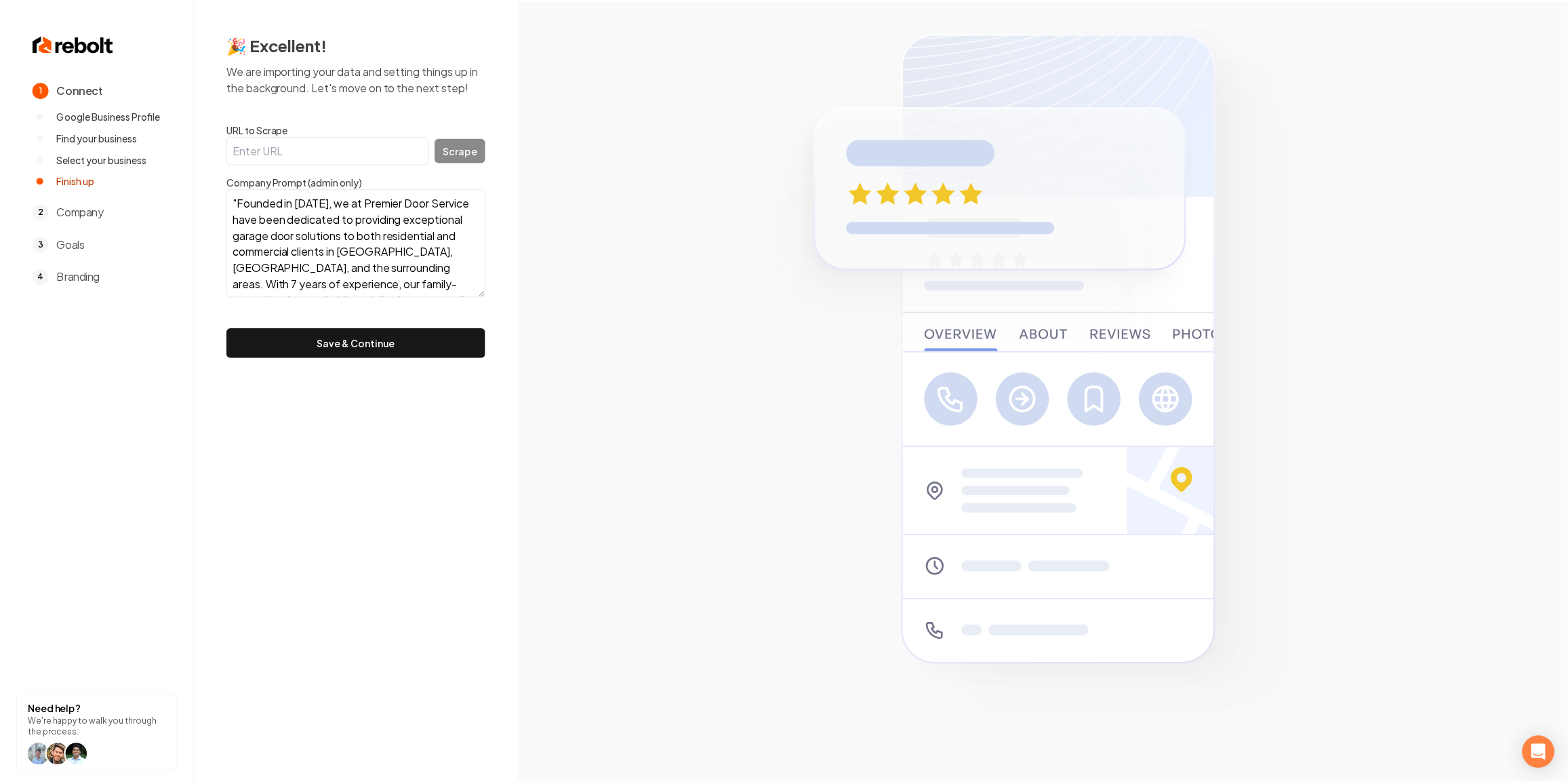
scroll to position [91, 0]
type textarea ""Founded in 2018, we at Premier Door Service have been dedicated to providing e…"
click at [395, 348] on button "Save & Continue" at bounding box center [358, 343] width 261 height 30
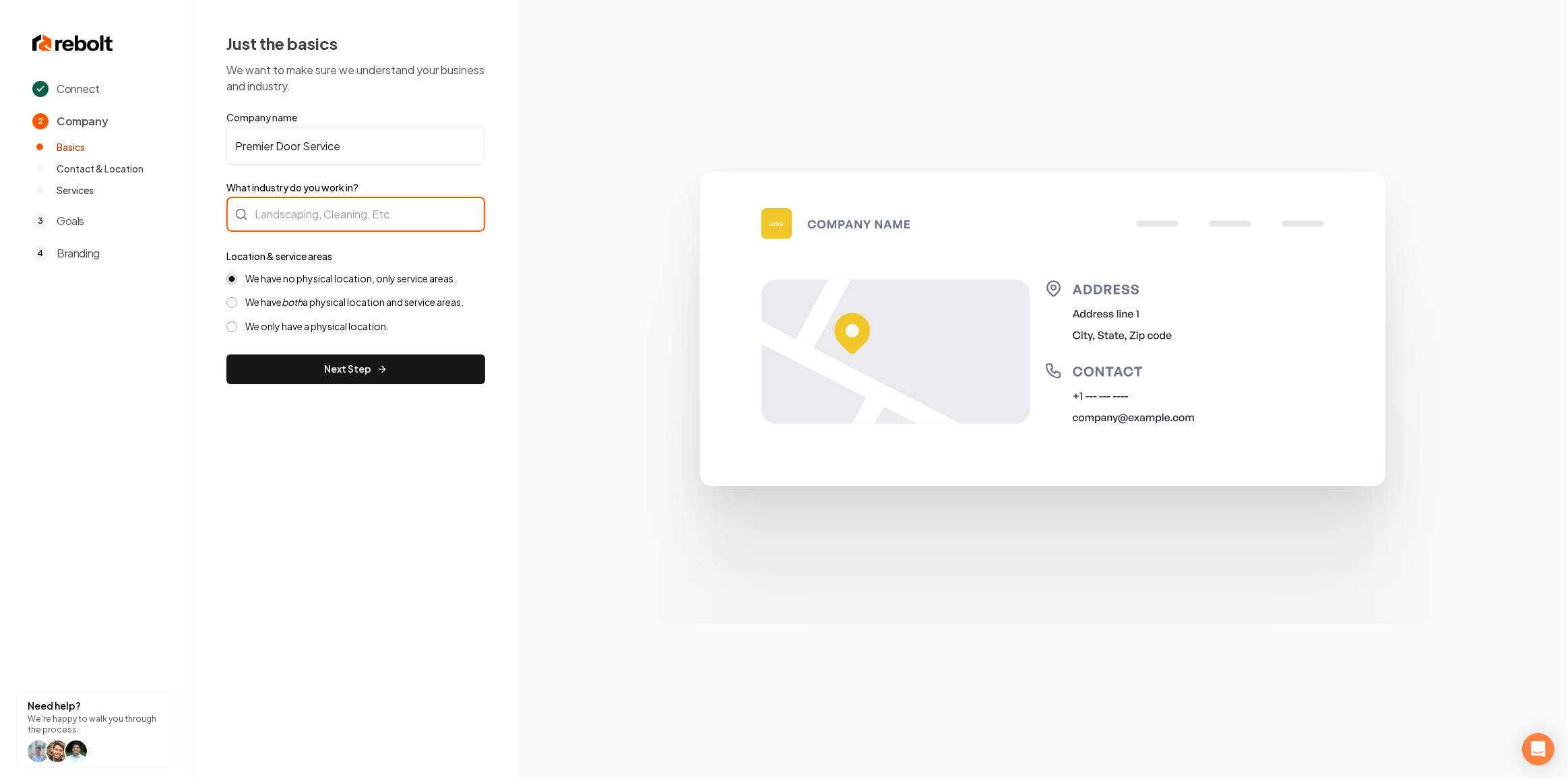
drag, startPoint x: 287, startPoint y: 220, endPoint x: 283, endPoint y: 227, distance: 8.1
click at [283, 227] on div at bounding box center [355, 215] width 259 height 35
drag, startPoint x: 381, startPoint y: 257, endPoint x: 379, endPoint y: 279, distance: 22.1
type input "Garage Doors"
click at [309, 302] on label "We have both a physical location and service areas." at bounding box center [354, 301] width 219 height 13
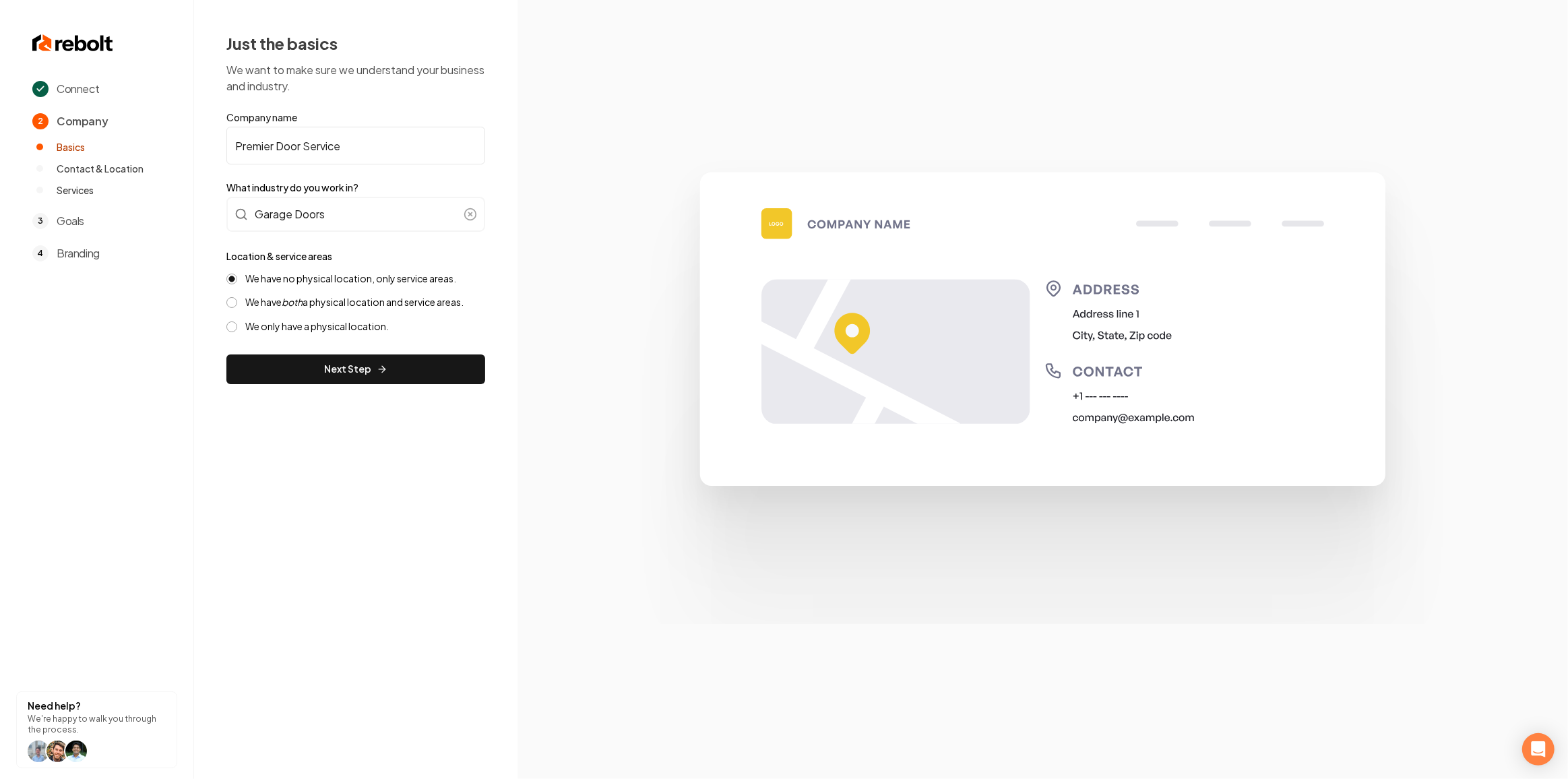
click at [237, 302] on button "We have both a physical location and service areas." at bounding box center [231, 302] width 11 height 11
click at [308, 377] on button "Next Step" at bounding box center [355, 369] width 259 height 30
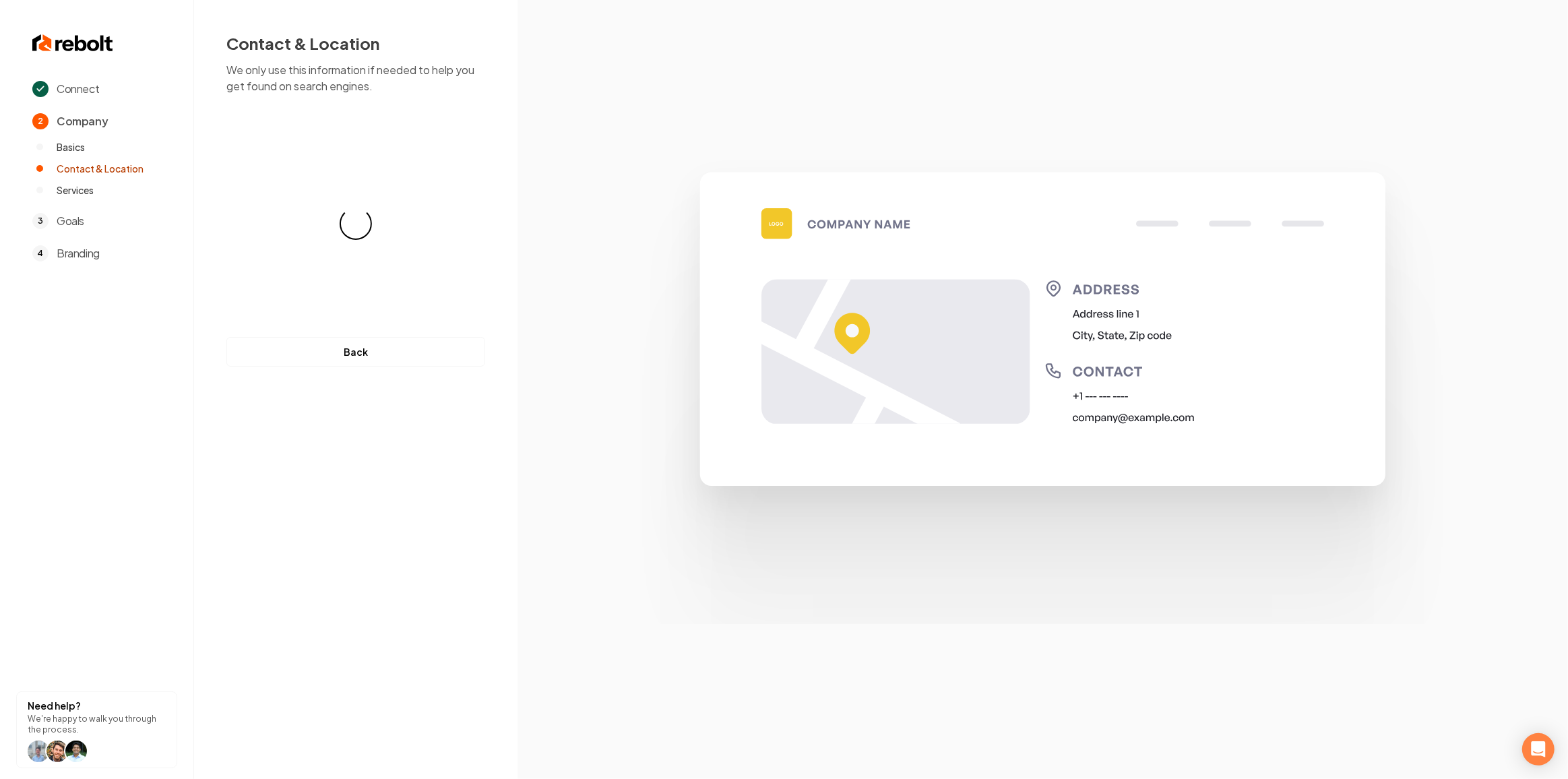
select select "**"
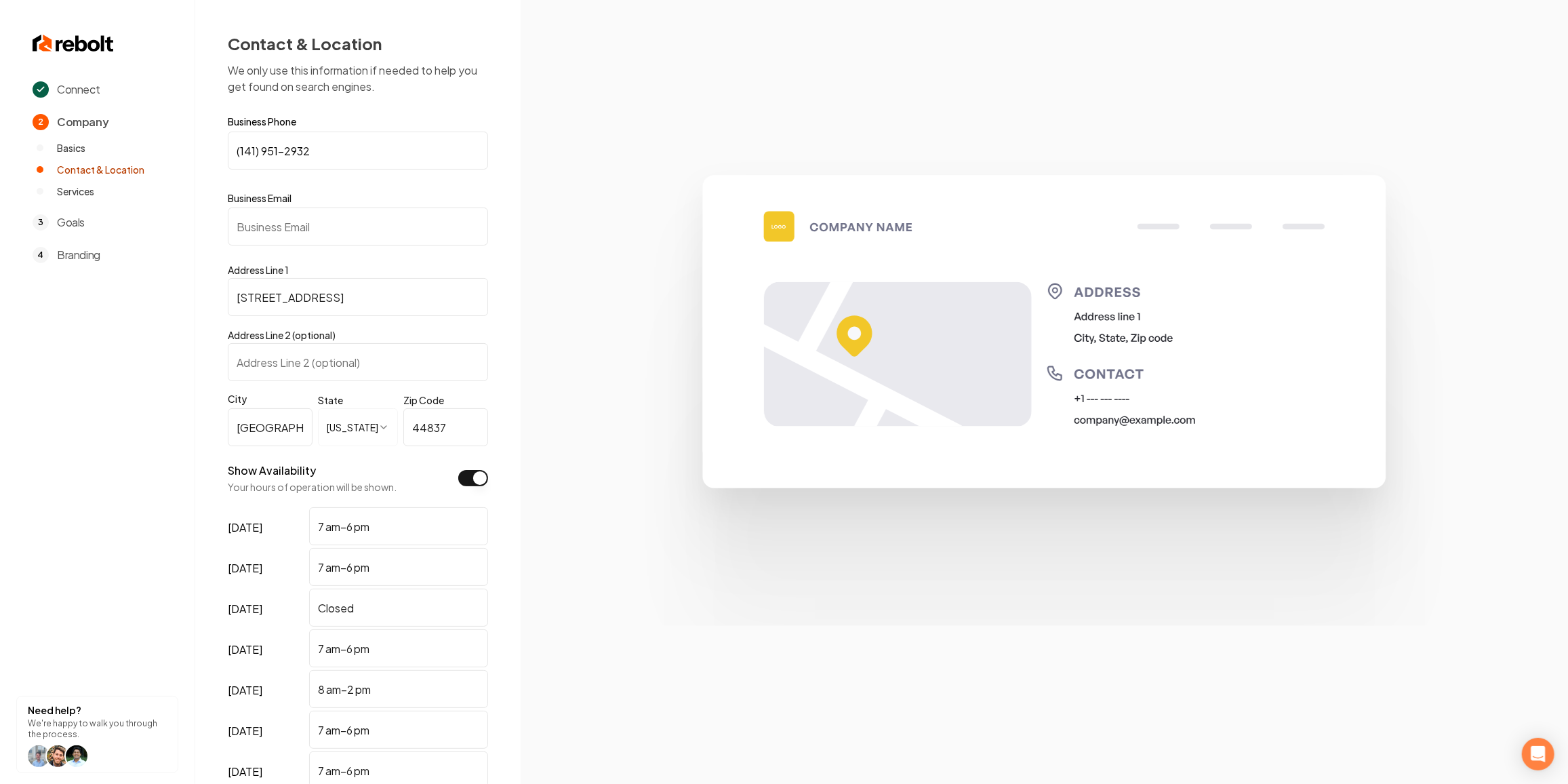
click at [326, 232] on input "Business Email" at bounding box center [358, 226] width 261 height 38
paste input "lyndar1564@gmail.com"
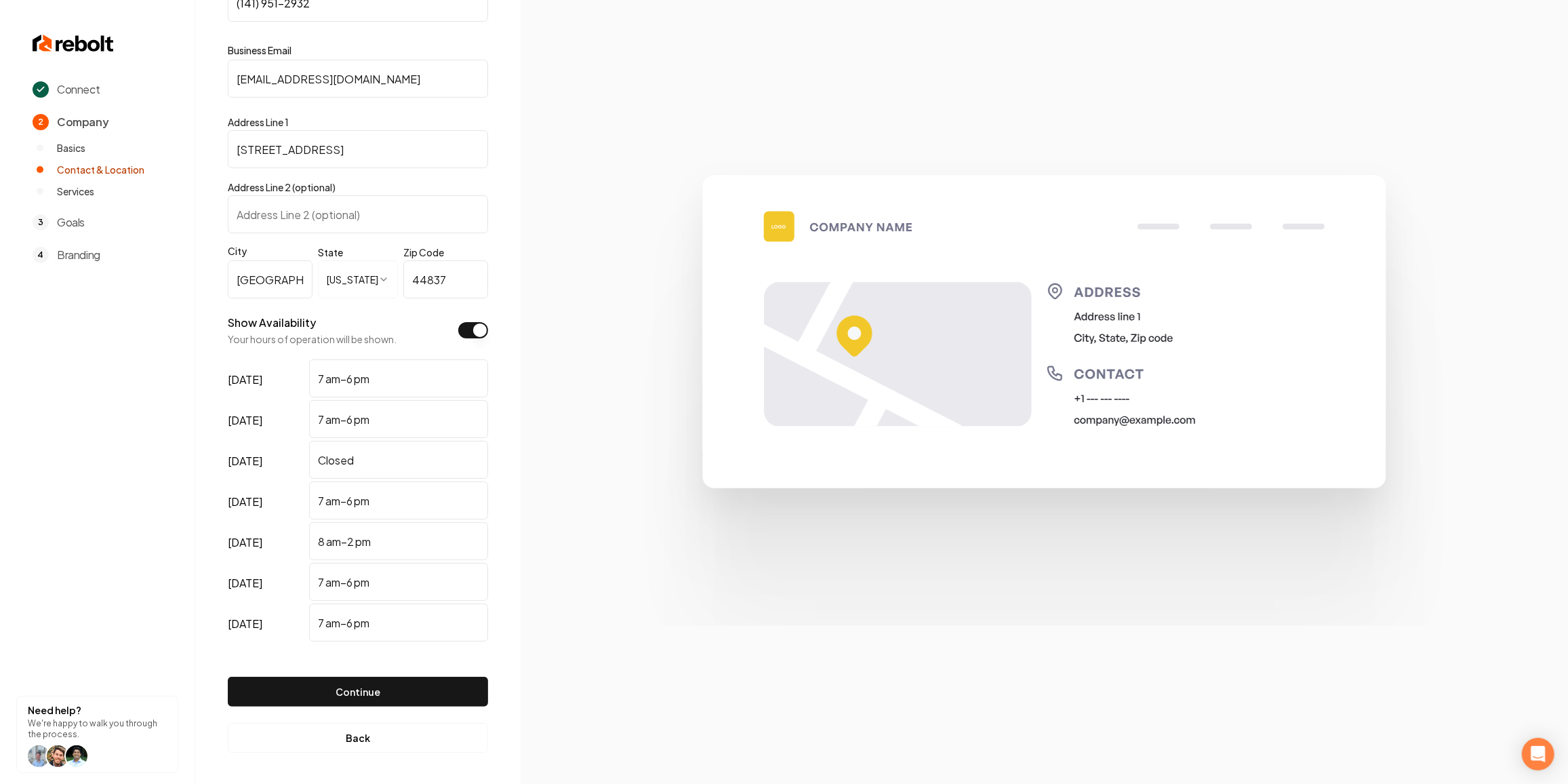
scroll to position [149, 0]
type input "lyndar1564@gmail.com"
click at [349, 692] on button "Continue" at bounding box center [358, 691] width 261 height 30
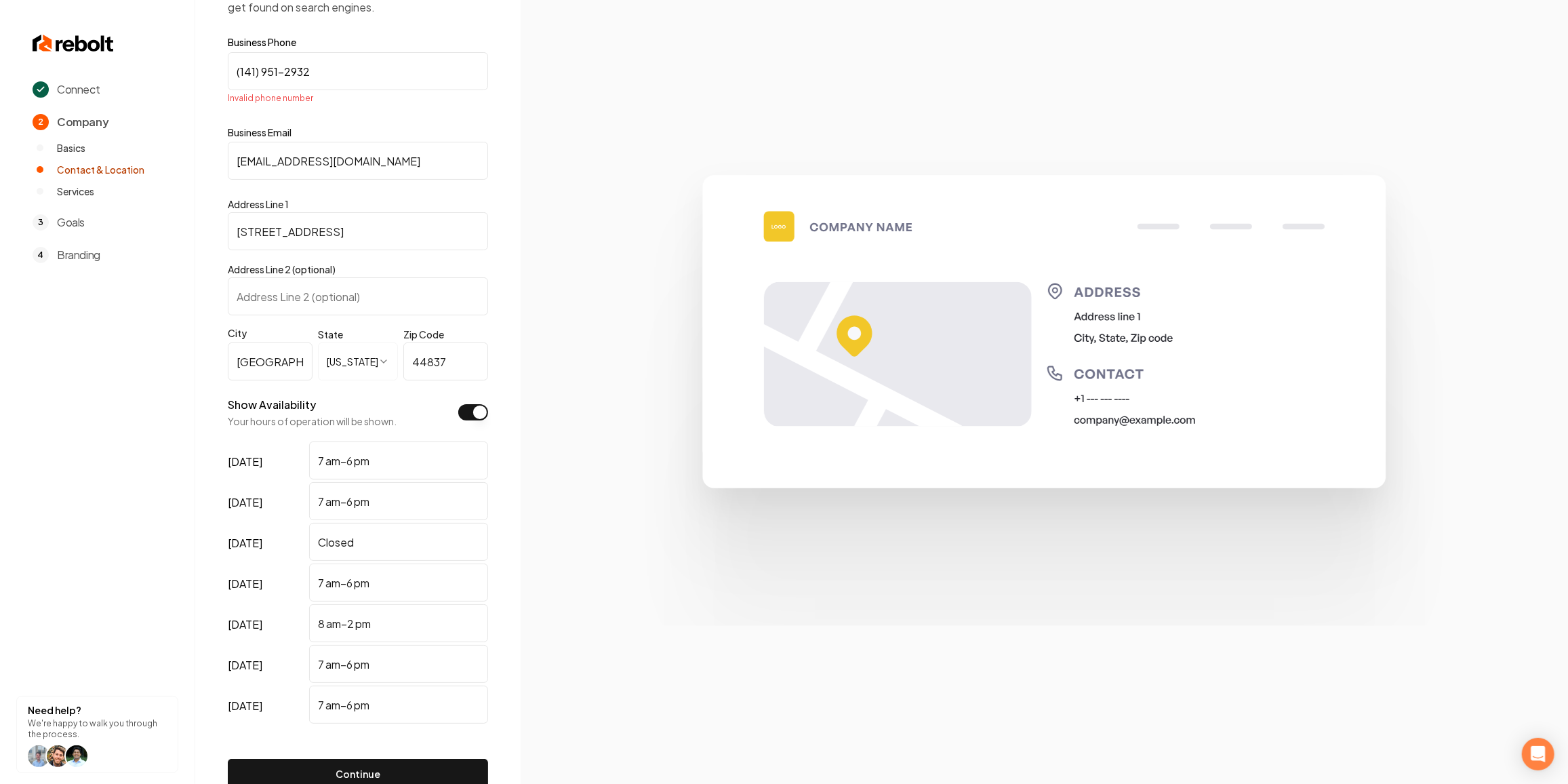
scroll to position [0, 0]
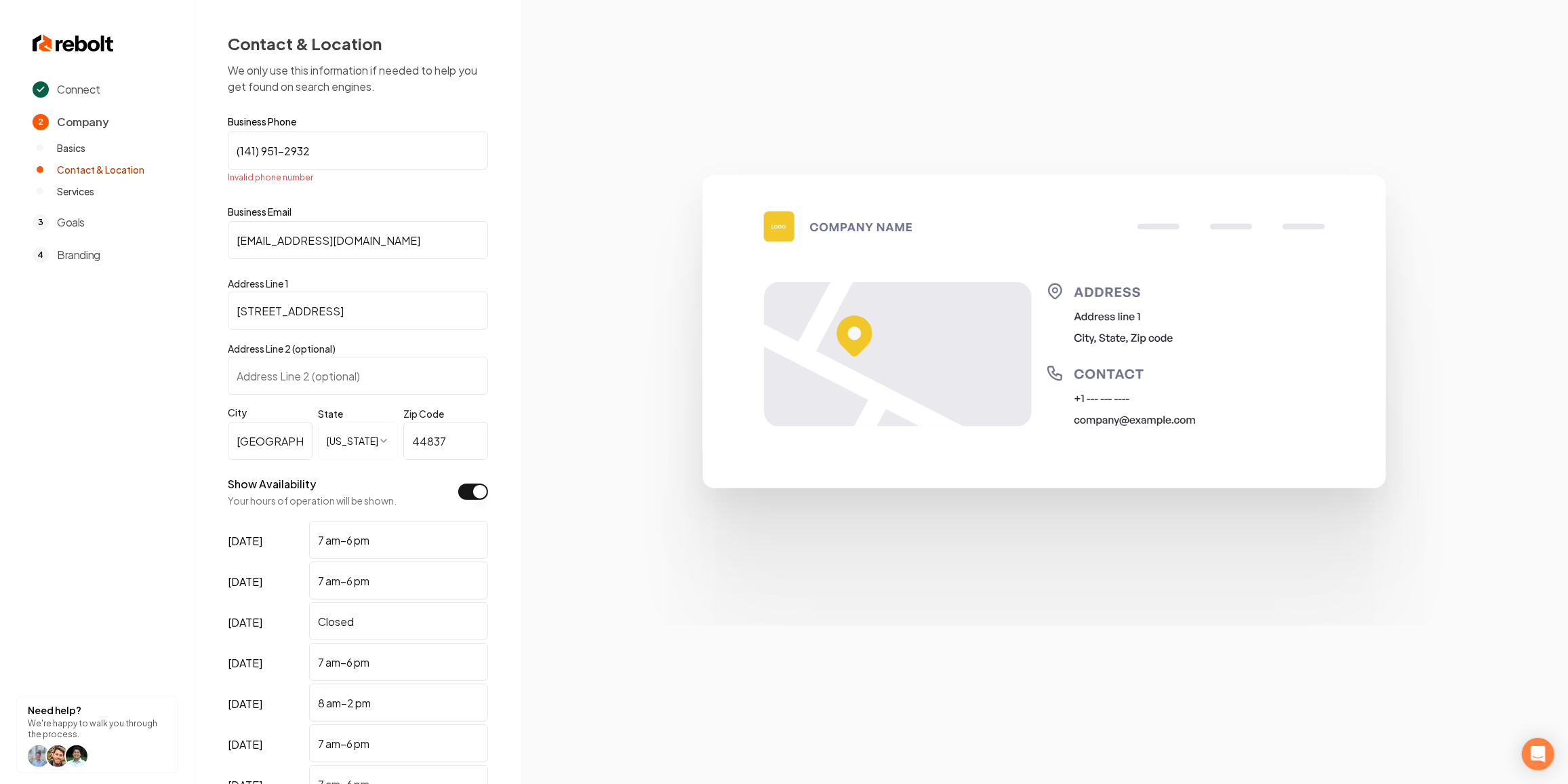
click at [330, 143] on input "(141) 951-2932" at bounding box center [358, 151] width 261 height 38
click at [329, 149] on input "(141) 951-2932" at bounding box center [358, 151] width 261 height 38
paste input "419) 512-9320"
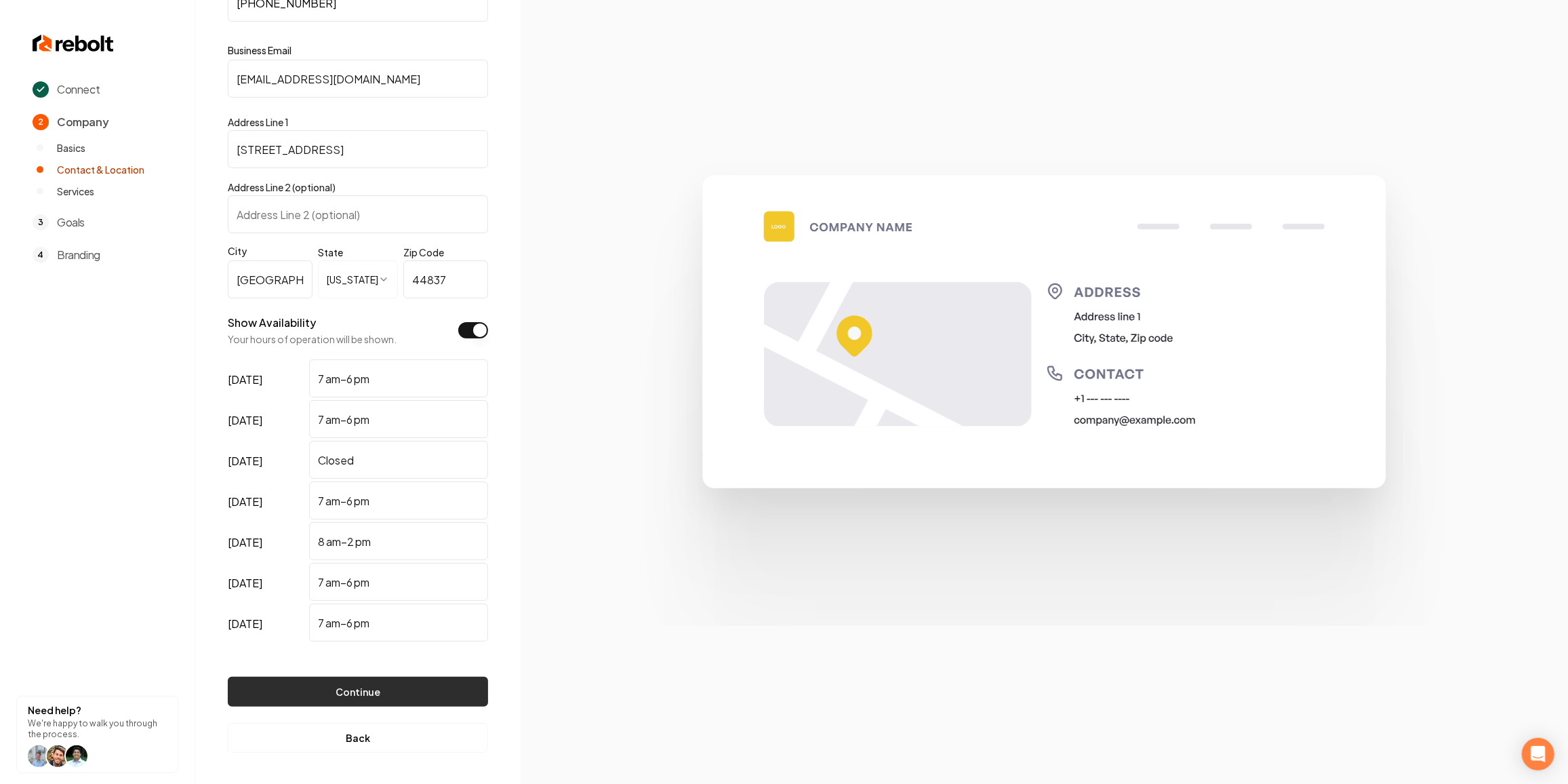
scroll to position [149, 0]
type input "(419) 512-9320"
click at [380, 696] on button "Continue" at bounding box center [358, 691] width 261 height 30
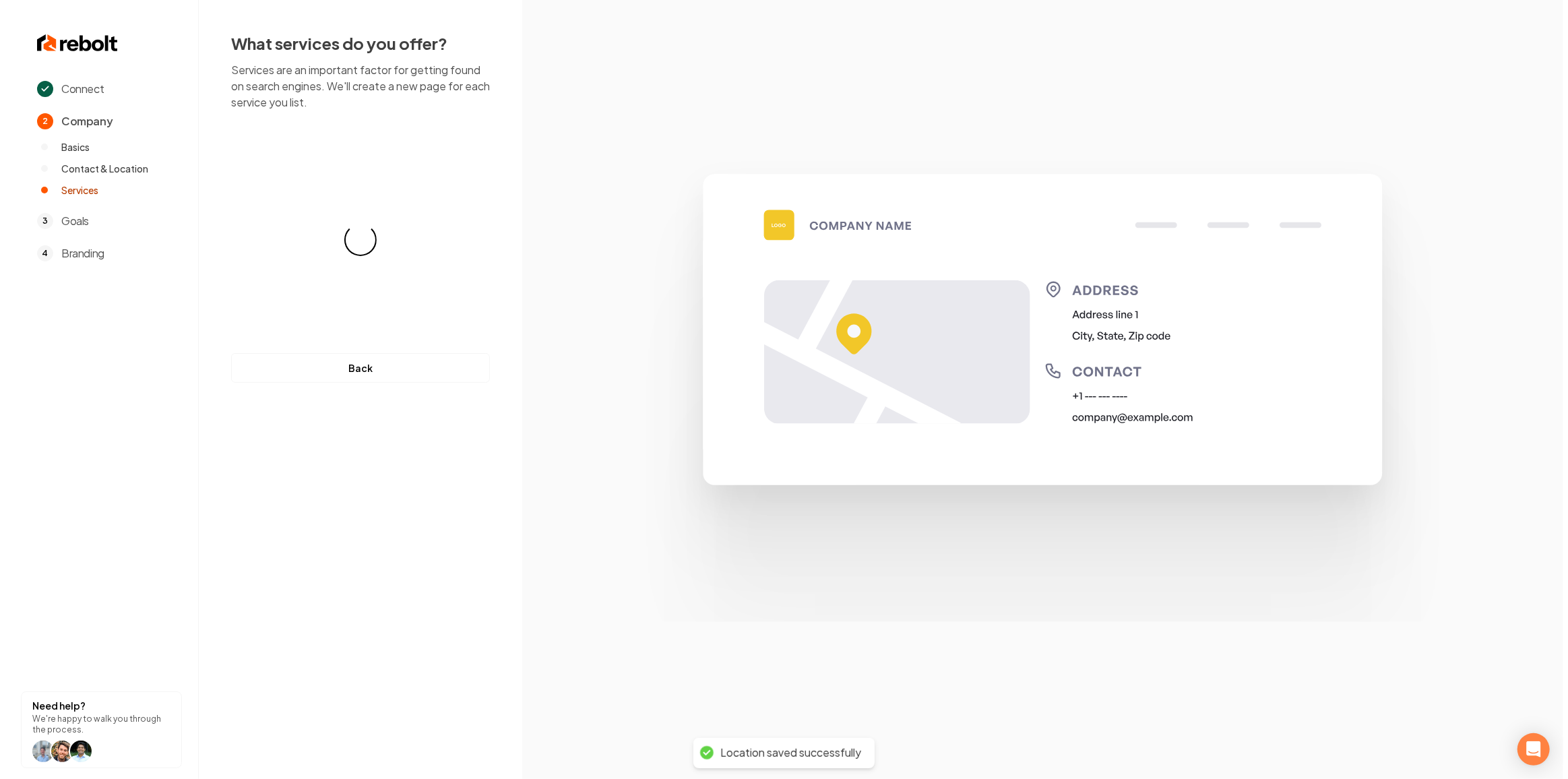
scroll to position [0, 0]
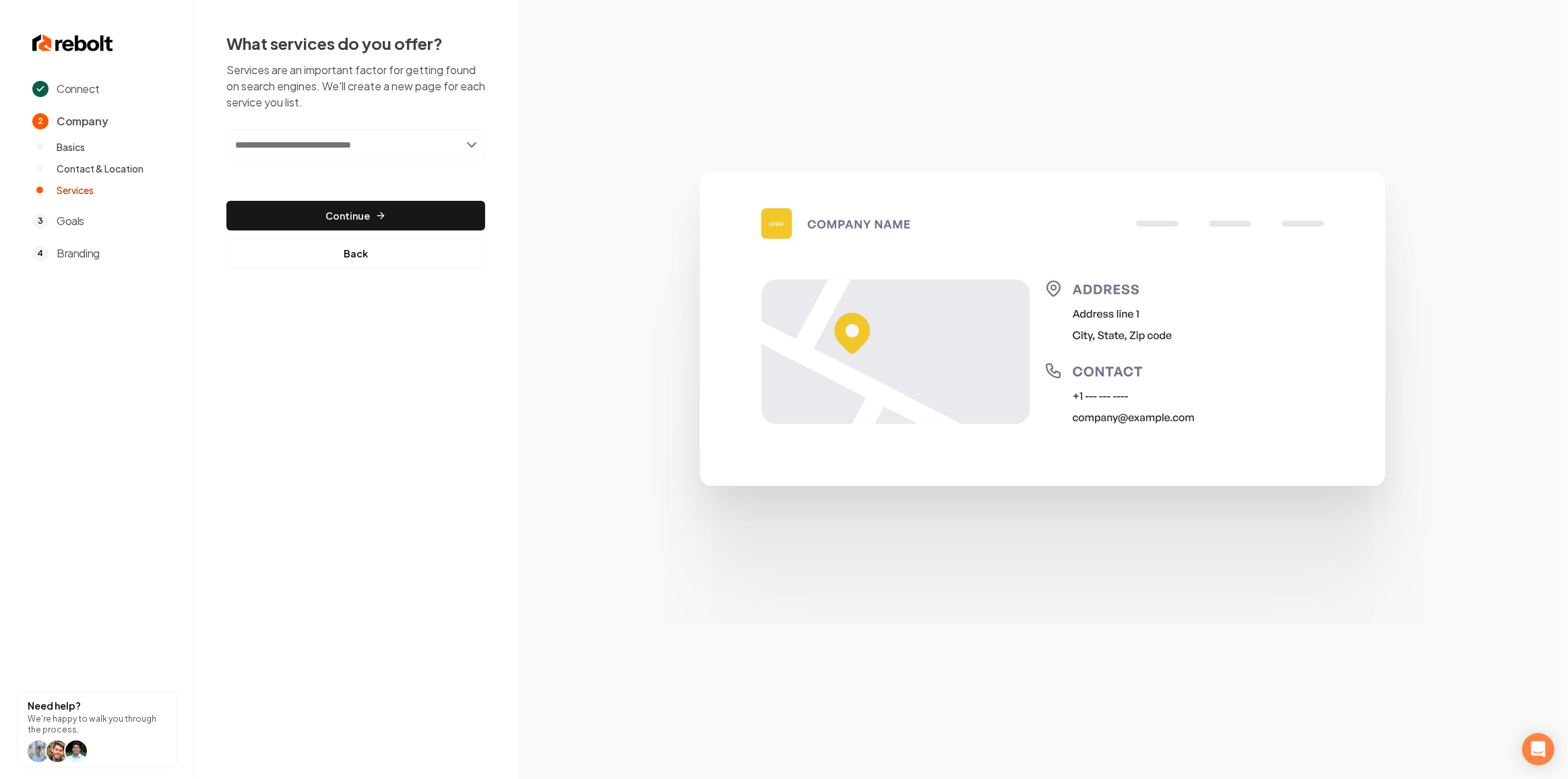
click at [410, 149] on input "text" at bounding box center [355, 144] width 259 height 31
paste input "**********"
type input "**********"
click at [401, 185] on div "Add Smart Garage Door System Upgrades" at bounding box center [355, 174] width 257 height 23
click at [396, 180] on div "Add Smart Garage Door System Upgrades" at bounding box center [356, 174] width 256 height 22
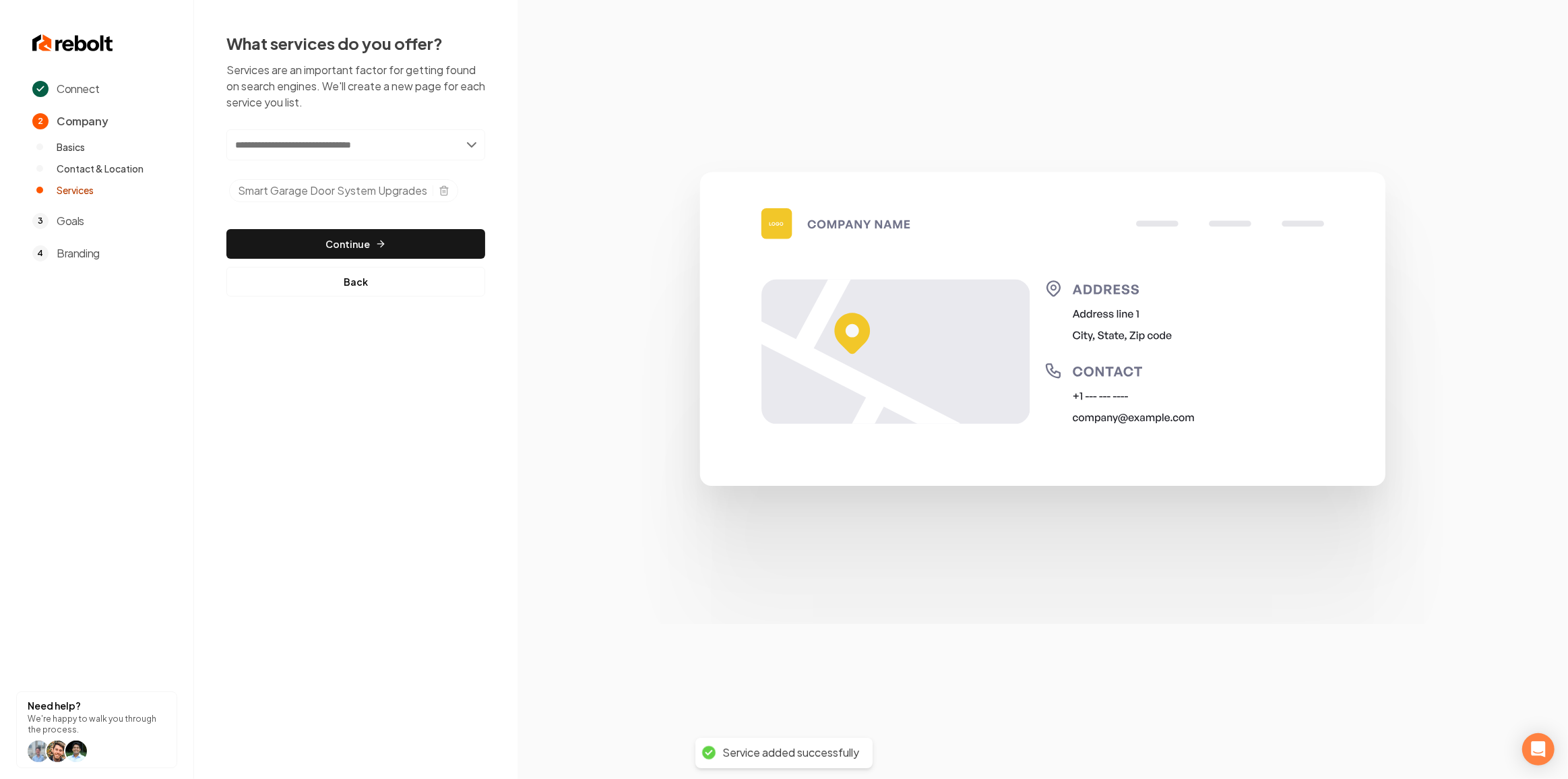
click at [310, 140] on input "text" at bounding box center [355, 144] width 259 height 31
paste input "**********"
type input "**********"
click at [295, 170] on div "Add Emergency & 24/7 Repair Services" at bounding box center [356, 174] width 256 height 22
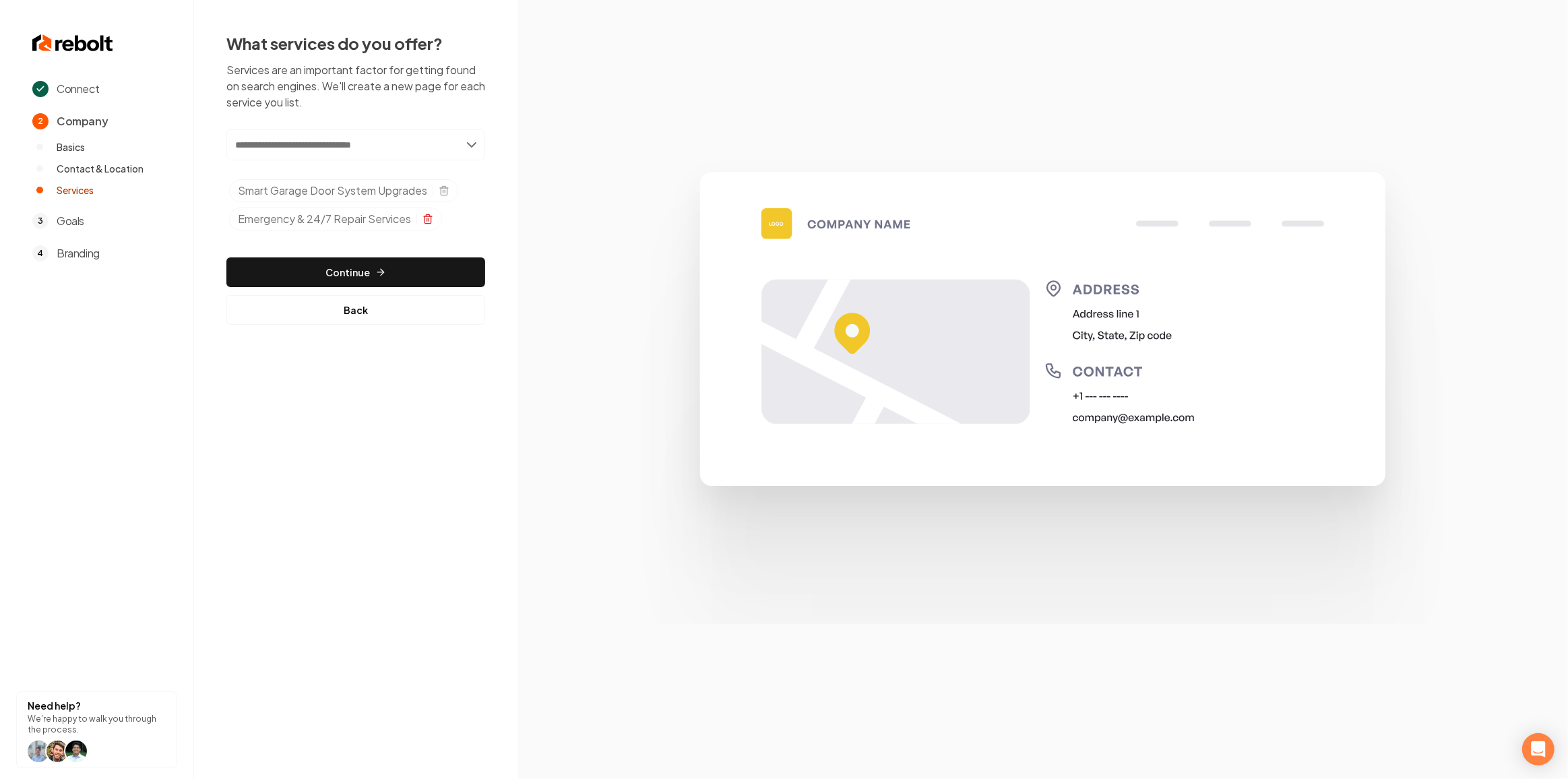
click at [423, 219] on icon "Selected tags" at bounding box center [427, 219] width 11 height 11
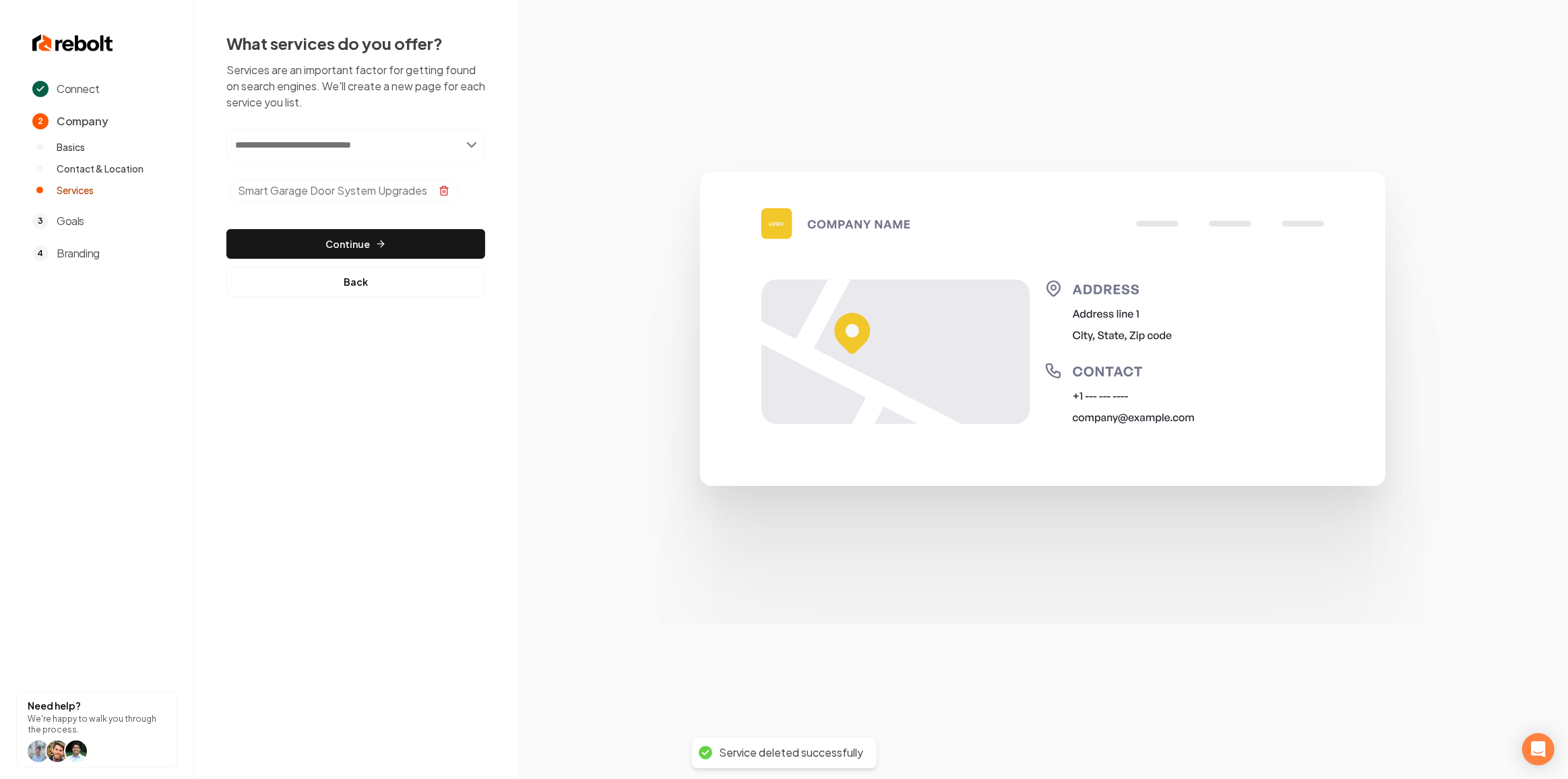
click at [447, 191] on icon "Selected tags" at bounding box center [444, 190] width 11 height 11
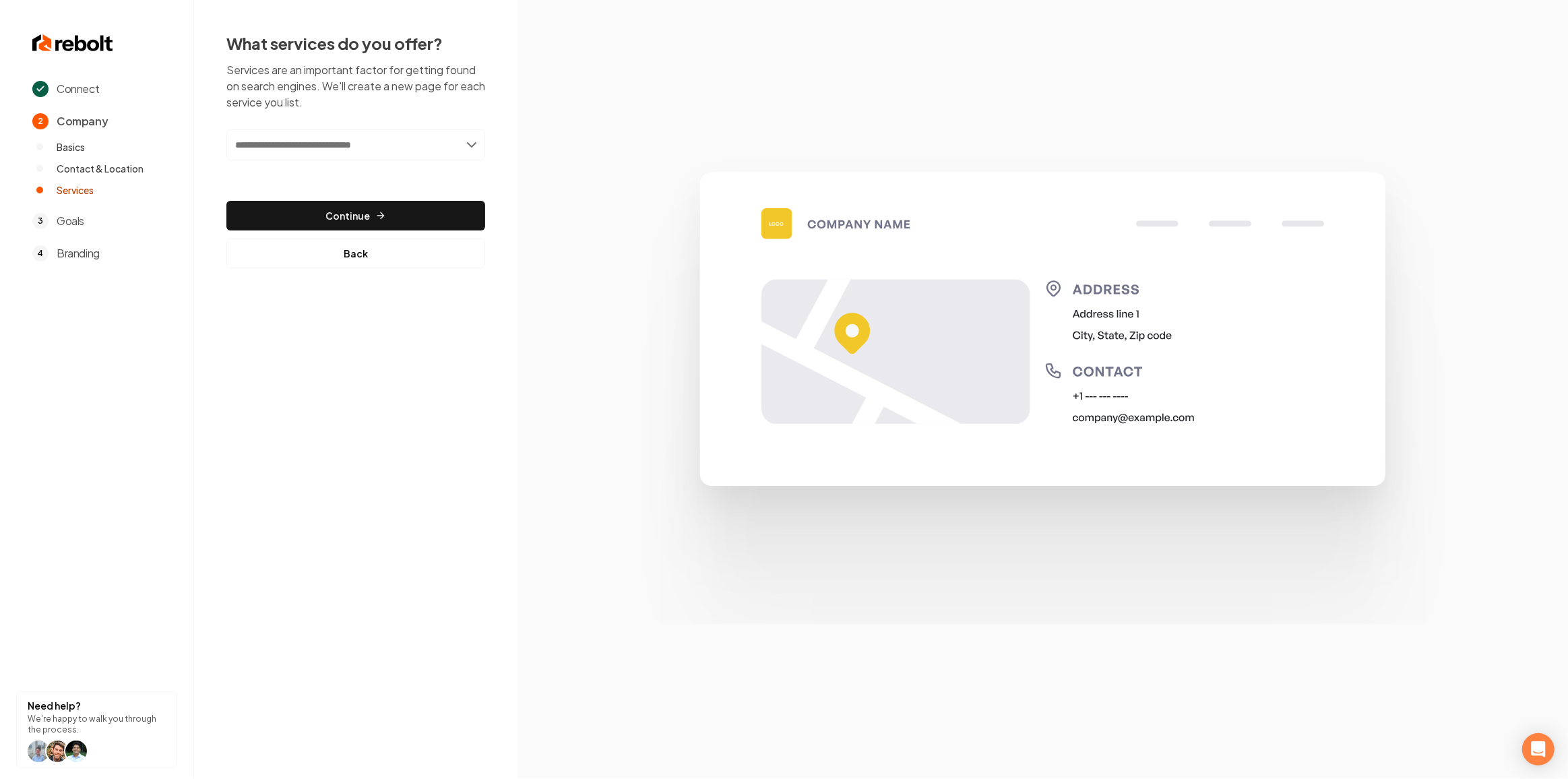
click at [375, 154] on input "text" at bounding box center [355, 144] width 259 height 31
paste input "**********"
type input "**********"
click at [366, 165] on div "Add Installation & Upgrades" at bounding box center [356, 174] width 256 height 22
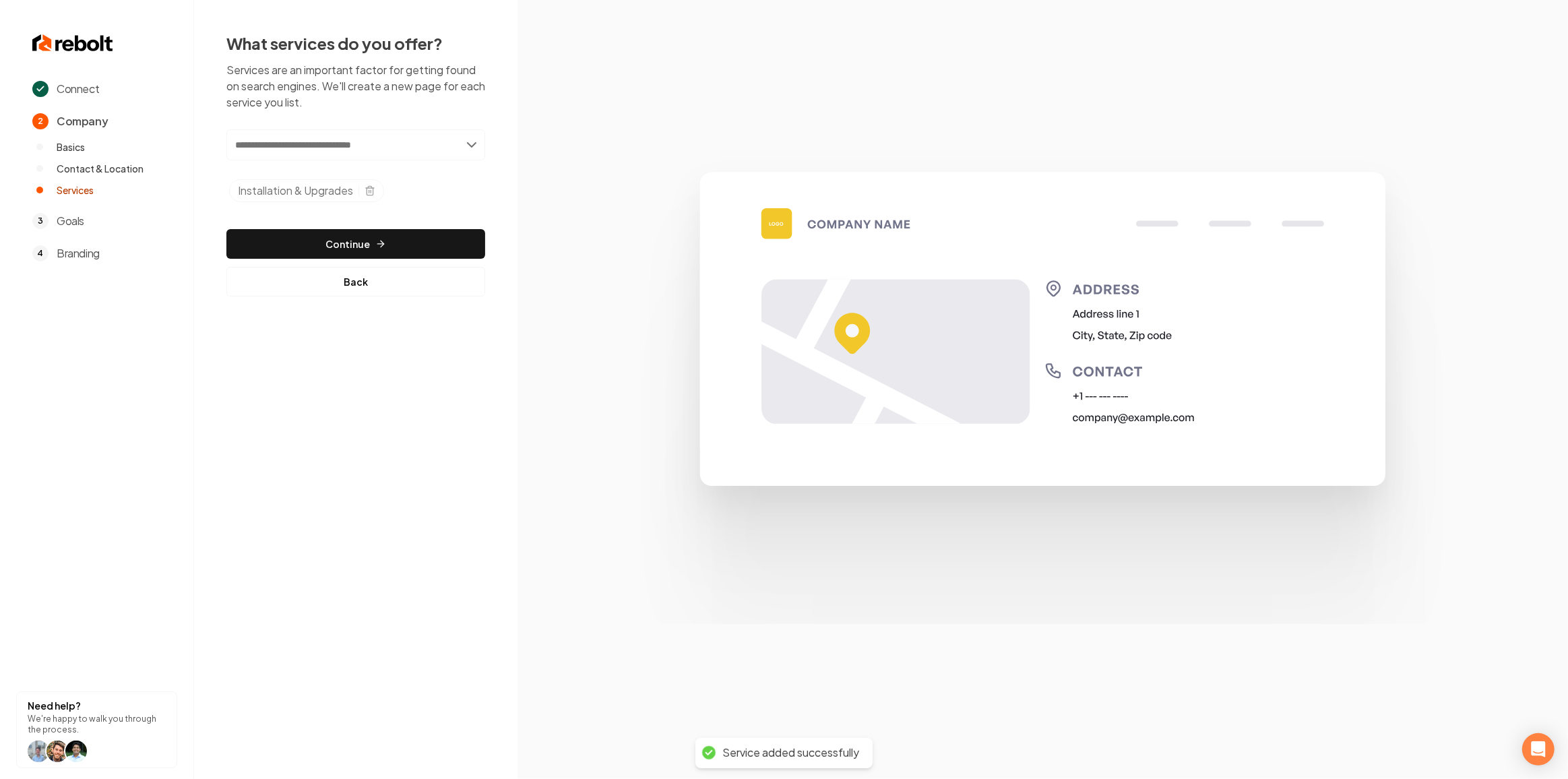
click at [404, 146] on input "text" at bounding box center [355, 144] width 259 height 31
paste input "**********"
type input "**********"
click at [379, 186] on div "Installation & Upgrades" at bounding box center [306, 190] width 155 height 23
click at [398, 149] on input "**********" at bounding box center [355, 144] width 259 height 31
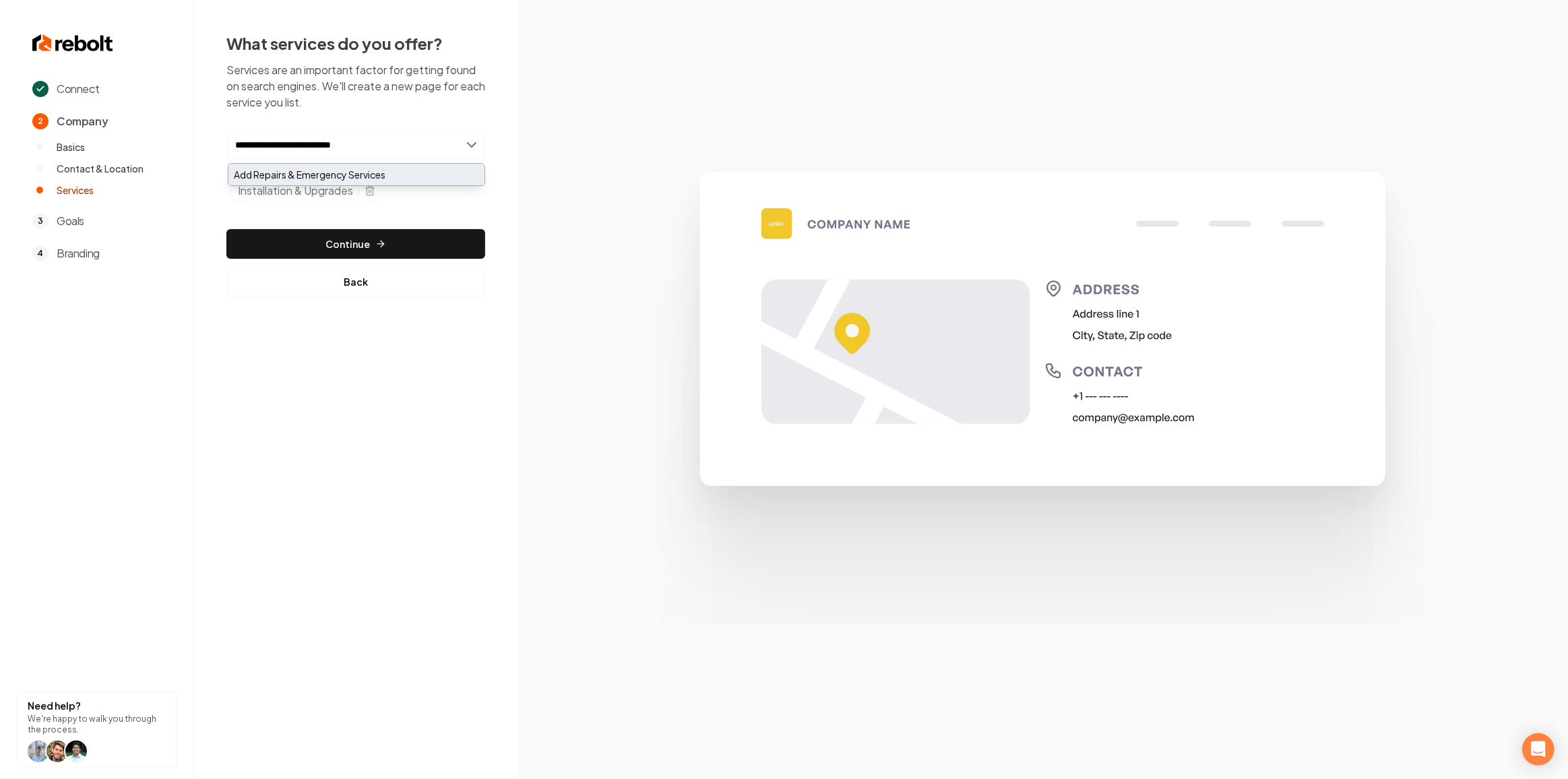
click at [396, 167] on div "Add Repairs & Emergency Services" at bounding box center [356, 174] width 256 height 22
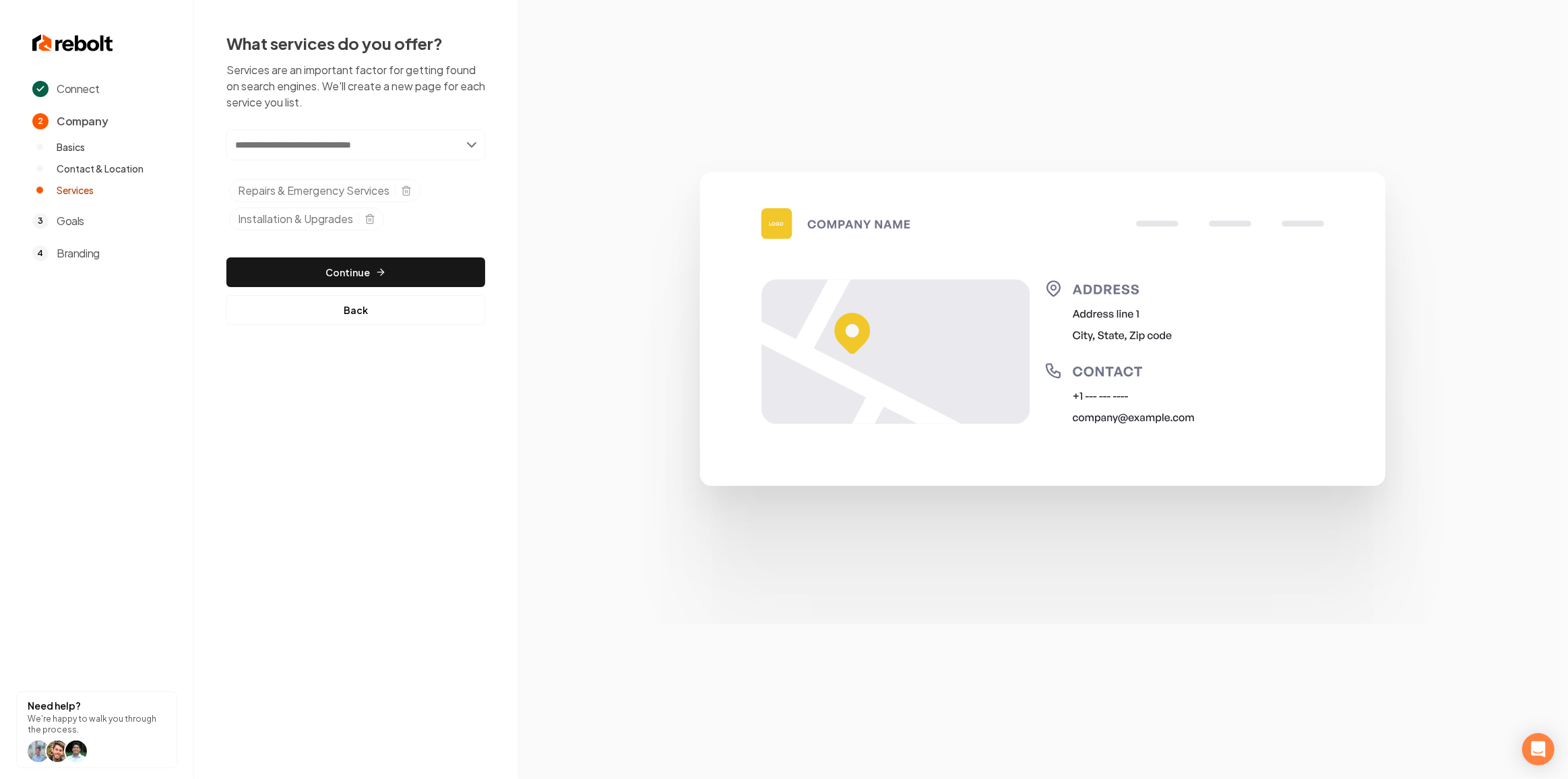
click at [251, 146] on input "text" at bounding box center [355, 144] width 259 height 31
paste input "**********"
type input "**********"
click at [268, 186] on span "Repairs & Emergency Services" at bounding box center [314, 190] width 152 height 16
click at [280, 157] on input "**********" at bounding box center [355, 144] width 259 height 31
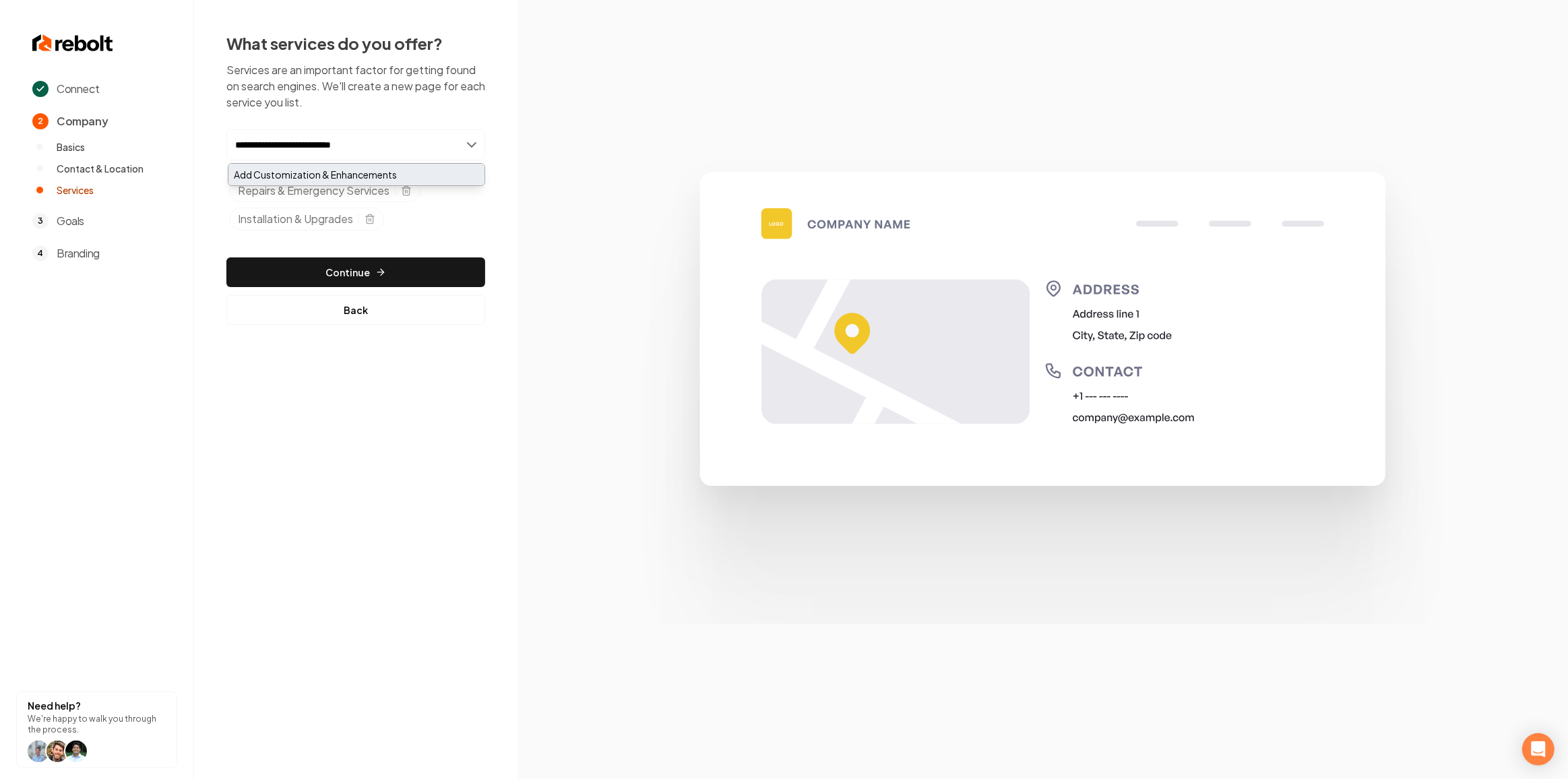
click at [289, 179] on div "Add Customization & Enhancements" at bounding box center [356, 174] width 256 height 22
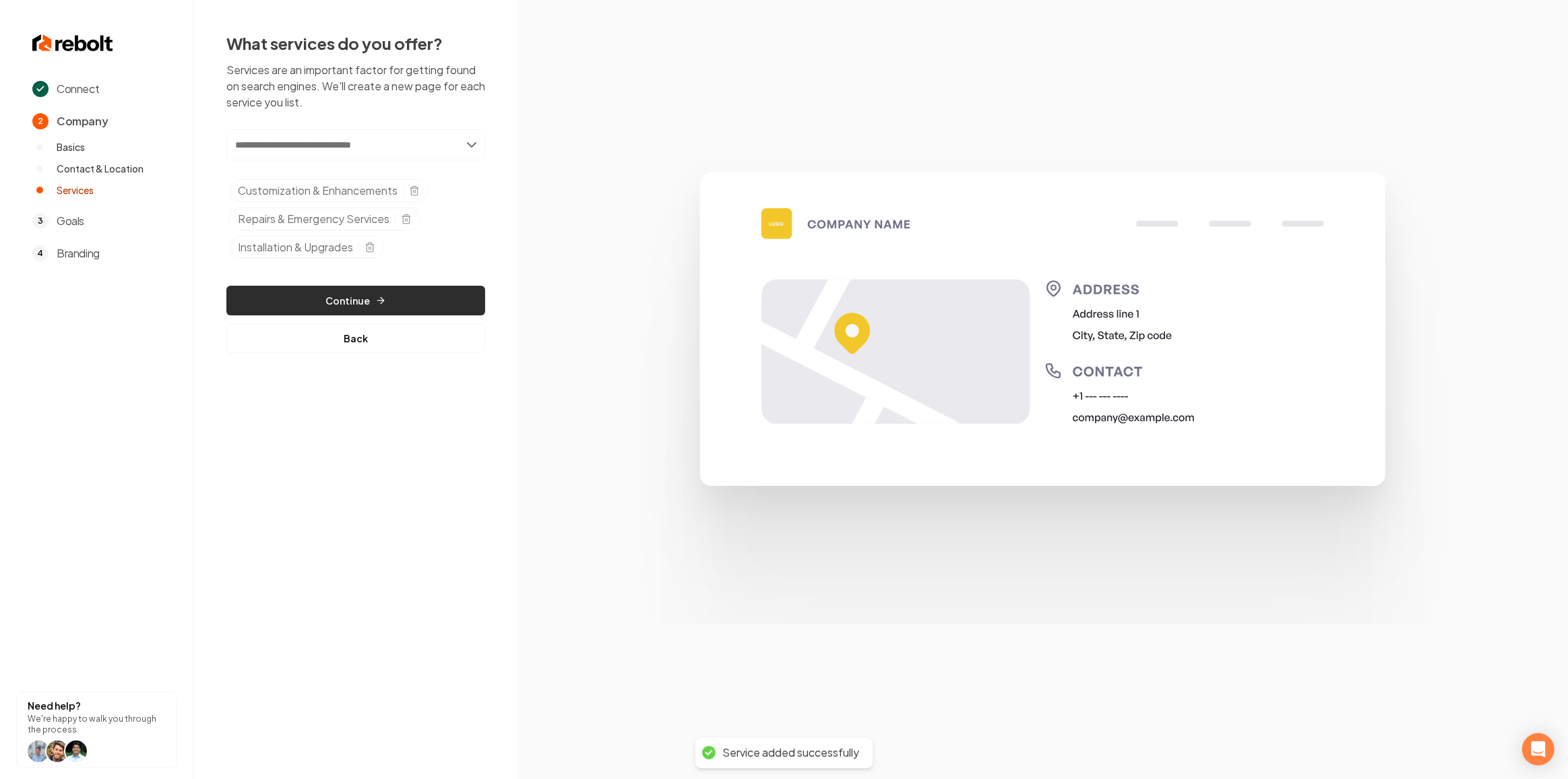
click at [319, 293] on button "Continue" at bounding box center [355, 300] width 259 height 30
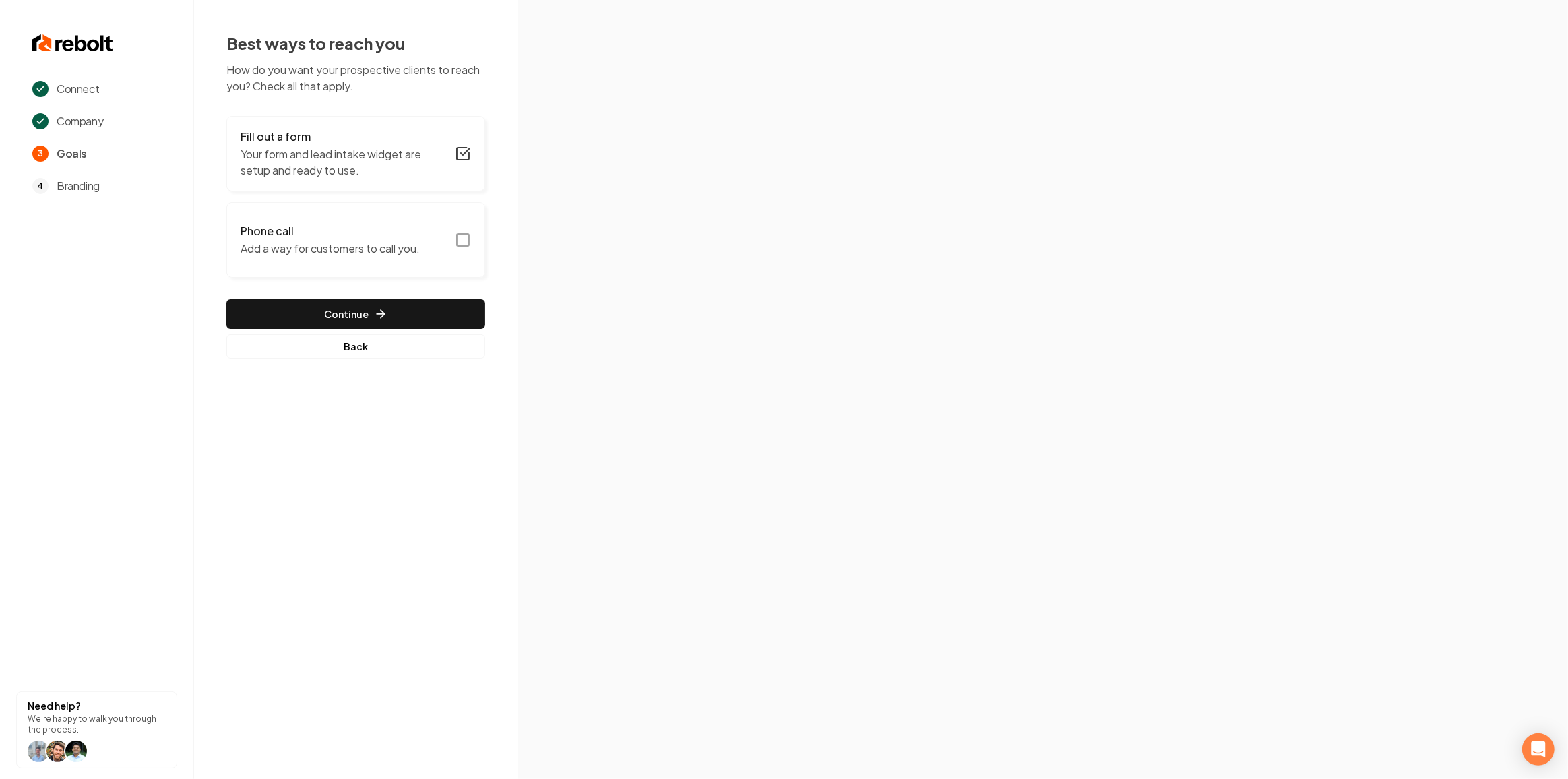
click at [458, 238] on rect "button" at bounding box center [463, 239] width 12 height 12
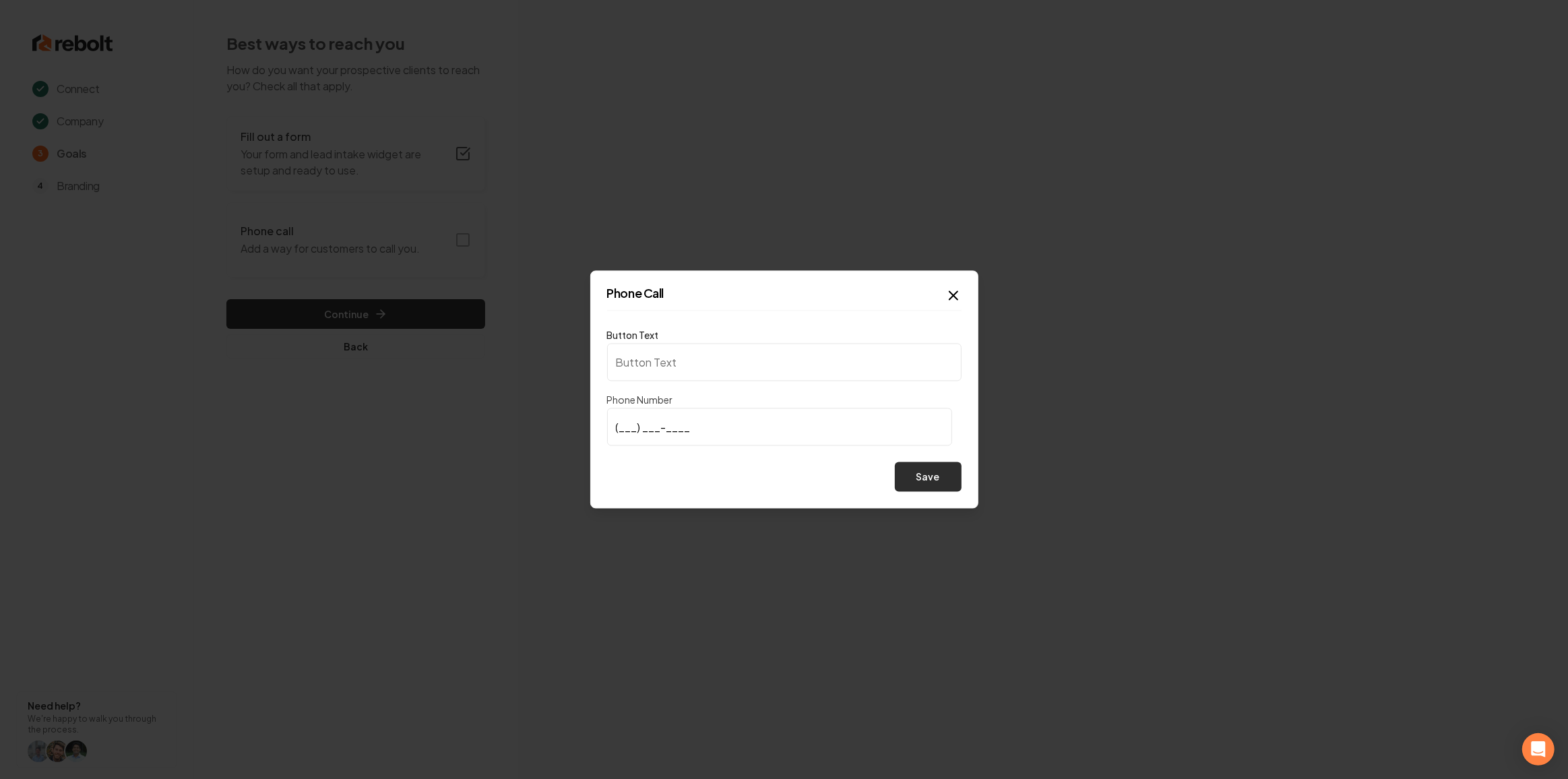
type input "Call us"
type input "(419) 512-9320"
click at [940, 480] on button "Save" at bounding box center [928, 478] width 67 height 30
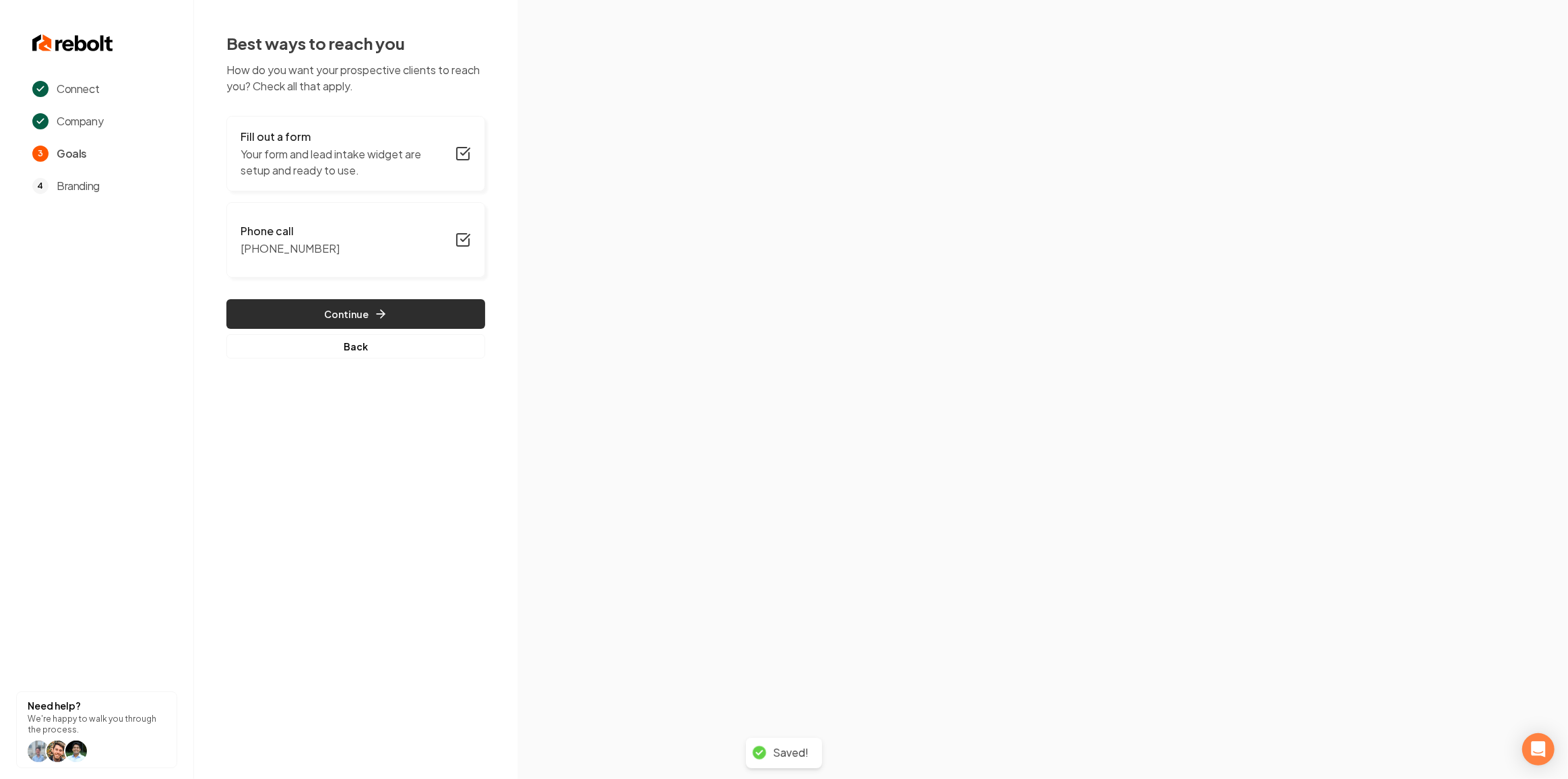
click at [272, 311] on button "Continue" at bounding box center [355, 314] width 259 height 30
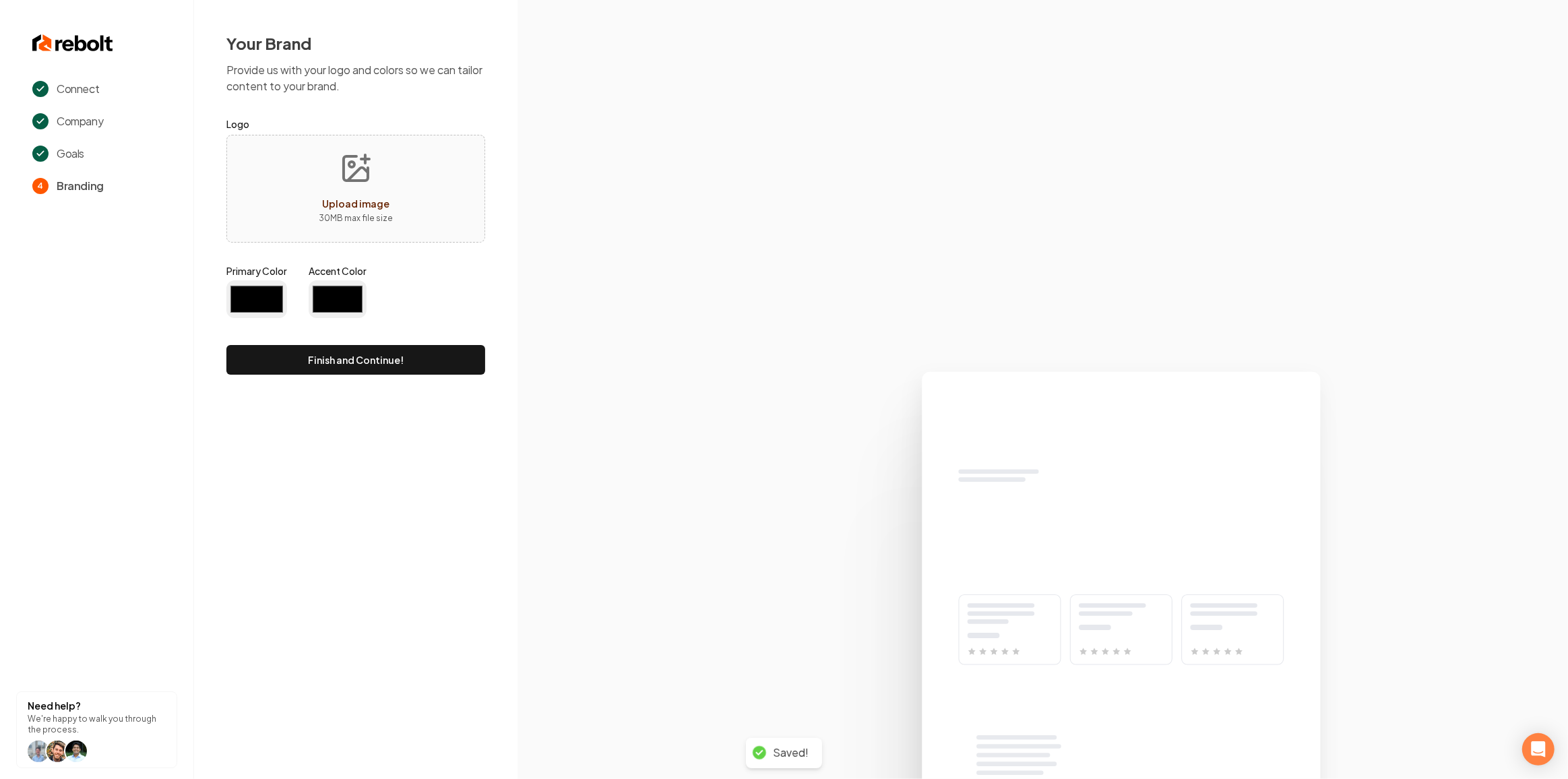
type input "#194d33"
type input "#70be00"
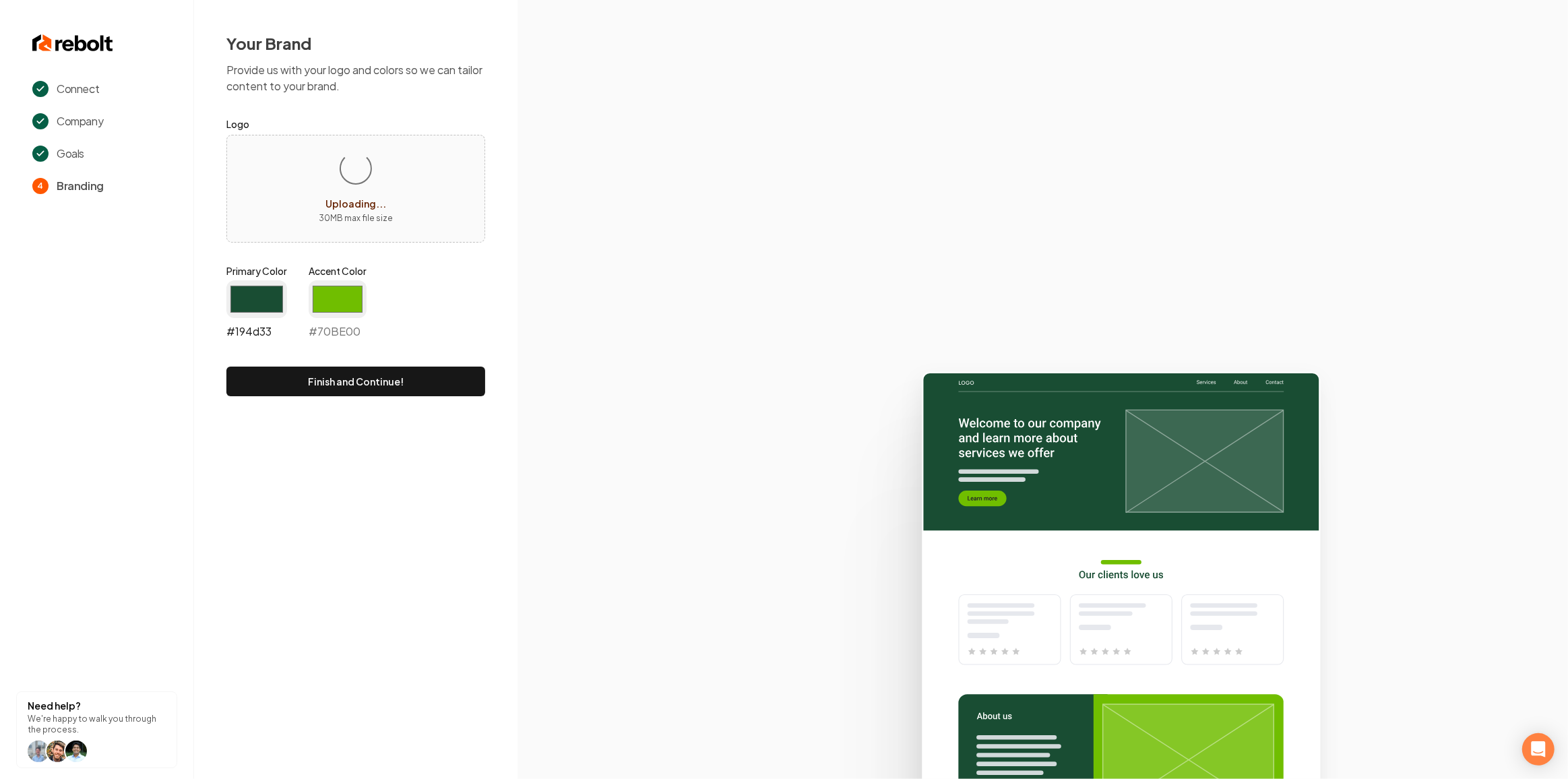
click at [262, 303] on input "#194d33" at bounding box center [257, 299] width 61 height 37
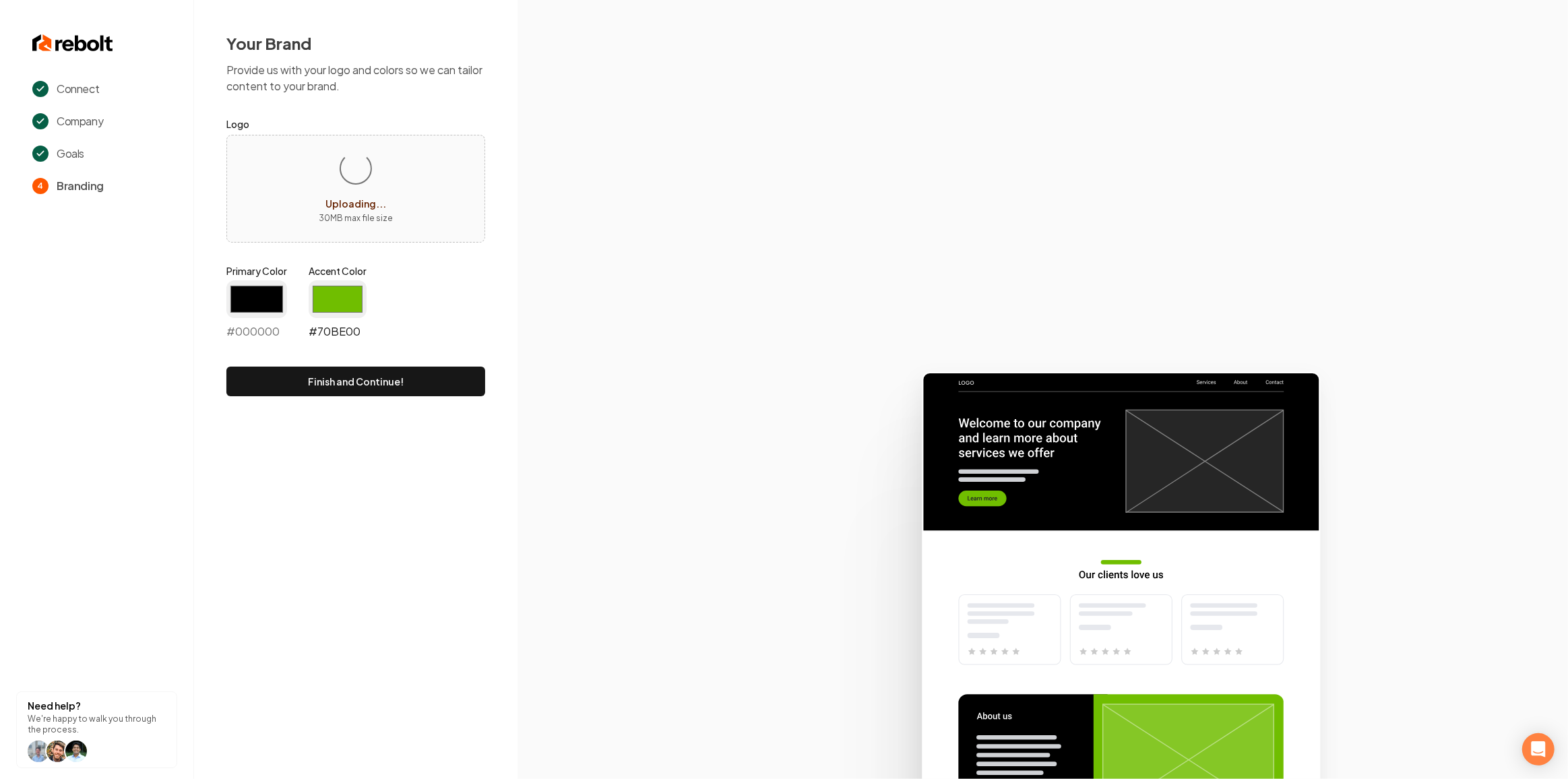
type input "#000000"
click at [320, 310] on input "#70be00" at bounding box center [337, 299] width 58 height 37
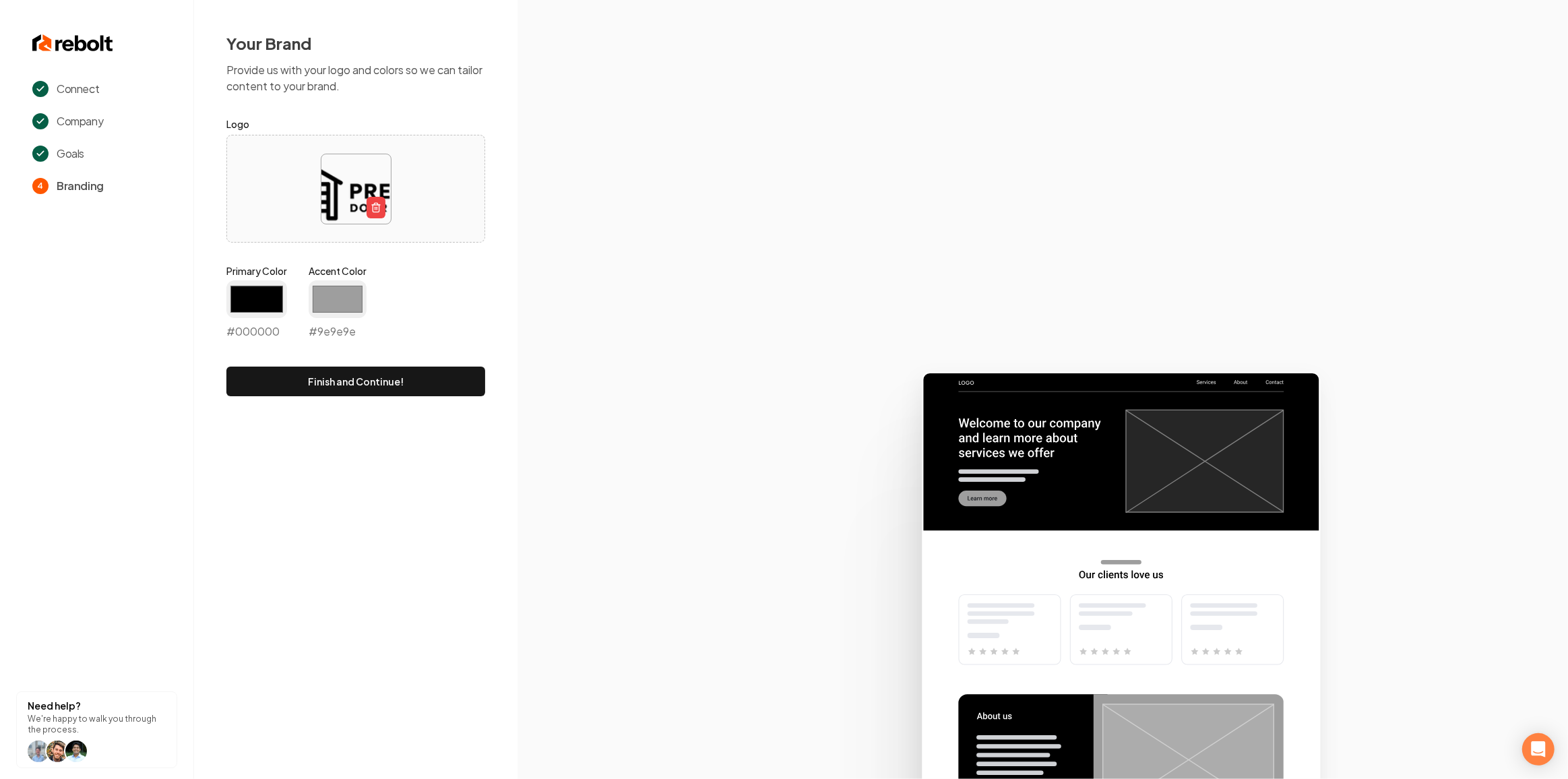
type input "#9e9e9e"
click at [275, 426] on div "Your Brand Provide us with your logo and colors so we can tailor content to you…" at bounding box center [355, 214] width 324 height 428
click at [302, 389] on button "Finish and Continue!" at bounding box center [355, 381] width 259 height 30
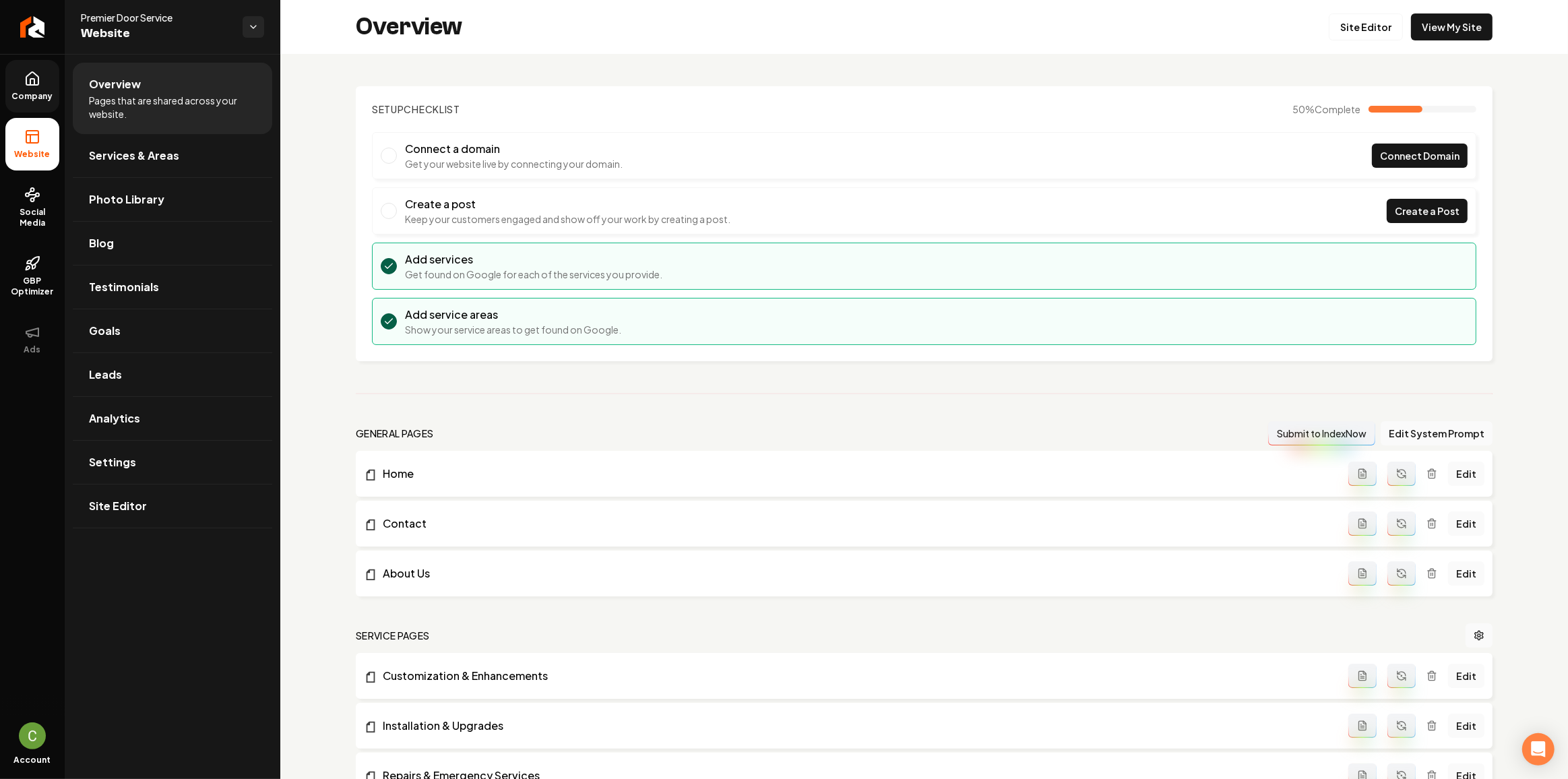
click at [33, 87] on link "Company" at bounding box center [31, 86] width 54 height 52
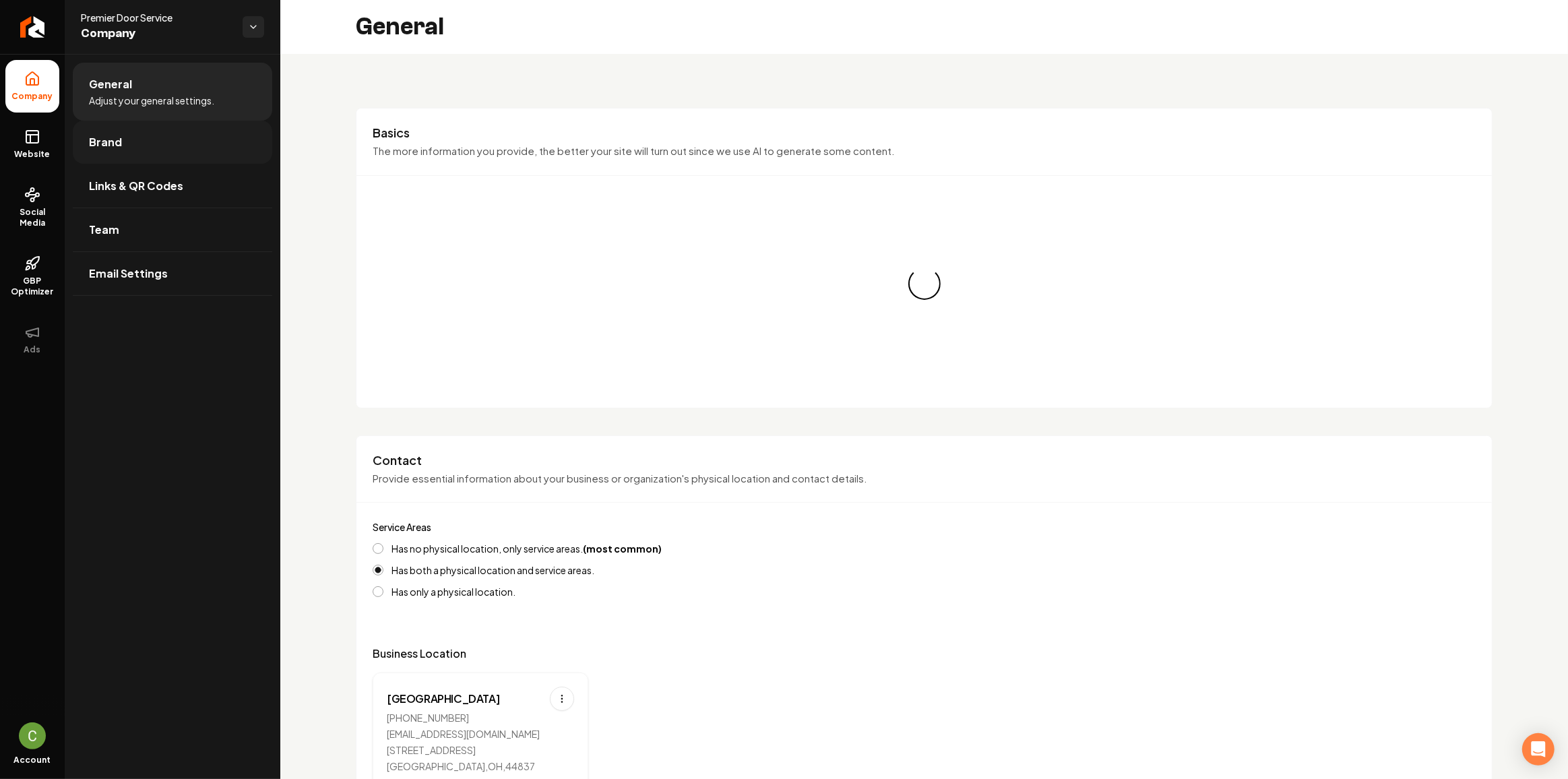
click at [106, 133] on link "Brand" at bounding box center [172, 143] width 200 height 43
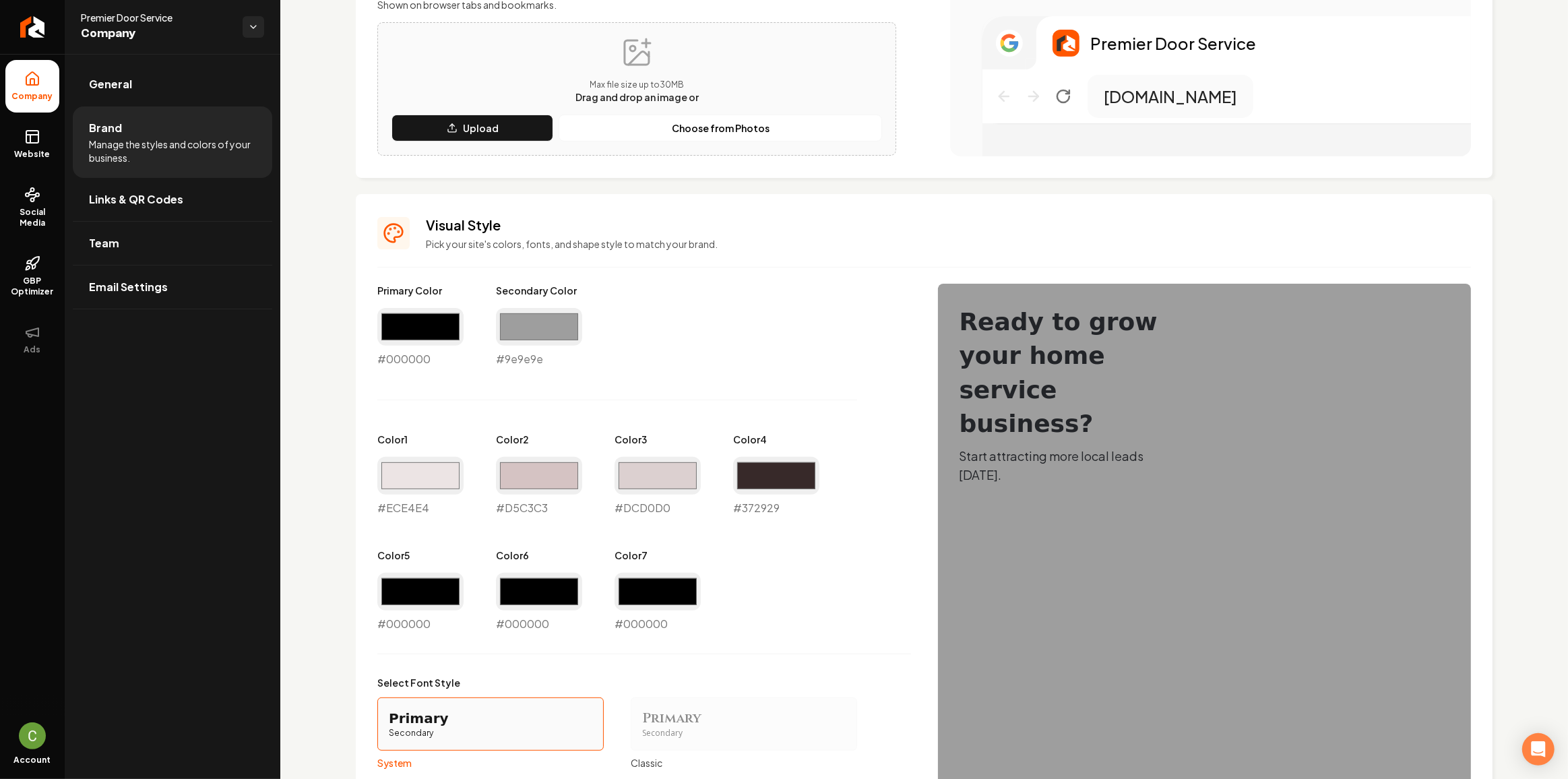
scroll to position [428, 0]
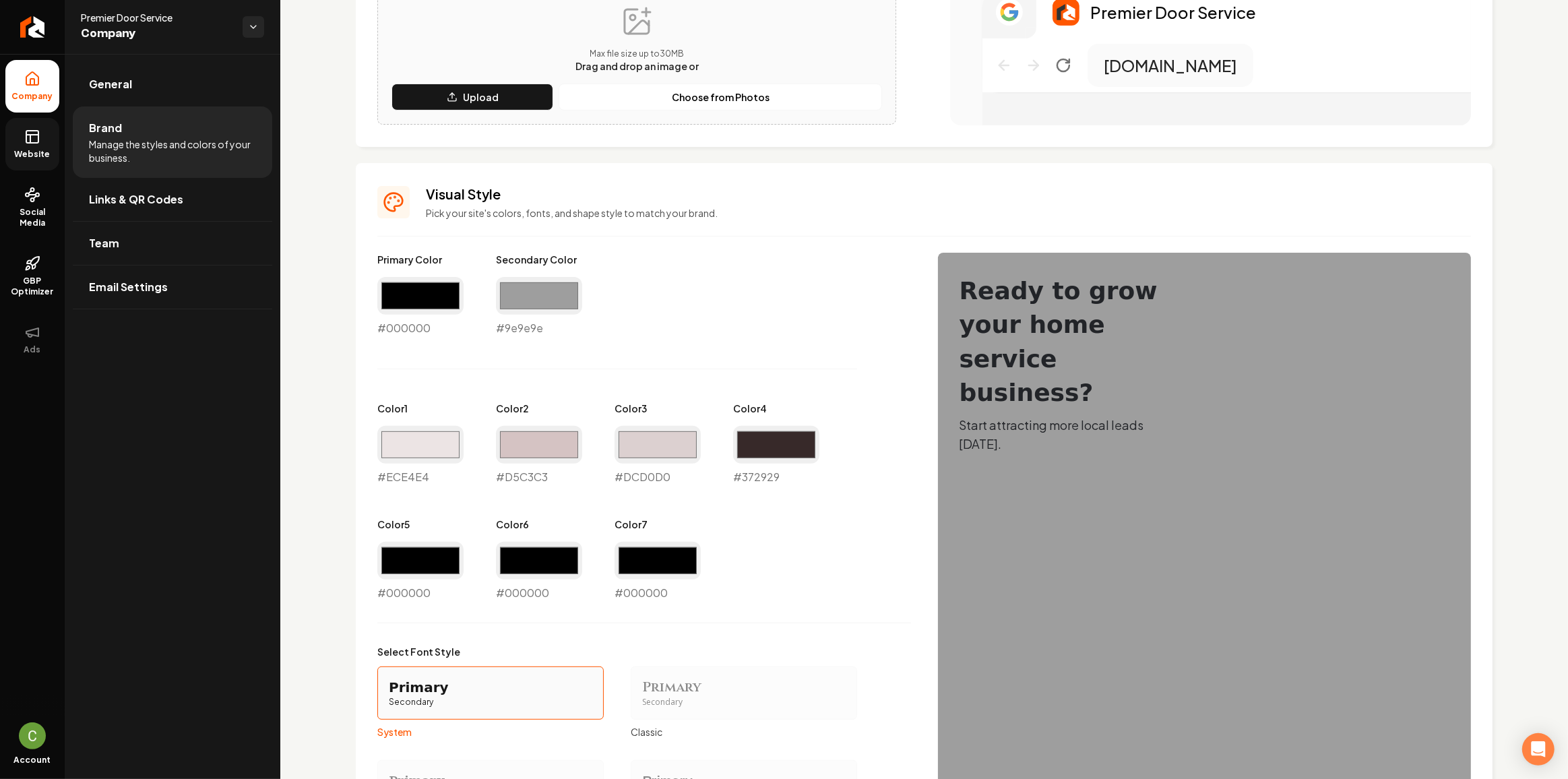
click at [43, 145] on link "Website" at bounding box center [31, 144] width 54 height 52
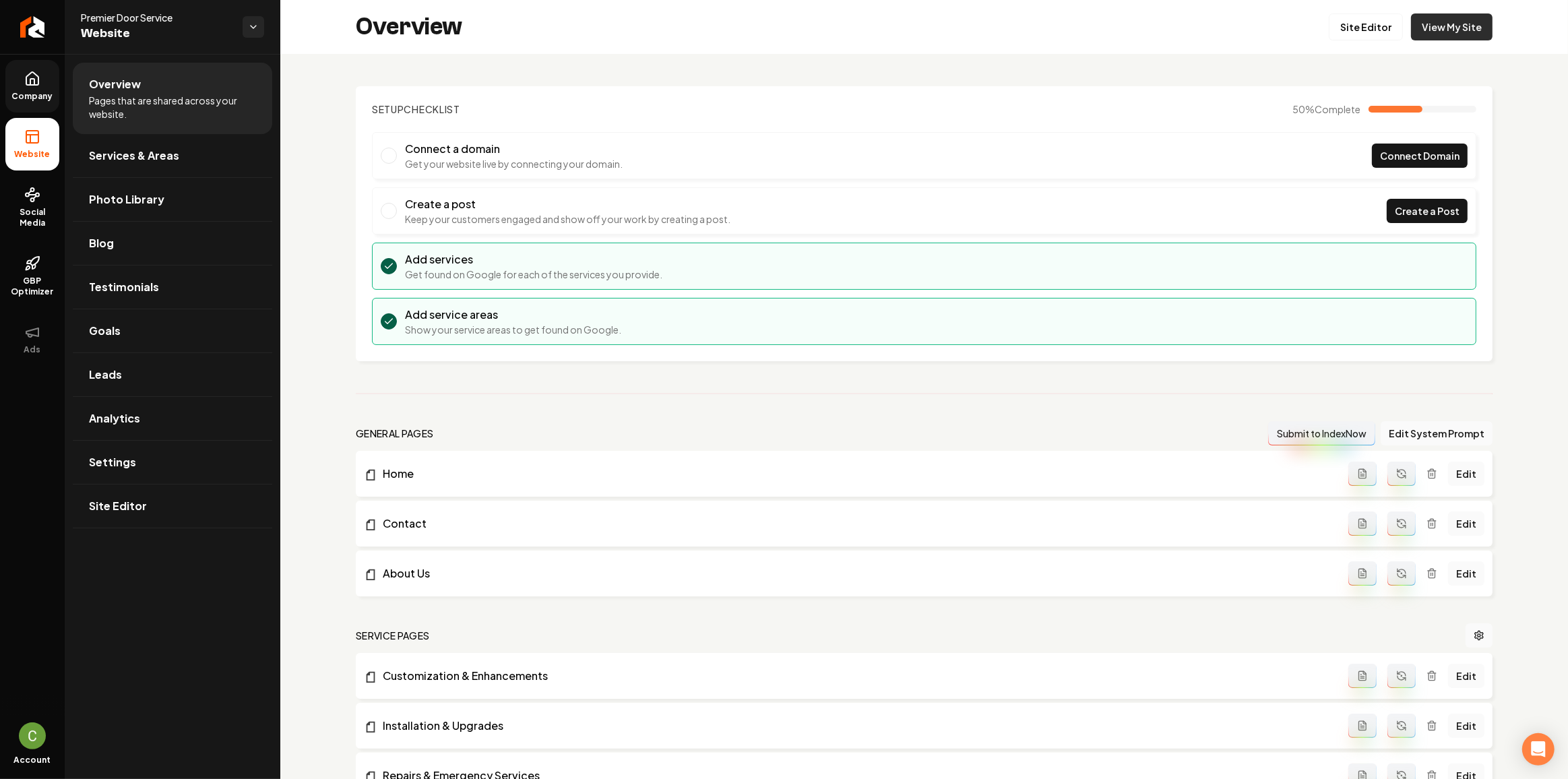
click at [1457, 21] on link "View My Site" at bounding box center [1451, 27] width 82 height 27
click at [1359, 21] on link "Site Editor" at bounding box center [1365, 27] width 74 height 27
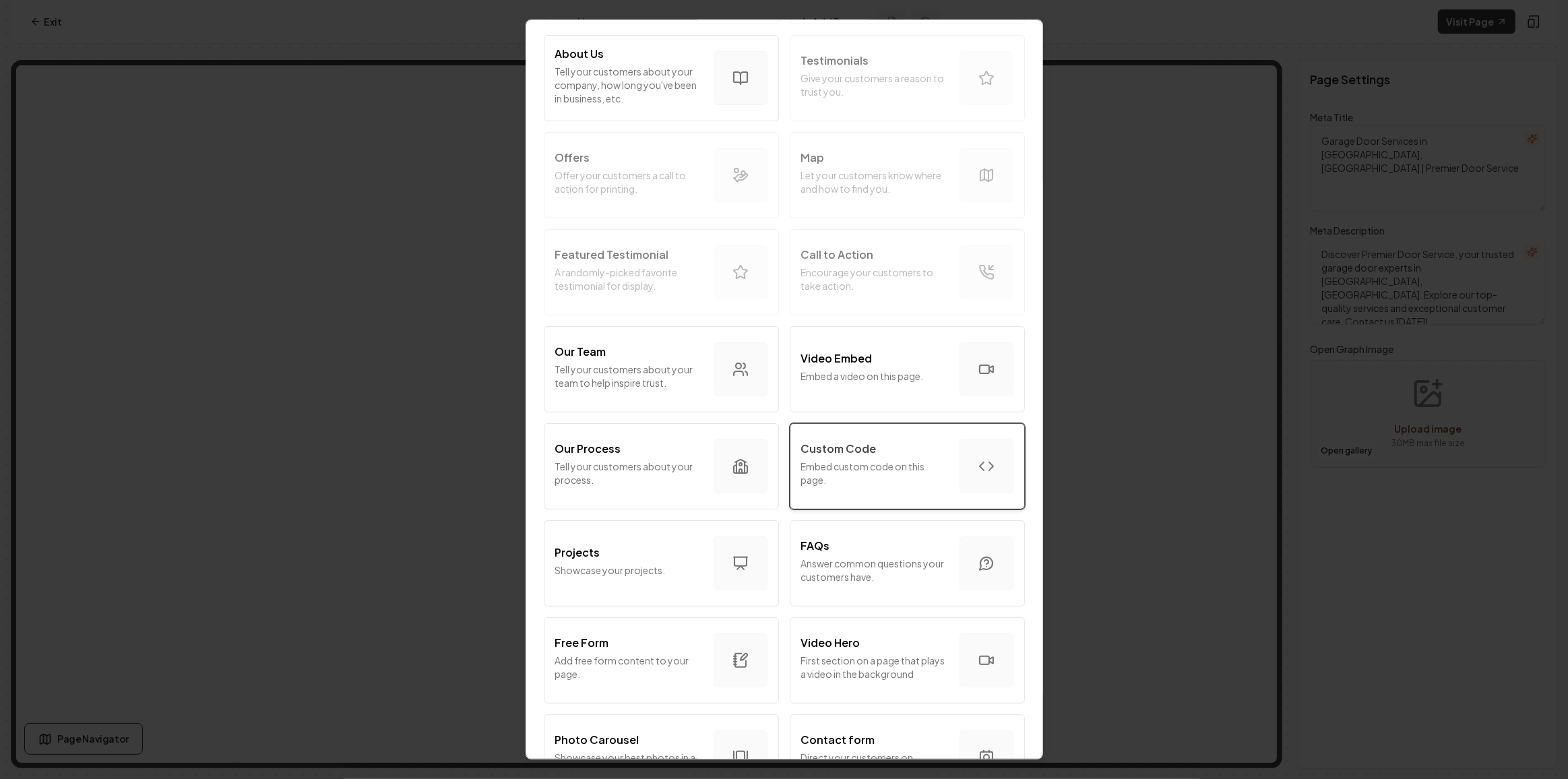
scroll to position [183, 0]
click at [848, 474] on p "Embed custom code on this page." at bounding box center [875, 472] width 148 height 27
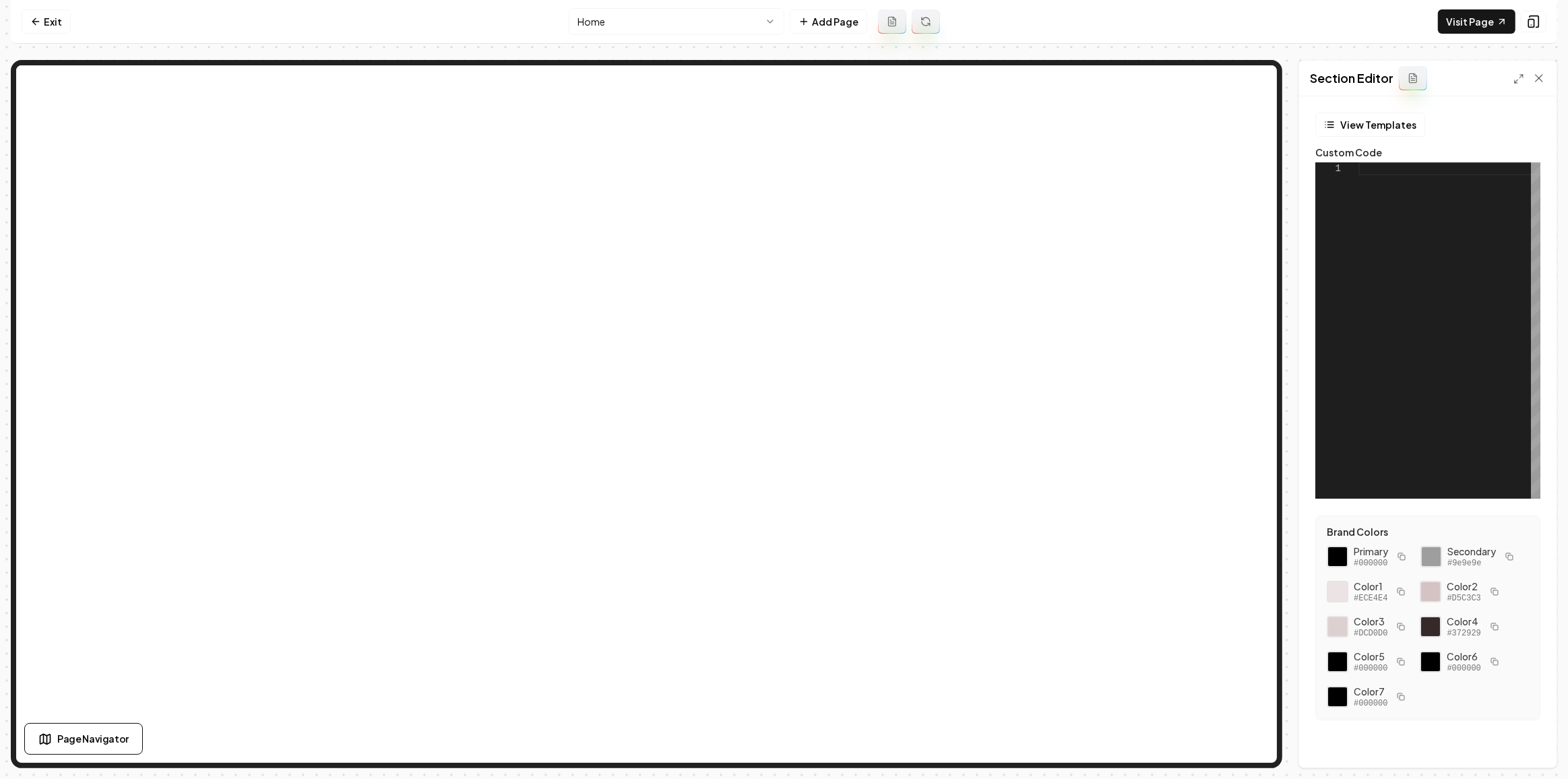
click at [1460, 260] on div at bounding box center [1449, 331] width 182 height 337
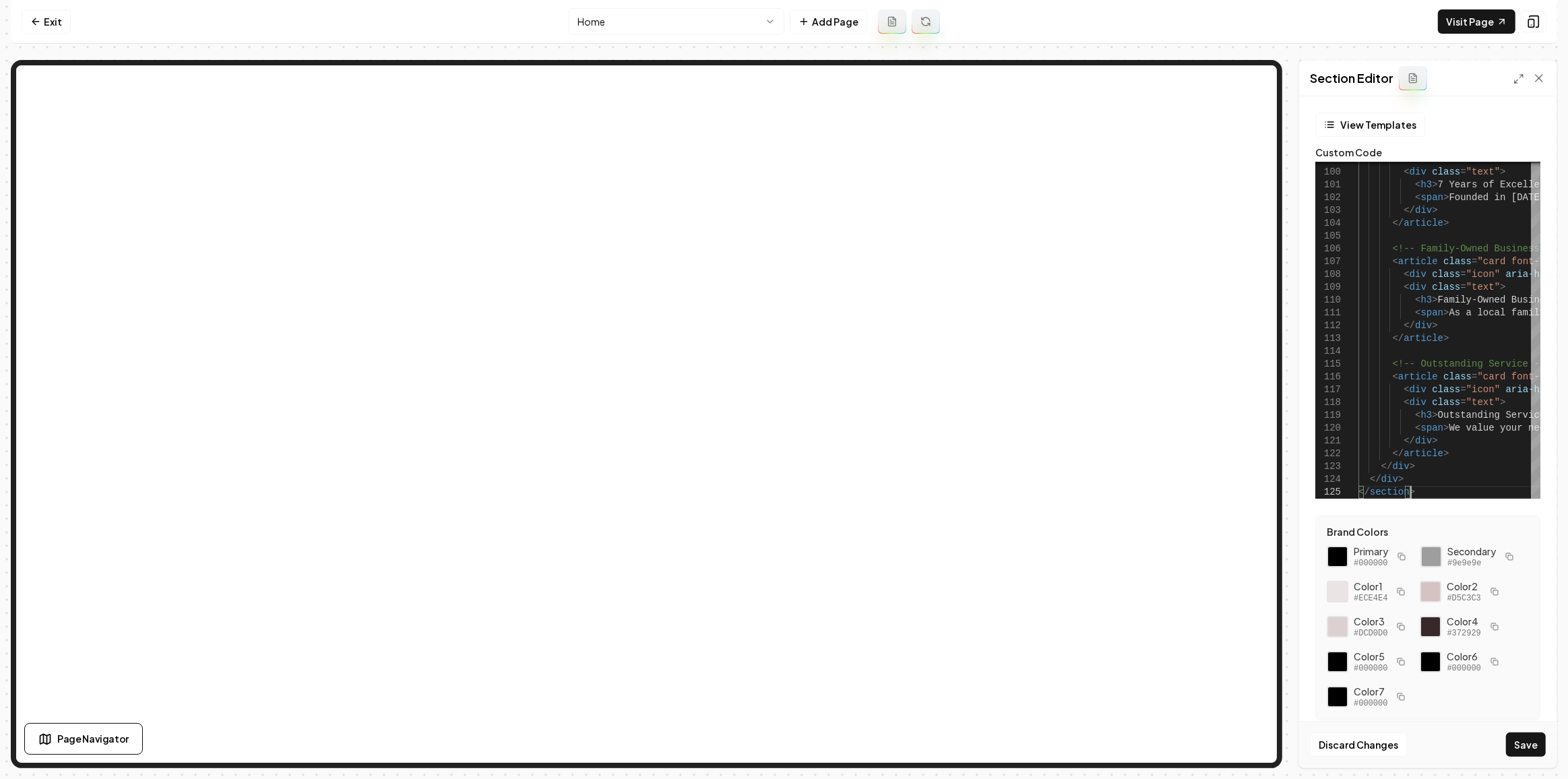
click at [1519, 745] on button "Save" at bounding box center [1526, 745] width 39 height 25
type textarea "**********"
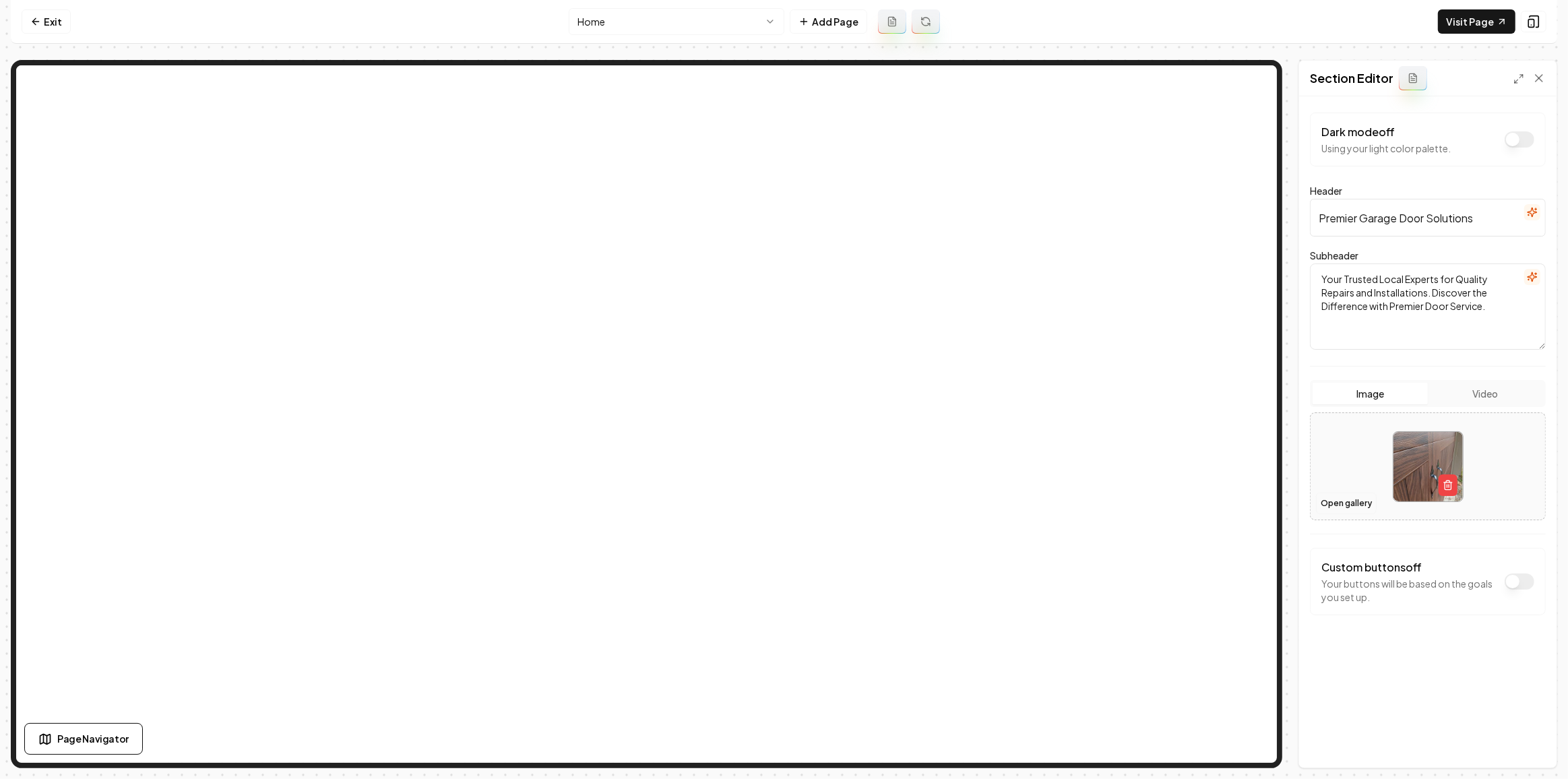
click at [1348, 511] on button "Open gallery" at bounding box center [1347, 503] width 61 height 22
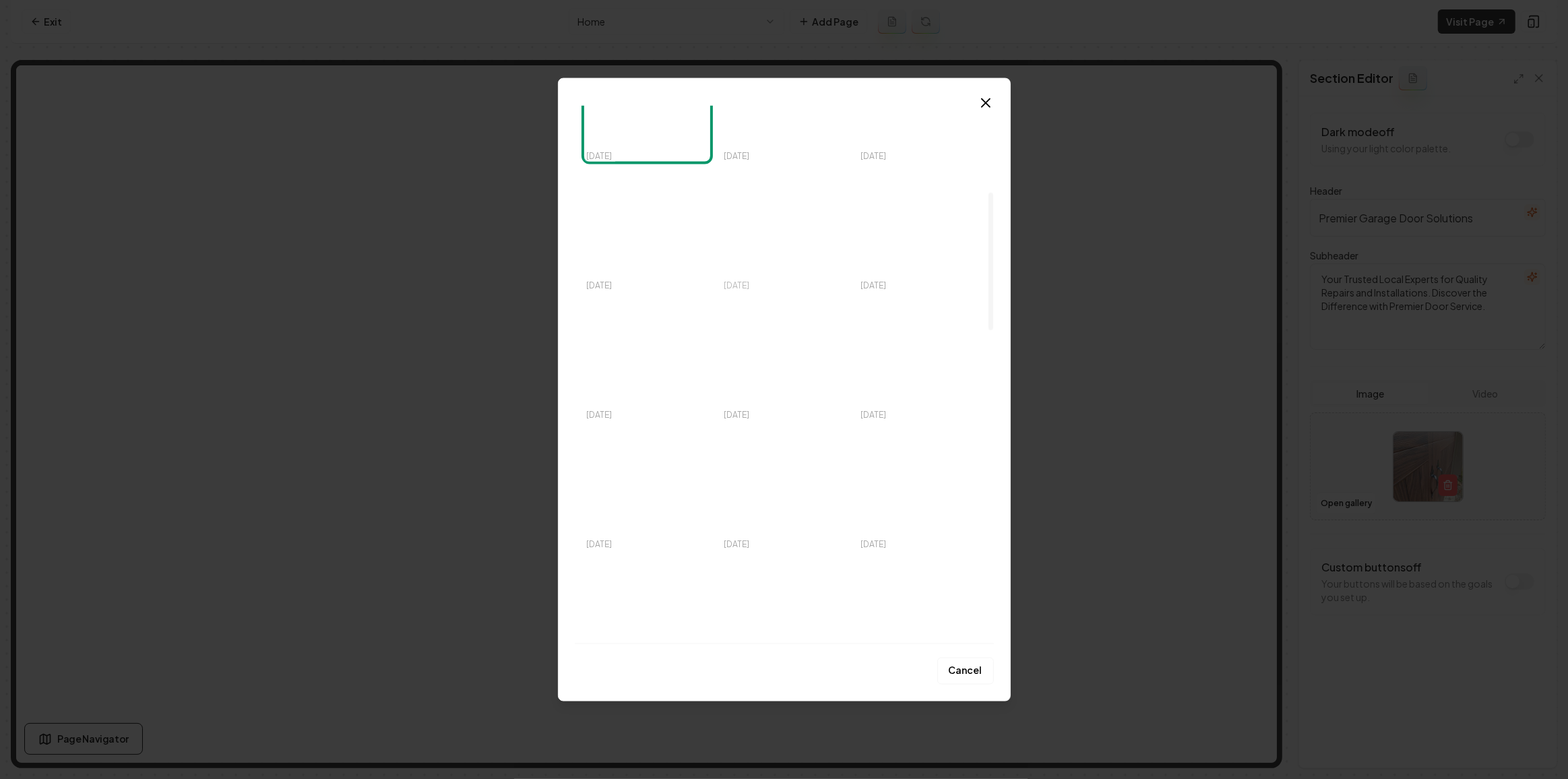
scroll to position [367, 0]
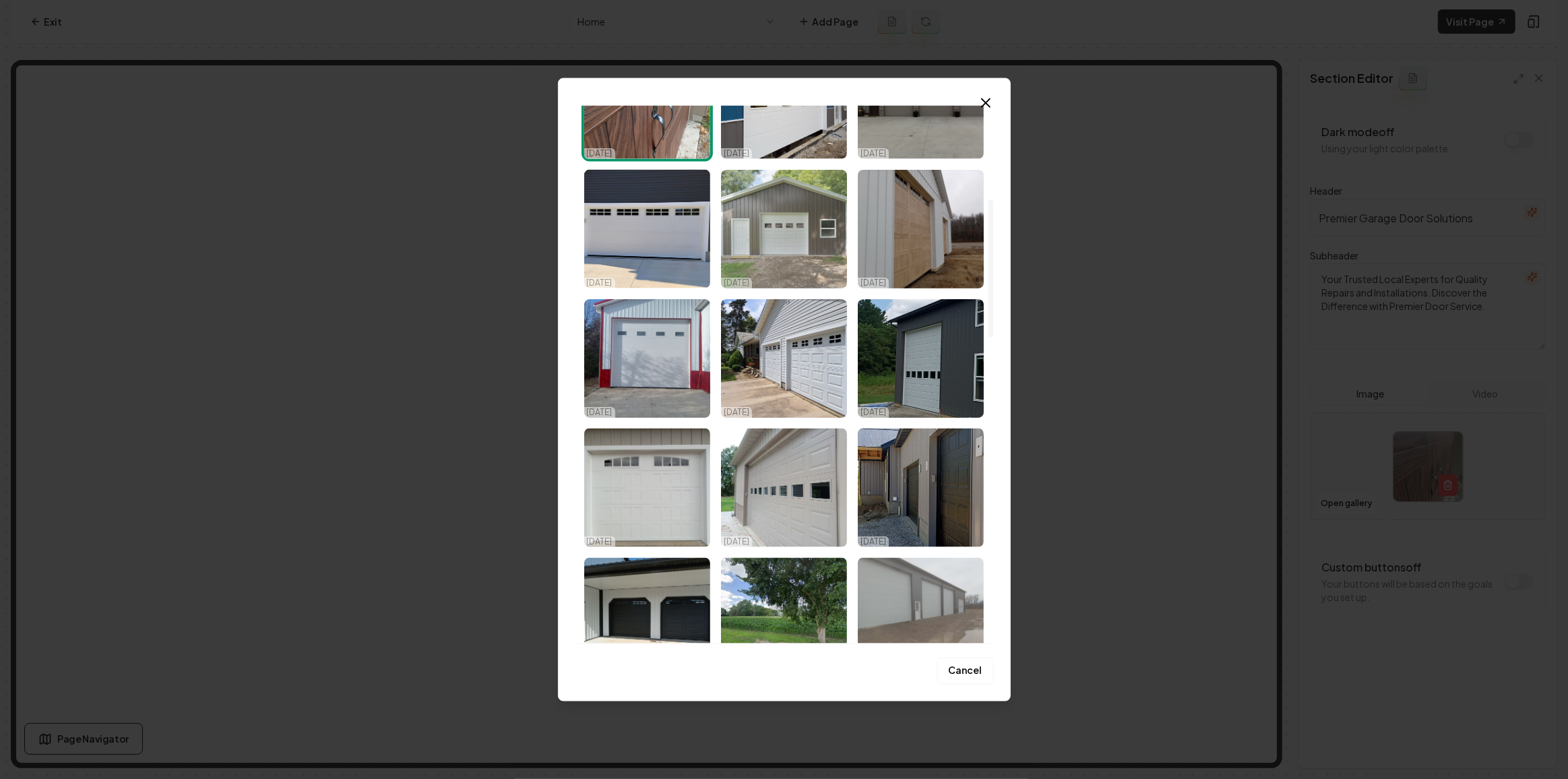
click at [814, 213] on img "Select image image_68d2f7c45c7cd75eb80efb48.jpeg" at bounding box center [784, 228] width 126 height 118
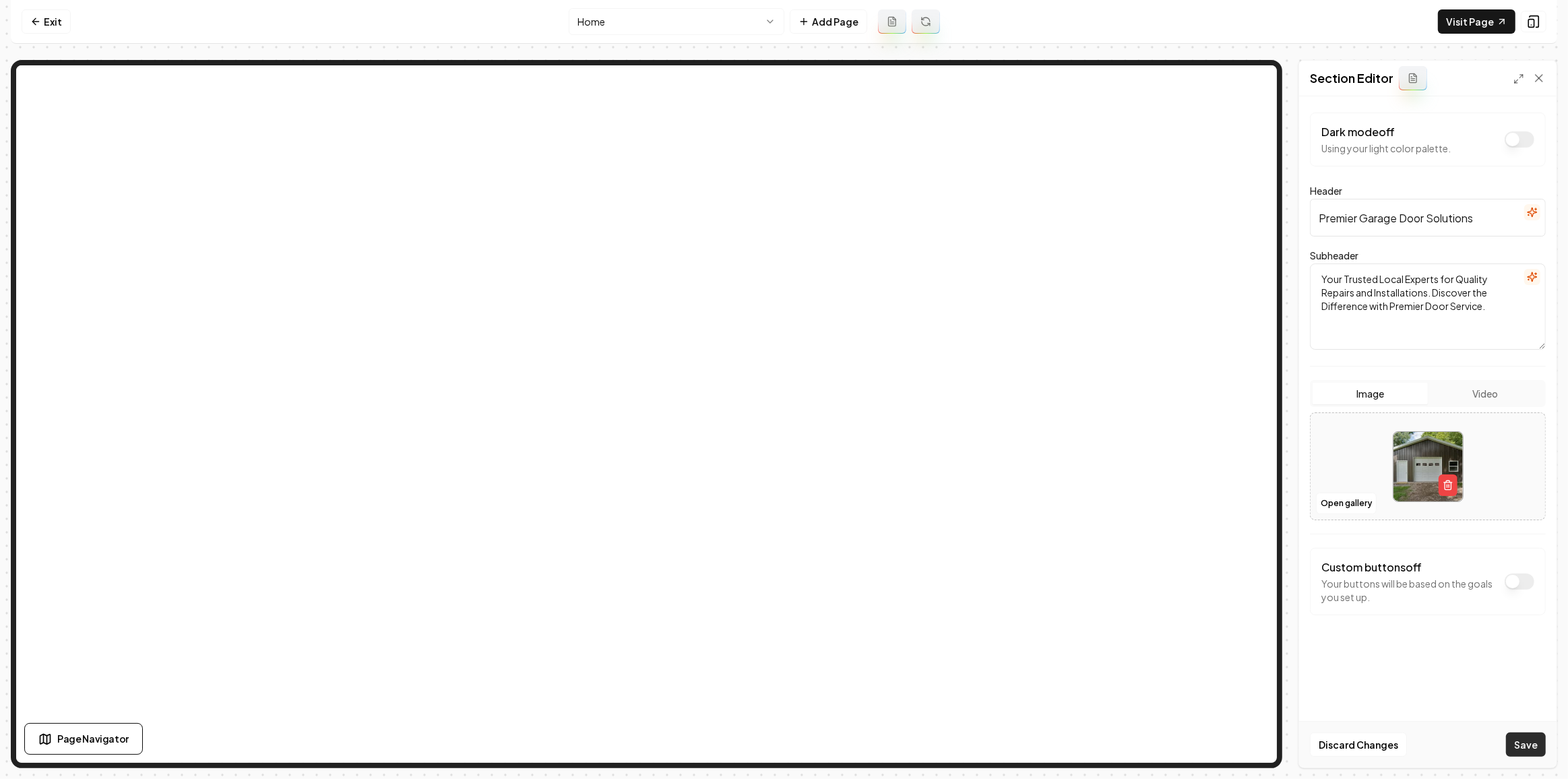
click at [1519, 742] on button "Save" at bounding box center [1526, 745] width 39 height 25
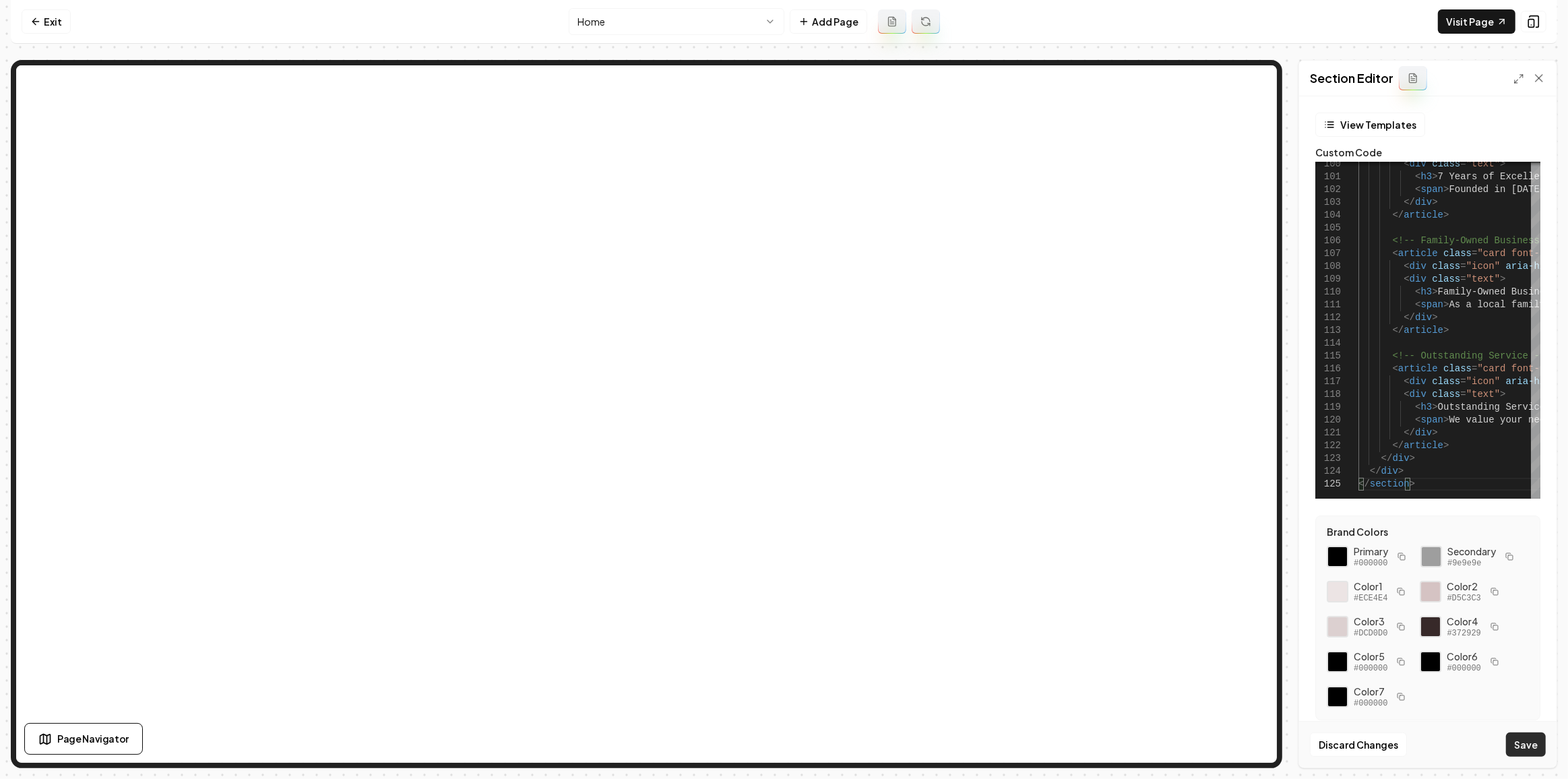
click at [1529, 747] on button "Save" at bounding box center [1526, 745] width 39 height 25
type textarea "**********"
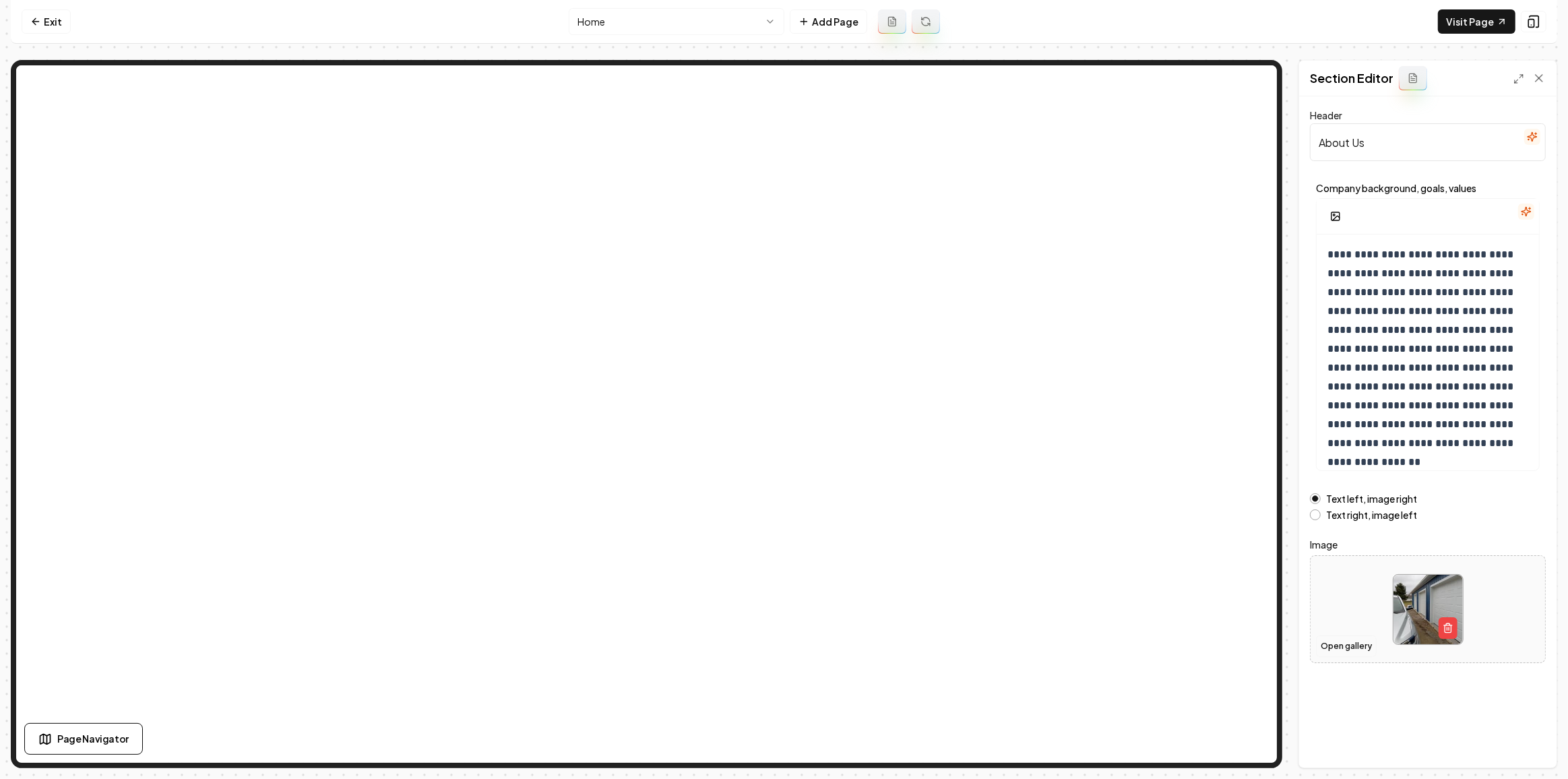
click at [1335, 641] on button "Open gallery" at bounding box center [1347, 646] width 61 height 22
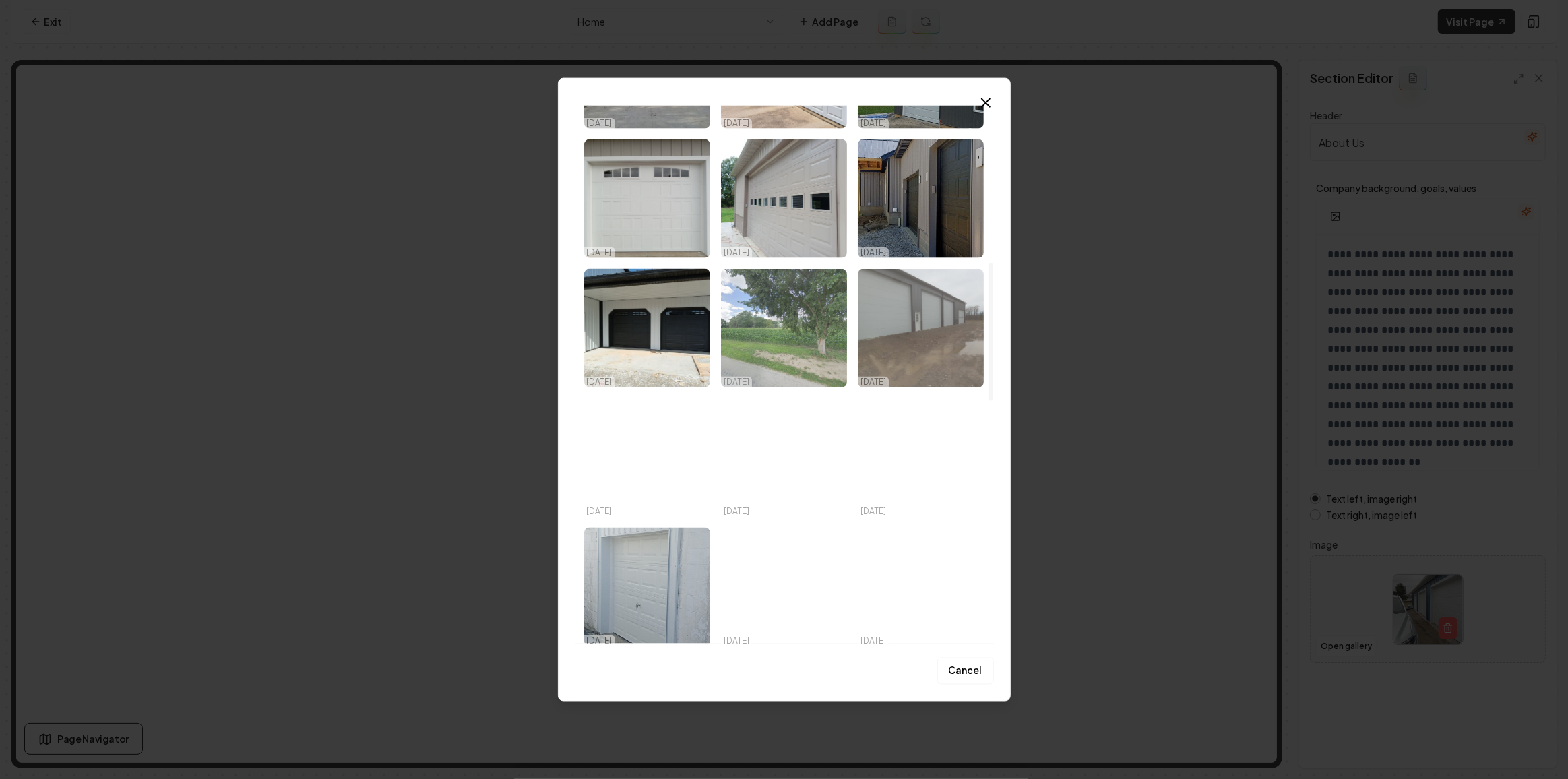
scroll to position [613, 0]
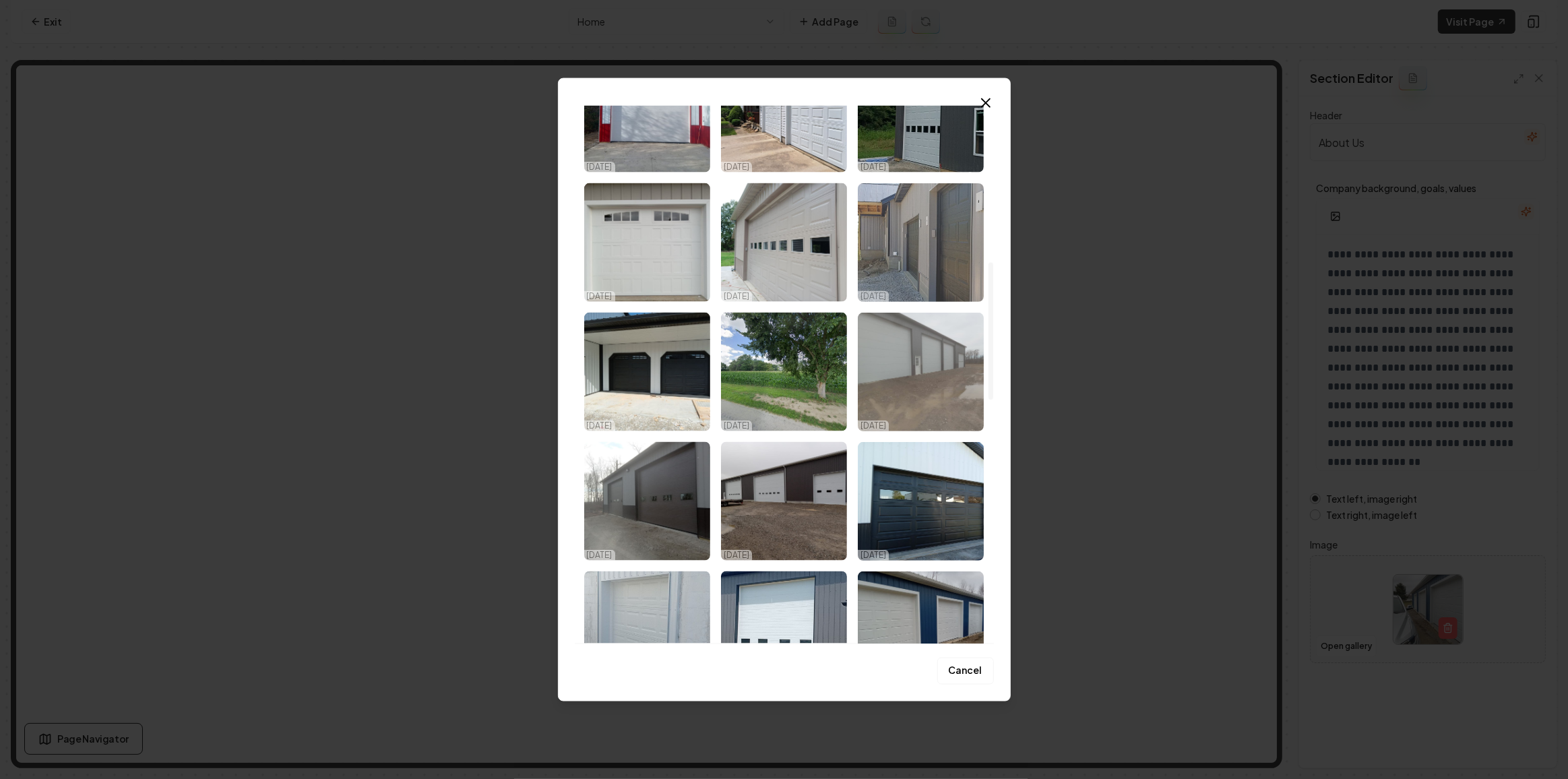
click at [908, 240] on img "Select image image_68d2f7c45c7cd75eb80ef894.jpeg" at bounding box center [920, 242] width 126 height 118
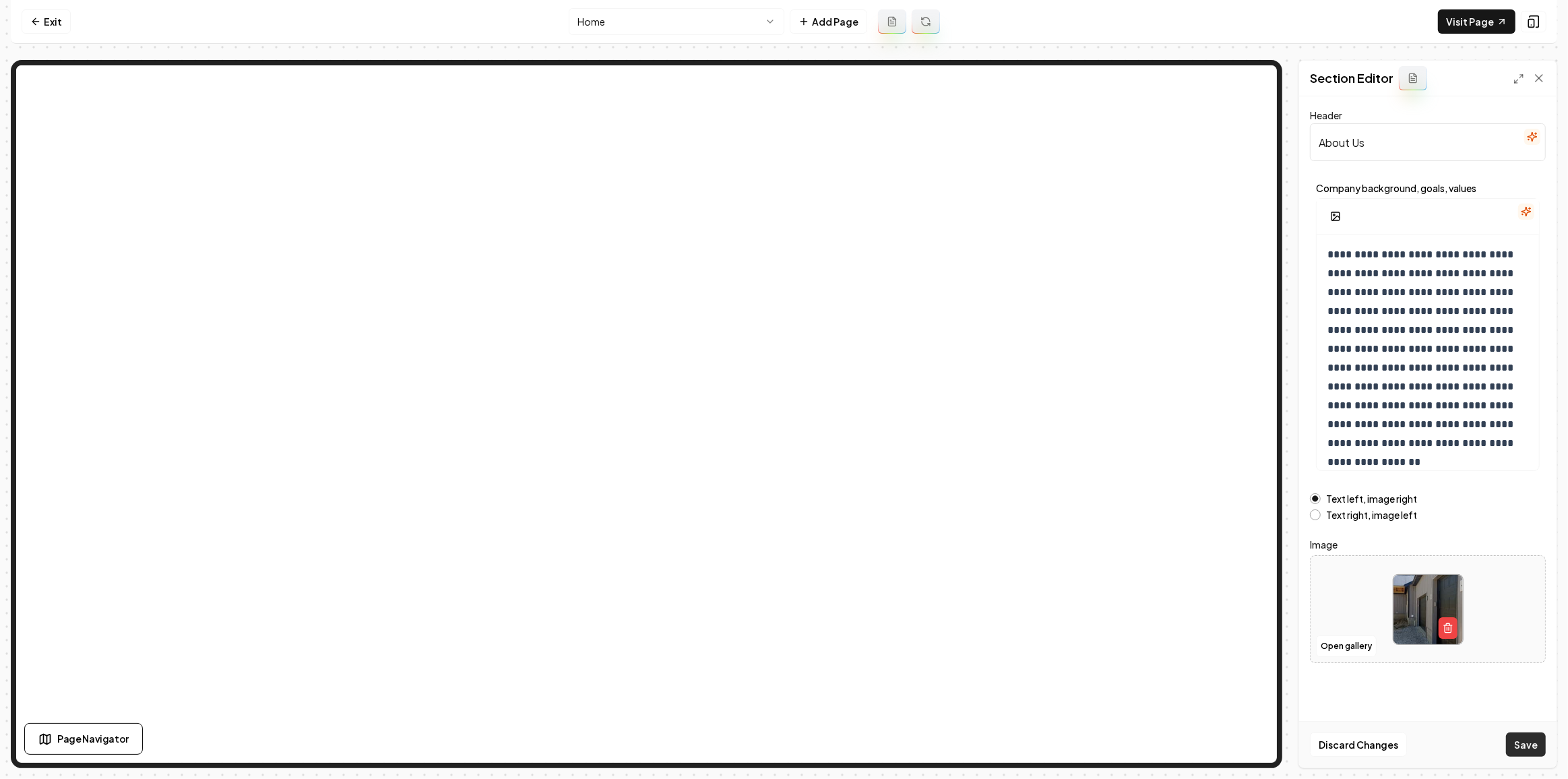
click at [1530, 738] on button "Save" at bounding box center [1526, 745] width 39 height 25
click at [1338, 644] on button "Open gallery" at bounding box center [1347, 646] width 61 height 22
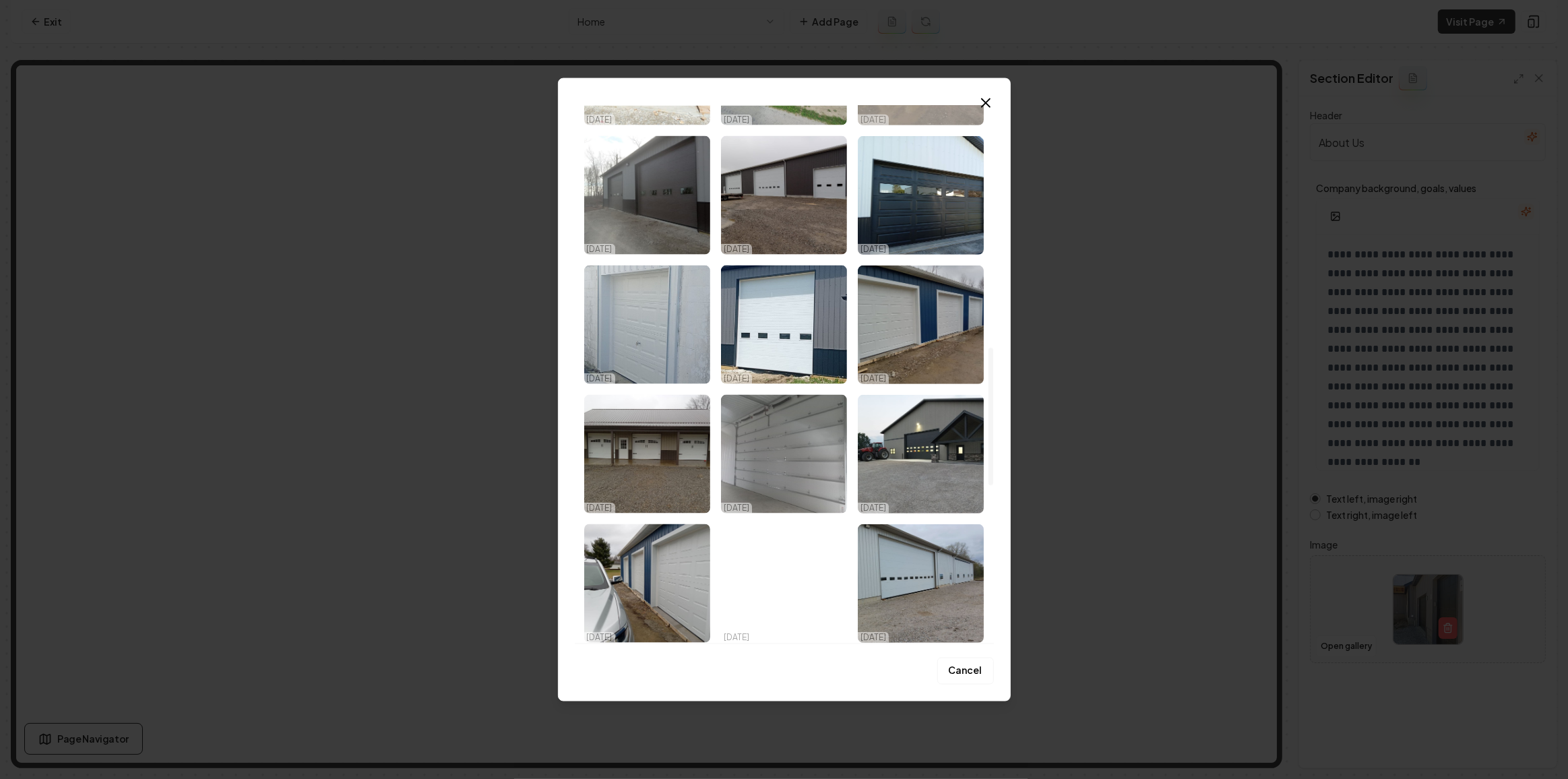
scroll to position [1347, 0]
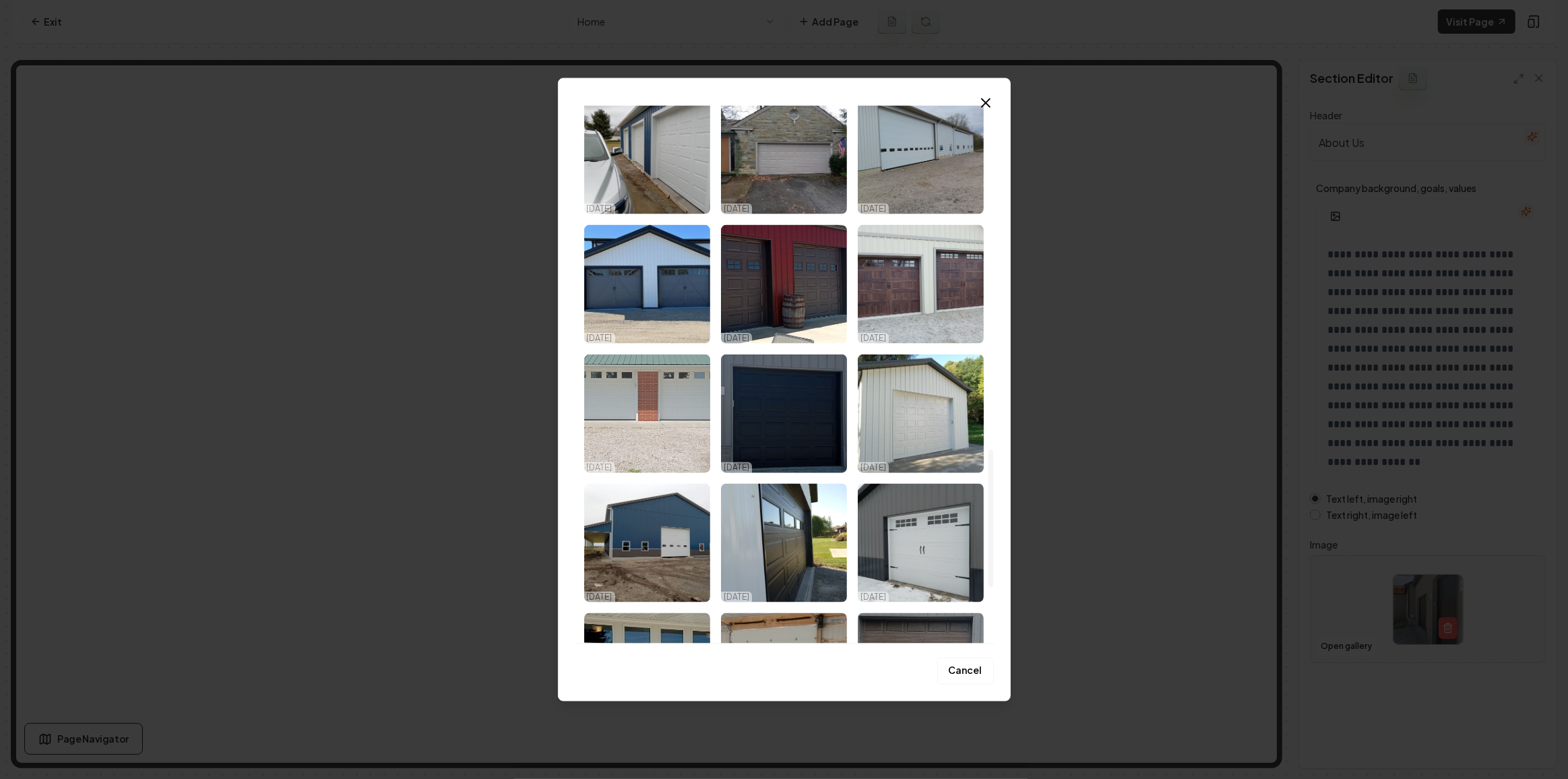
click at [686, 371] on img "Select image image_68d2f7c45c7cd75eb80ef5ef.jpeg" at bounding box center [647, 414] width 126 height 118
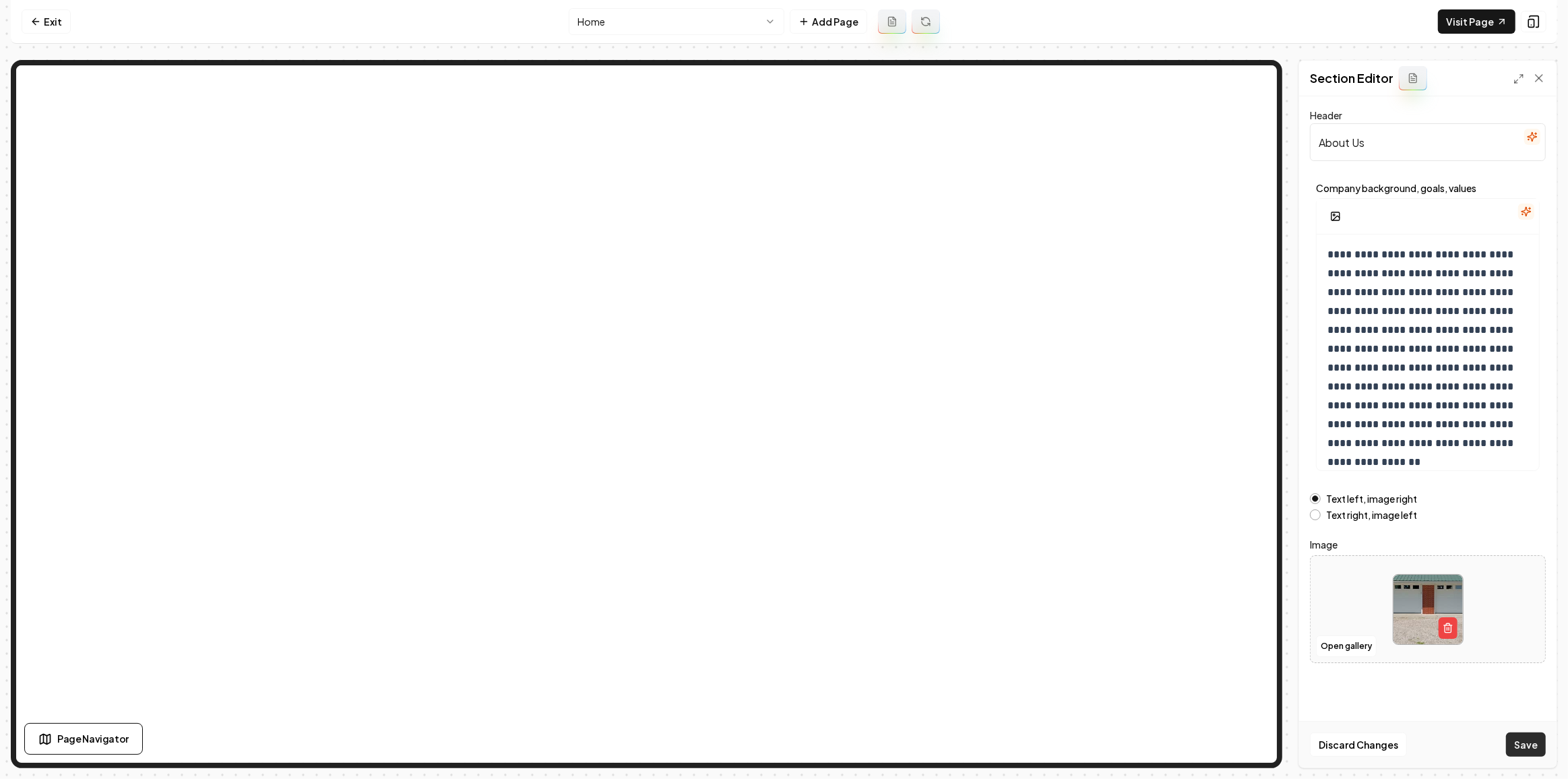
click at [1531, 748] on button "Save" at bounding box center [1526, 745] width 39 height 25
click at [69, 7] on nav "Exit Home Add Page Visit Page" at bounding box center [784, 22] width 1546 height 43
drag, startPoint x: 56, startPoint y: 15, endPoint x: 55, endPoint y: 40, distance: 25.0
click at [55, 15] on link "Exit" at bounding box center [46, 22] width 49 height 25
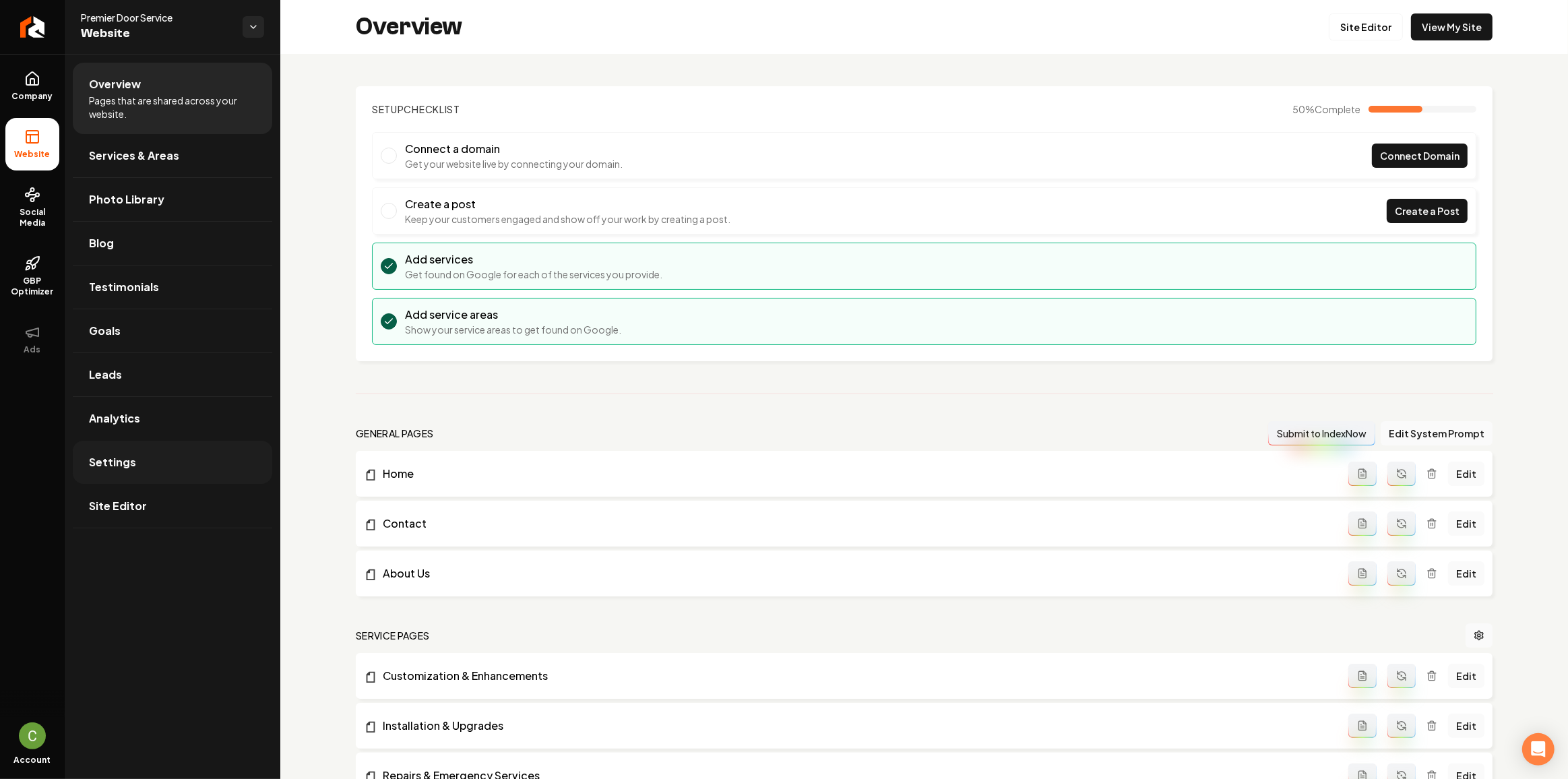
click at [108, 454] on span "Settings" at bounding box center [112, 462] width 47 height 16
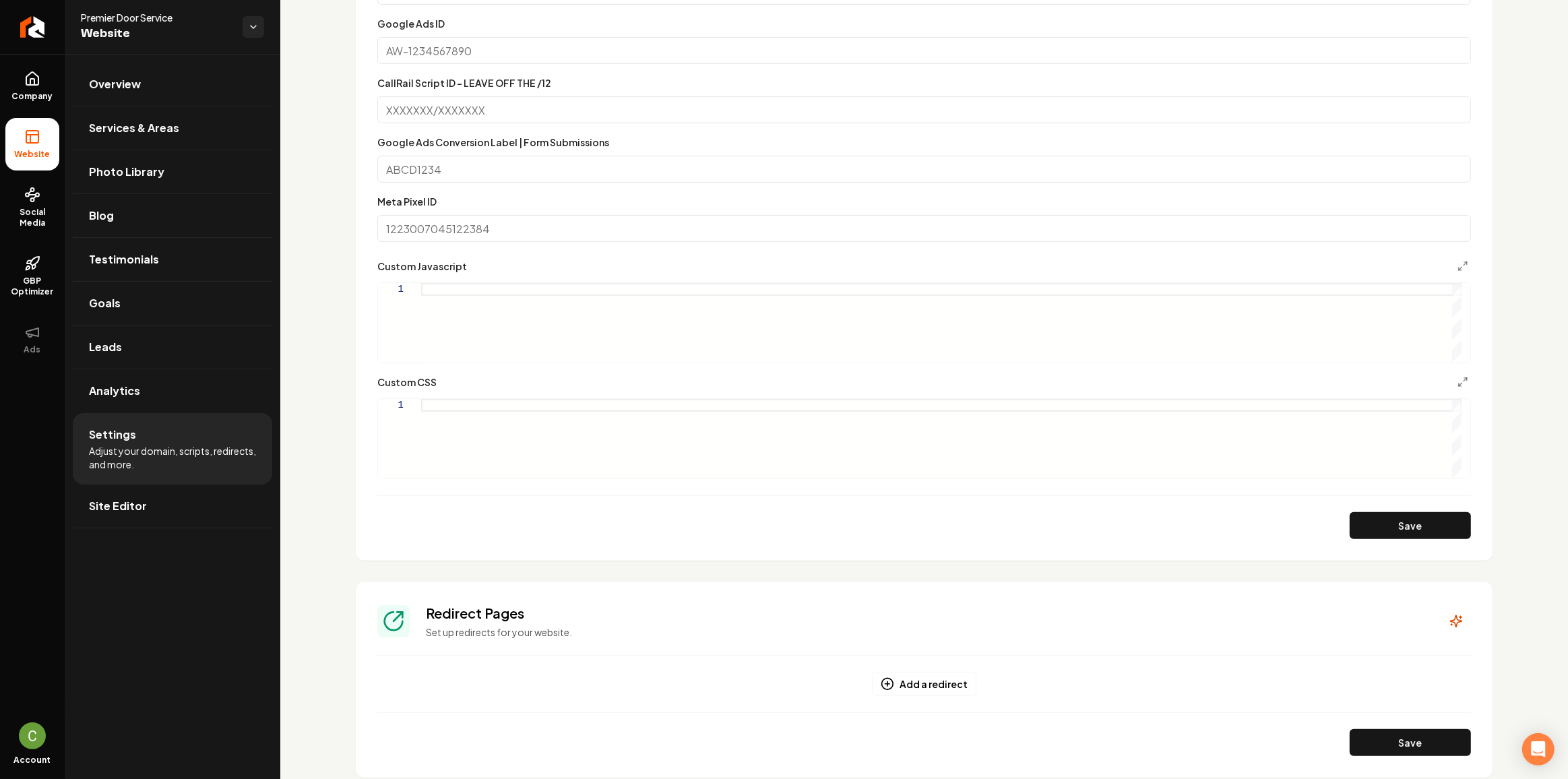
scroll to position [613, 0]
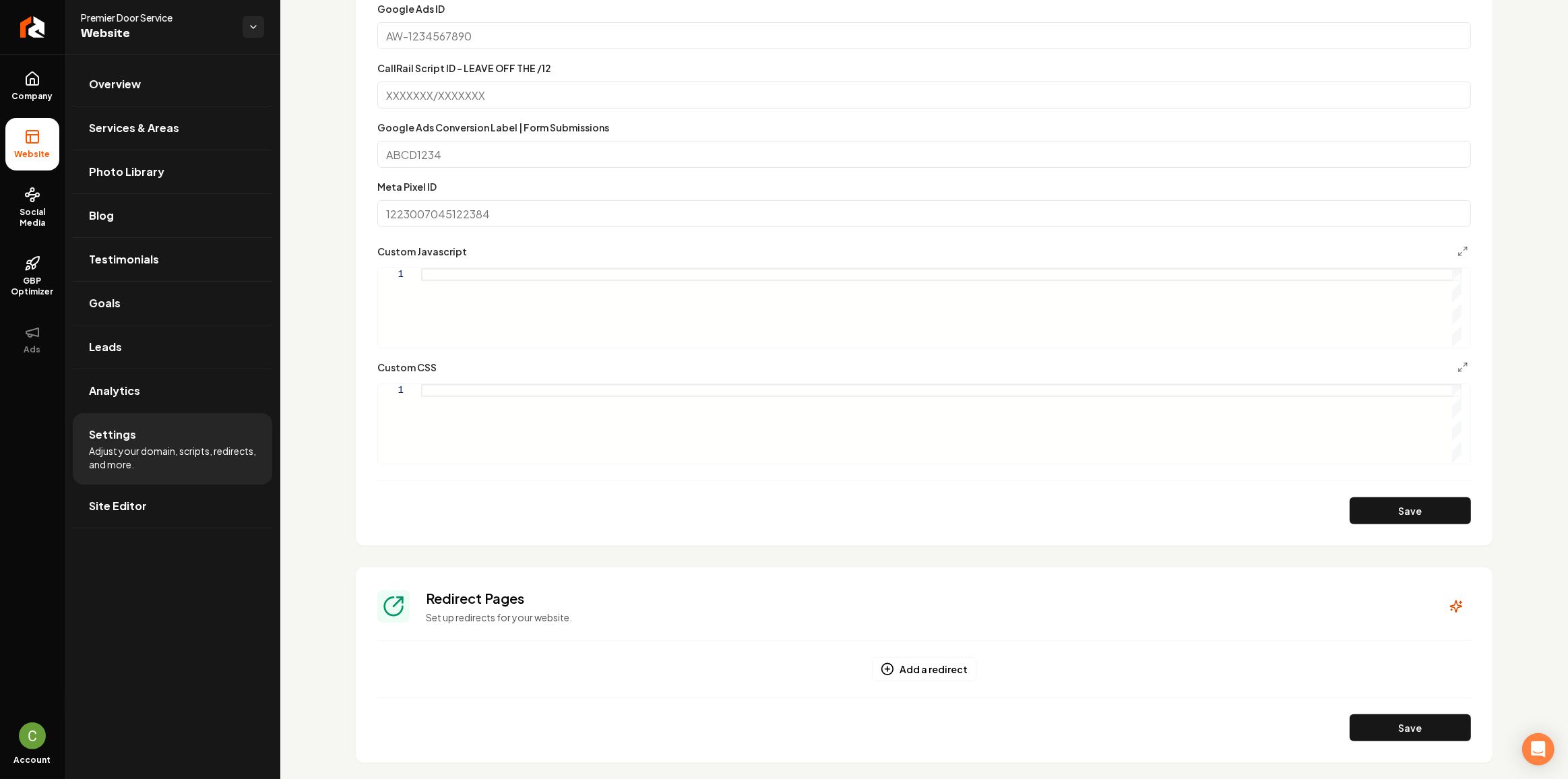
click at [474, 264] on div "Custom Javascript 1" at bounding box center [923, 295] width 1094 height 105
click at [455, 294] on div "Main content area" at bounding box center [941, 307] width 1040 height 80
type textarea "**********"
click at [1406, 522] on button "Save" at bounding box center [1410, 510] width 121 height 27
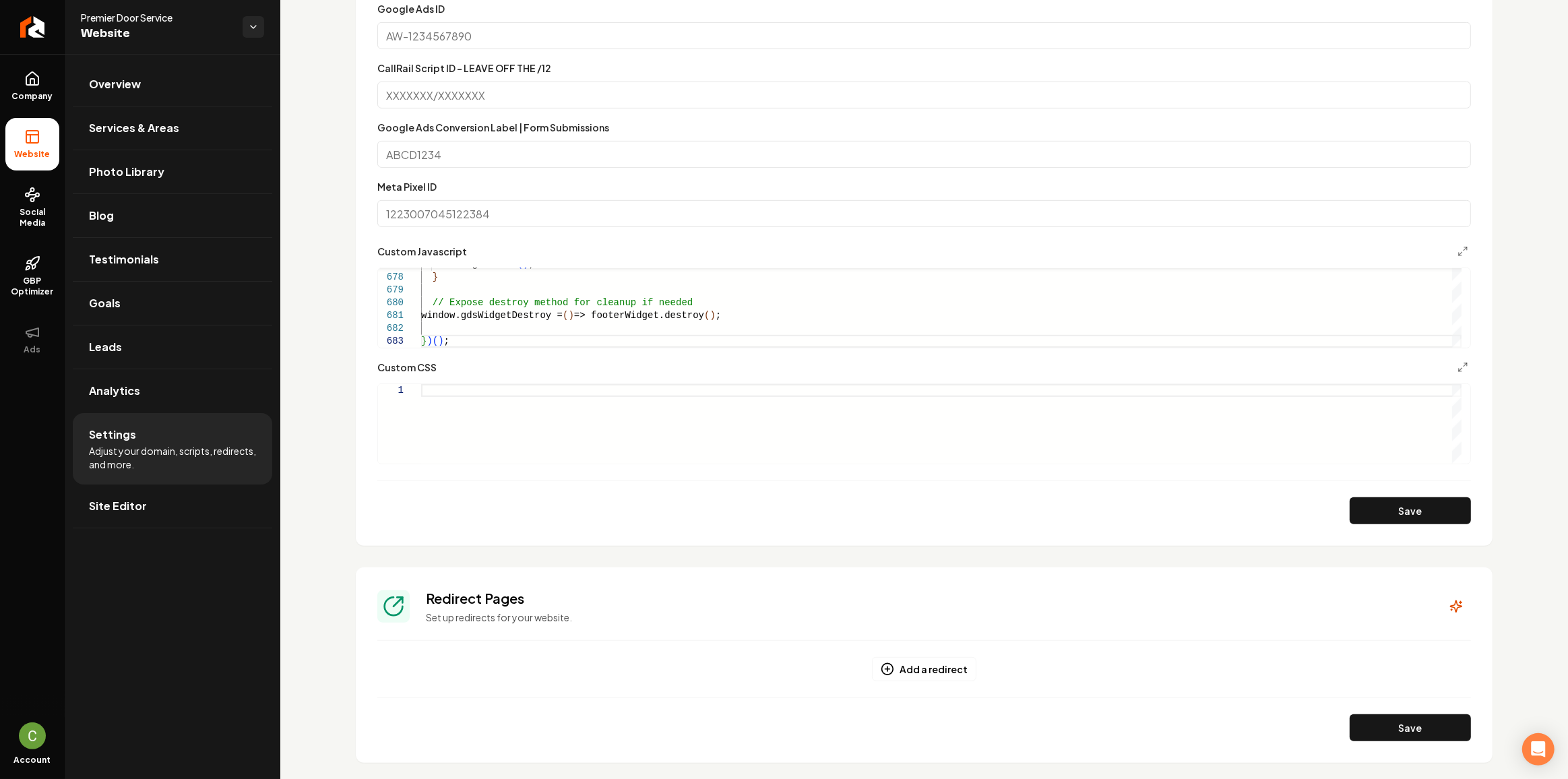
scroll to position [885, 0]
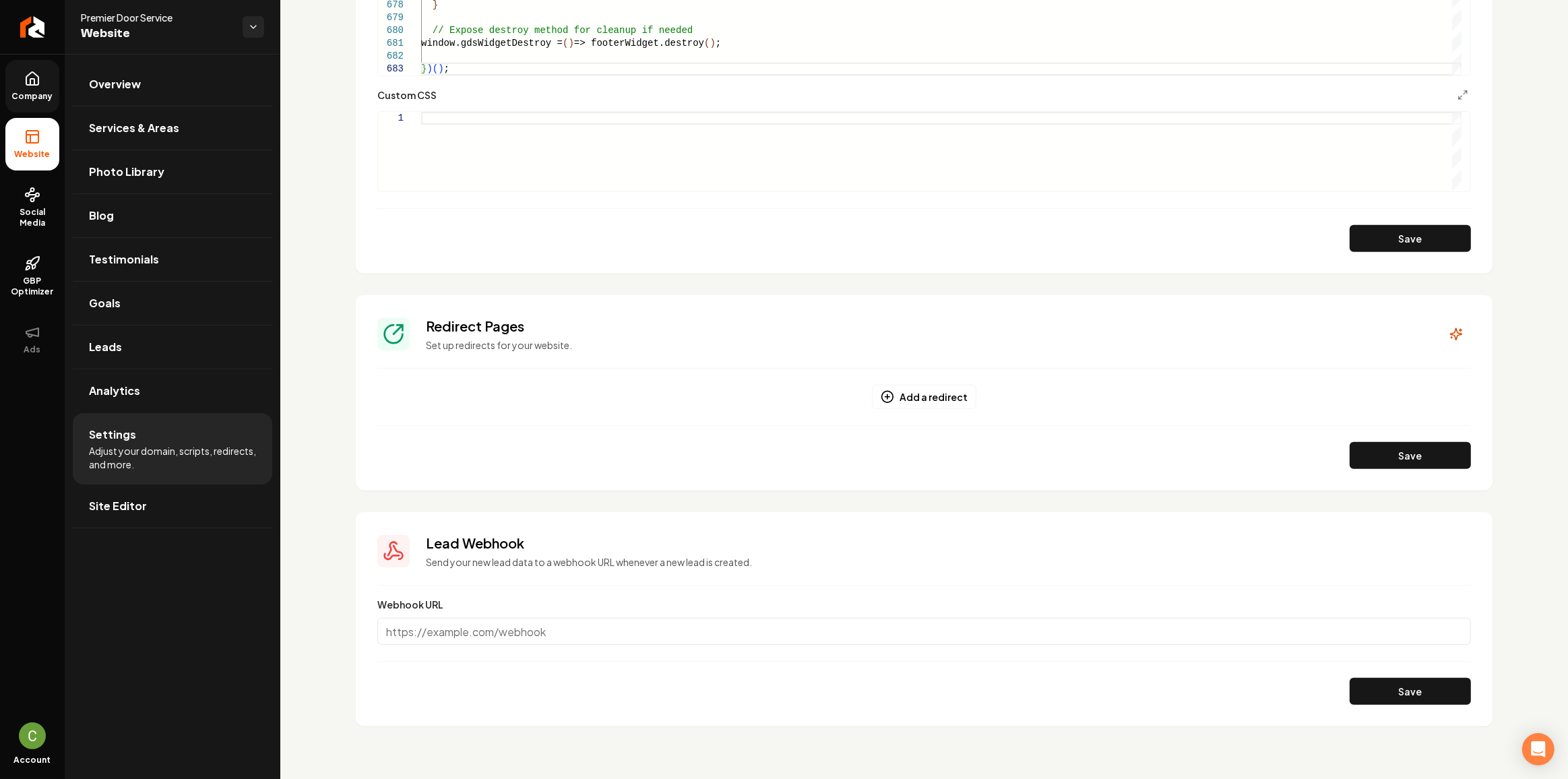
click at [49, 89] on link "Company" at bounding box center [31, 86] width 54 height 52
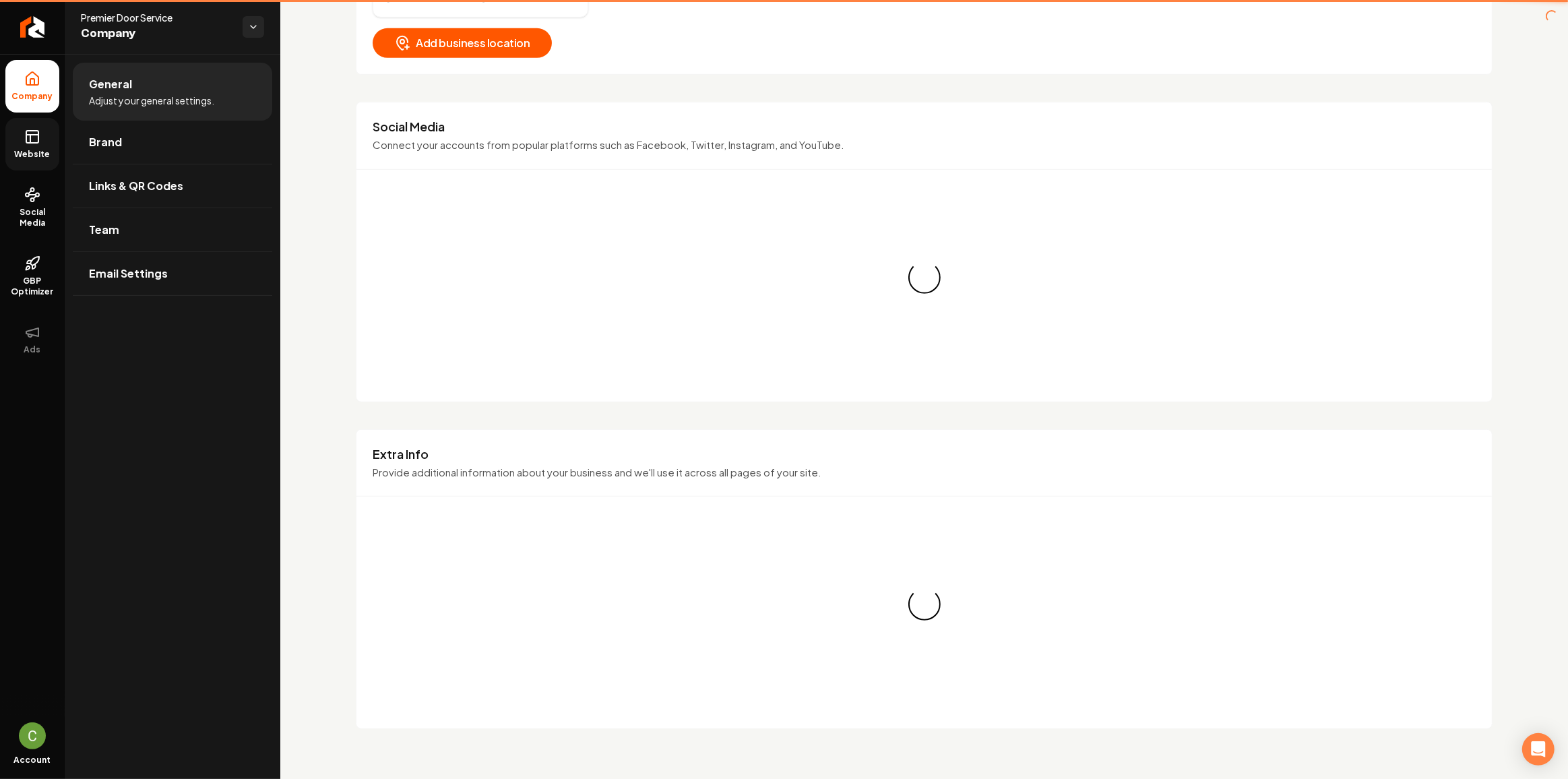
click at [31, 136] on icon at bounding box center [32, 137] width 16 height 16
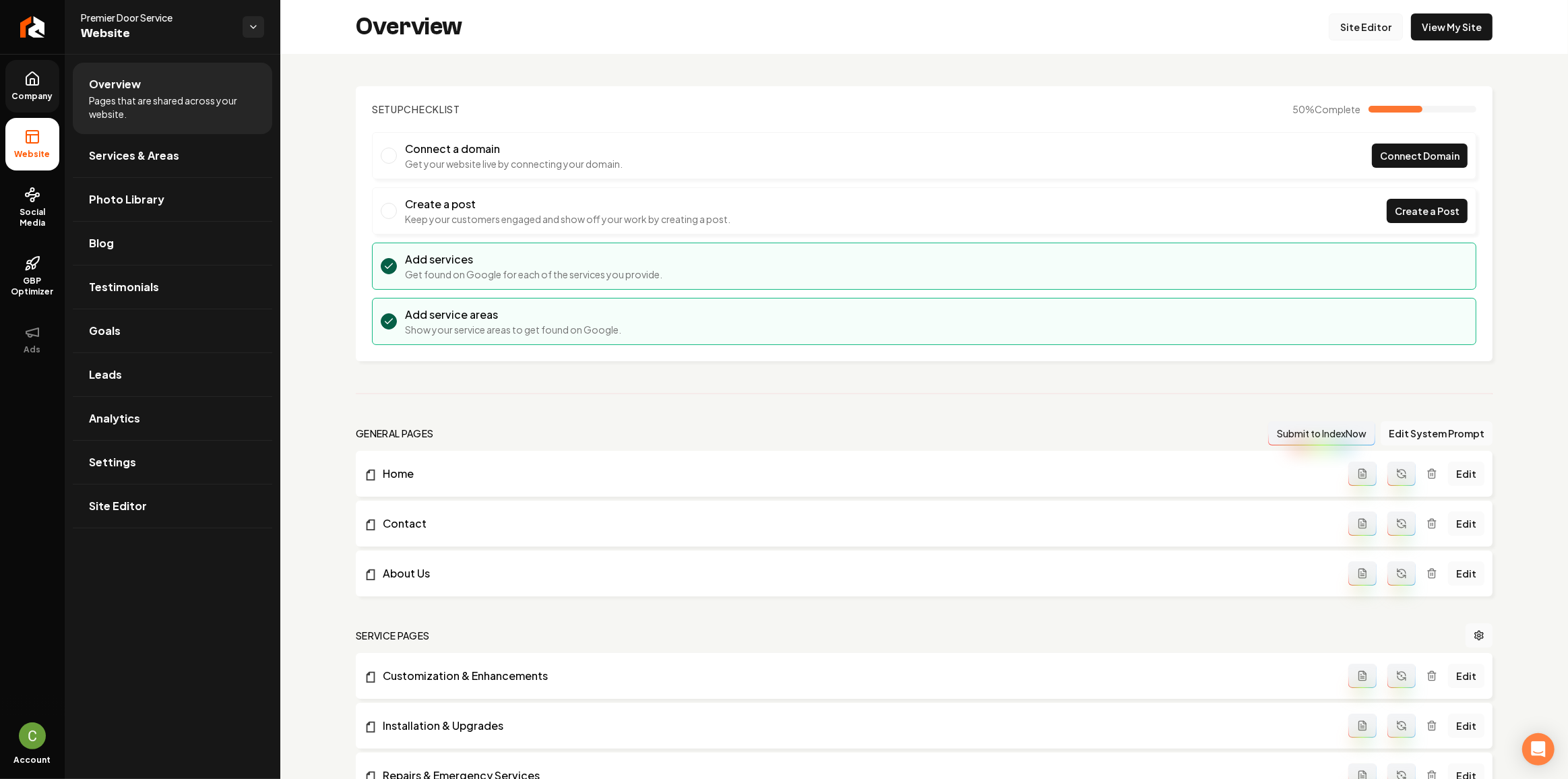
click at [1373, 33] on link "Site Editor" at bounding box center [1365, 27] width 74 height 27
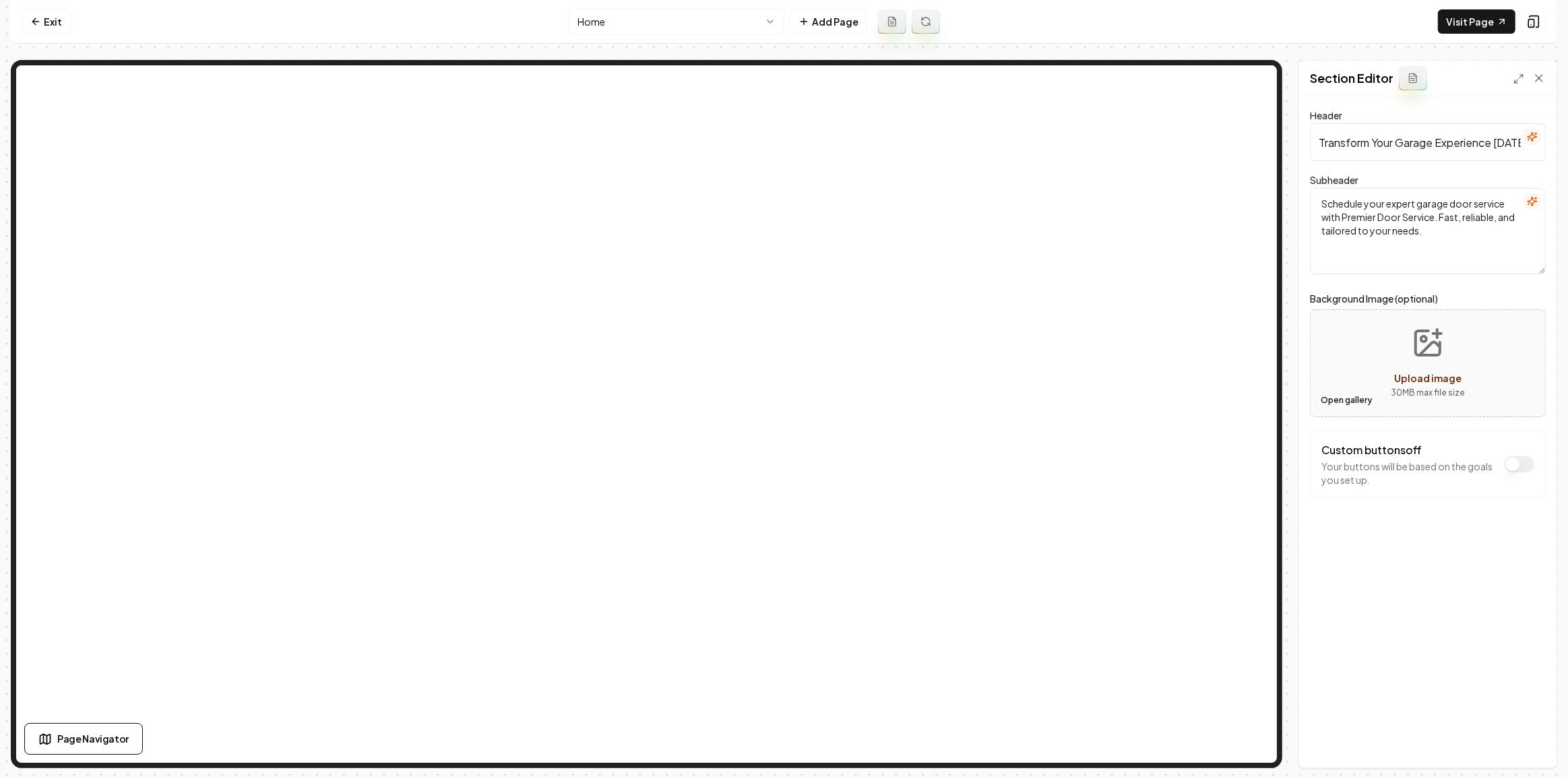
click at [1353, 401] on button "Open gallery" at bounding box center [1347, 401] width 61 height 22
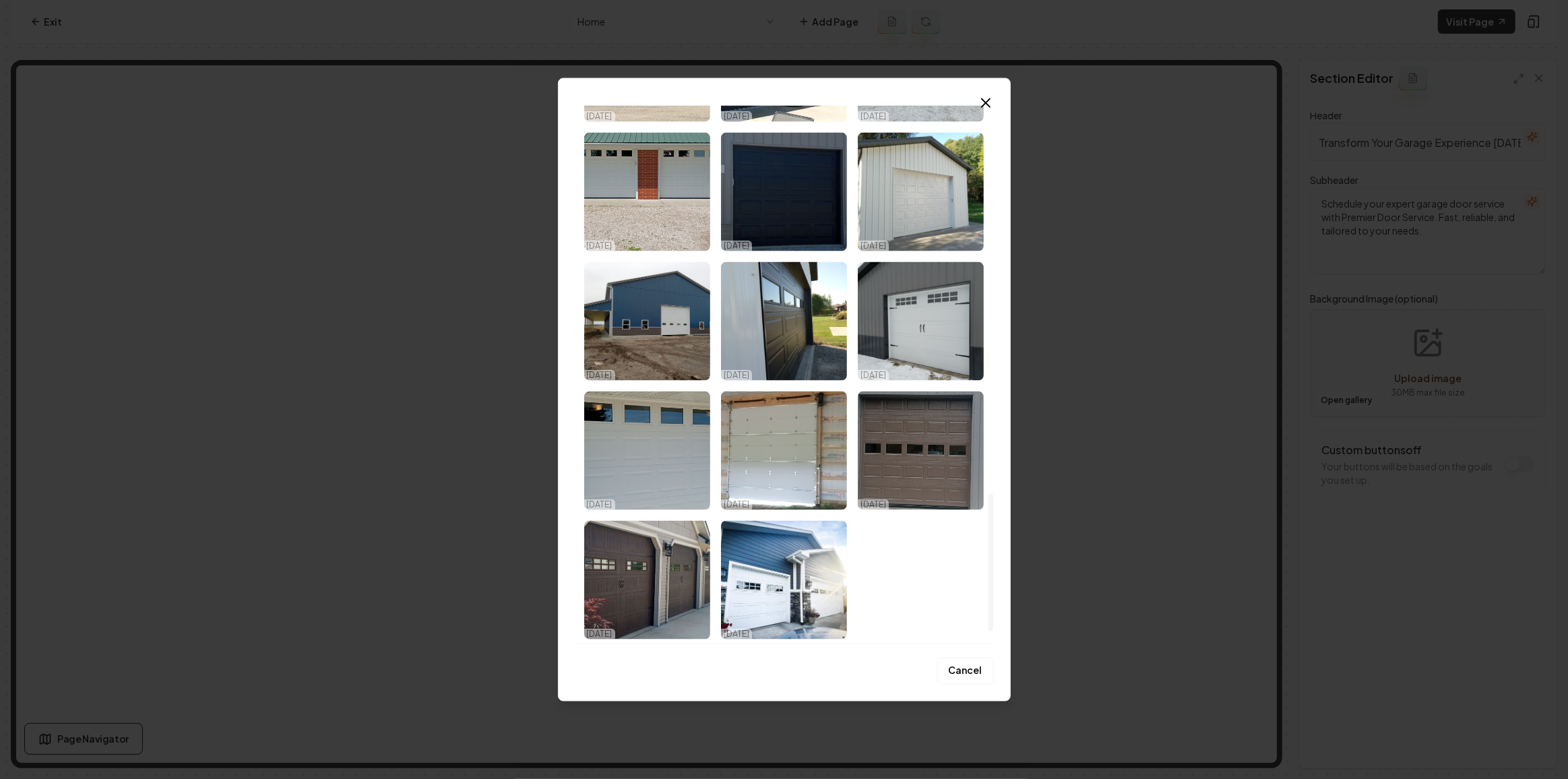
scroll to position [1447, 0]
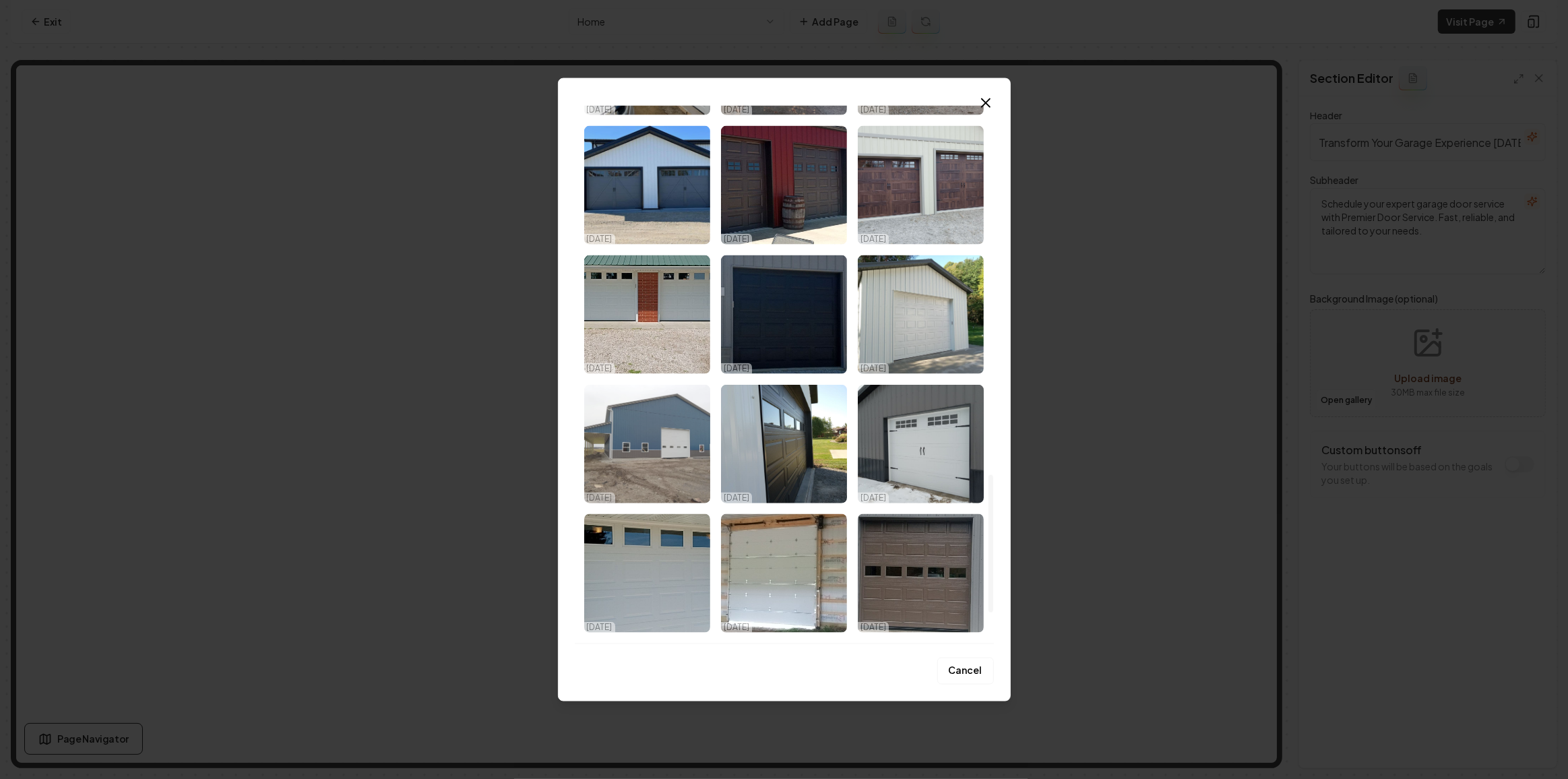
click at [698, 417] on img "Select image image_68d2f7c45c7cd75eb80ef763.jpeg" at bounding box center [647, 444] width 126 height 118
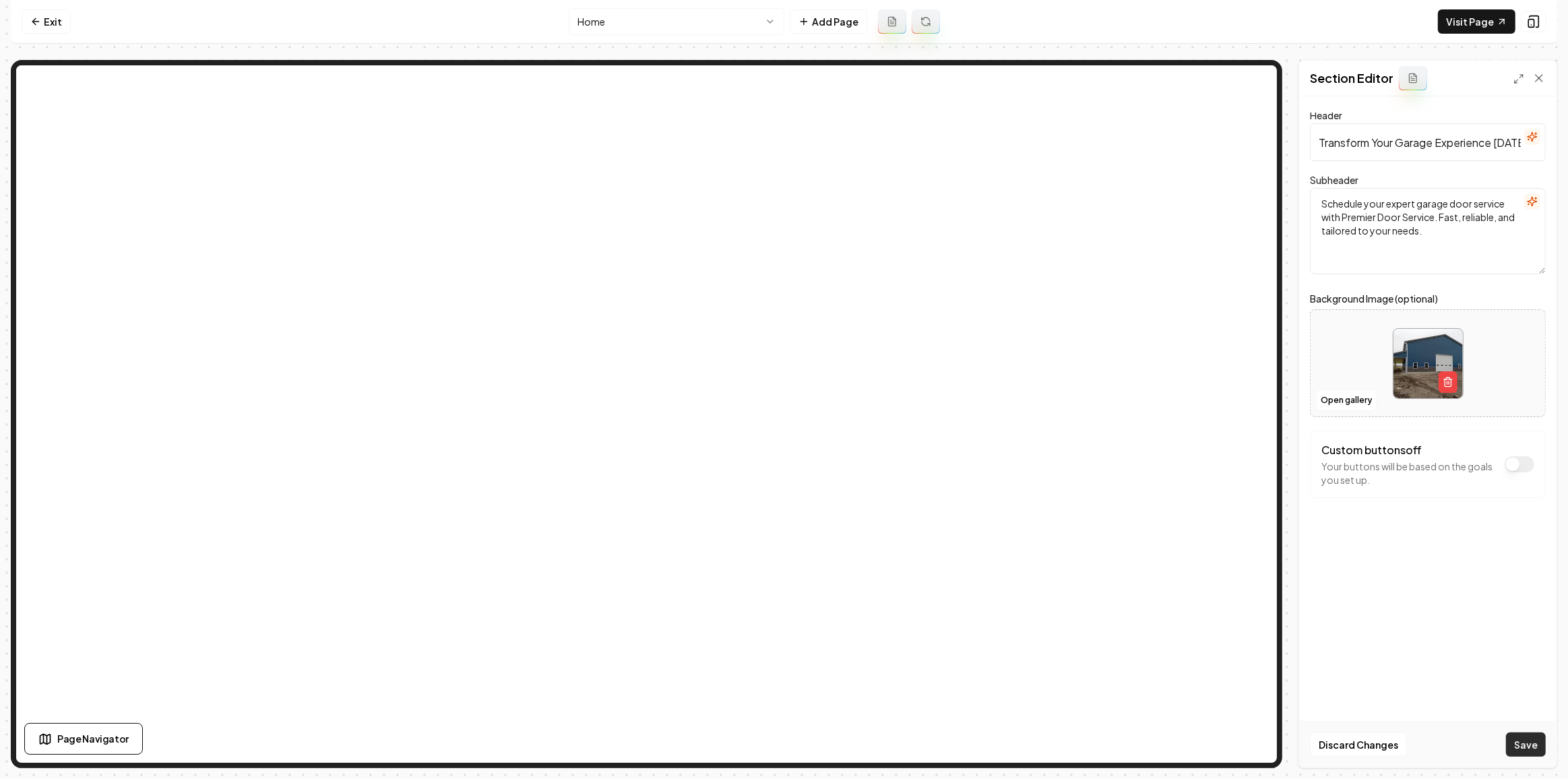
click at [1508, 743] on button "Save" at bounding box center [1526, 745] width 39 height 25
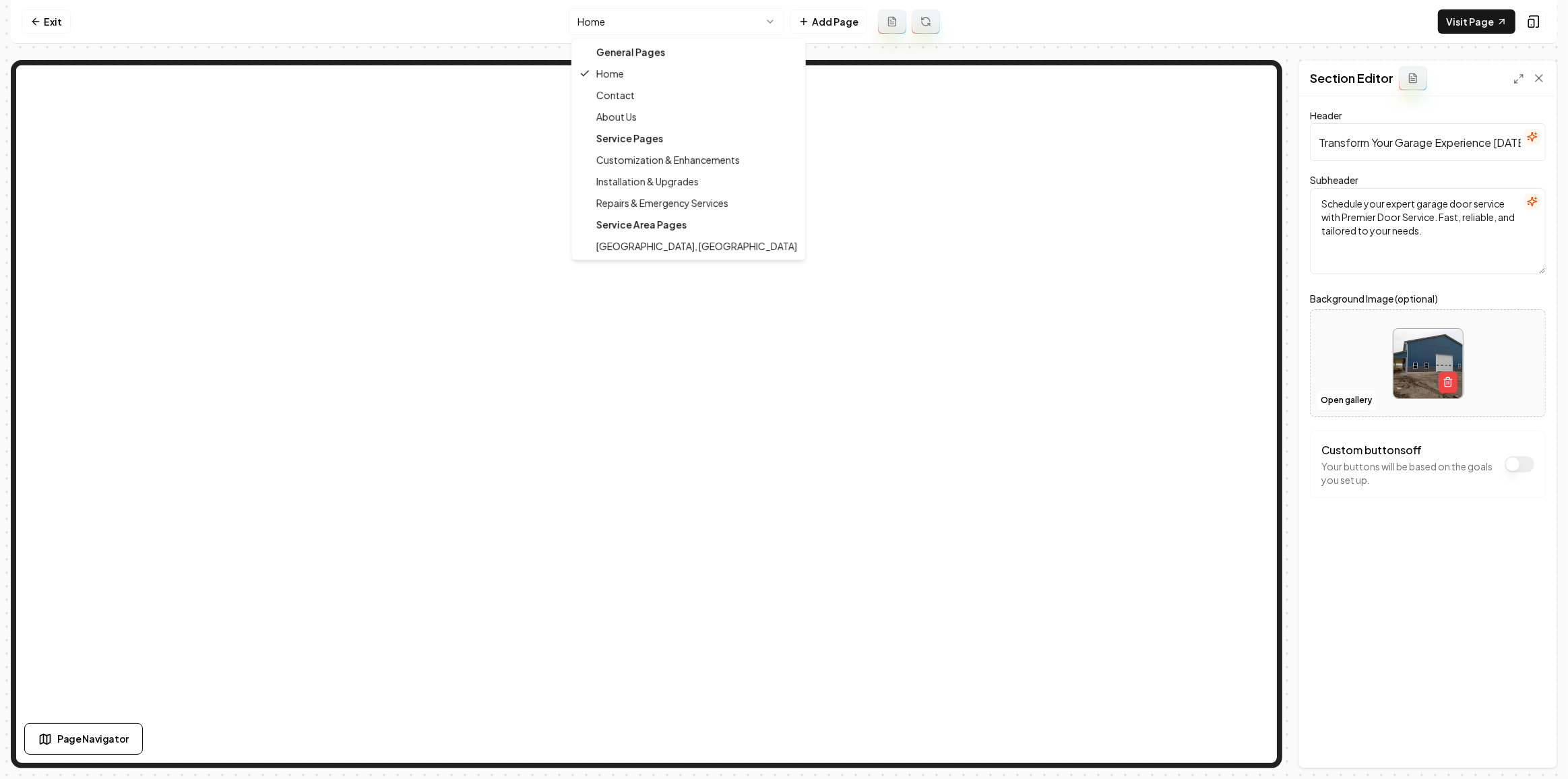
click at [670, 19] on html "Computer Required This feature is only available on a computer. Please switch t…" at bounding box center [784, 389] width 1568 height 779
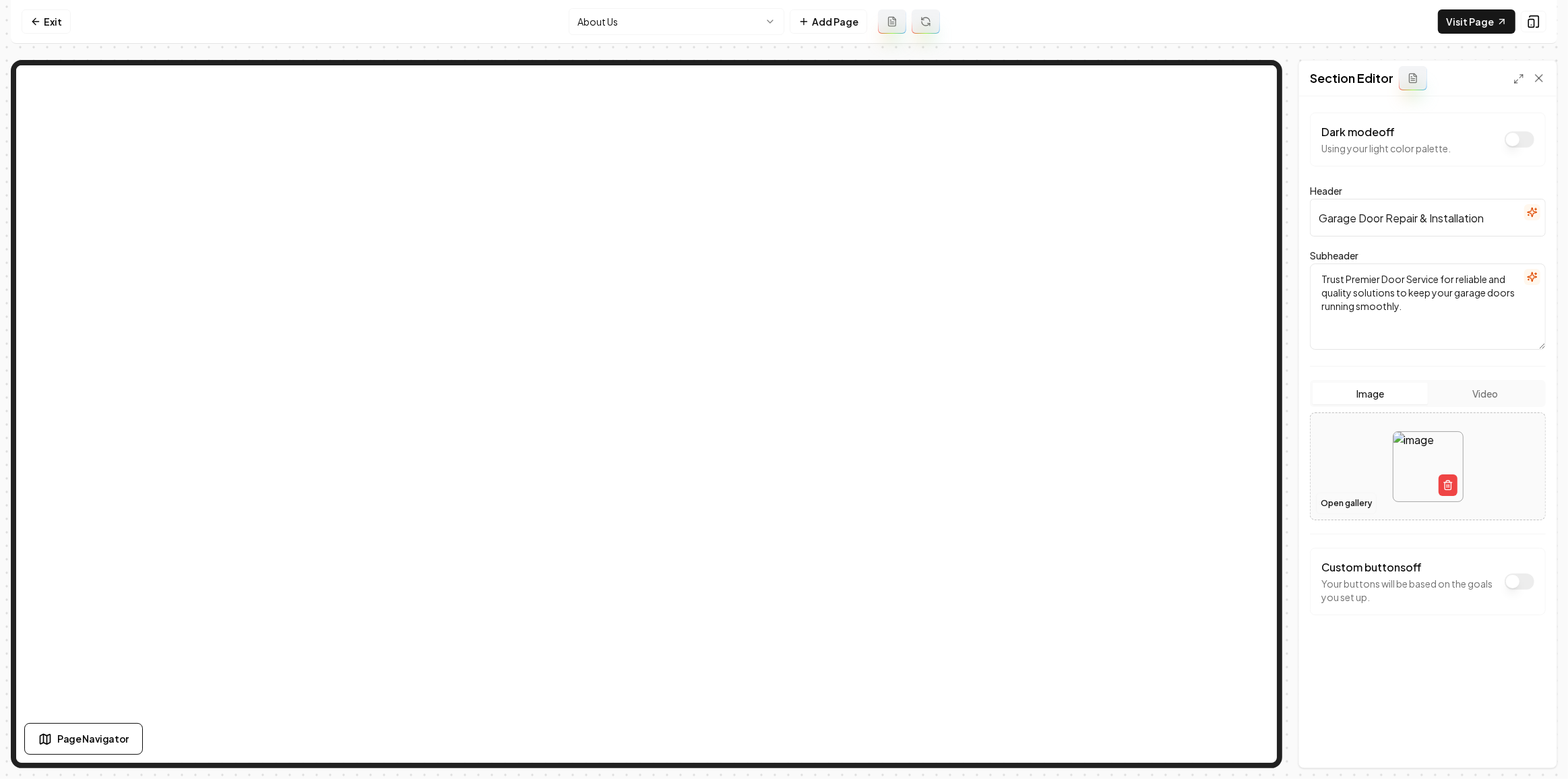
click at [1340, 503] on button "Open gallery" at bounding box center [1347, 503] width 61 height 22
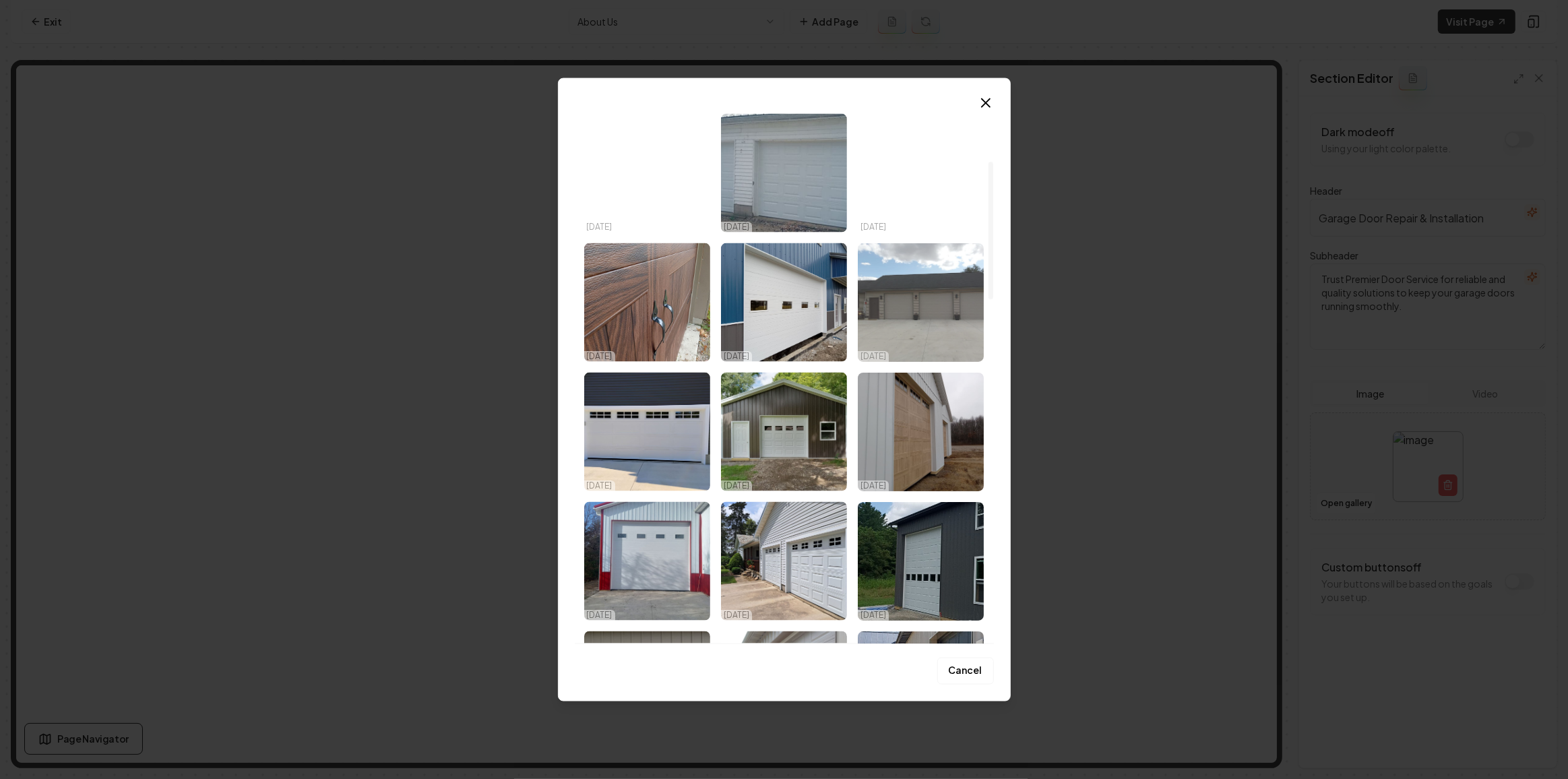
scroll to position [367, 0]
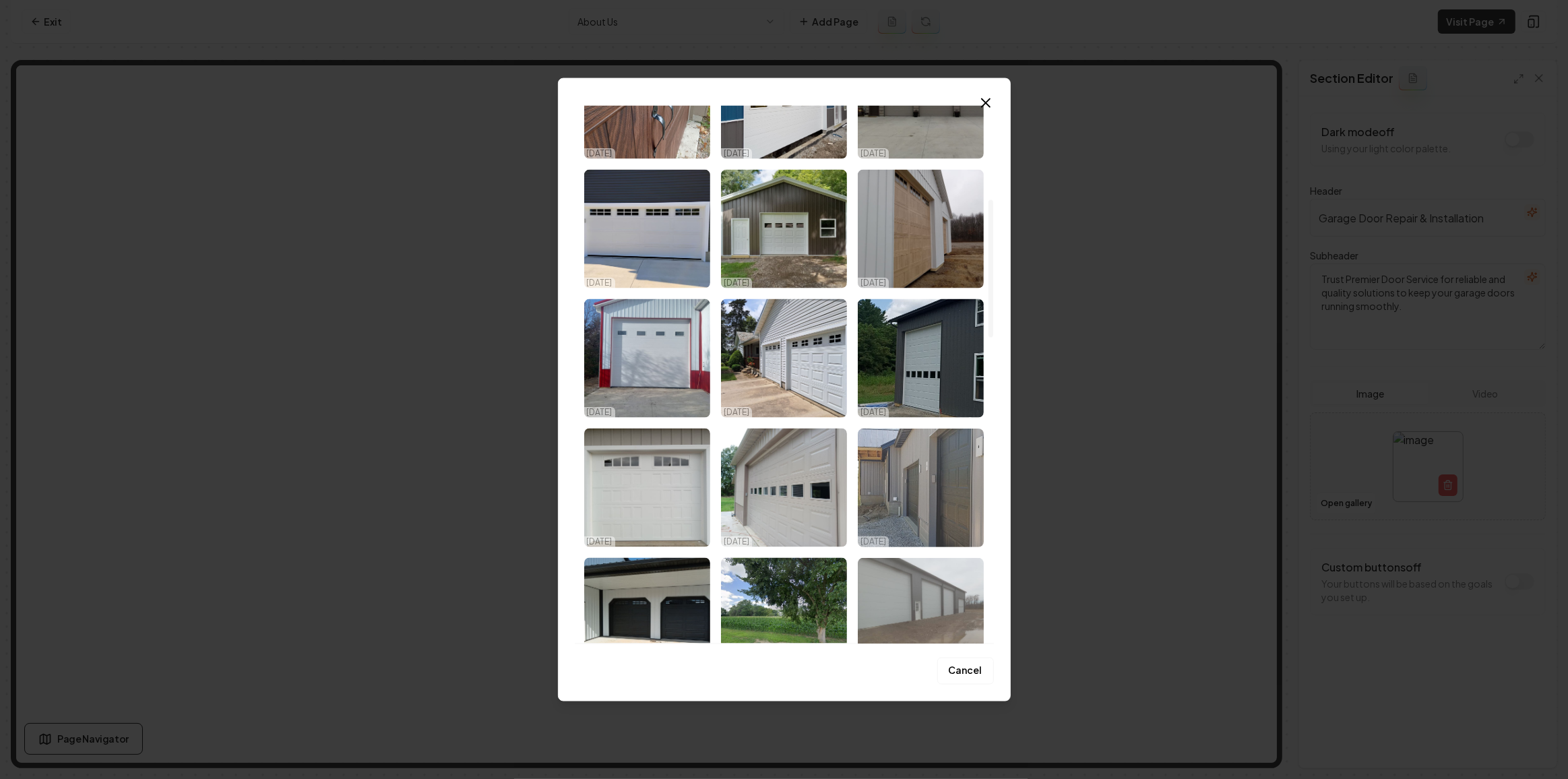
click at [878, 463] on img "Select image image_68d2f7c45c7cd75eb80ef894.jpeg" at bounding box center [920, 487] width 126 height 118
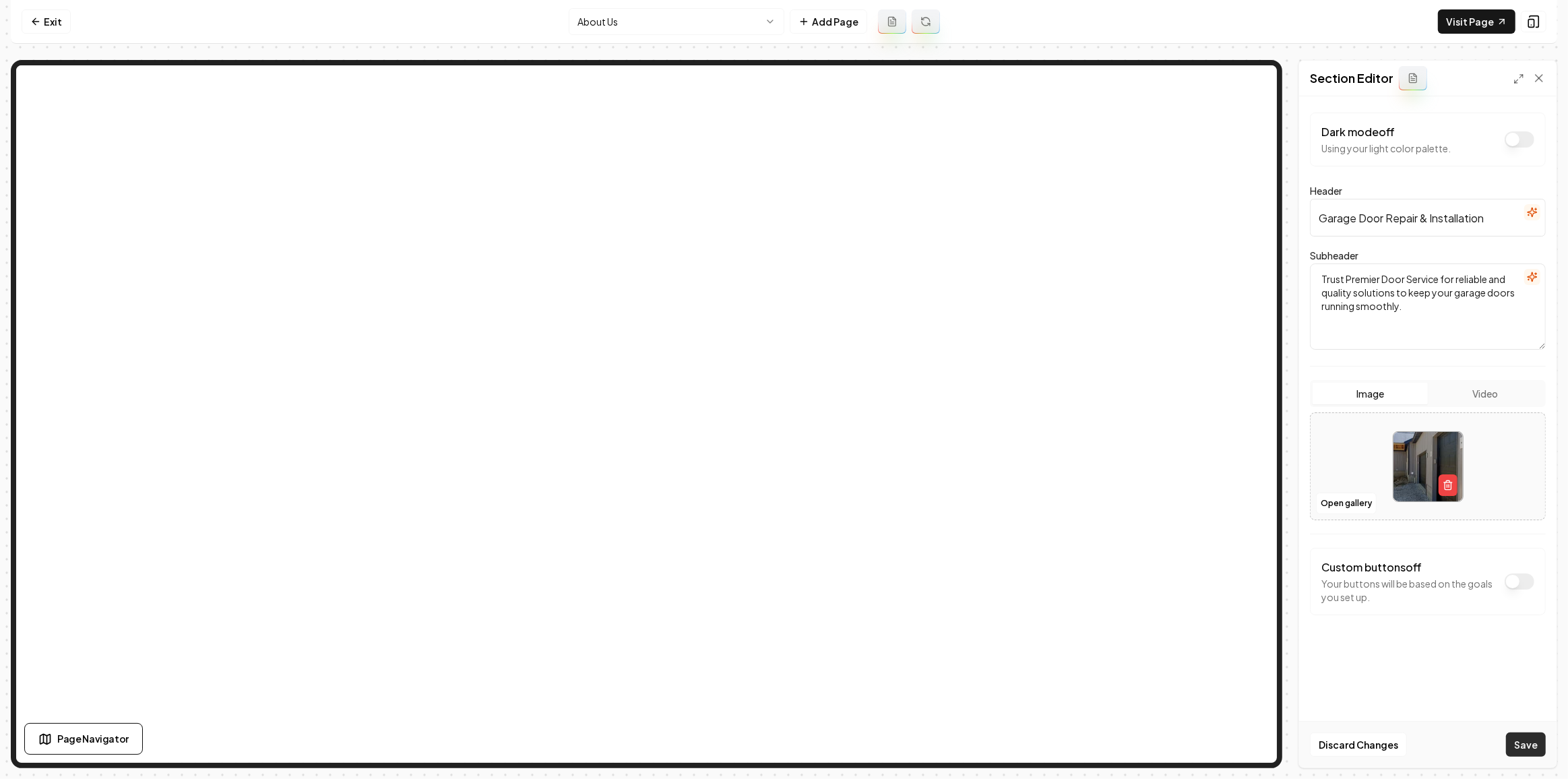
click at [1525, 736] on button "Save" at bounding box center [1526, 745] width 39 height 25
click at [627, 21] on html "Computer Required This feature is only available on a computer. Please switch t…" at bounding box center [784, 389] width 1568 height 779
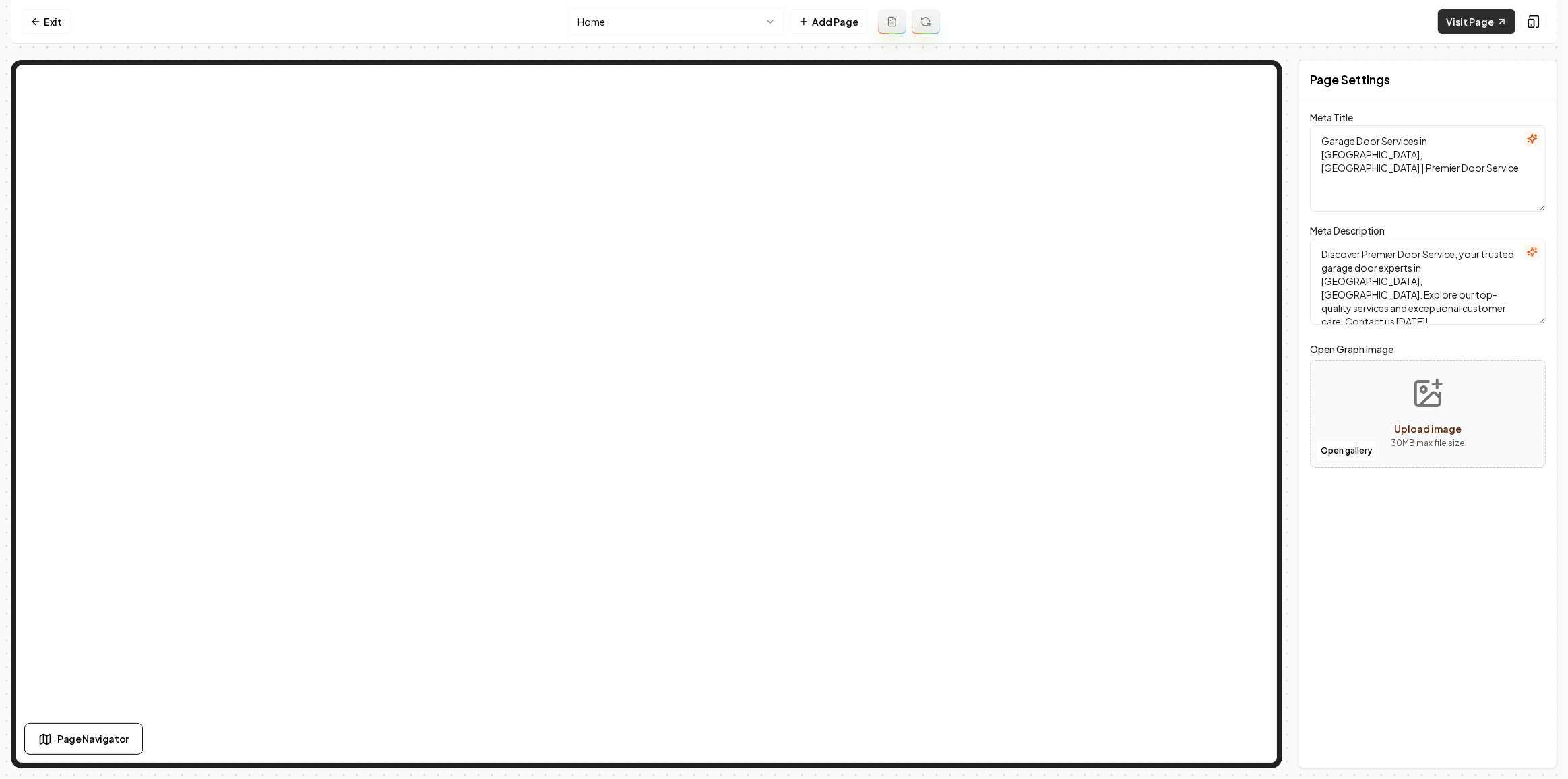
click at [1476, 23] on link "Visit Page" at bounding box center [1476, 22] width 78 height 25
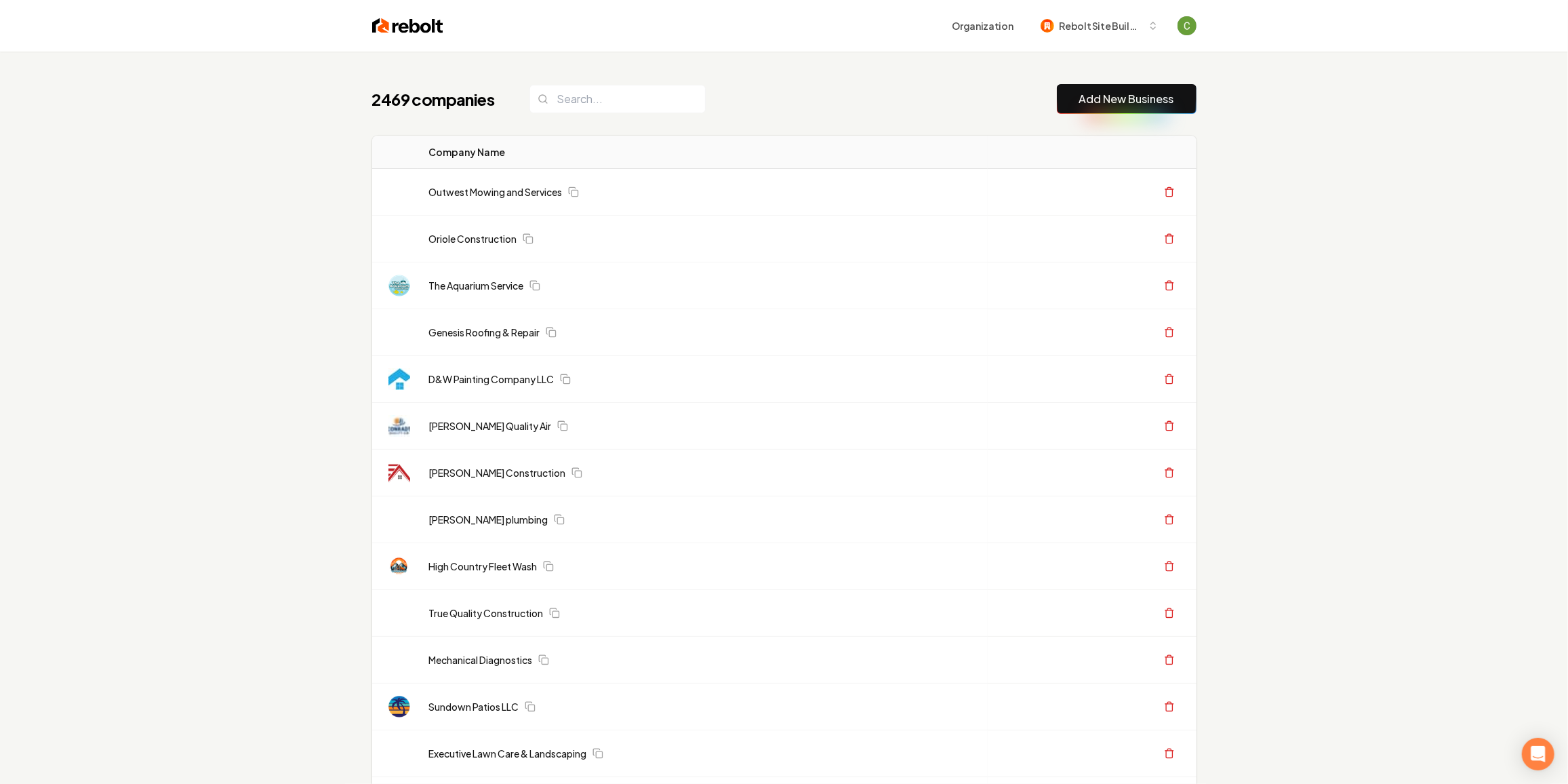
click at [1111, 104] on link "Add New Business" at bounding box center [1127, 99] width 95 height 16
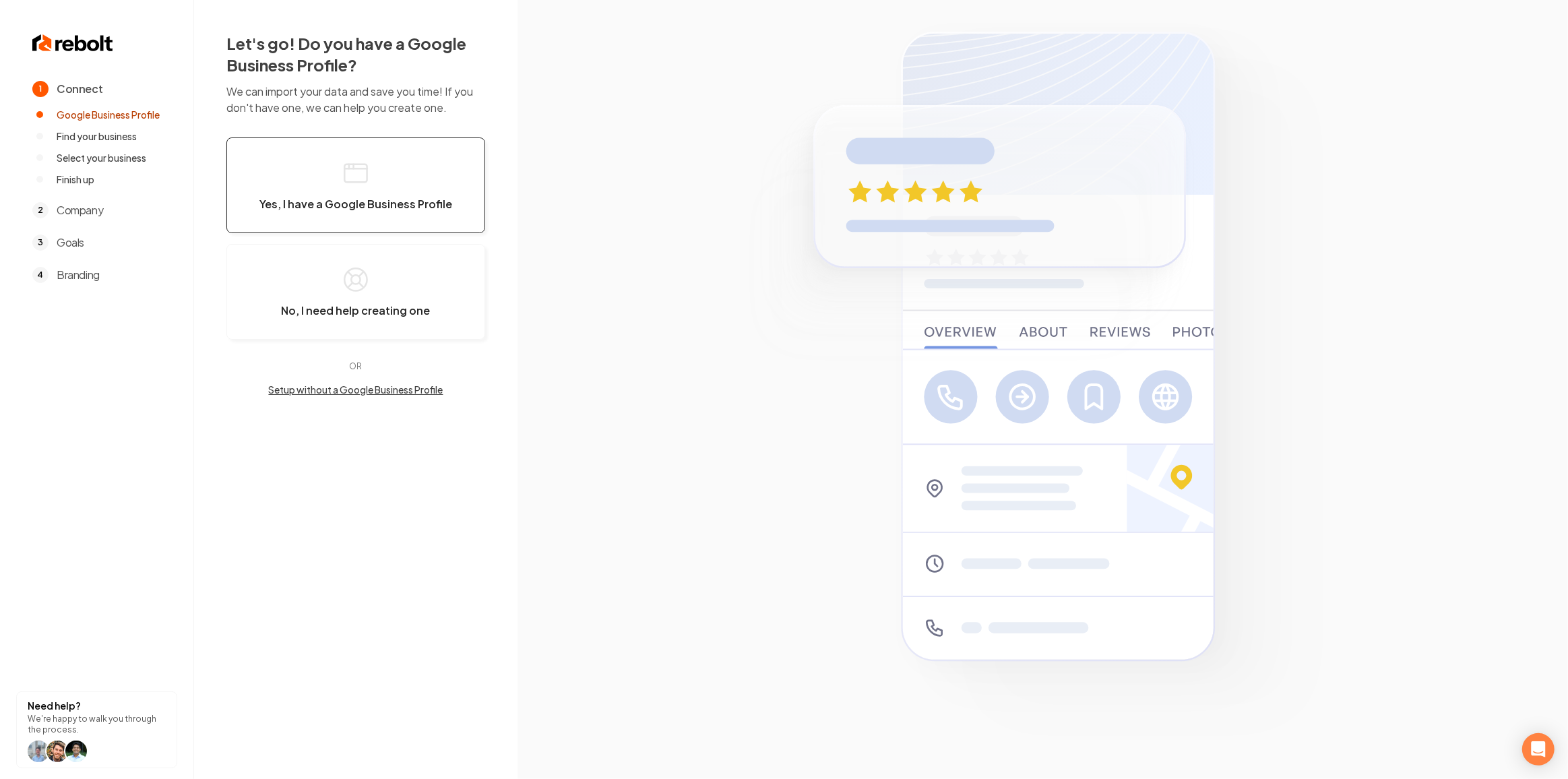
click at [370, 173] on button "Yes, I have a Google Business Profile" at bounding box center [355, 185] width 259 height 96
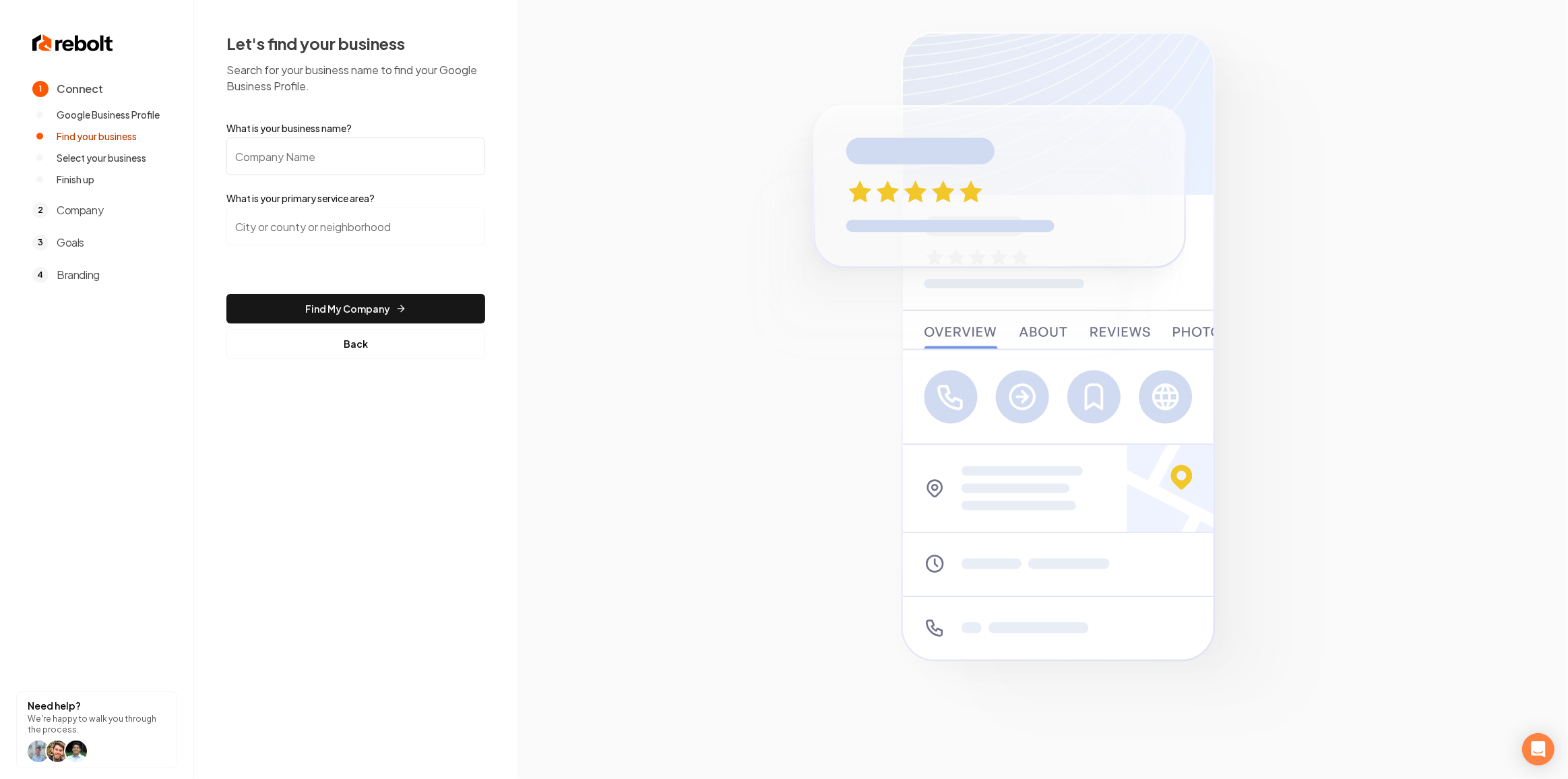
click at [430, 169] on input "What is your business name?" at bounding box center [355, 157] width 259 height 37
paste input "America’s Pride Heating and Air Conditioning"
type input "America’s Pride Heating and Air Conditioning"
click at [395, 225] on input "search" at bounding box center [355, 227] width 259 height 37
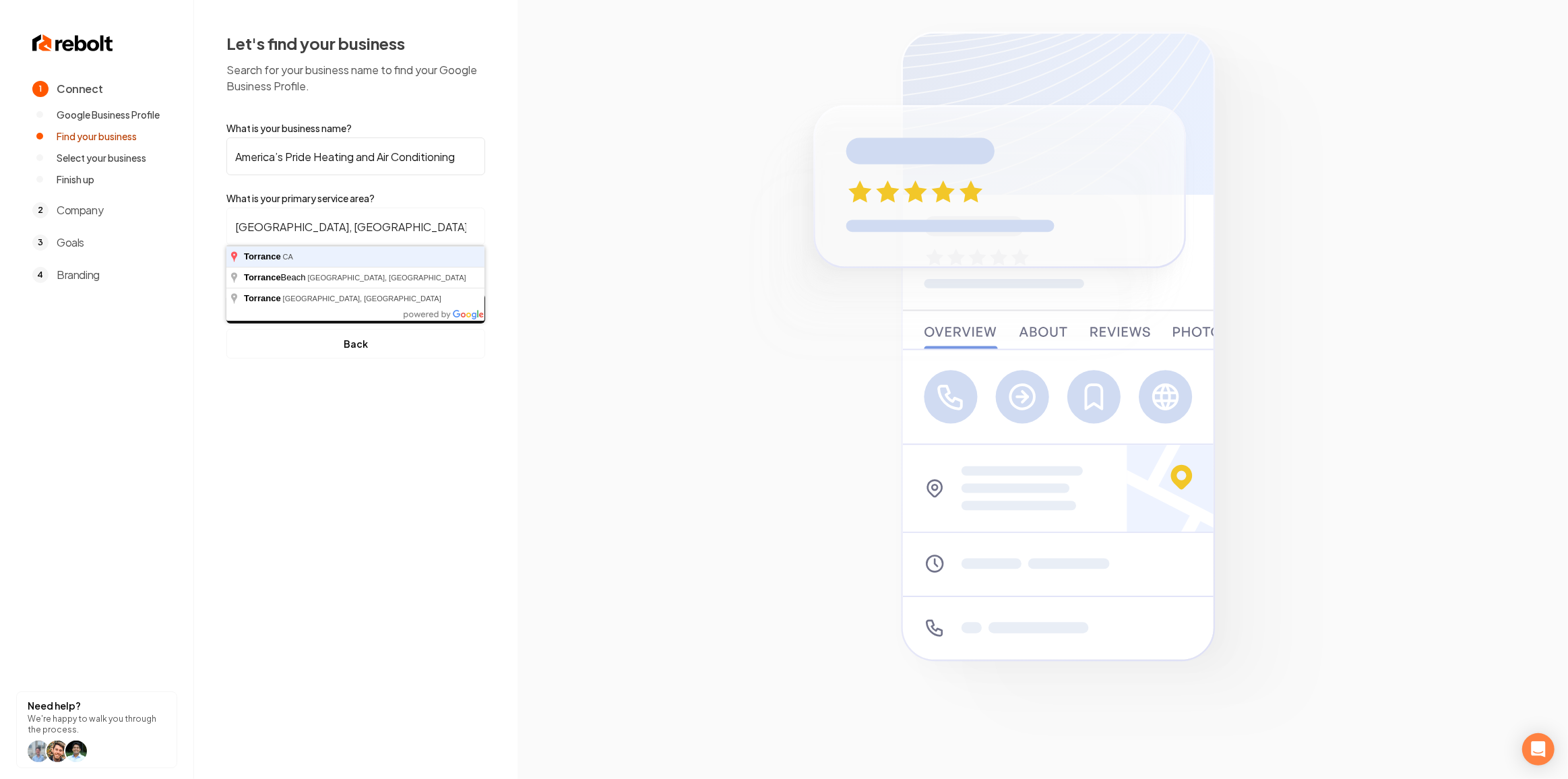
type input "[GEOGRAPHIC_DATA], [GEOGRAPHIC_DATA]"
click at [226, 293] on button "Find My Company" at bounding box center [355, 308] width 259 height 30
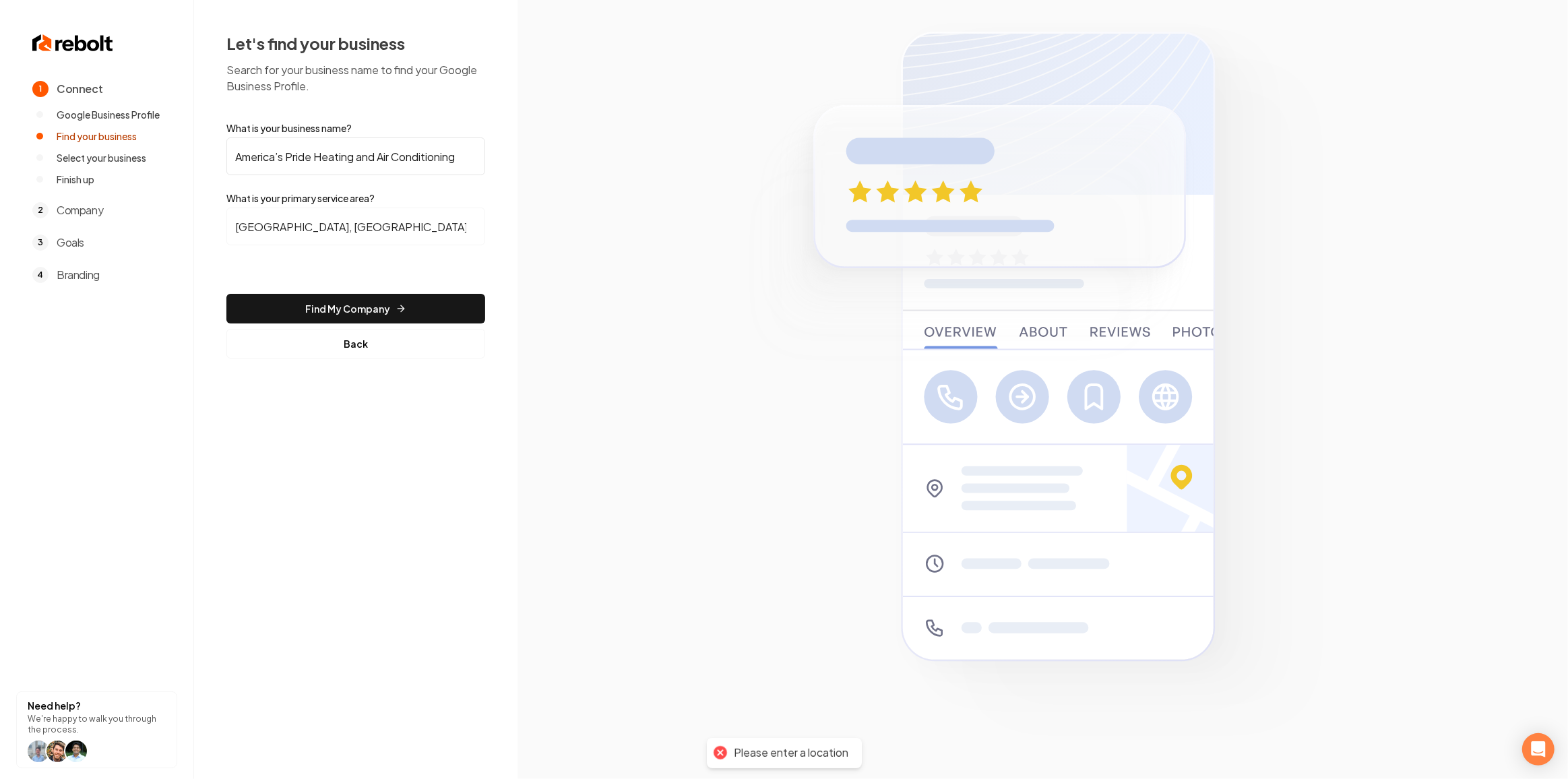
click at [364, 292] on form "What is your business name? America’s Pride Heating and Air Conditioning What i…" at bounding box center [355, 239] width 259 height 237
click at [362, 298] on button "Find My Company" at bounding box center [355, 308] width 259 height 30
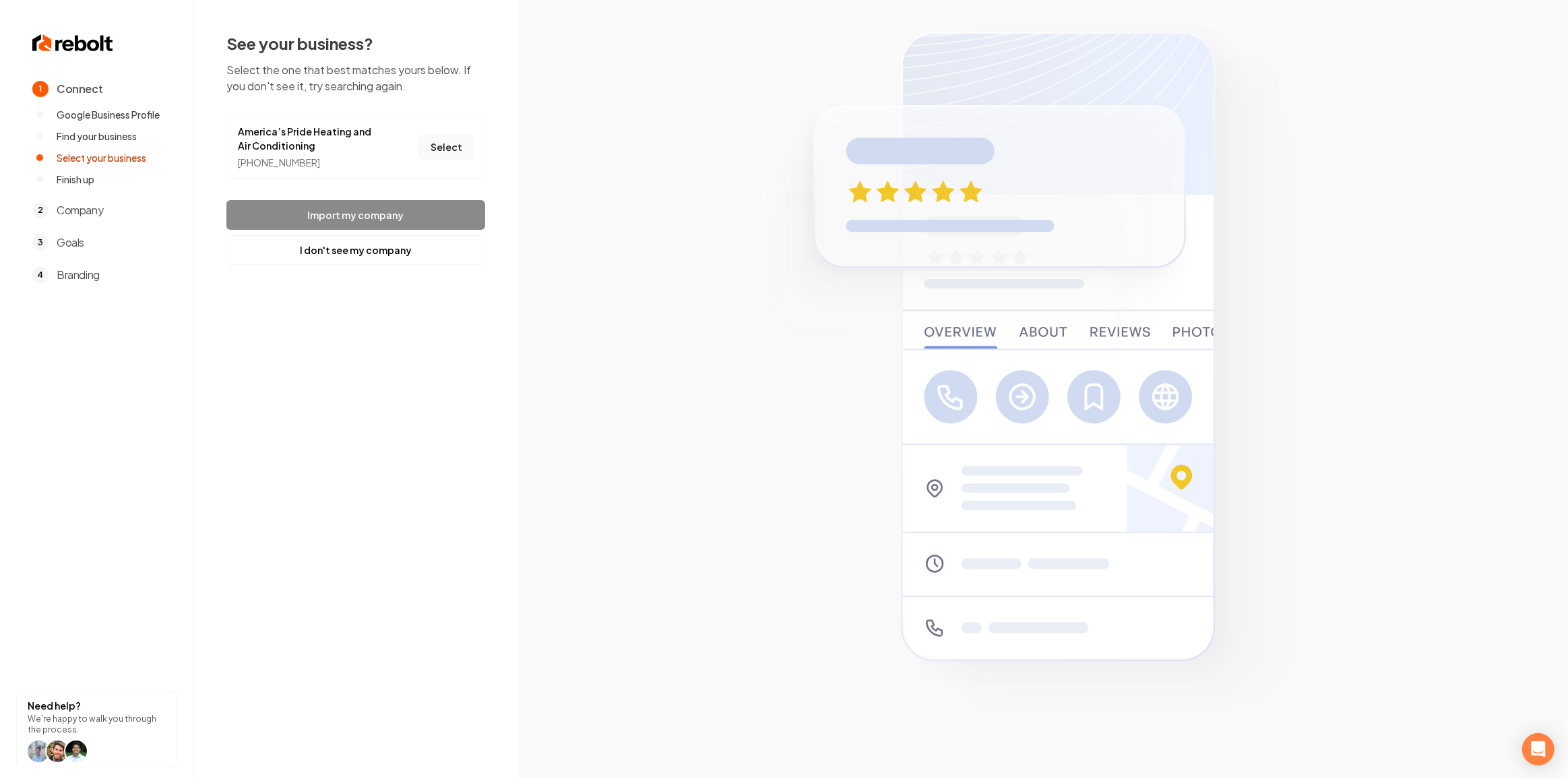
click at [450, 150] on button "Select" at bounding box center [446, 148] width 54 height 25
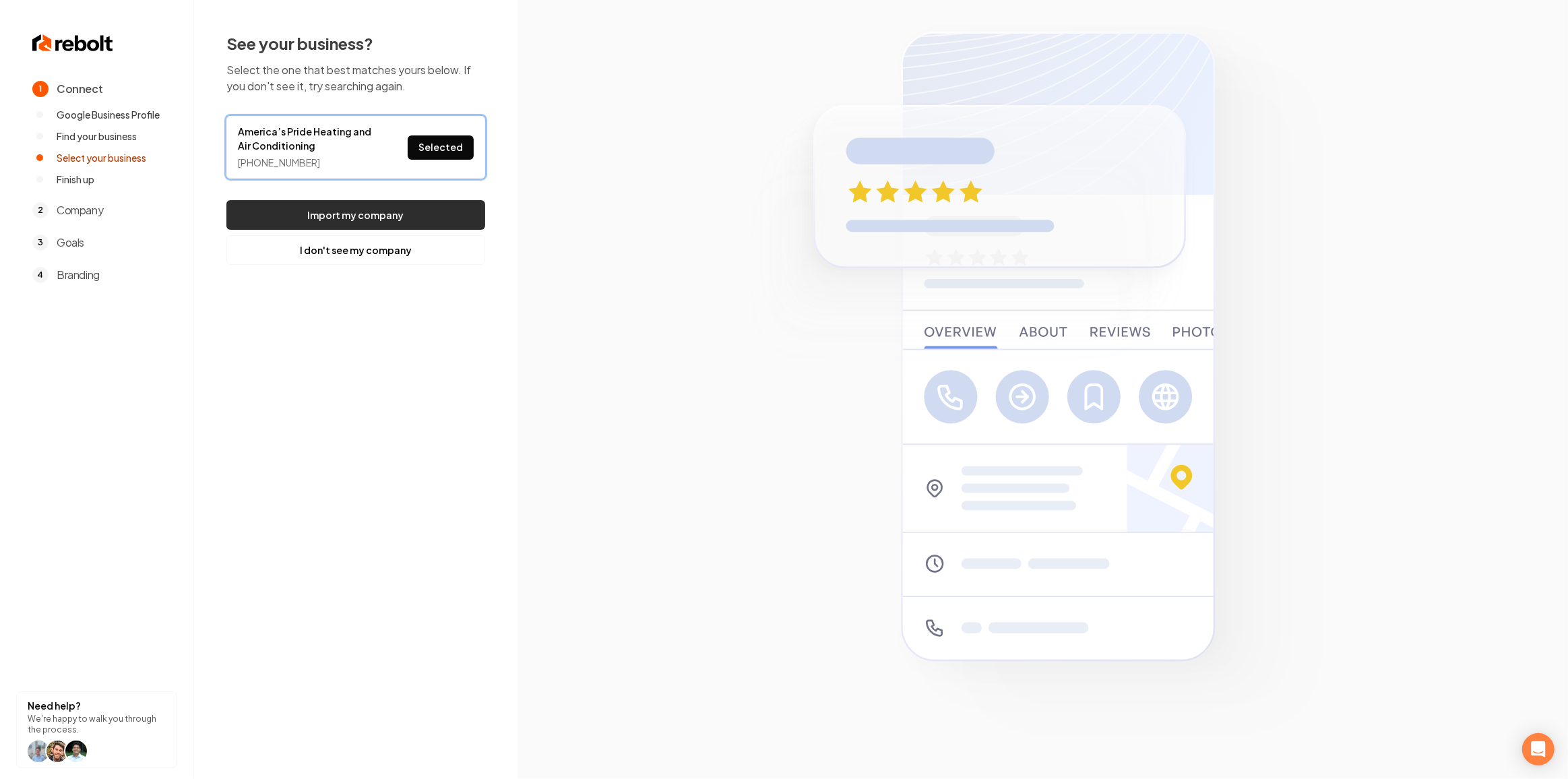
click at [284, 213] on button "Import my company" at bounding box center [355, 215] width 259 height 30
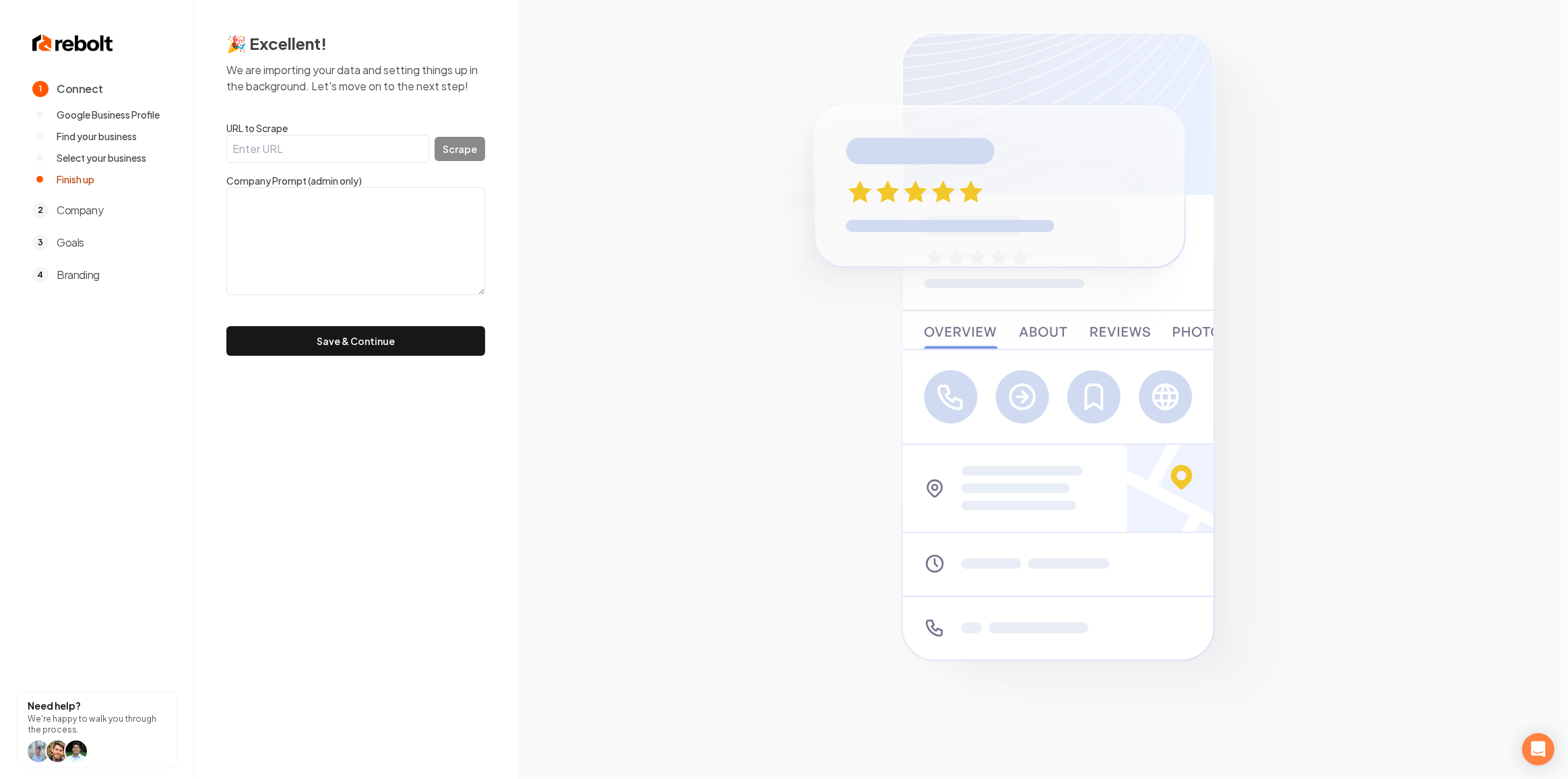
click at [372, 151] on input "URL to Scrape" at bounding box center [328, 149] width 203 height 29
paste input "[URL][DOMAIN_NAME]"
type input "[URL][DOMAIN_NAME]"
click at [446, 152] on button "Scrape" at bounding box center [459, 149] width 50 height 25
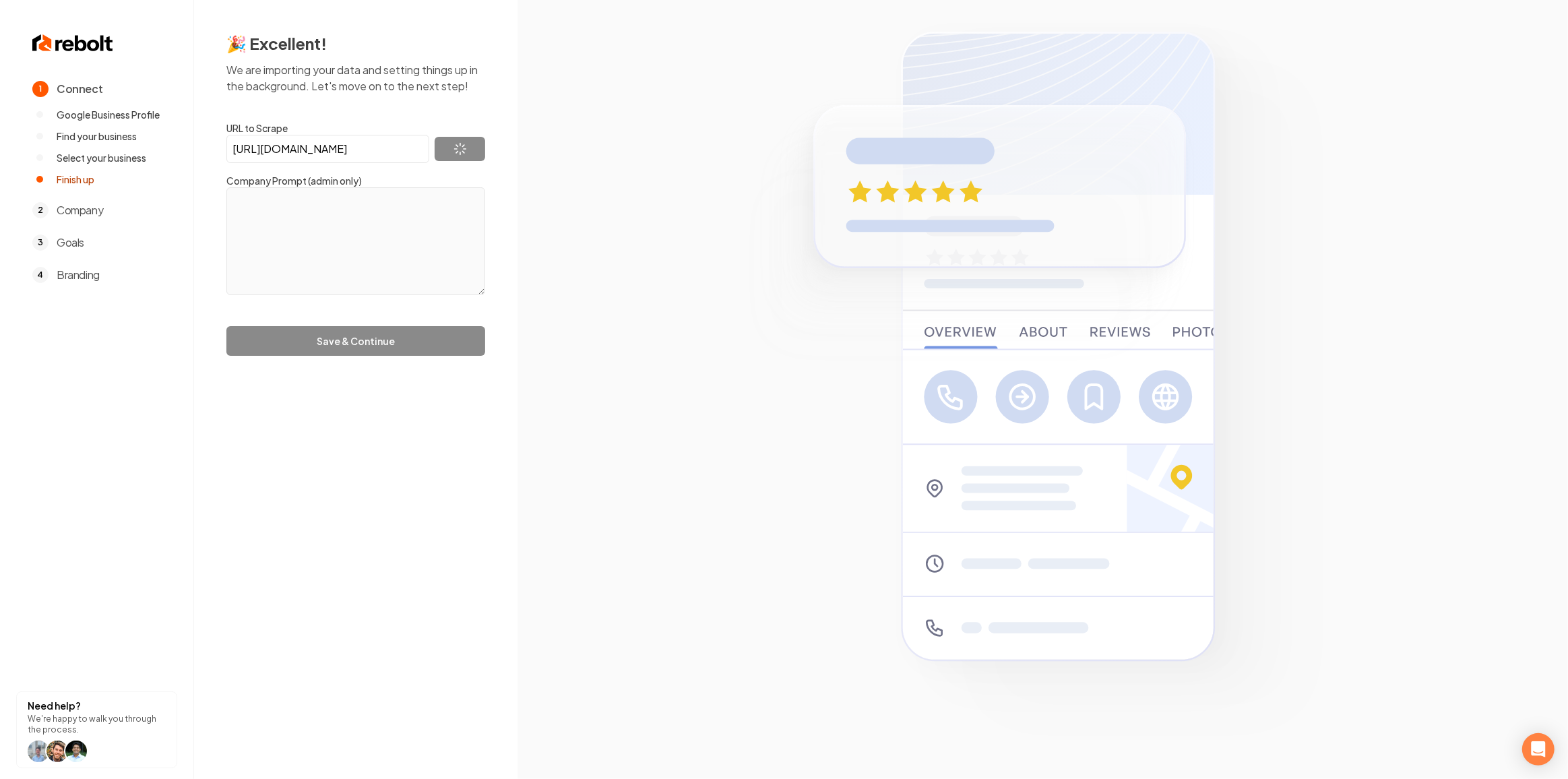
type textarea "America’s Pride Heating and Air Conditioning in [GEOGRAPHIC_DATA][PERSON_NAME],…"
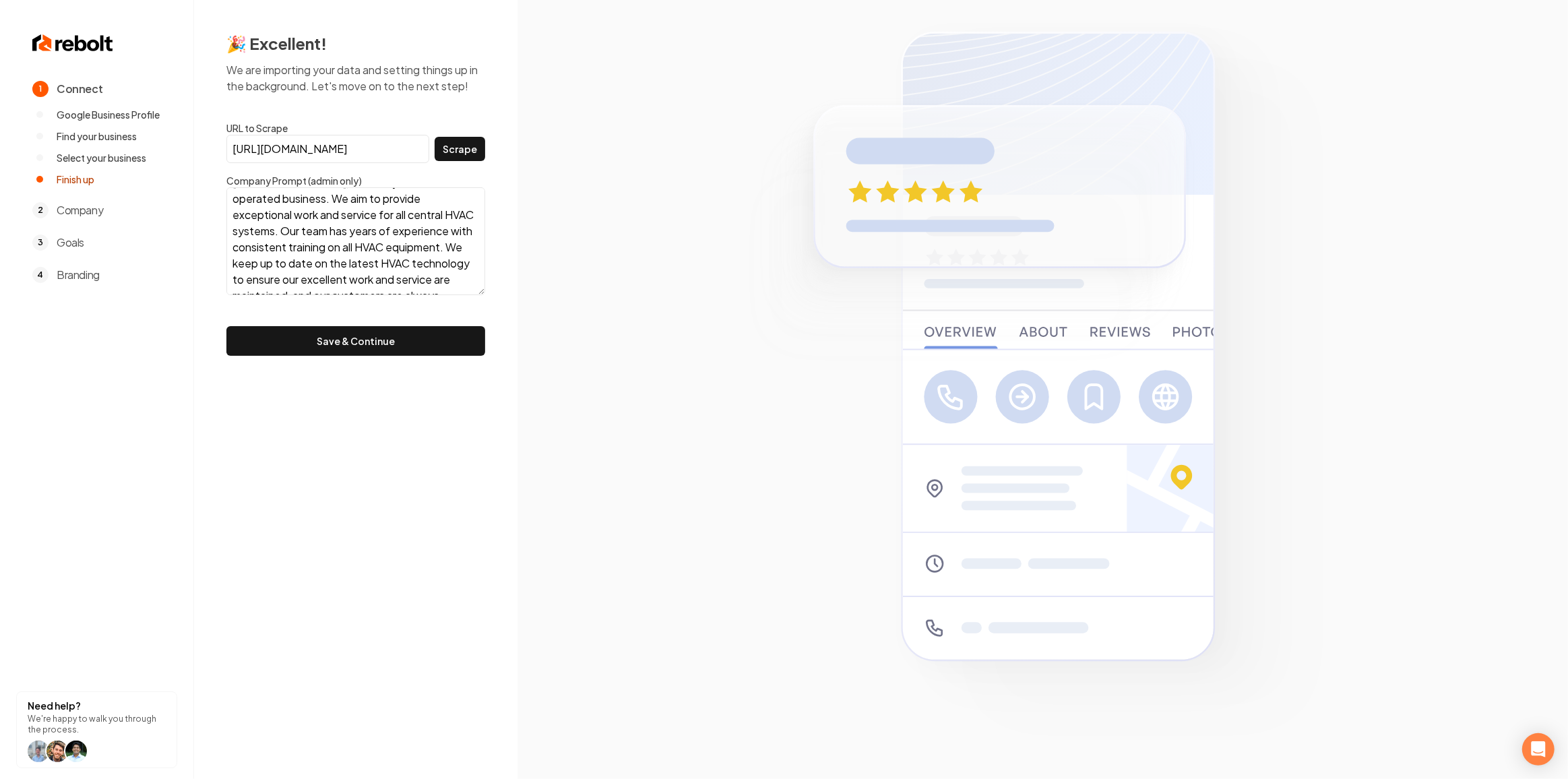
scroll to position [114, 0]
click at [280, 347] on button "Save & Continue" at bounding box center [355, 341] width 259 height 30
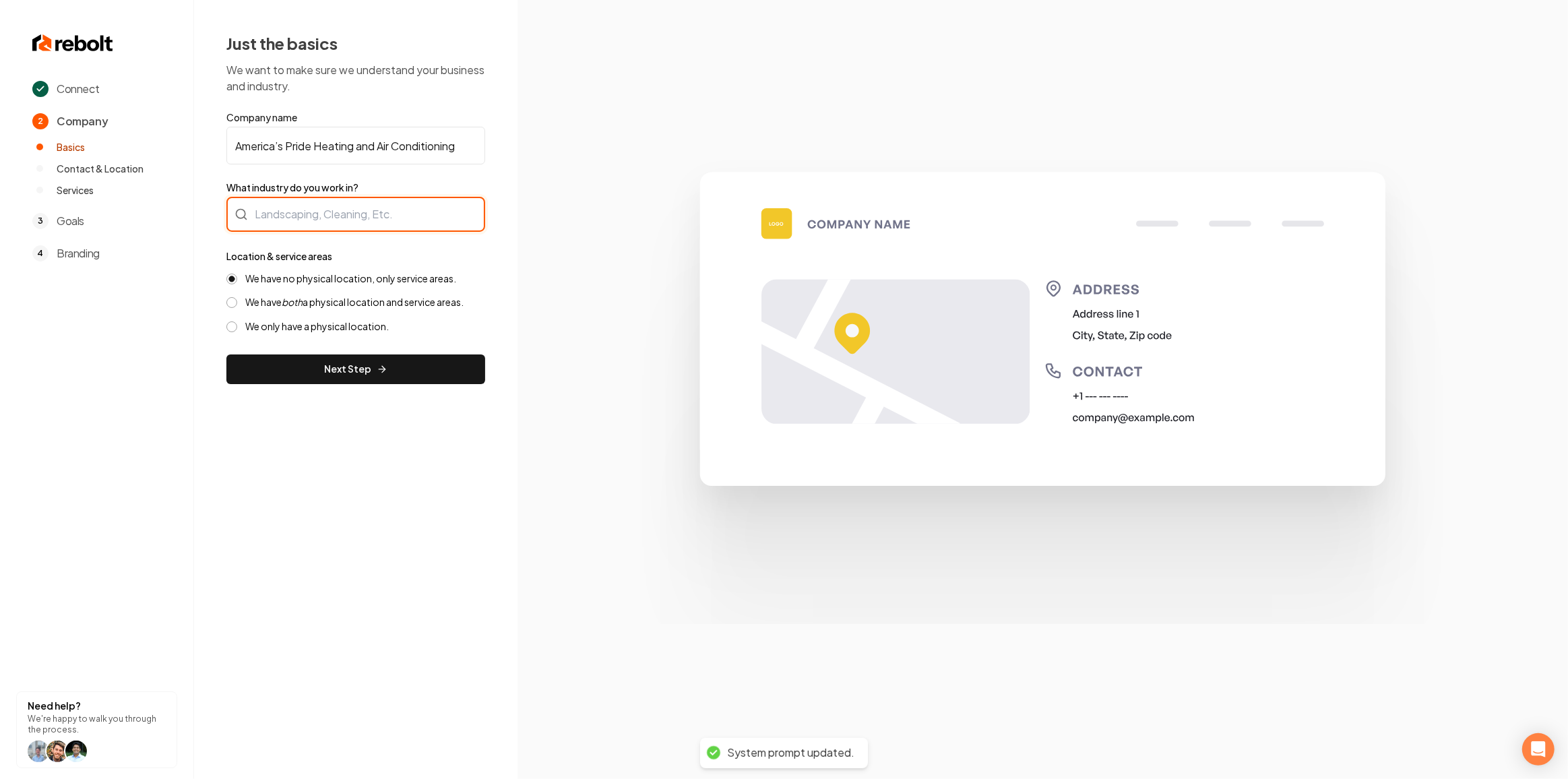
click at [356, 208] on div at bounding box center [355, 215] width 259 height 35
type input "HVAC"
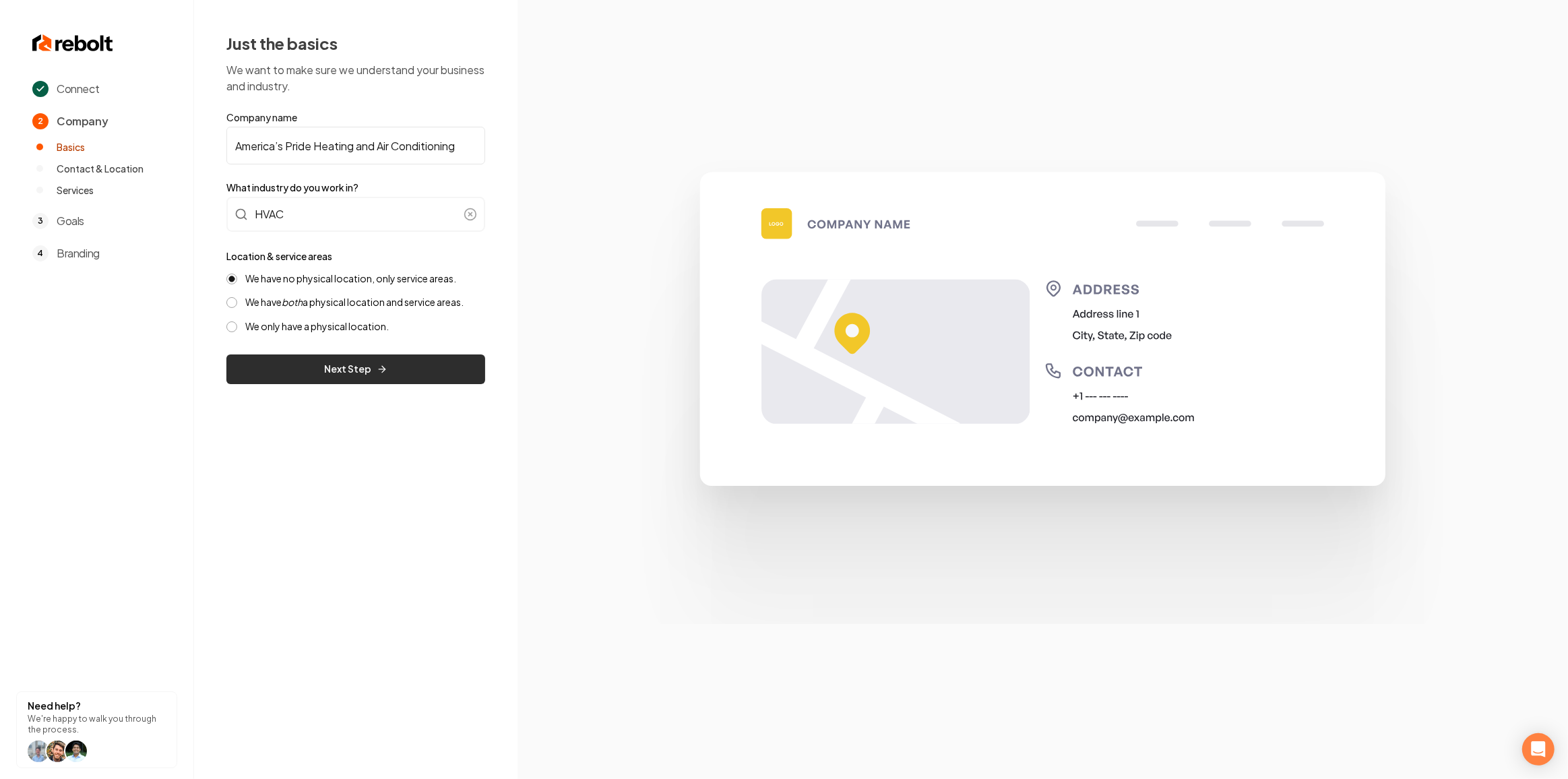
click at [341, 372] on button "Next Step" at bounding box center [355, 369] width 259 height 30
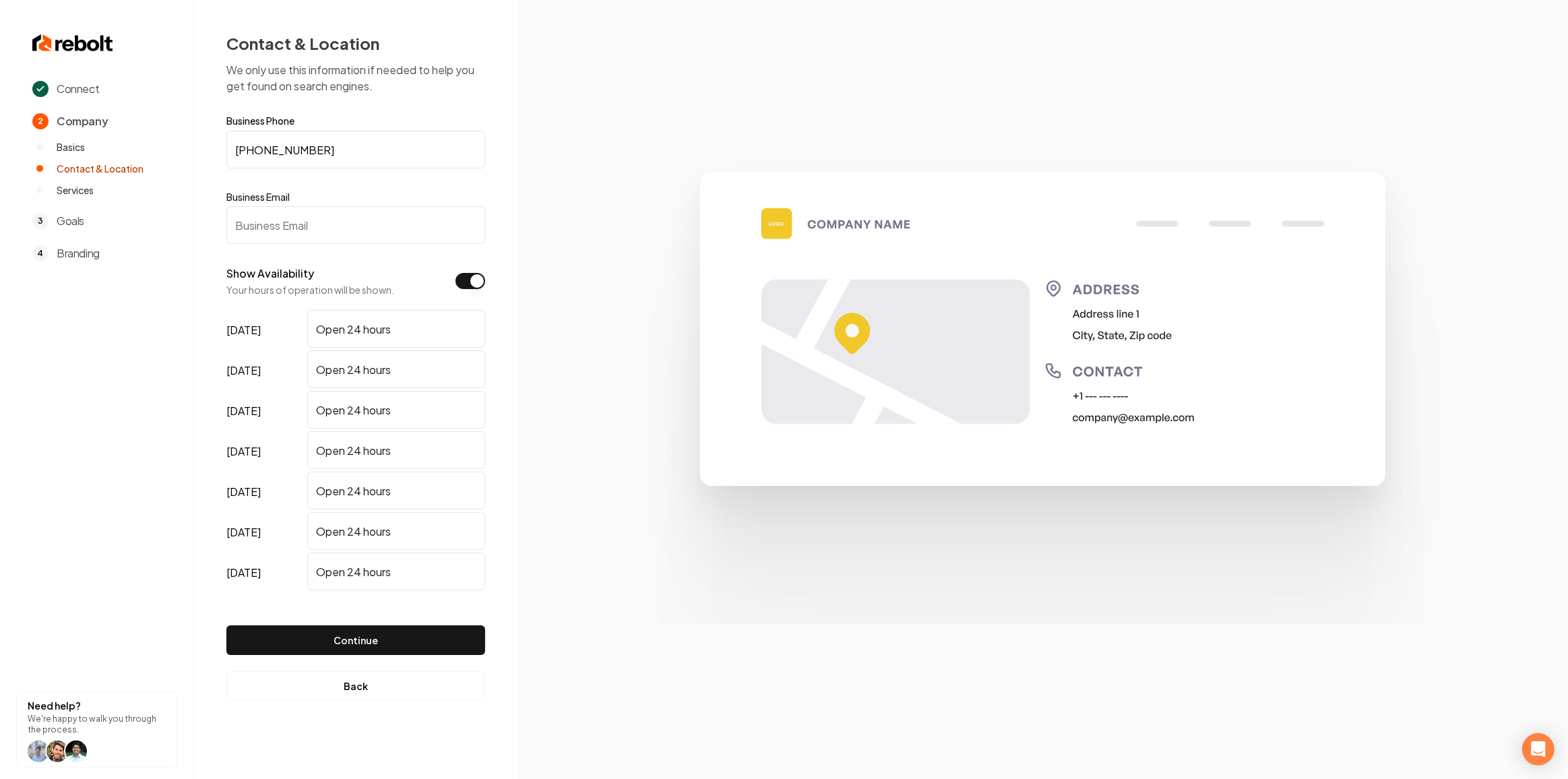
click at [269, 228] on input "Business Email" at bounding box center [355, 225] width 259 height 37
paste input "[EMAIL_ADDRESS][DOMAIN_NAME]"
type input "[EMAIL_ADDRESS][DOMAIN_NAME]"
click at [346, 635] on button "Continue" at bounding box center [355, 640] width 259 height 30
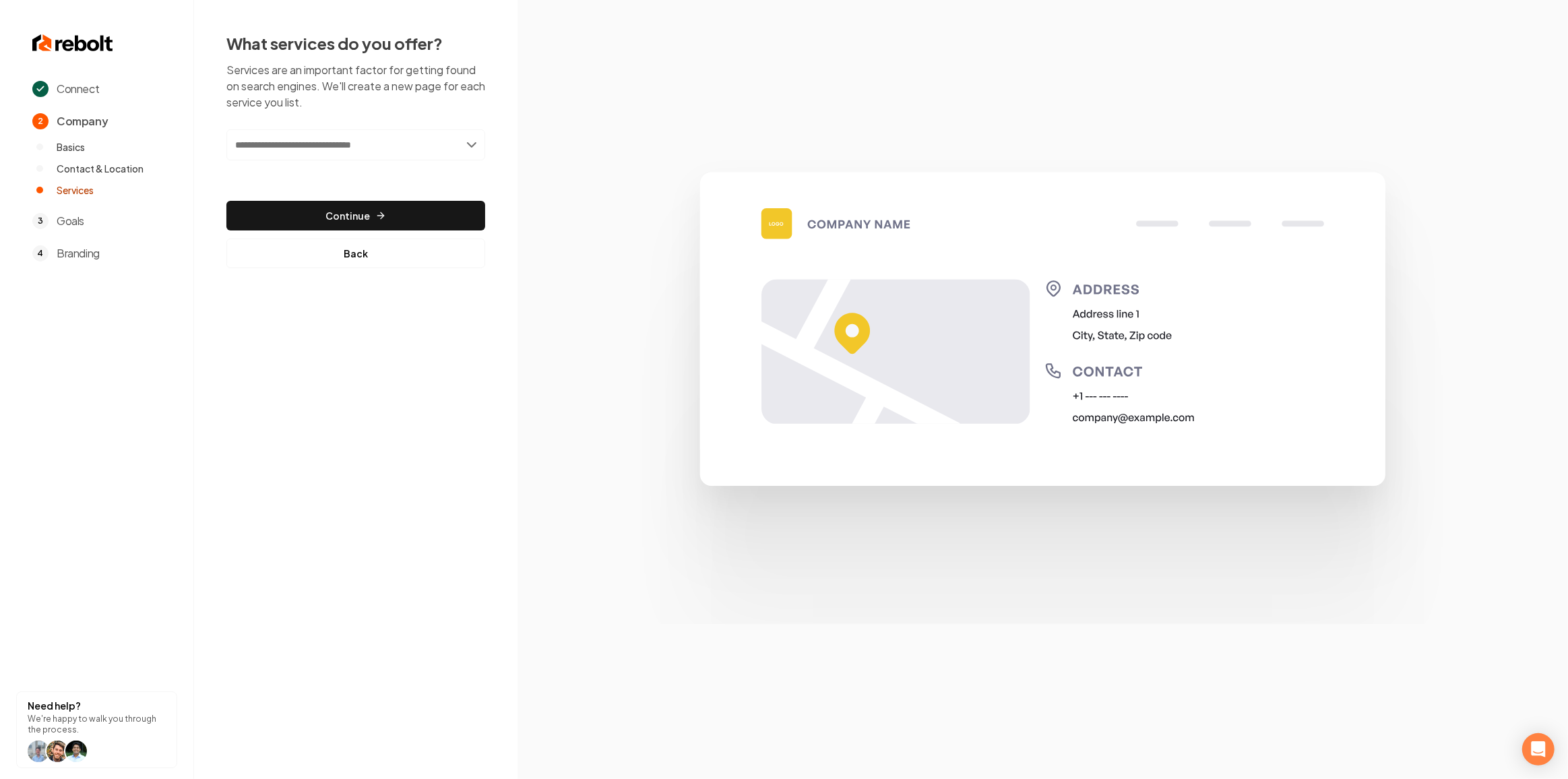
click at [441, 133] on input "text" at bounding box center [355, 144] width 259 height 31
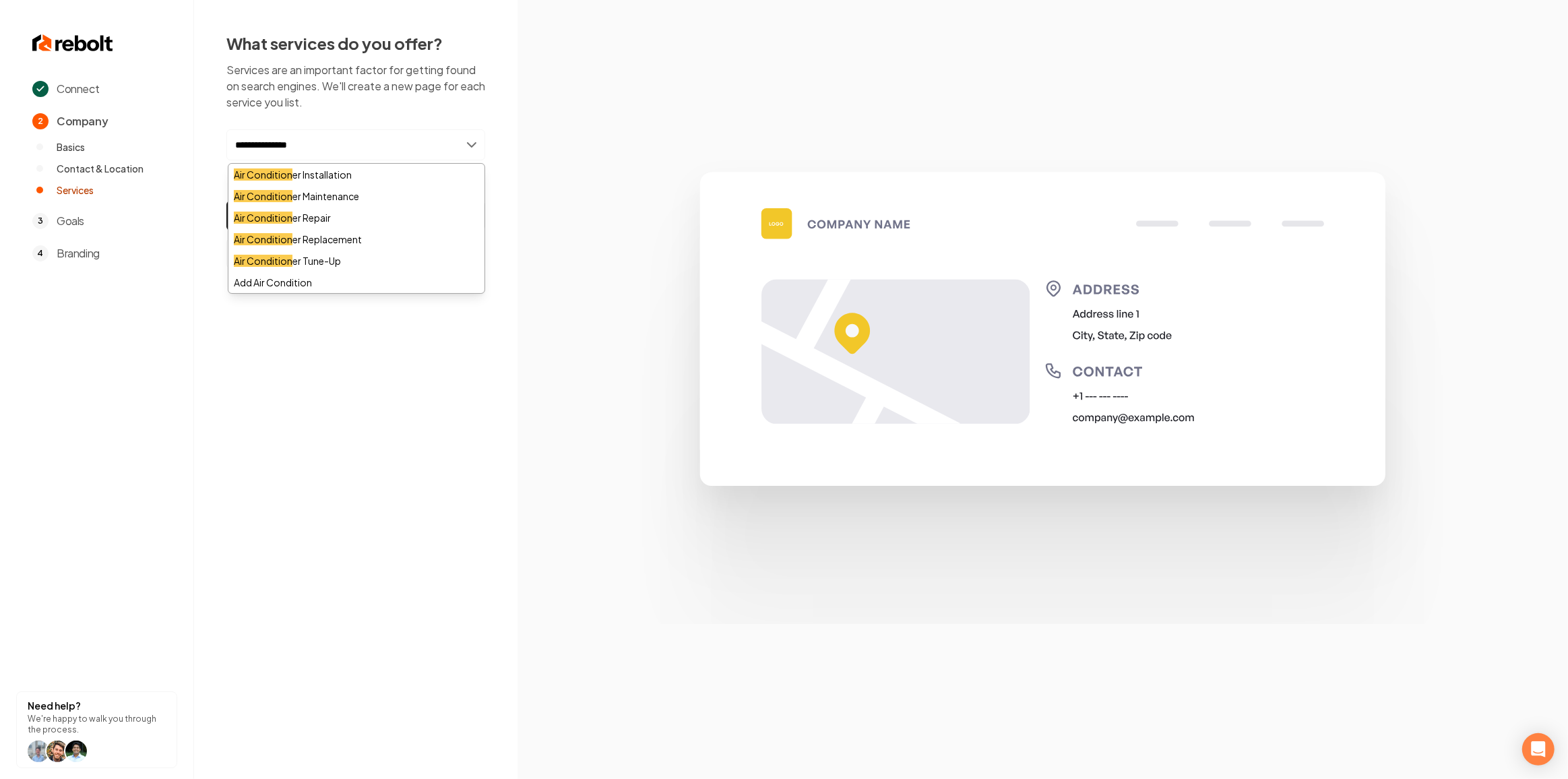
type input "**********"
type input "*******"
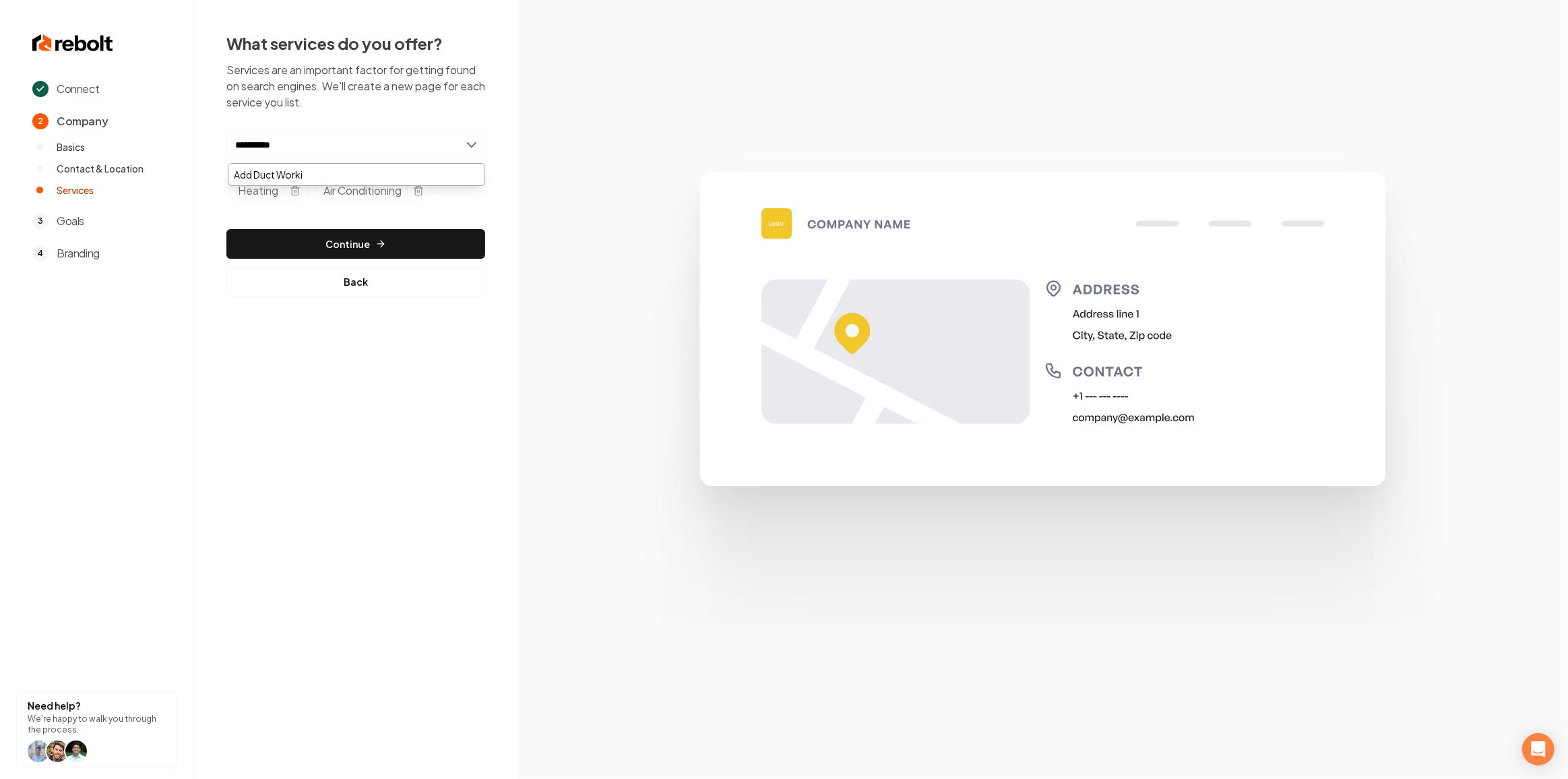
type input "*********"
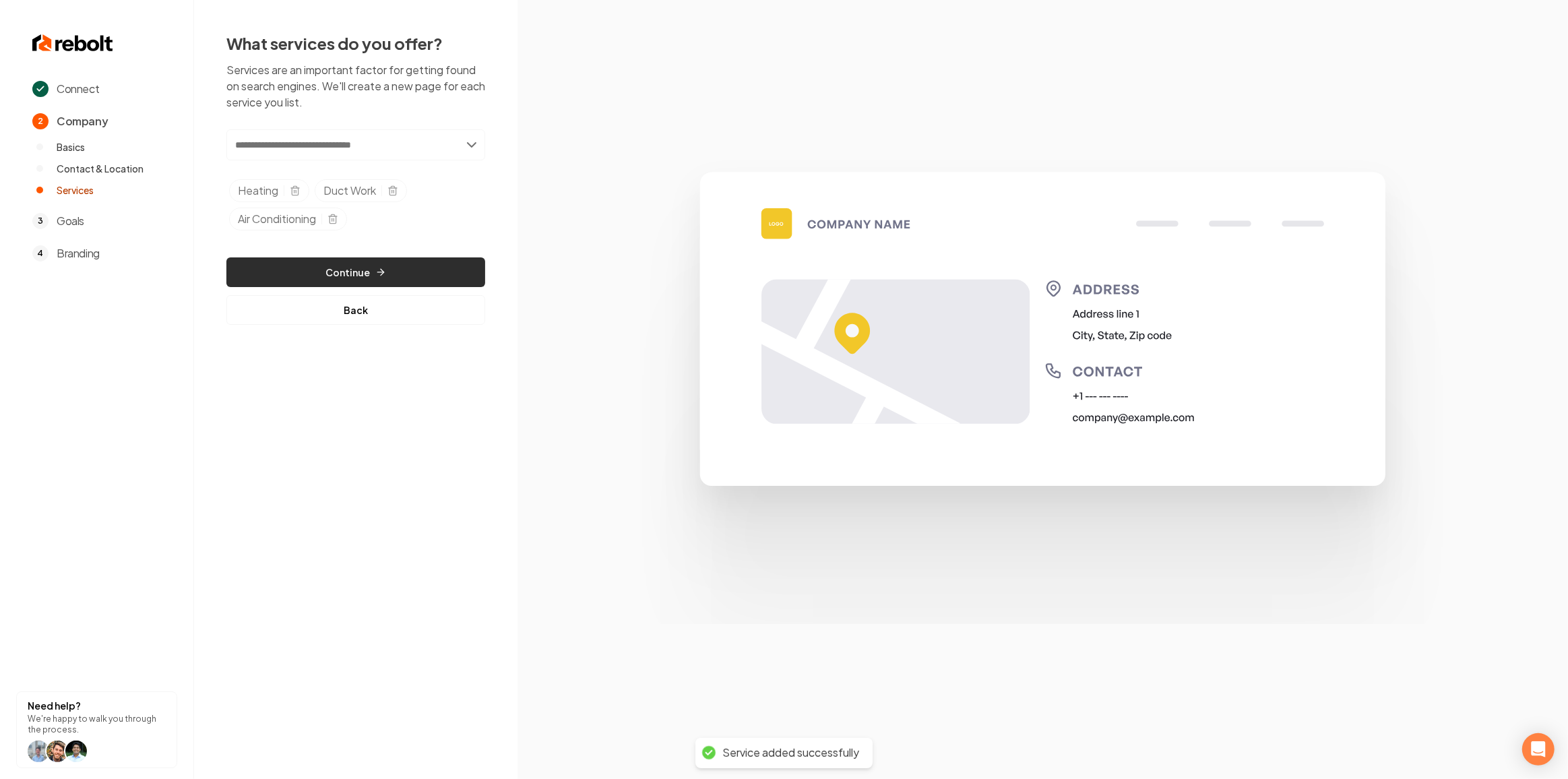
click at [392, 265] on button "Continue" at bounding box center [355, 272] width 259 height 30
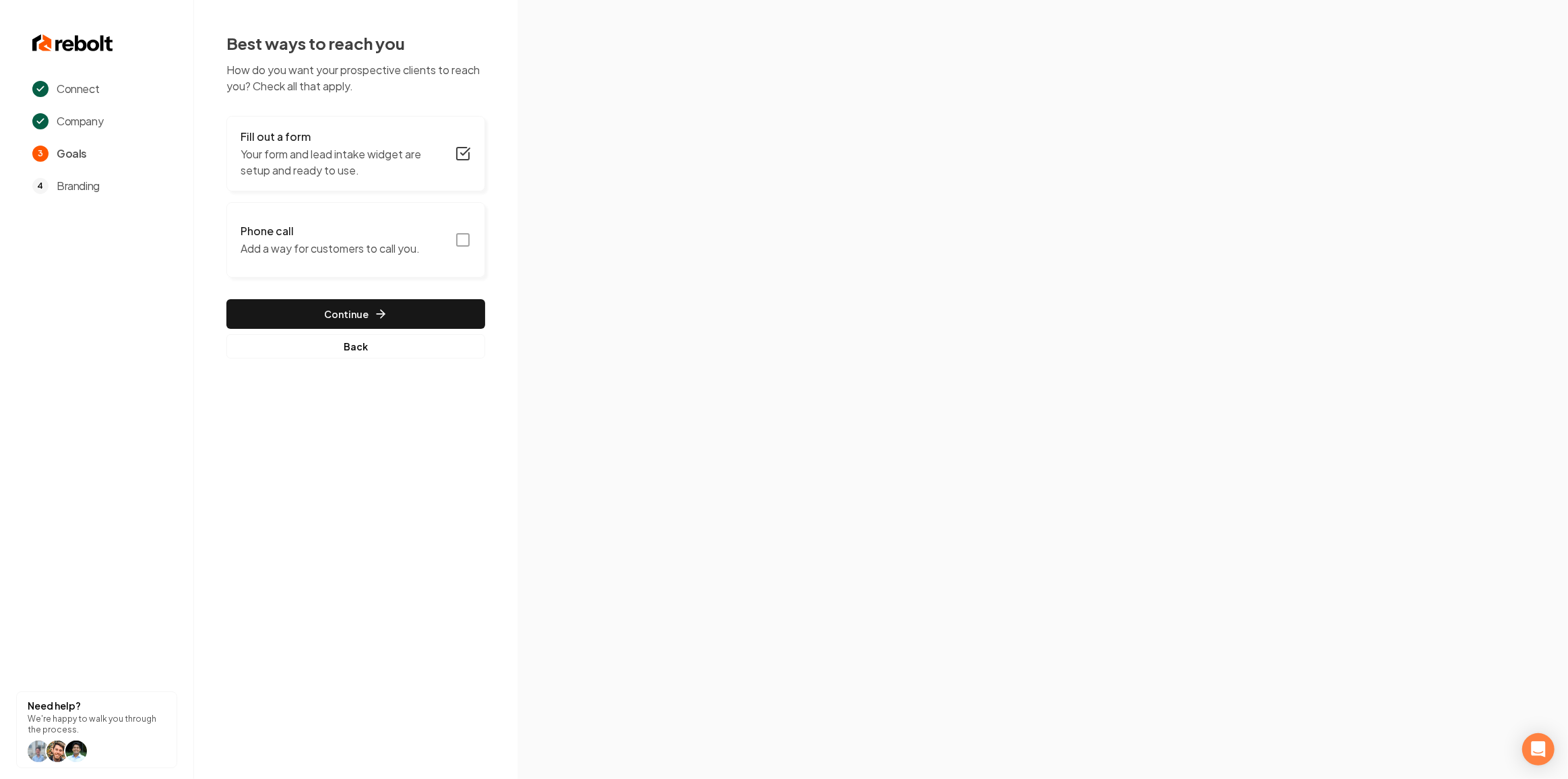
click at [456, 234] on icon "button" at bounding box center [463, 239] width 16 height 16
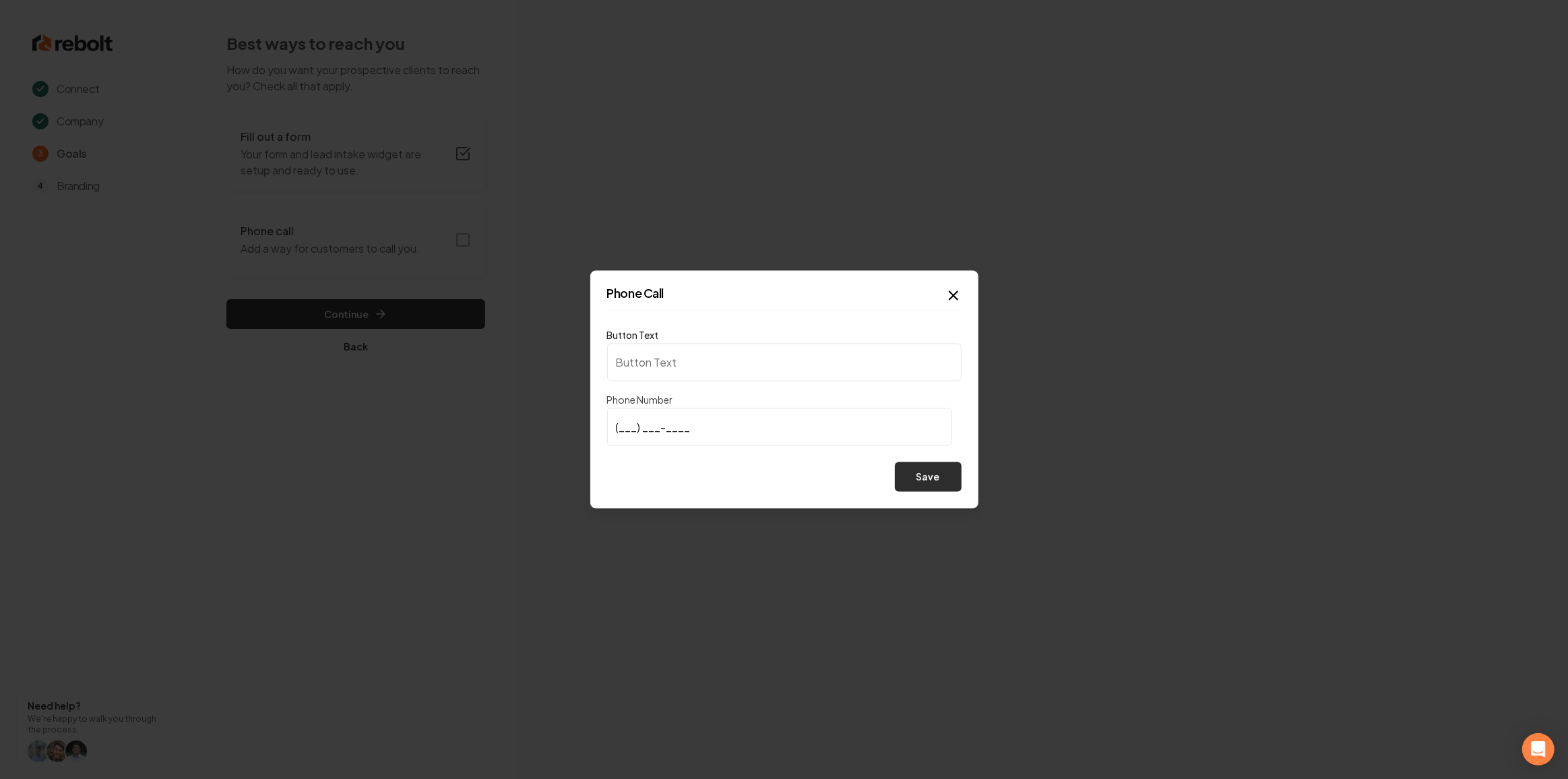
type input "Call us"
type input "[PHONE_NUMBER]"
click at [952, 486] on button "Save" at bounding box center [928, 478] width 67 height 30
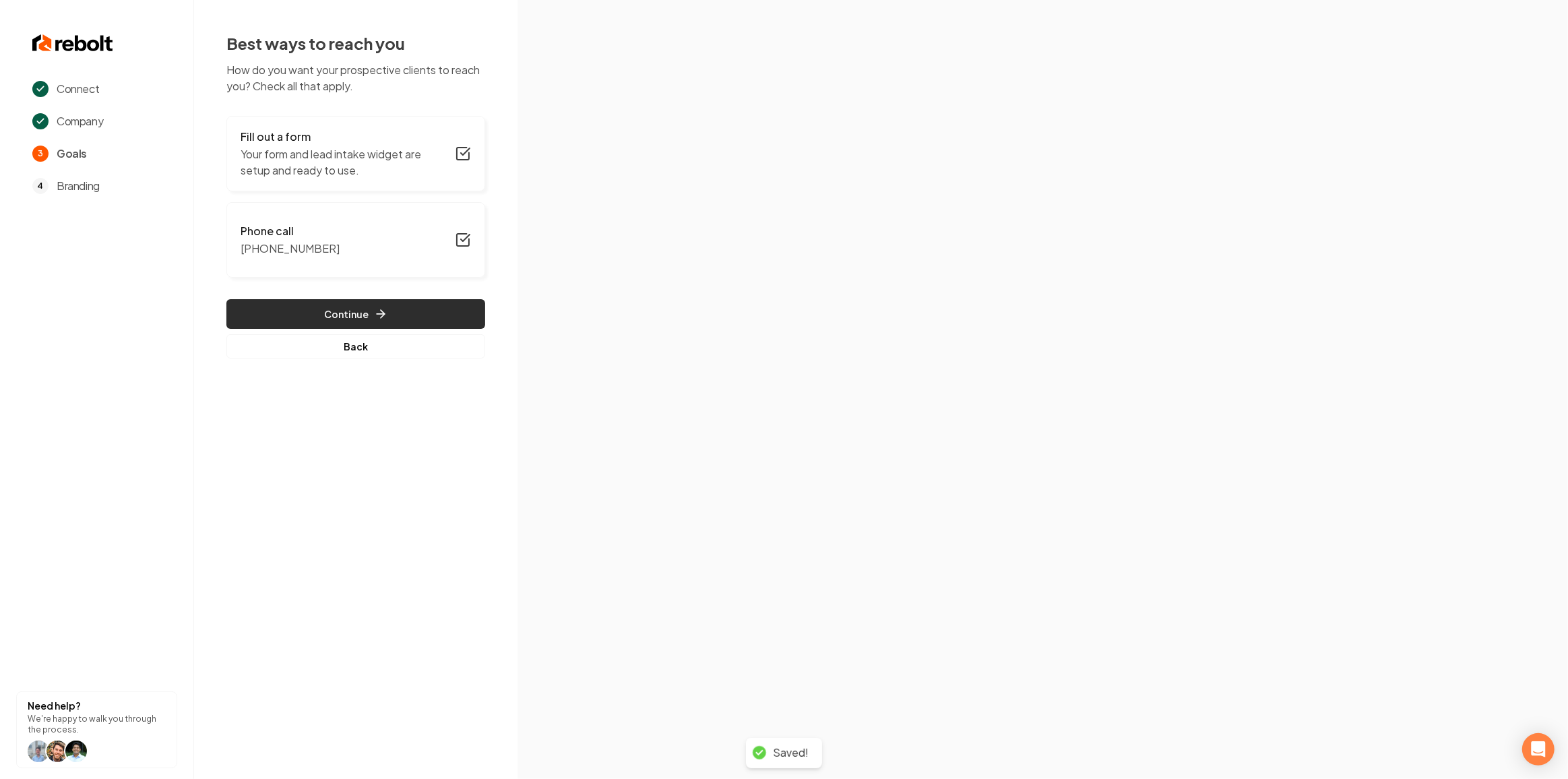
click at [304, 321] on button "Continue" at bounding box center [355, 314] width 259 height 30
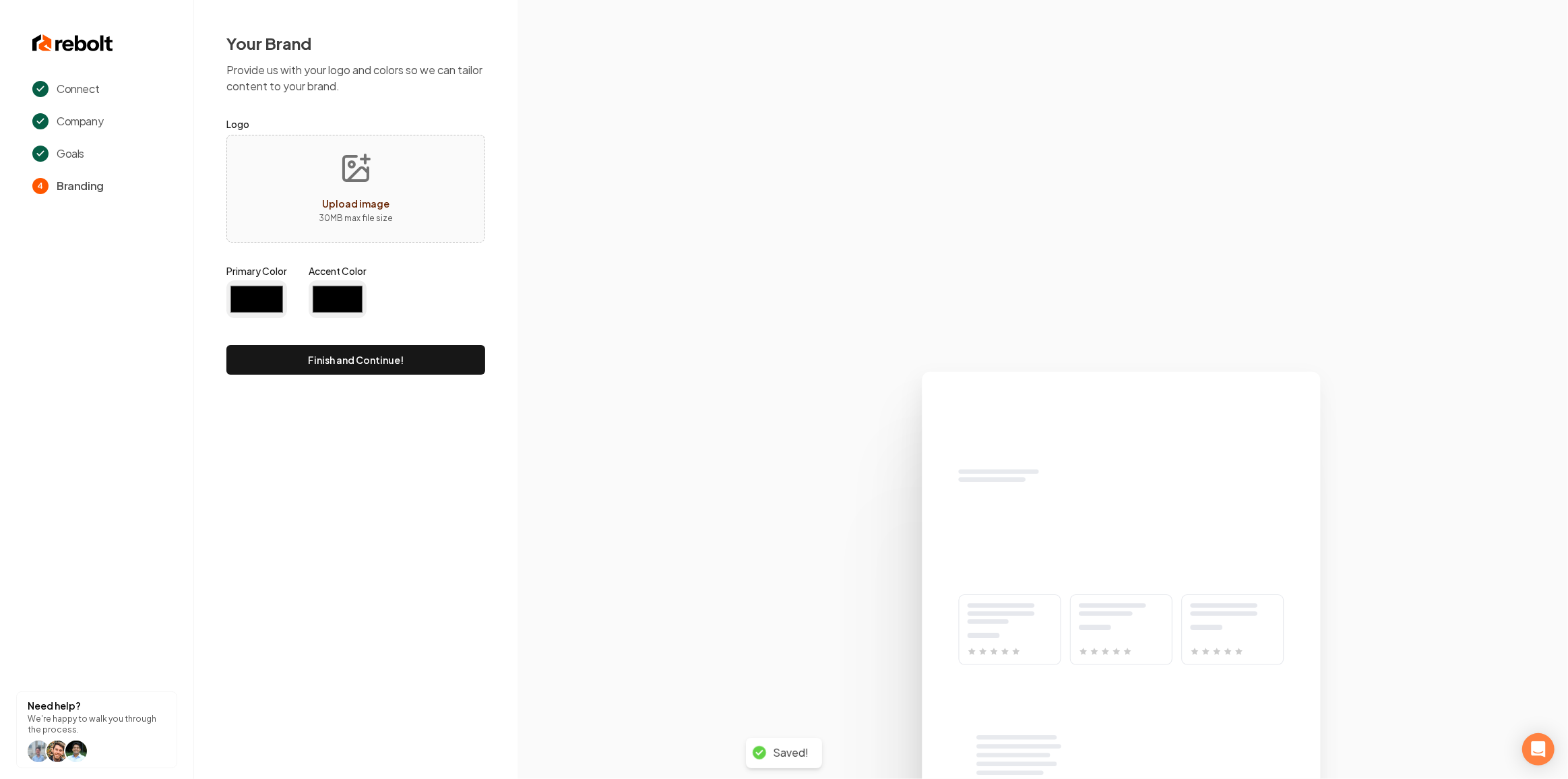
type input "#194d33"
type input "#70be00"
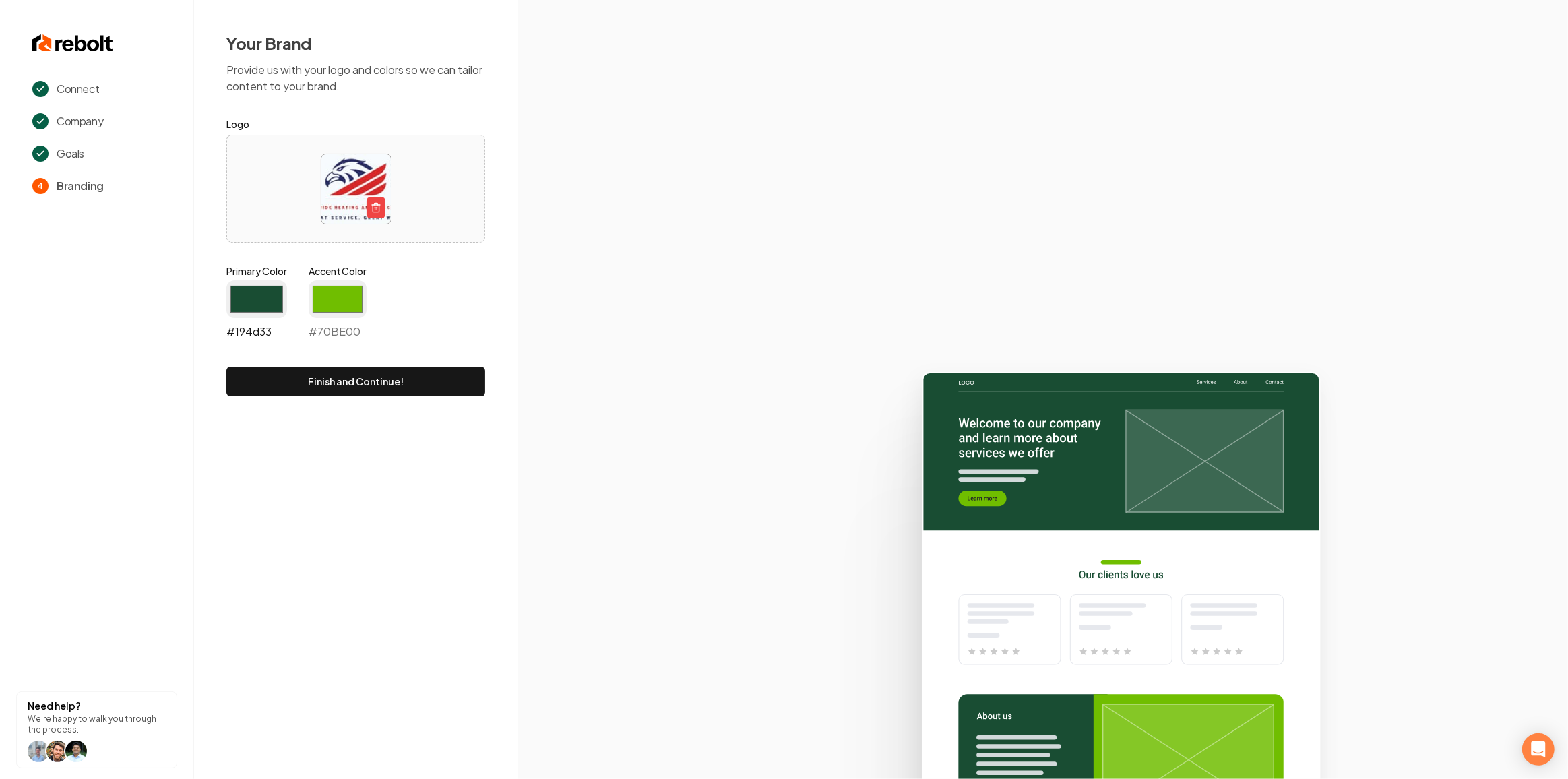
click at [266, 296] on input "#194d33" at bounding box center [257, 299] width 61 height 37
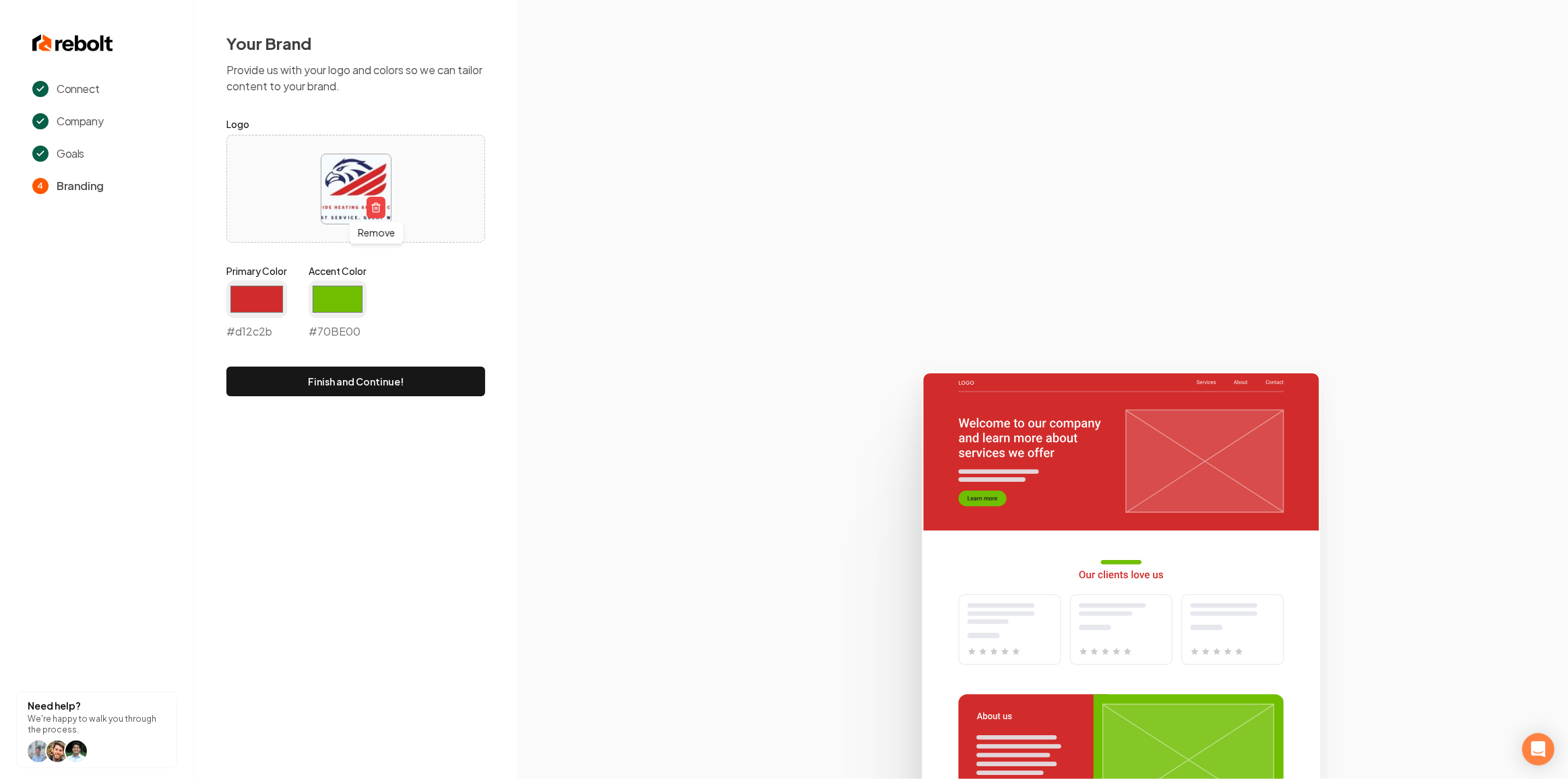
type input "#d12c2b"
click at [396, 302] on div "Primary Color #d12c2b #d12c2b Accent Color #70be00 #70BE00" at bounding box center [355, 304] width 259 height 81
click at [343, 300] on input "#70be00" at bounding box center [337, 299] width 58 height 37
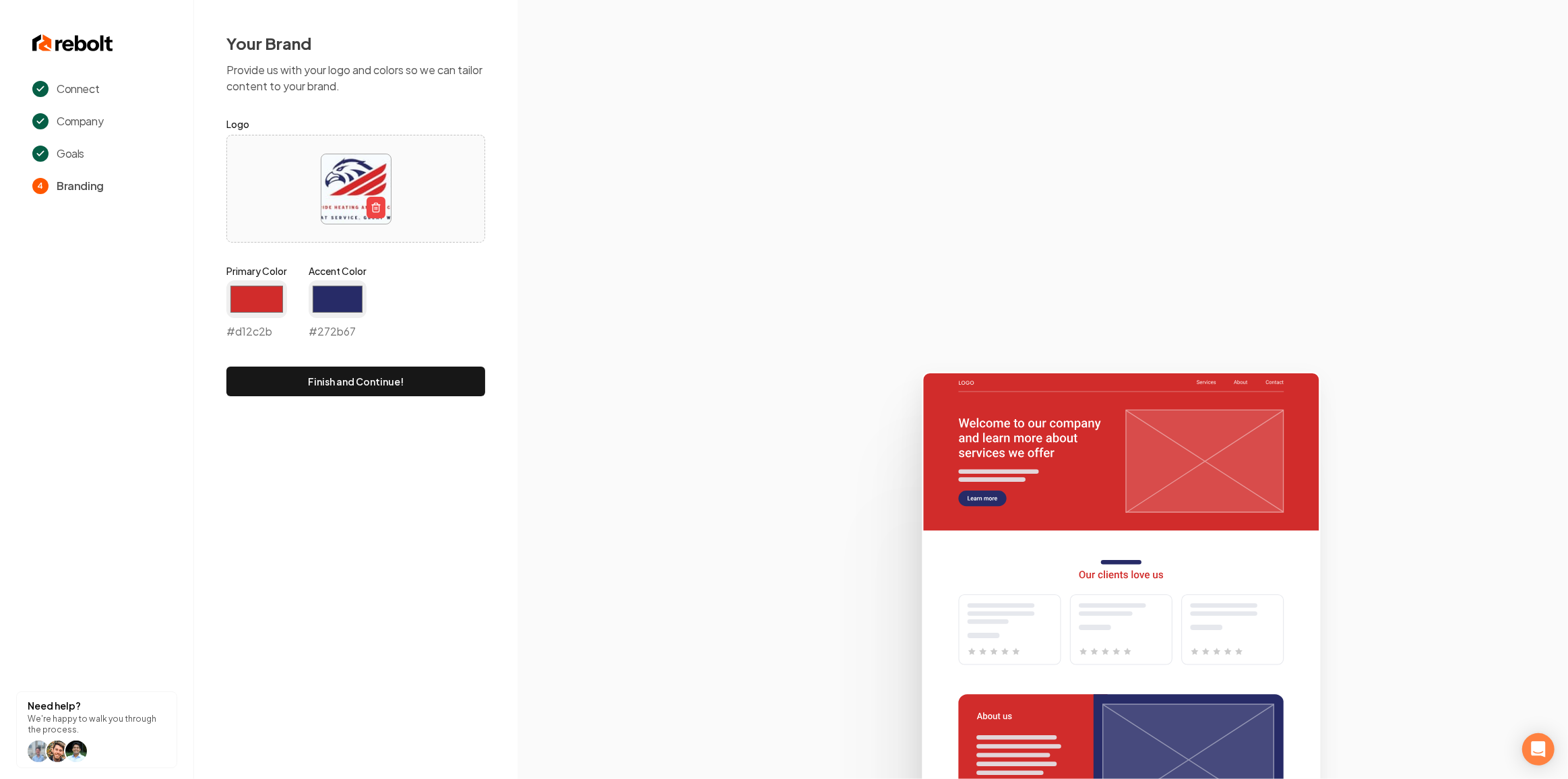
type input "#272b67"
click at [686, 344] on section at bounding box center [1042, 389] width 1050 height 779
click at [393, 383] on button "Finish and Continue!" at bounding box center [355, 381] width 259 height 30
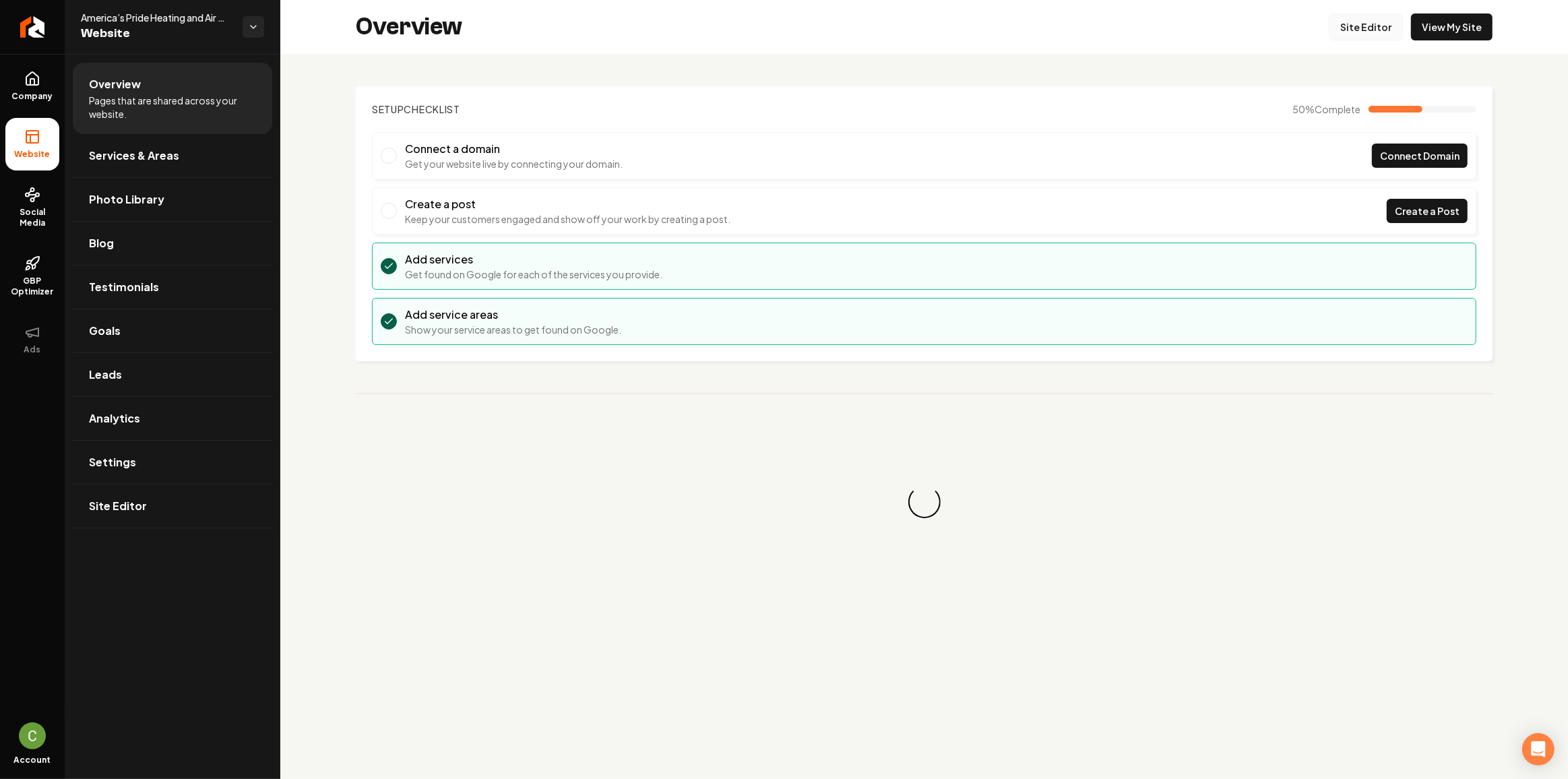
click at [1377, 35] on link "Site Editor" at bounding box center [1365, 27] width 74 height 27
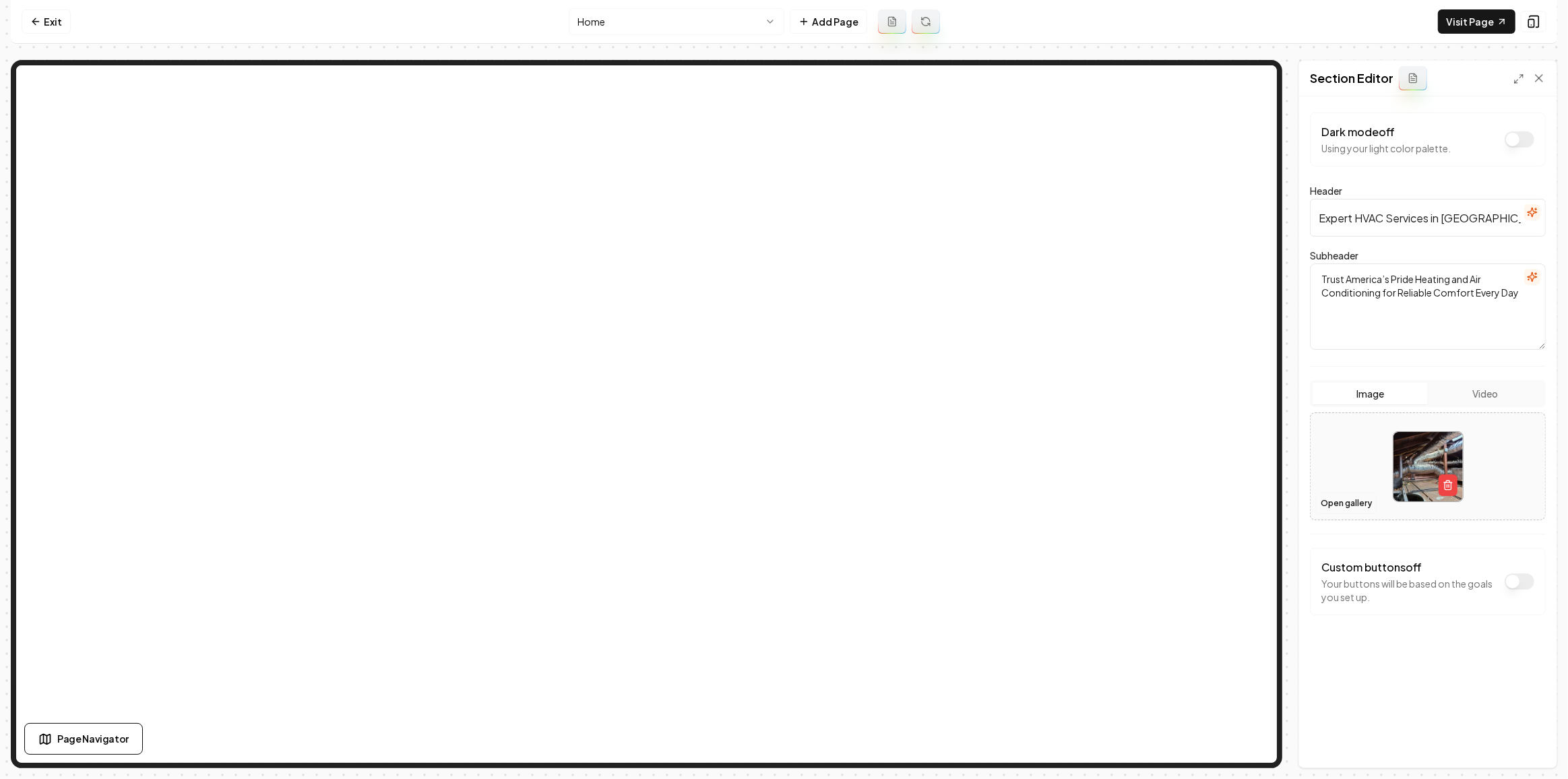
click at [1337, 501] on button "Open gallery" at bounding box center [1347, 503] width 61 height 22
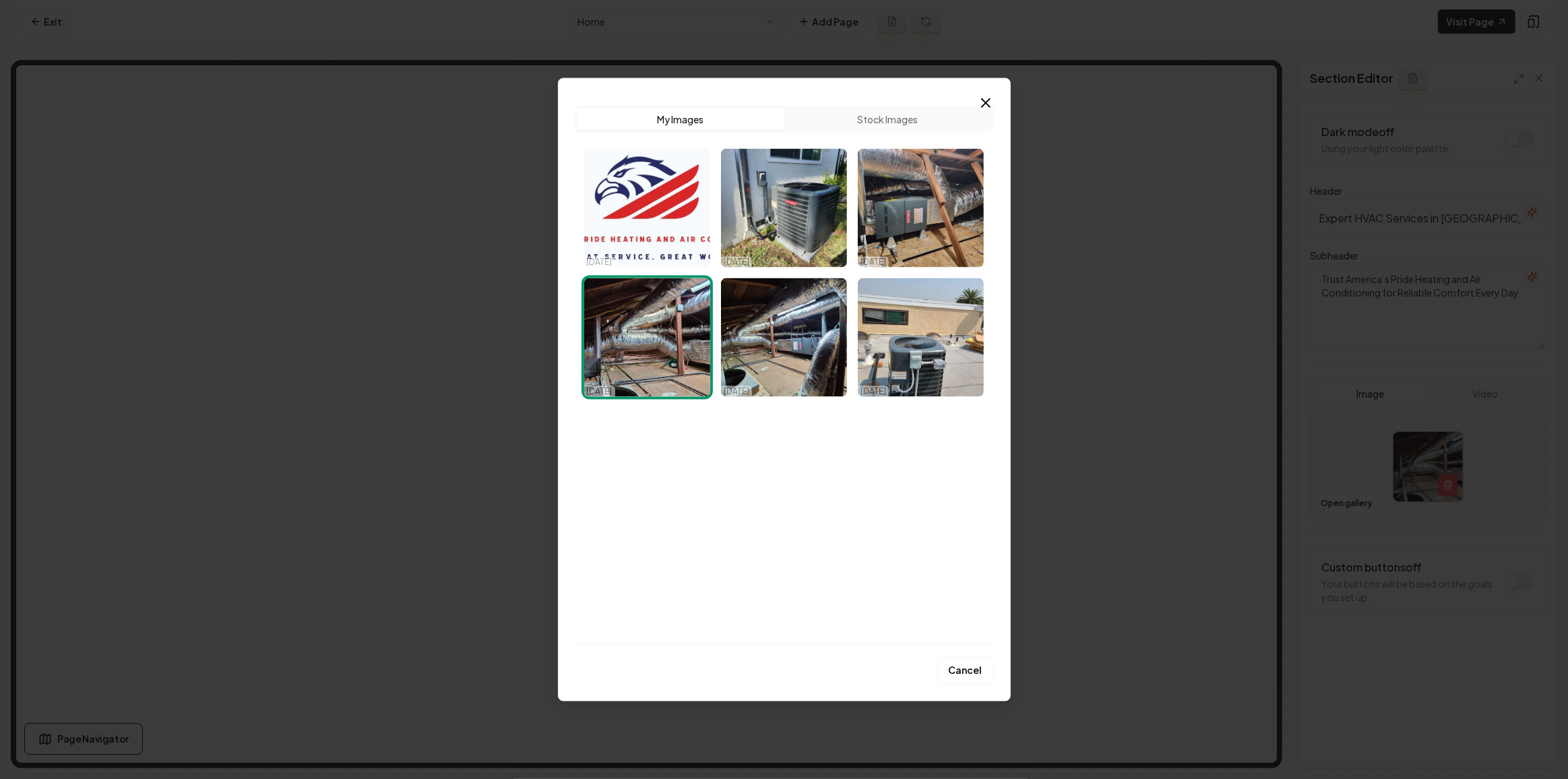
click at [910, 206] on img "Select image image_68d2fb995c7cd75eb82b6ab6.jpeg" at bounding box center [920, 208] width 126 height 118
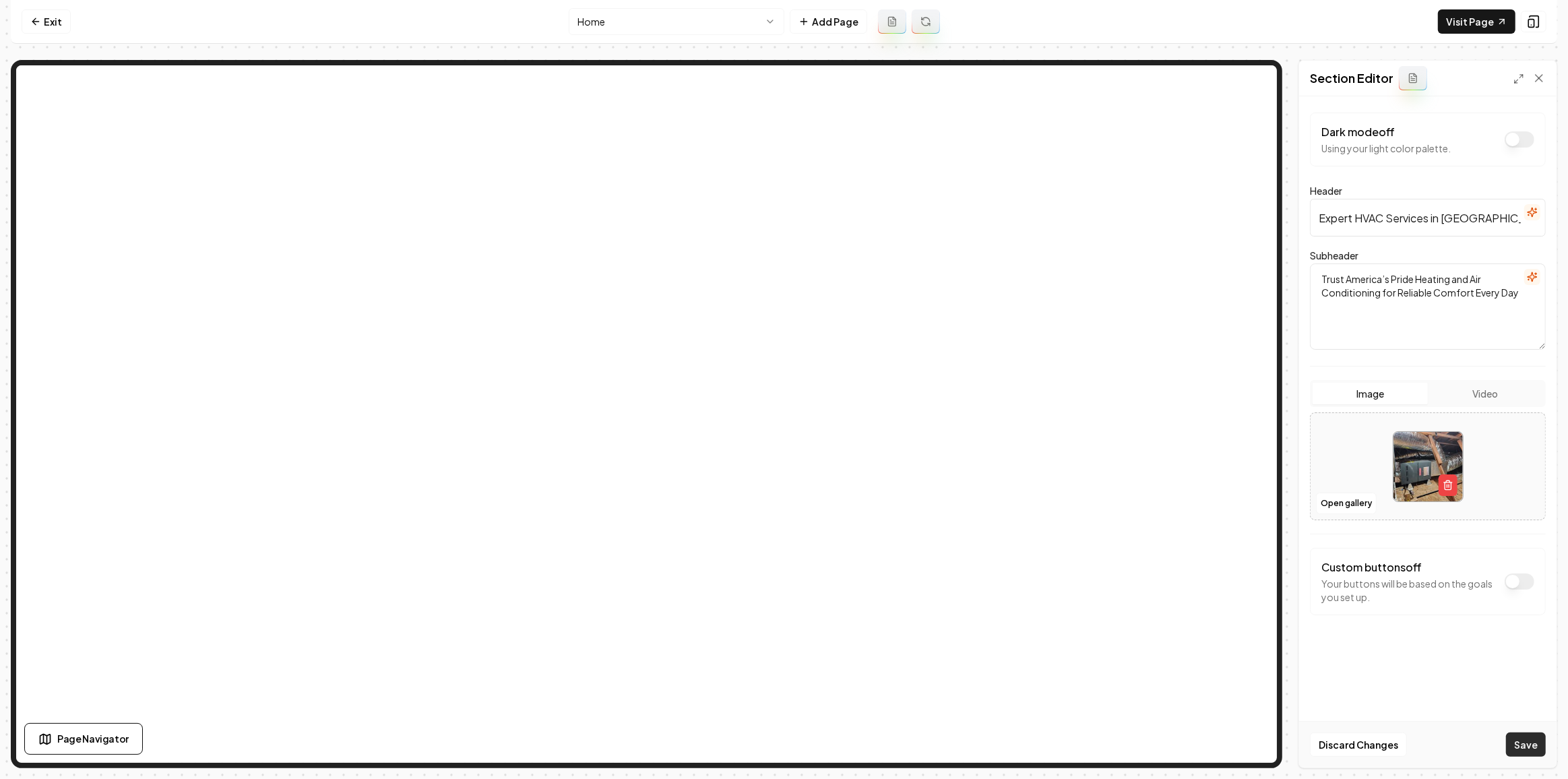
click at [1527, 752] on button "Save" at bounding box center [1526, 745] width 39 height 25
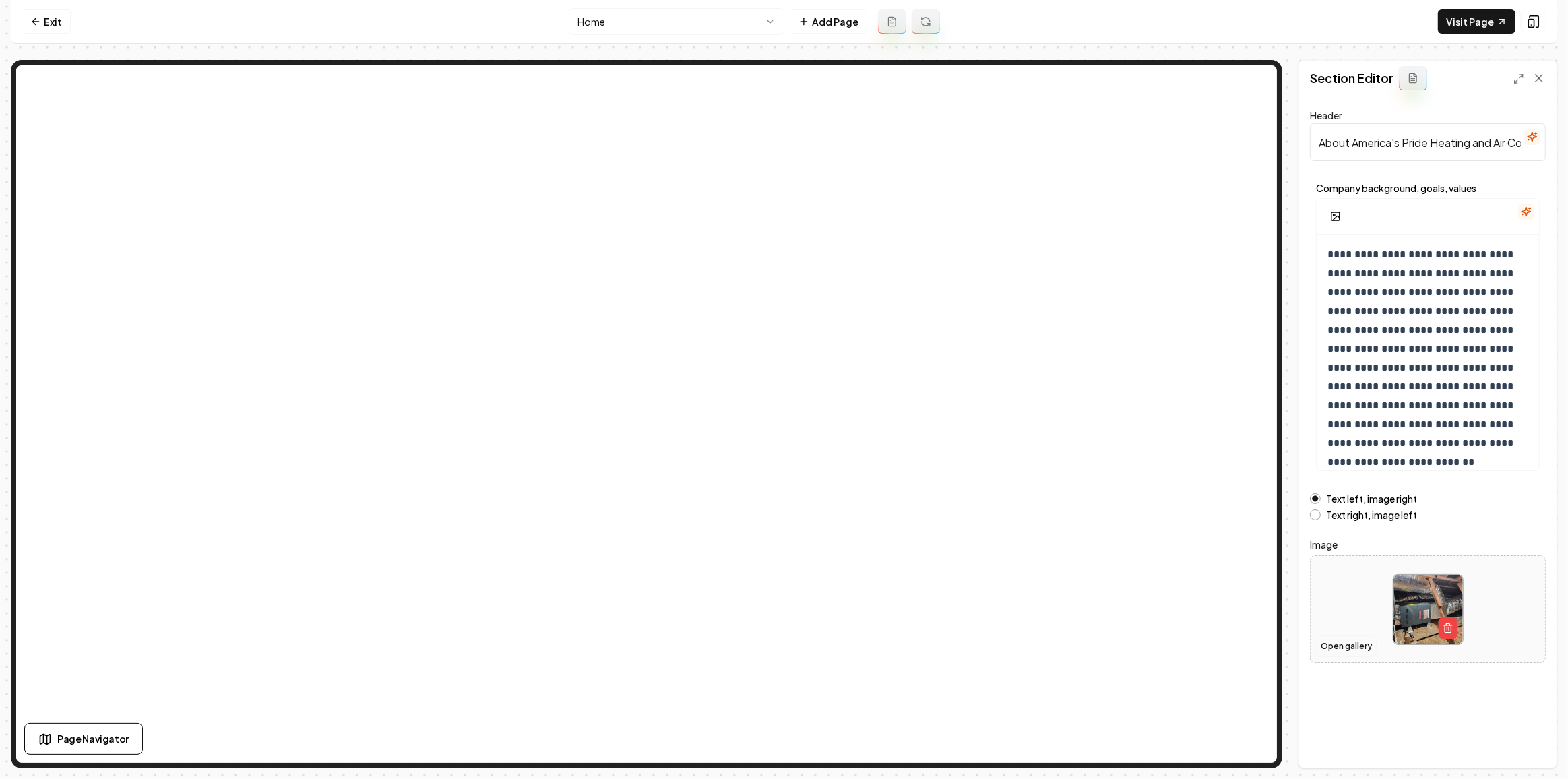
click at [1343, 645] on button "Open gallery" at bounding box center [1347, 646] width 61 height 22
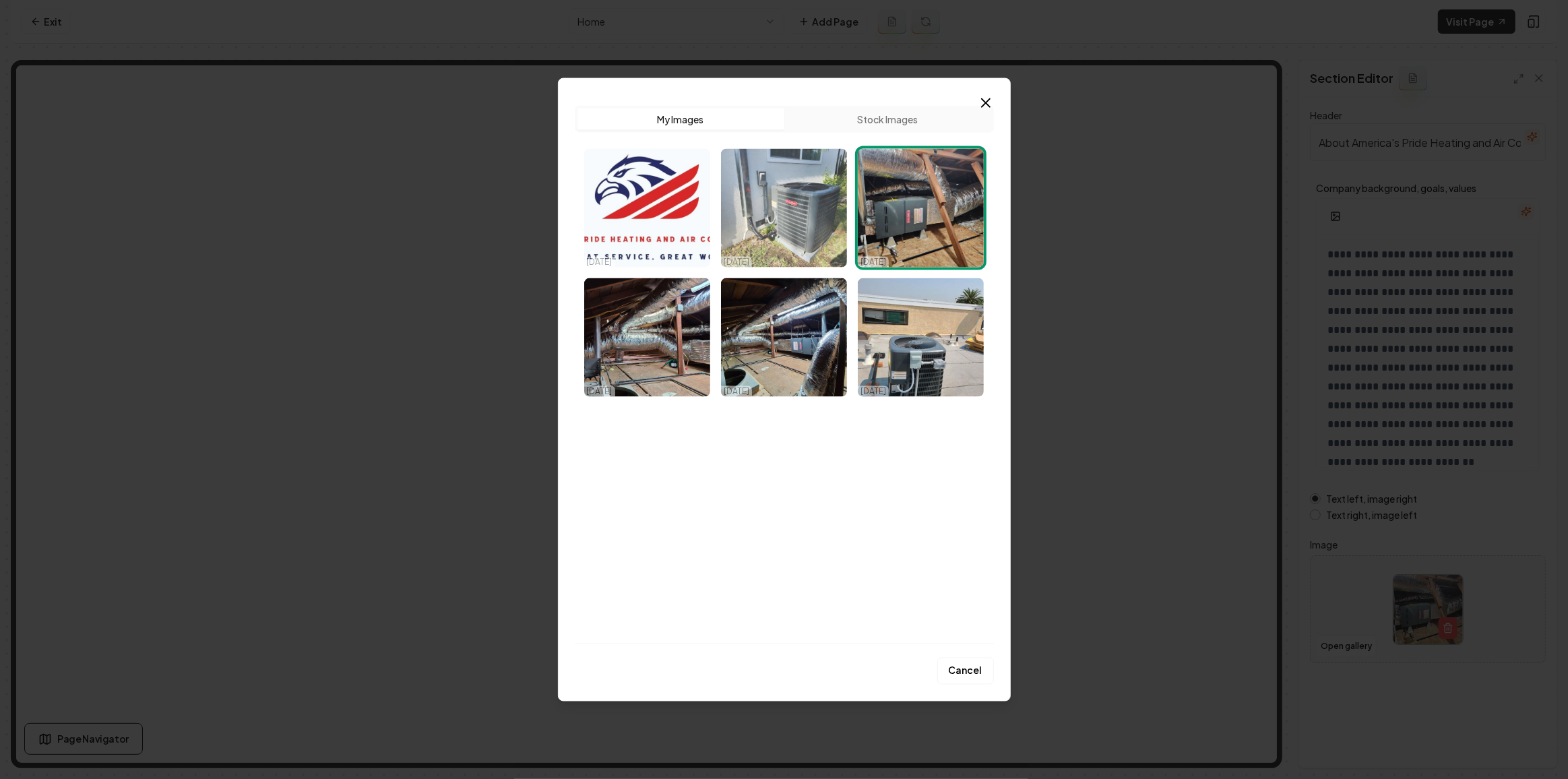
click at [768, 195] on img "Select image image_68d2fb9a5c7cd75eb82b6e44.jpeg" at bounding box center [784, 208] width 126 height 118
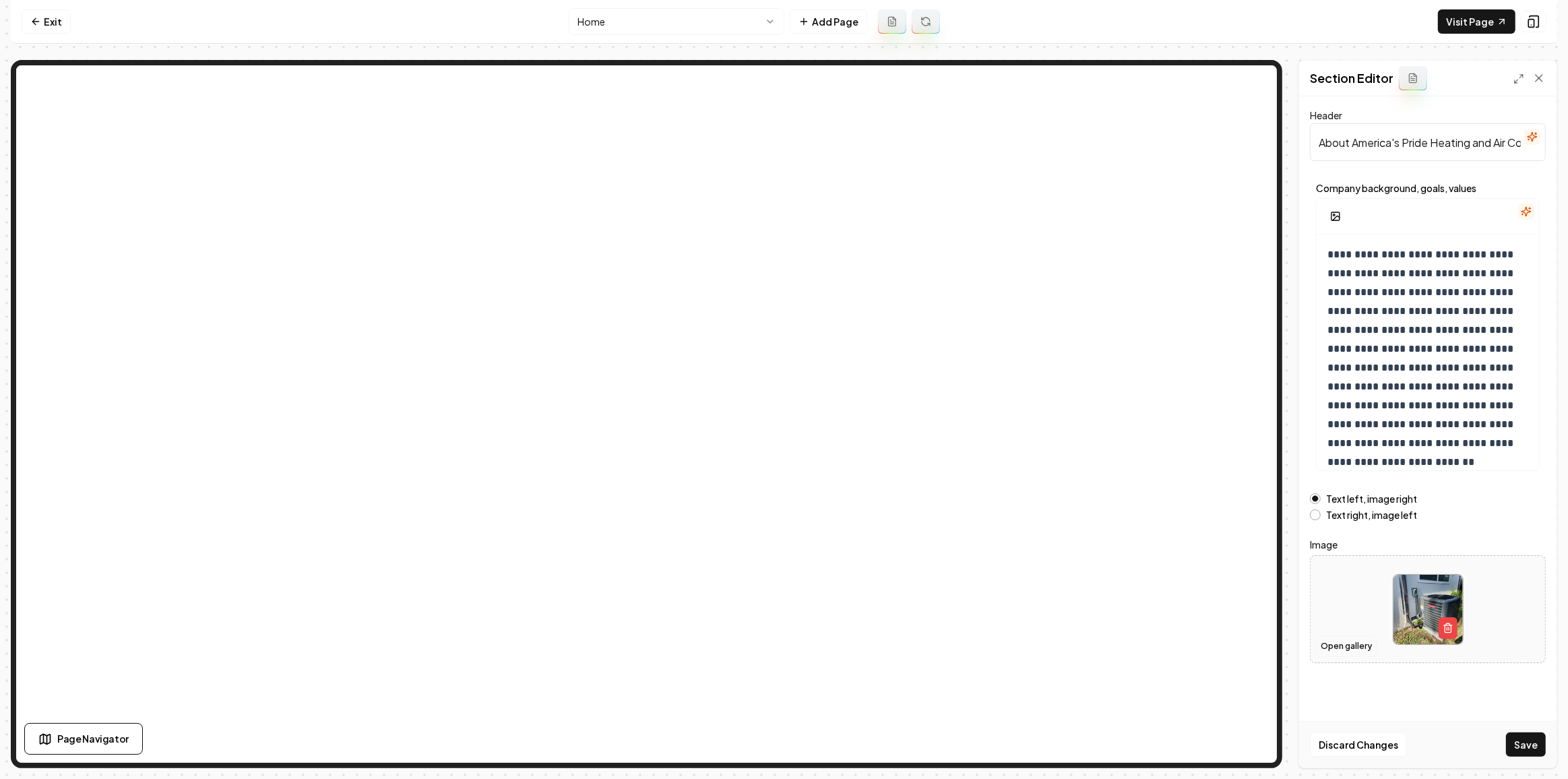
click at [1344, 642] on button "Open gallery" at bounding box center [1347, 646] width 61 height 22
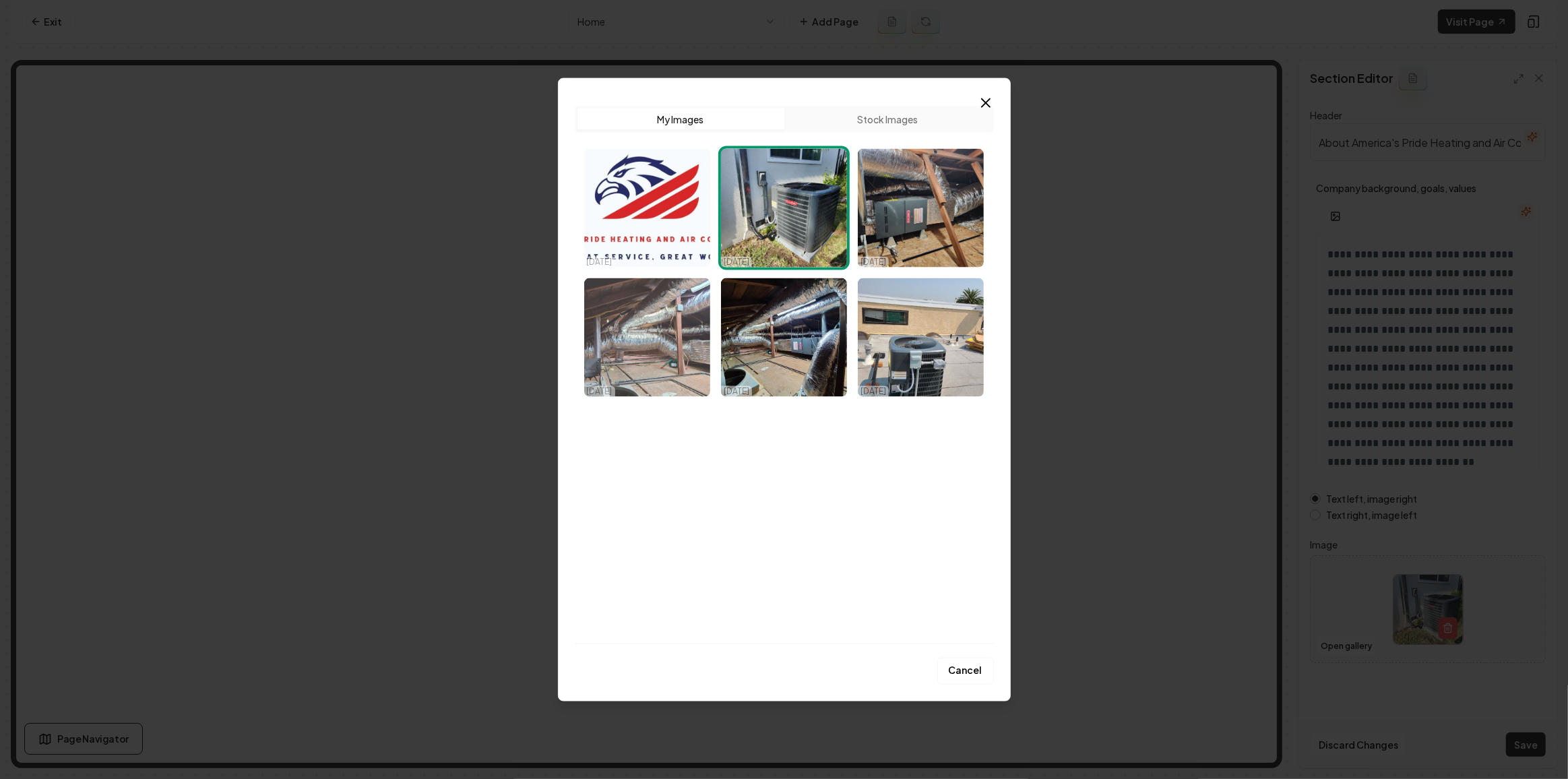
click at [605, 329] on img "Select image image_68d2fb995c7cd75eb82b6a10.jpeg" at bounding box center [647, 338] width 126 height 118
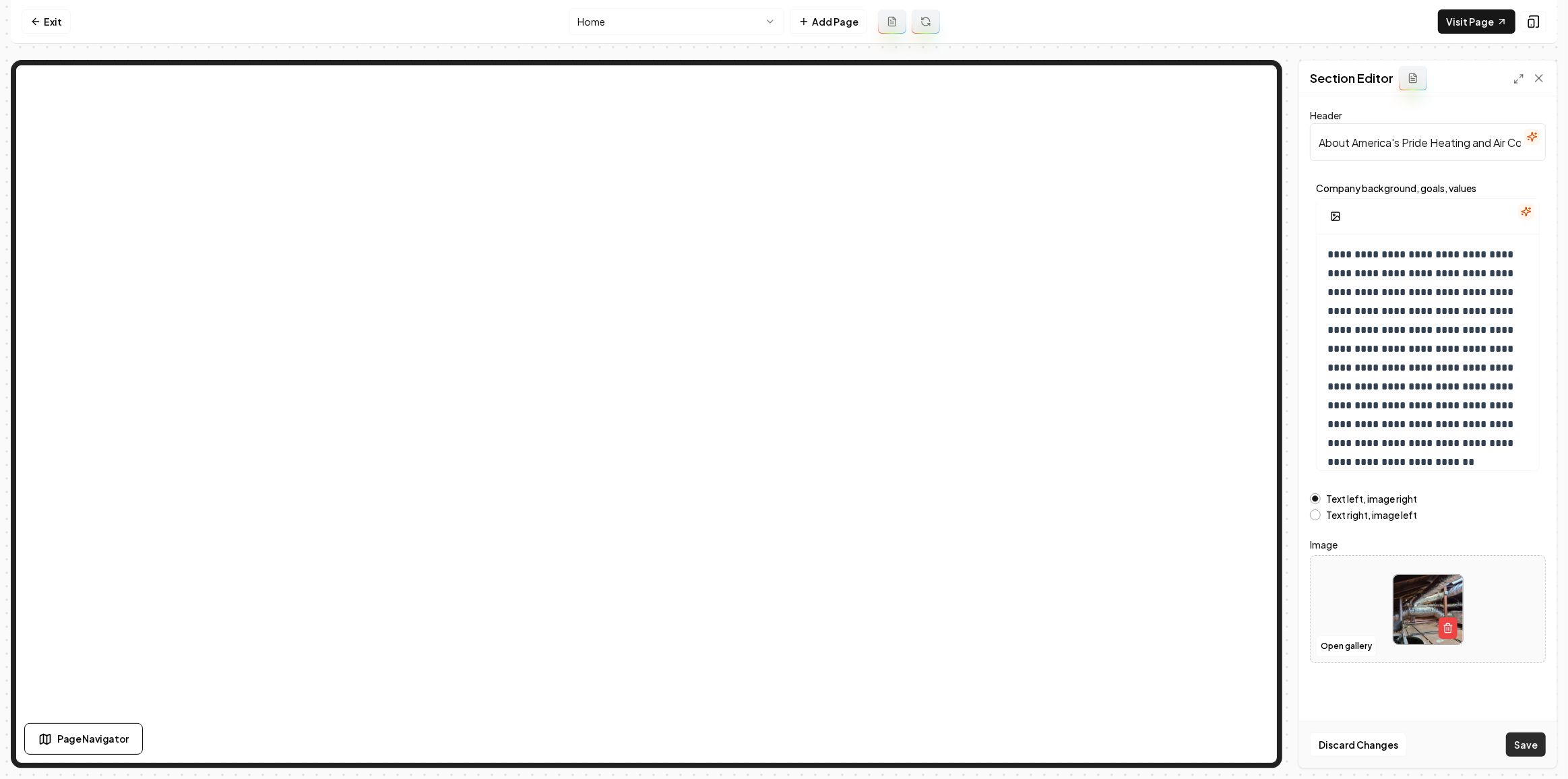
click at [1526, 743] on button "Save" at bounding box center [1526, 745] width 39 height 25
click at [663, 11] on html "**********" at bounding box center [784, 389] width 1568 height 779
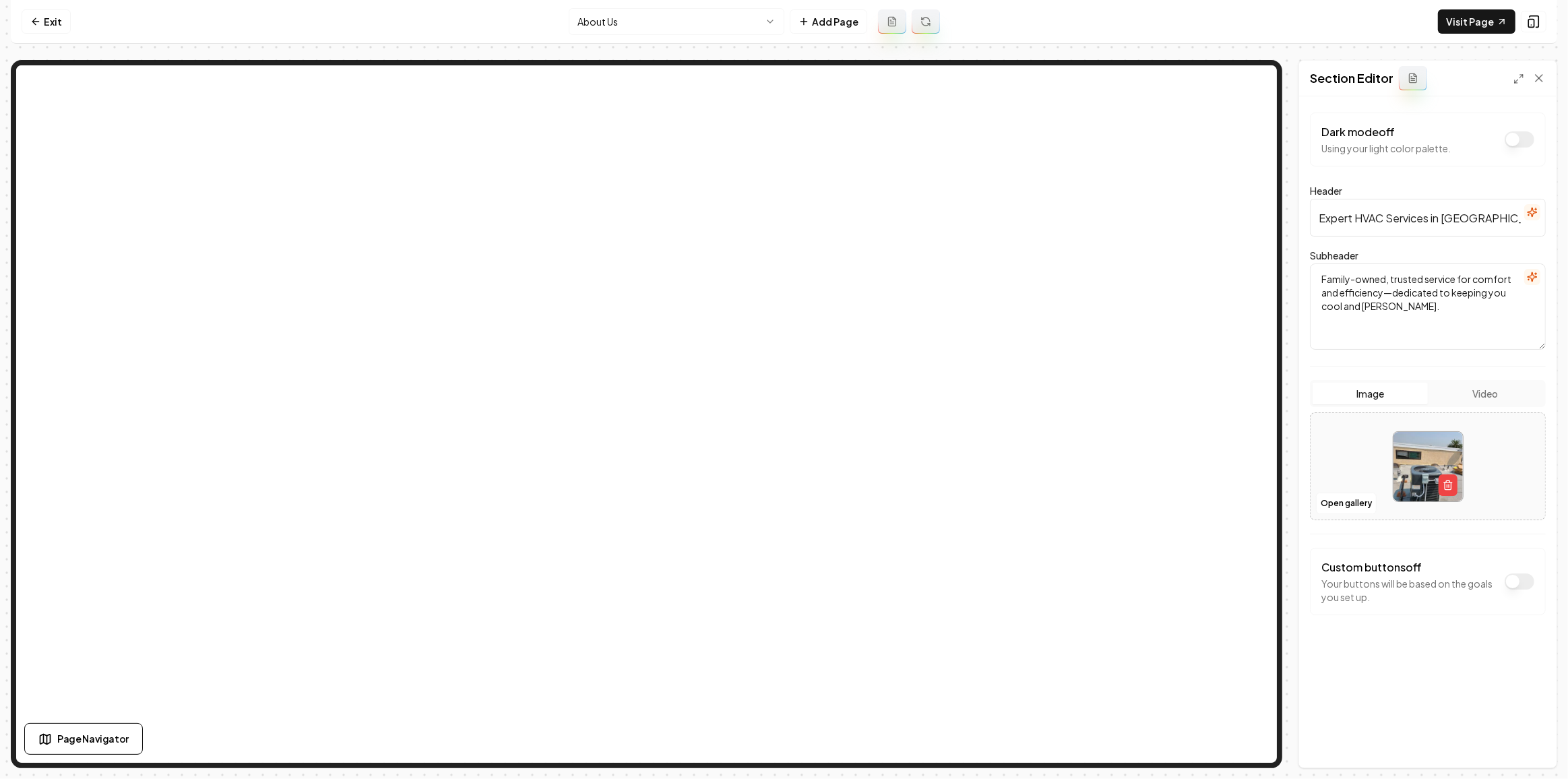
click at [611, 31] on html "Computer Required This feature is only available on a computer. Please switch t…" at bounding box center [784, 389] width 1568 height 779
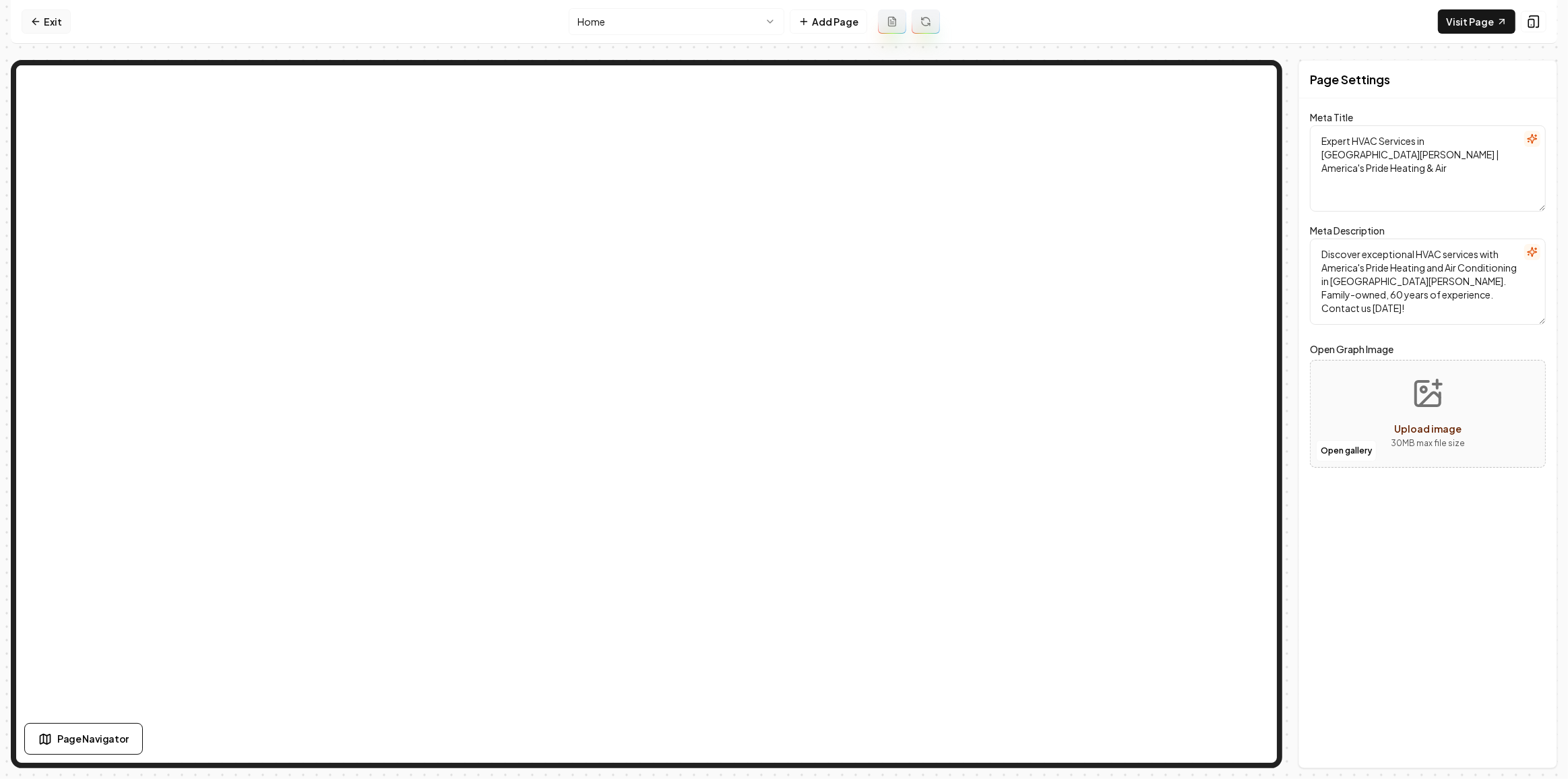
click at [39, 27] on link "Exit" at bounding box center [46, 22] width 49 height 25
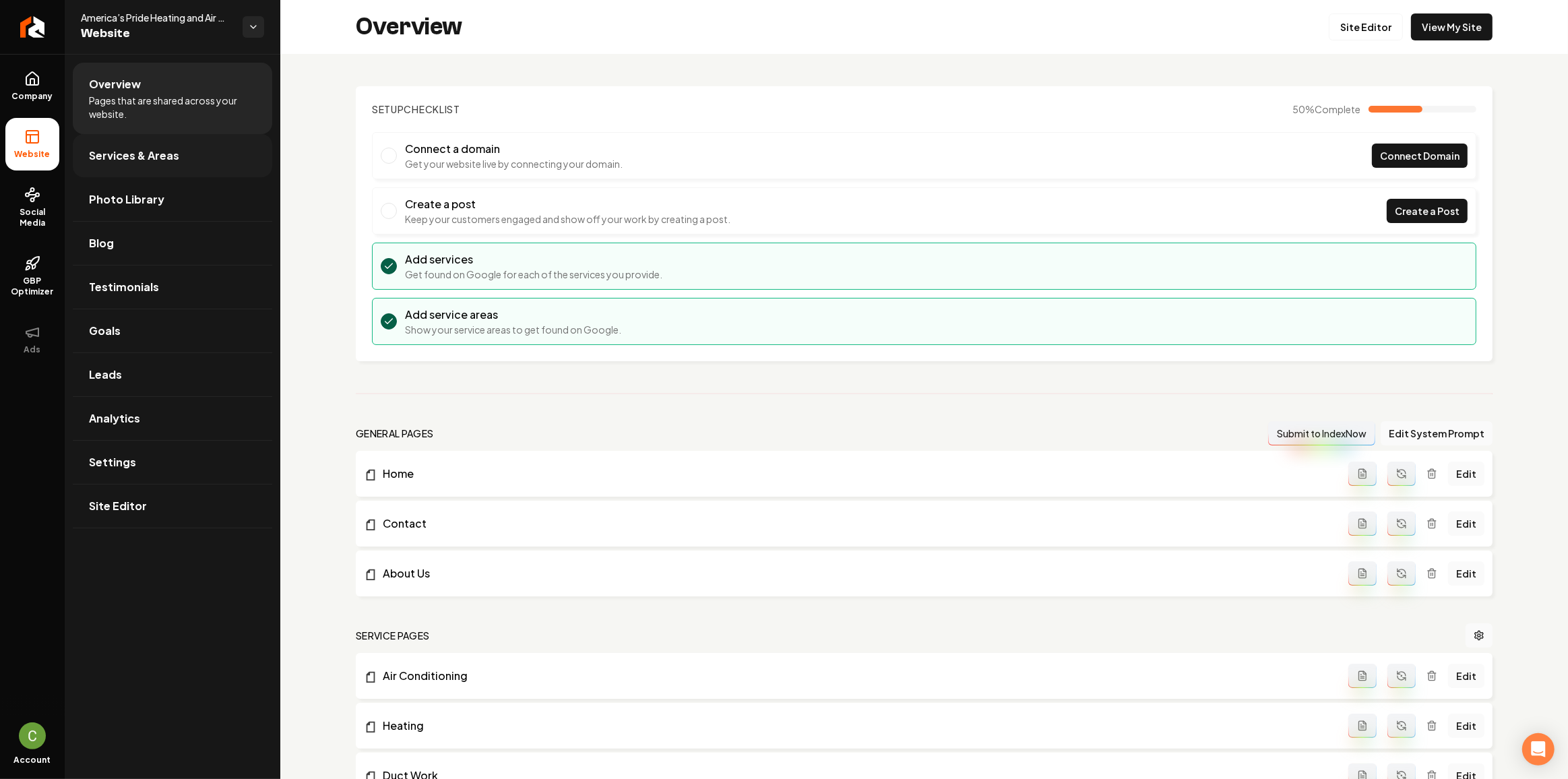
click at [107, 135] on link "Services & Areas" at bounding box center [172, 156] width 200 height 43
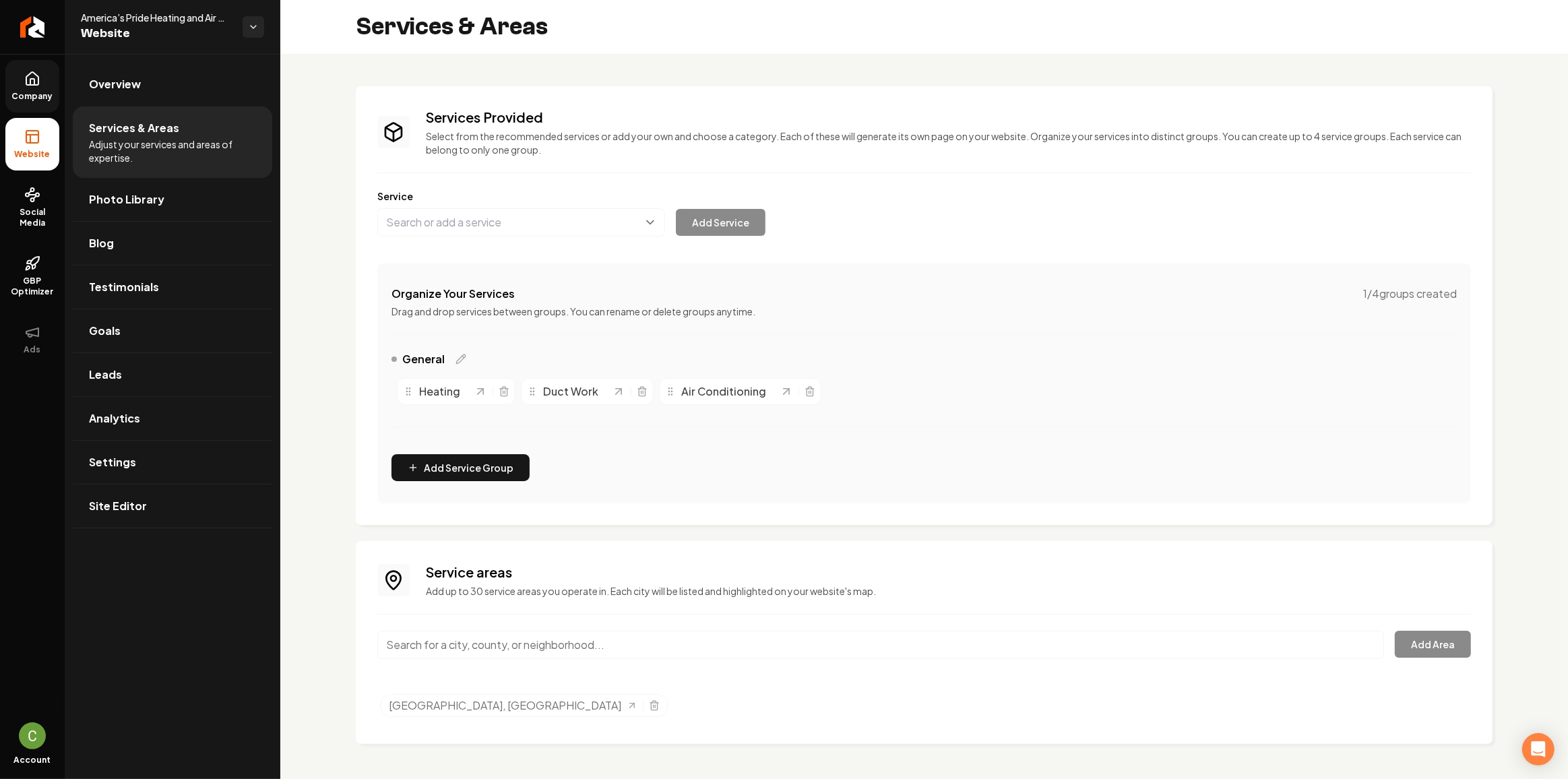
click at [23, 96] on span "Company" at bounding box center [32, 96] width 52 height 11
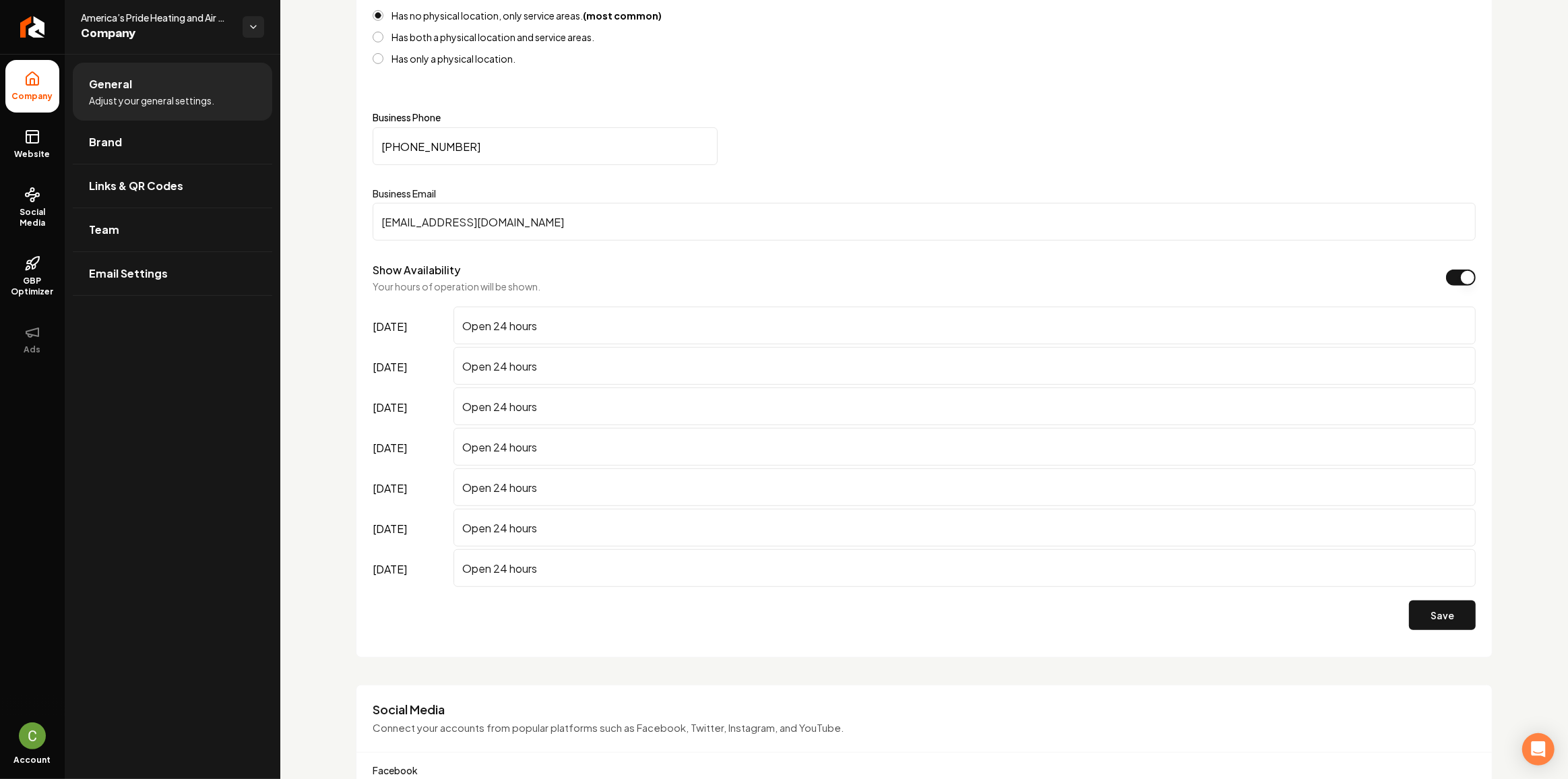
scroll to position [930, 0]
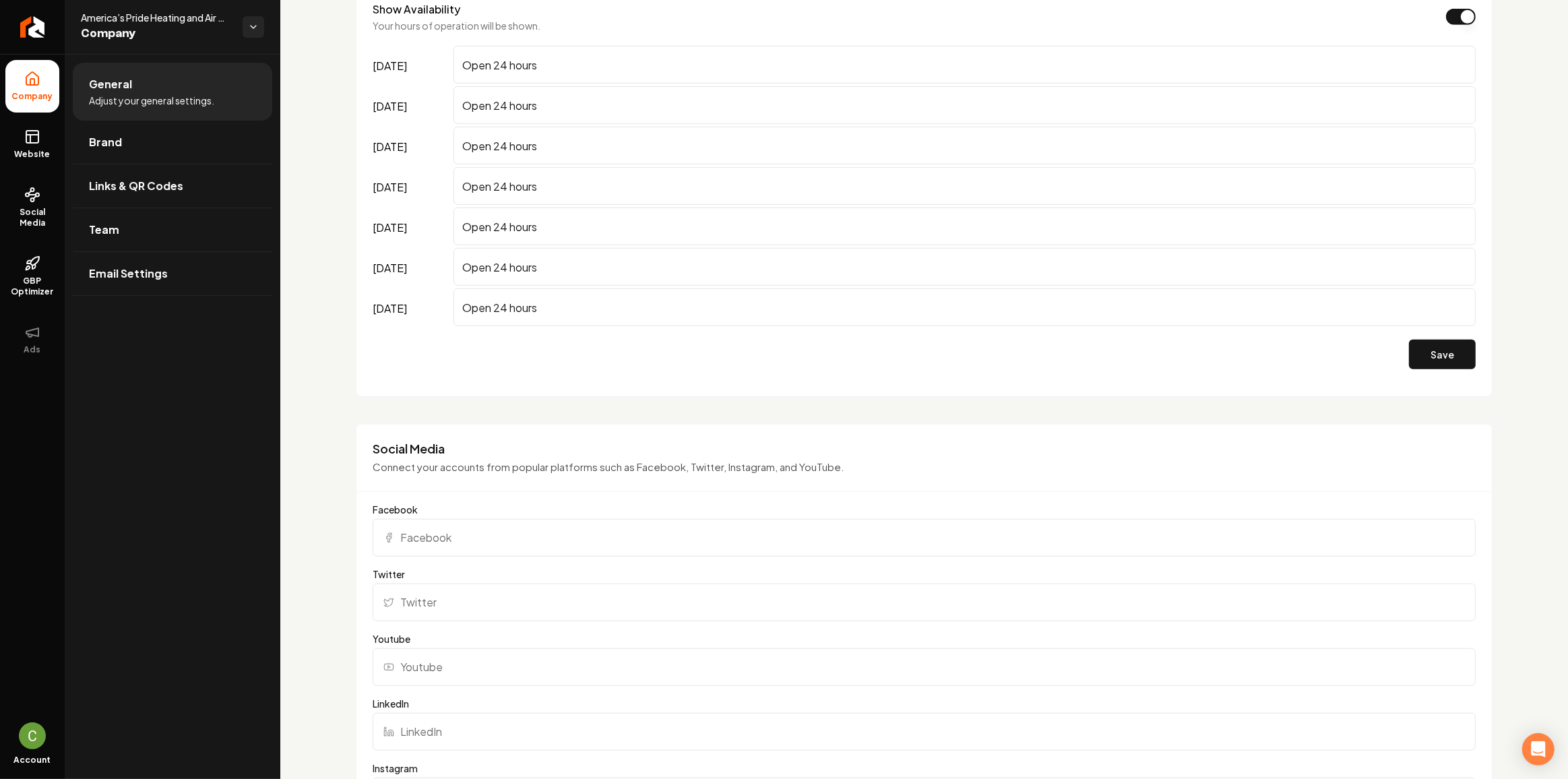
click at [473, 520] on input "Facebook" at bounding box center [923, 538] width 1102 height 37
paste input "[URL][DOMAIN_NAME]"
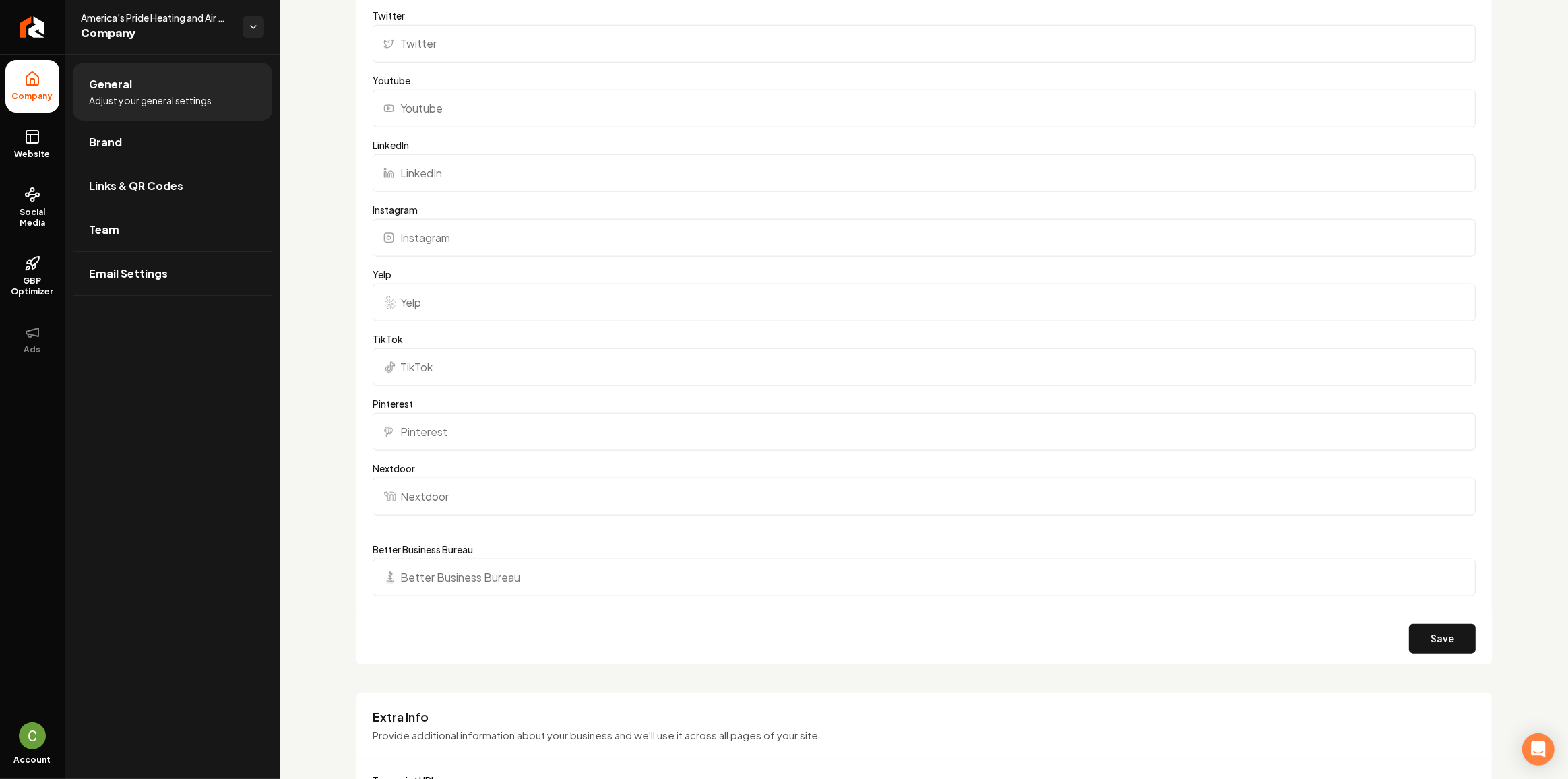
scroll to position [1603, 0]
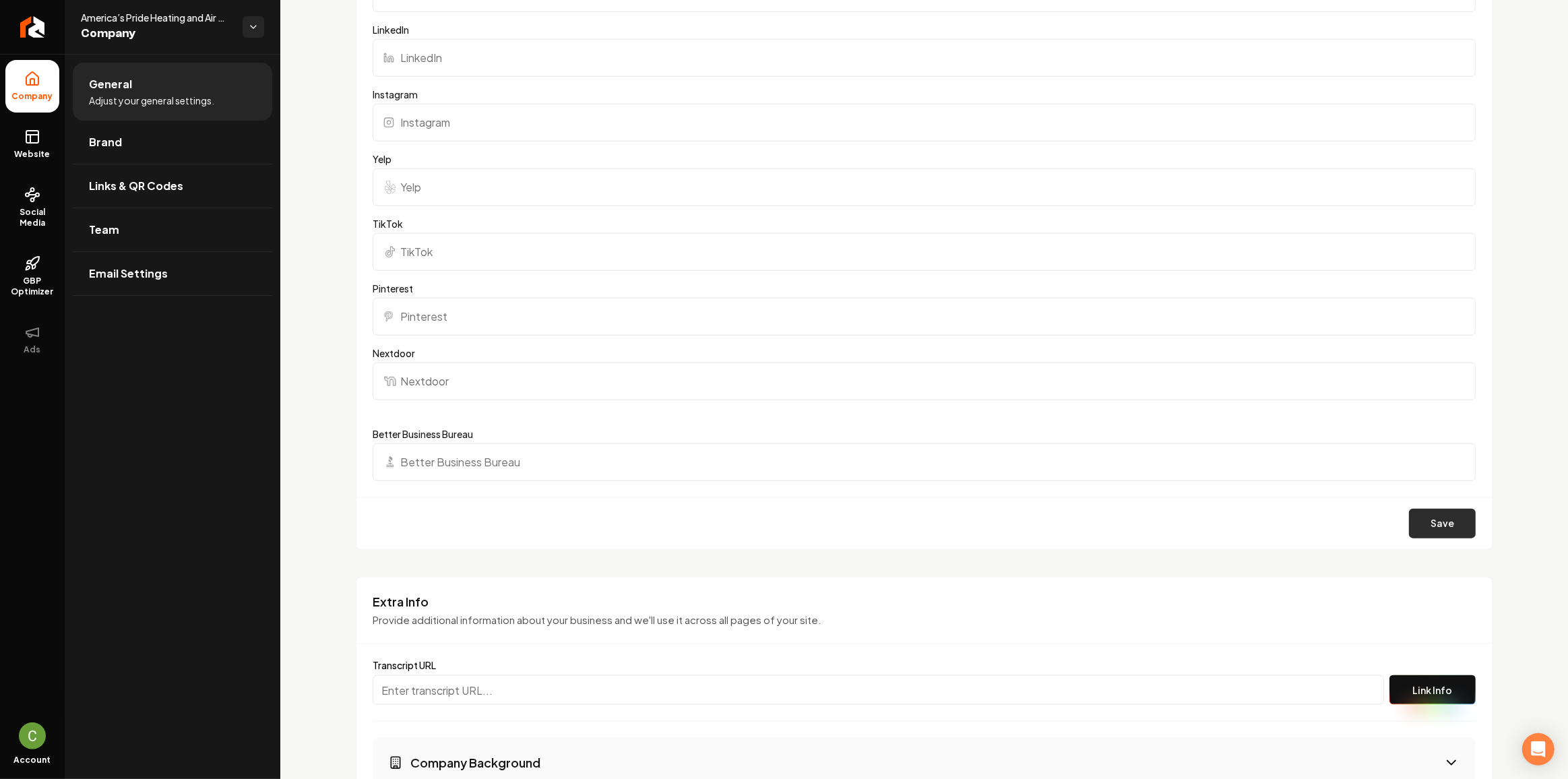
type input "[URL][DOMAIN_NAME]"
click at [1415, 518] on button "Save" at bounding box center [1442, 524] width 67 height 30
click at [41, 138] on link "Website" at bounding box center [31, 144] width 54 height 52
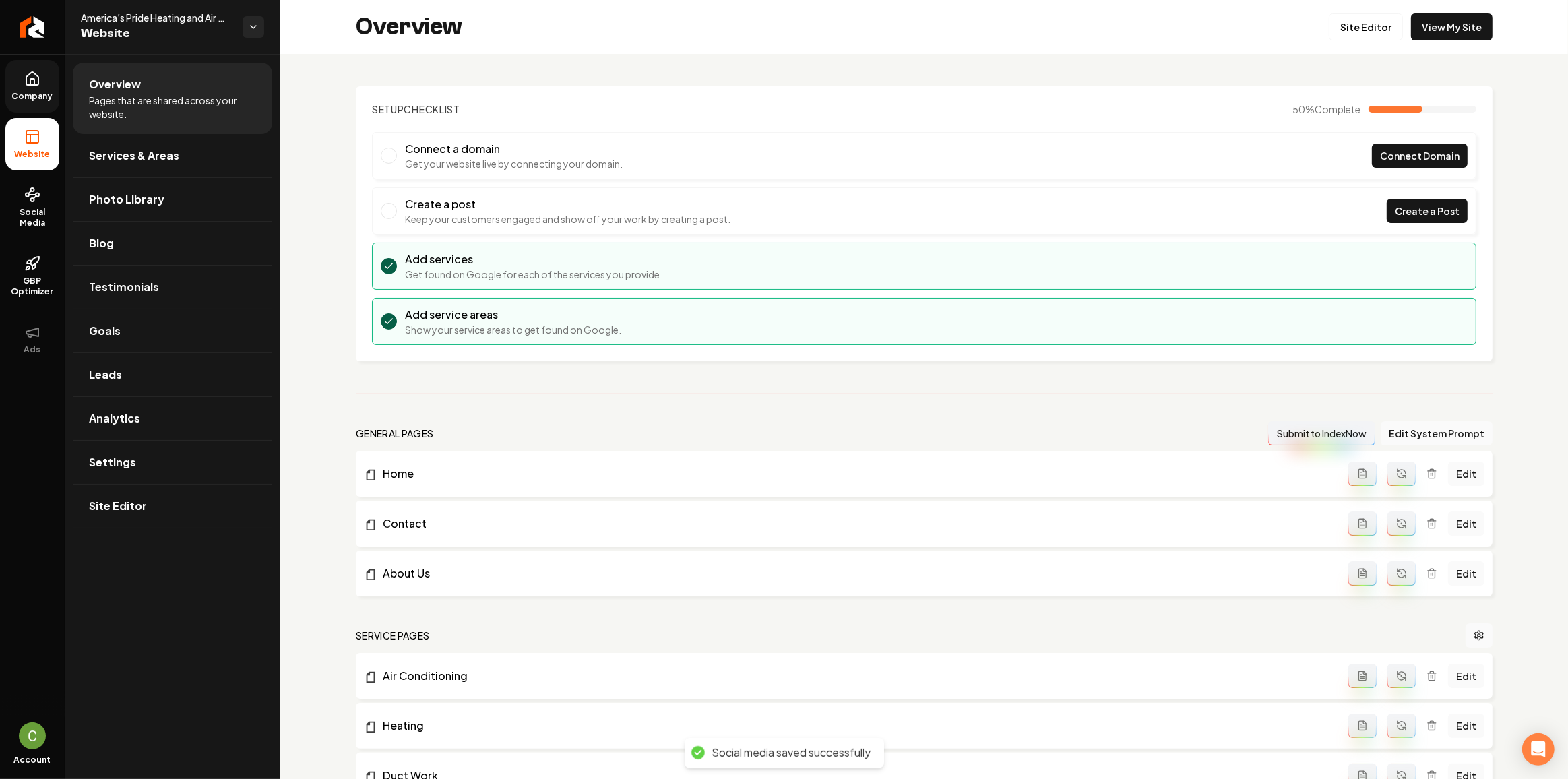
click at [1427, 12] on div "Overview Site Editor View My Site" at bounding box center [924, 27] width 1287 height 54
click at [1430, 19] on link "View My Site" at bounding box center [1451, 27] width 82 height 27
click at [22, 85] on link "Company" at bounding box center [31, 86] width 54 height 52
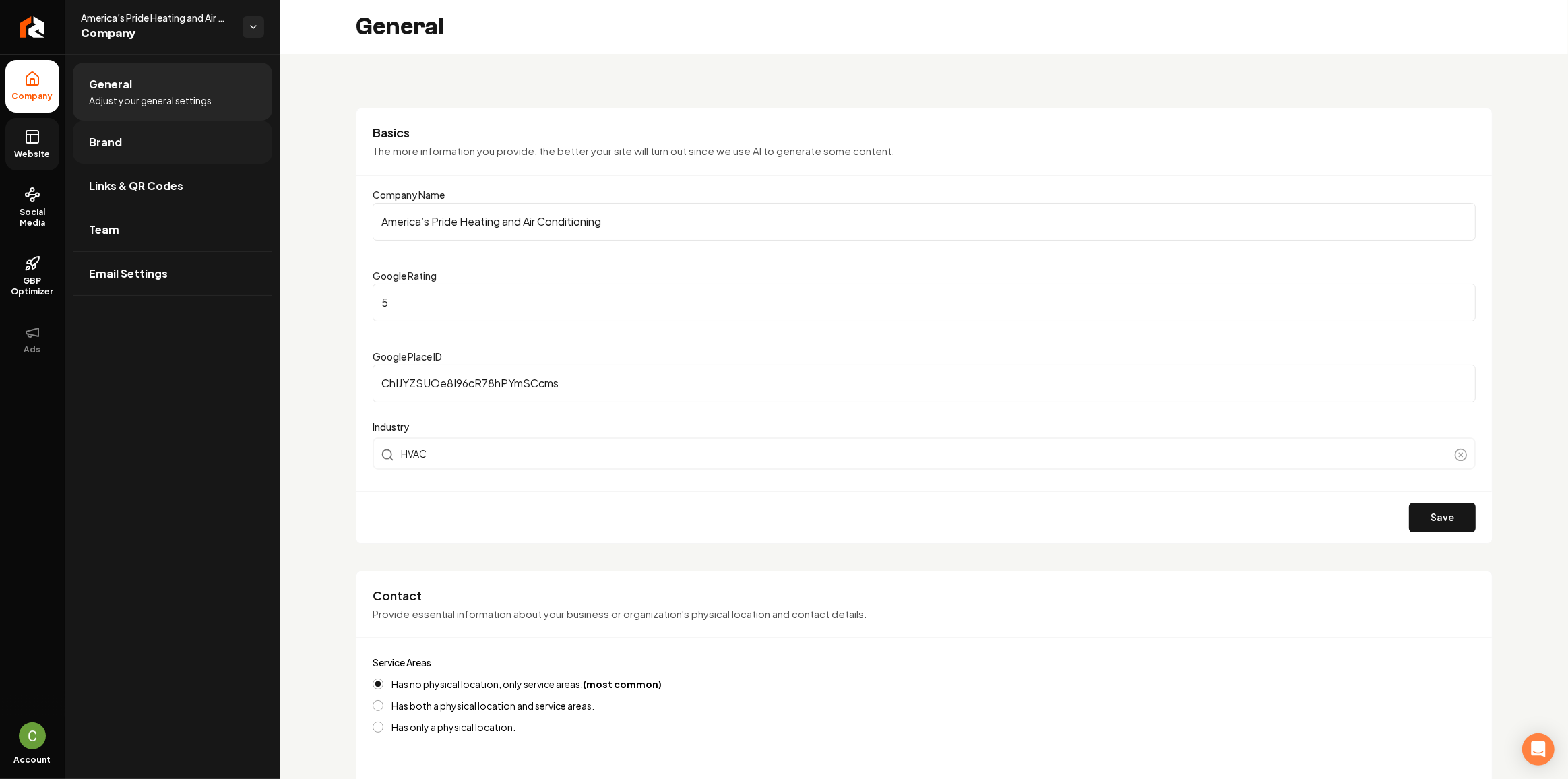
click at [124, 144] on link "Brand" at bounding box center [172, 143] width 200 height 43
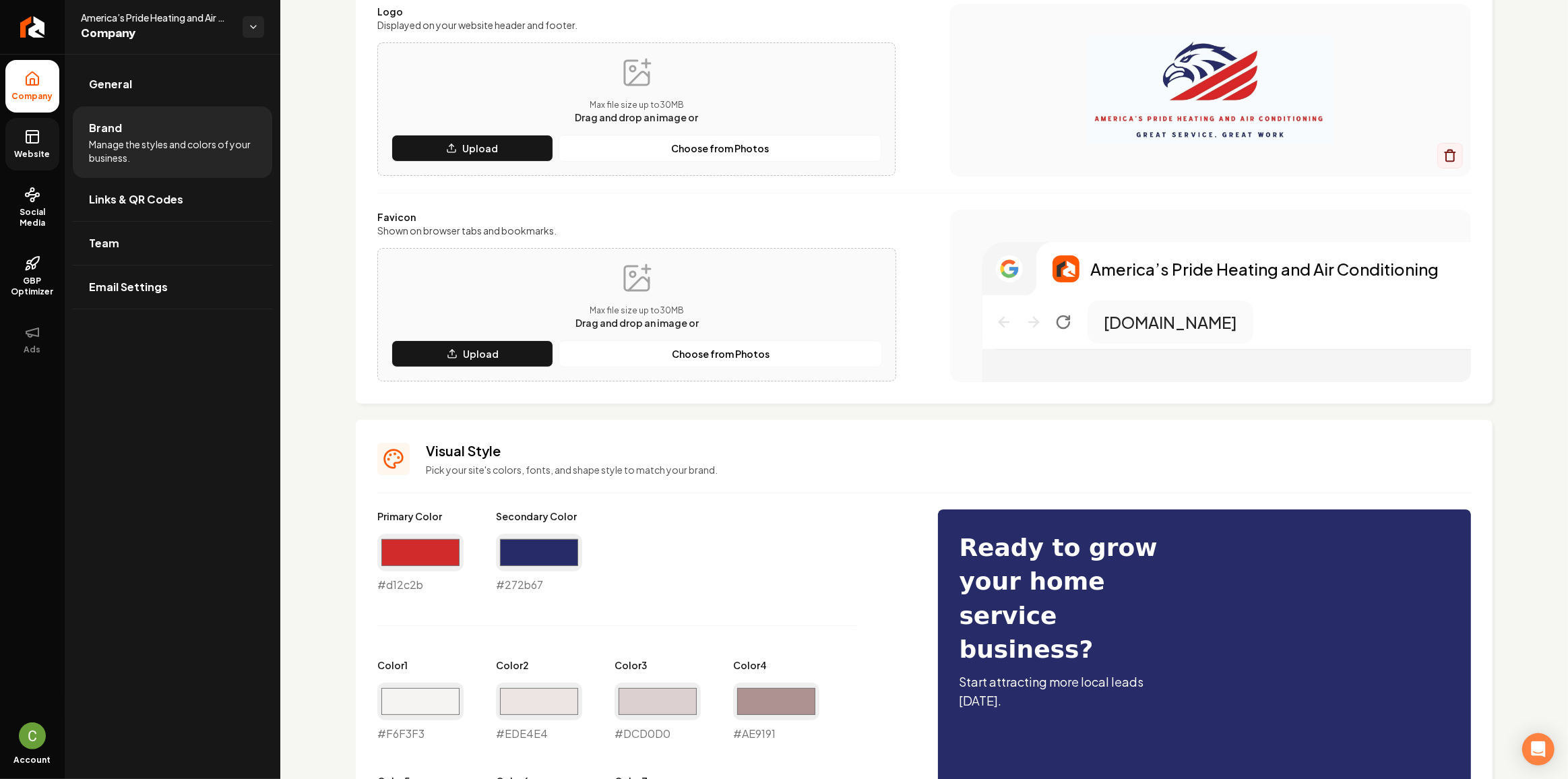
scroll to position [478, 0]
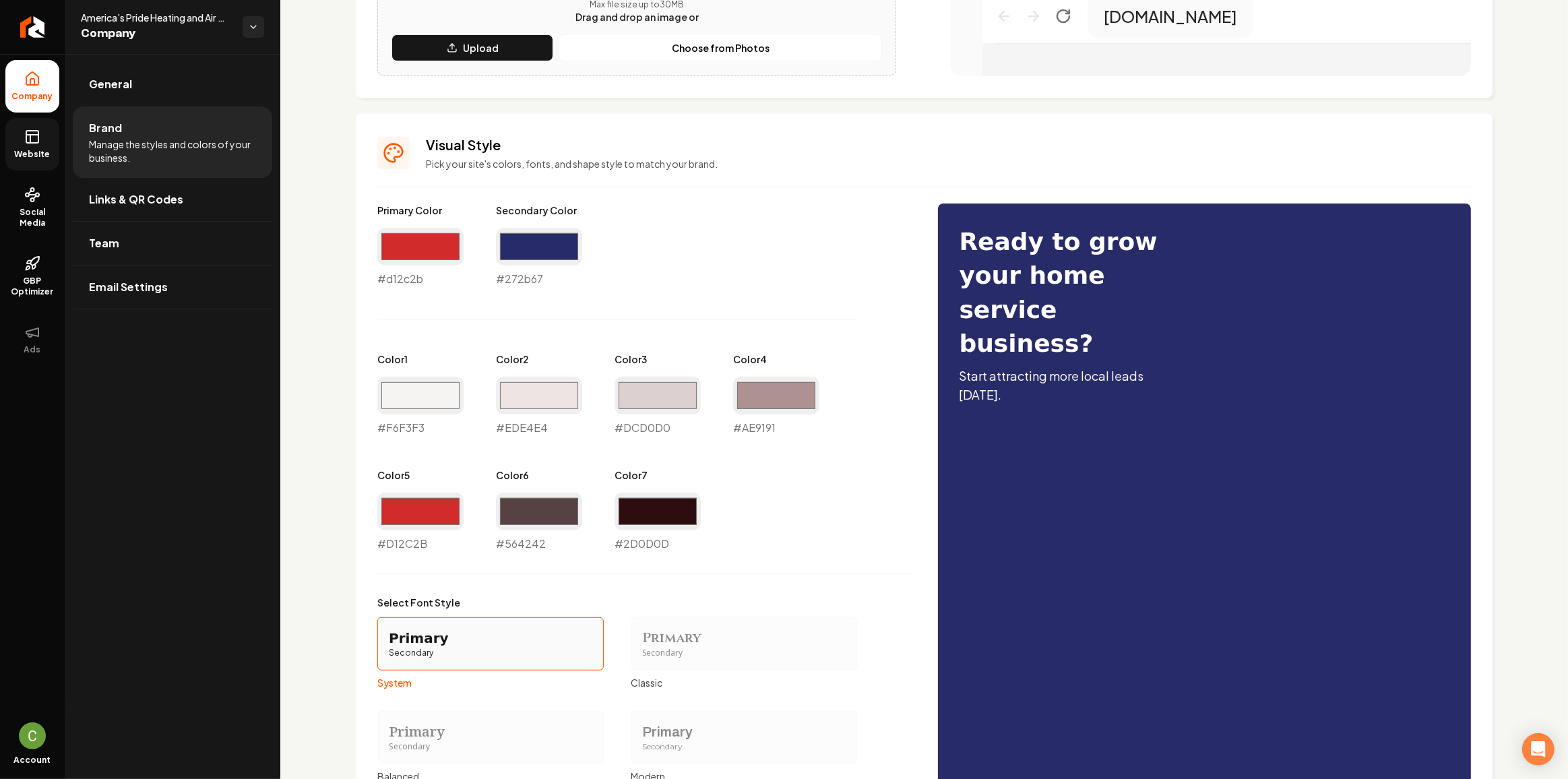
click at [31, 137] on icon at bounding box center [32, 137] width 16 height 16
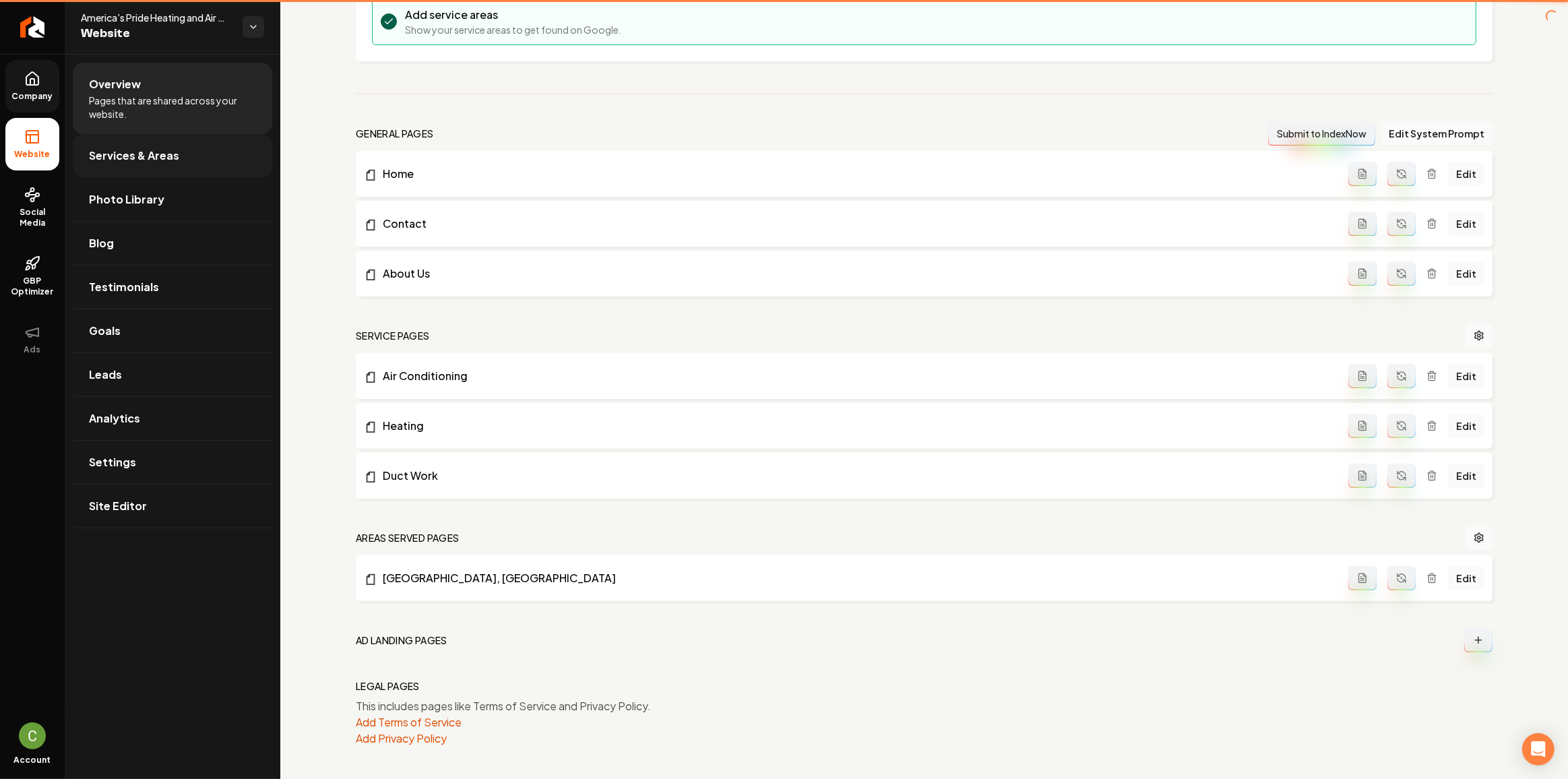
scroll to position [297, 0]
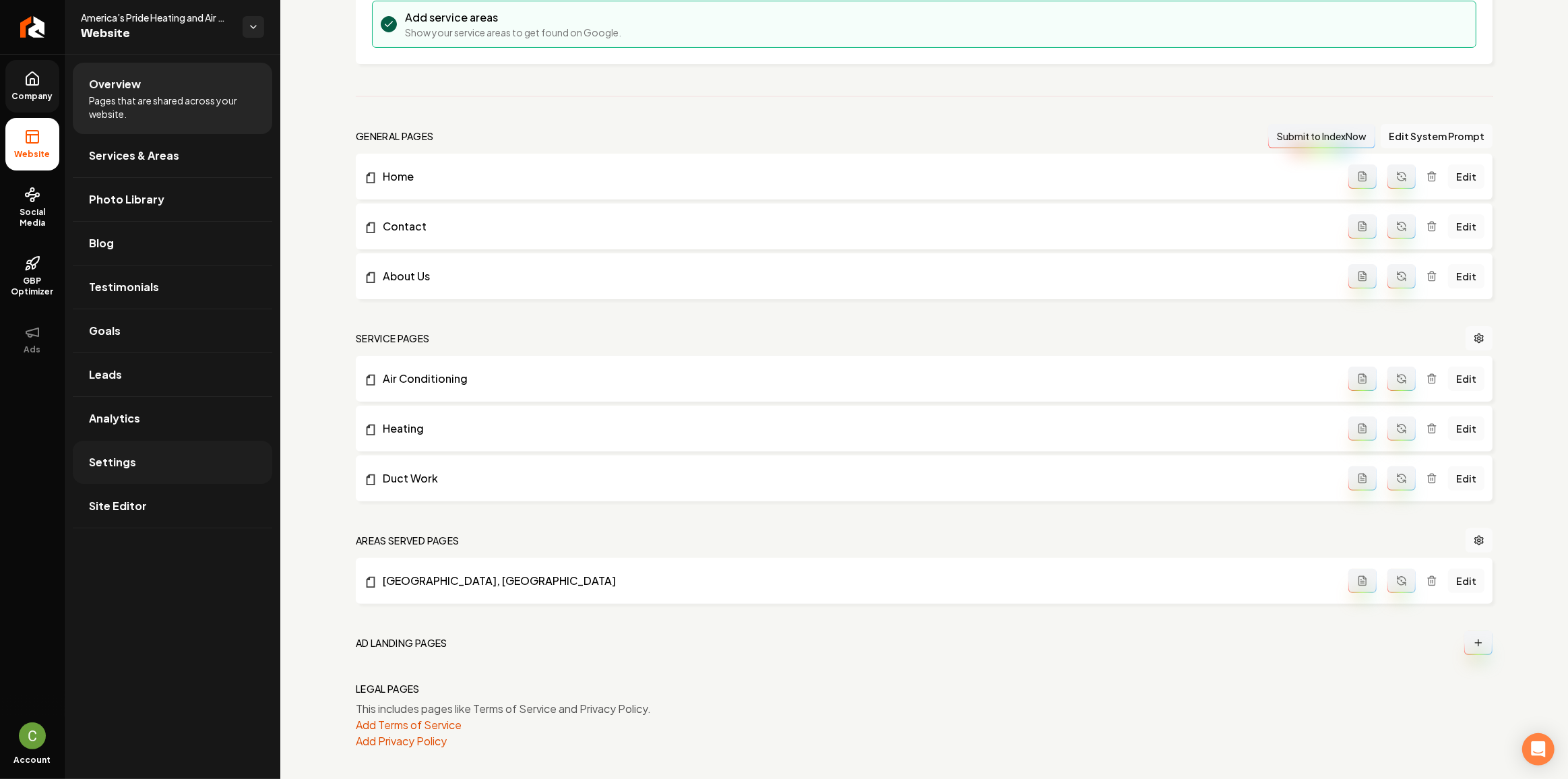
click at [151, 452] on link "Settings" at bounding box center [172, 463] width 200 height 43
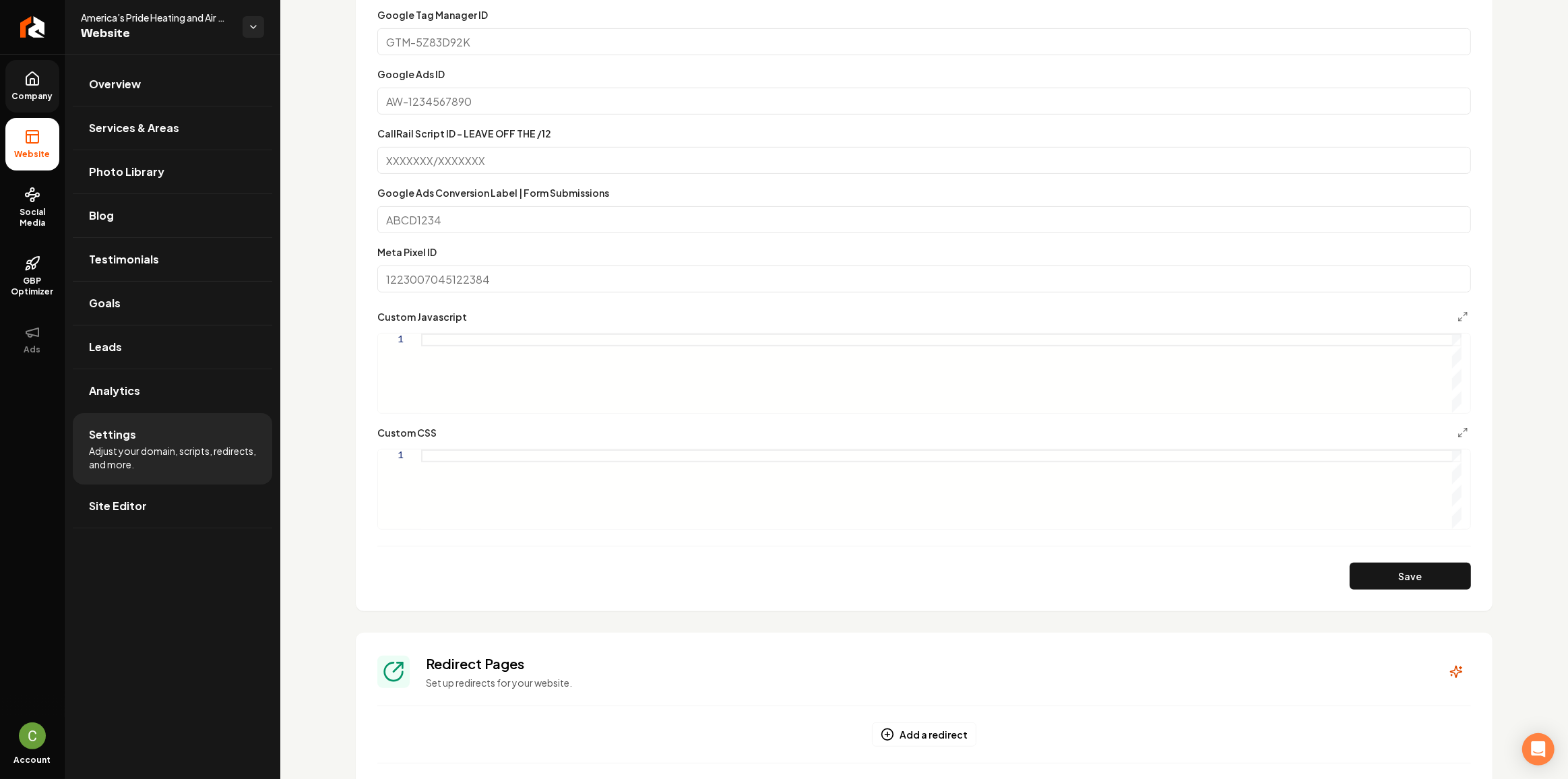
scroll to position [613, 0]
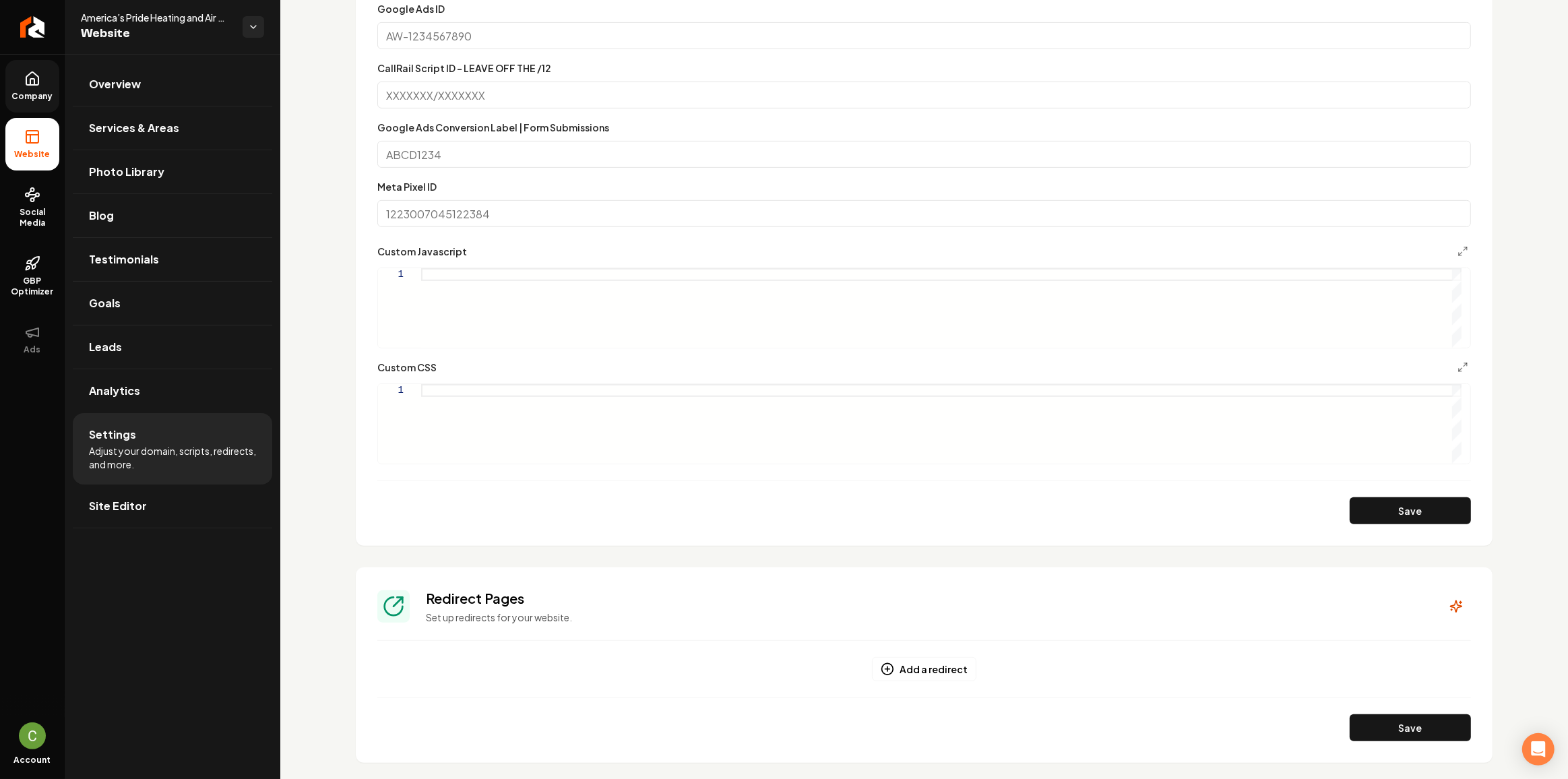
click at [453, 403] on div "Main content area" at bounding box center [941, 423] width 1040 height 80
click at [1419, 503] on button "Save" at bounding box center [1410, 510] width 121 height 27
type textarea "**********"
click at [518, 296] on div "Main content area" at bounding box center [941, 307] width 1040 height 80
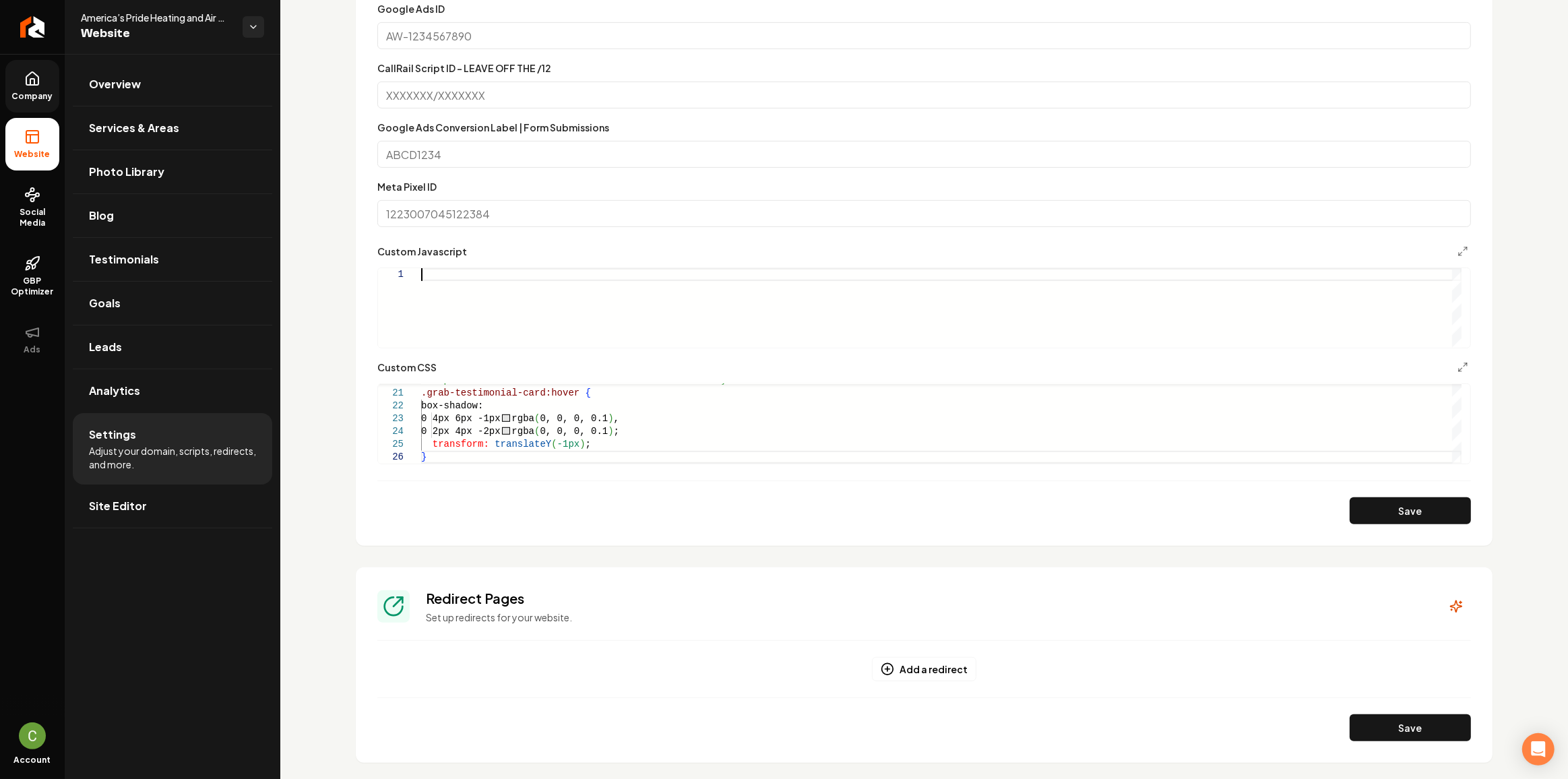
type textarea "**********"
click at [500, 458] on div "/* Optional: Add hover effect for better interacti vity */ .grab-testimonial-ca…" at bounding box center [941, 297] width 1040 height 333
type textarea "**********"
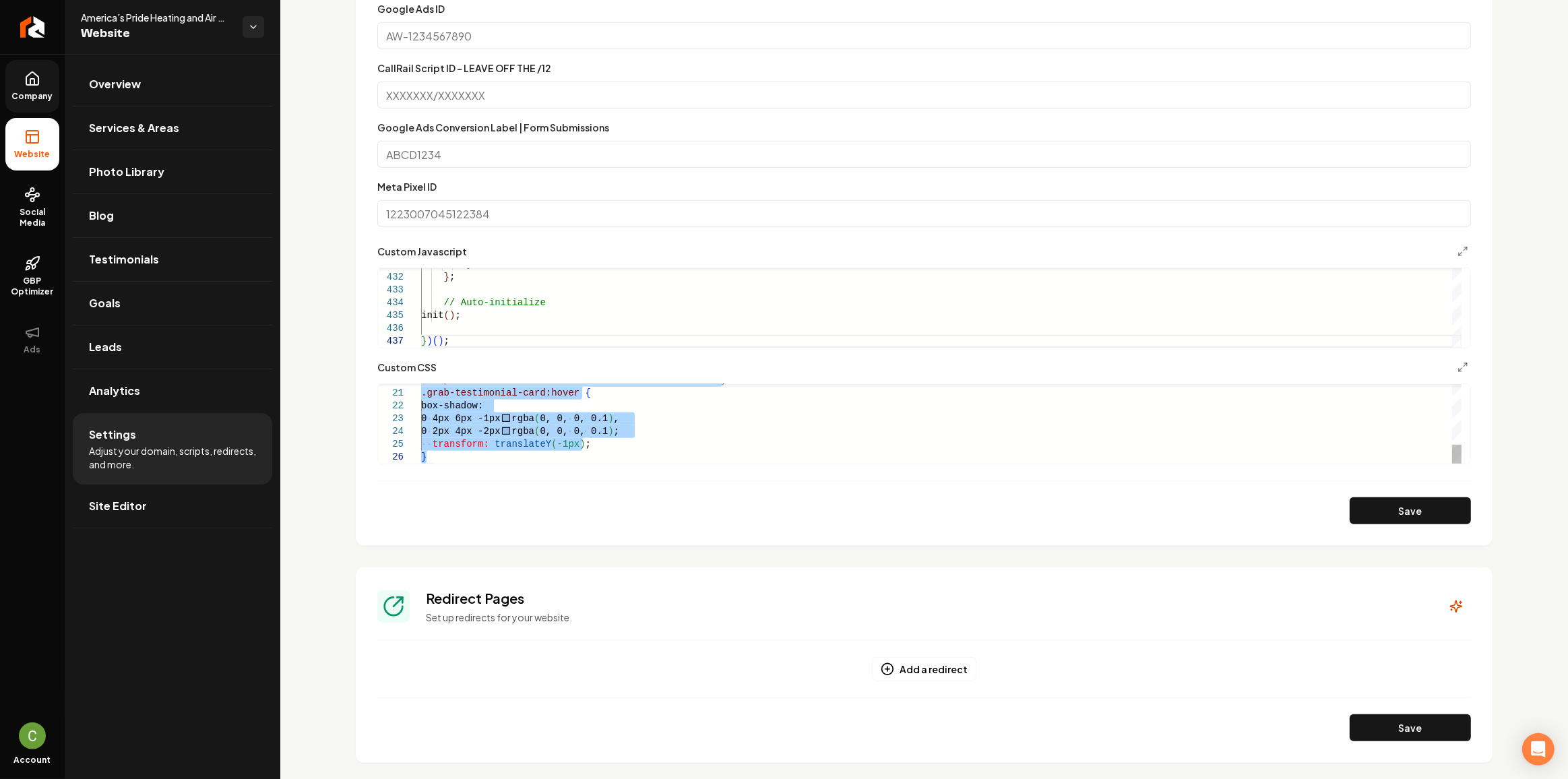
scroll to position [0, 0]
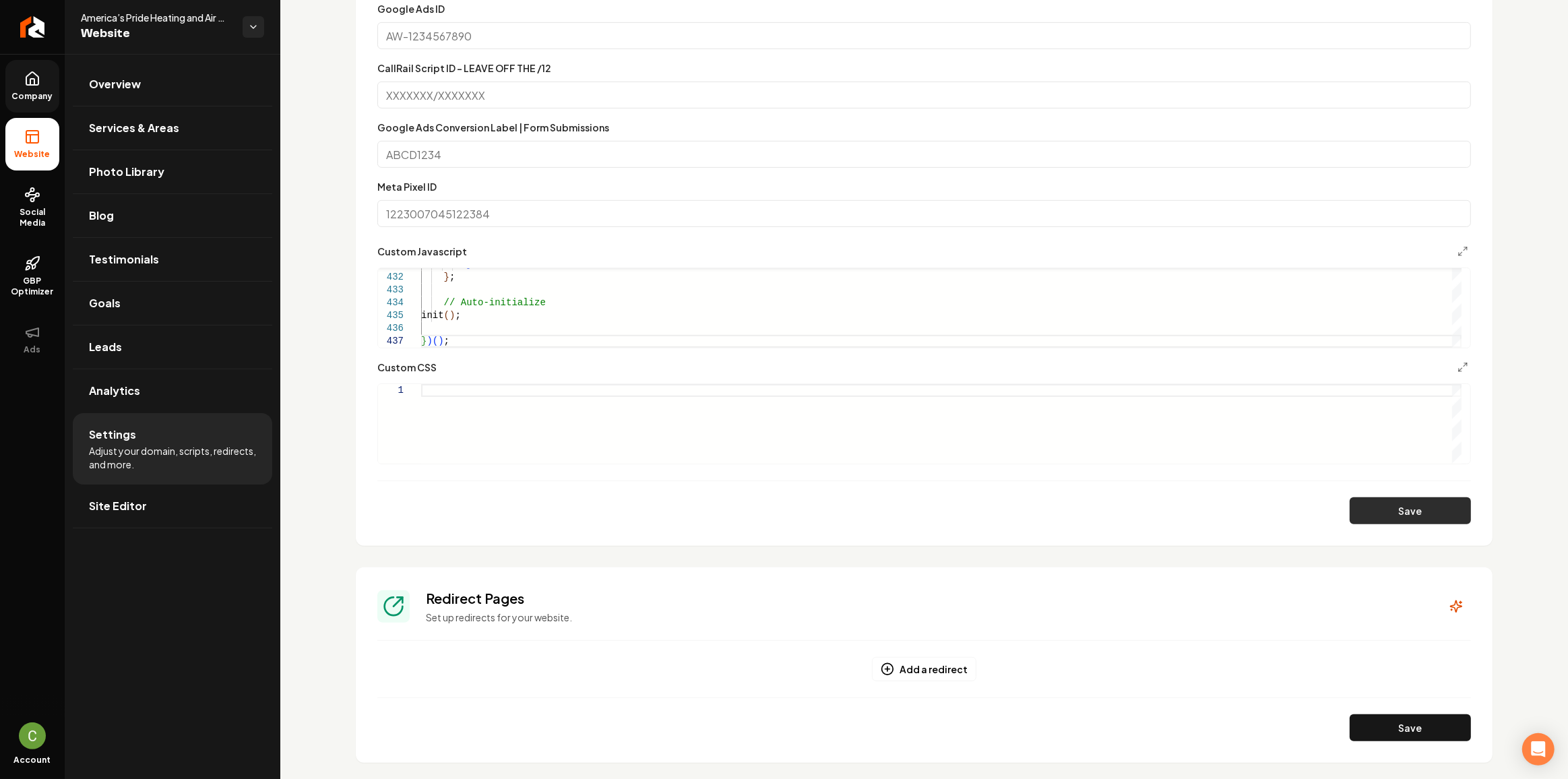
click at [1349, 498] on button "Save" at bounding box center [1410, 510] width 121 height 27
click at [1392, 498] on button "Save" at bounding box center [1410, 510] width 121 height 27
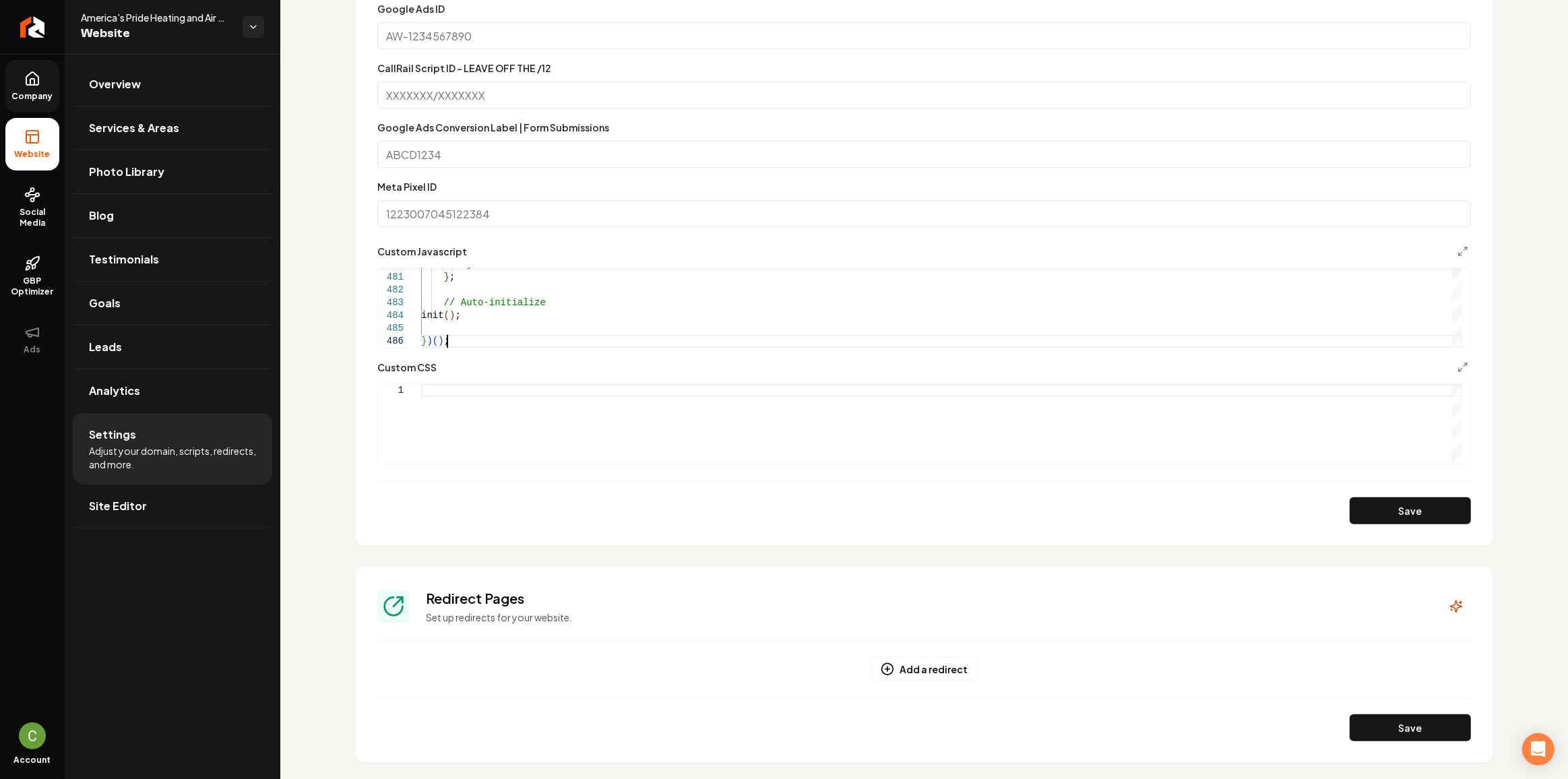
click at [1375, 512] on button "Save" at bounding box center [1410, 510] width 121 height 27
click at [1419, 504] on div "Save" at bounding box center [923, 510] width 1094 height 27
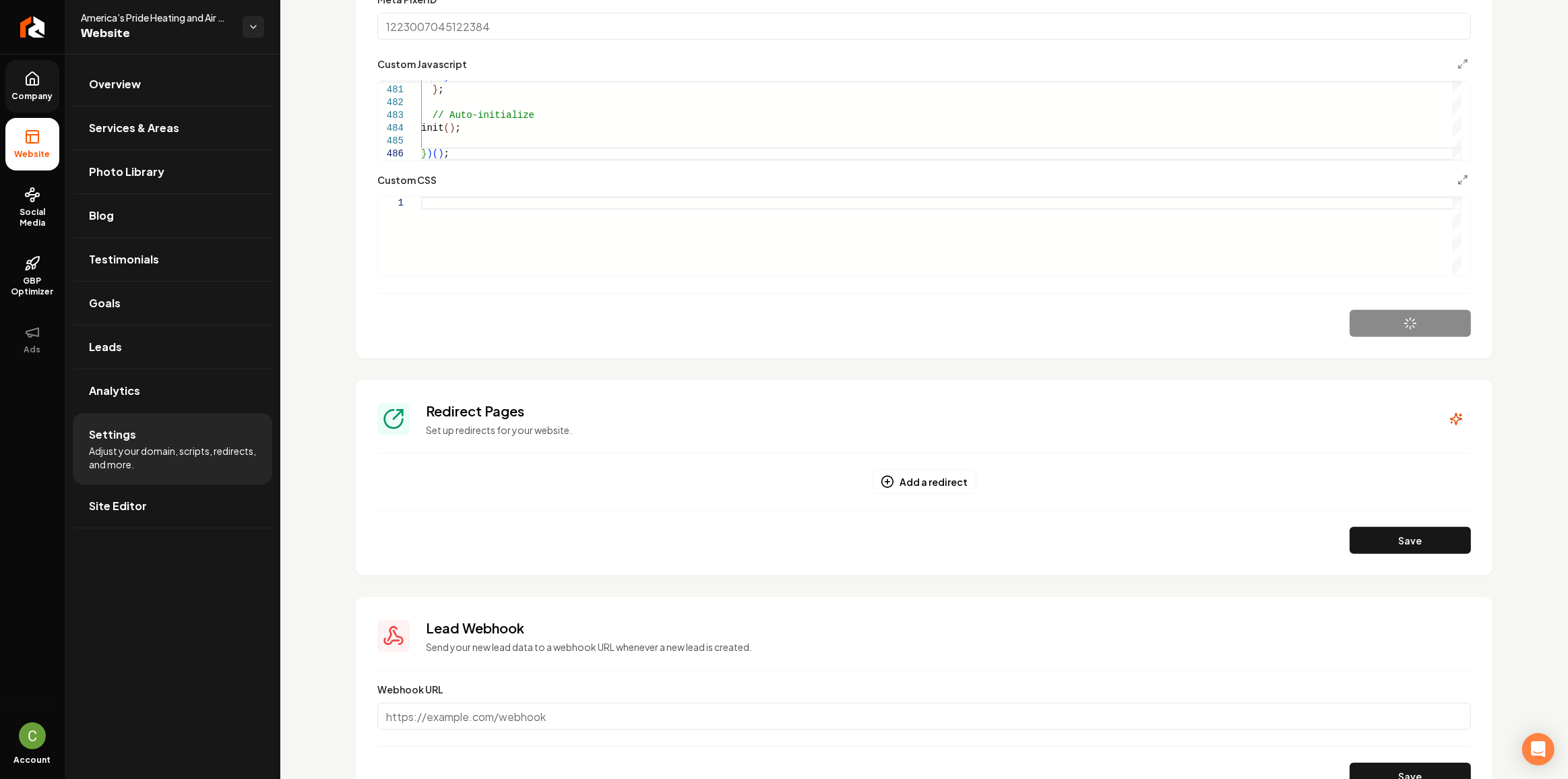
scroll to position [763, 0]
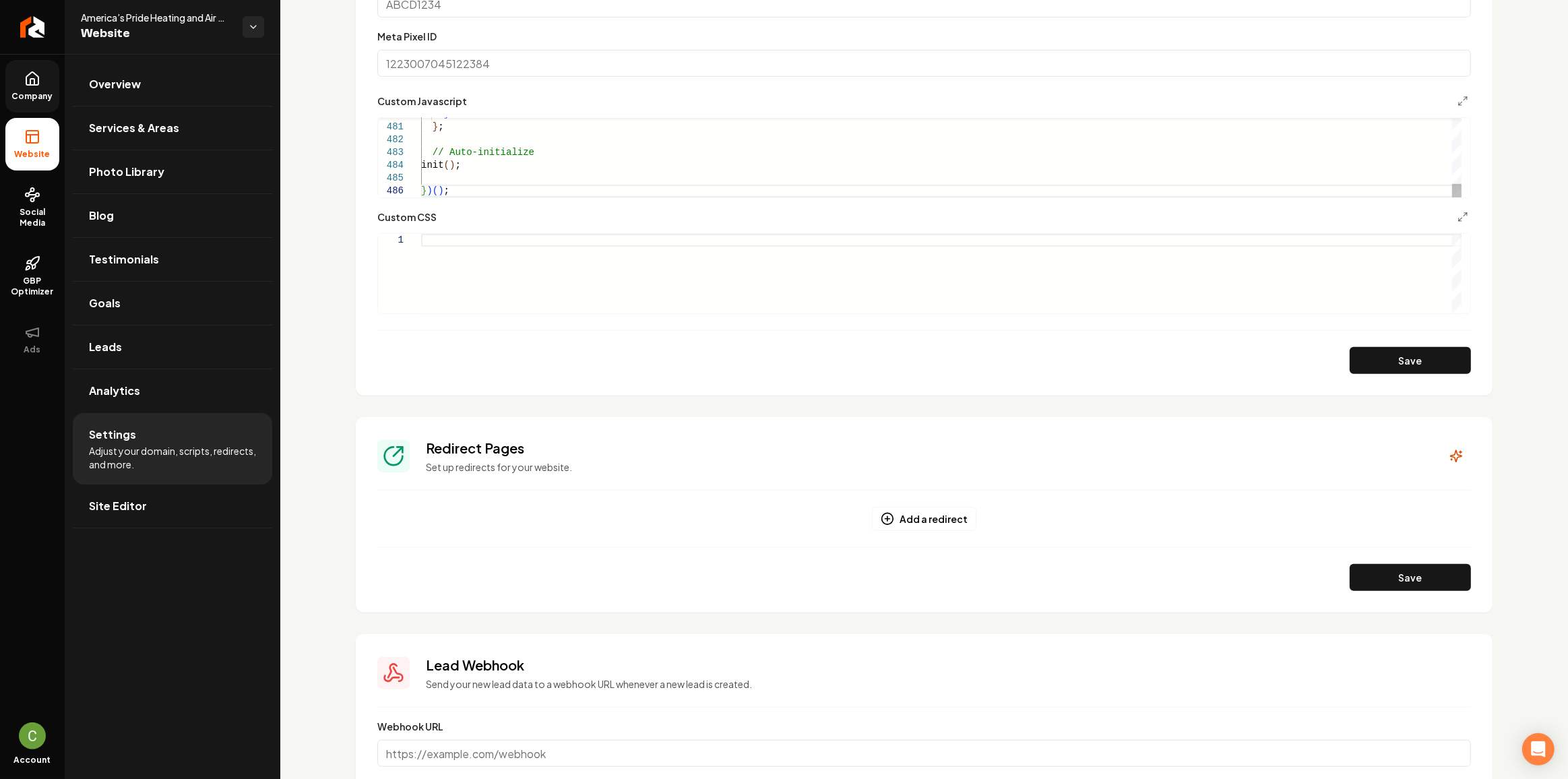
type textarea "**********"
click at [534, 243] on div "Main content area" at bounding box center [941, 273] width 1040 height 80
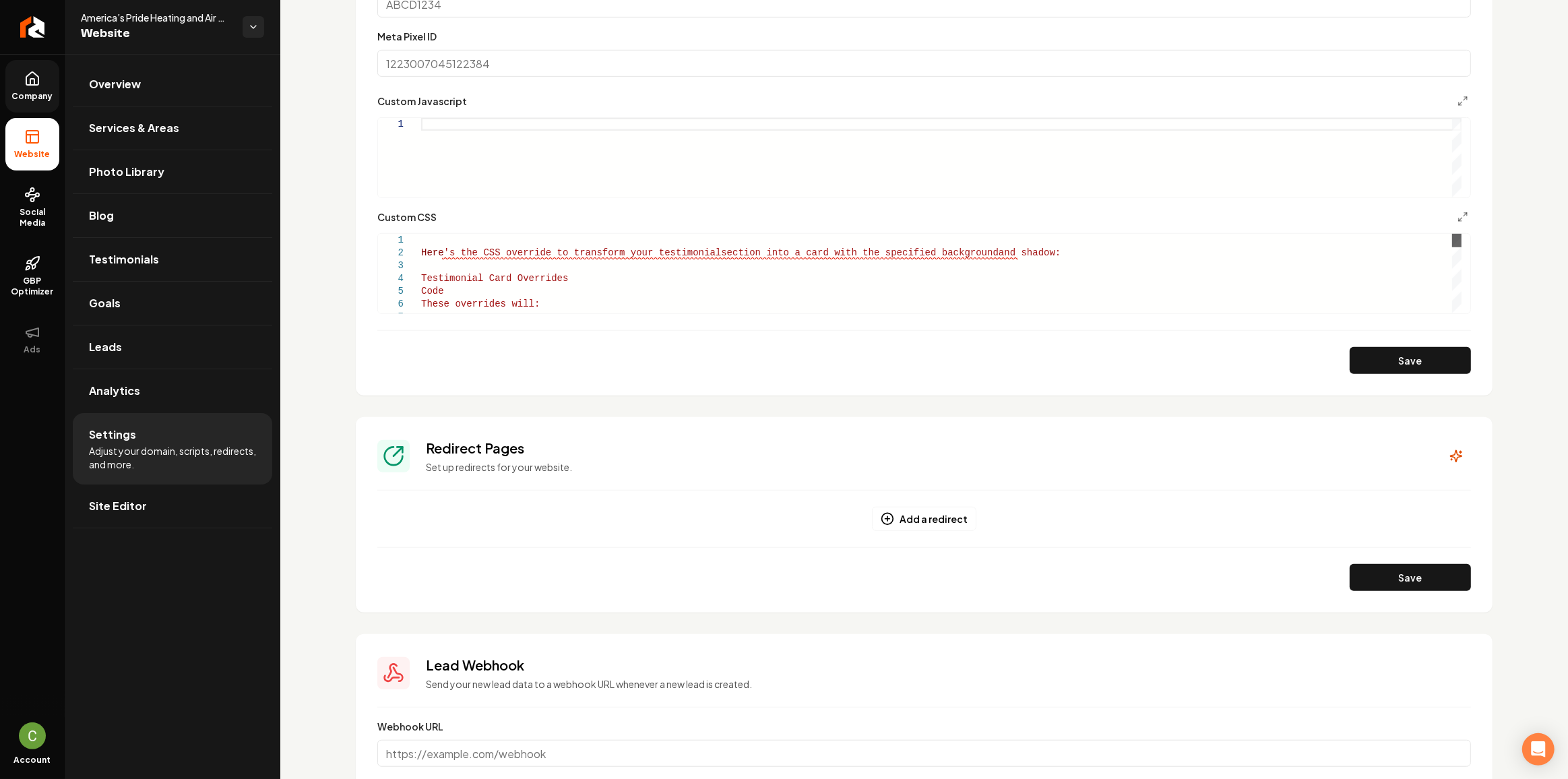
click at [1462, 233] on div "Main content area" at bounding box center [1457, 240] width 10 height 14
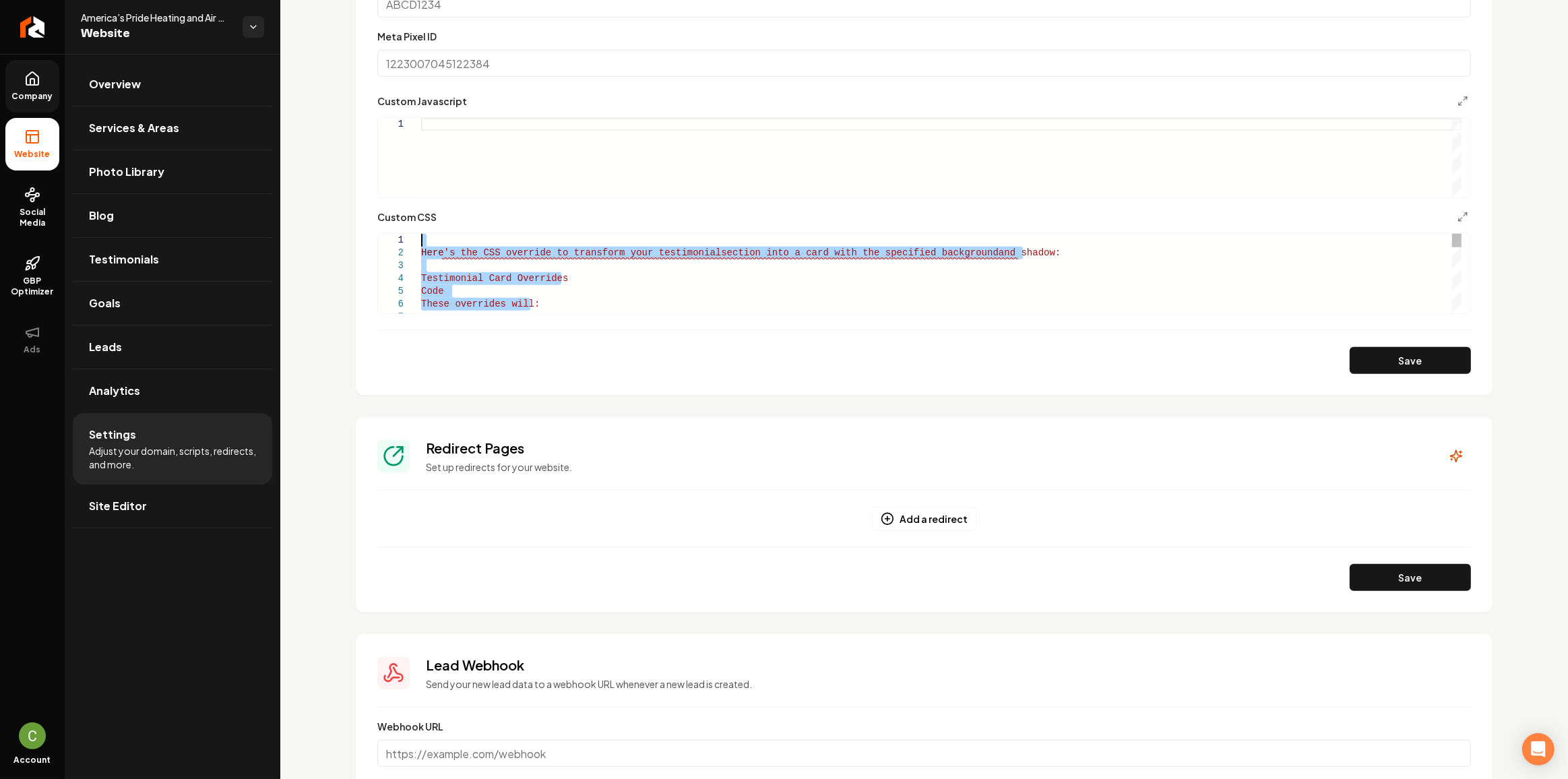
drag, startPoint x: 580, startPoint y: 270, endPoint x: 392, endPoint y: 180, distance: 208.4
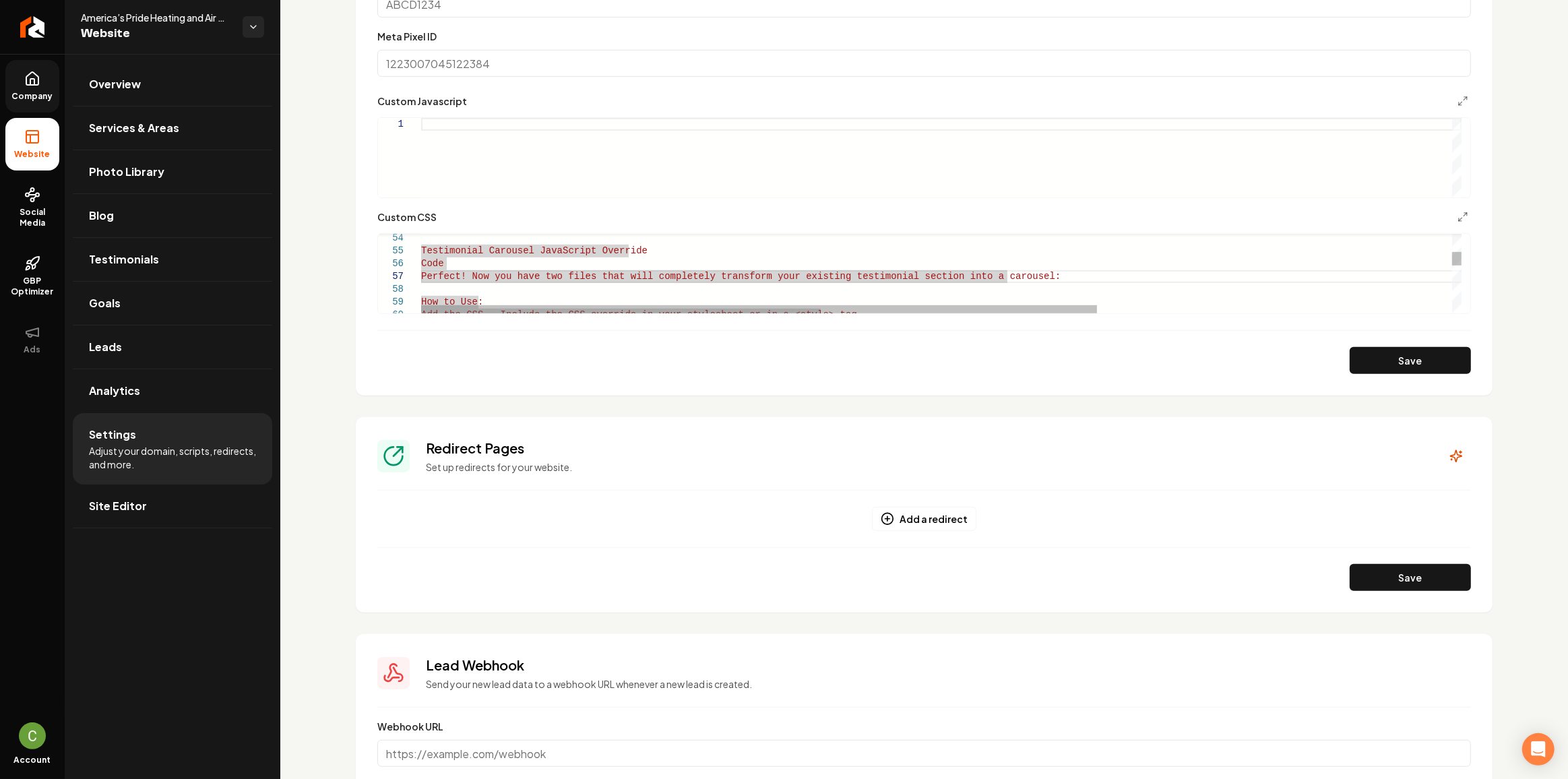
type textarea "**********"
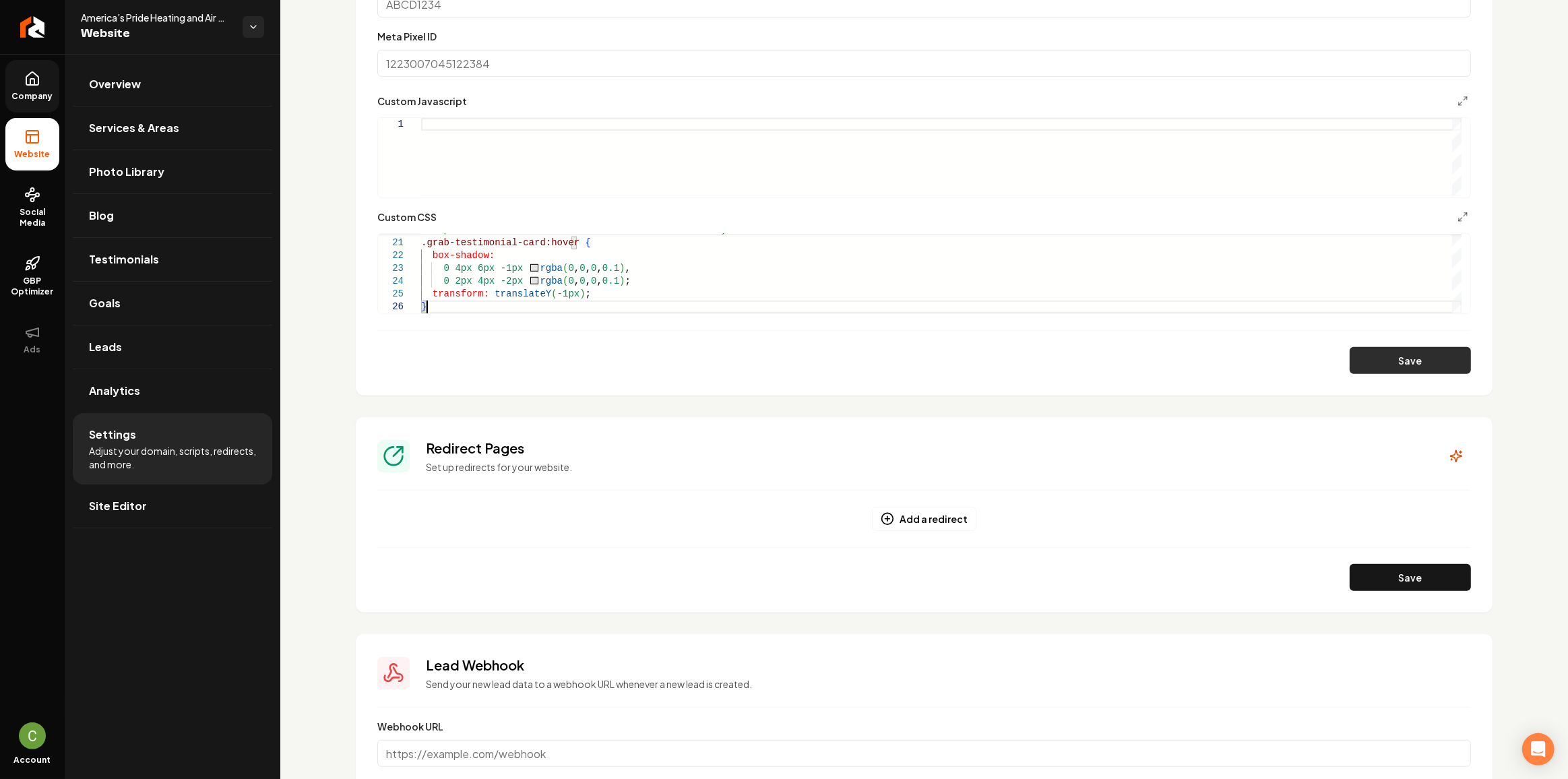
click at [1380, 361] on button "Save" at bounding box center [1410, 359] width 121 height 27
type textarea "**********"
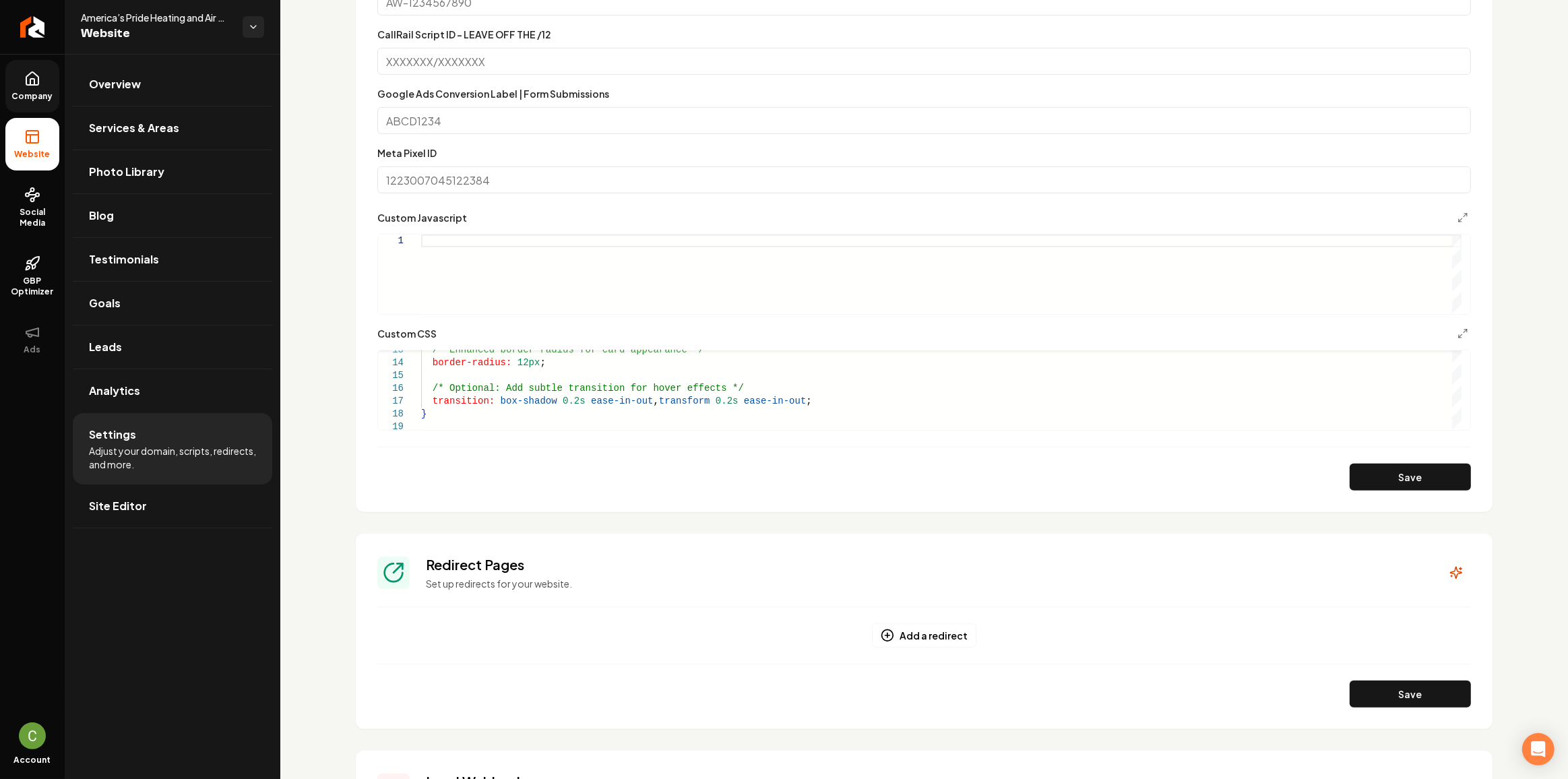
scroll to position [640, 0]
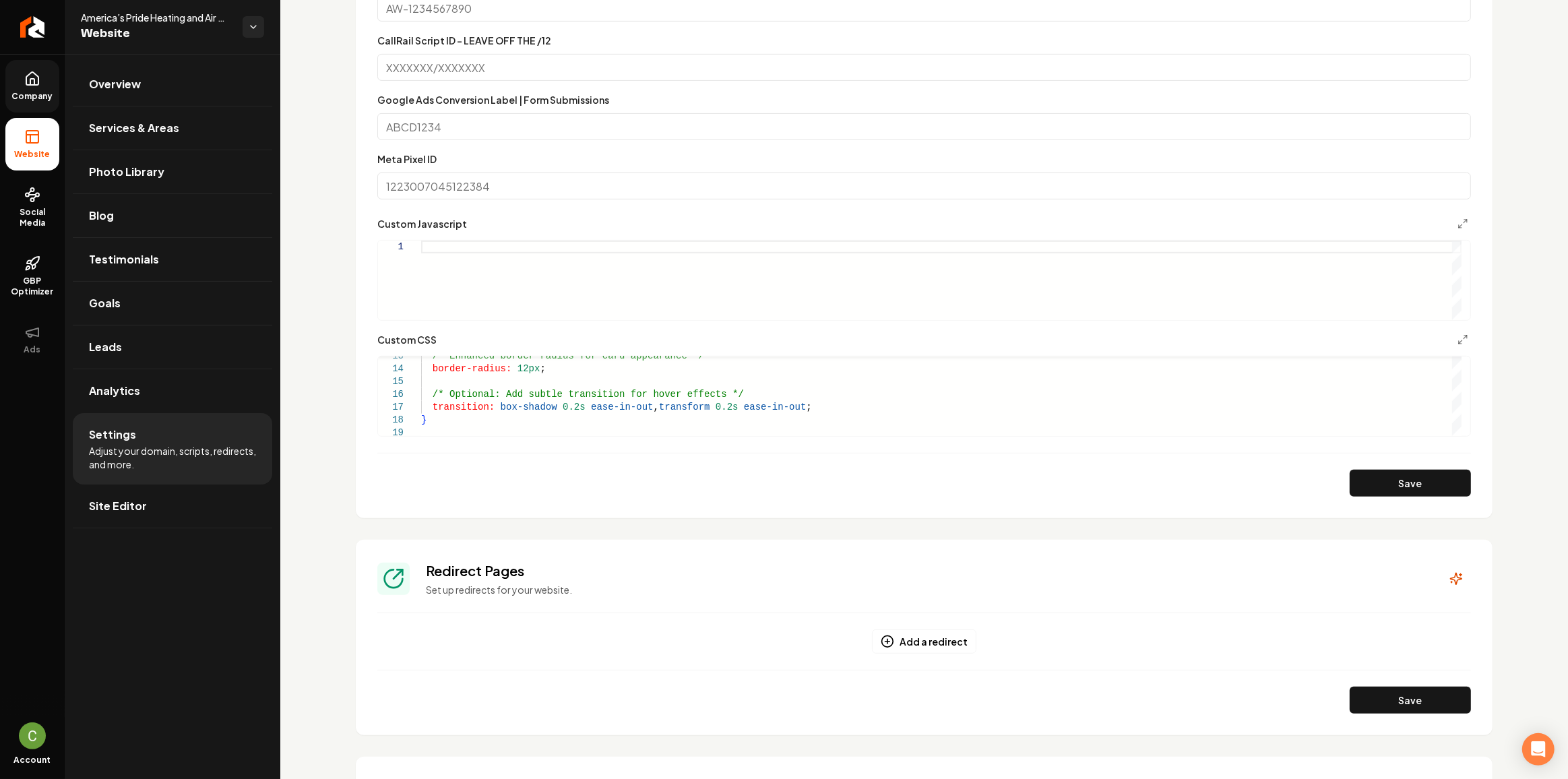
click at [28, 87] on link "Company" at bounding box center [31, 86] width 54 height 52
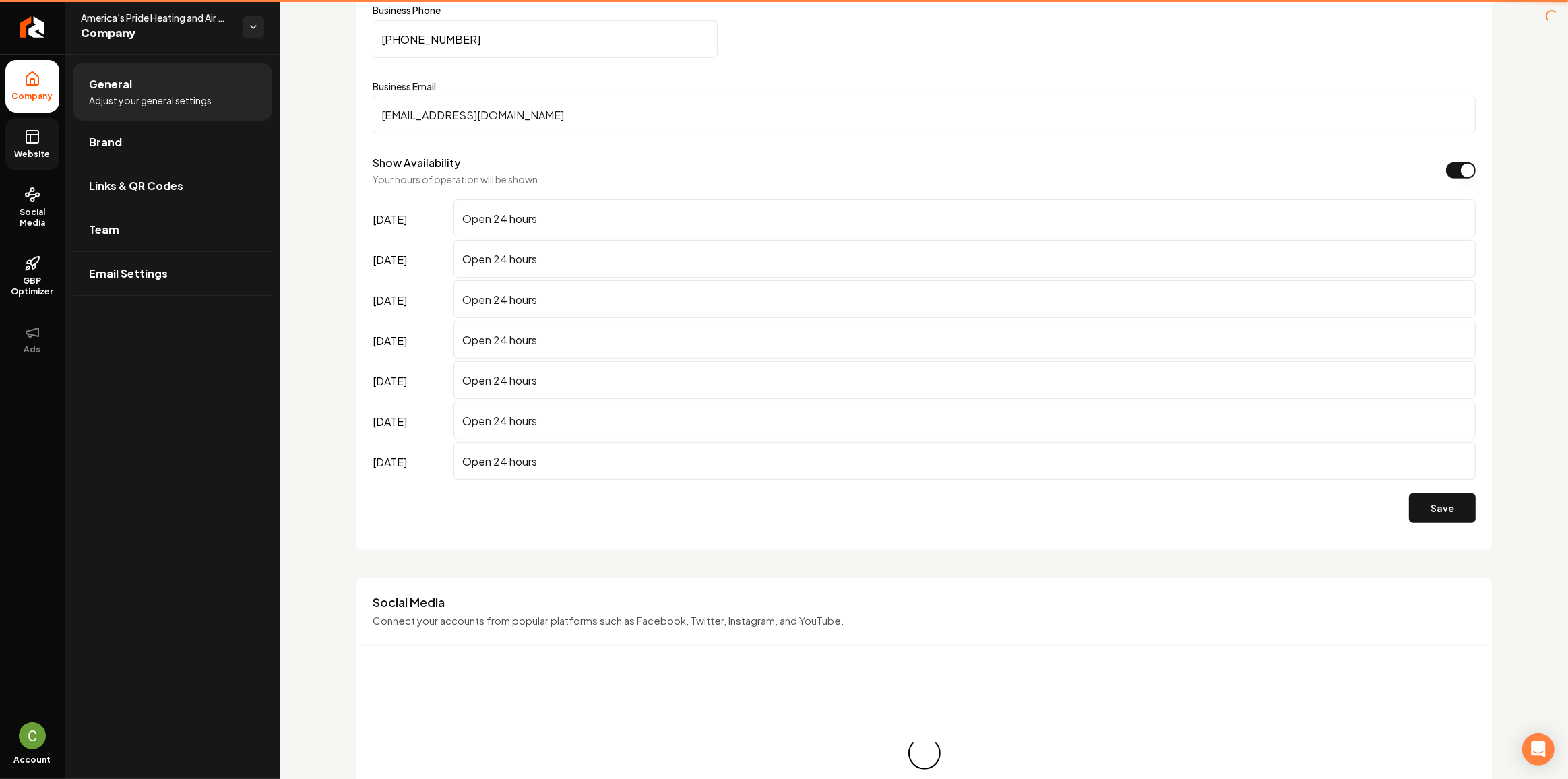
click at [45, 138] on link "Website" at bounding box center [31, 144] width 54 height 52
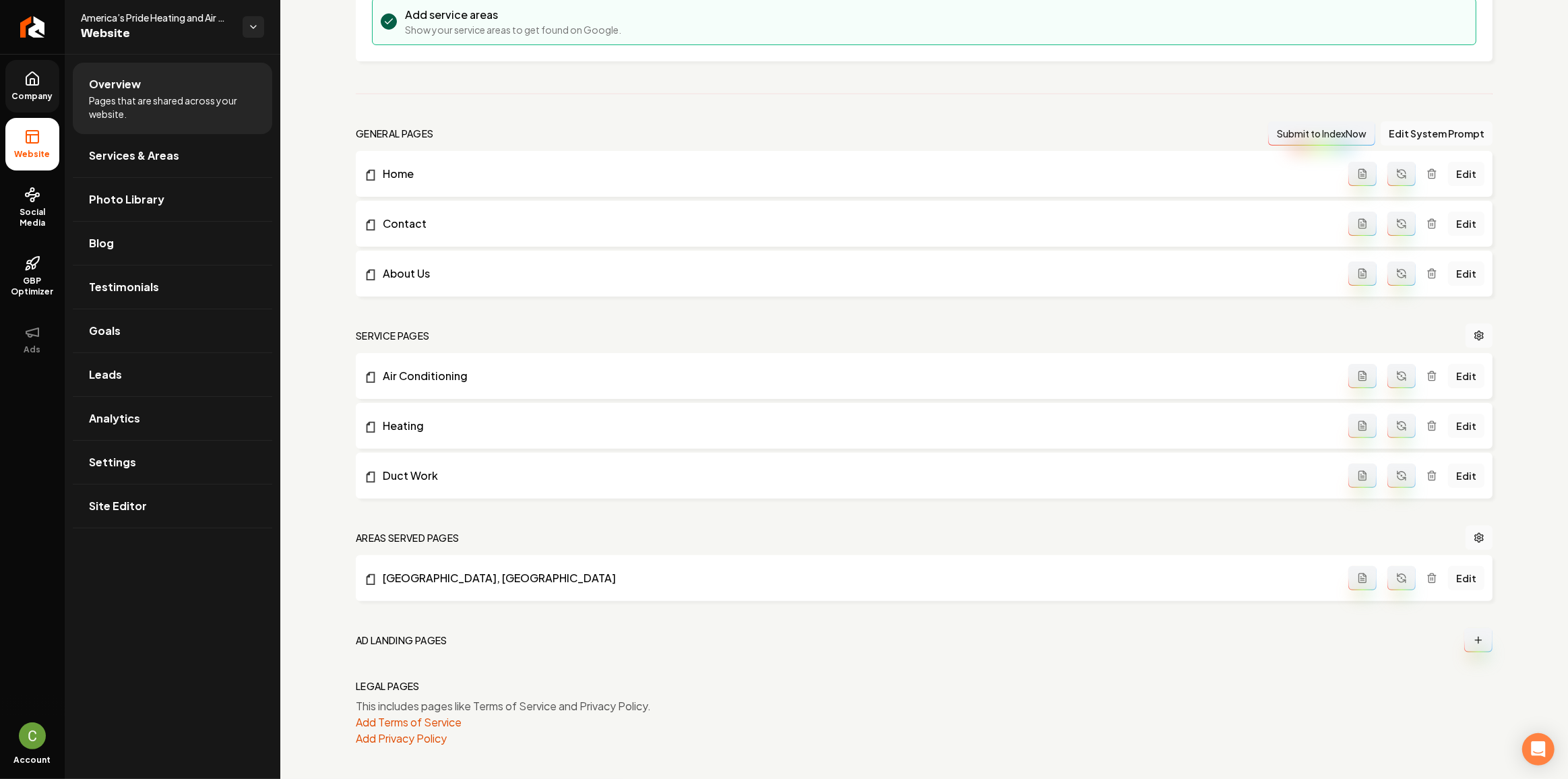
scroll to position [297, 0]
click at [189, 494] on link "Site Editor" at bounding box center [172, 506] width 200 height 43
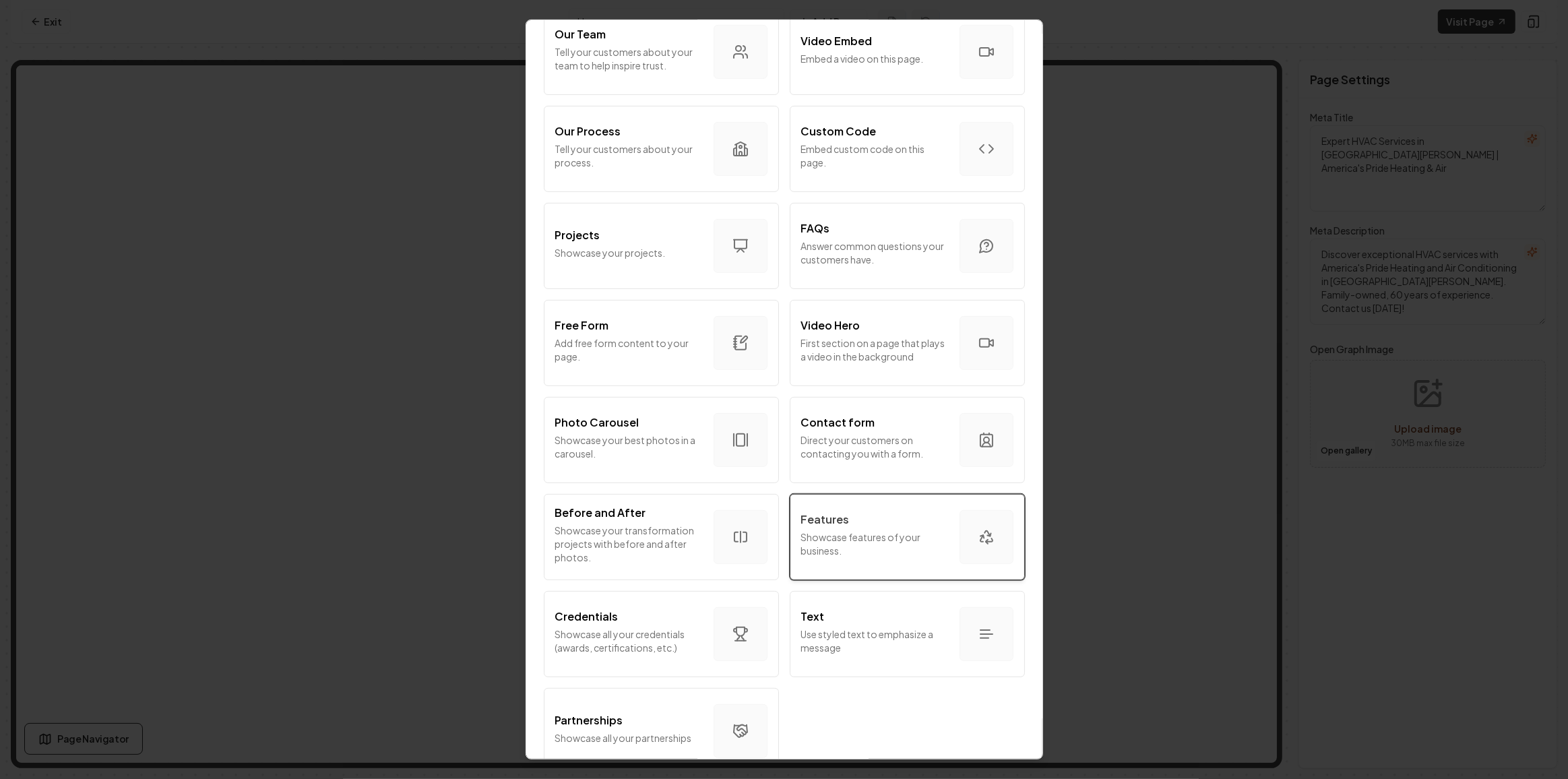
scroll to position [529, 0]
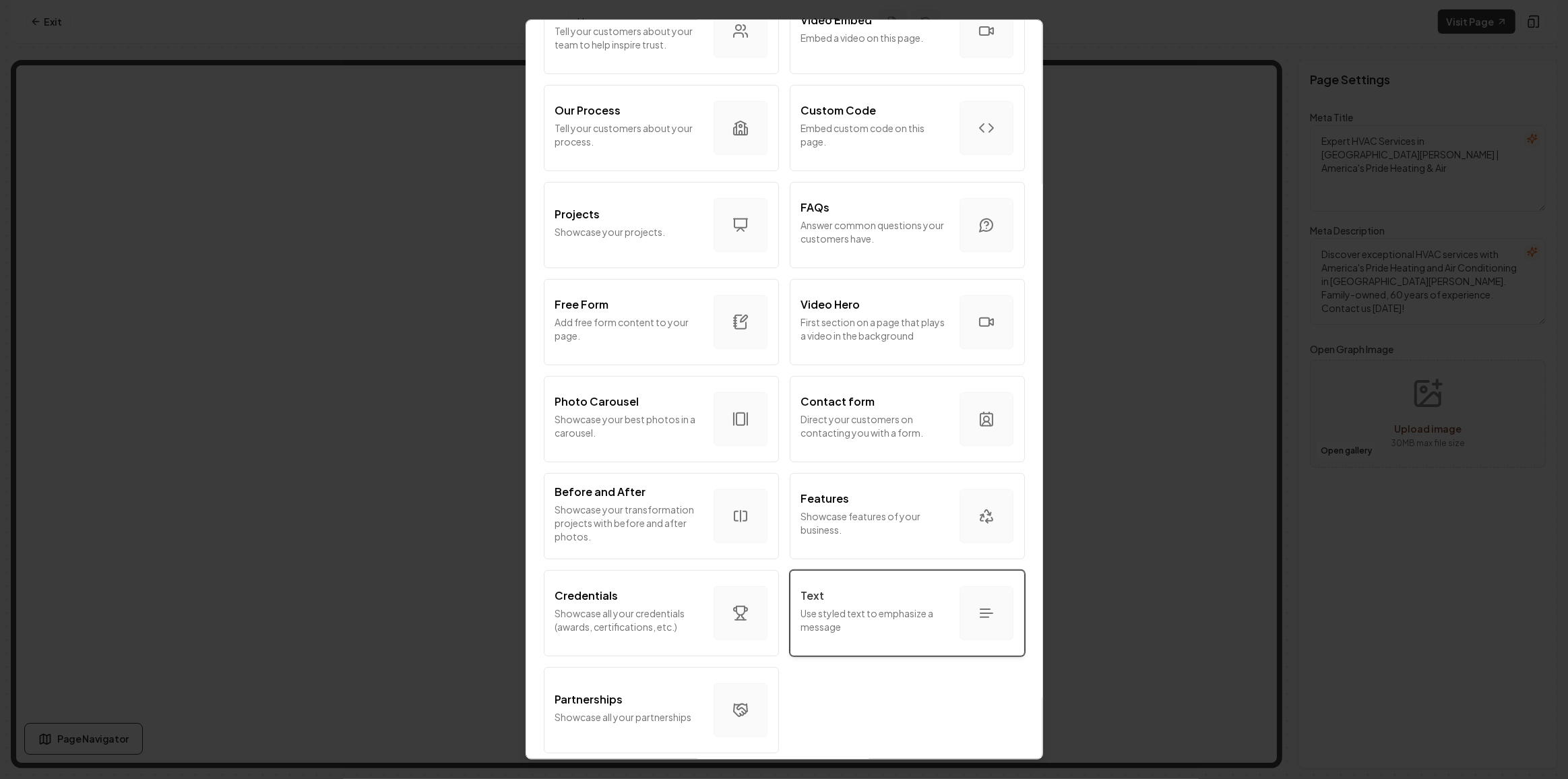
click at [823, 575] on button "Text Use styled text to emphasize a message" at bounding box center [907, 614] width 235 height 87
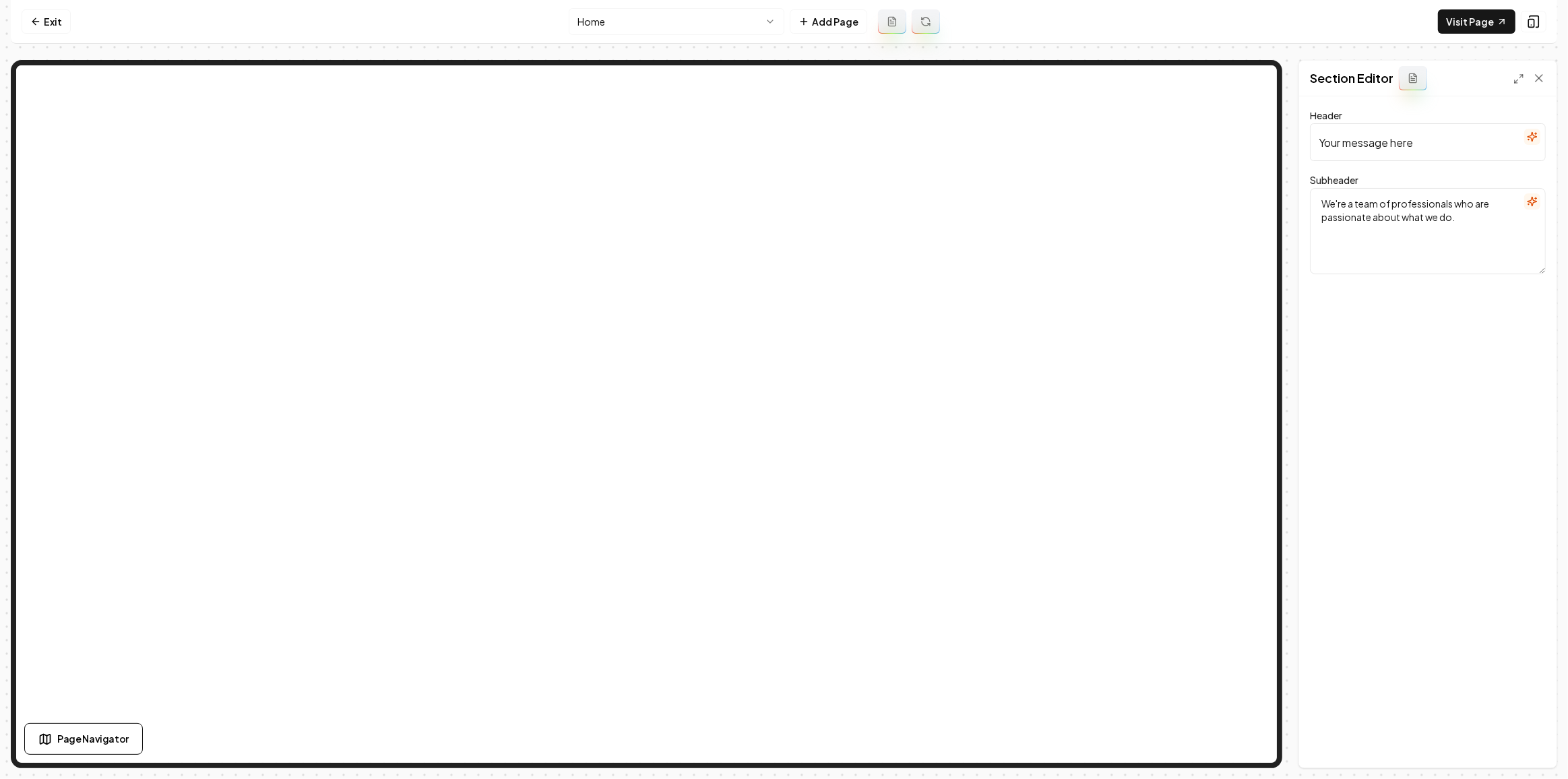
click at [1534, 205] on icon "button" at bounding box center [1532, 201] width 11 height 11
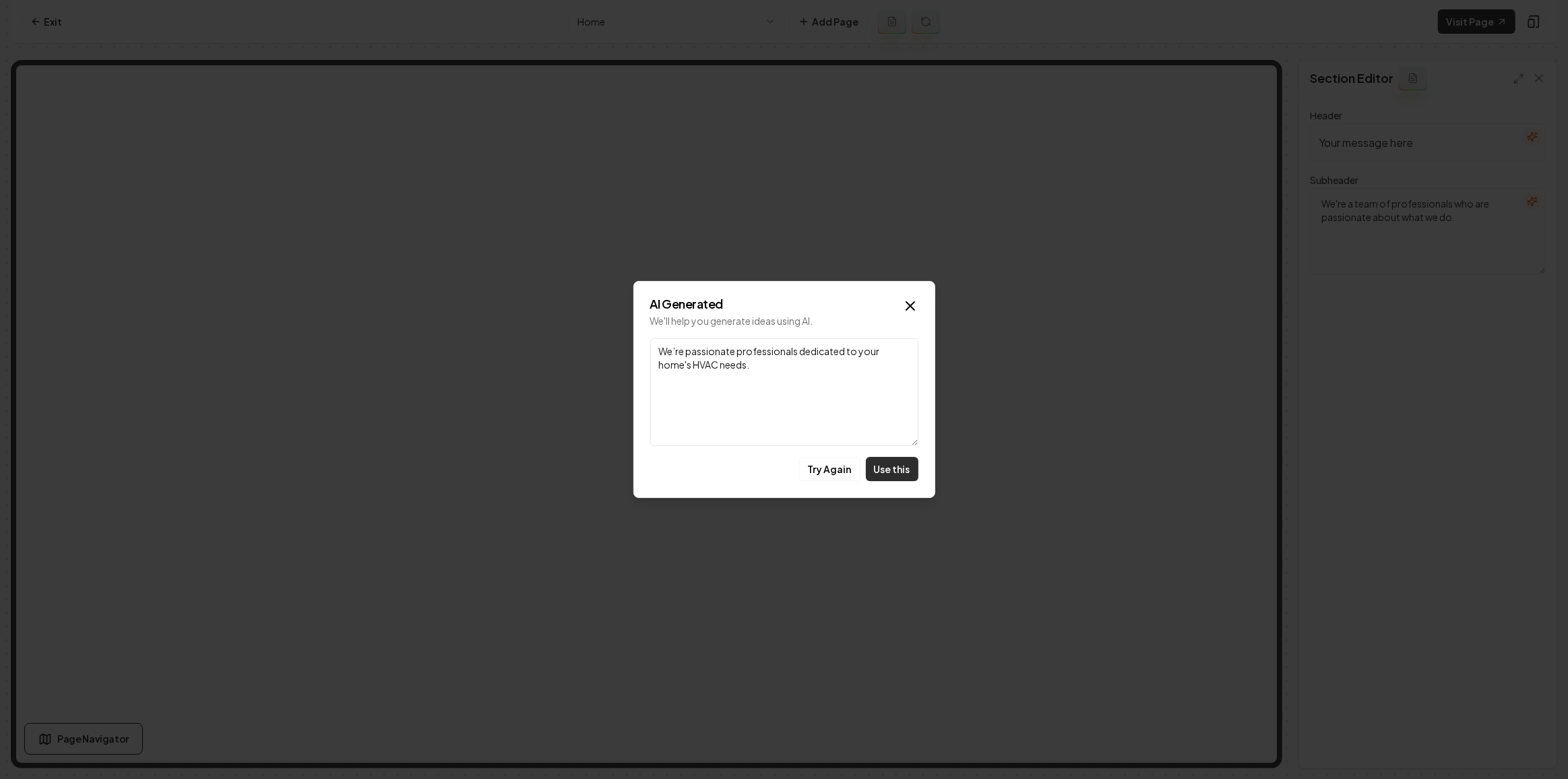
click at [891, 471] on button "Use this" at bounding box center [891, 469] width 52 height 25
type textarea "We’re passionate professionals dedicated to your home's HVAC needs."
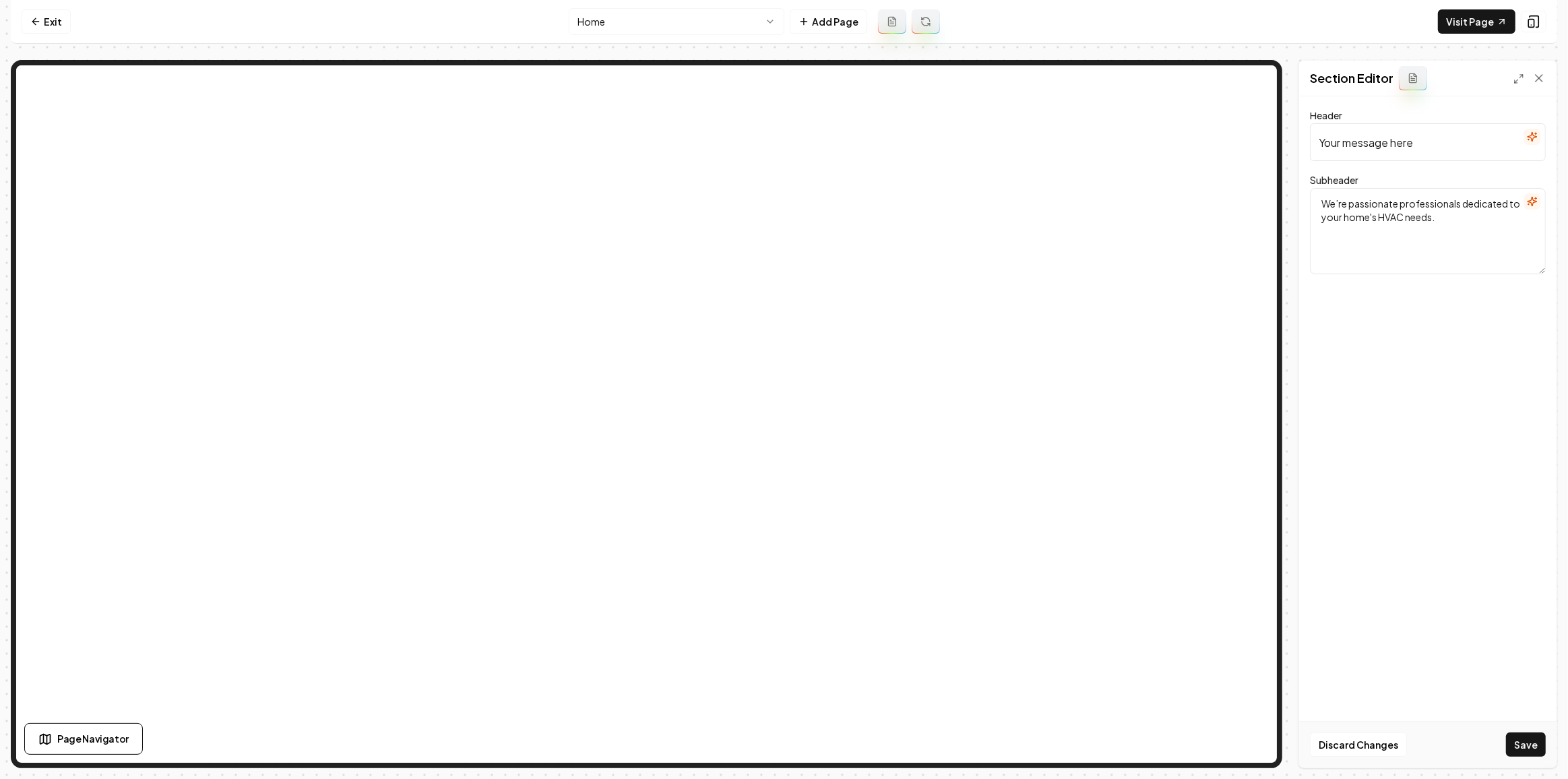
click at [1537, 138] on icon "button" at bounding box center [1532, 136] width 11 height 11
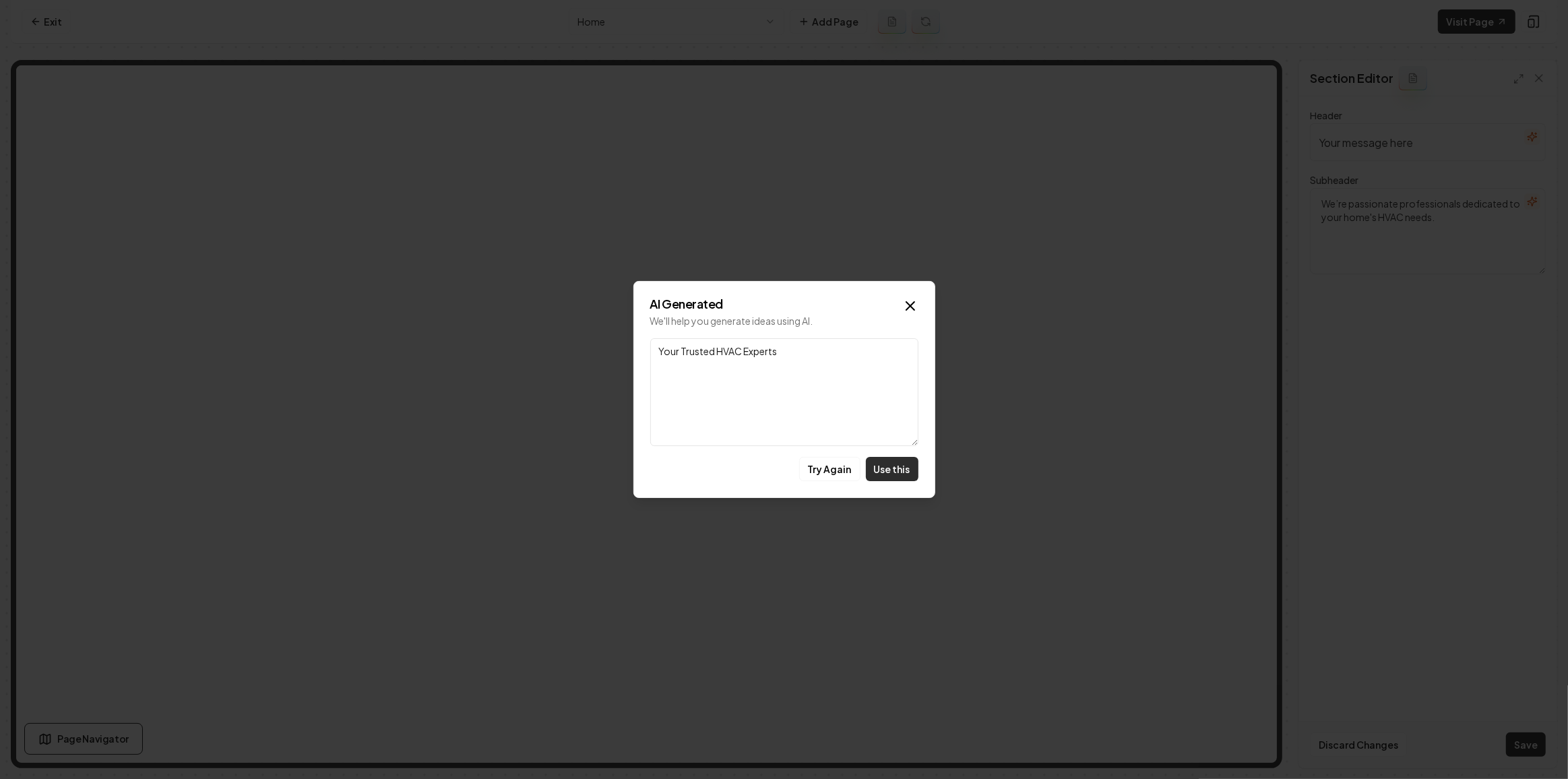
click at [902, 478] on button "Use this" at bounding box center [891, 469] width 52 height 25
type input "Your Trusted HVAC Experts"
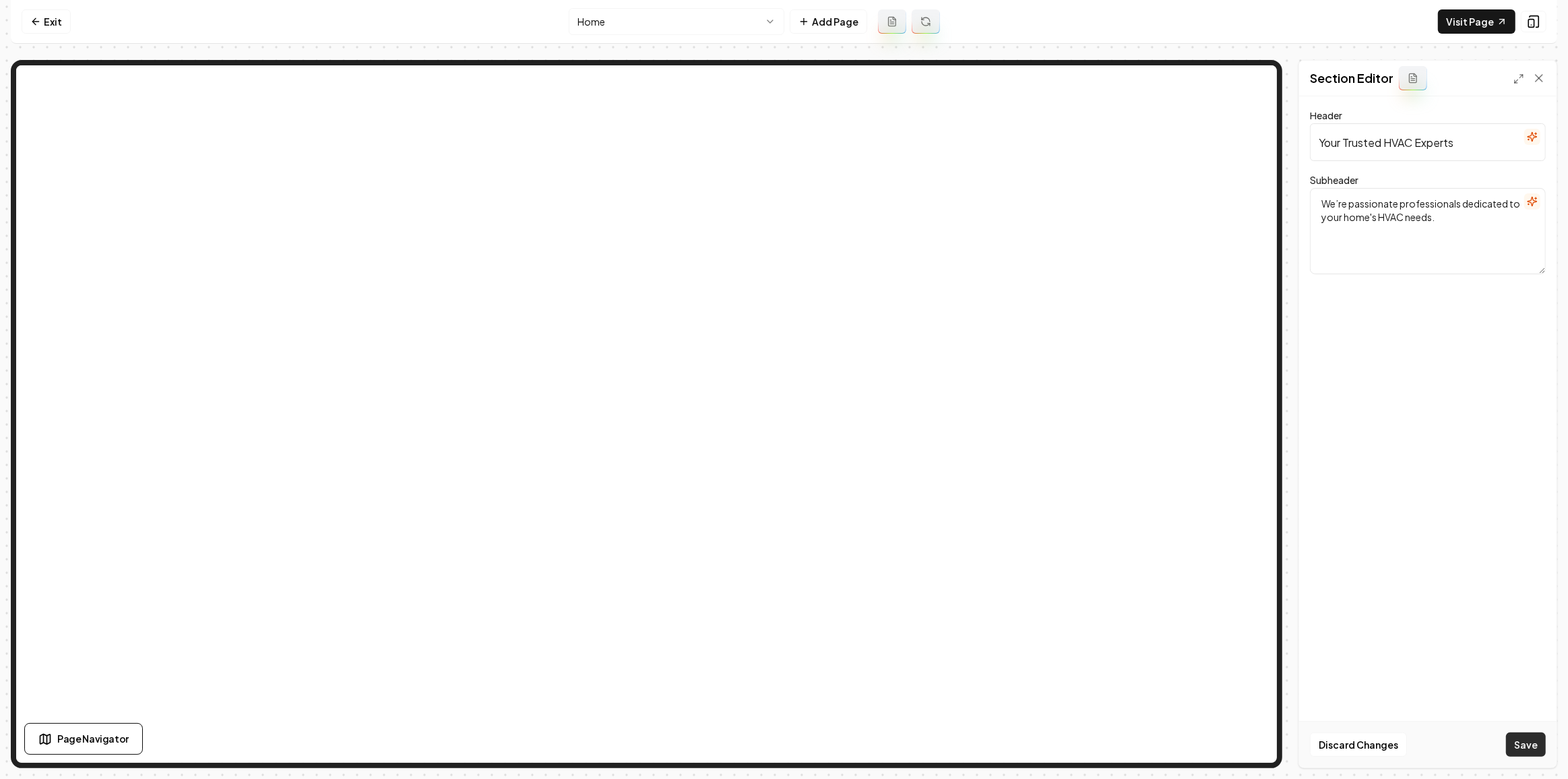
click at [1530, 738] on button "Save" at bounding box center [1526, 745] width 39 height 25
click at [1456, 25] on link "Visit Page" at bounding box center [1476, 22] width 78 height 25
